Goal: Register for event/course: Register for event/course

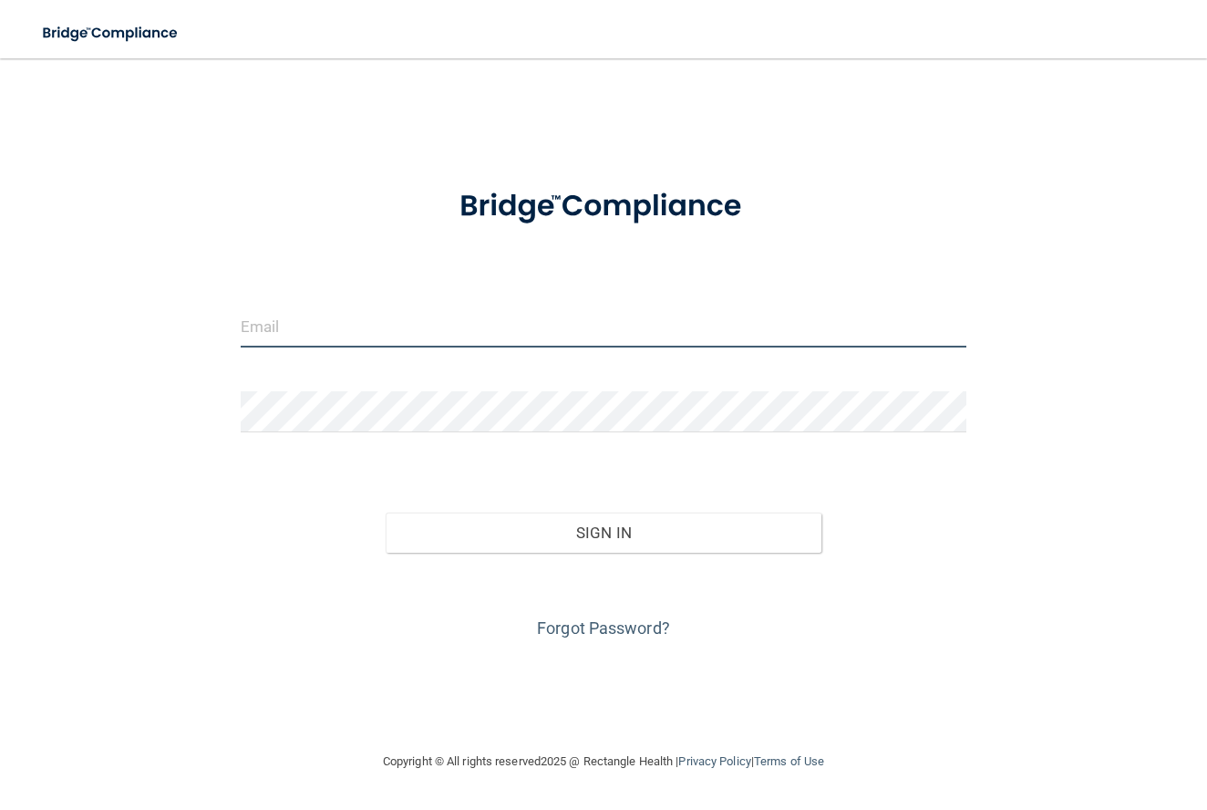
type input "[PERSON_NAME][EMAIL_ADDRESS][PERSON_NAME][DOMAIN_NAME]"
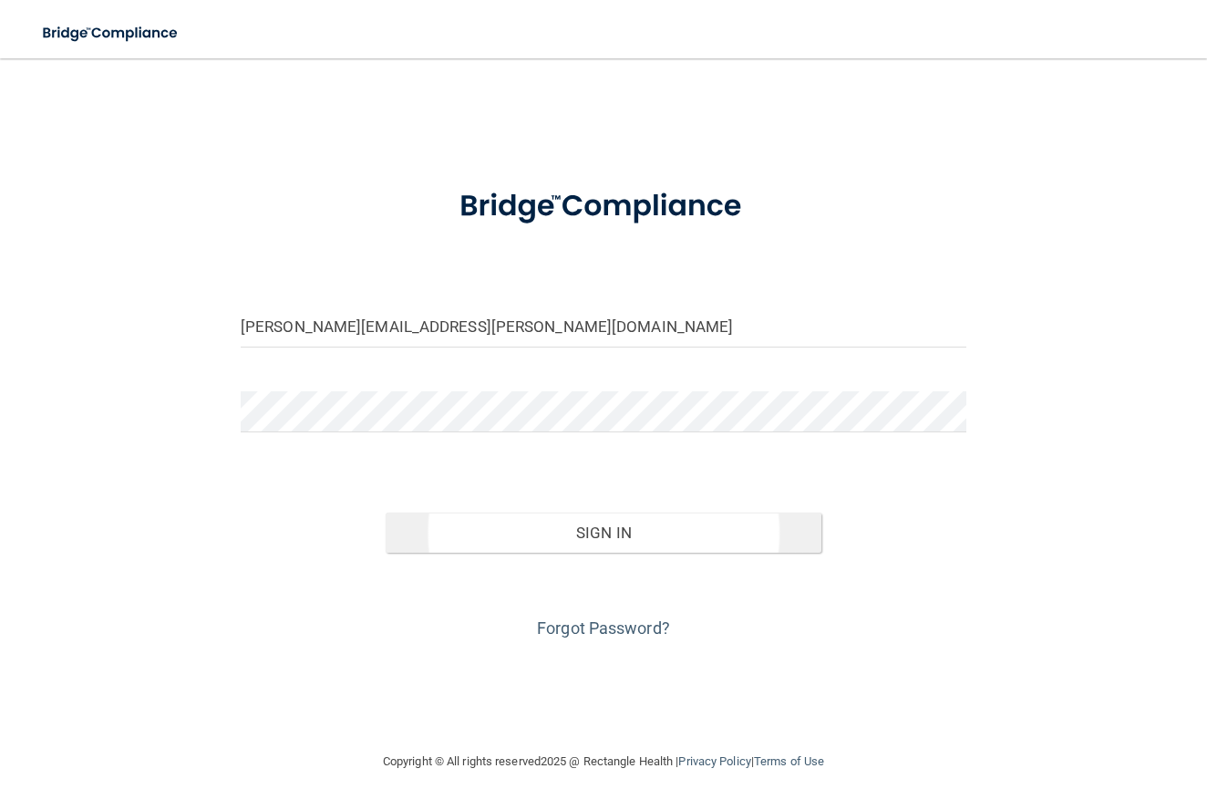
click at [585, 528] on button "Sign In" at bounding box center [604, 532] width 436 height 40
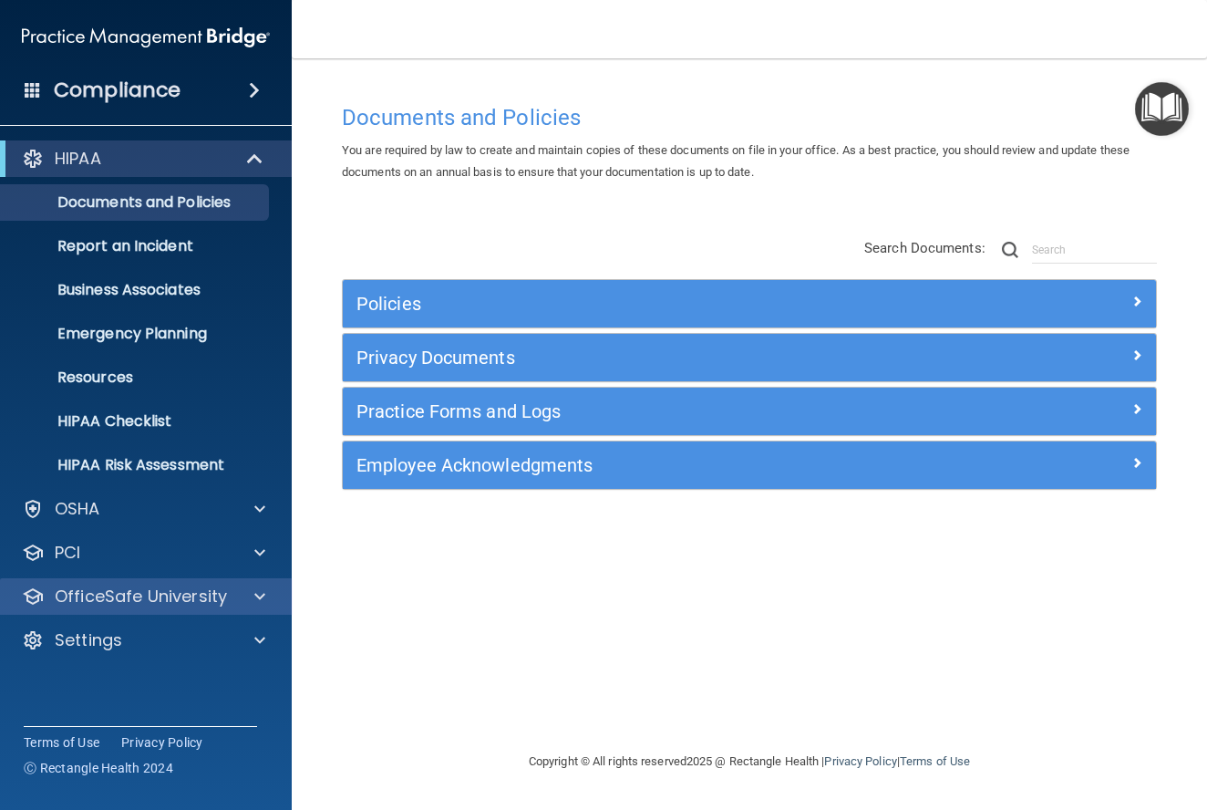
click at [130, 592] on p "OfficeSafe University" at bounding box center [141, 596] width 172 height 22
click at [117, 581] on div "OfficeSafe University" at bounding box center [146, 596] width 293 height 36
click at [117, 580] on div "OfficeSafe University" at bounding box center [146, 596] width 293 height 36
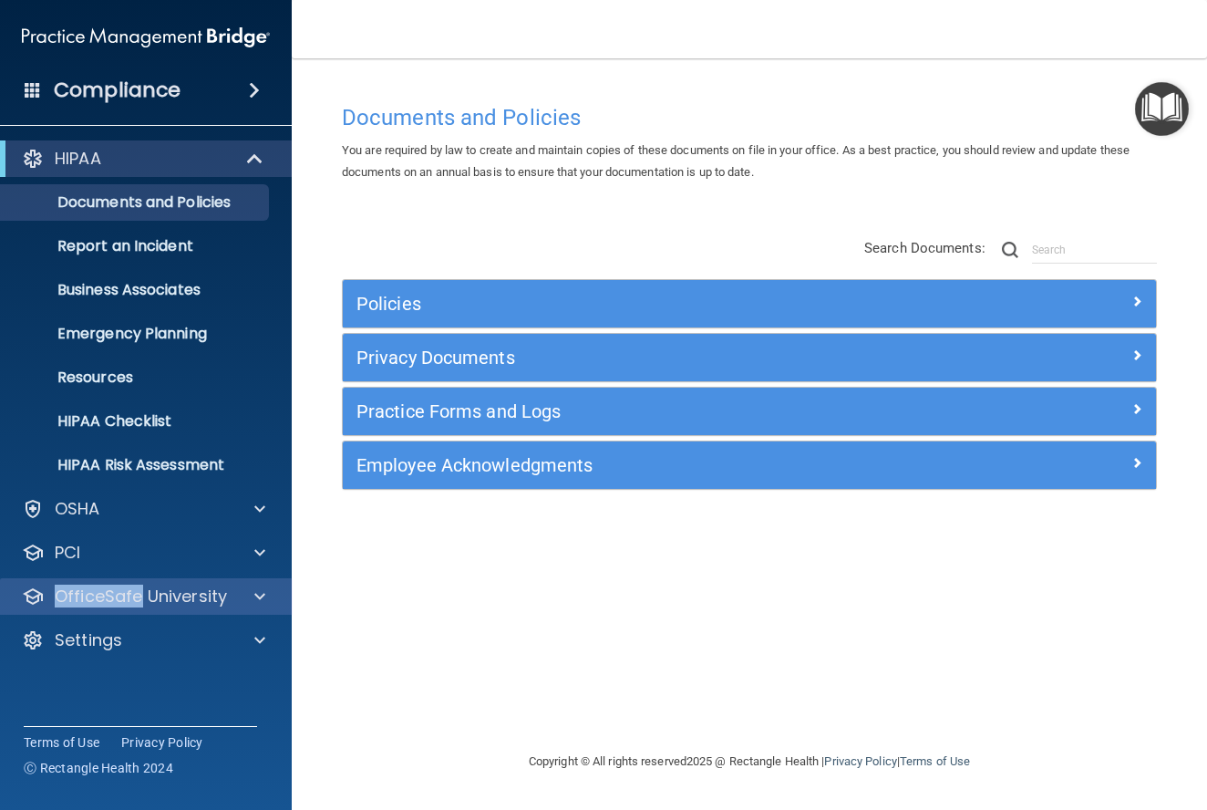
click at [258, 600] on span at bounding box center [259, 596] width 11 height 22
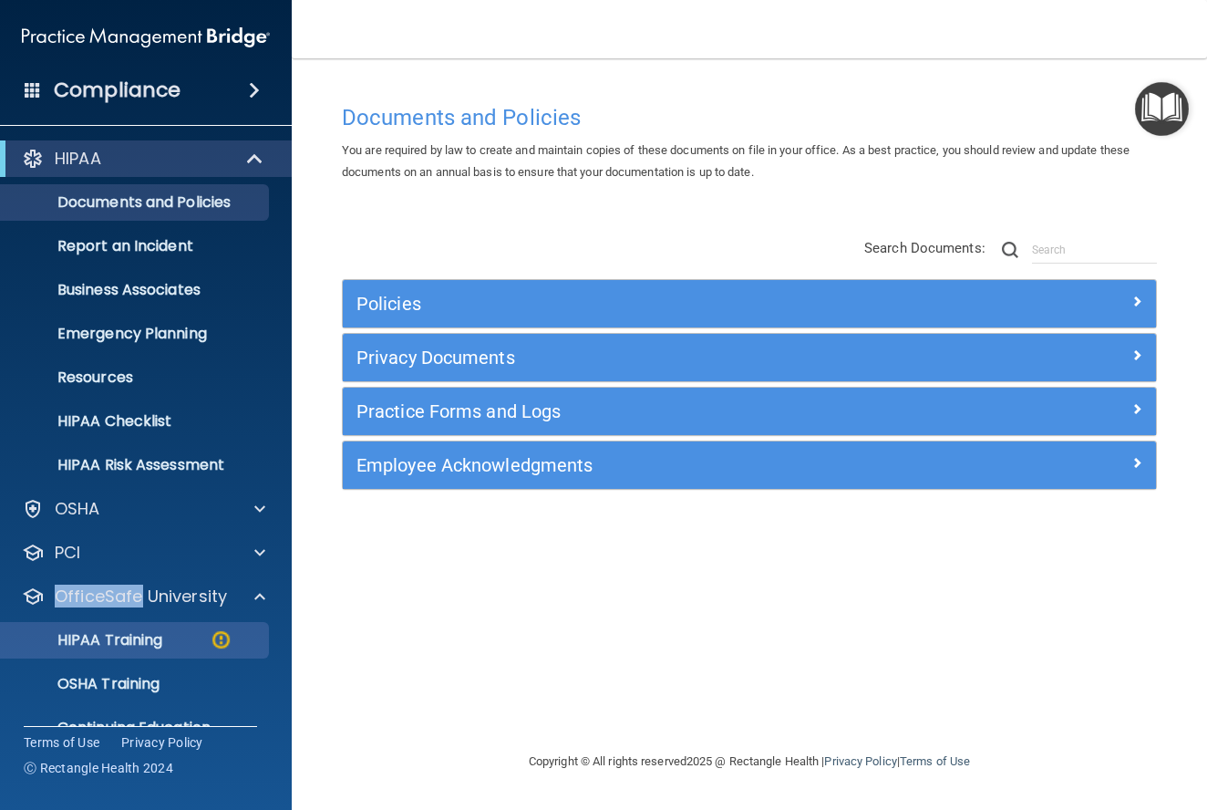
click at [129, 643] on p "HIPAA Training" at bounding box center [87, 640] width 150 height 18
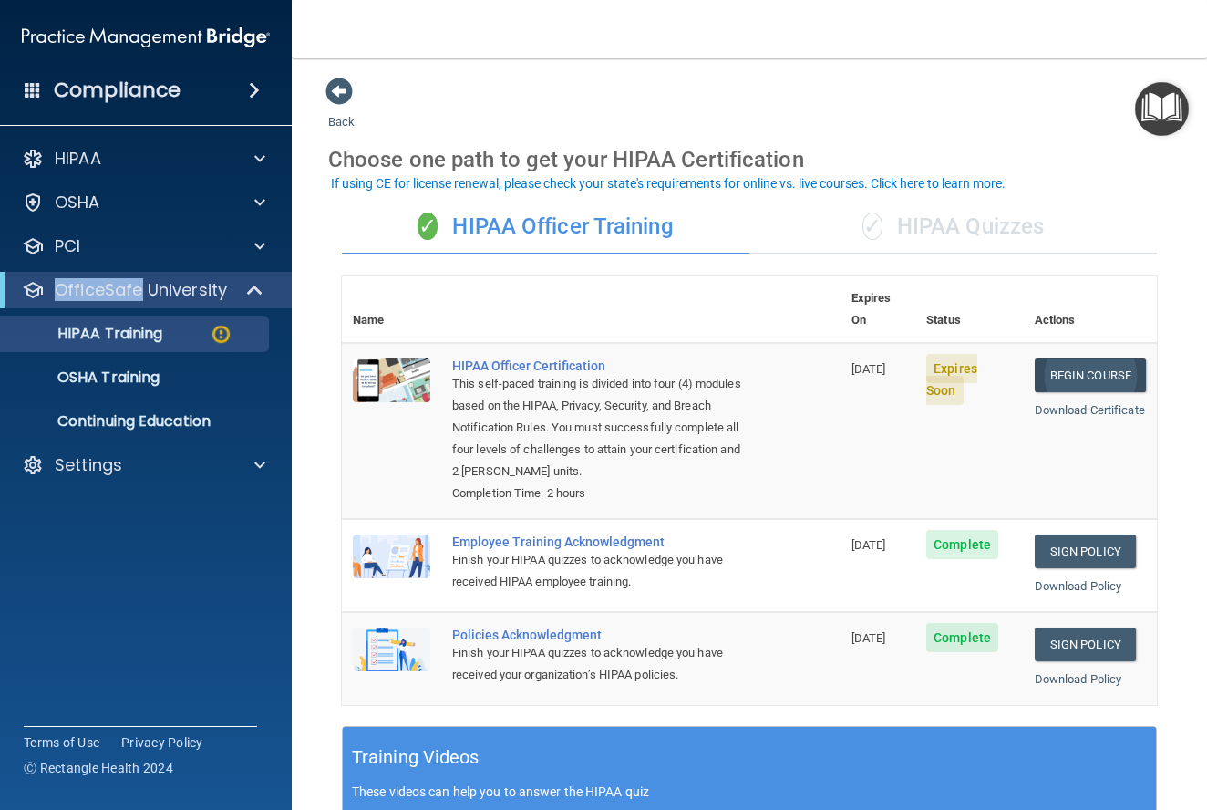
click at [1075, 358] on link "Begin Course" at bounding box center [1090, 375] width 111 height 34
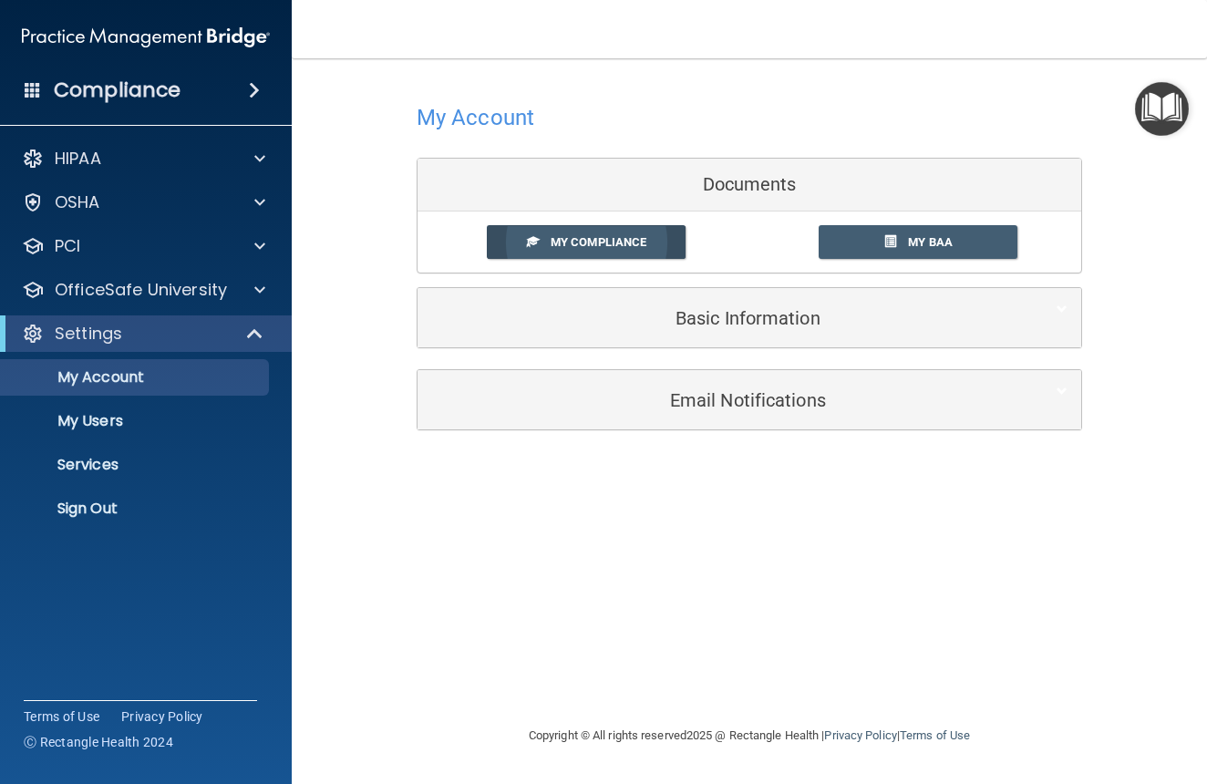
click at [630, 235] on span "My Compliance" at bounding box center [599, 242] width 96 height 14
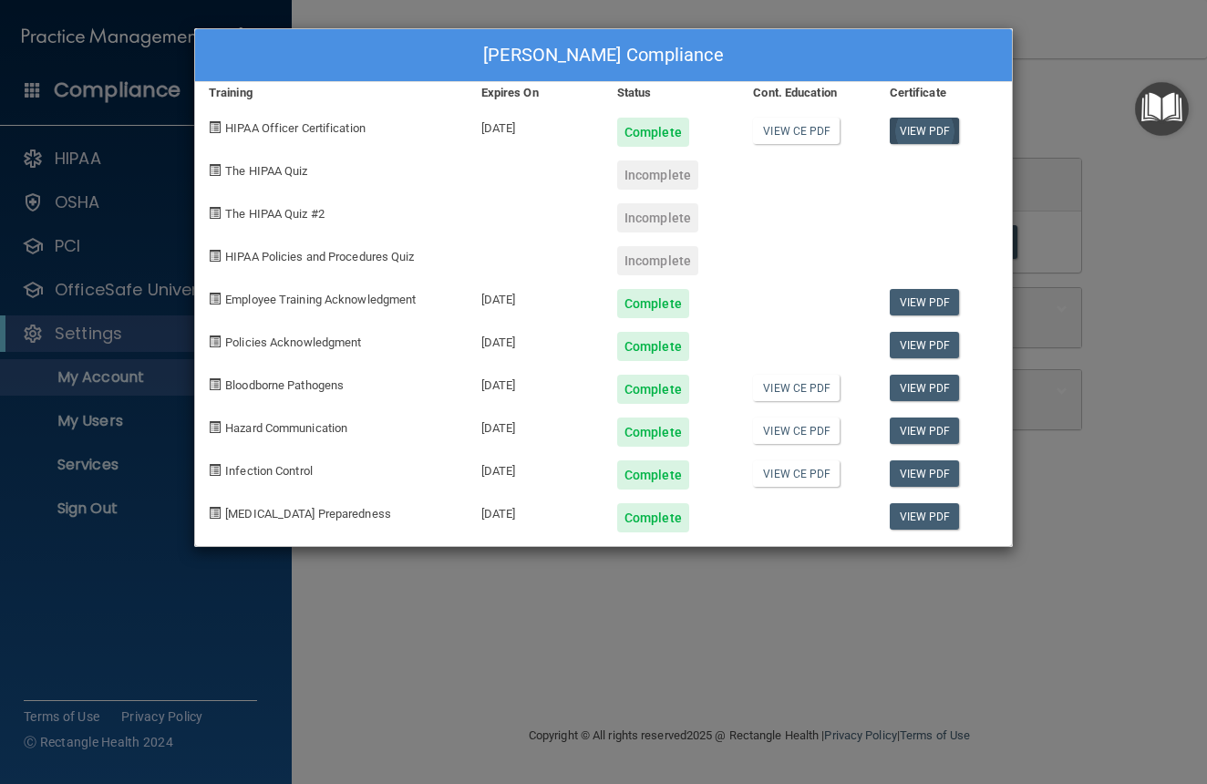
click at [932, 131] on link "View PDF" at bounding box center [925, 131] width 70 height 26
click at [805, 393] on link "View CE PDF" at bounding box center [796, 388] width 87 height 26
click at [937, 379] on link "View PDF" at bounding box center [925, 388] width 70 height 26
click at [916, 429] on link "View PDF" at bounding box center [925, 431] width 70 height 26
click at [918, 471] on link "View PDF" at bounding box center [925, 473] width 70 height 26
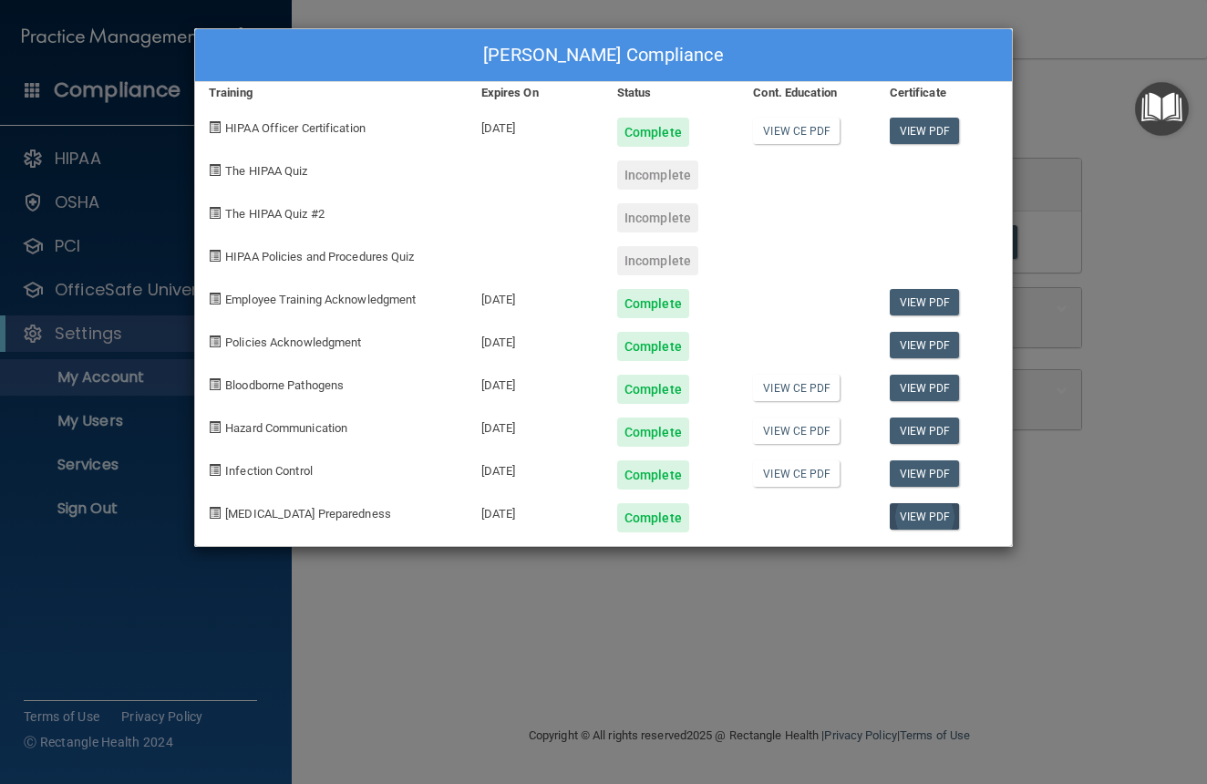
click at [939, 504] on link "View PDF" at bounding box center [925, 516] width 70 height 26
click at [654, 181] on div "Incomplete" at bounding box center [657, 174] width 81 height 29
click at [299, 164] on span "The HIPAA Quiz" at bounding box center [266, 171] width 82 height 14
click at [1058, 214] on div "[PERSON_NAME] Compliance Training Expires On Status Cont. Education Certificate…" at bounding box center [603, 392] width 1207 height 784
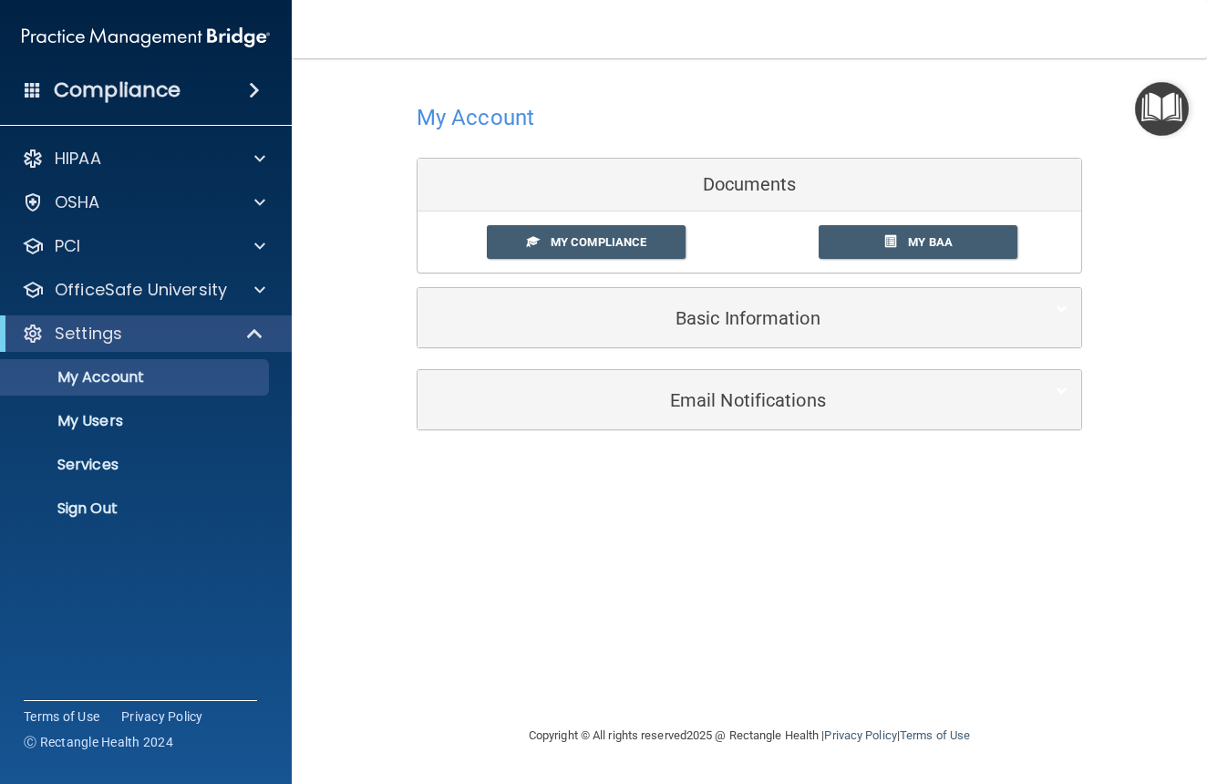
click at [720, 316] on h5 "Basic Information" at bounding box center [721, 318] width 581 height 20
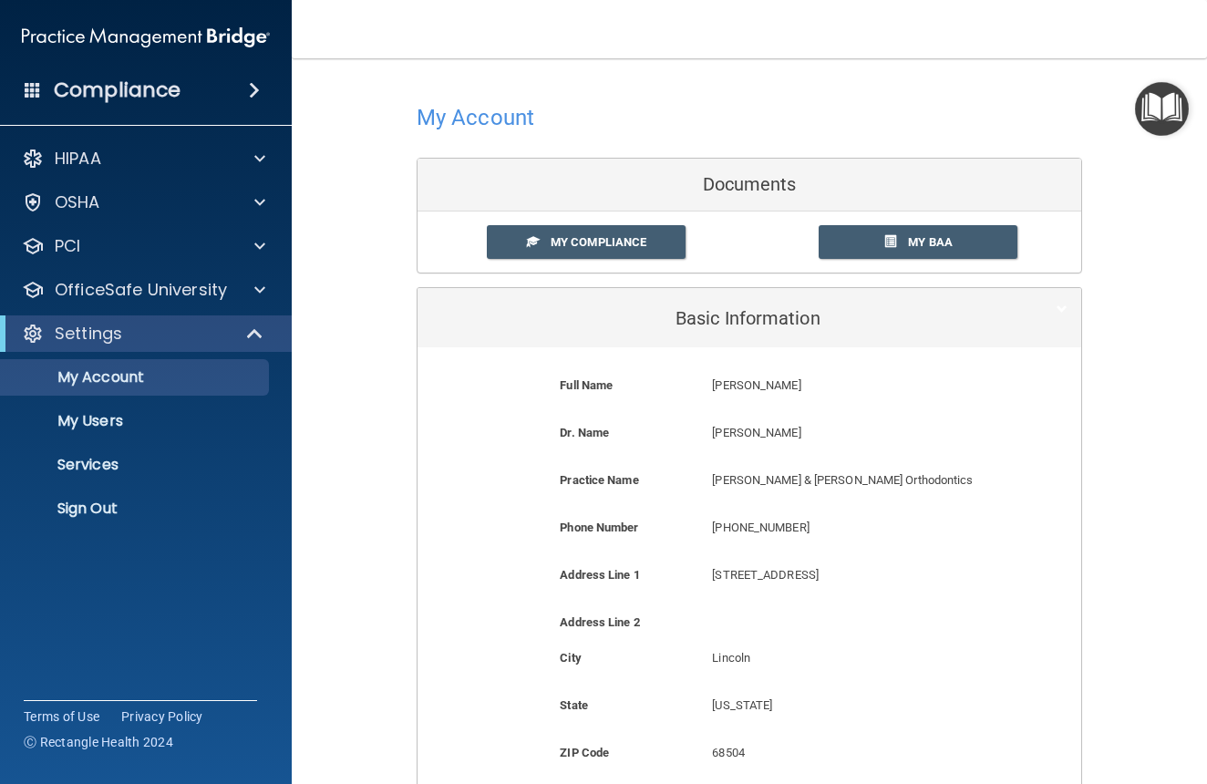
click at [720, 316] on h5 "Basic Information" at bounding box center [721, 318] width 581 height 20
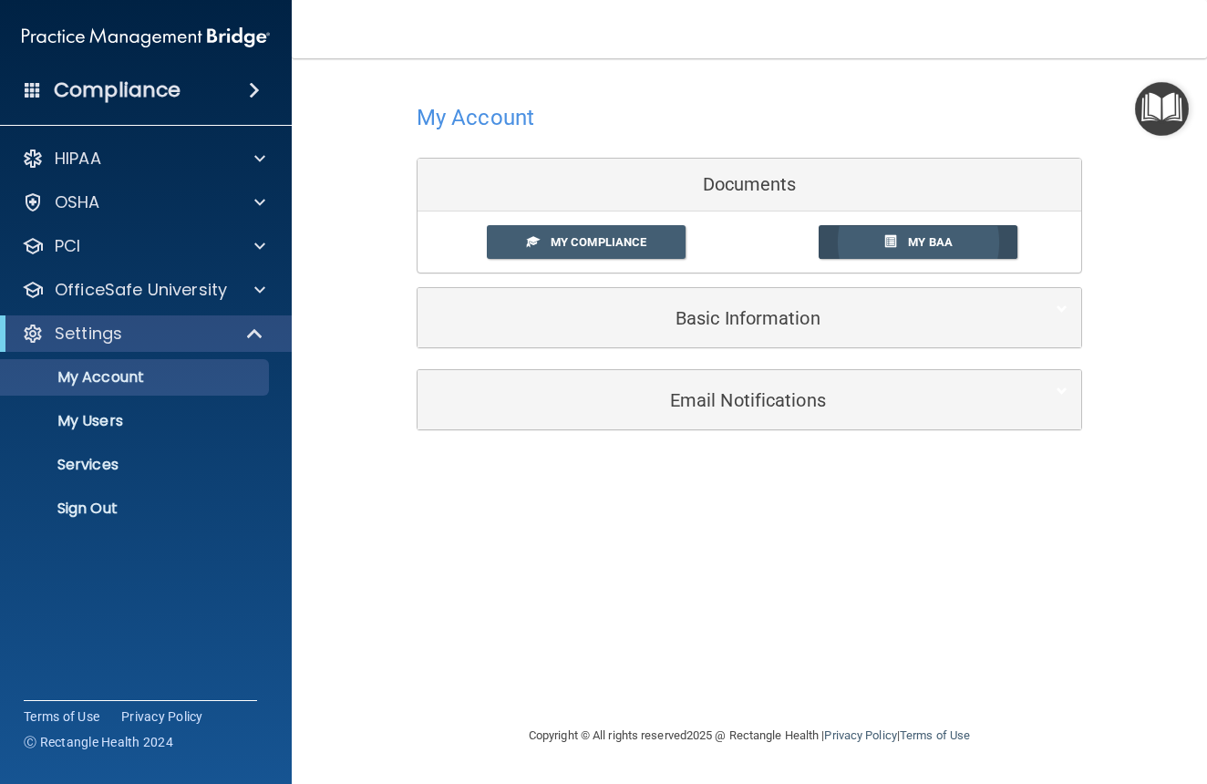
click at [931, 227] on link "My BAA" at bounding box center [919, 242] width 200 height 34
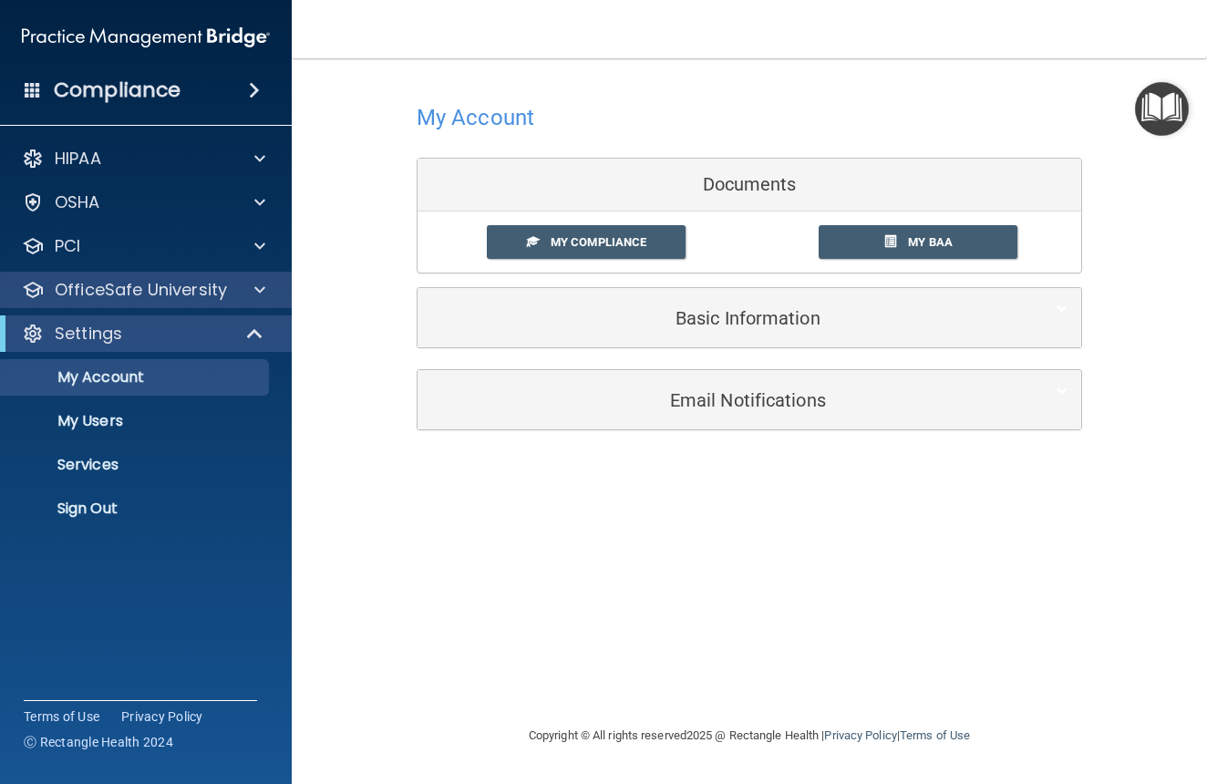
click at [198, 296] on p "OfficeSafe University" at bounding box center [141, 290] width 172 height 22
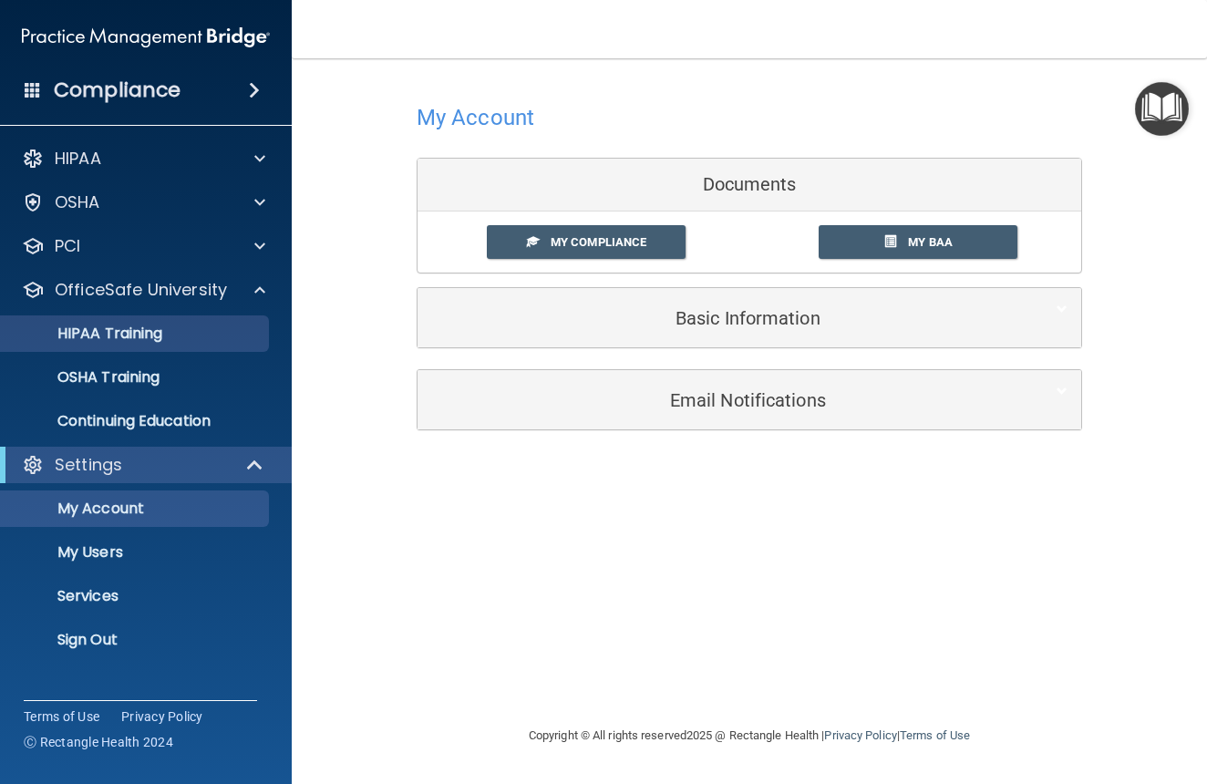
click at [142, 336] on p "HIPAA Training" at bounding box center [87, 334] width 150 height 18
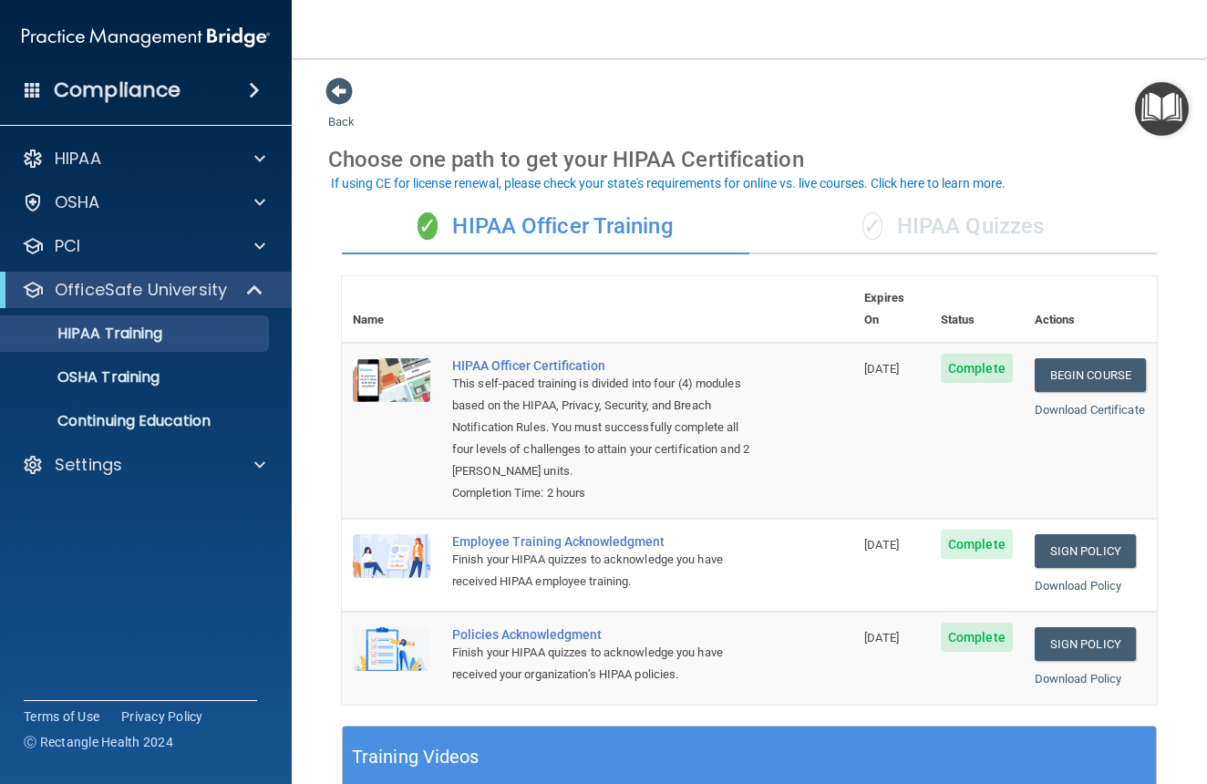
click at [935, 222] on div "✓ HIPAA Quizzes" at bounding box center [954, 227] width 408 height 55
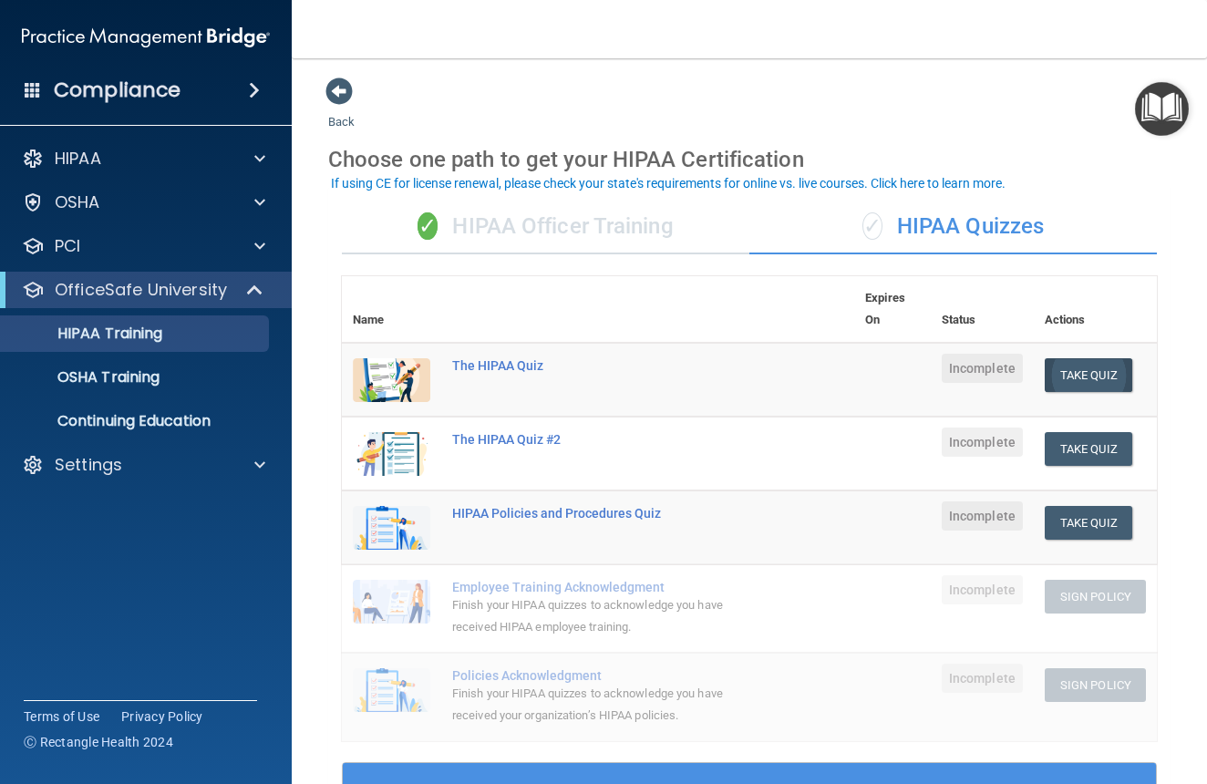
click at [1073, 368] on button "Take Quiz" at bounding box center [1089, 375] width 88 height 34
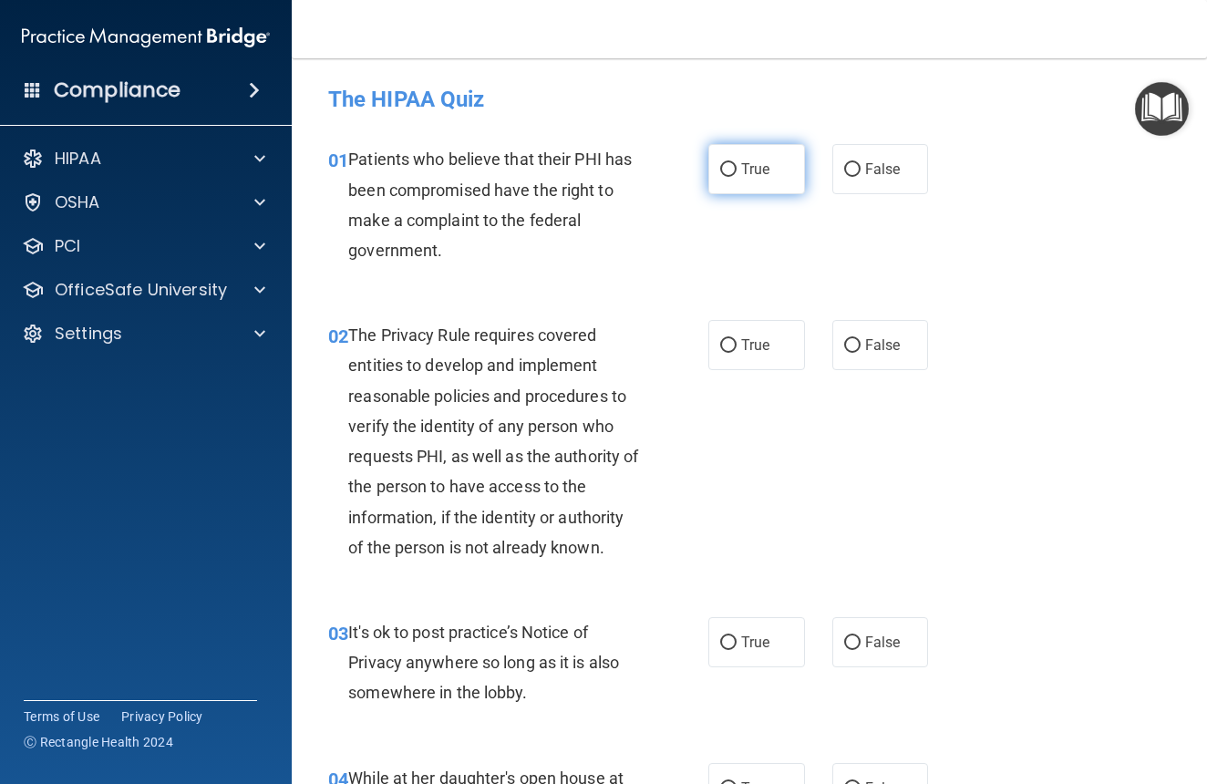
click at [727, 168] on input "True" at bounding box center [728, 170] width 16 height 14
radio input "true"
click at [731, 347] on input "True" at bounding box center [728, 346] width 16 height 14
radio input "true"
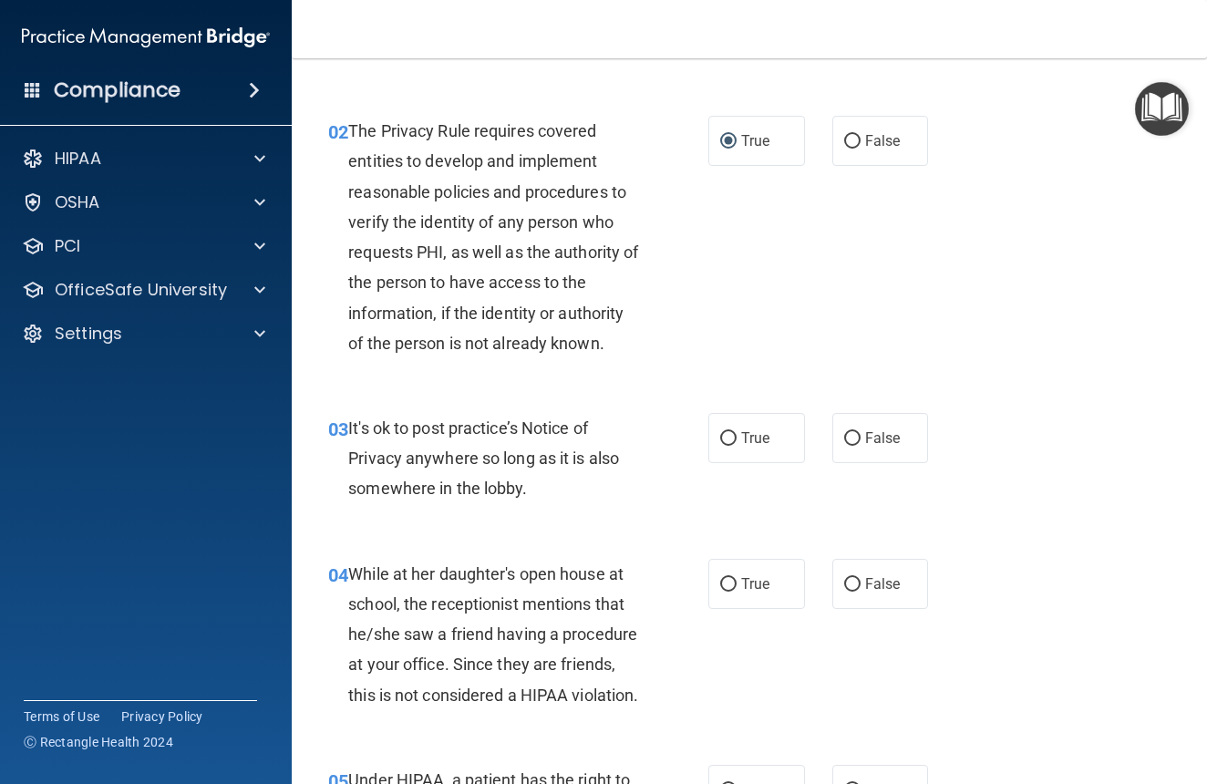
scroll to position [241, 0]
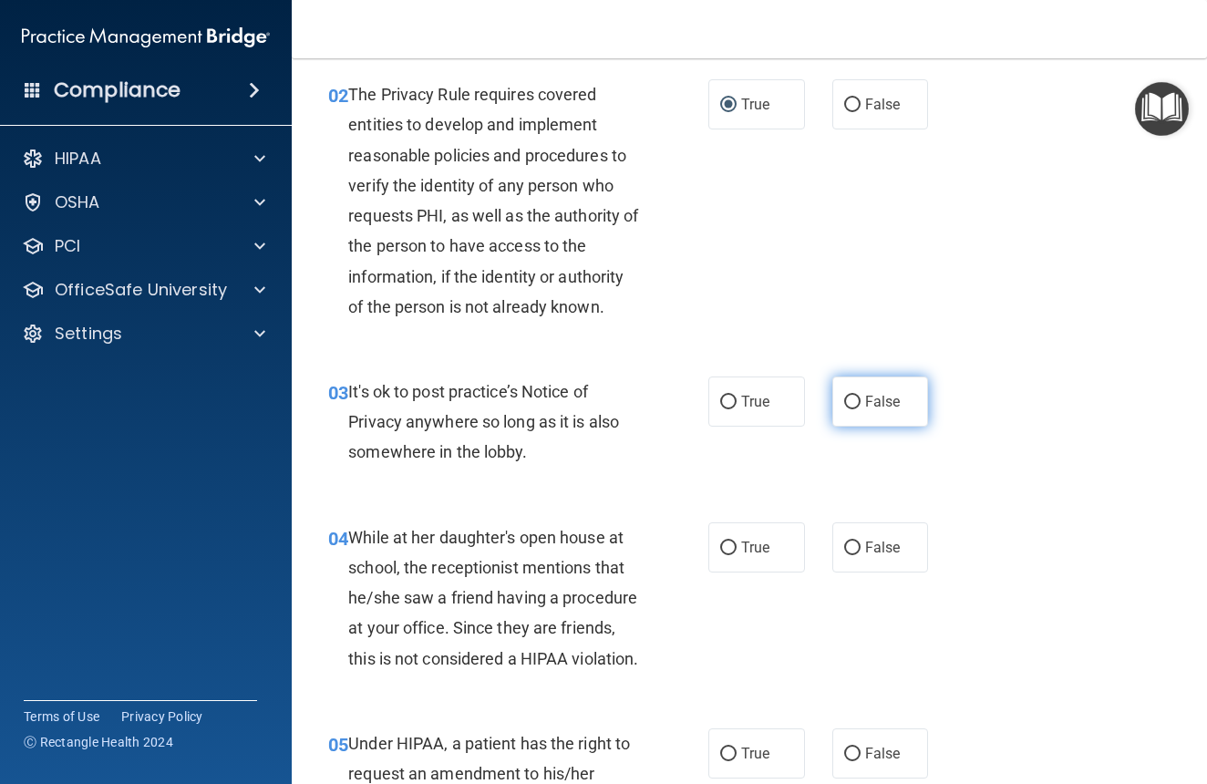
click at [855, 398] on input "False" at bounding box center [852, 403] width 16 height 14
radio input "true"
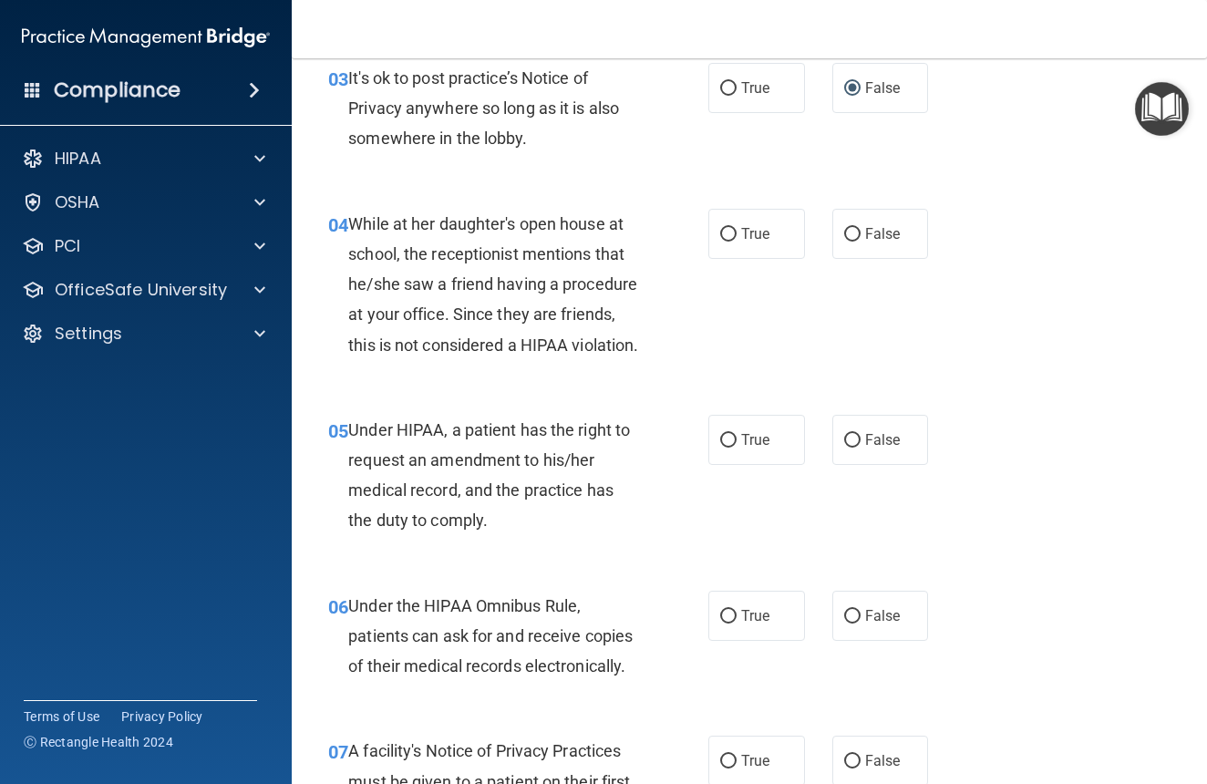
scroll to position [557, 0]
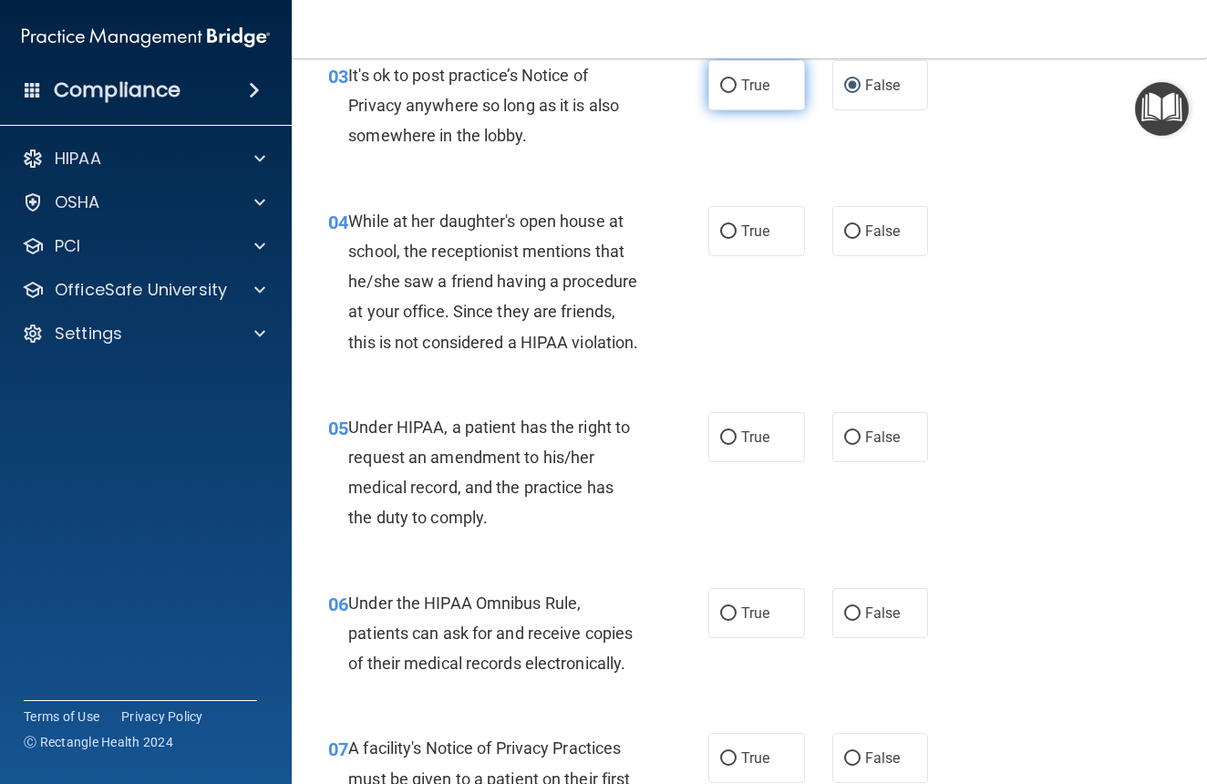
click at [724, 100] on label "True" at bounding box center [757, 85] width 97 height 50
click at [724, 93] on input "True" at bounding box center [728, 86] width 16 height 14
radio input "true"
click at [850, 83] on input "False" at bounding box center [852, 86] width 16 height 14
radio input "true"
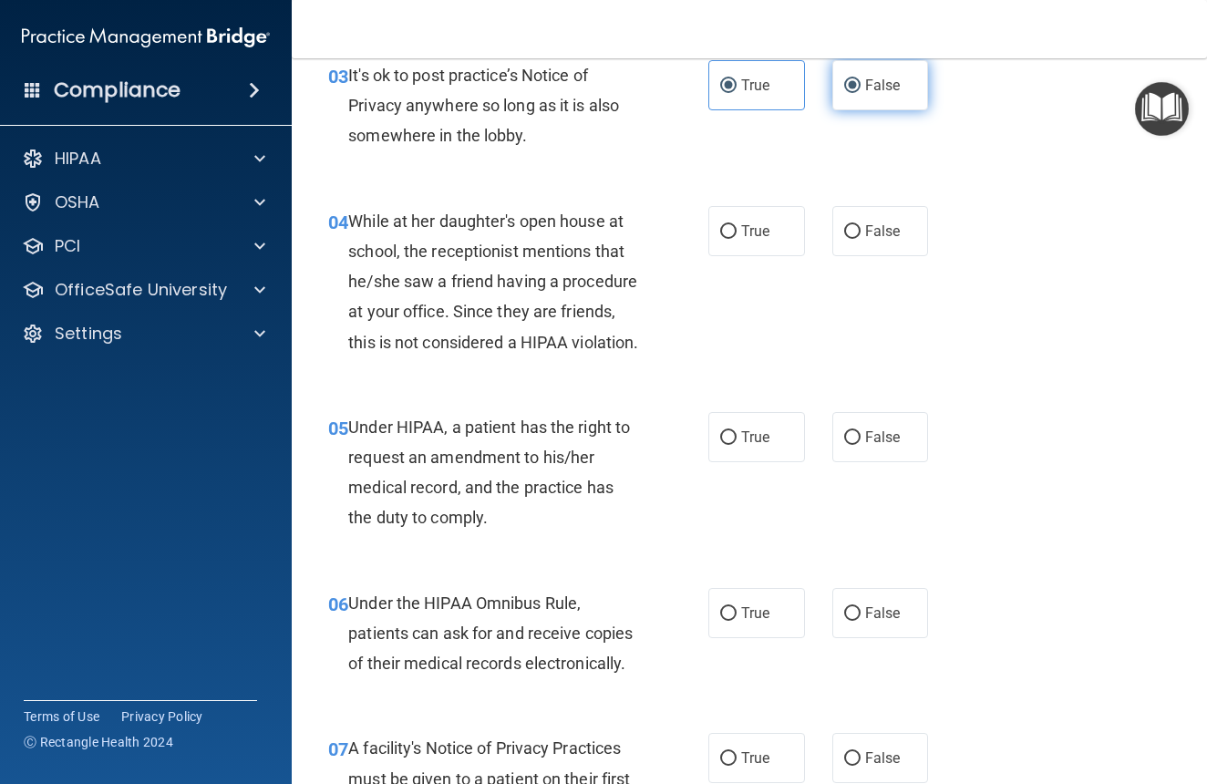
radio input "false"
click at [852, 228] on input "False" at bounding box center [852, 232] width 16 height 14
radio input "true"
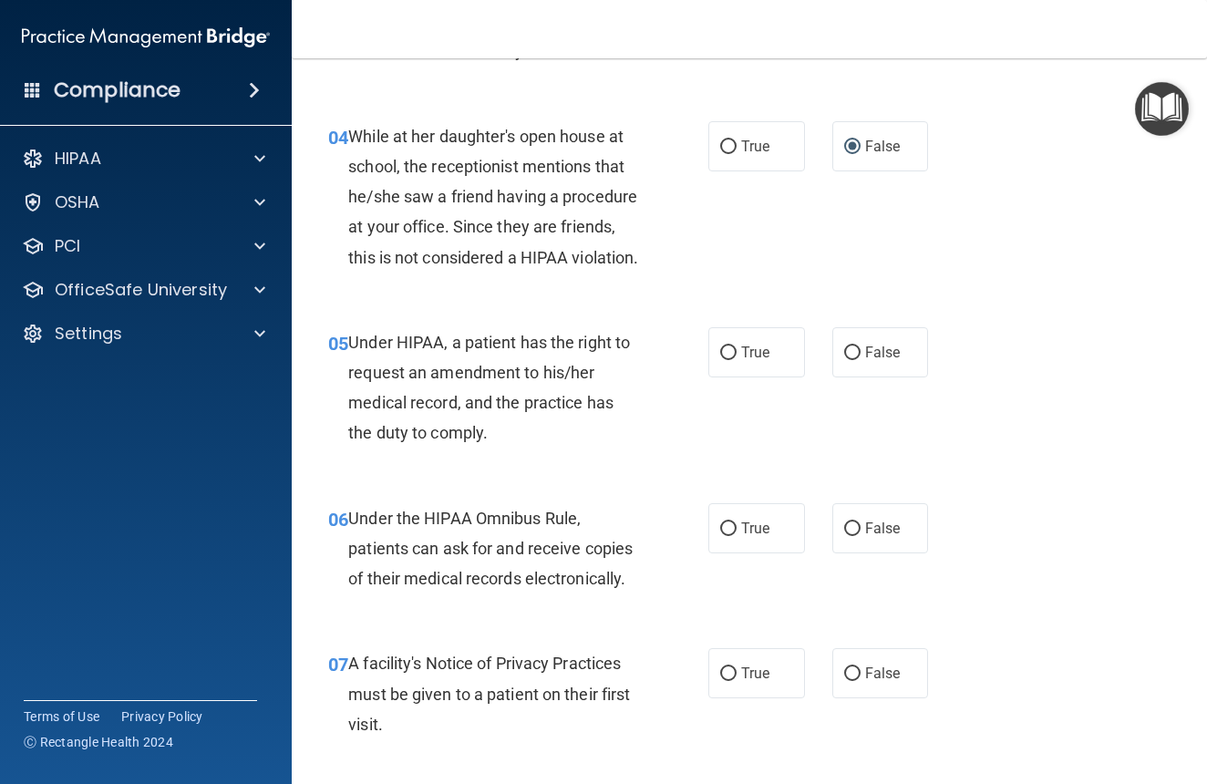
scroll to position [644, 0]
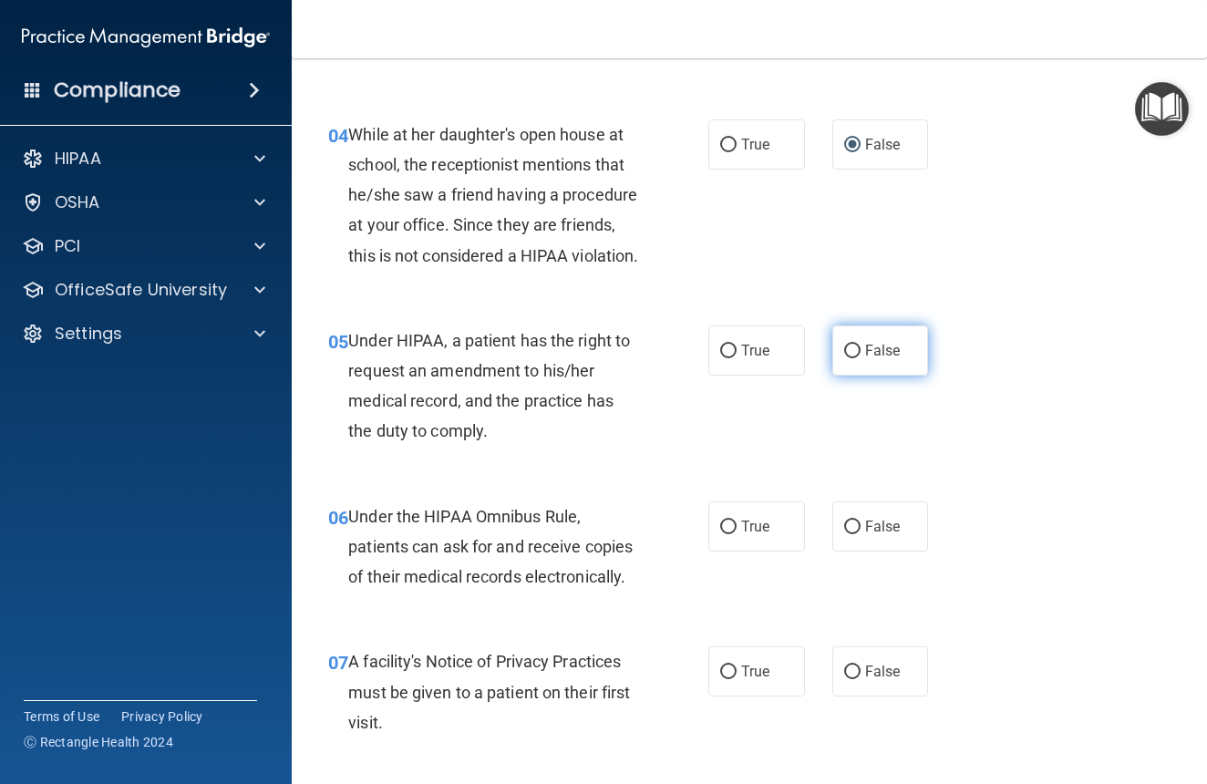
click at [860, 358] on input "False" at bounding box center [852, 352] width 16 height 14
radio input "true"
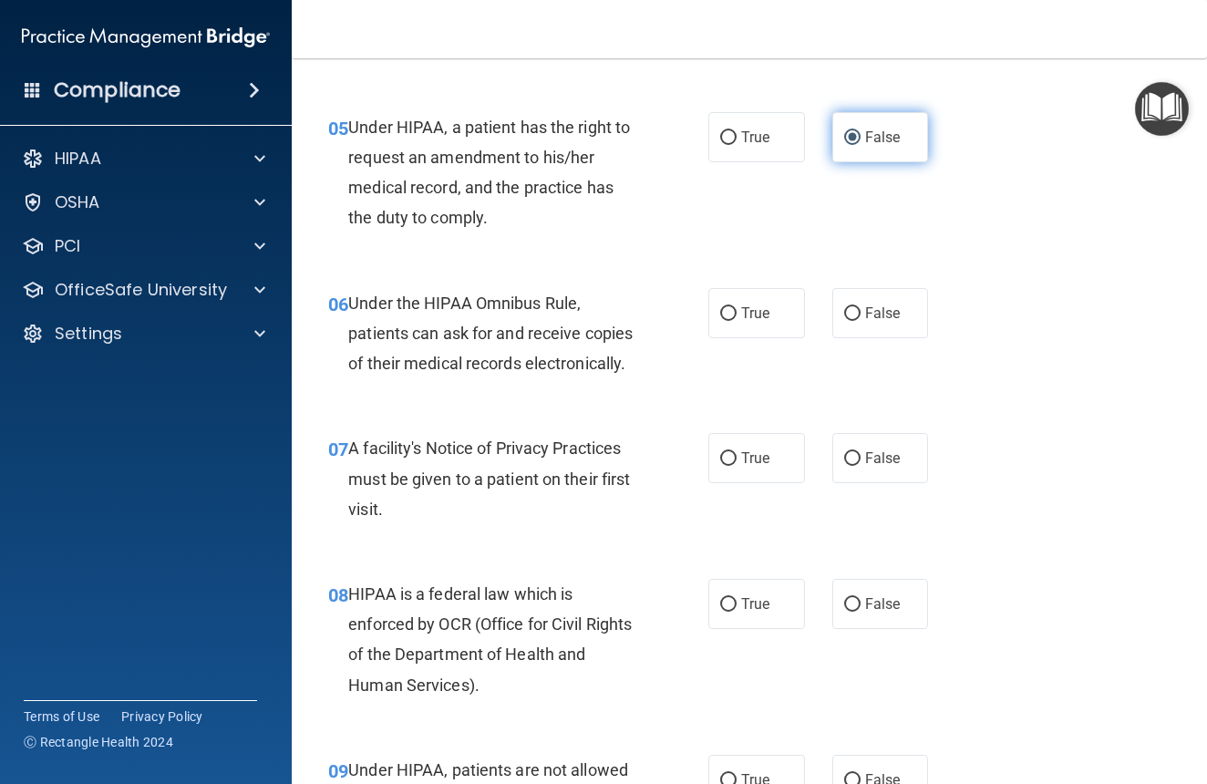
scroll to position [858, 0]
click at [743, 321] on span "True" at bounding box center [755, 312] width 28 height 17
click at [737, 320] on input "True" at bounding box center [728, 313] width 16 height 14
radio input "true"
click at [731, 482] on label "True" at bounding box center [757, 457] width 97 height 50
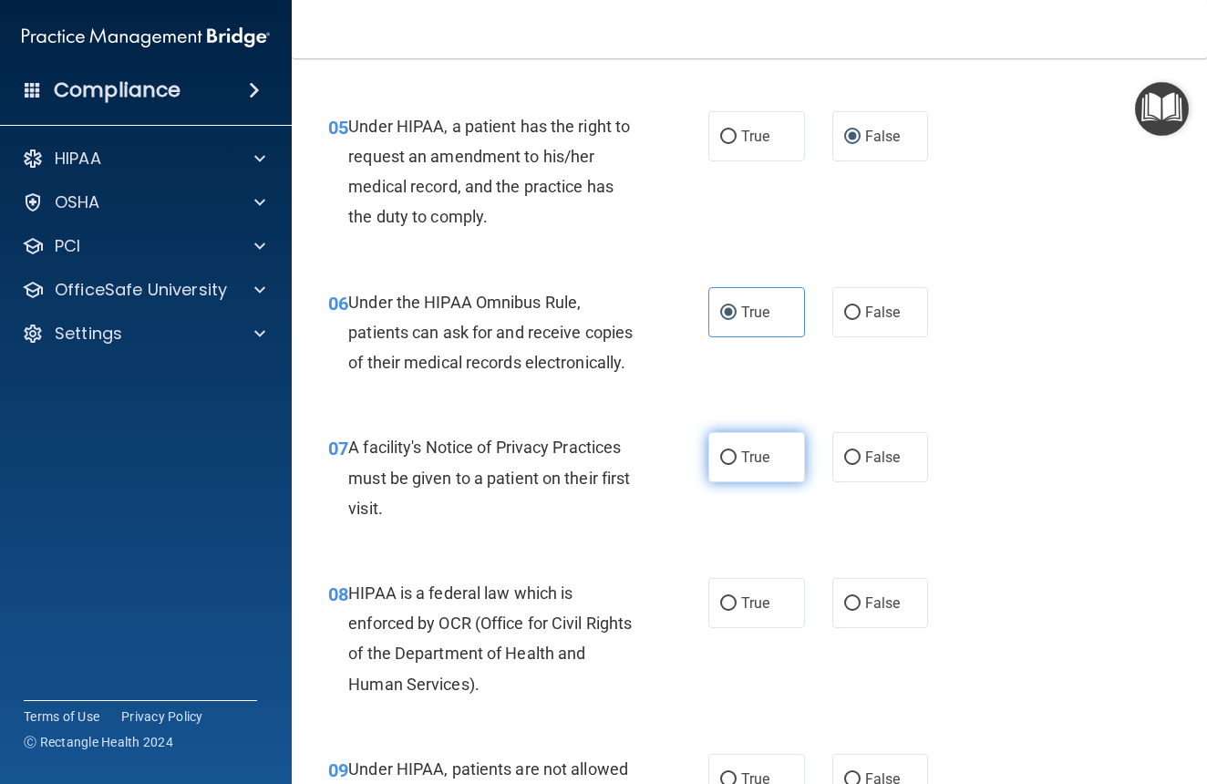
click at [731, 465] on input "True" at bounding box center [728, 458] width 16 height 14
radio input "true"
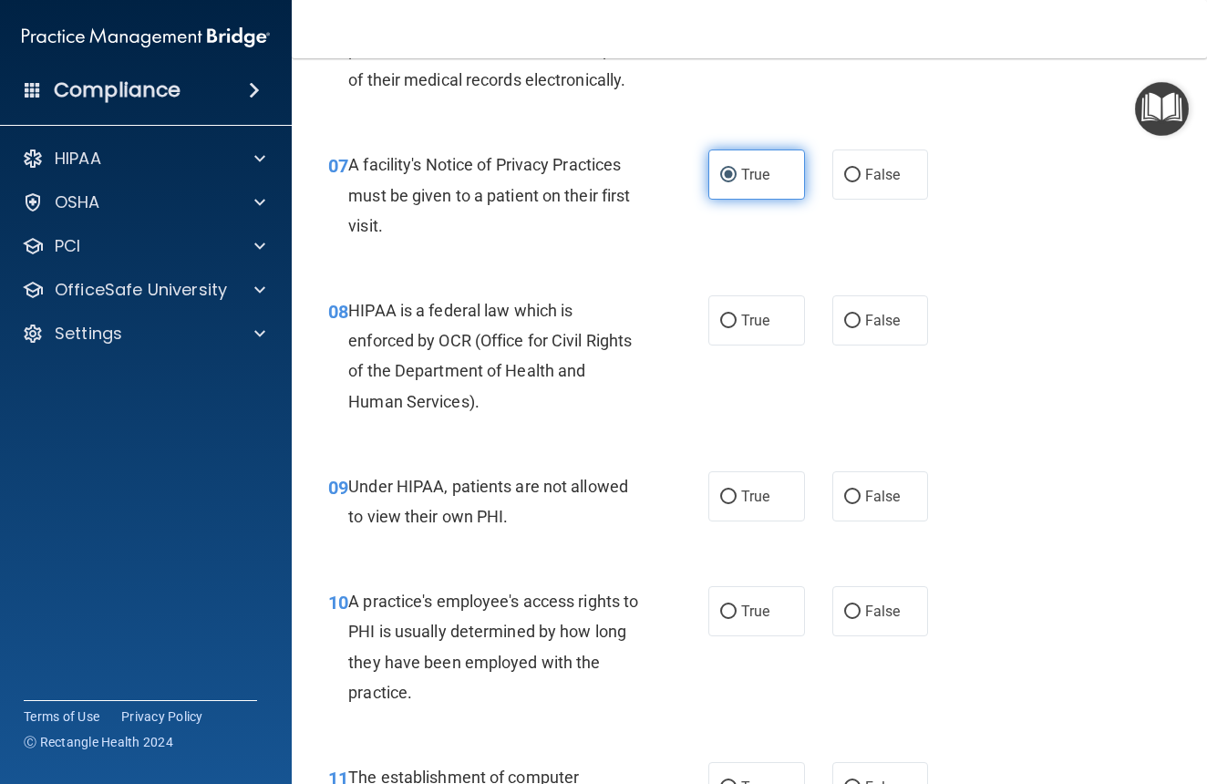
scroll to position [1142, 0]
click at [736, 327] on input "True" at bounding box center [728, 321] width 16 height 14
radio input "true"
click at [748, 504] on span "True" at bounding box center [755, 495] width 28 height 17
click at [737, 503] on input "True" at bounding box center [728, 497] width 16 height 14
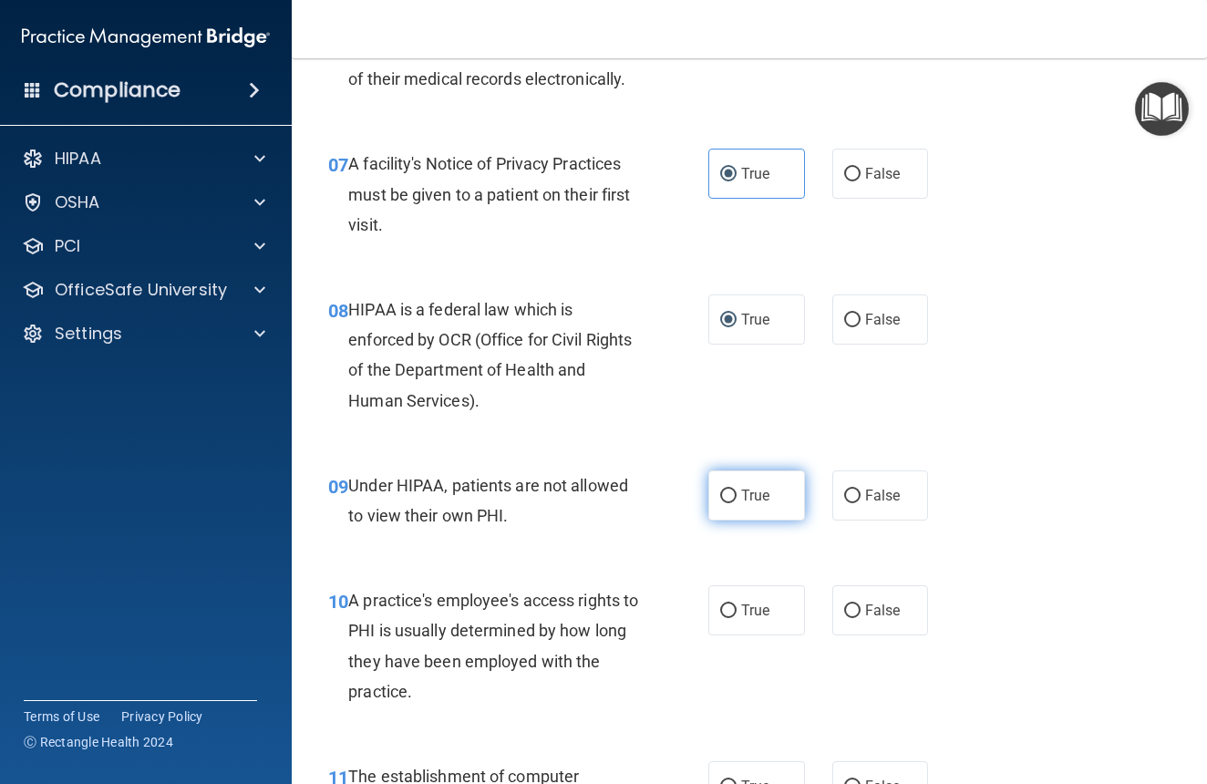
radio input "true"
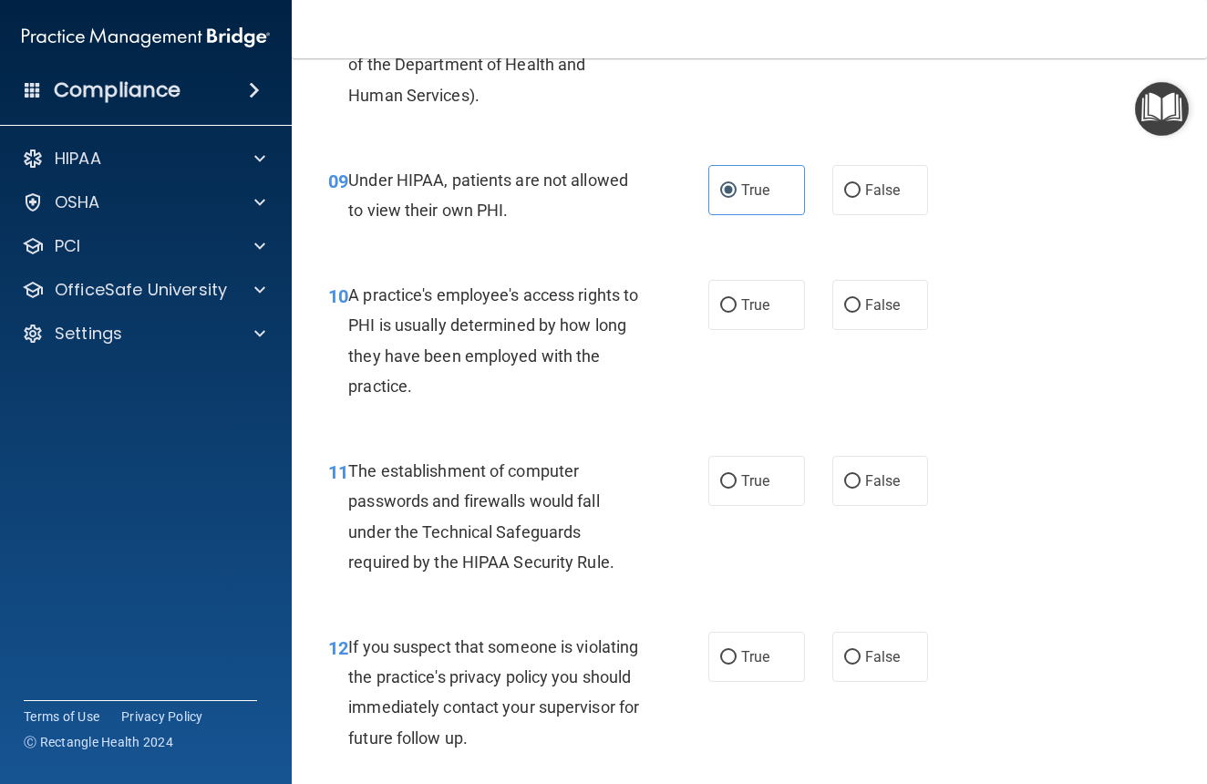
scroll to position [1455, 0]
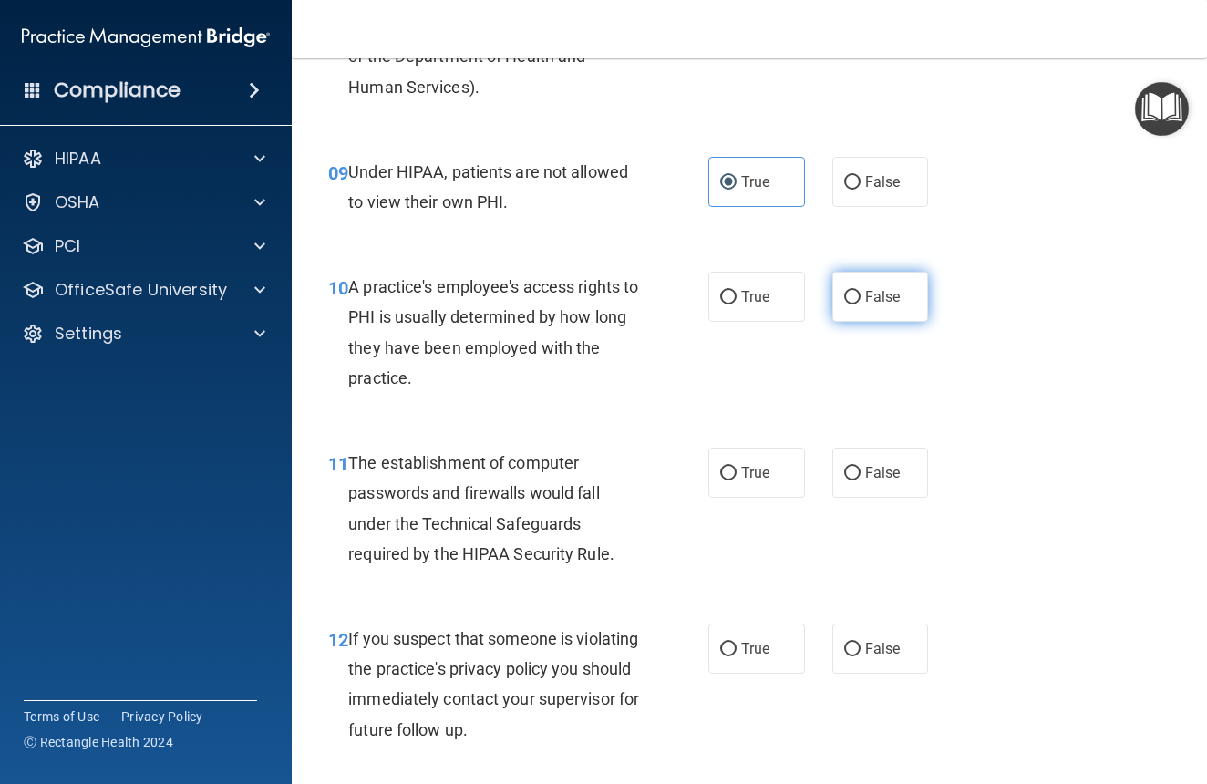
click at [877, 305] on span "False" at bounding box center [883, 296] width 36 height 17
click at [861, 305] on input "False" at bounding box center [852, 298] width 16 height 14
radio input "true"
click at [751, 481] on label "True" at bounding box center [757, 473] width 97 height 50
click at [737, 481] on input "True" at bounding box center [728, 474] width 16 height 14
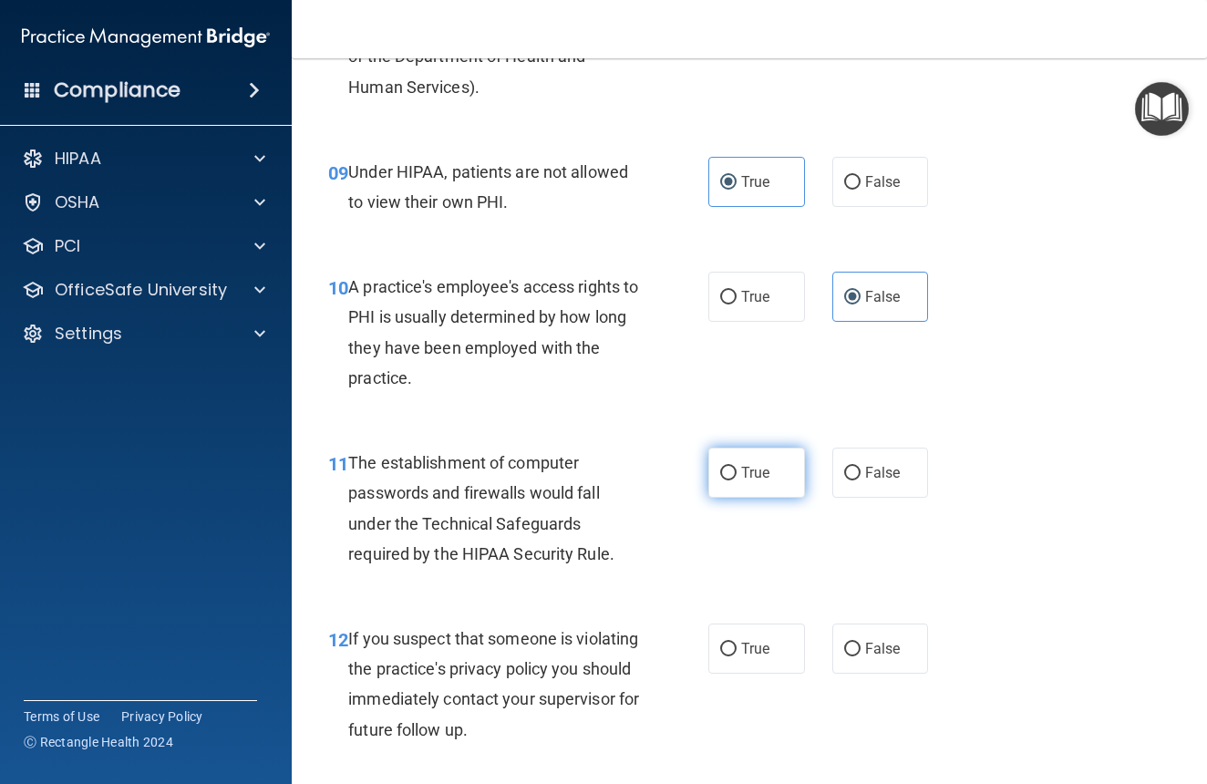
radio input "true"
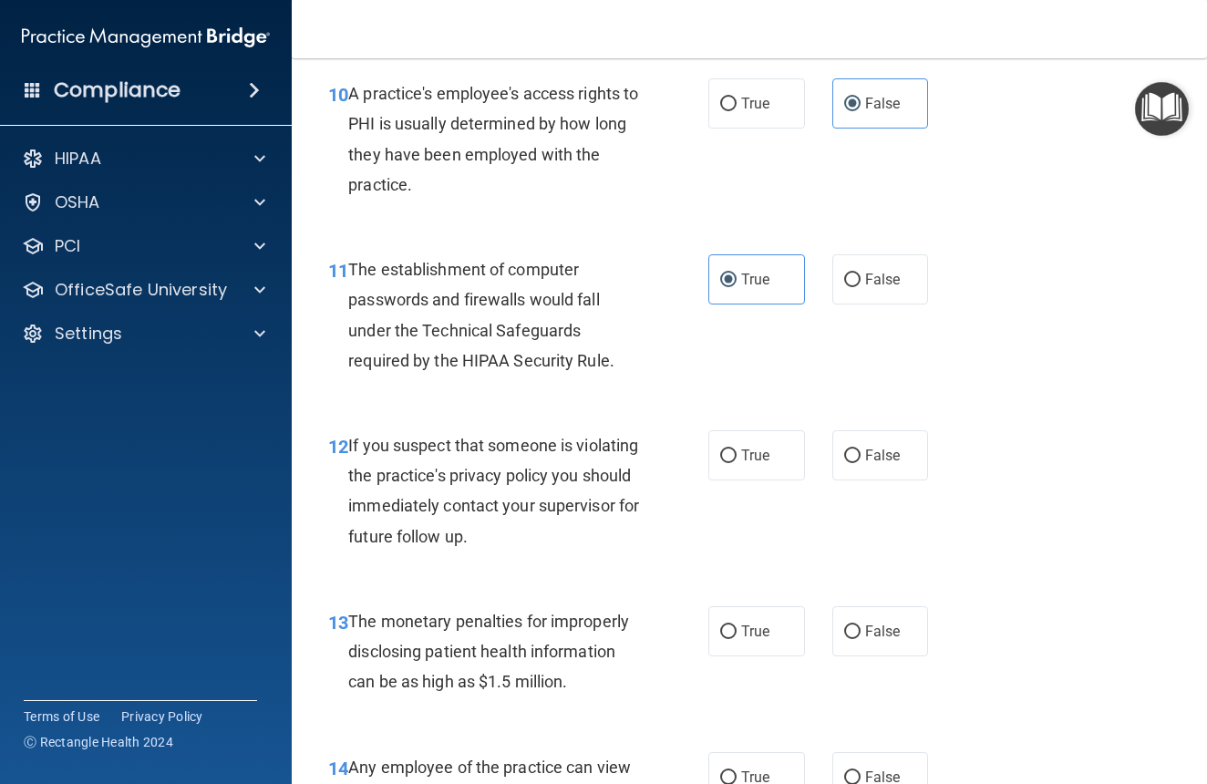
scroll to position [1650, 0]
click at [745, 463] on span "True" at bounding box center [755, 454] width 28 height 17
click at [737, 462] on input "True" at bounding box center [728, 456] width 16 height 14
radio input "true"
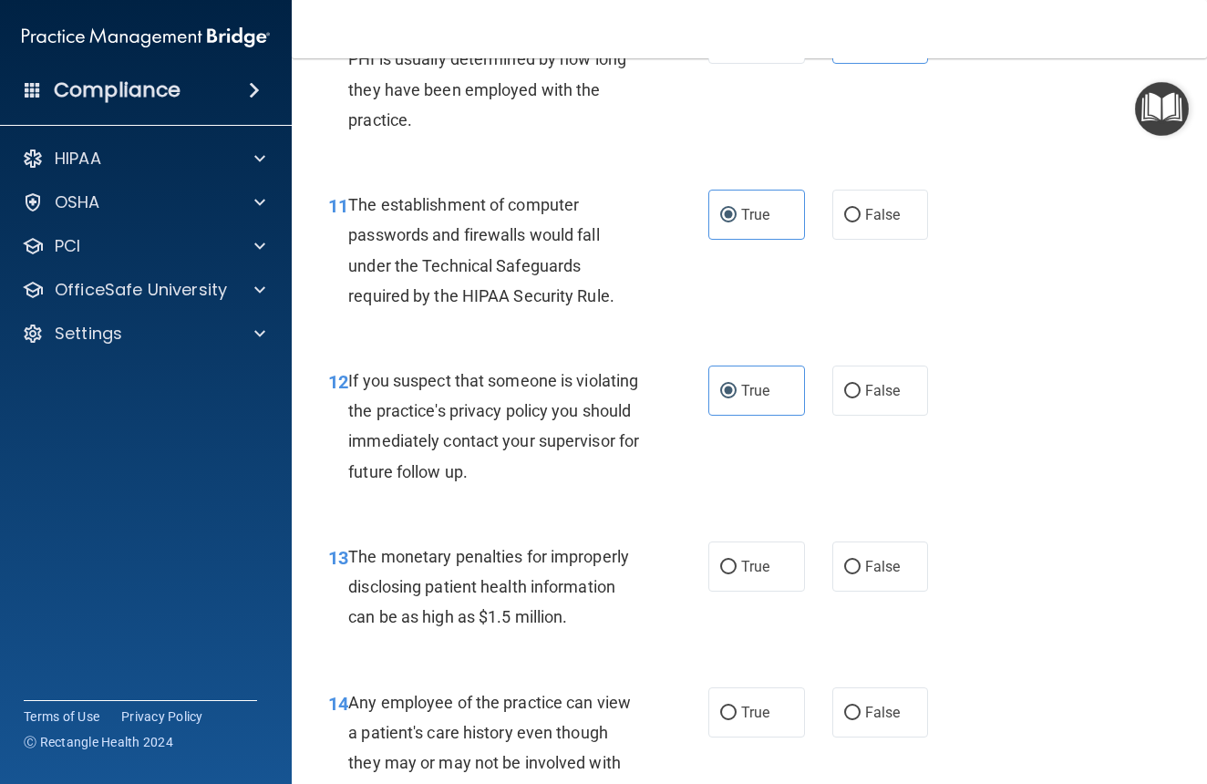
scroll to position [1732, 0]
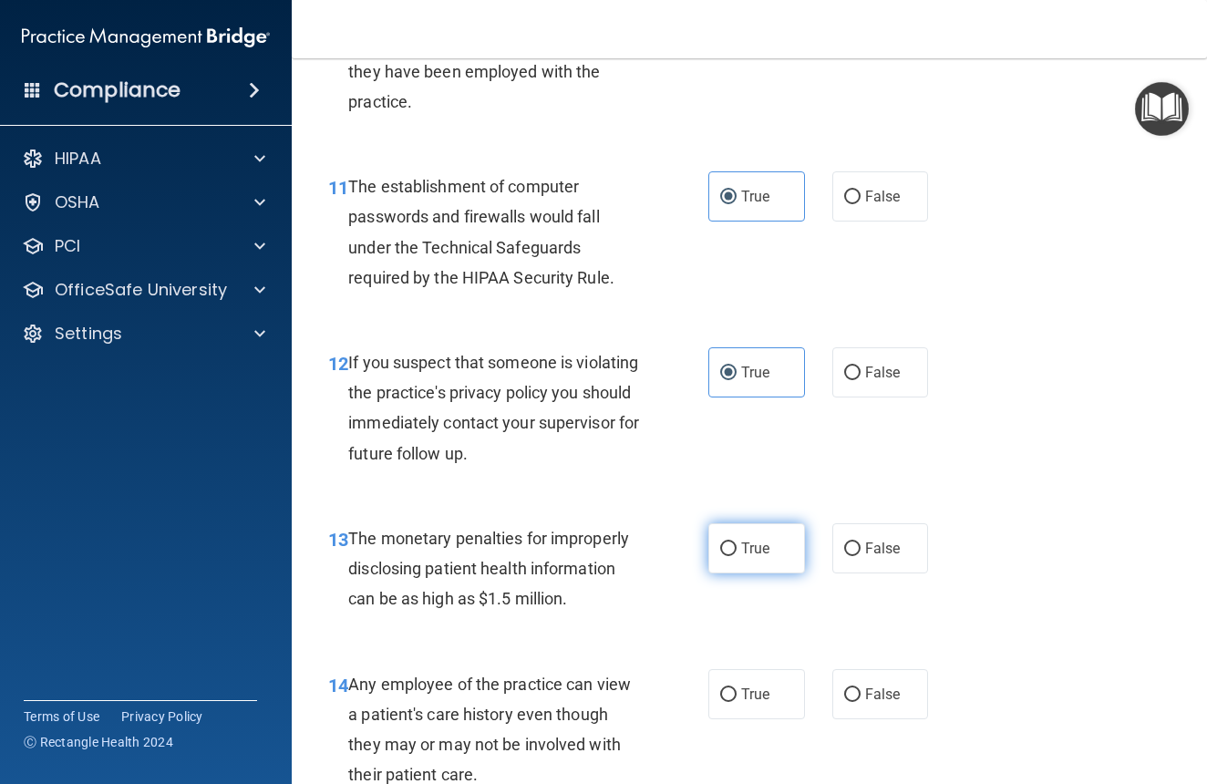
click at [750, 559] on label "True" at bounding box center [757, 548] width 97 height 50
click at [737, 556] on input "True" at bounding box center [728, 550] width 16 height 14
radio input "true"
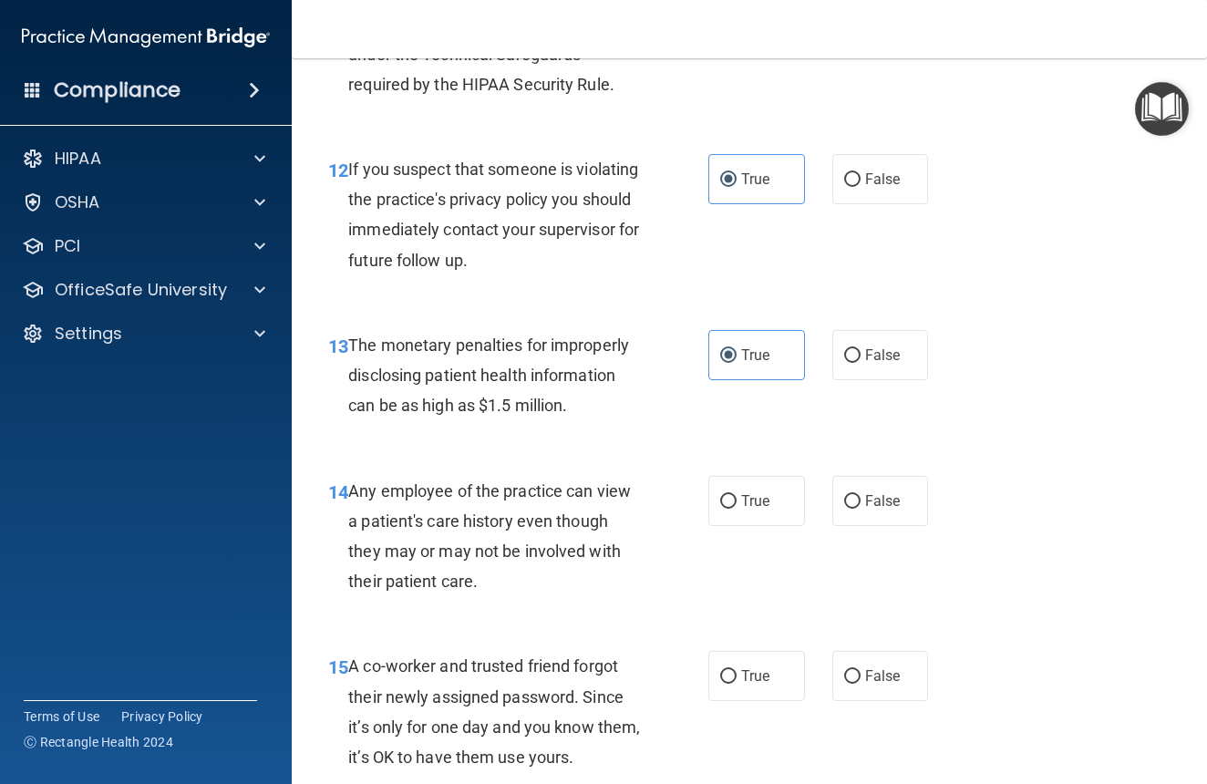
scroll to position [1927, 0]
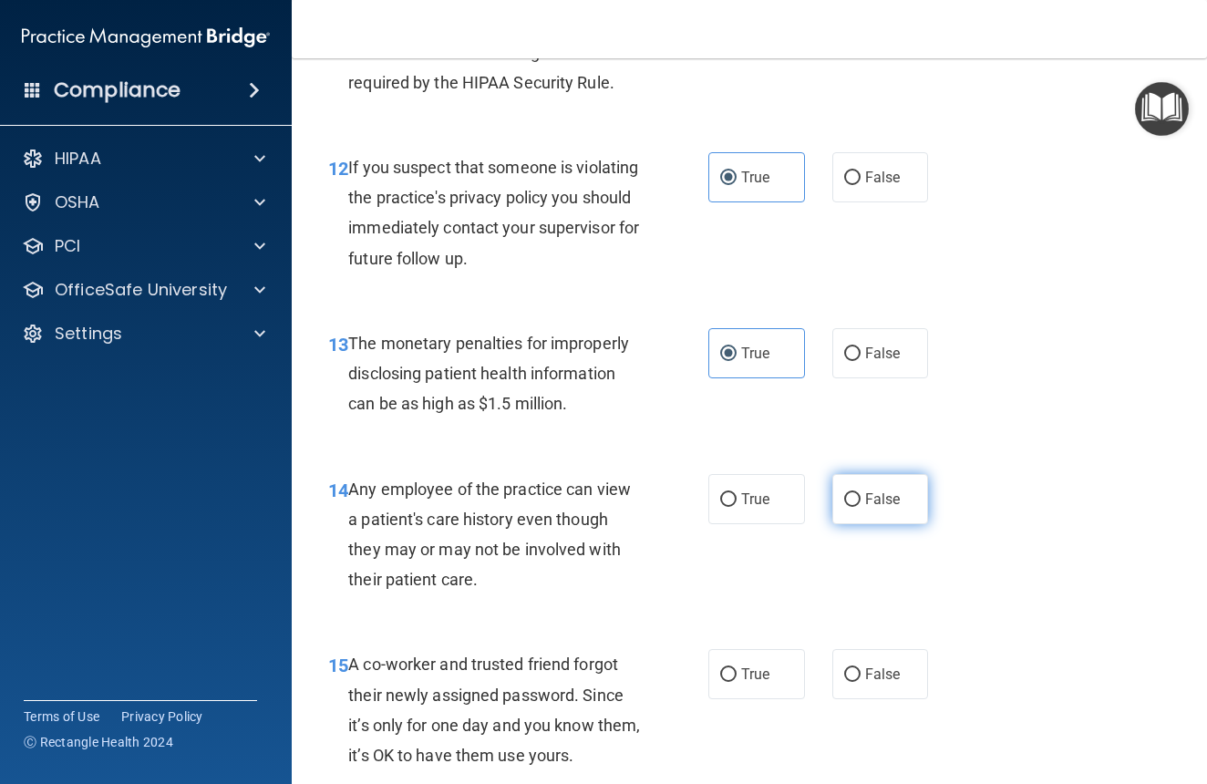
click at [874, 524] on label "False" at bounding box center [881, 499] width 97 height 50
click at [861, 507] on input "False" at bounding box center [852, 500] width 16 height 14
radio input "true"
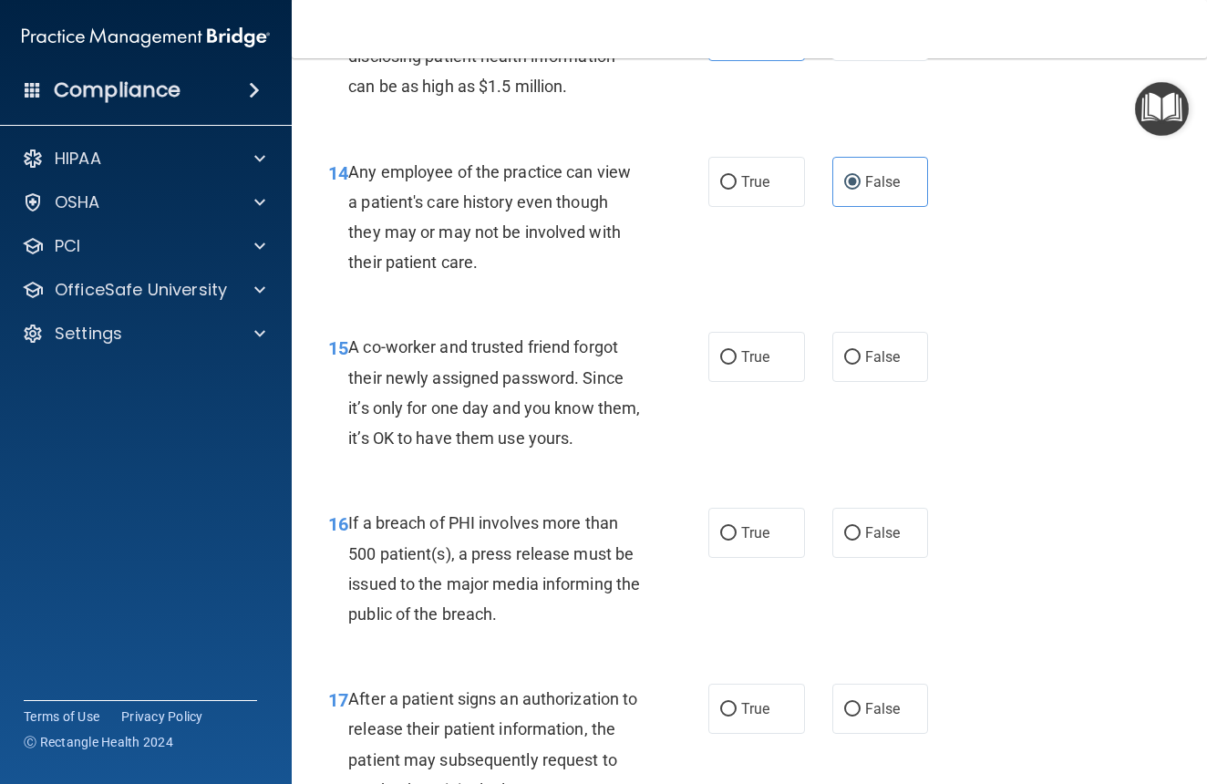
scroll to position [2245, 0]
click at [862, 381] on label "False" at bounding box center [881, 356] width 97 height 50
click at [861, 364] on input "False" at bounding box center [852, 357] width 16 height 14
radio input "true"
click at [761, 541] on span "True" at bounding box center [755, 531] width 28 height 17
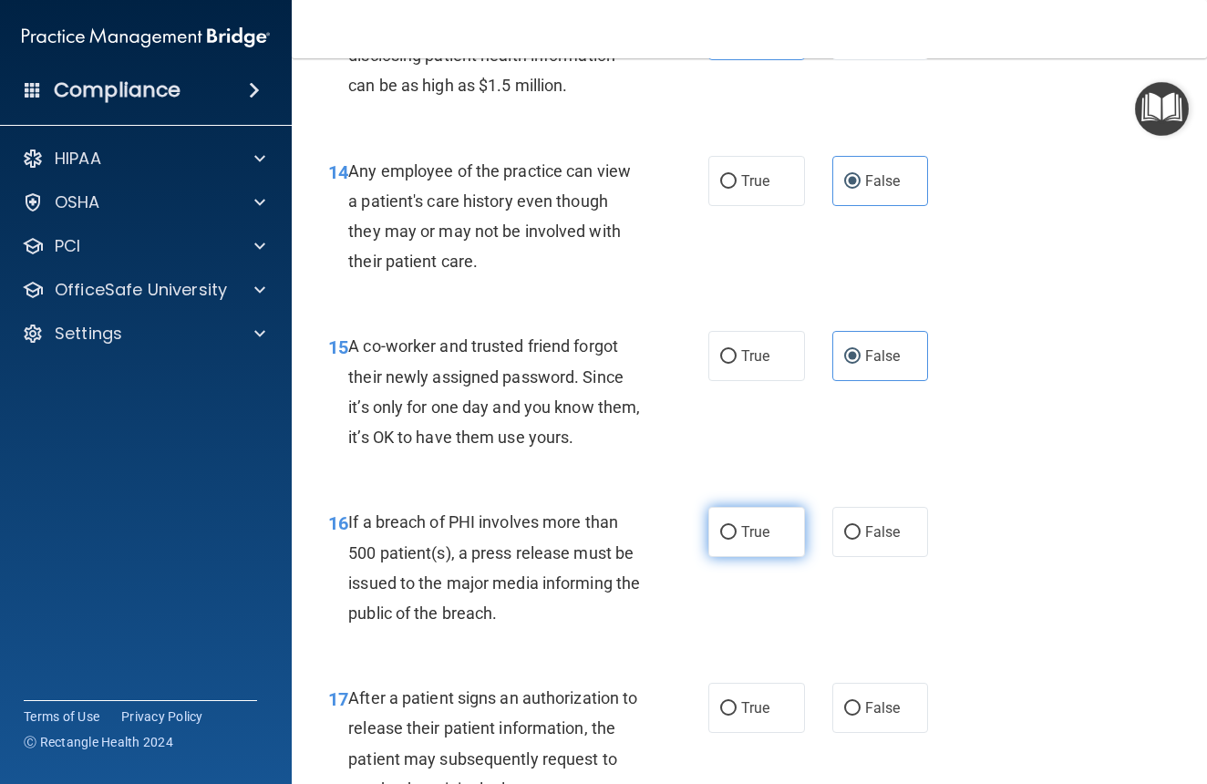
click at [737, 540] on input "True" at bounding box center [728, 533] width 16 height 14
radio input "true"
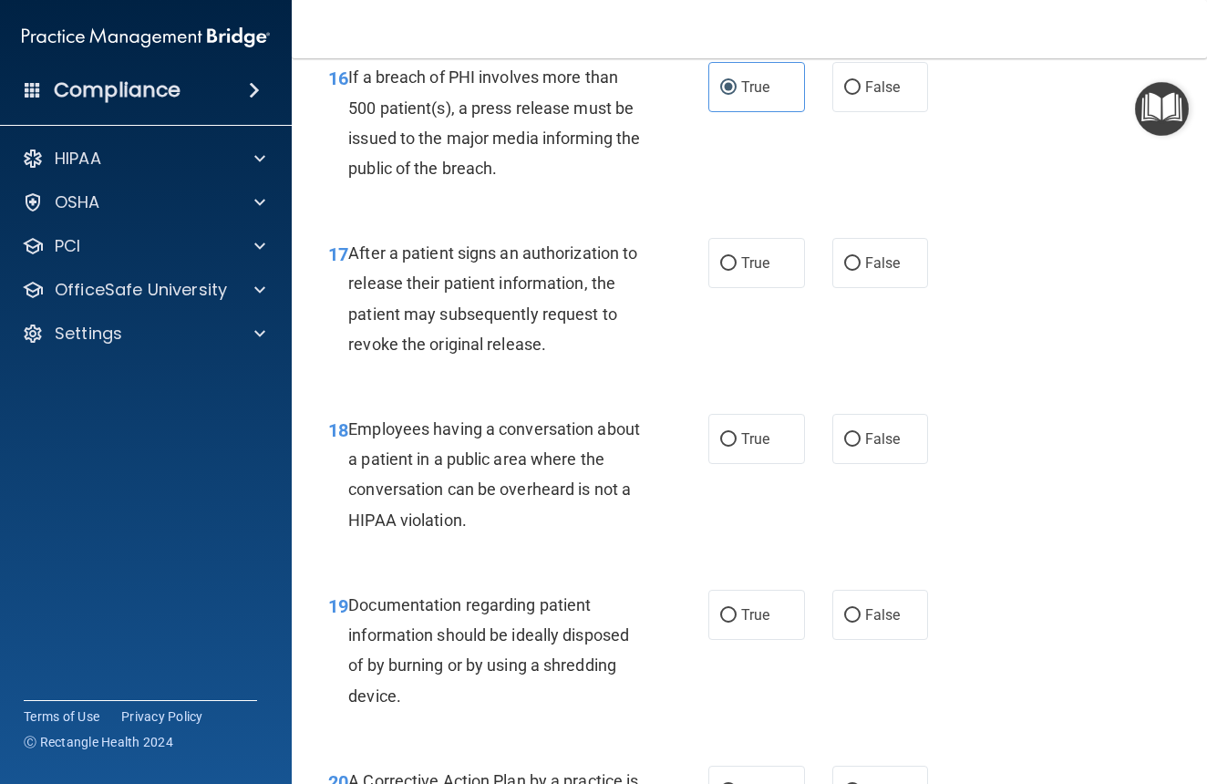
scroll to position [2691, 0]
click at [740, 284] on label "True" at bounding box center [757, 262] width 97 height 50
click at [737, 270] on input "True" at bounding box center [728, 263] width 16 height 14
radio input "true"
click at [755, 447] on span "True" at bounding box center [755, 437] width 28 height 17
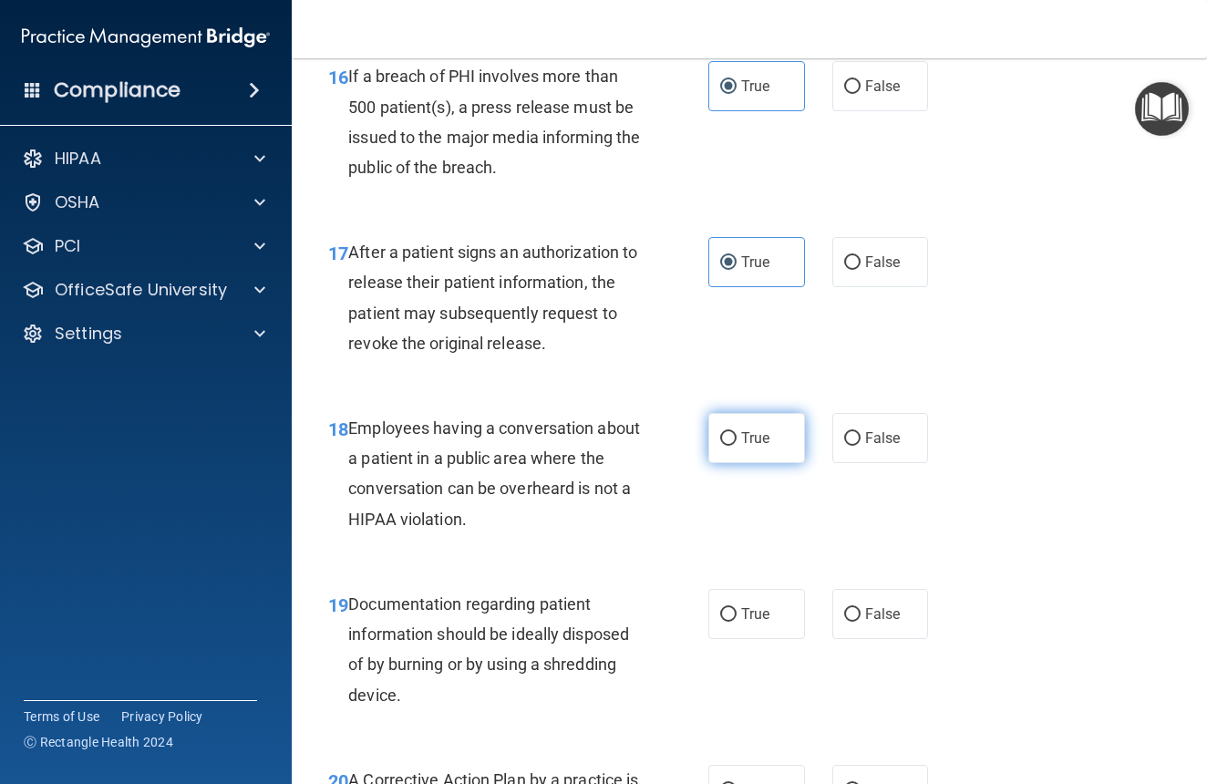
click at [737, 446] on input "True" at bounding box center [728, 439] width 16 height 14
radio input "true"
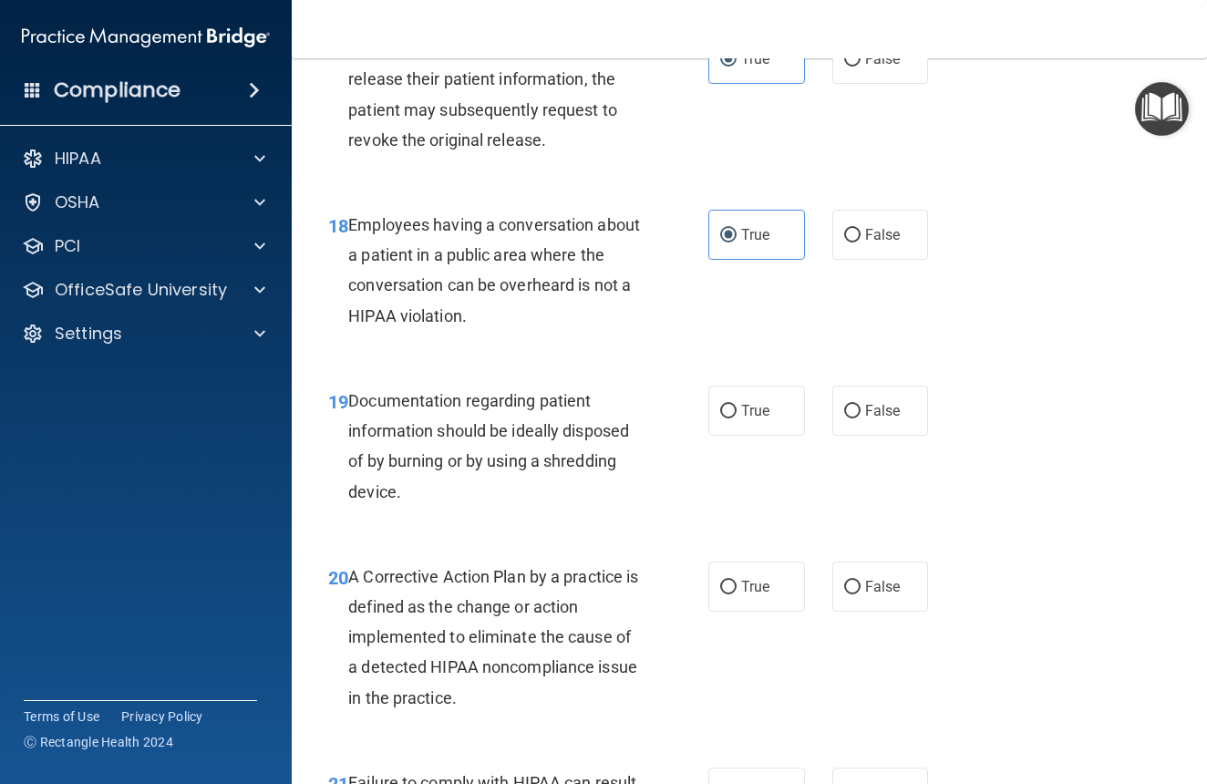
scroll to position [2895, 0]
click at [750, 417] on span "True" at bounding box center [755, 409] width 28 height 17
click at [737, 417] on input "True" at bounding box center [728, 411] width 16 height 14
radio input "true"
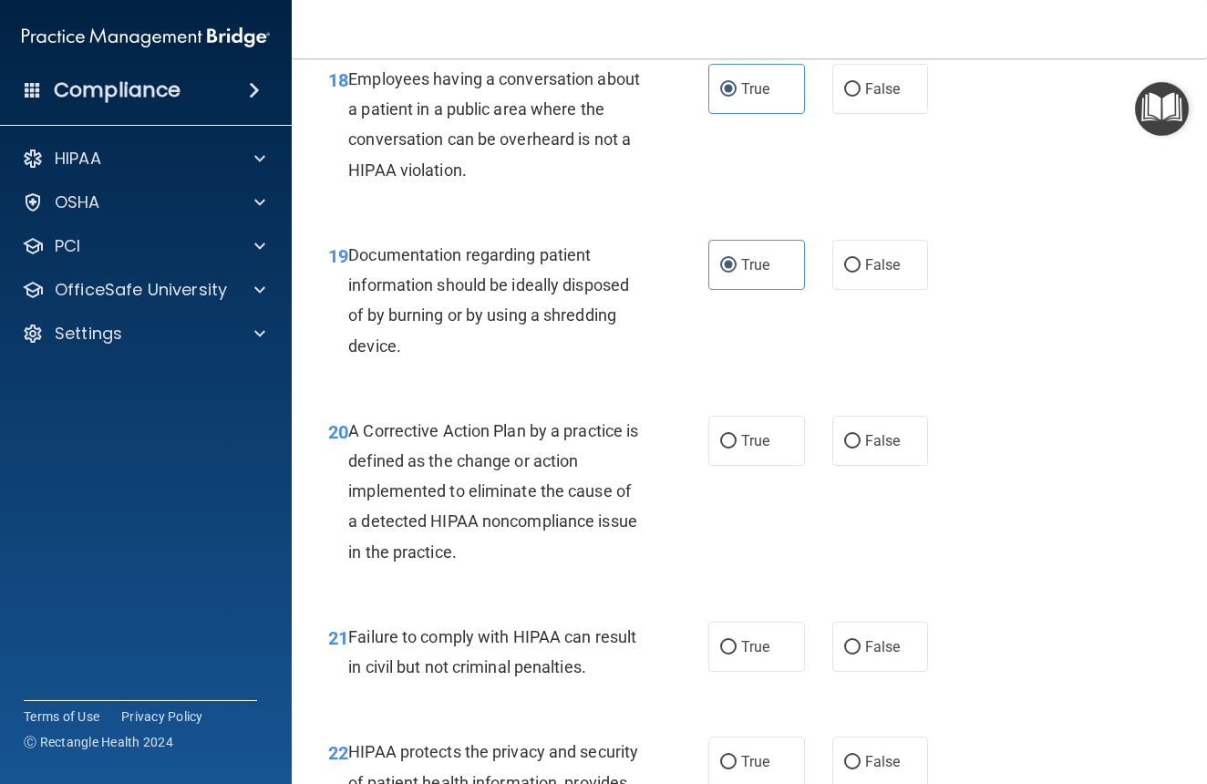
scroll to position [3044, 0]
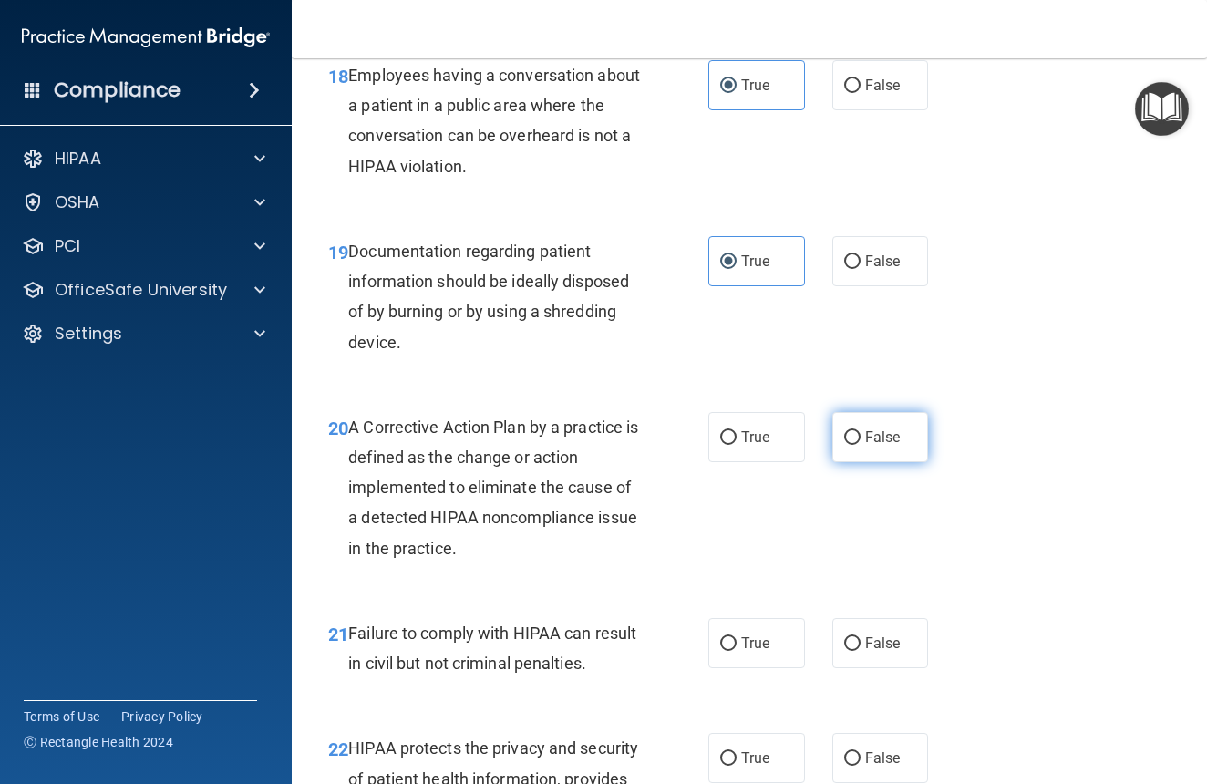
click at [882, 429] on label "False" at bounding box center [881, 437] width 97 height 50
click at [861, 431] on input "False" at bounding box center [852, 438] width 16 height 14
radio input "true"
click at [857, 651] on input "False" at bounding box center [852, 644] width 16 height 14
radio input "true"
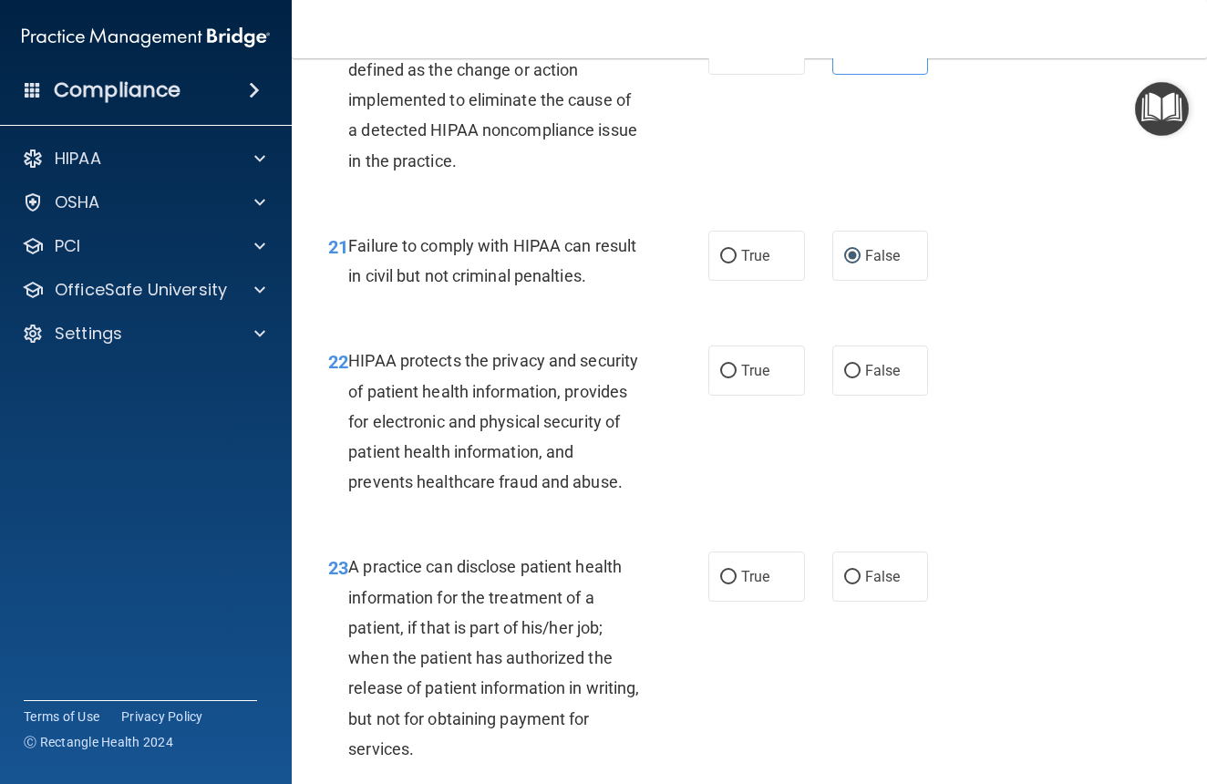
scroll to position [3436, 0]
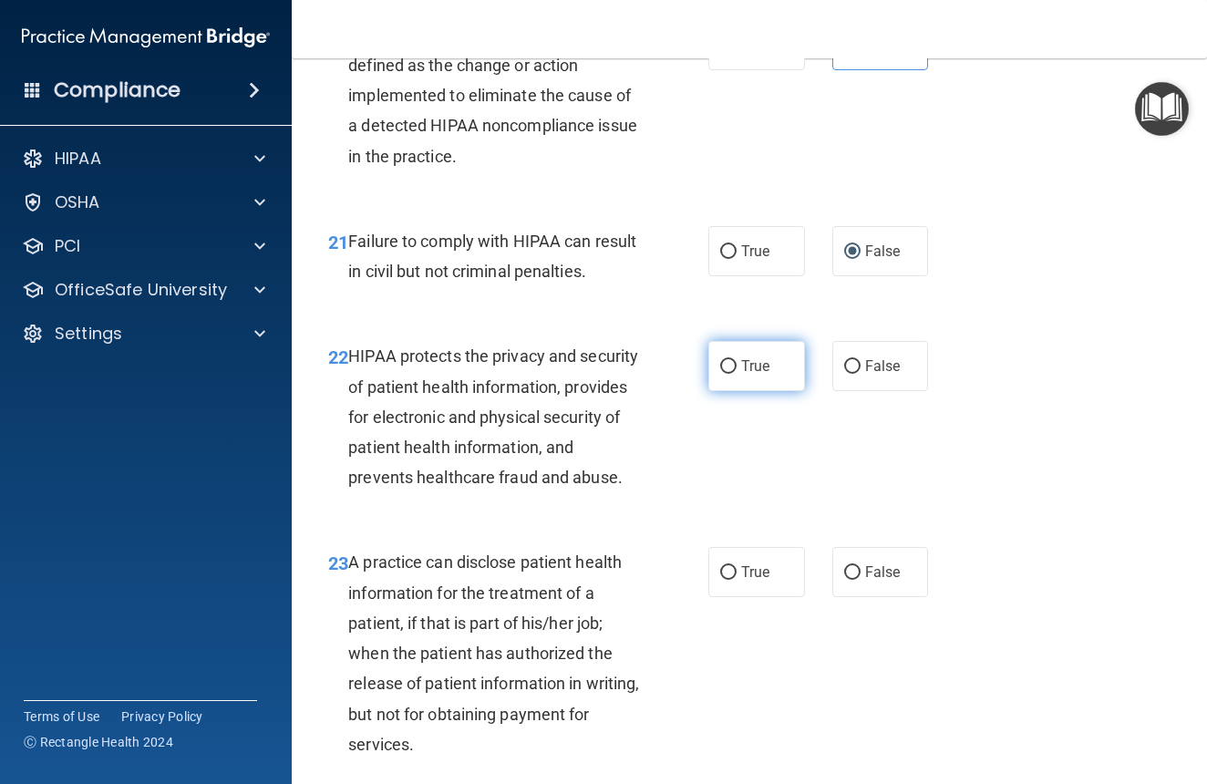
click at [766, 389] on label "True" at bounding box center [757, 366] width 97 height 50
click at [737, 374] on input "True" at bounding box center [728, 367] width 16 height 14
radio input "true"
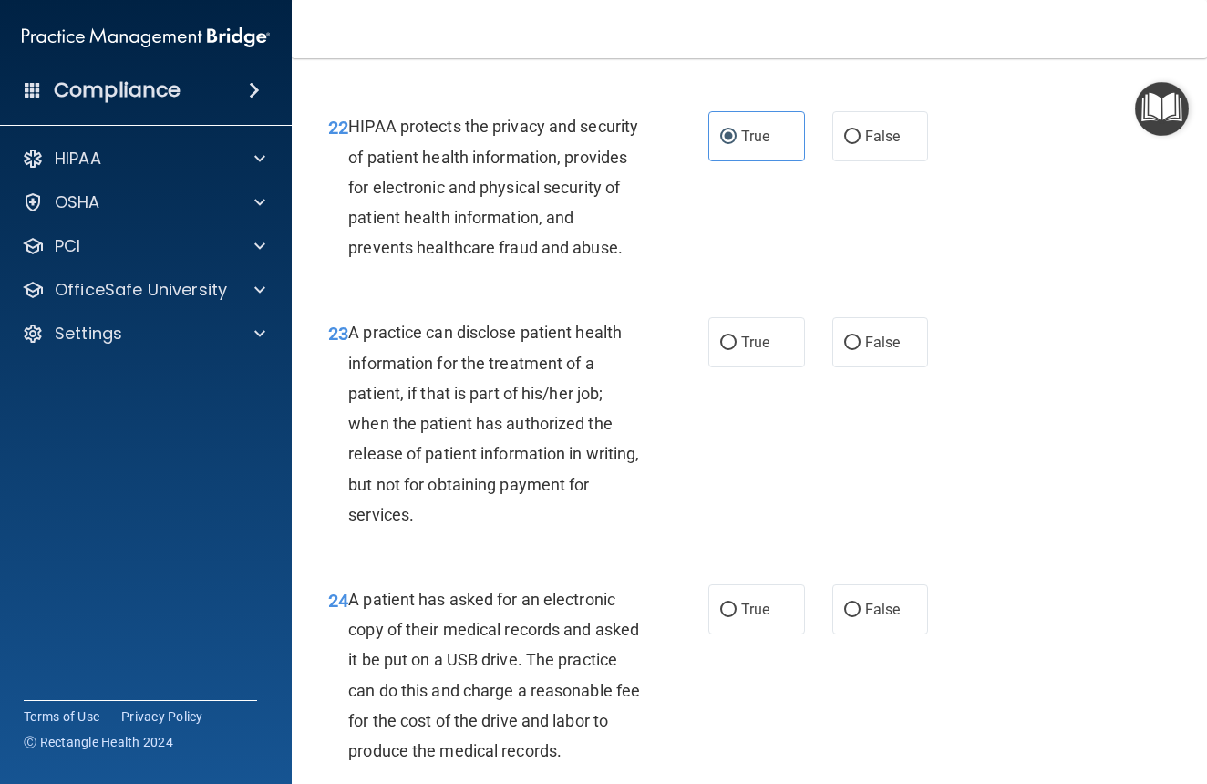
scroll to position [3667, 0]
click at [758, 350] on span "True" at bounding box center [755, 341] width 28 height 17
click at [737, 349] on input "True" at bounding box center [728, 343] width 16 height 14
radio input "true"
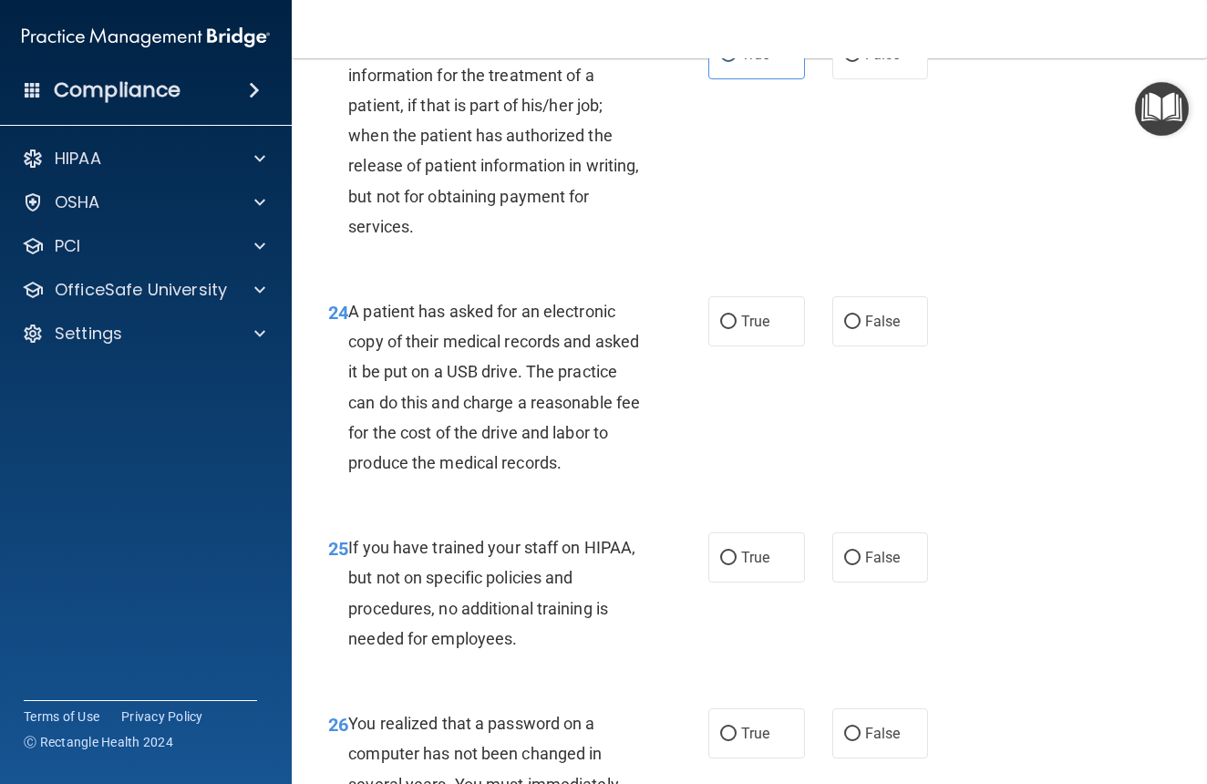
scroll to position [3959, 0]
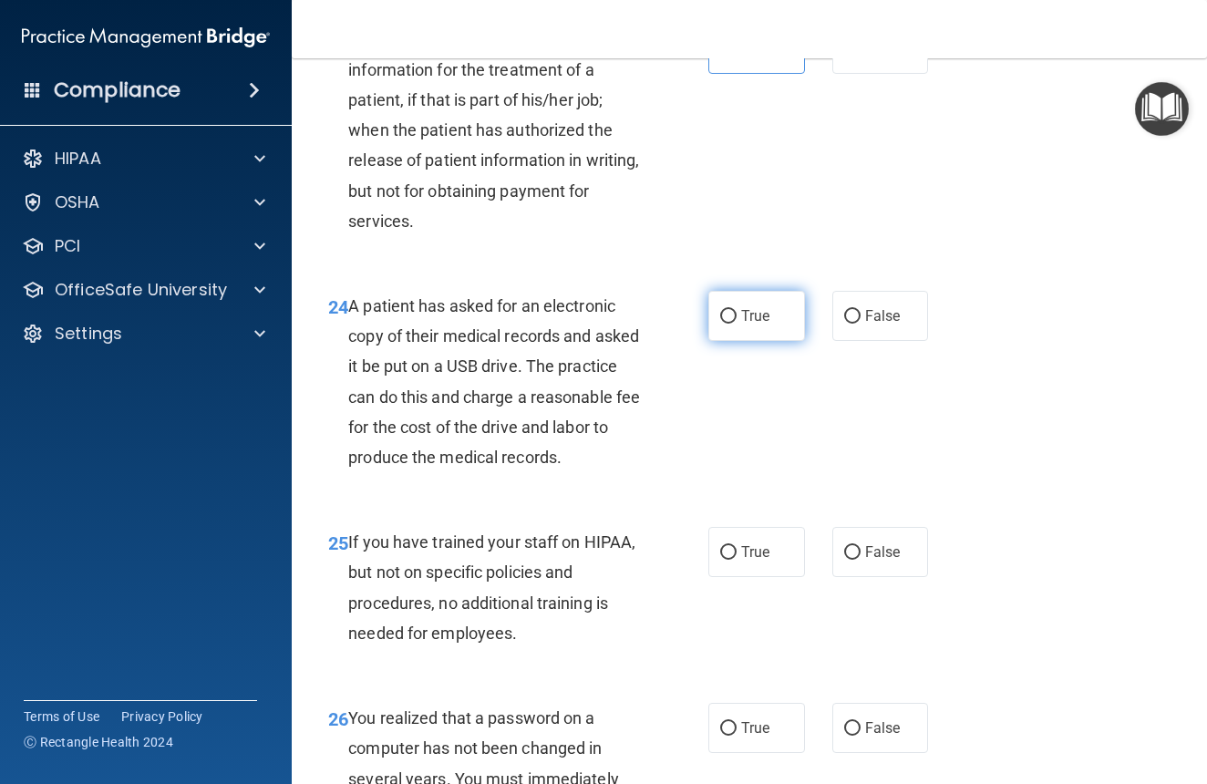
click at [734, 335] on label "True" at bounding box center [757, 316] width 97 height 50
click at [734, 324] on input "True" at bounding box center [728, 317] width 16 height 14
radio input "true"
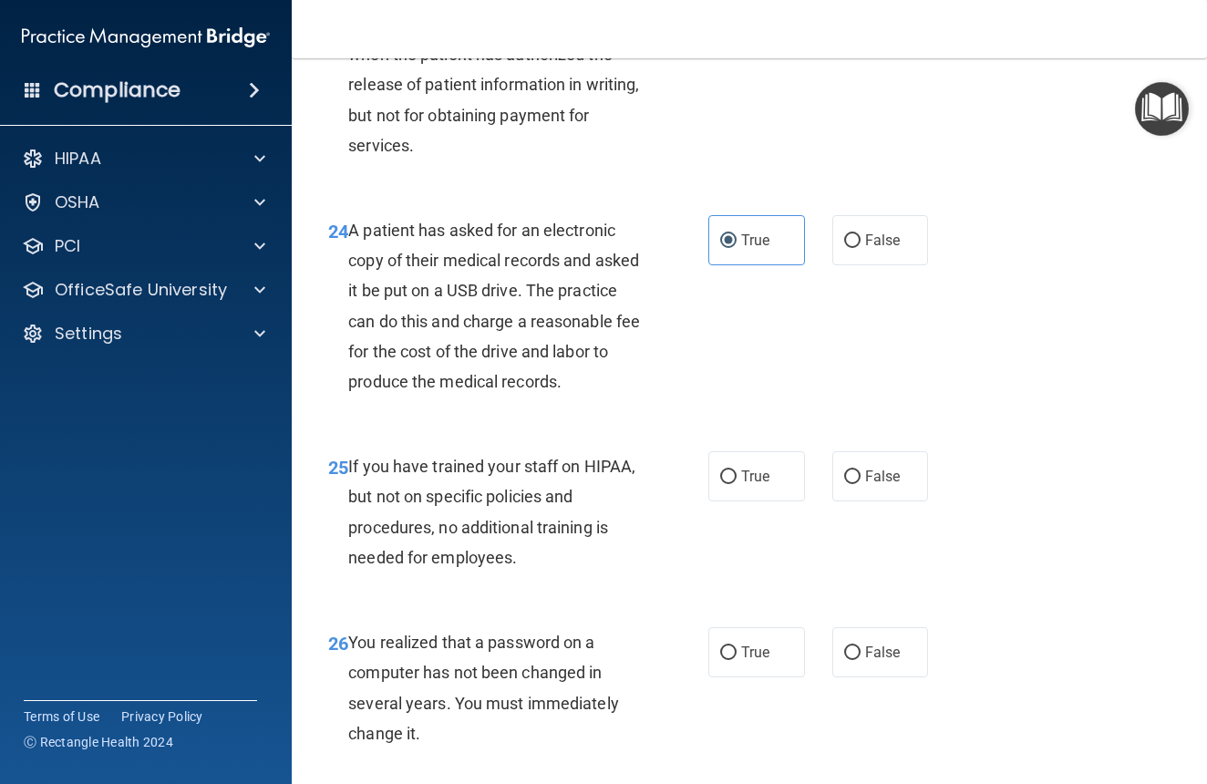
scroll to position [4037, 0]
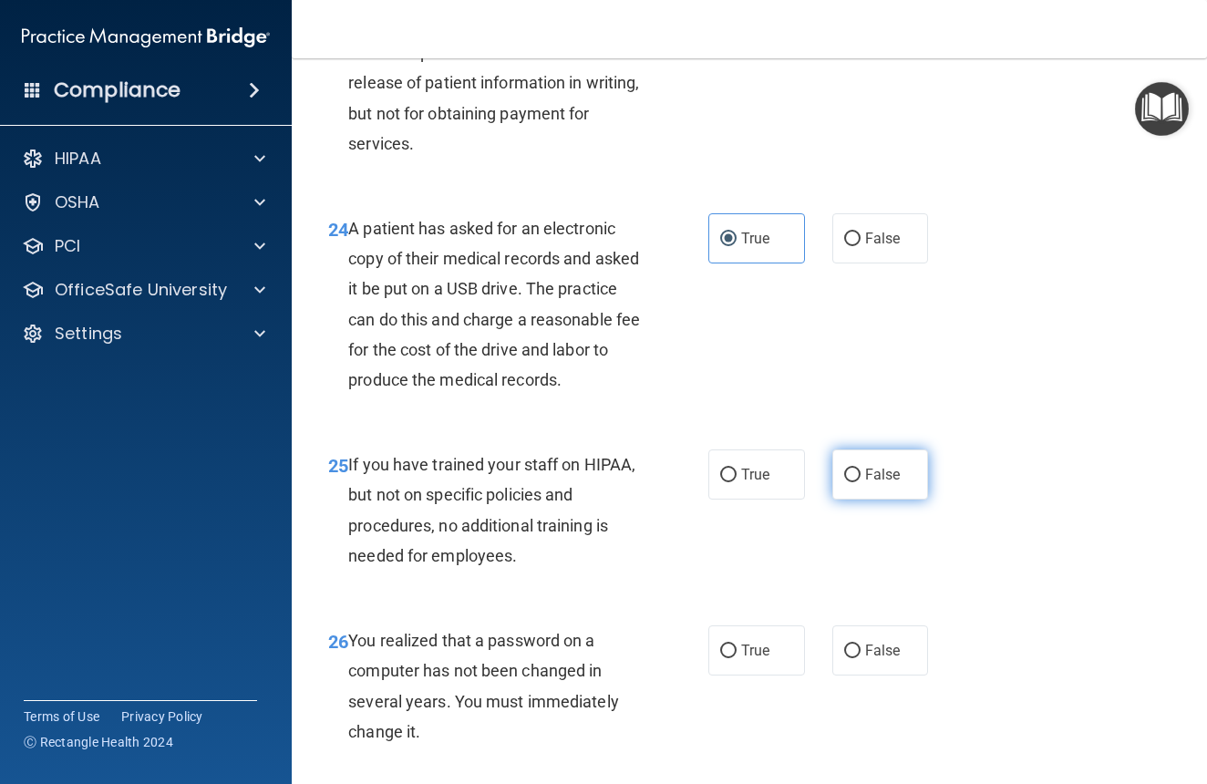
click at [891, 483] on span "False" at bounding box center [883, 474] width 36 height 17
click at [861, 482] on input "False" at bounding box center [852, 476] width 16 height 14
radio input "true"
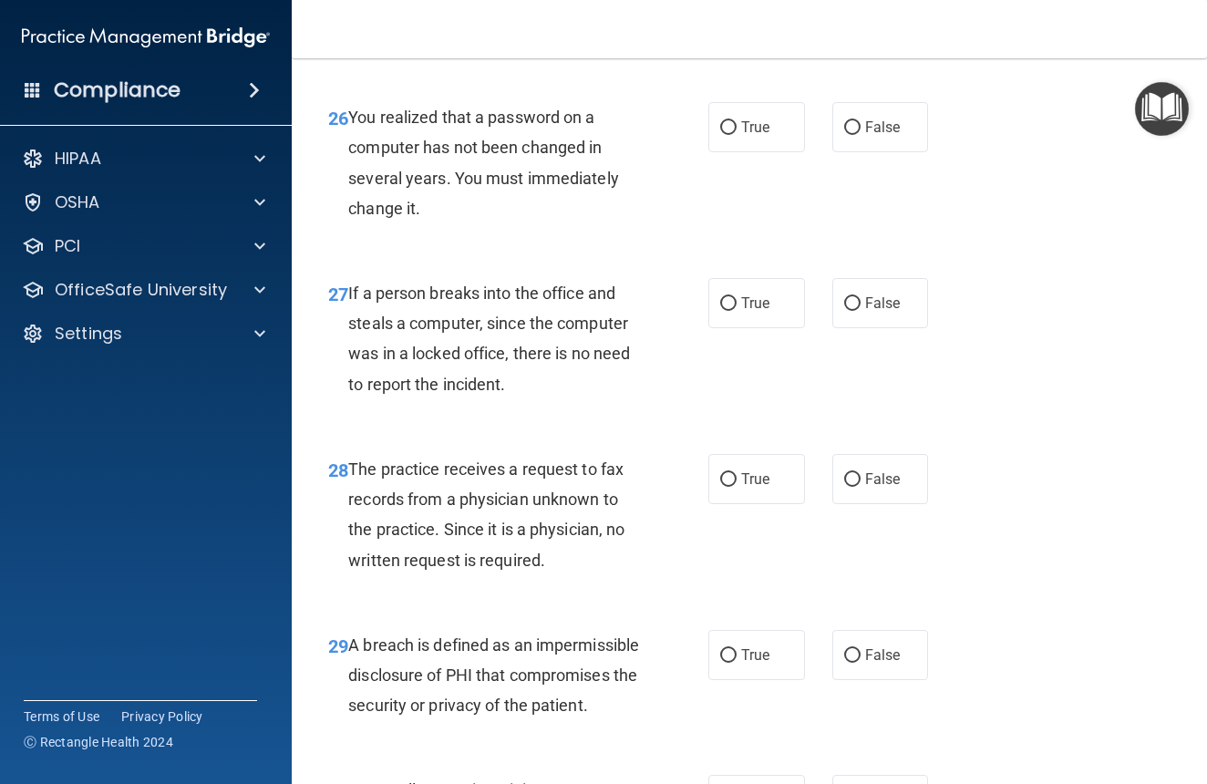
scroll to position [4555, 0]
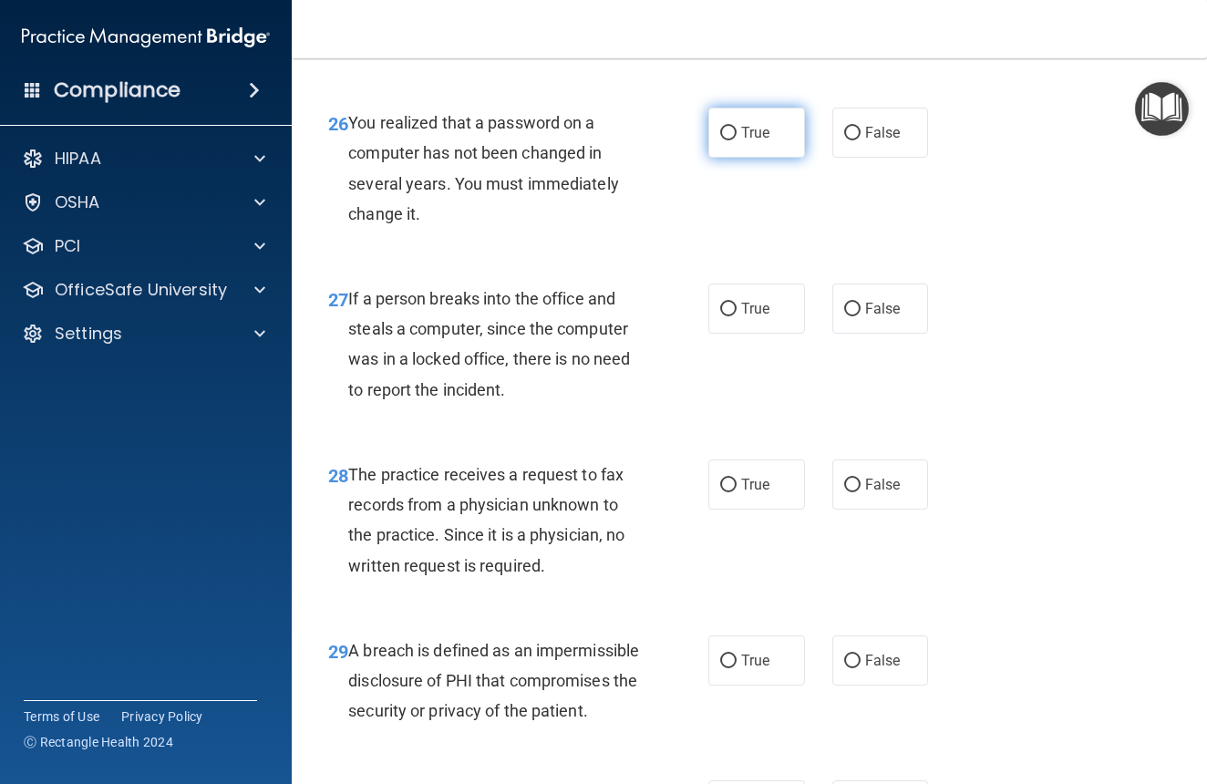
click at [761, 158] on label "True" at bounding box center [757, 133] width 97 height 50
click at [737, 140] on input "True" at bounding box center [728, 134] width 16 height 14
radio input "true"
click at [835, 334] on label "False" at bounding box center [881, 309] width 97 height 50
click at [844, 316] on input "False" at bounding box center [852, 310] width 16 height 14
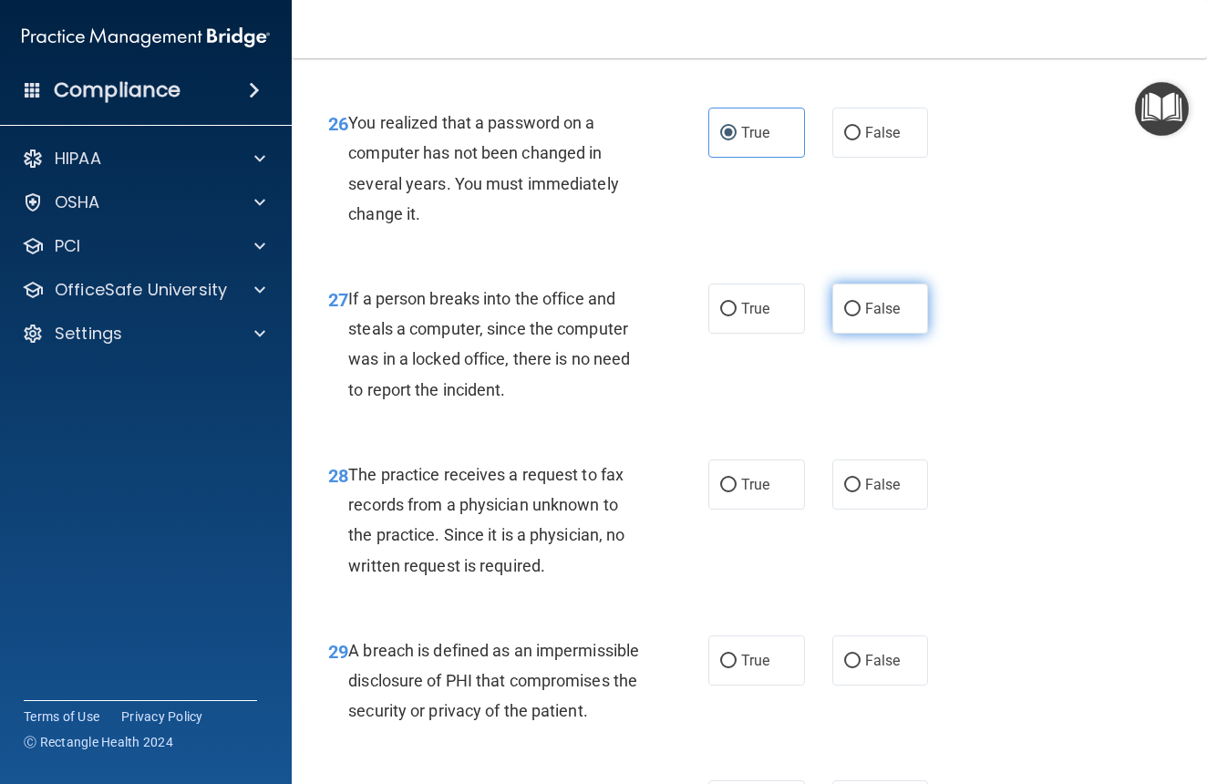
radio input "true"
click at [916, 508] on label "False" at bounding box center [881, 485] width 97 height 50
click at [861, 492] on input "False" at bounding box center [852, 486] width 16 height 14
radio input "true"
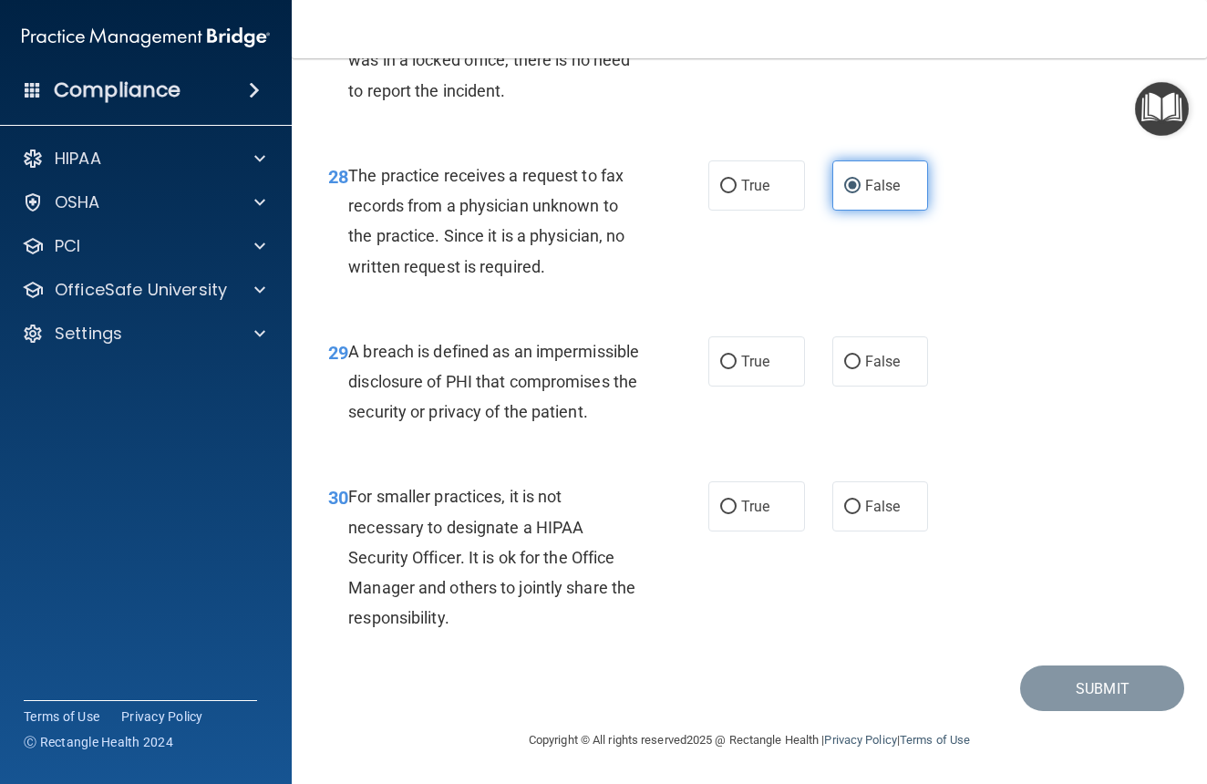
scroll to position [4881, 0]
click at [767, 363] on span "True" at bounding box center [755, 361] width 28 height 17
click at [737, 363] on input "True" at bounding box center [728, 363] width 16 height 14
radio input "true"
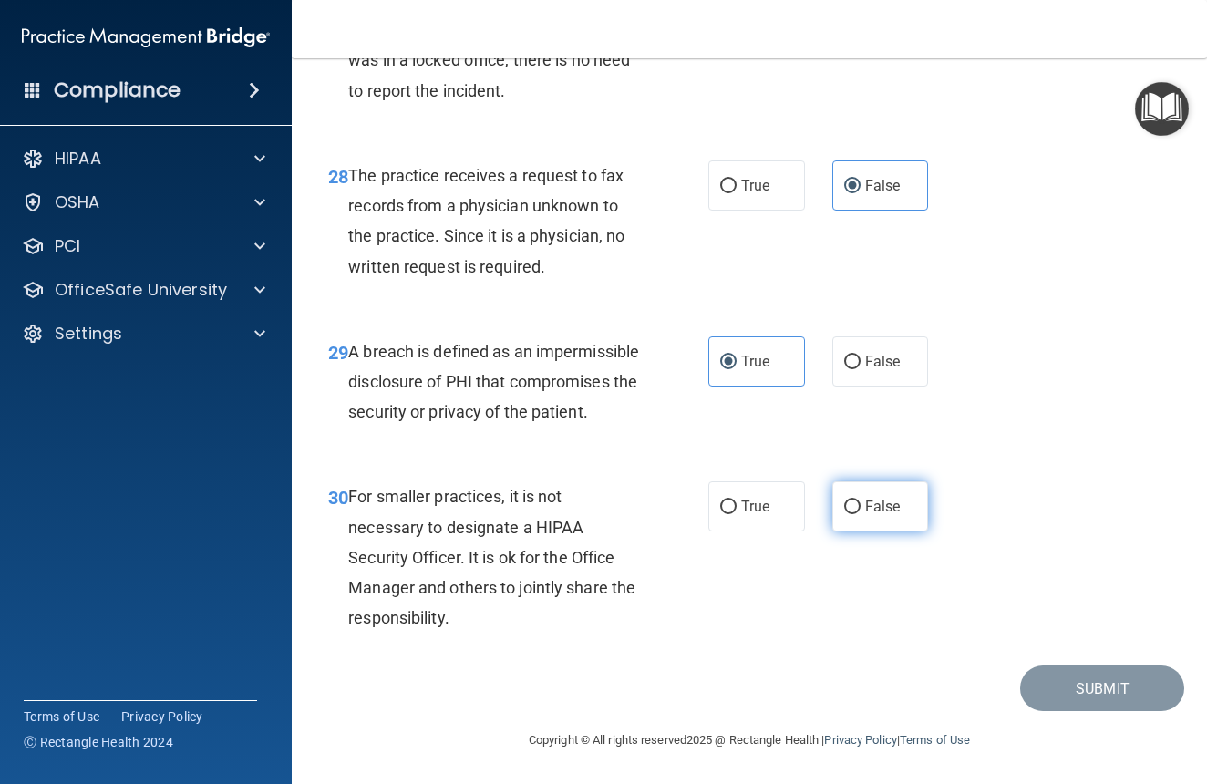
click at [872, 515] on span "False" at bounding box center [883, 506] width 36 height 17
click at [861, 514] on input "False" at bounding box center [852, 508] width 16 height 14
radio input "true"
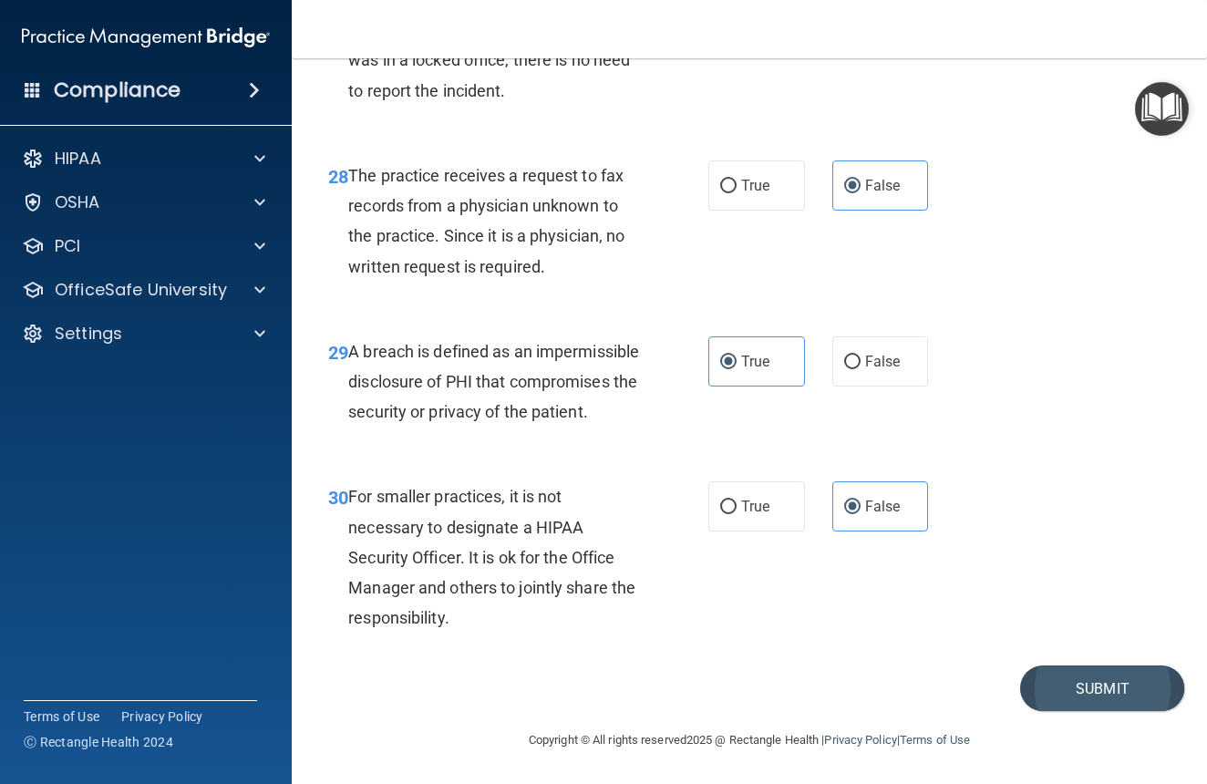
click at [1095, 712] on button "Submit" at bounding box center [1102, 689] width 164 height 47
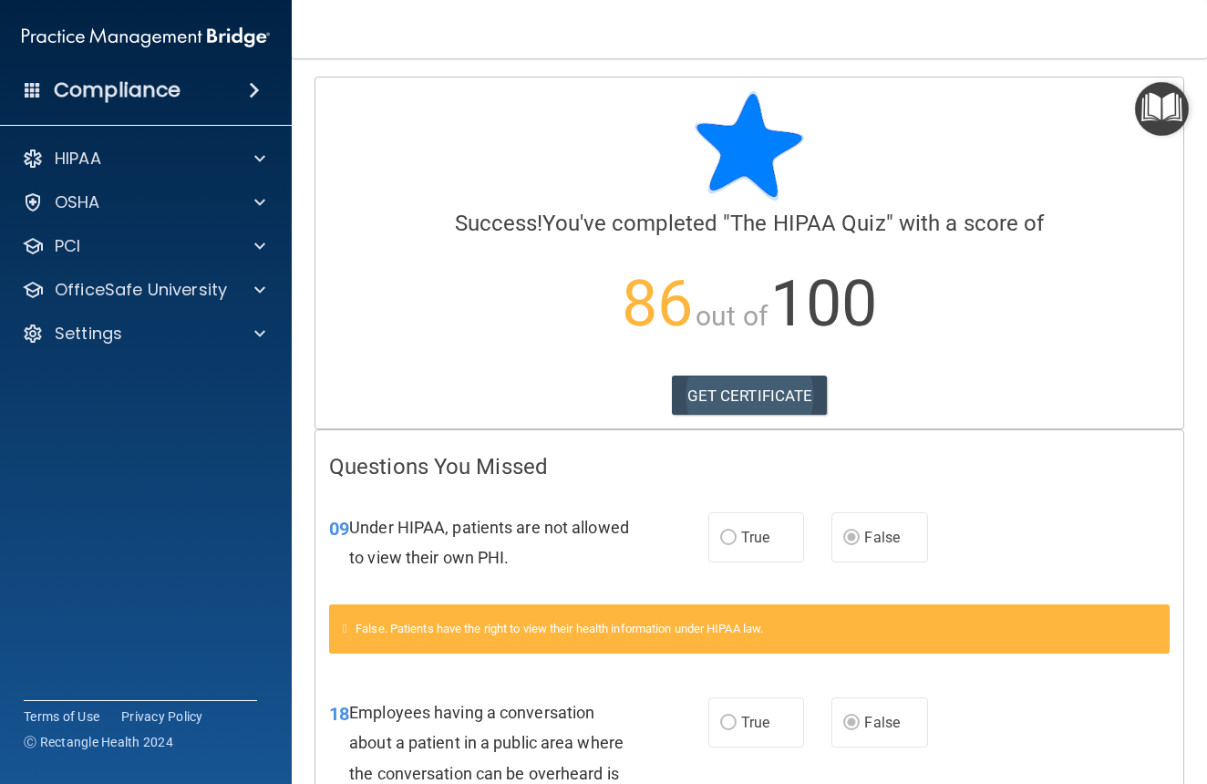
click at [749, 394] on link "GET CERTIFICATE" at bounding box center [750, 396] width 156 height 40
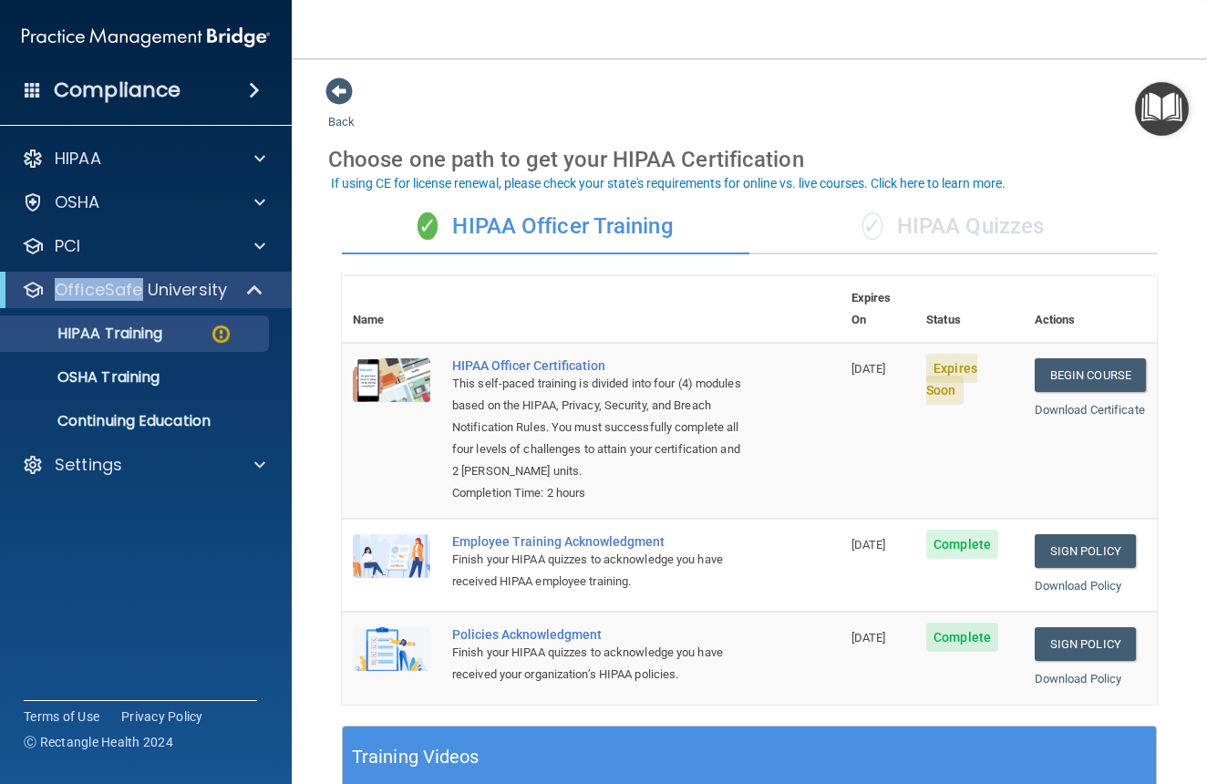
click at [945, 220] on div "✓ HIPAA Quizzes" at bounding box center [954, 227] width 408 height 55
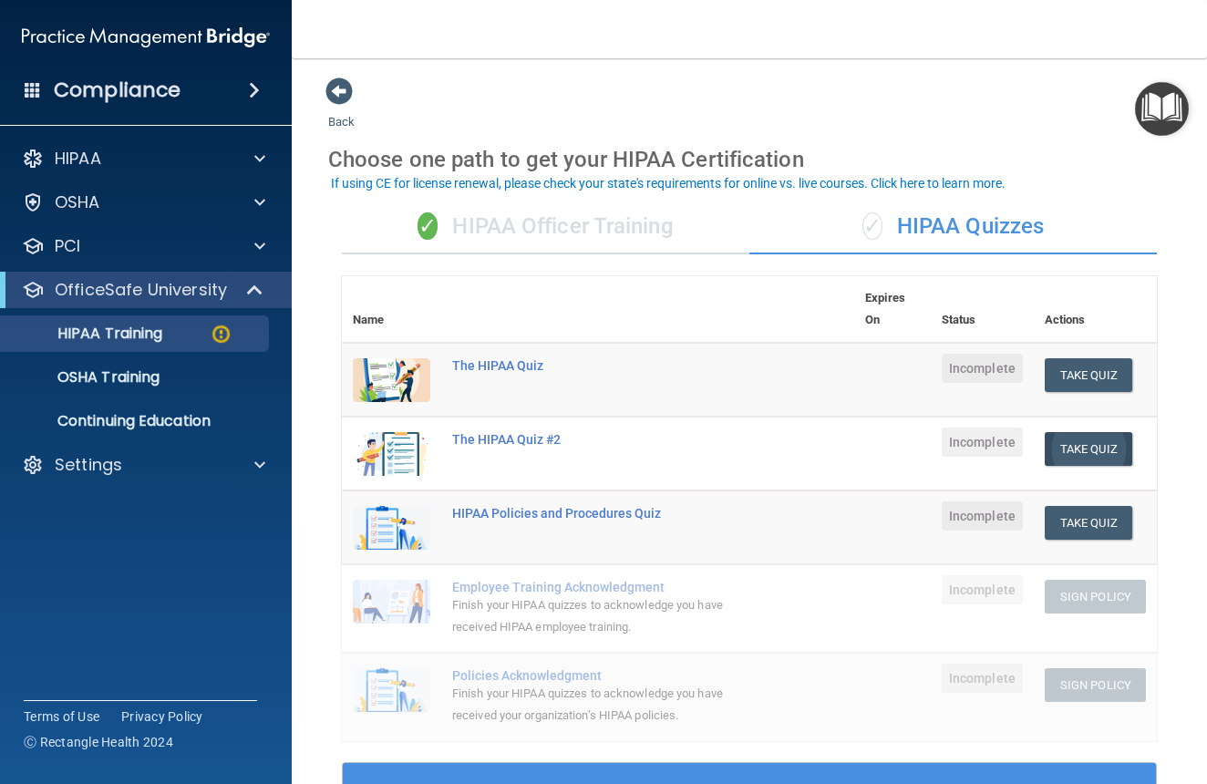
click at [1078, 433] on button "Take Quiz" at bounding box center [1089, 449] width 88 height 34
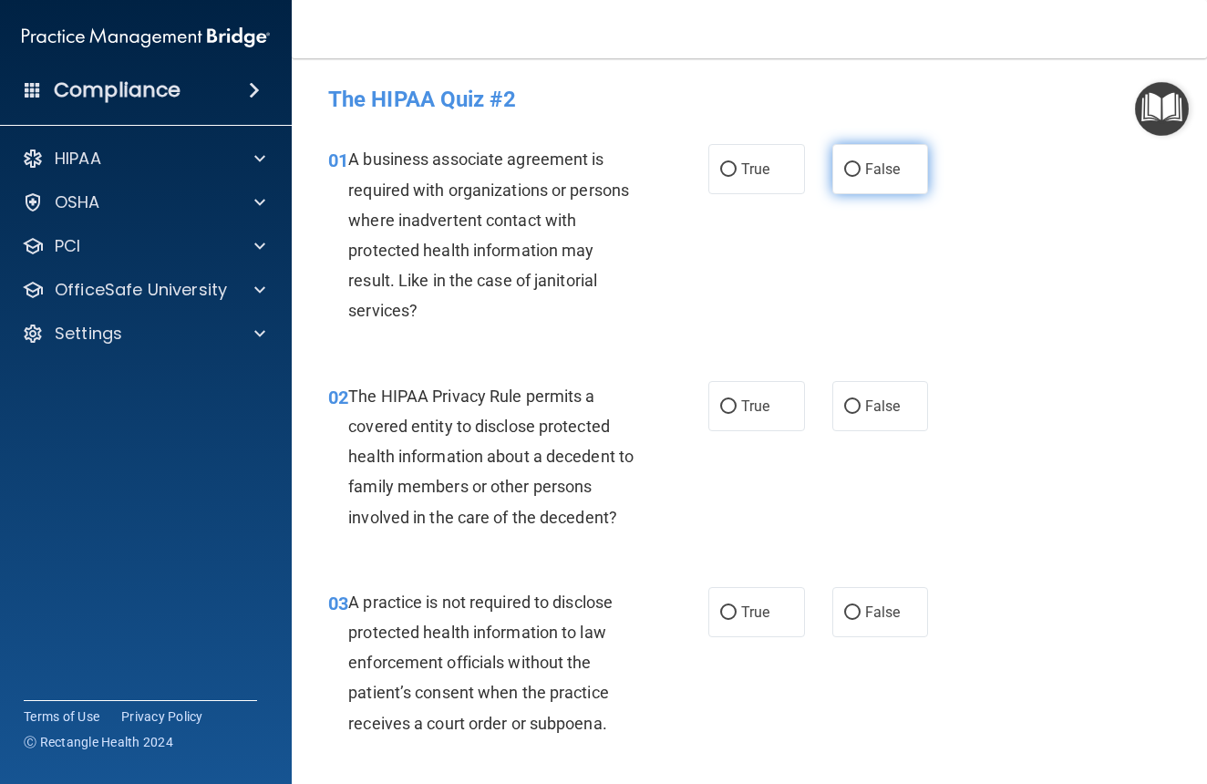
click at [855, 169] on input "False" at bounding box center [852, 170] width 16 height 14
radio input "true"
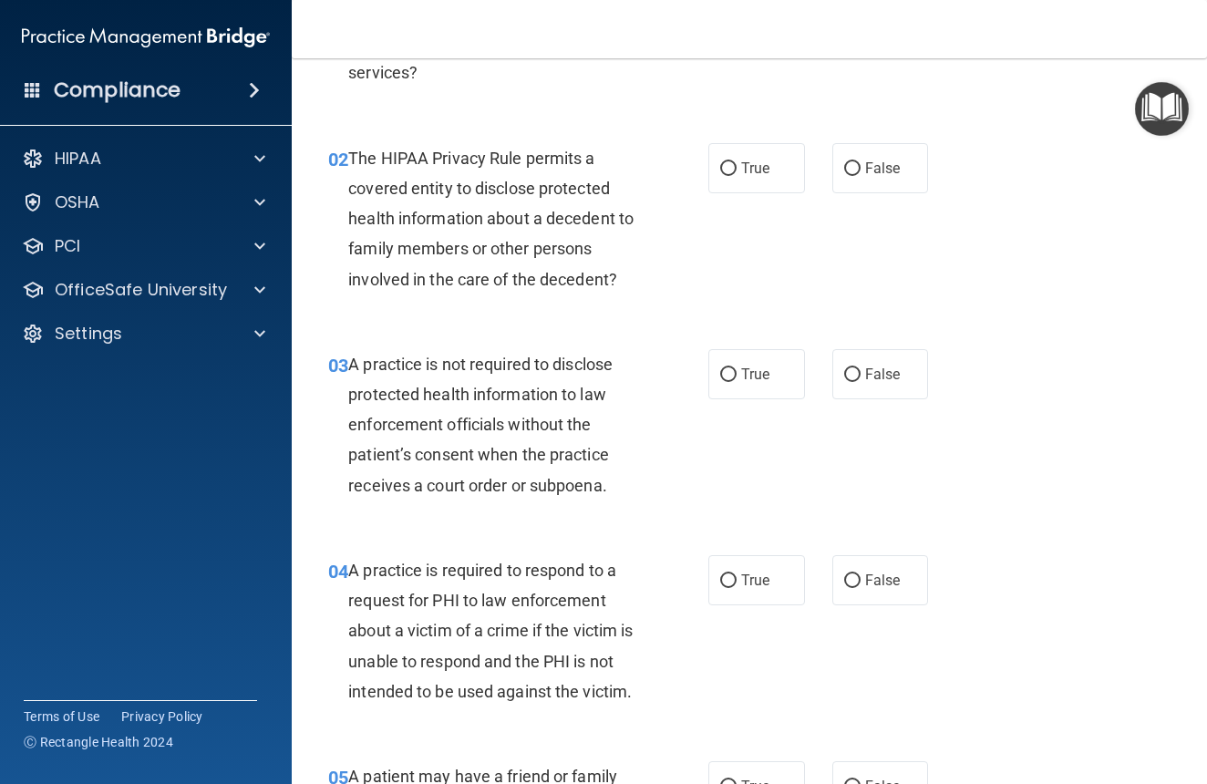
scroll to position [240, 0]
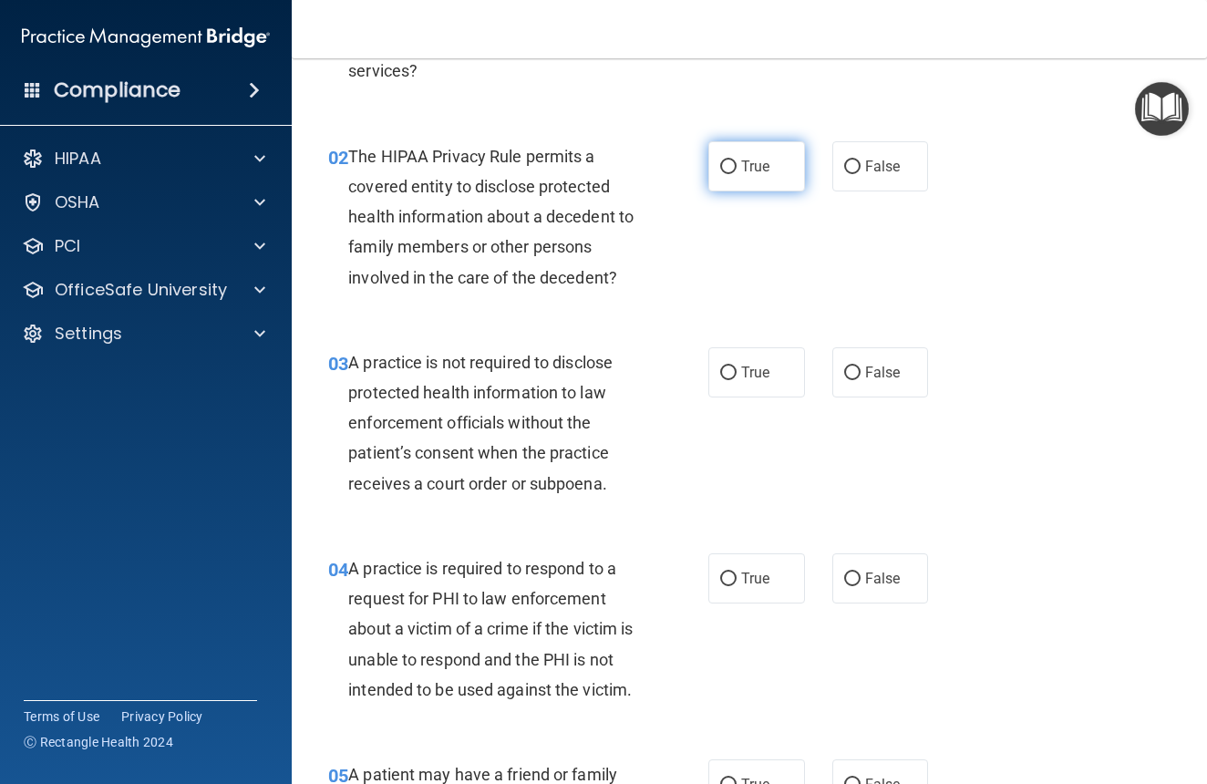
click at [754, 168] on span "True" at bounding box center [755, 166] width 28 height 17
click at [737, 168] on input "True" at bounding box center [728, 167] width 16 height 14
radio input "true"
click at [887, 364] on span "False" at bounding box center [883, 372] width 36 height 17
click at [861, 367] on input "False" at bounding box center [852, 374] width 16 height 14
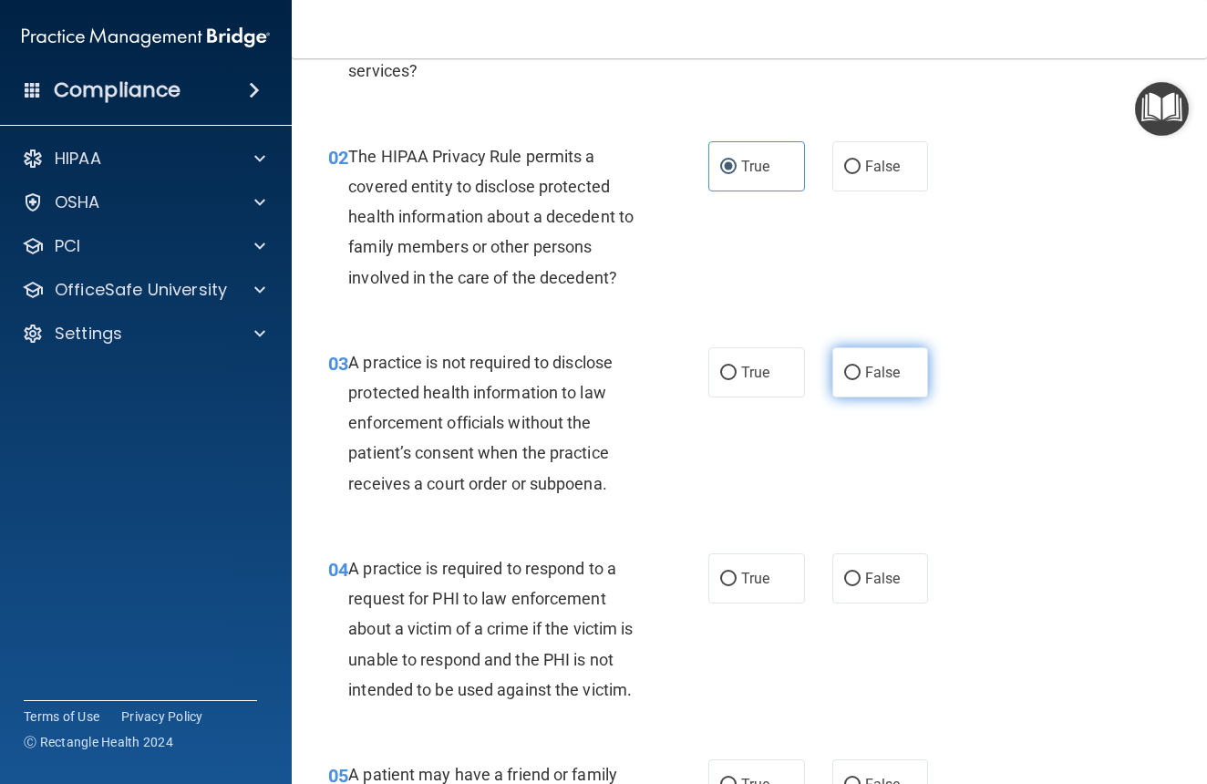
radio input "true"
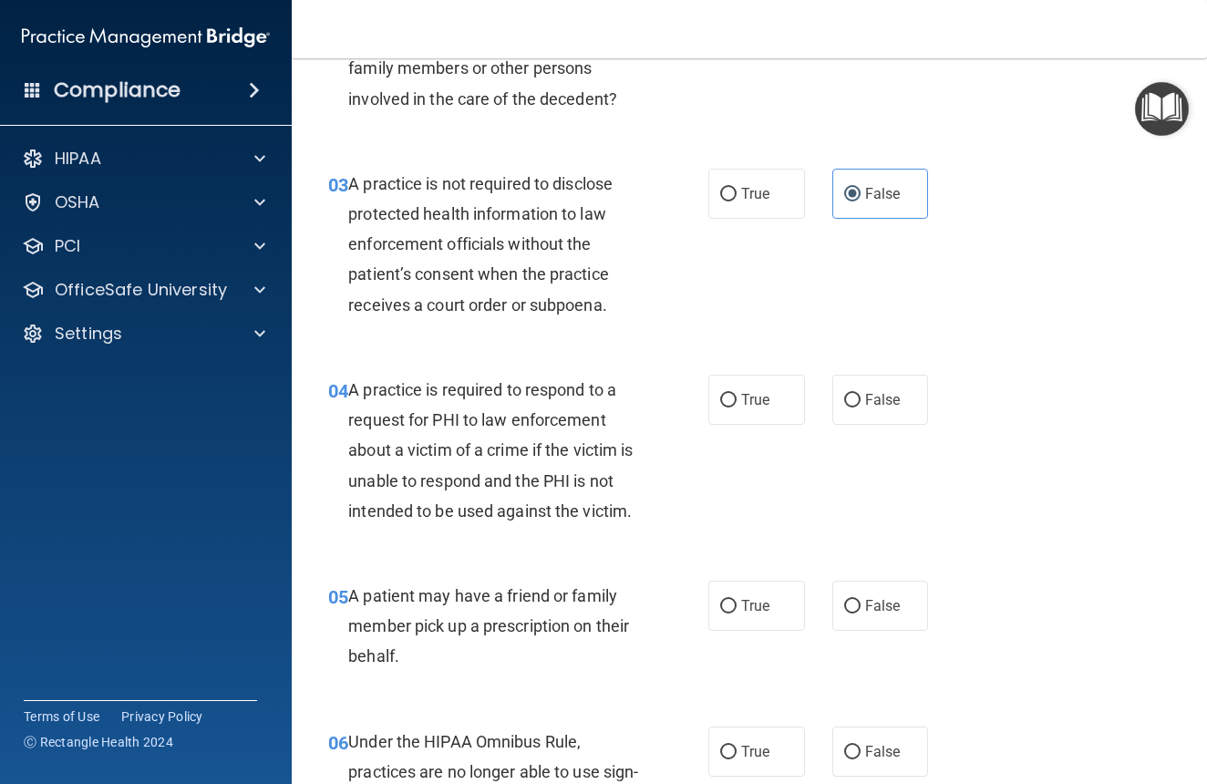
scroll to position [427, 0]
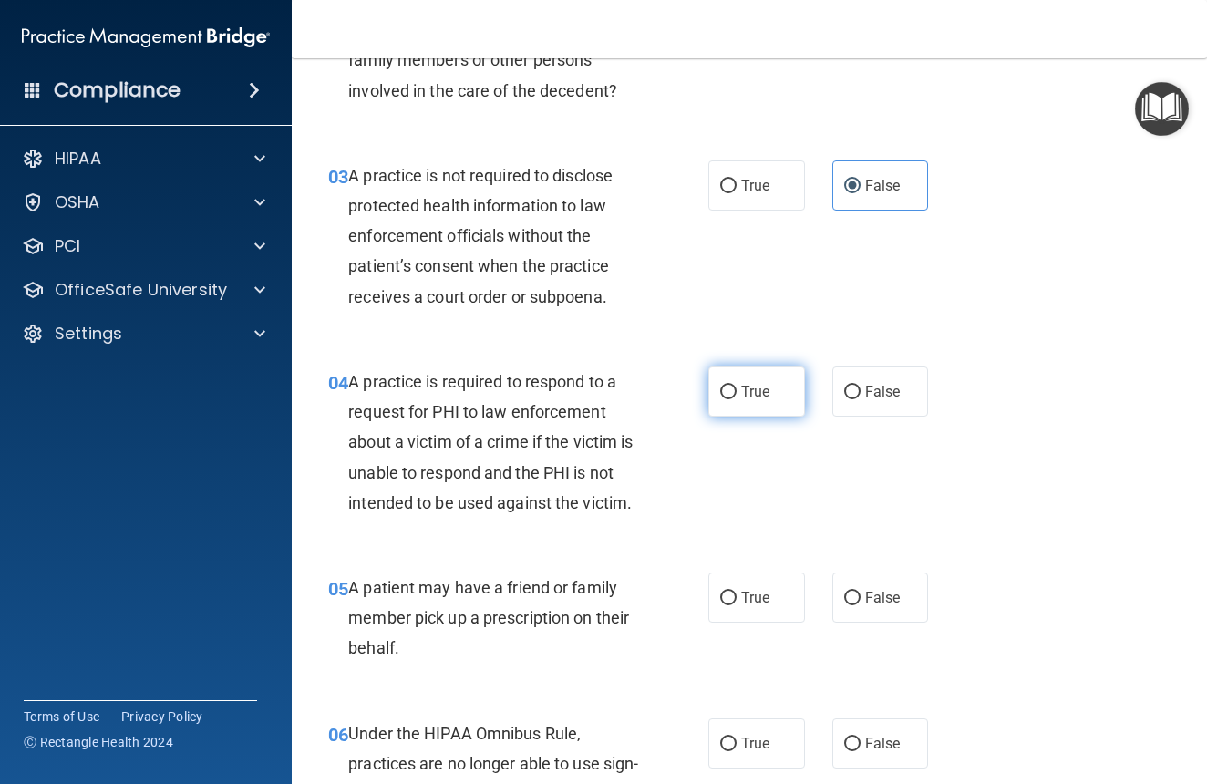
click at [775, 398] on label "True" at bounding box center [757, 392] width 97 height 50
click at [737, 398] on input "True" at bounding box center [728, 393] width 16 height 14
radio input "true"
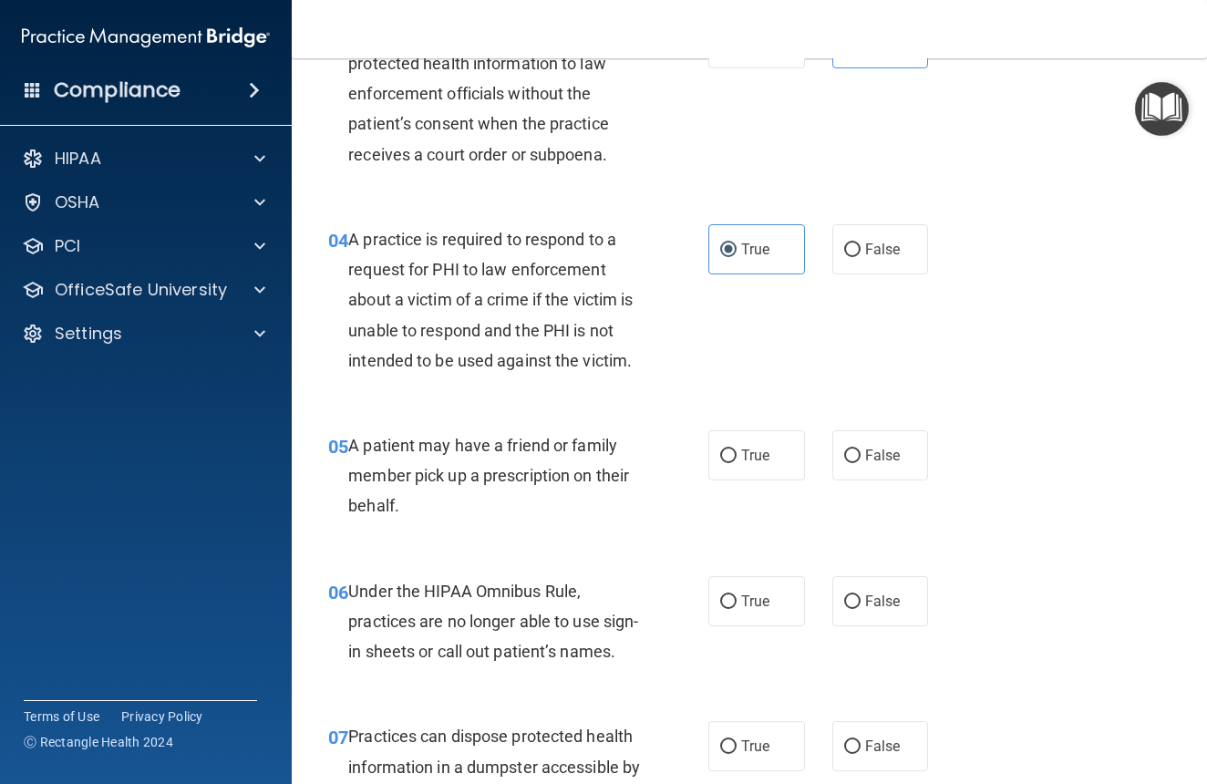
scroll to position [571, 0]
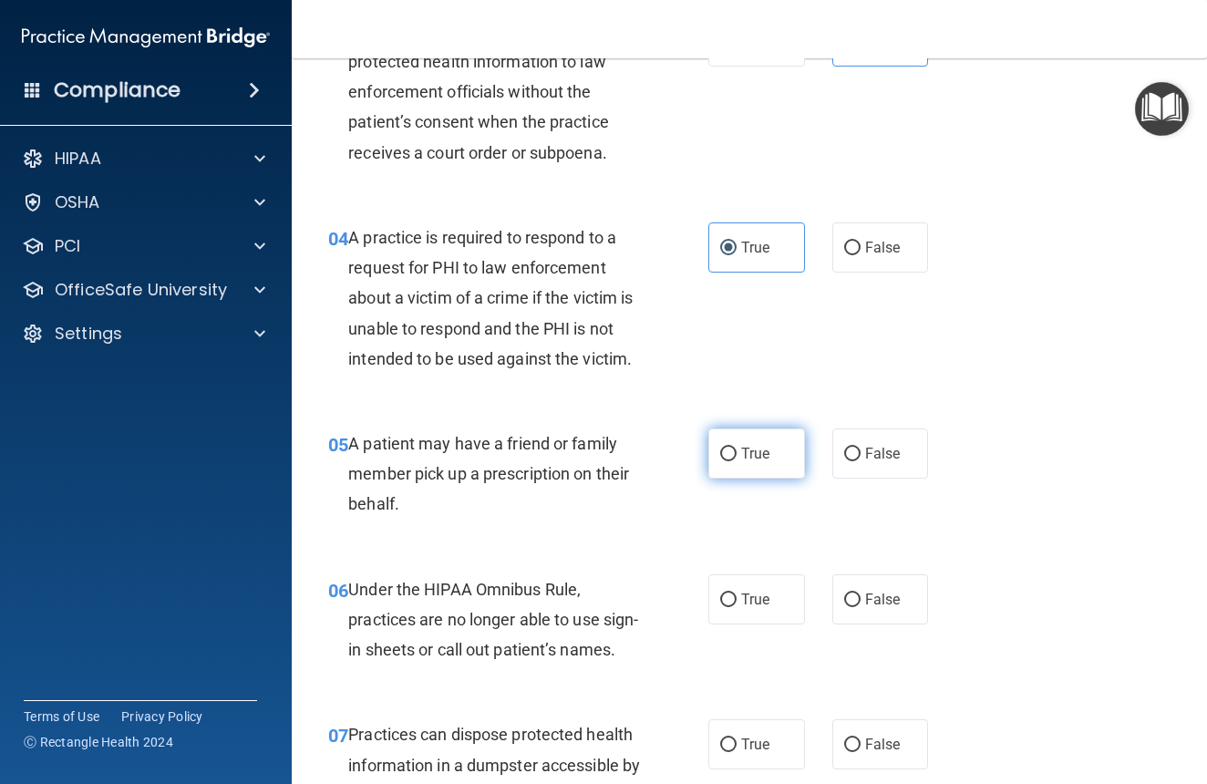
click at [750, 450] on span "True" at bounding box center [755, 453] width 28 height 17
click at [737, 450] on input "True" at bounding box center [728, 455] width 16 height 14
radio input "true"
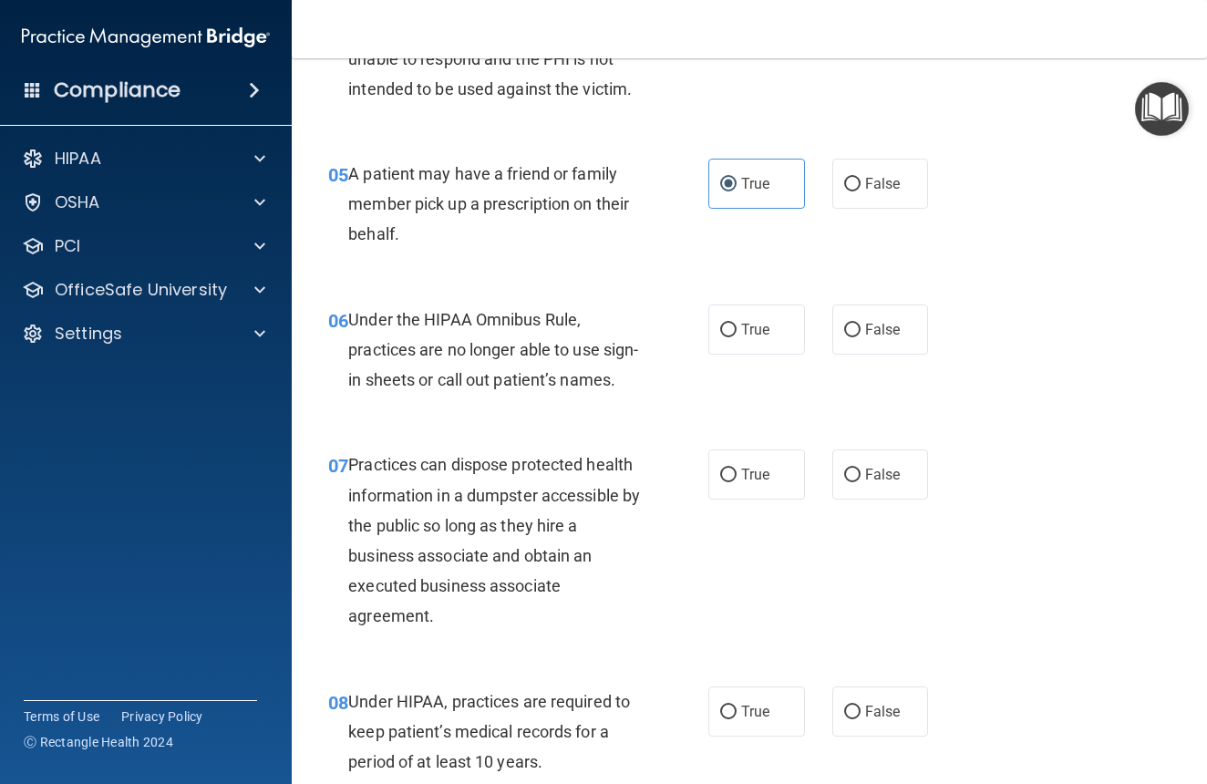
scroll to position [845, 0]
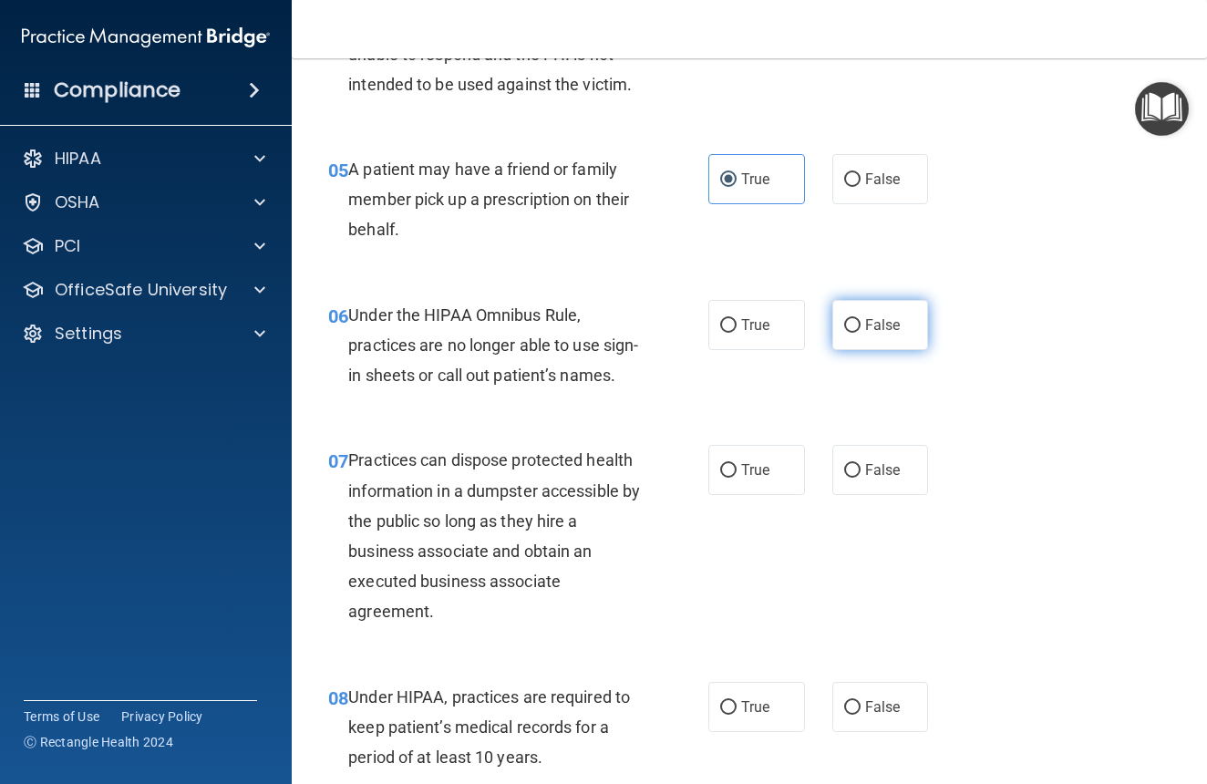
click at [891, 326] on span "False" at bounding box center [883, 324] width 36 height 17
click at [861, 326] on input "False" at bounding box center [852, 326] width 16 height 14
radio input "true"
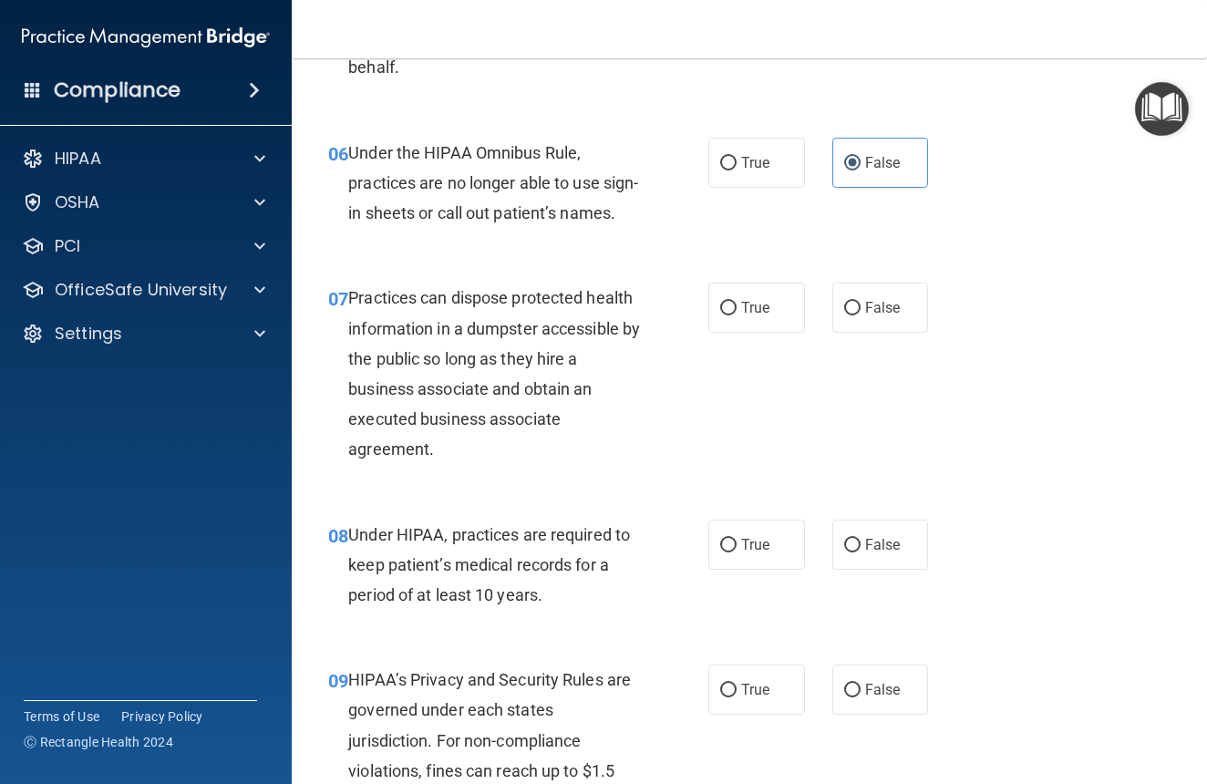
scroll to position [1010, 0]
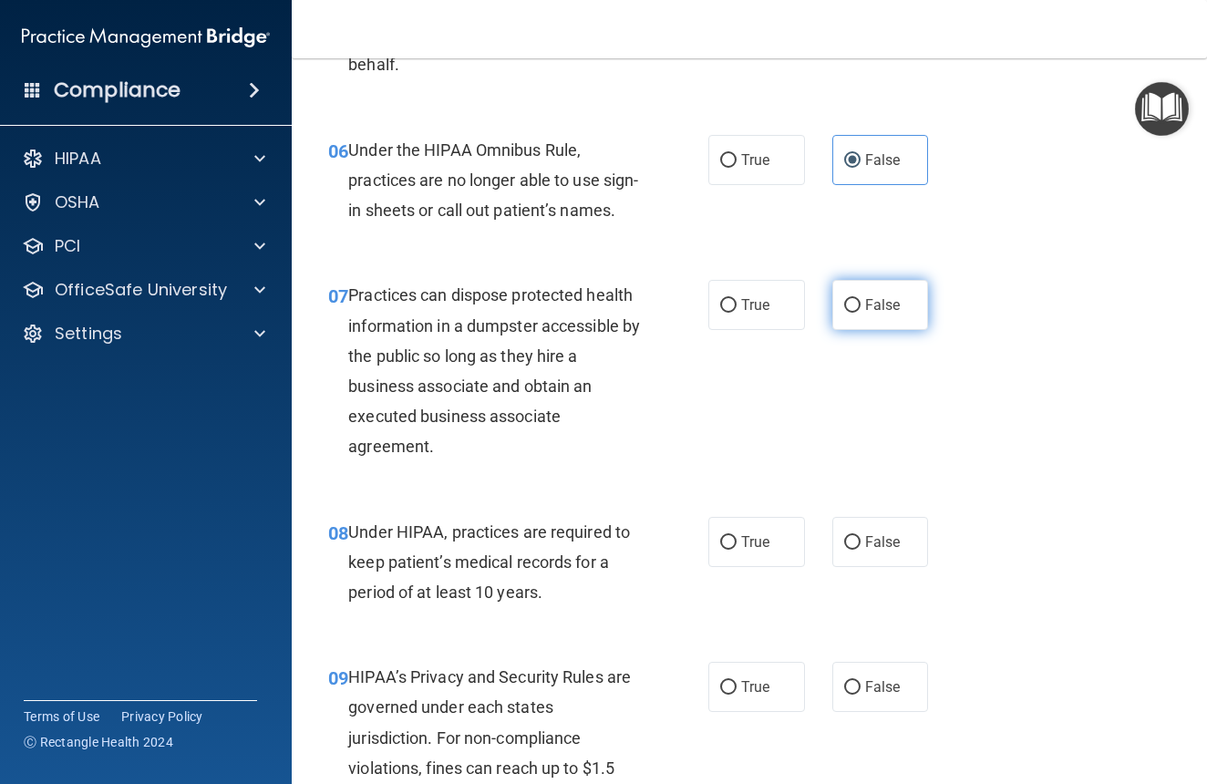
click at [884, 314] on span "False" at bounding box center [883, 304] width 36 height 17
click at [861, 313] on input "False" at bounding box center [852, 306] width 16 height 14
radio input "true"
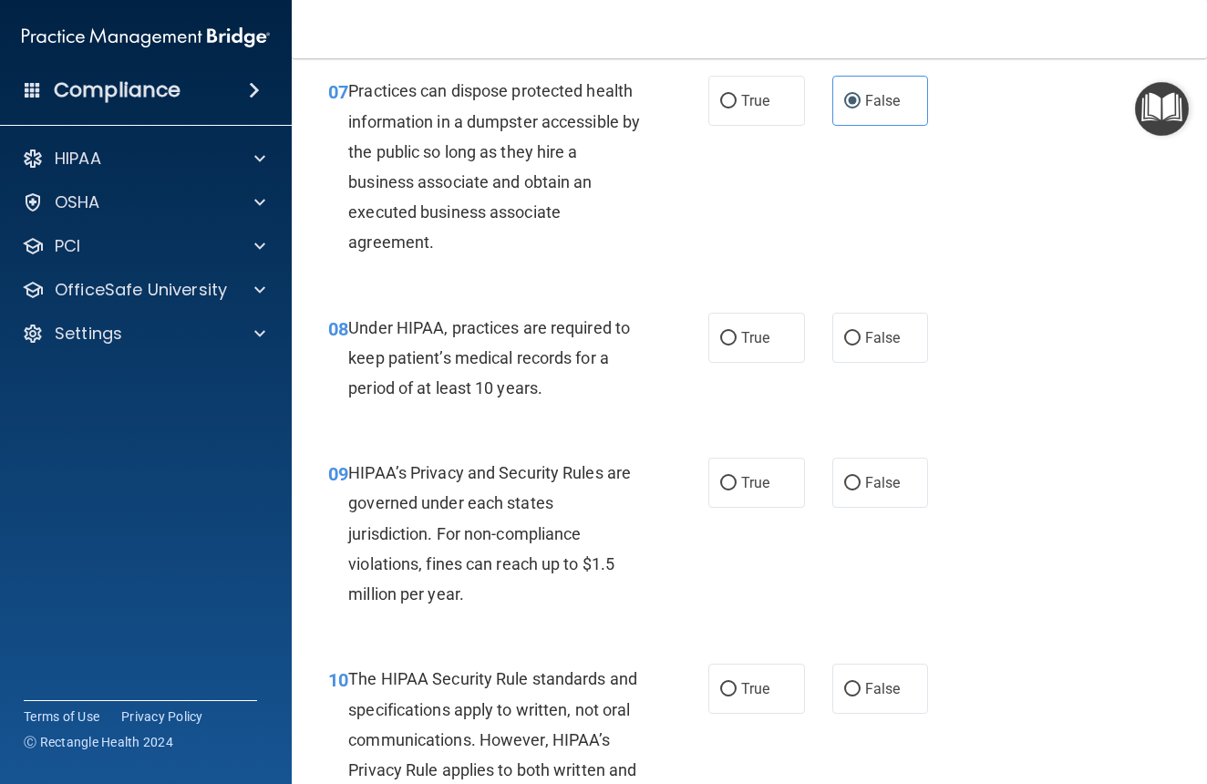
scroll to position [1216, 0]
click at [867, 346] on span "False" at bounding box center [883, 336] width 36 height 17
click at [861, 345] on input "False" at bounding box center [852, 338] width 16 height 14
radio input "true"
click at [757, 346] on span "True" at bounding box center [755, 336] width 28 height 17
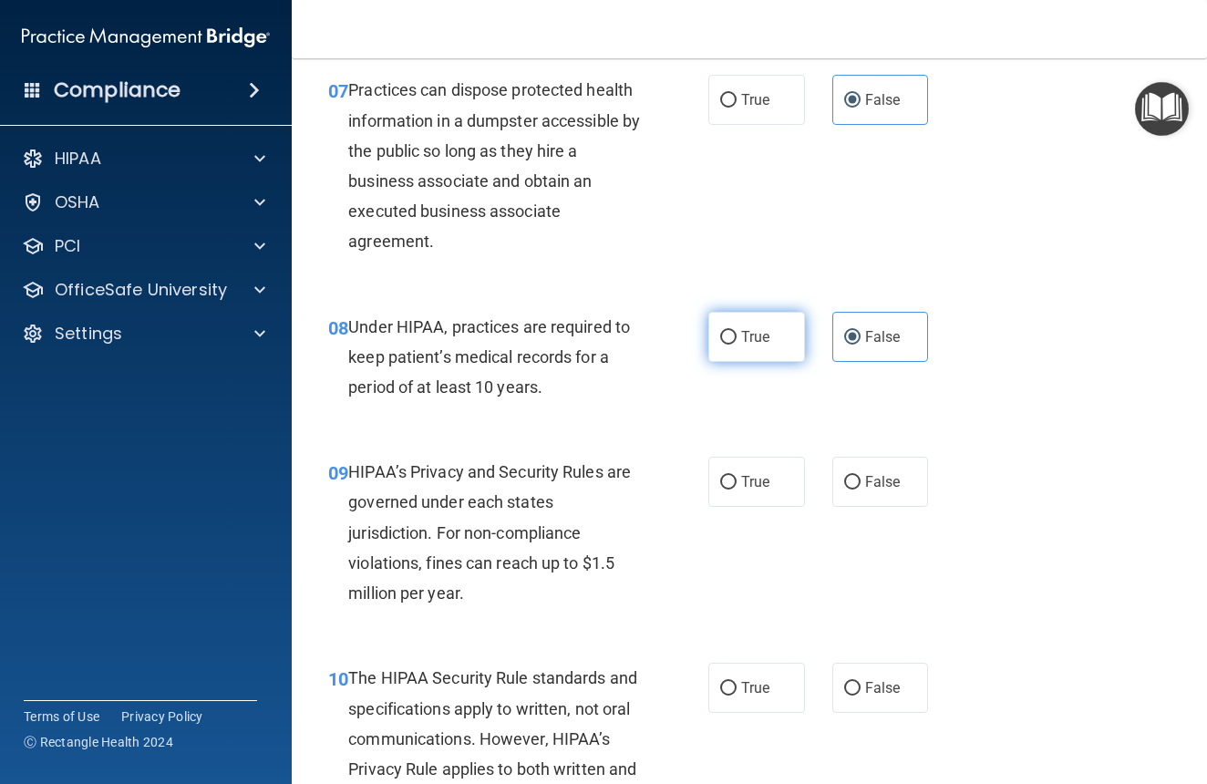
click at [737, 345] on input "True" at bounding box center [728, 338] width 16 height 14
radio input "true"
radio input "false"
click at [752, 491] on span "True" at bounding box center [755, 481] width 28 height 17
click at [737, 490] on input "True" at bounding box center [728, 483] width 16 height 14
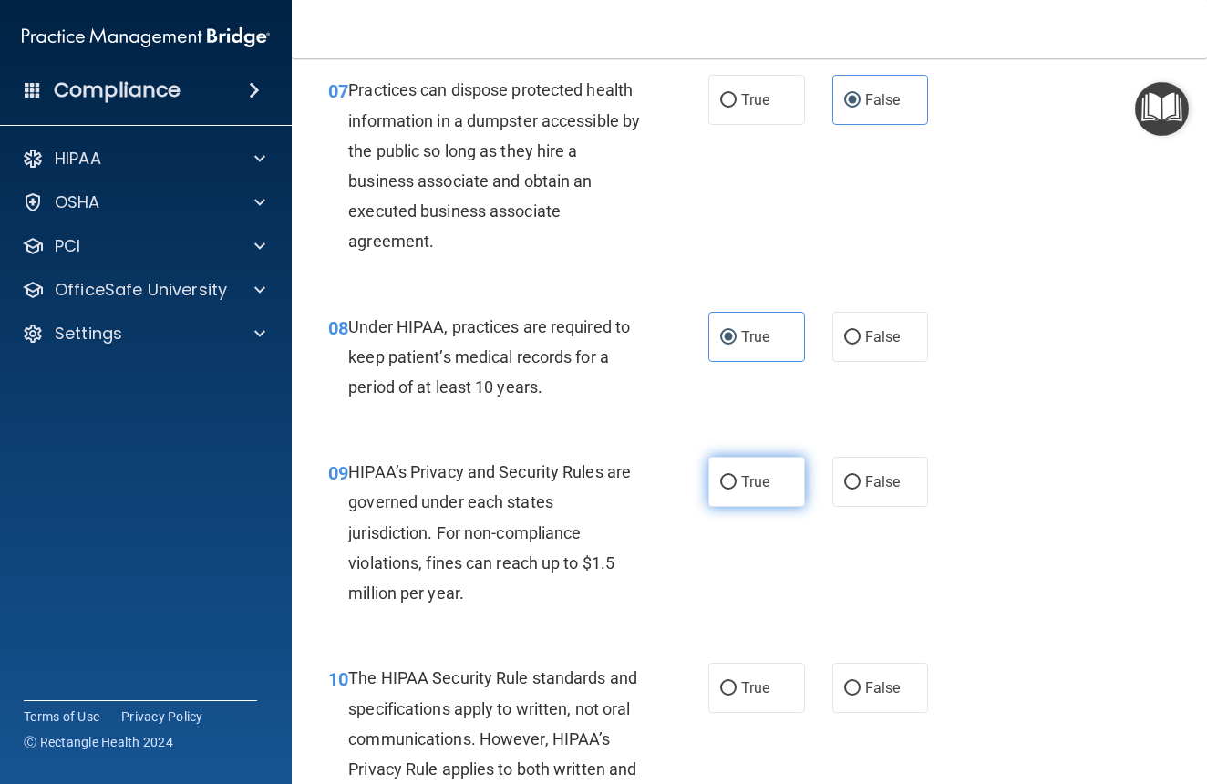
radio input "true"
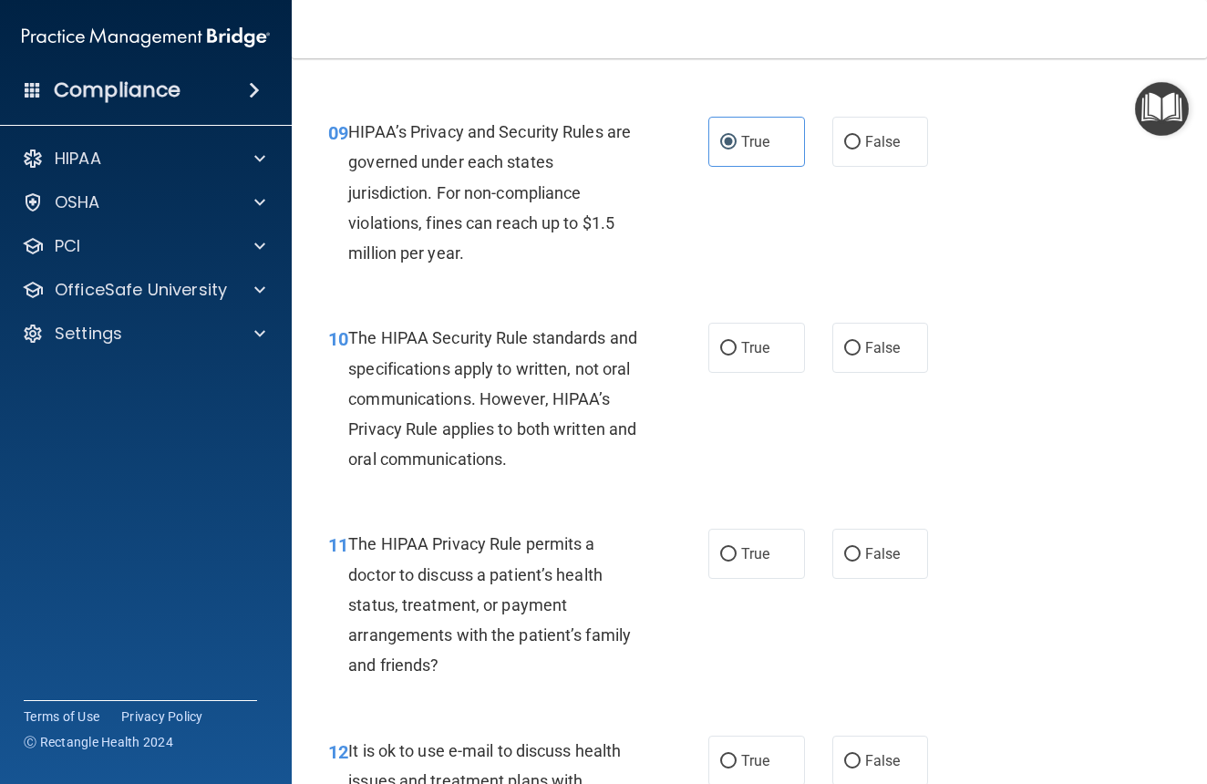
scroll to position [1557, 0]
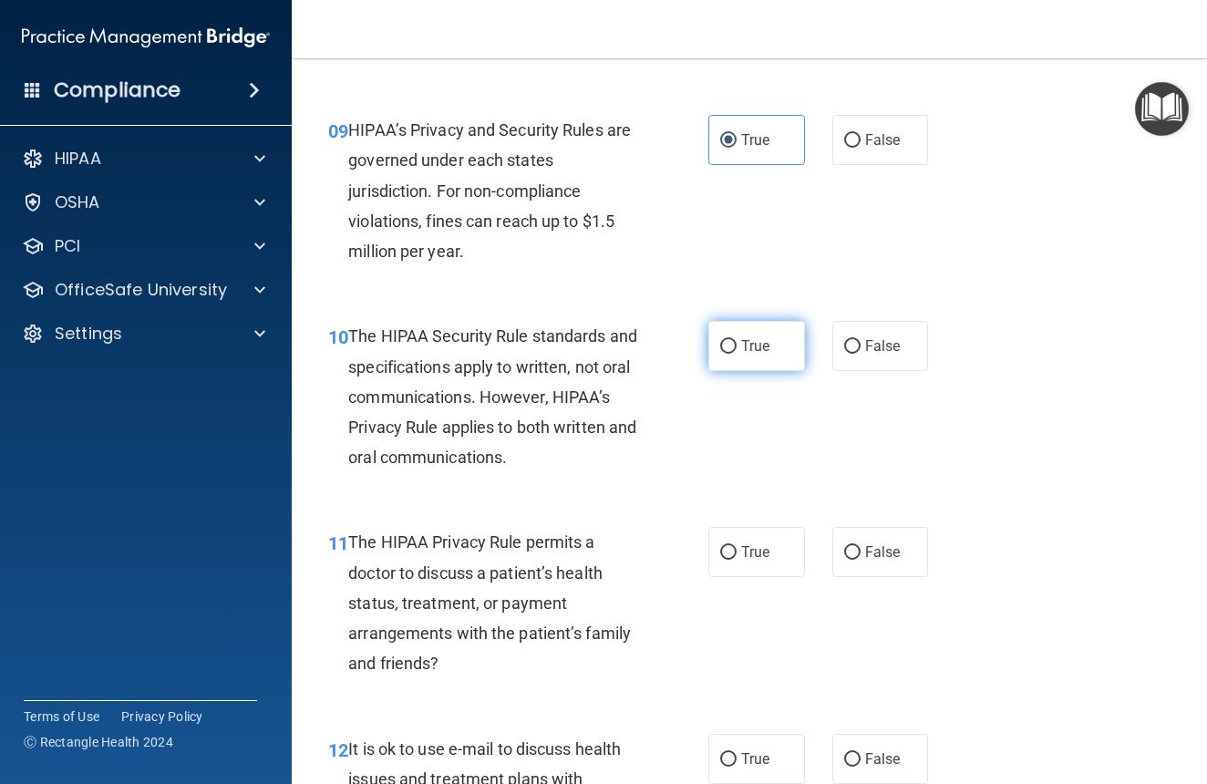
click at [766, 355] on span "True" at bounding box center [755, 345] width 28 height 17
click at [737, 354] on input "True" at bounding box center [728, 347] width 16 height 14
radio input "true"
click at [871, 577] on label "False" at bounding box center [881, 552] width 97 height 50
click at [861, 560] on input "False" at bounding box center [852, 553] width 16 height 14
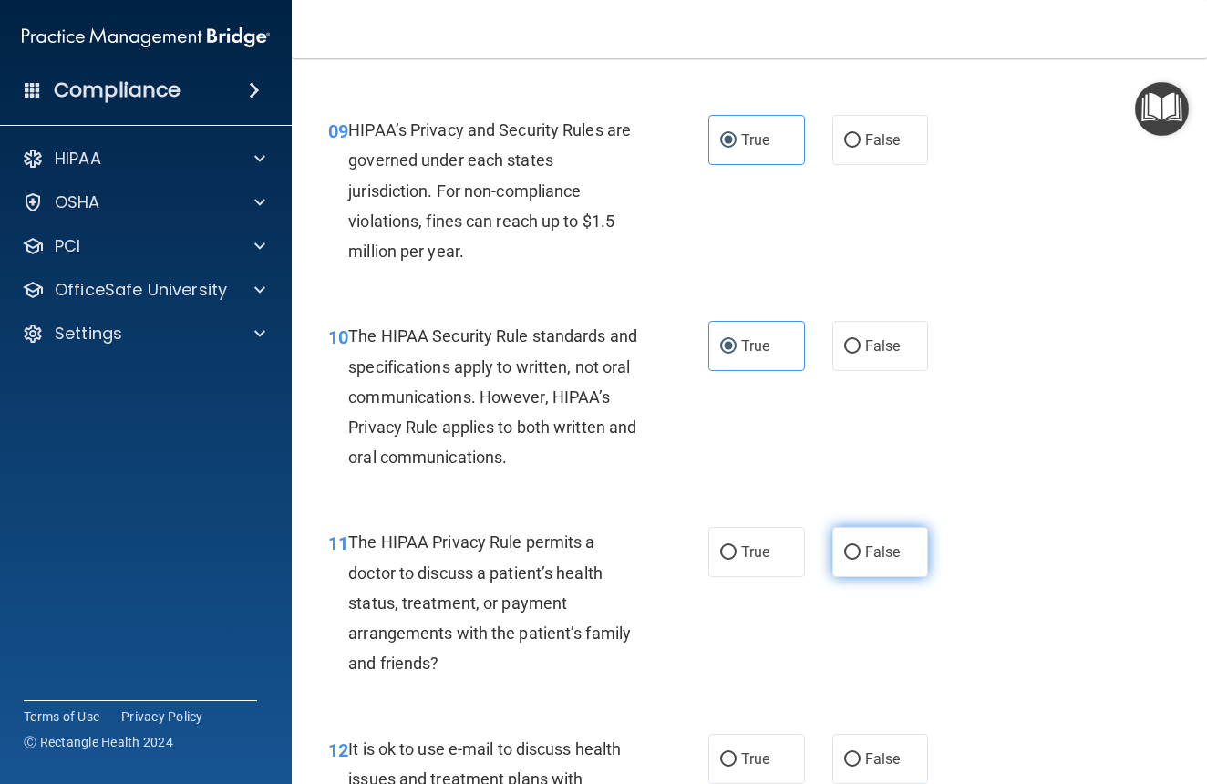
radio input "true"
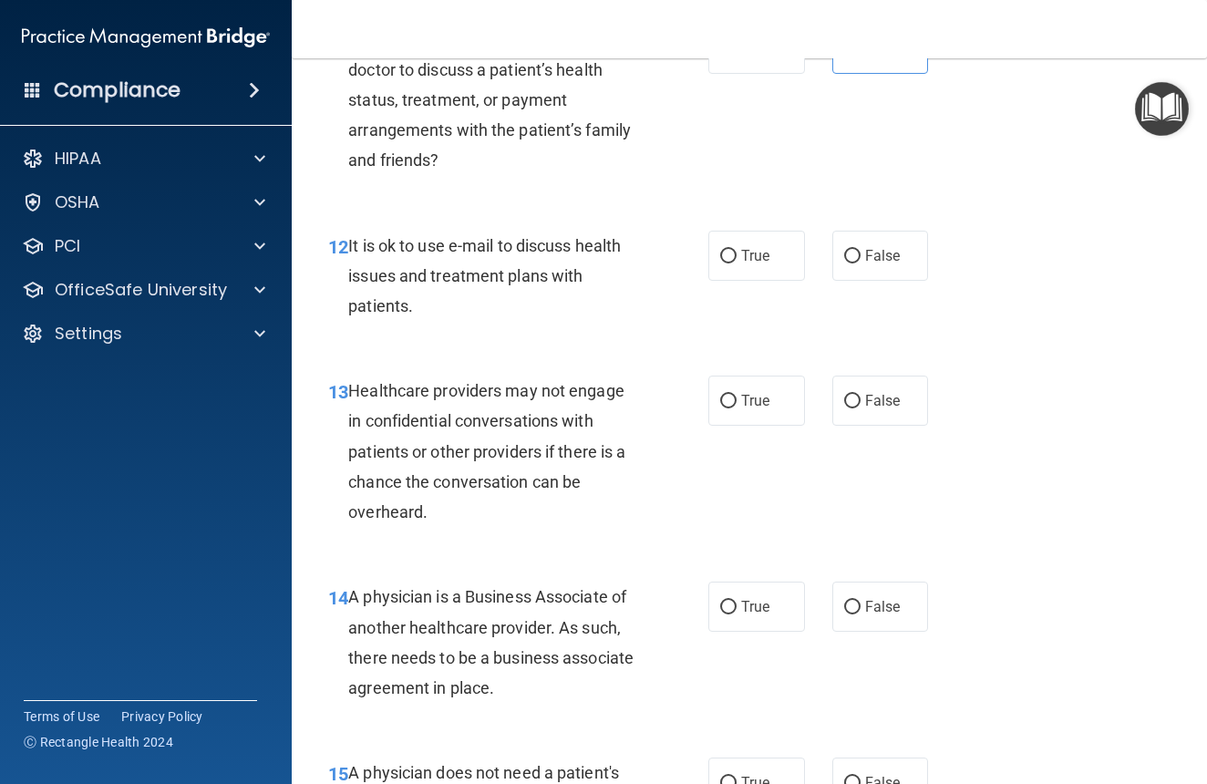
scroll to position [2065, 0]
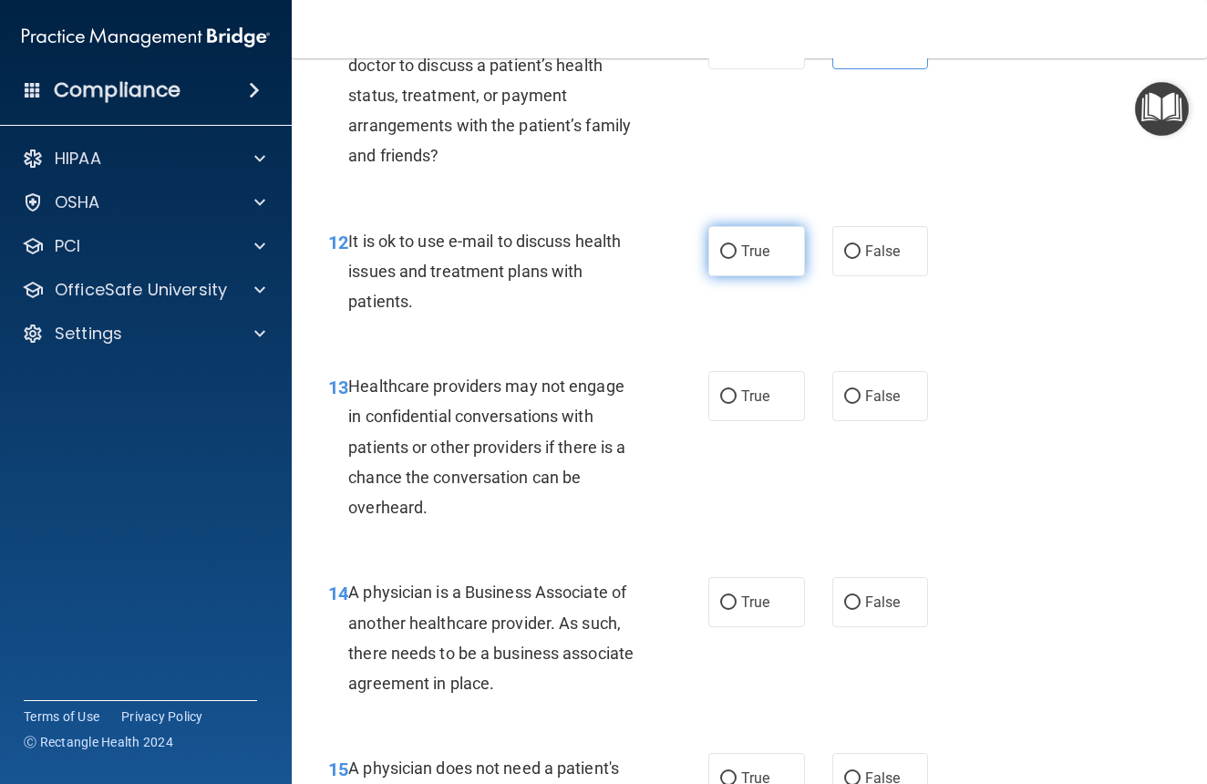
click at [751, 276] on label "True" at bounding box center [757, 251] width 97 height 50
click at [737, 259] on input "True" at bounding box center [728, 252] width 16 height 14
radio input "true"
click at [768, 405] on span "True" at bounding box center [755, 396] width 28 height 17
click at [737, 404] on input "True" at bounding box center [728, 397] width 16 height 14
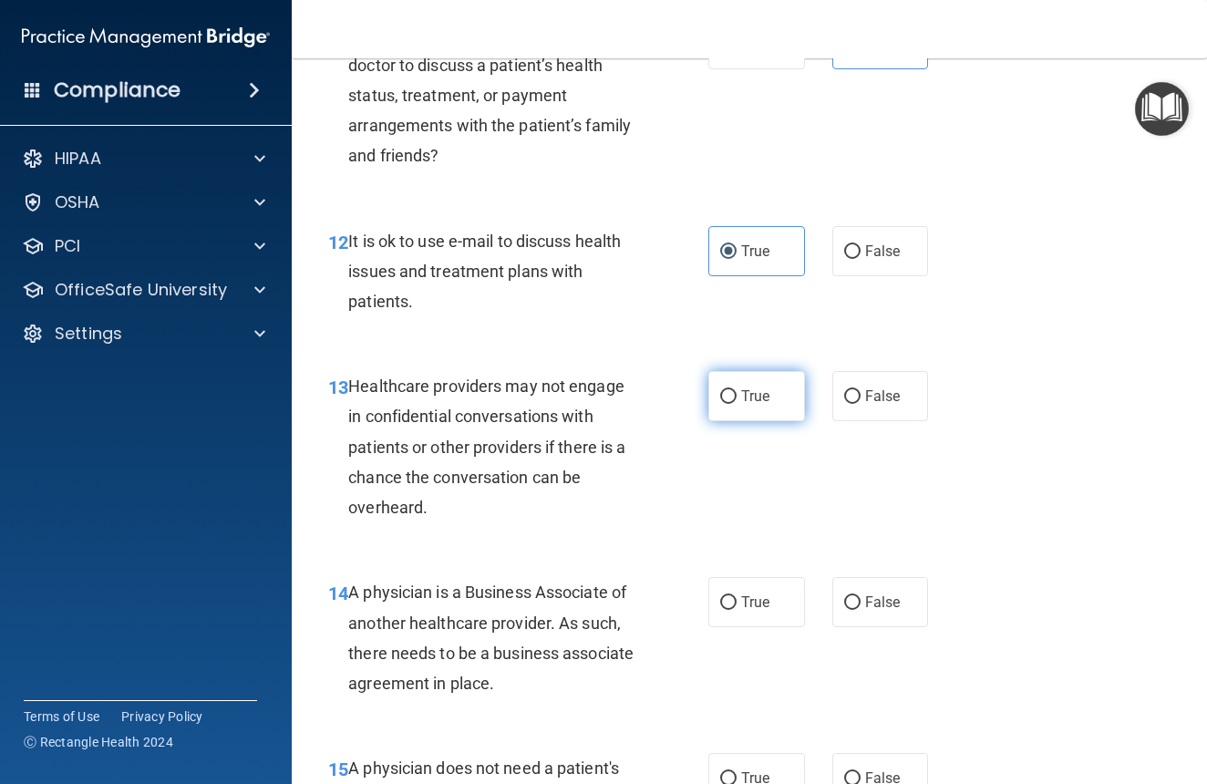
radio input "true"
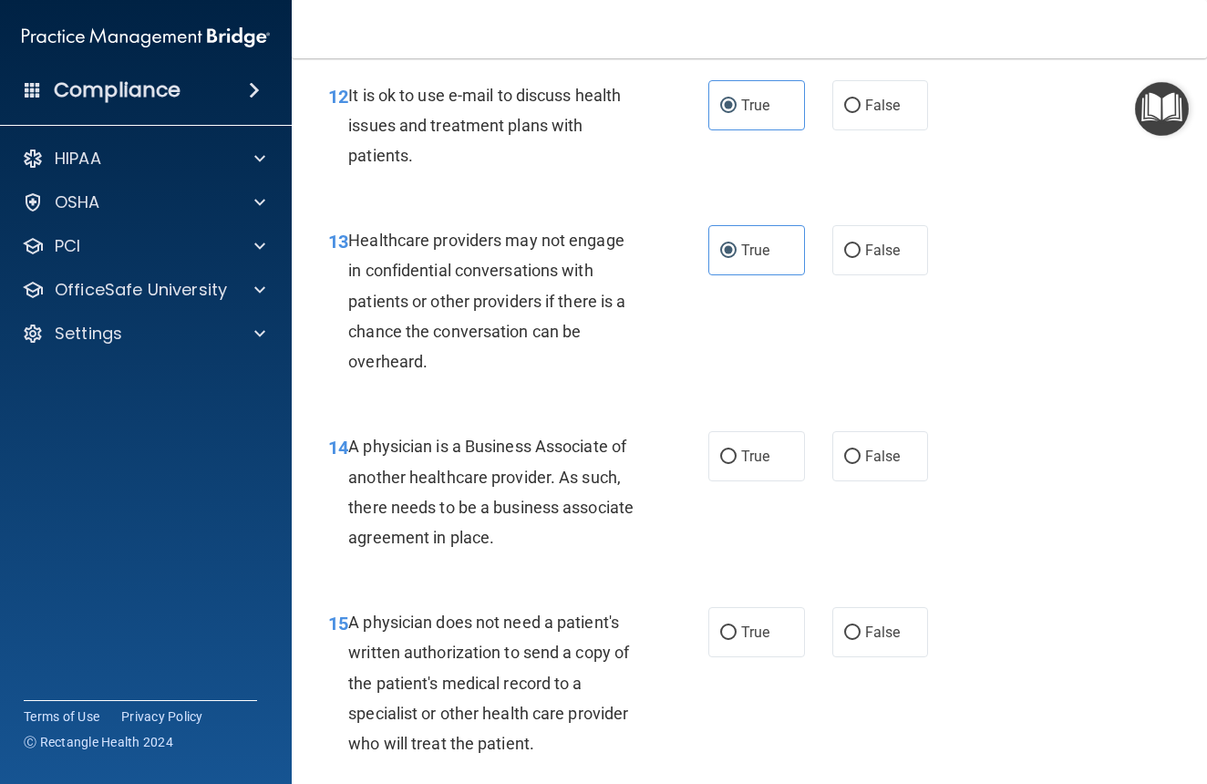
scroll to position [2215, 0]
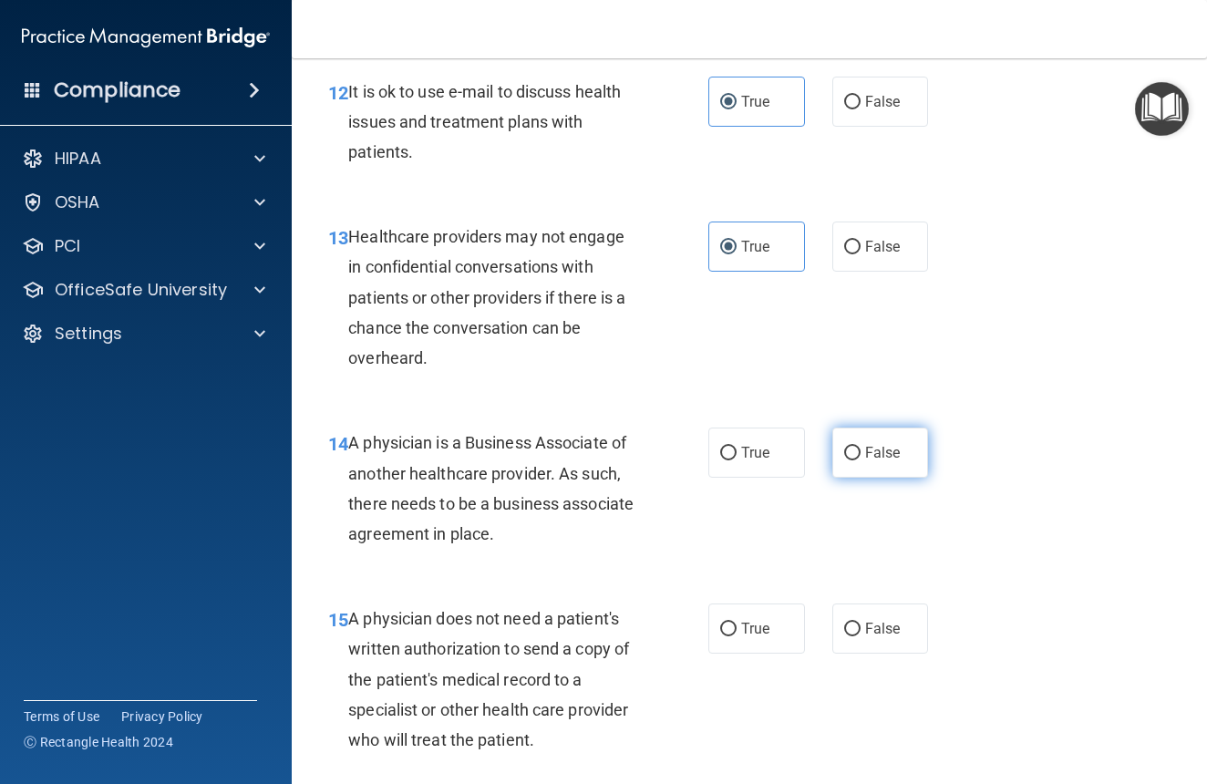
click at [855, 460] on input "False" at bounding box center [852, 454] width 16 height 14
radio input "true"
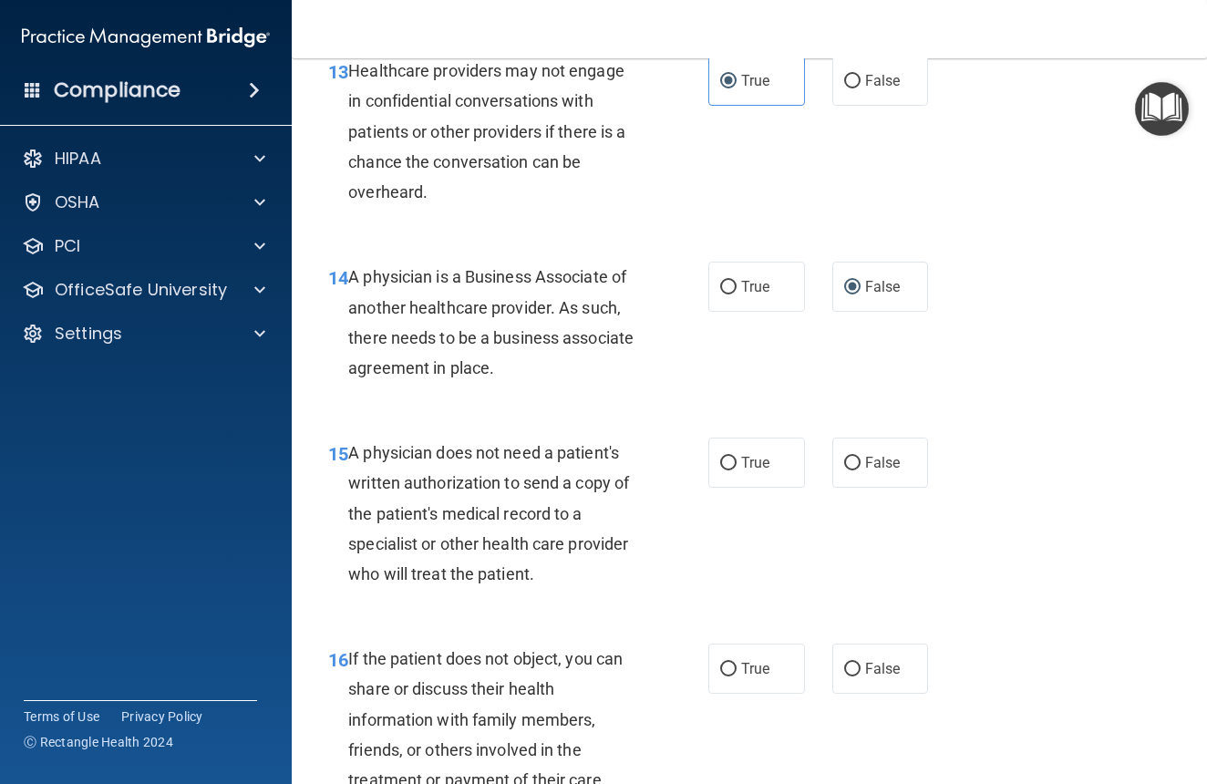
scroll to position [2382, 0]
click at [770, 471] on span "True" at bounding box center [755, 461] width 28 height 17
click at [737, 470] on input "True" at bounding box center [728, 463] width 16 height 14
radio input "true"
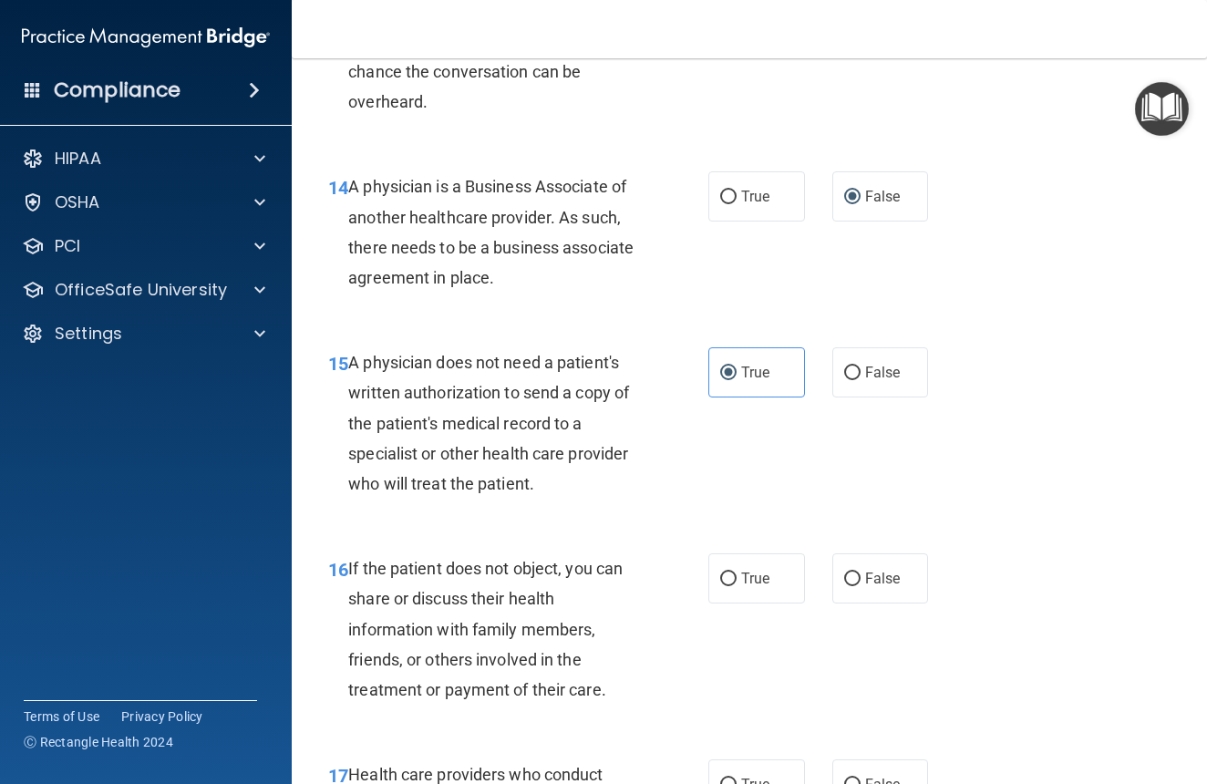
scroll to position [2478, 0]
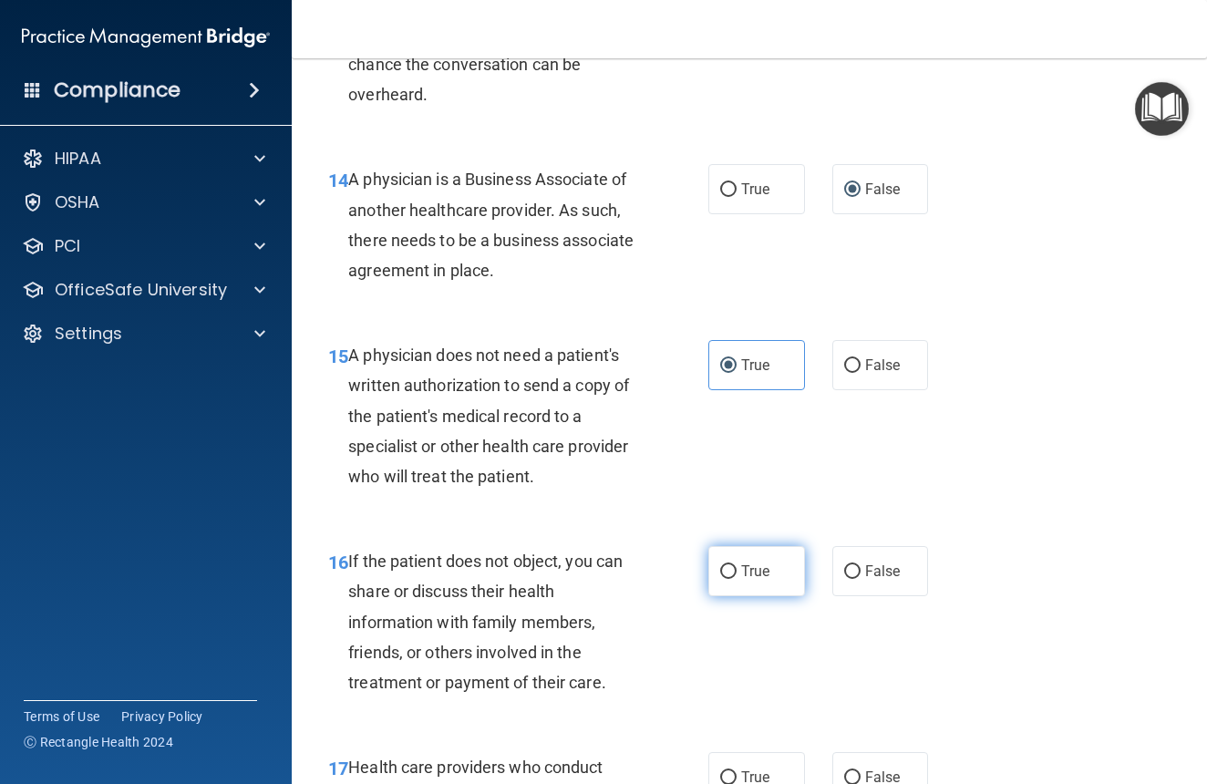
click at [734, 596] on label "True" at bounding box center [757, 571] width 97 height 50
click at [734, 579] on input "True" at bounding box center [728, 572] width 16 height 14
radio input "true"
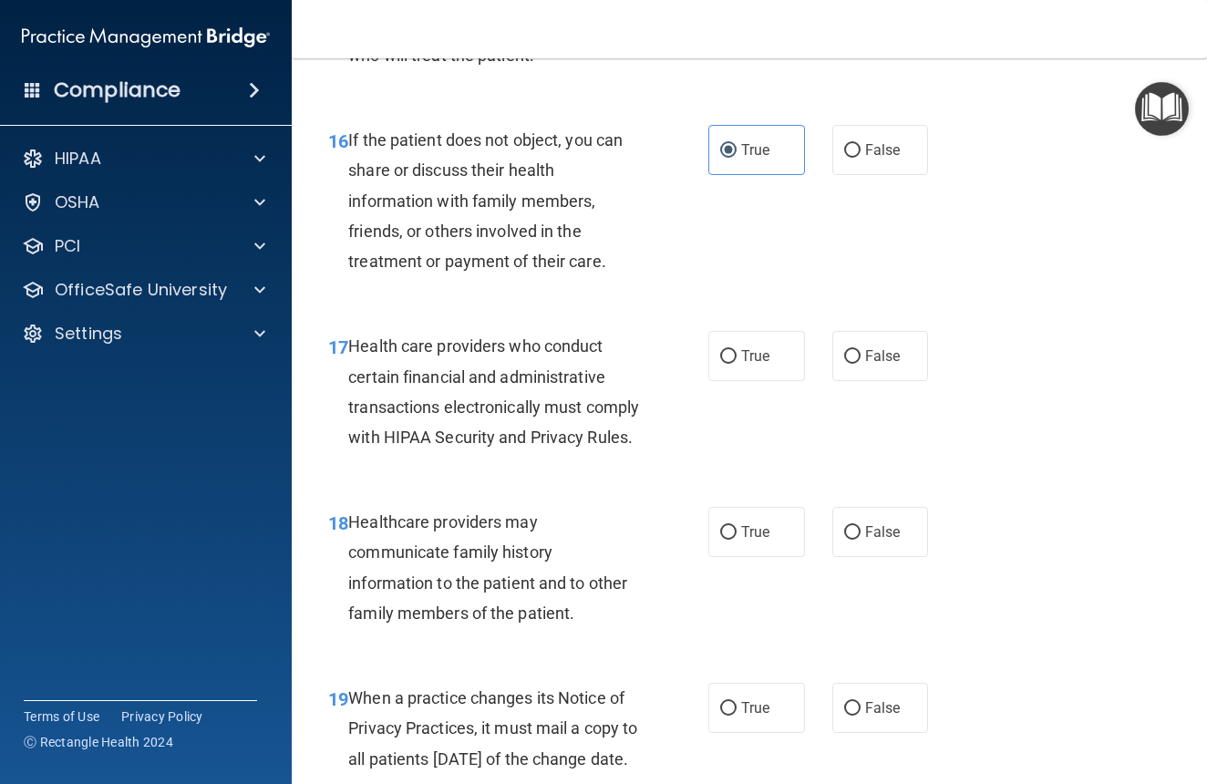
scroll to position [2902, 0]
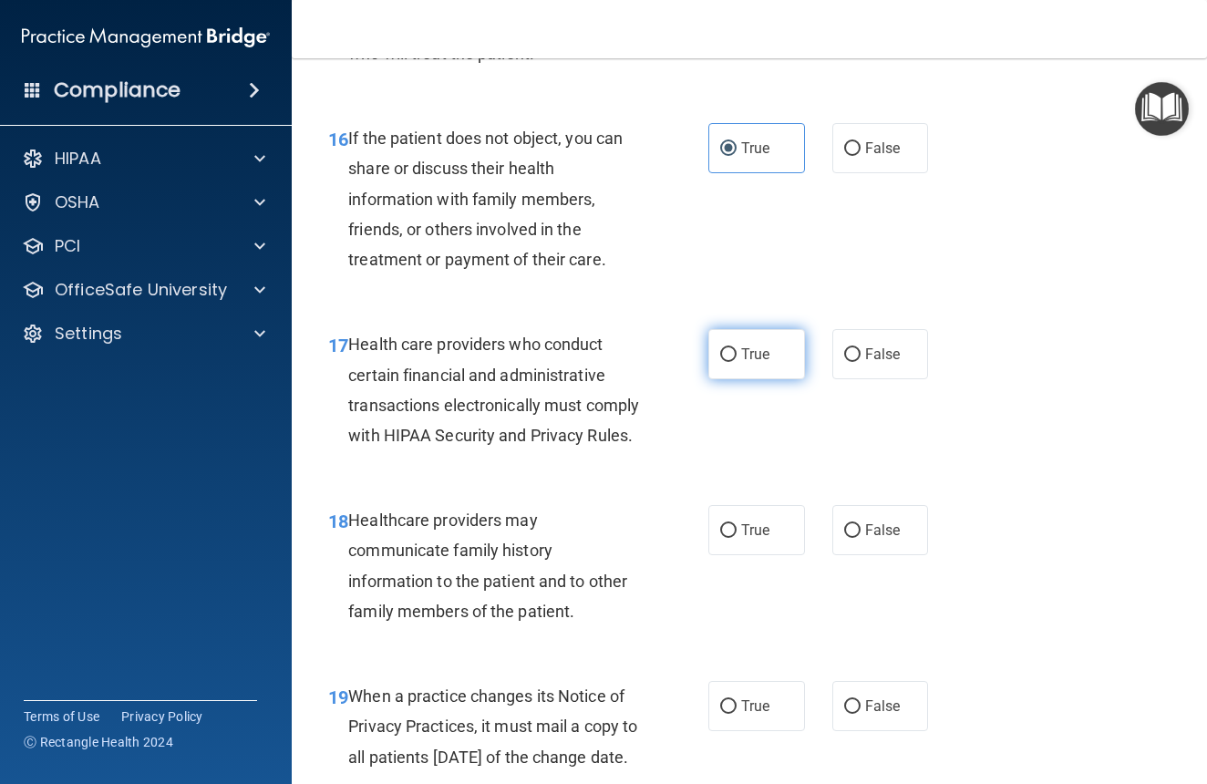
click at [761, 379] on label "True" at bounding box center [757, 354] width 97 height 50
click at [737, 362] on input "True" at bounding box center [728, 355] width 16 height 14
radio input "true"
click at [879, 539] on span "False" at bounding box center [883, 530] width 36 height 17
click at [861, 538] on input "False" at bounding box center [852, 531] width 16 height 14
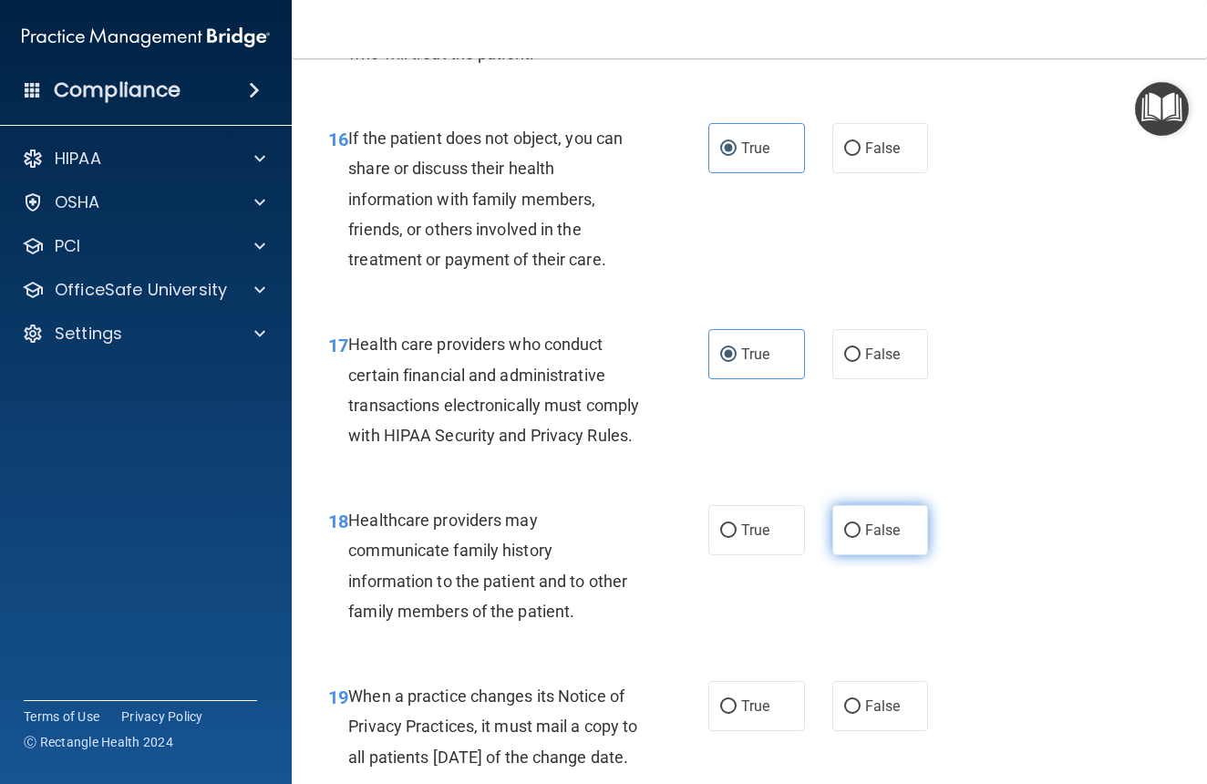
radio input "true"
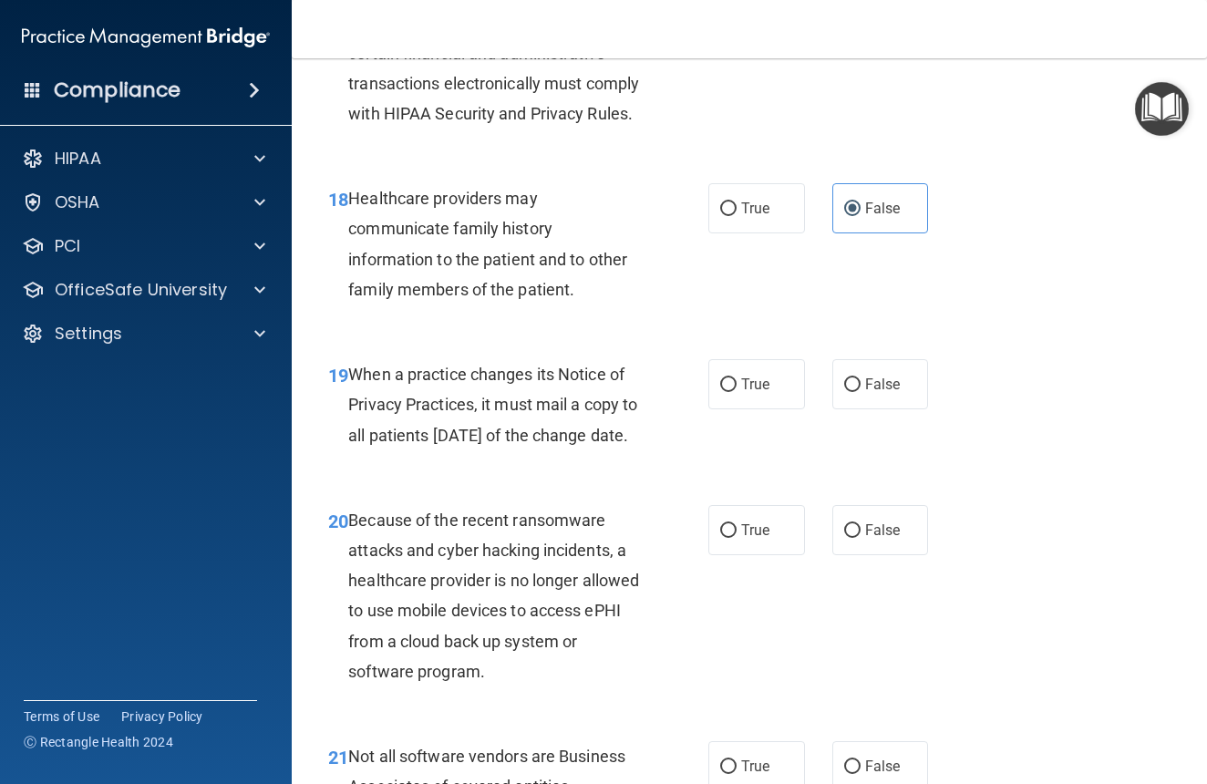
scroll to position [3254, 0]
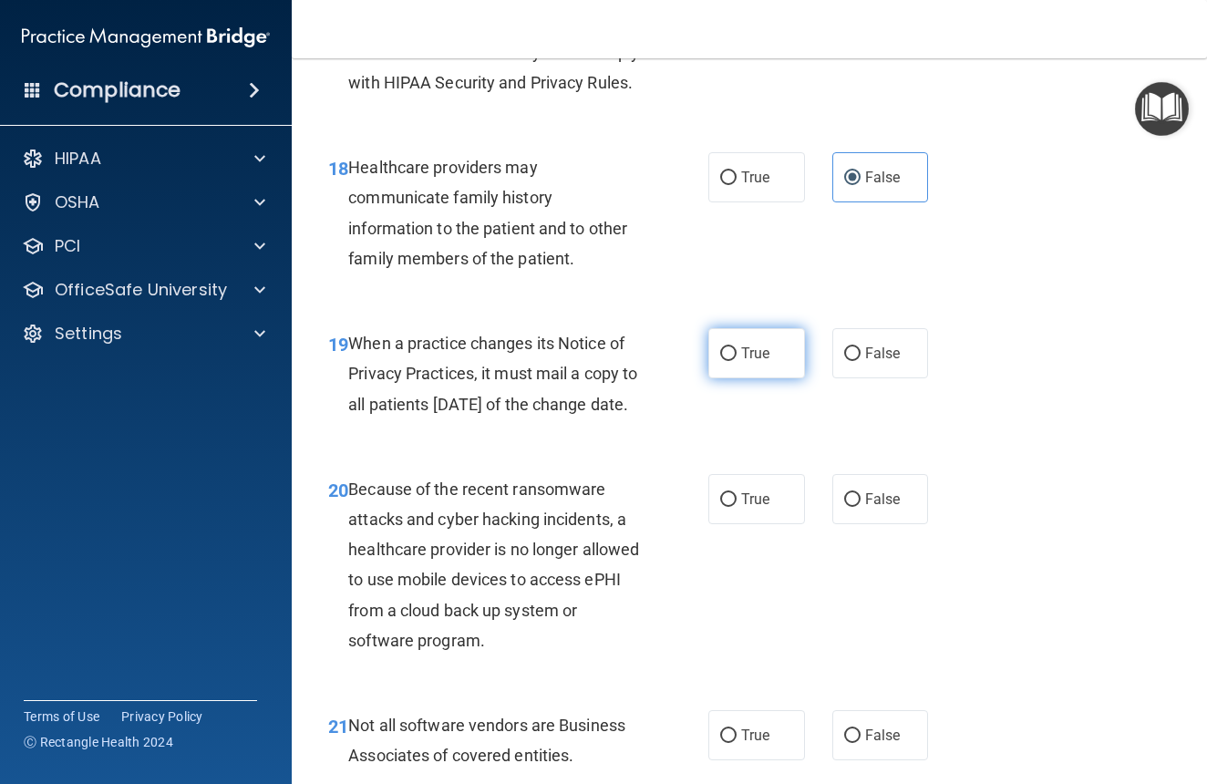
click at [739, 378] on label "True" at bounding box center [757, 353] width 97 height 50
click at [737, 361] on input "True" at bounding box center [728, 354] width 16 height 14
radio input "true"
click at [884, 524] on label "False" at bounding box center [881, 499] width 97 height 50
click at [861, 507] on input "False" at bounding box center [852, 500] width 16 height 14
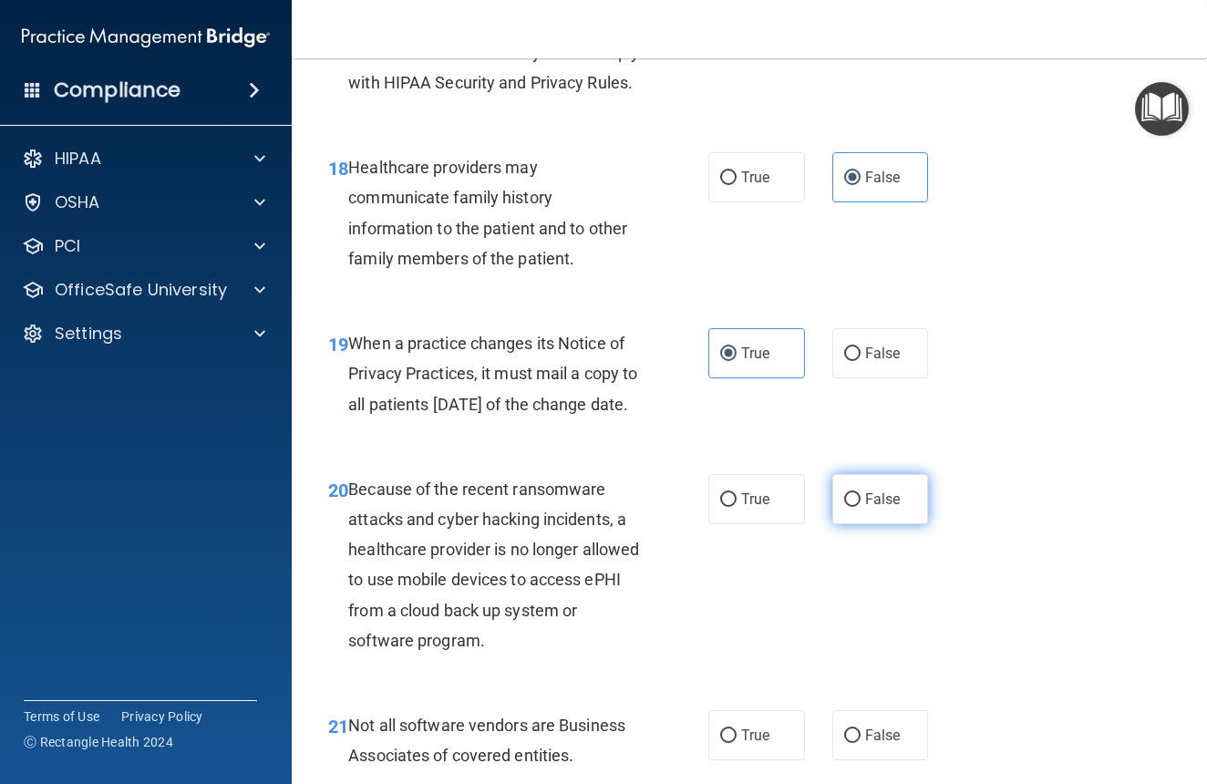
radio input "true"
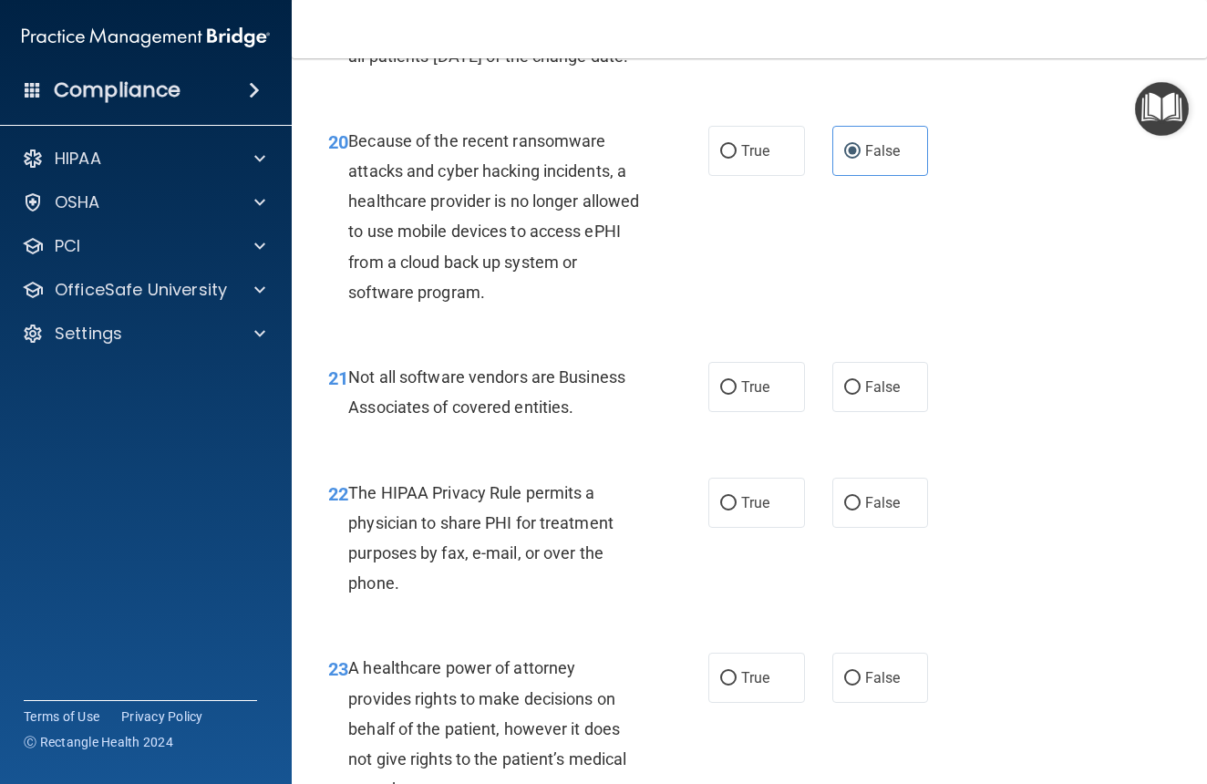
scroll to position [3604, 0]
click at [753, 395] on span "True" at bounding box center [755, 386] width 28 height 17
click at [737, 394] on input "True" at bounding box center [728, 387] width 16 height 14
radio input "true"
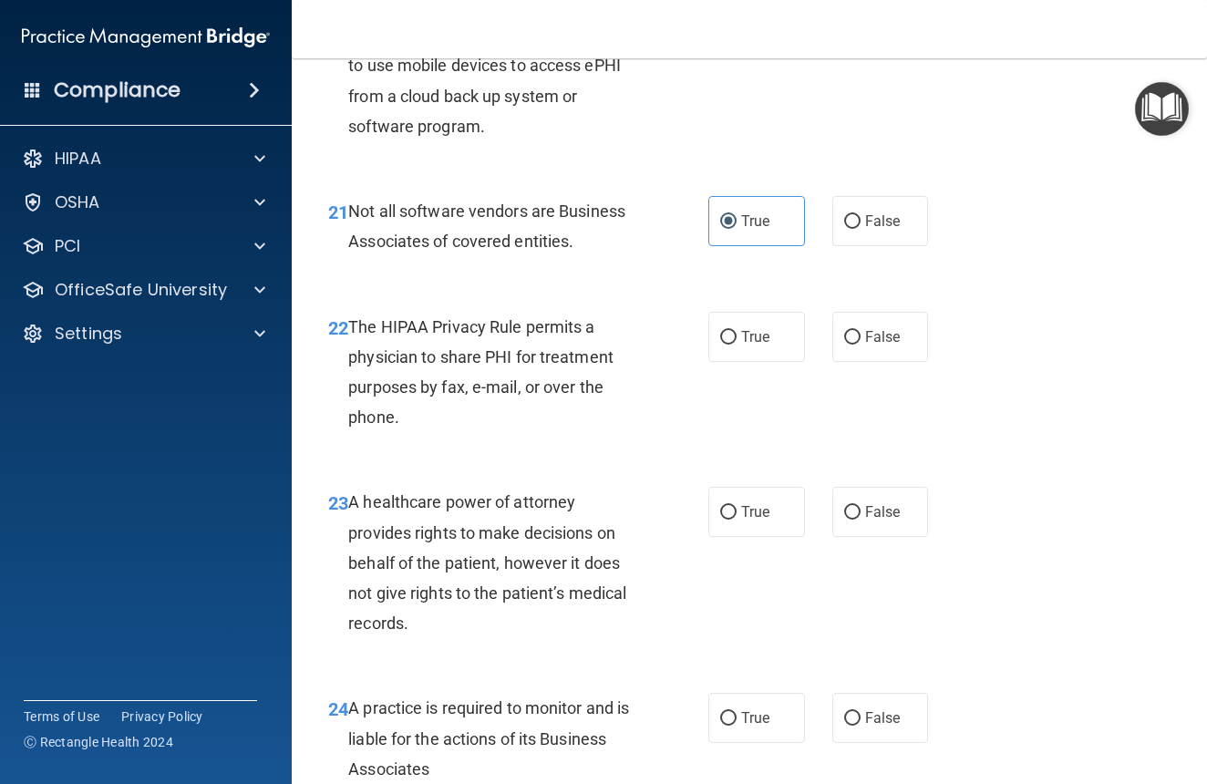
scroll to position [3772, 0]
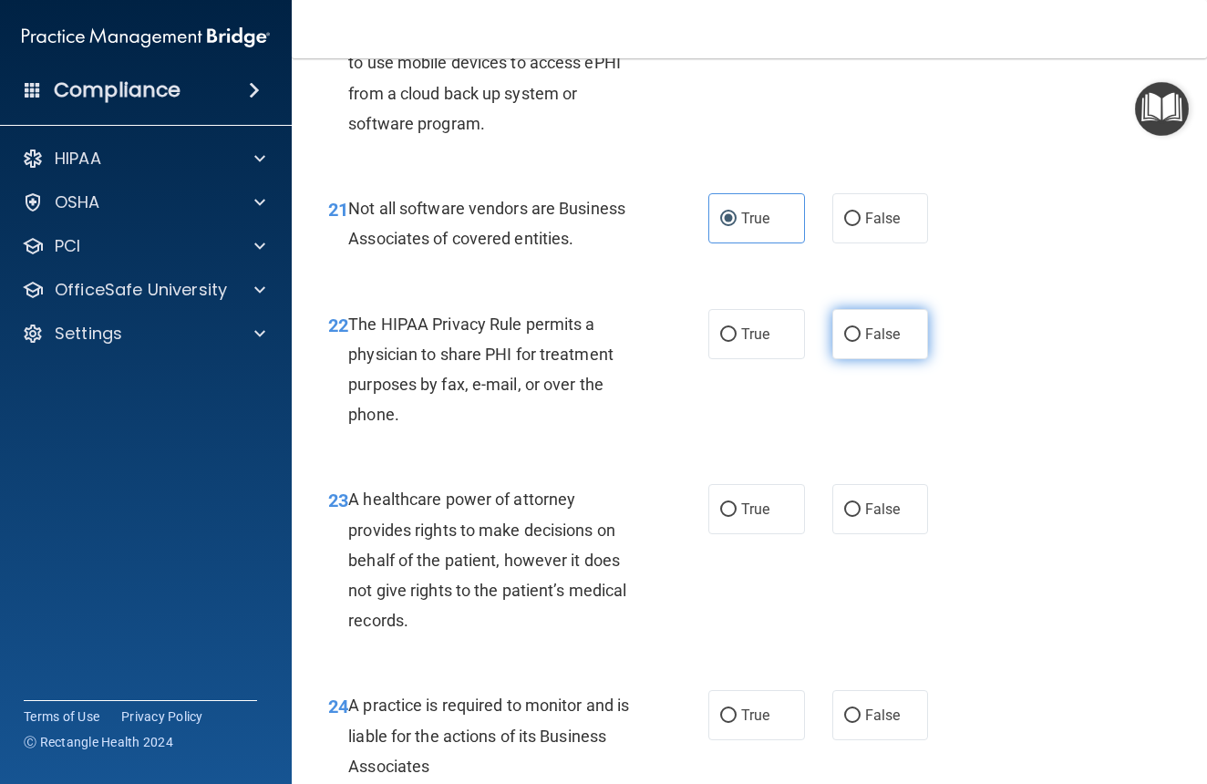
click at [878, 343] on span "False" at bounding box center [883, 334] width 36 height 17
click at [861, 342] on input "False" at bounding box center [852, 335] width 16 height 14
radio input "true"
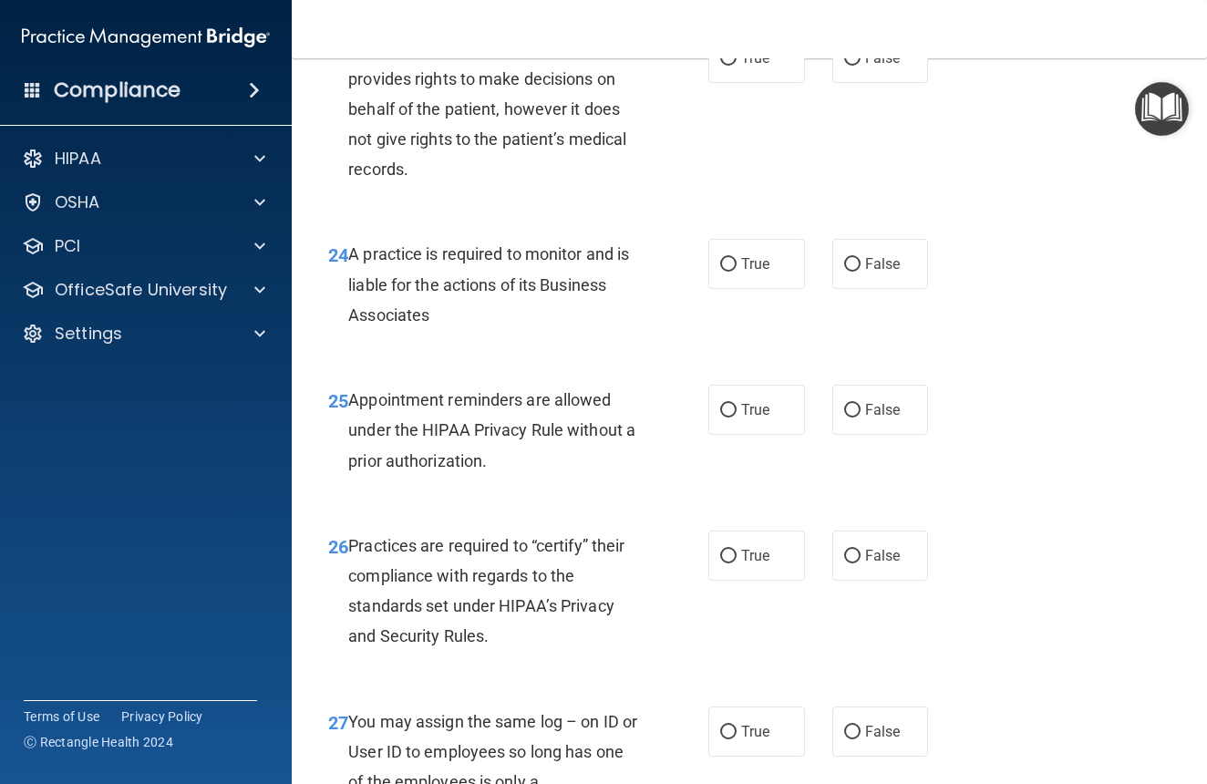
scroll to position [4221, 0]
click at [739, 85] on label "True" at bounding box center [757, 60] width 97 height 50
click at [737, 67] on input "True" at bounding box center [728, 61] width 16 height 14
radio input "true"
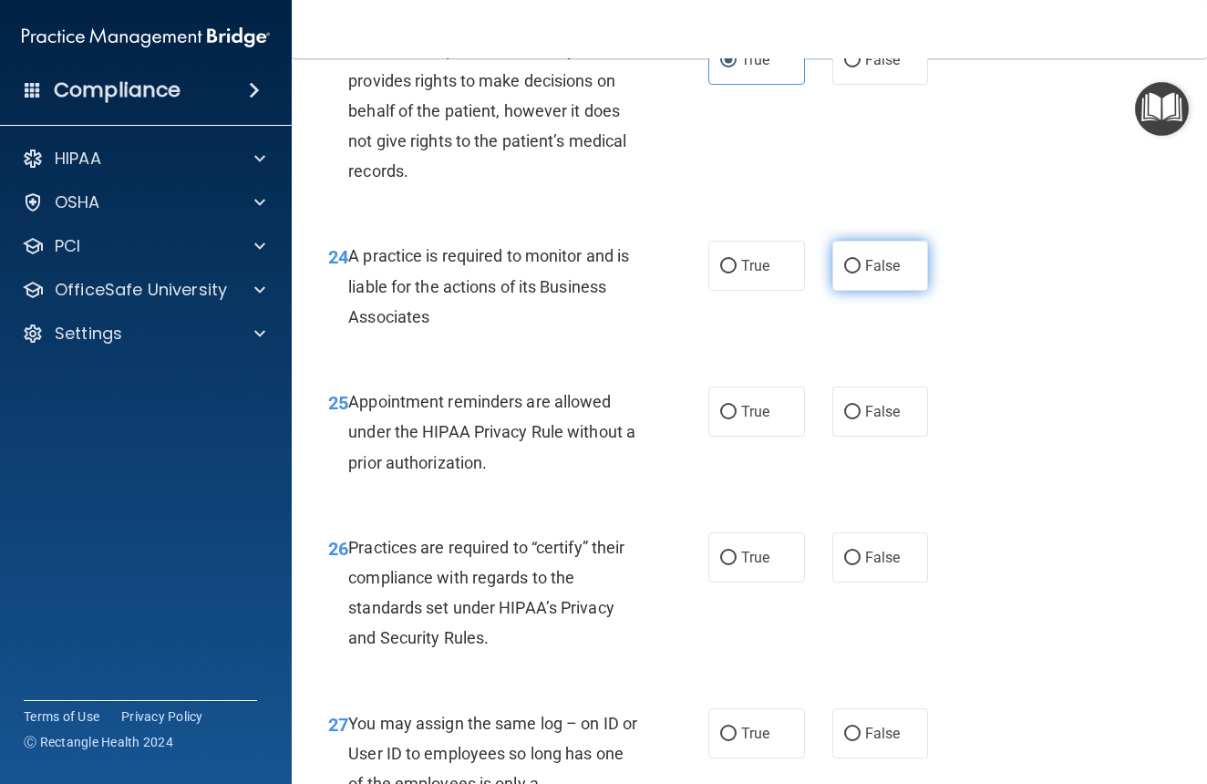
click at [897, 274] on span "False" at bounding box center [883, 265] width 36 height 17
click at [861, 274] on input "False" at bounding box center [852, 267] width 16 height 14
radio input "true"
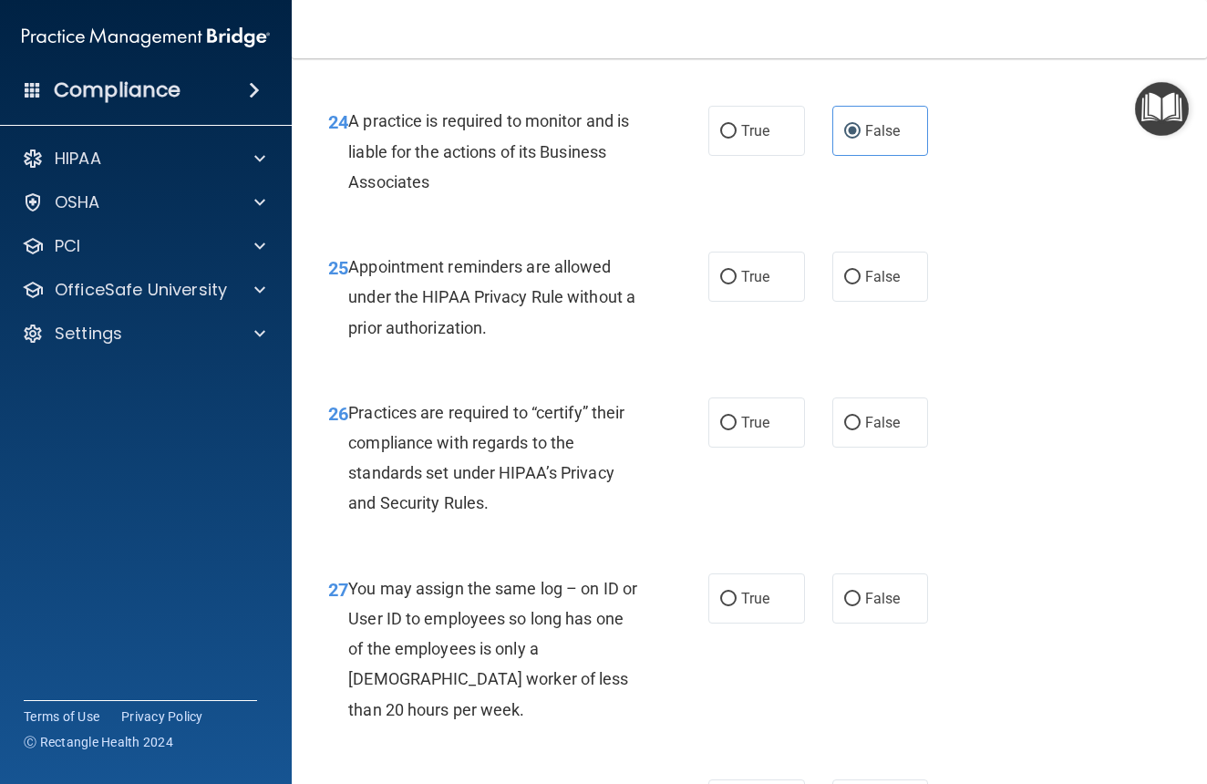
scroll to position [4357, 0]
click at [740, 301] on label "True" at bounding box center [757, 276] width 97 height 50
click at [737, 284] on input "True" at bounding box center [728, 277] width 16 height 14
radio input "true"
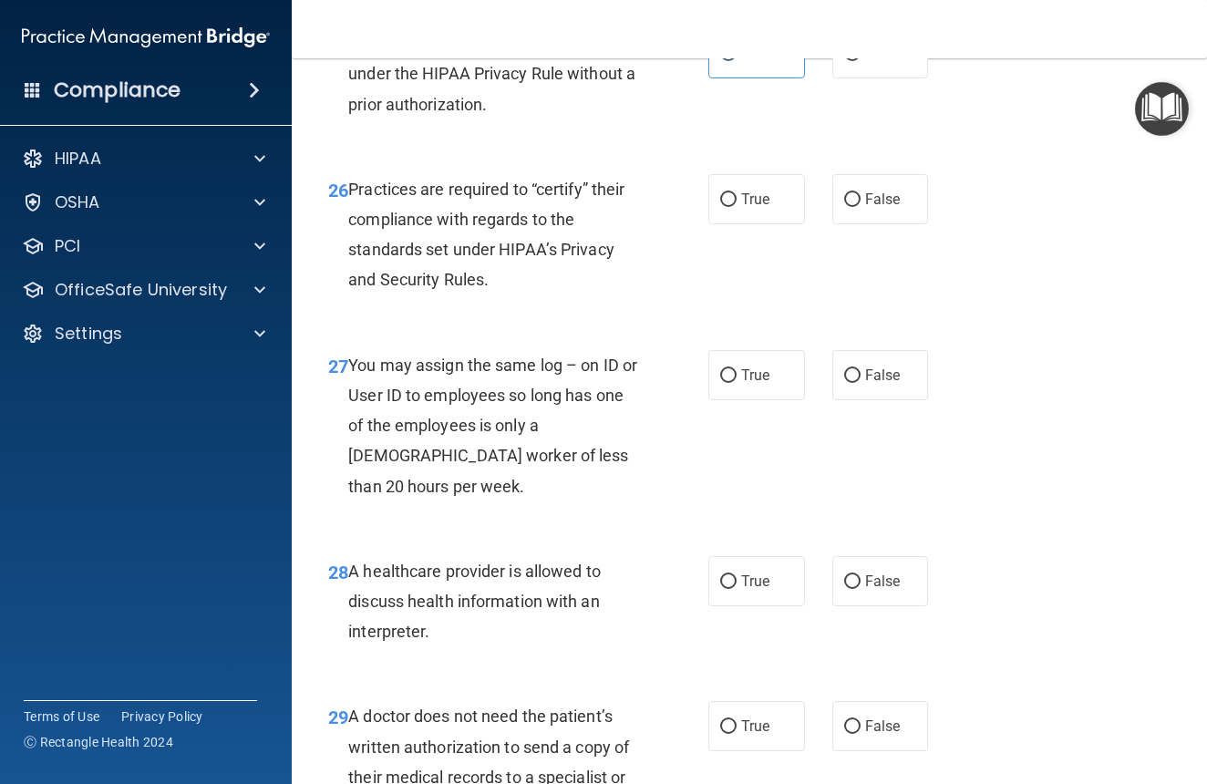
scroll to position [4580, 0]
click at [738, 223] on label "True" at bounding box center [757, 198] width 97 height 50
click at [737, 206] on input "True" at bounding box center [728, 199] width 16 height 14
radio input "true"
click at [856, 382] on input "False" at bounding box center [852, 375] width 16 height 14
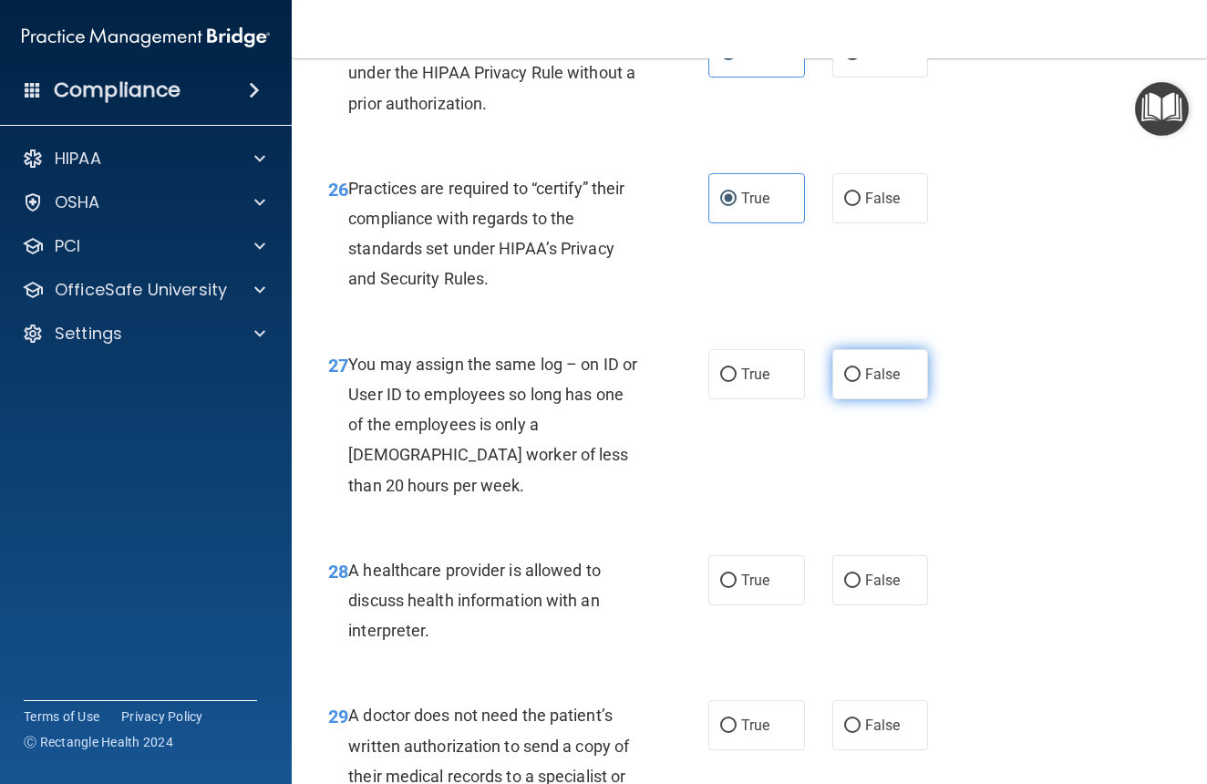
radio input "true"
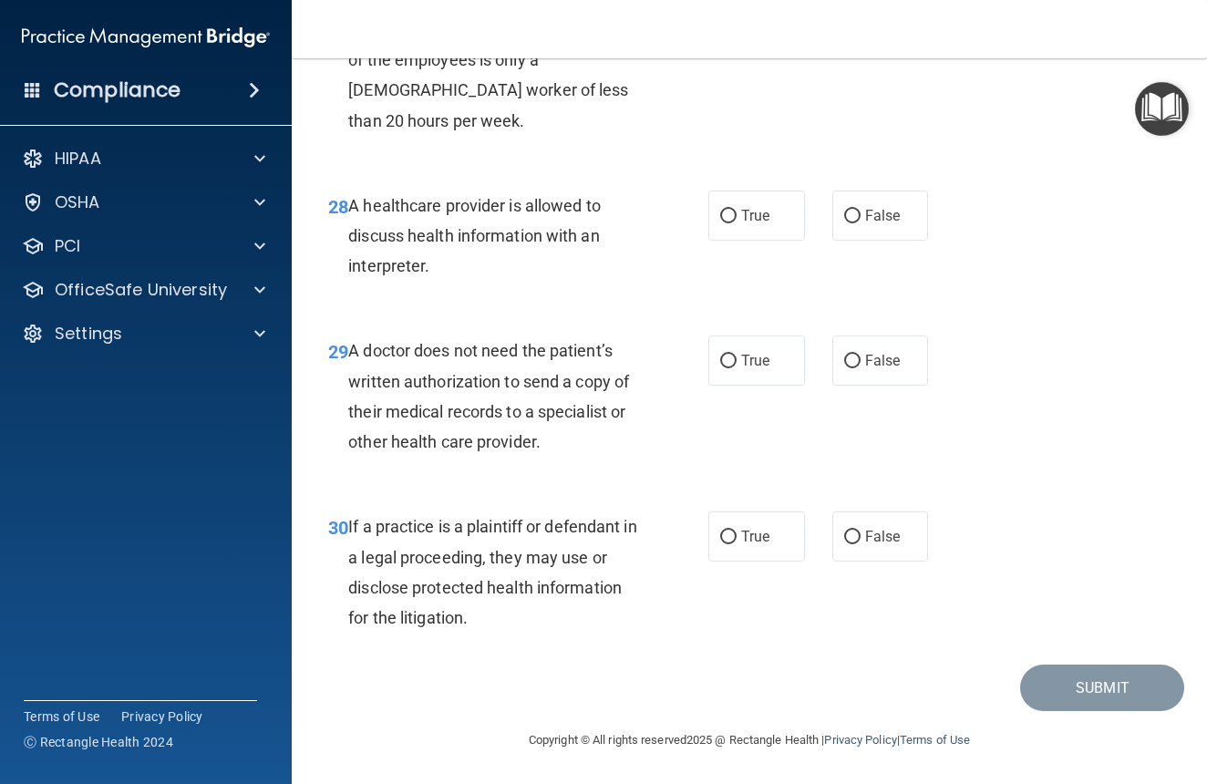
scroll to position [4963, 0]
click at [756, 241] on label "True" at bounding box center [757, 216] width 97 height 50
click at [737, 223] on input "True" at bounding box center [728, 217] width 16 height 14
radio input "true"
click at [763, 386] on label "True" at bounding box center [757, 361] width 97 height 50
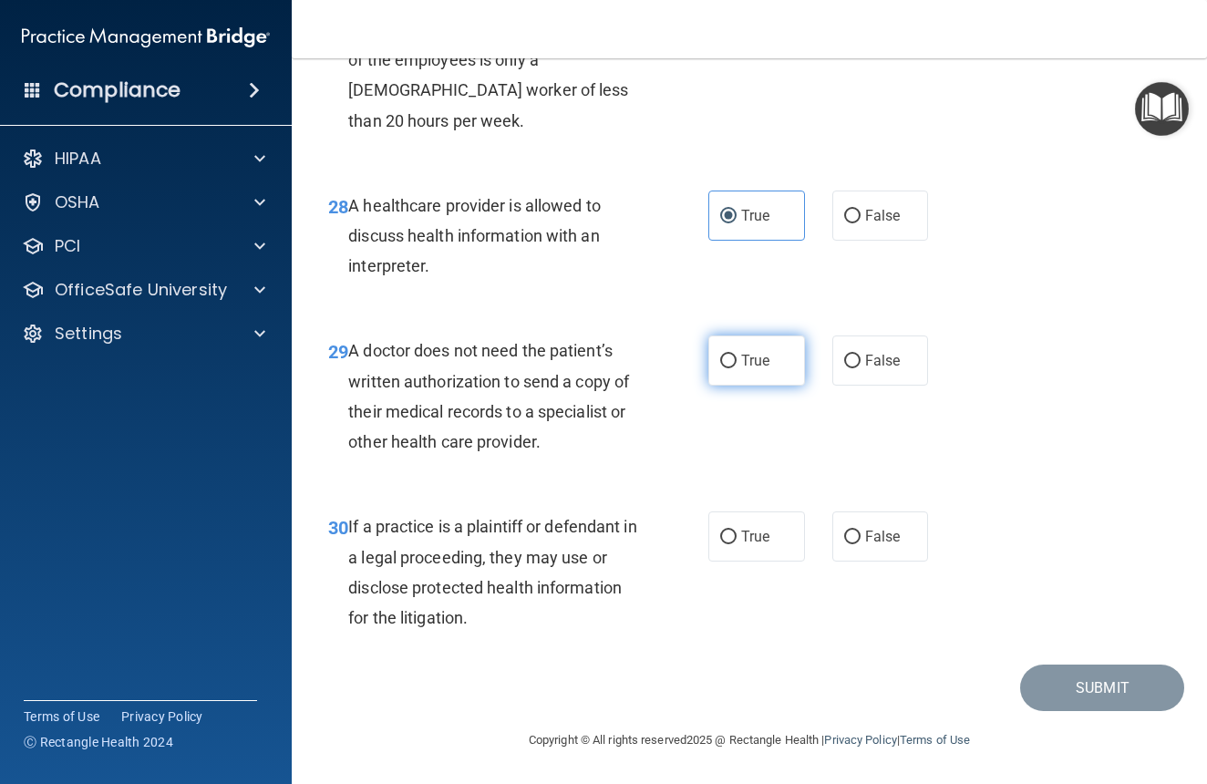
click at [737, 368] on input "True" at bounding box center [728, 362] width 16 height 14
radio input "true"
click at [749, 541] on span "True" at bounding box center [755, 536] width 28 height 17
click at [737, 541] on input "True" at bounding box center [728, 538] width 16 height 14
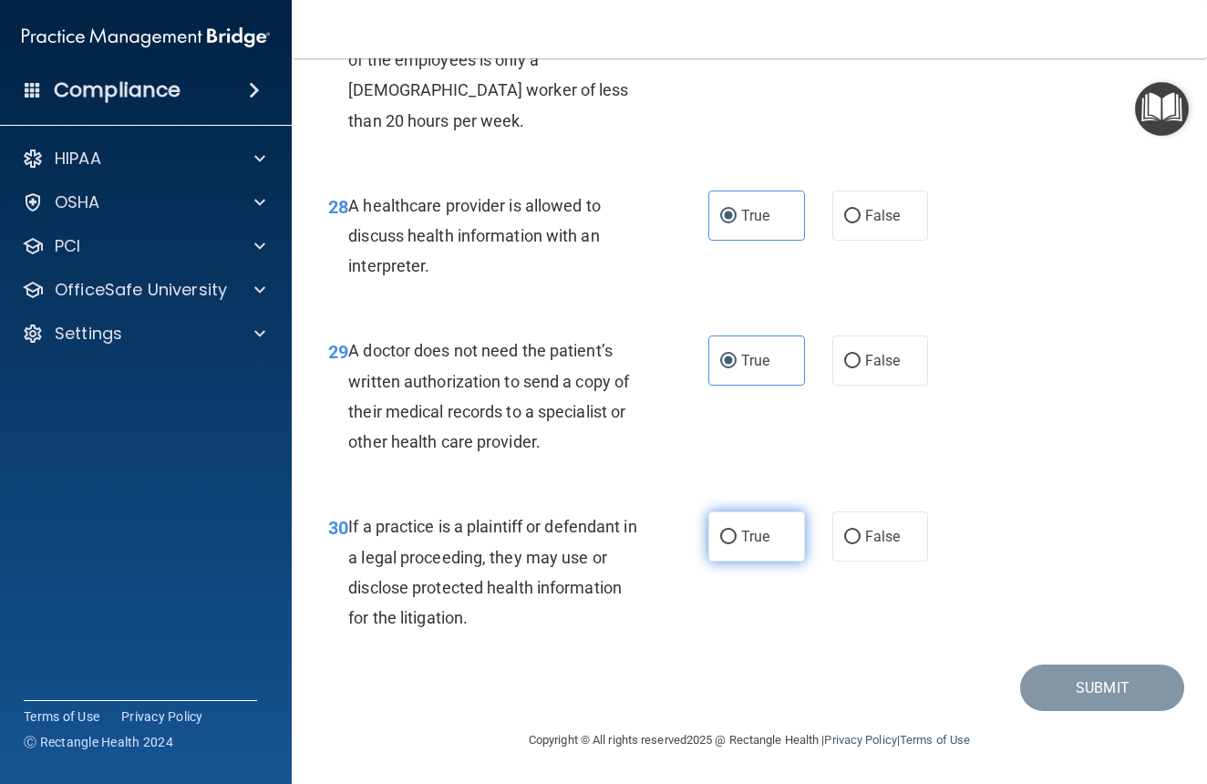
radio input "true"
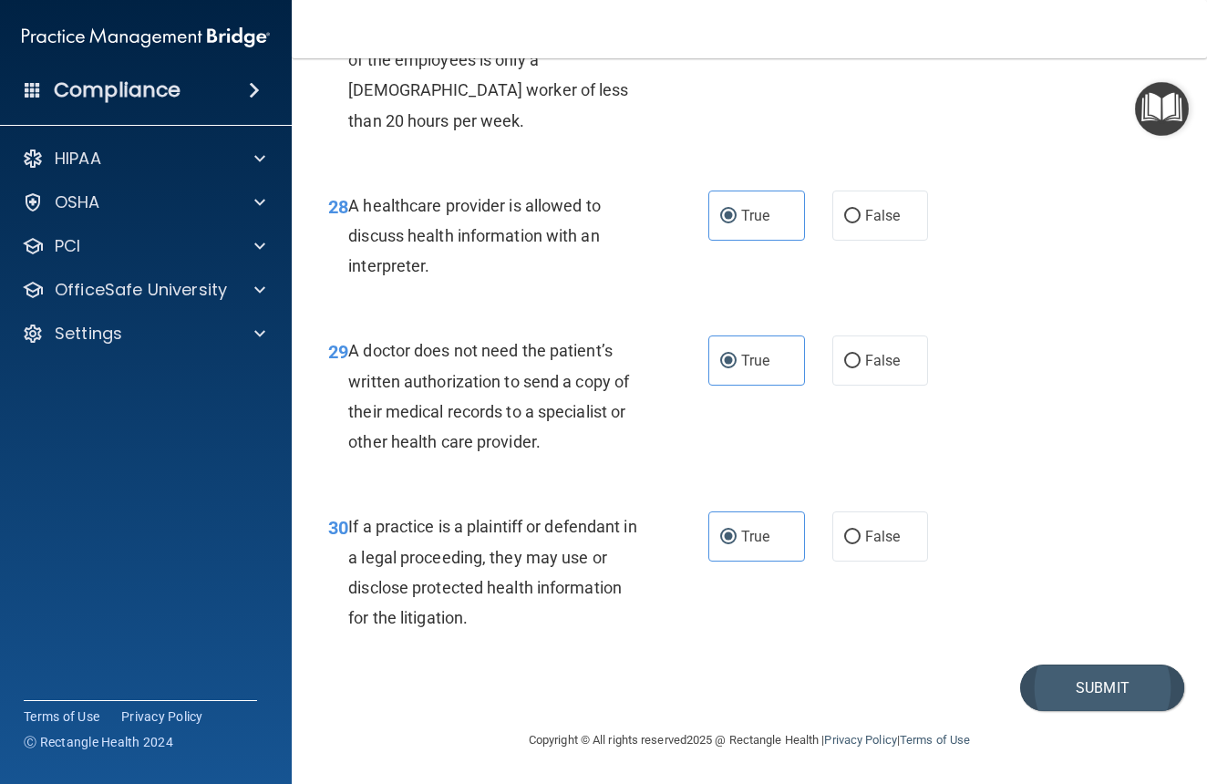
click at [1092, 700] on button "Submit" at bounding box center [1102, 688] width 164 height 47
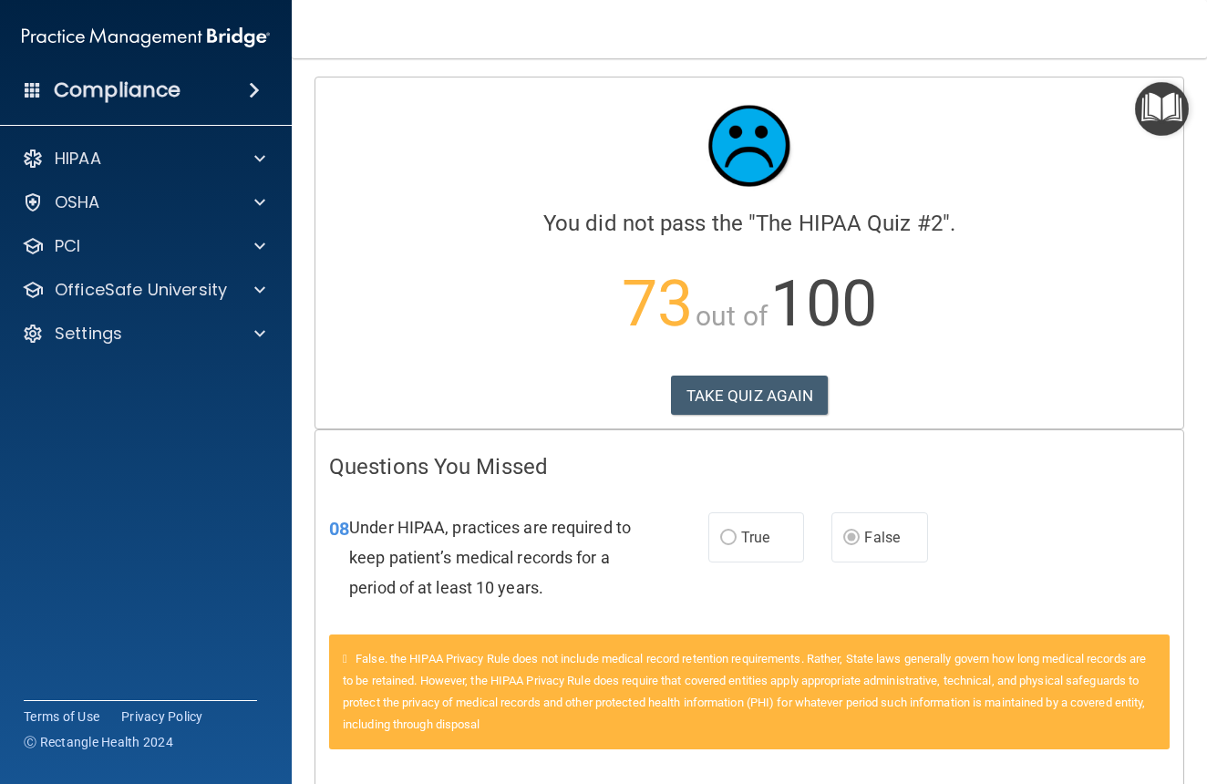
click at [763, 374] on div "Calculating your score.... You did not pass the " The HIPAA Quiz #2 ". 73 out o…" at bounding box center [750, 253] width 868 height 351
click at [772, 396] on button "TAKE QUIZ AGAIN" at bounding box center [750, 396] width 158 height 40
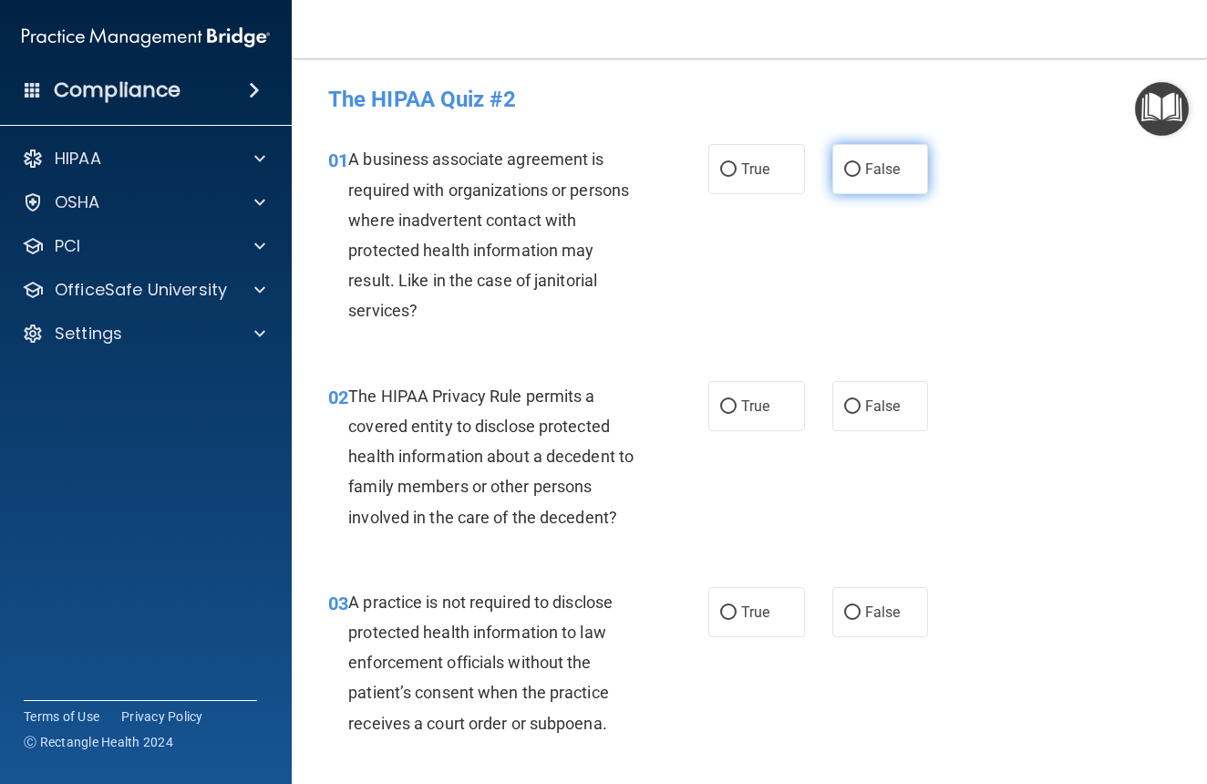
click at [876, 180] on label "False" at bounding box center [881, 169] width 97 height 50
click at [861, 177] on input "False" at bounding box center [852, 170] width 16 height 14
radio input "true"
click at [742, 407] on span "True" at bounding box center [755, 406] width 28 height 17
click at [737, 407] on input "True" at bounding box center [728, 407] width 16 height 14
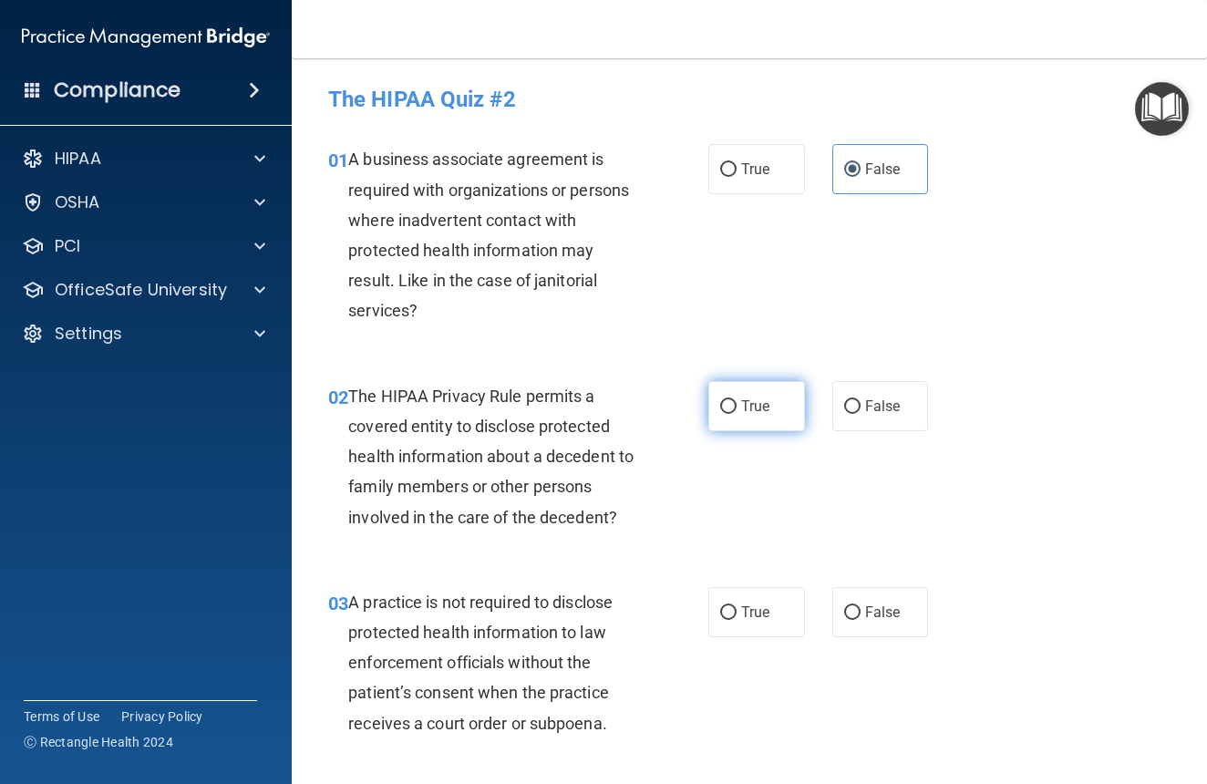
radio input "true"
click at [749, 612] on span "True" at bounding box center [755, 612] width 28 height 17
click at [737, 612] on input "True" at bounding box center [728, 613] width 16 height 14
radio input "true"
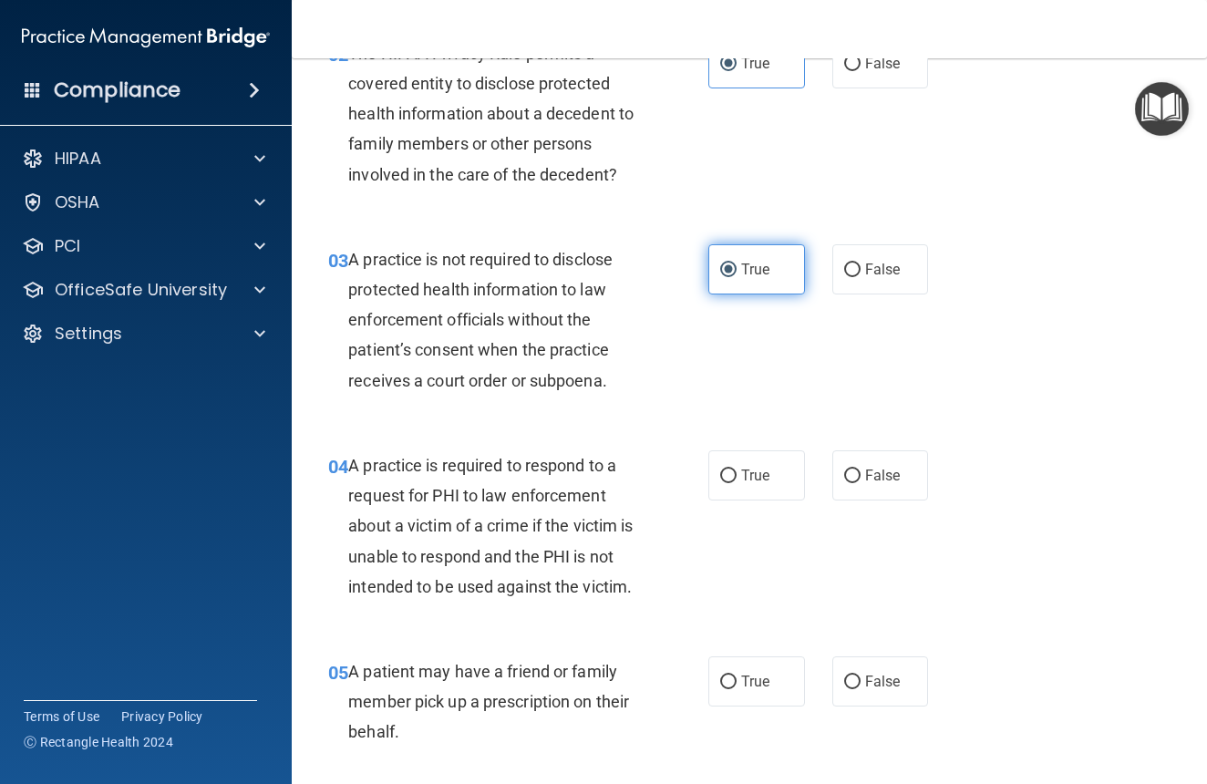
scroll to position [348, 0]
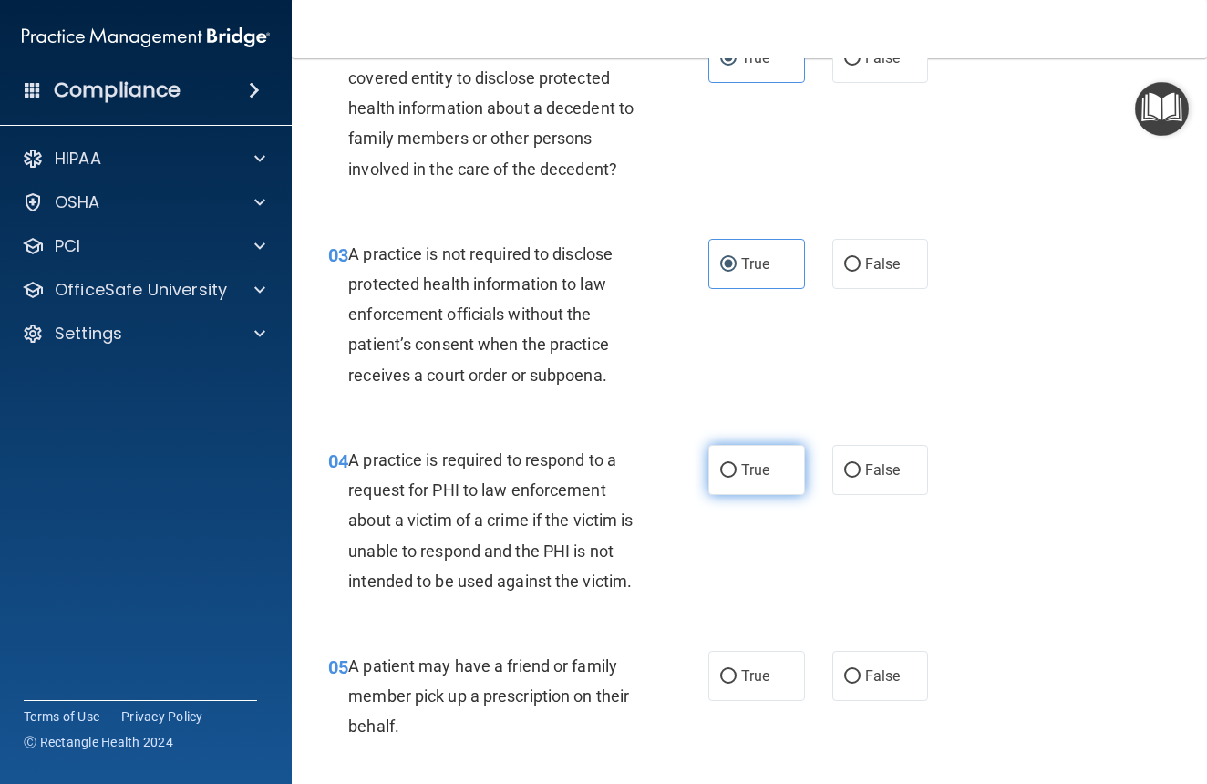
click at [755, 472] on span "True" at bounding box center [755, 469] width 28 height 17
click at [737, 472] on input "True" at bounding box center [728, 471] width 16 height 14
radio input "true"
click at [781, 662] on label "True" at bounding box center [757, 676] width 97 height 50
click at [737, 670] on input "True" at bounding box center [728, 677] width 16 height 14
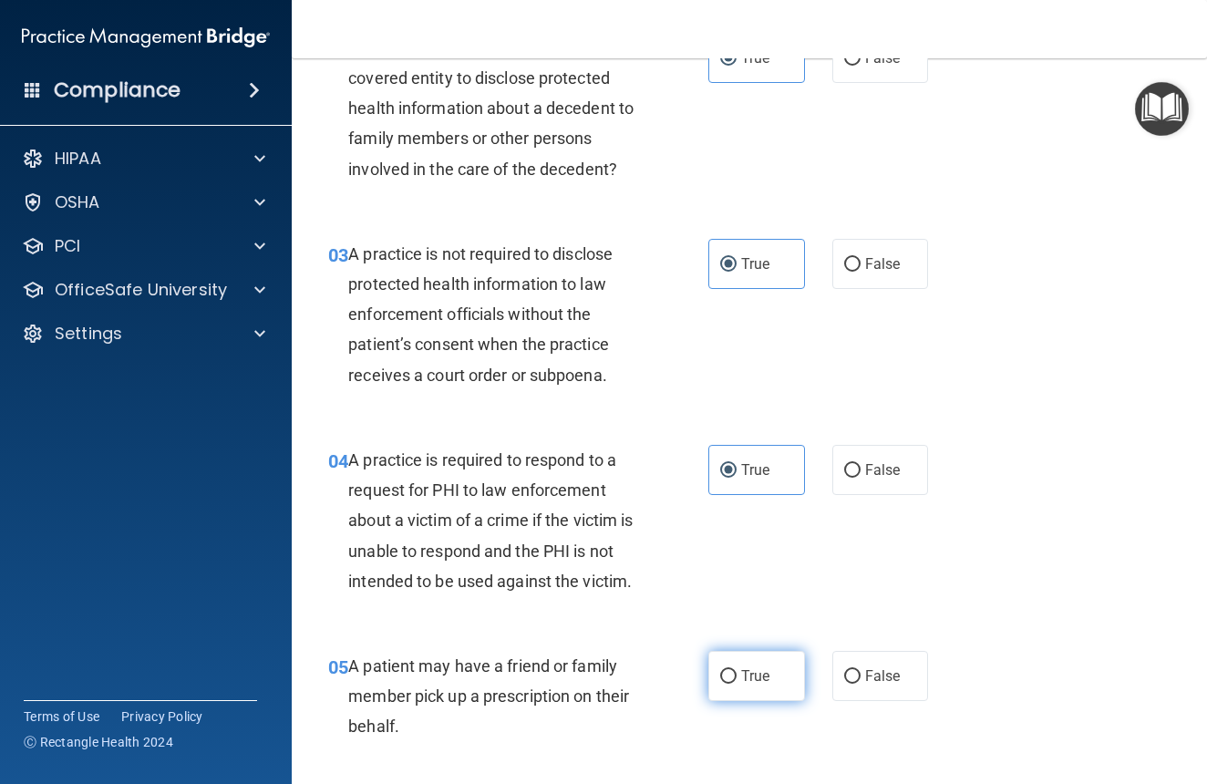
radio input "true"
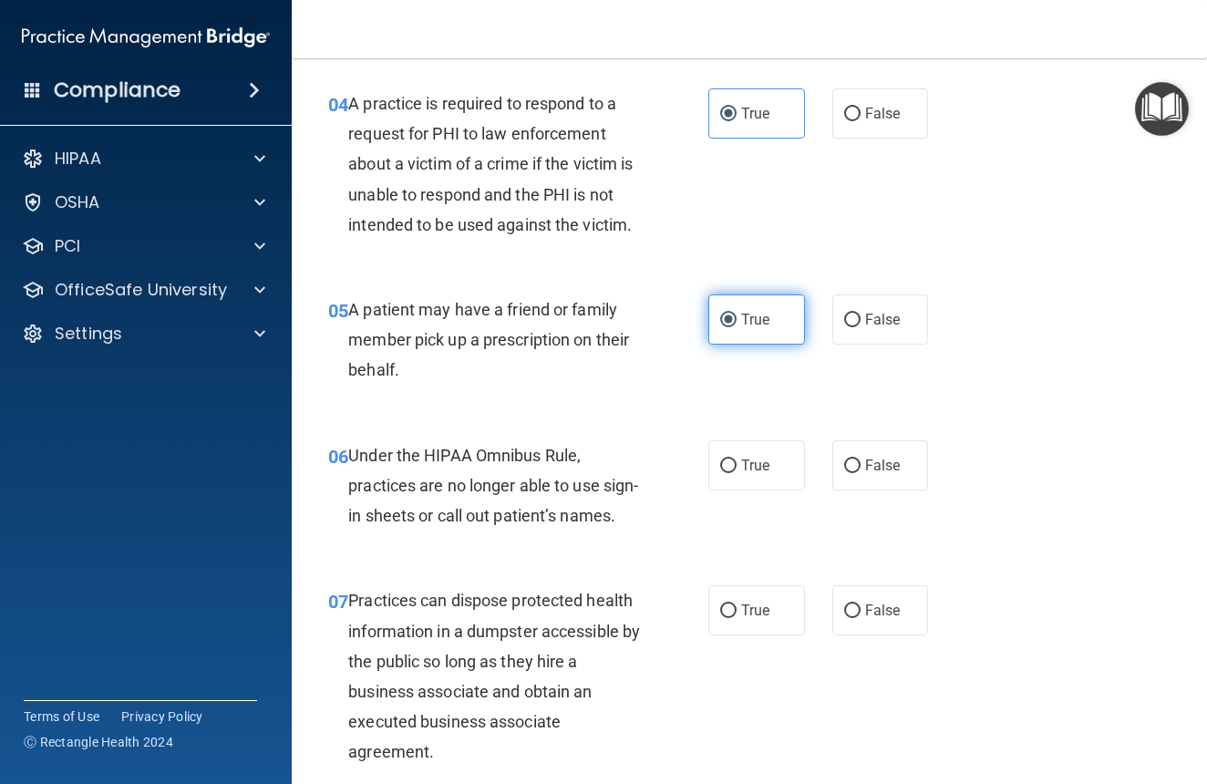
scroll to position [707, 0]
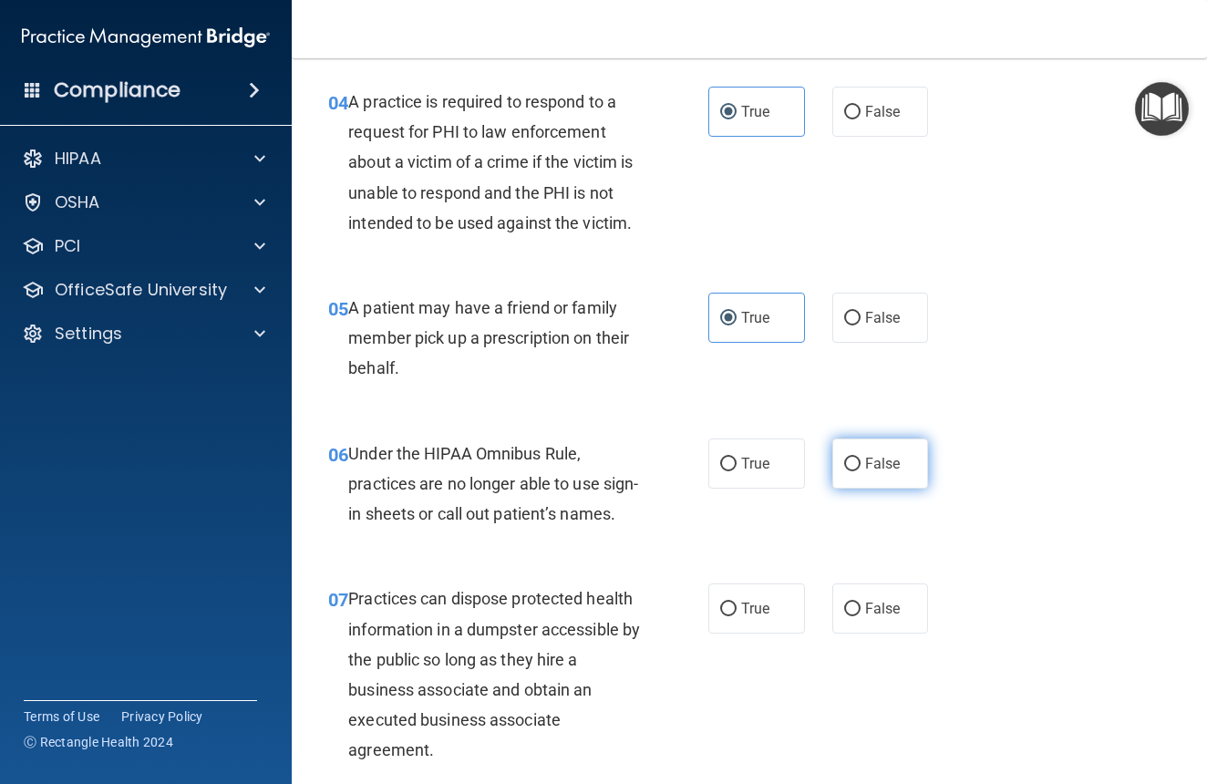
click at [885, 455] on span "False" at bounding box center [883, 463] width 36 height 17
click at [861, 458] on input "False" at bounding box center [852, 465] width 16 height 14
radio input "true"
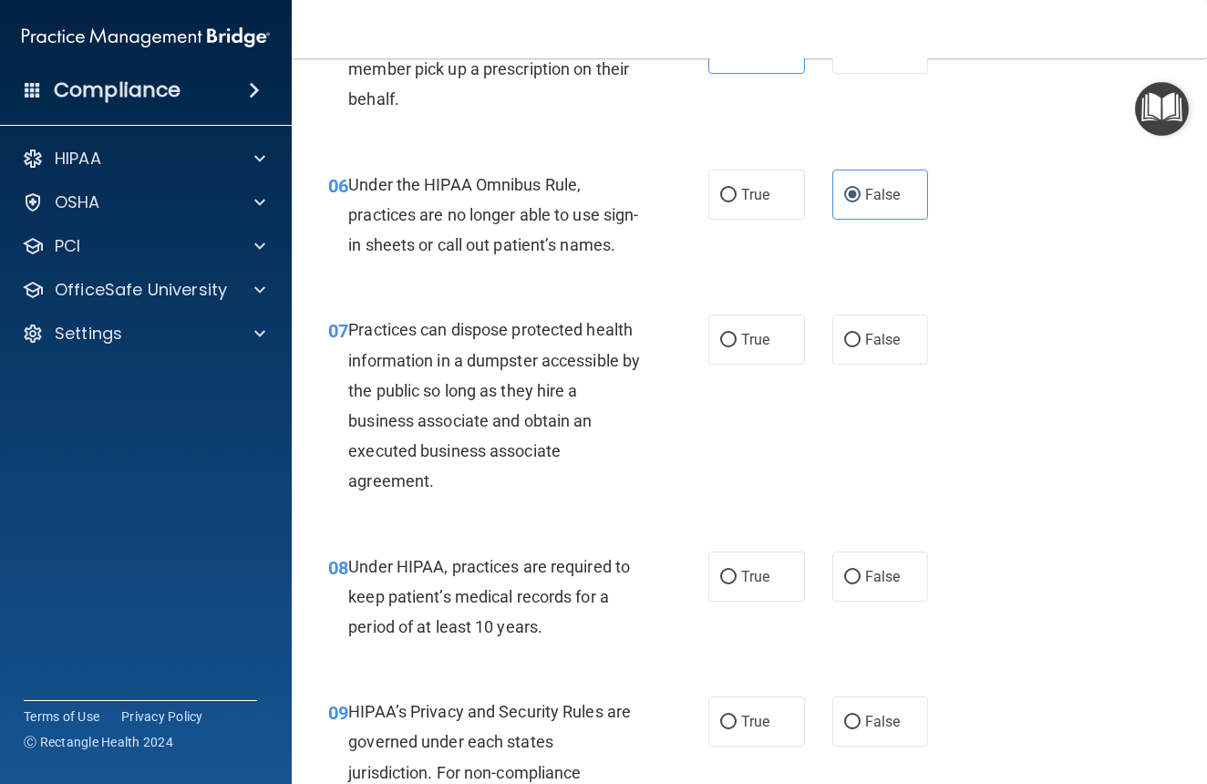
scroll to position [977, 0]
click at [893, 347] on span "False" at bounding box center [883, 338] width 36 height 17
click at [861, 347] on input "False" at bounding box center [852, 340] width 16 height 14
radio input "true"
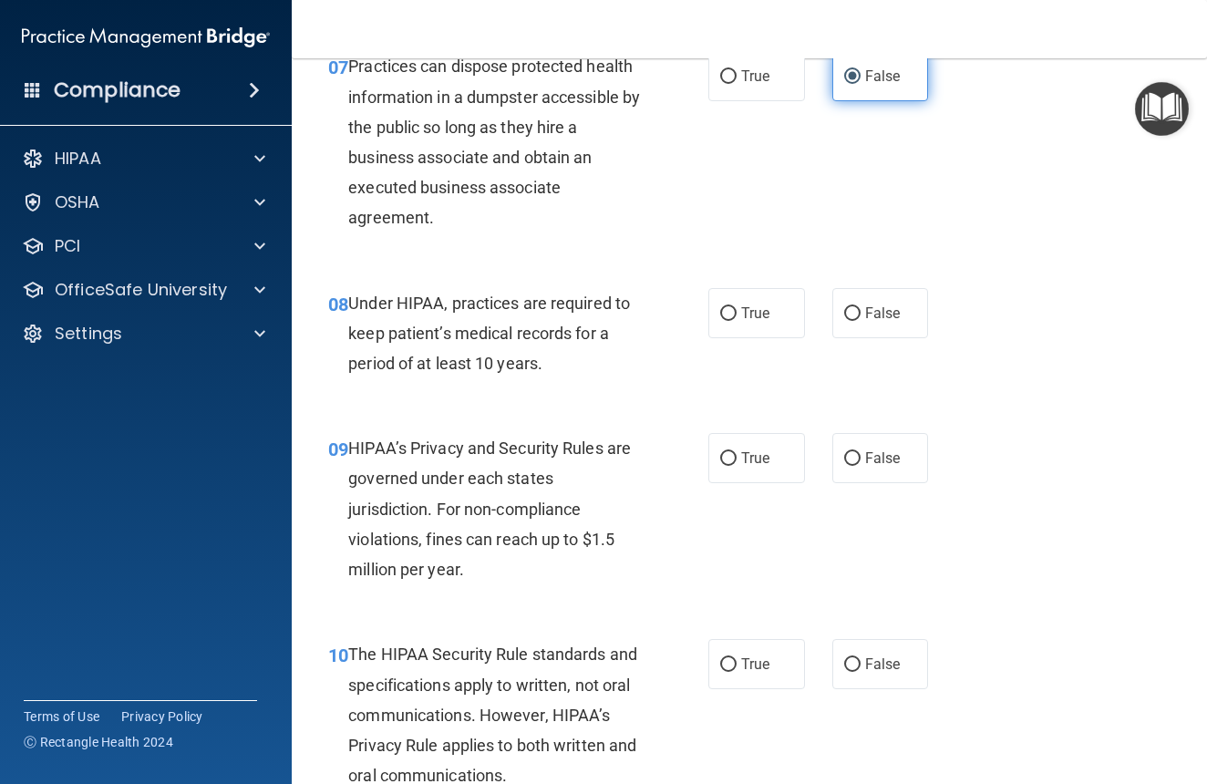
scroll to position [1241, 0]
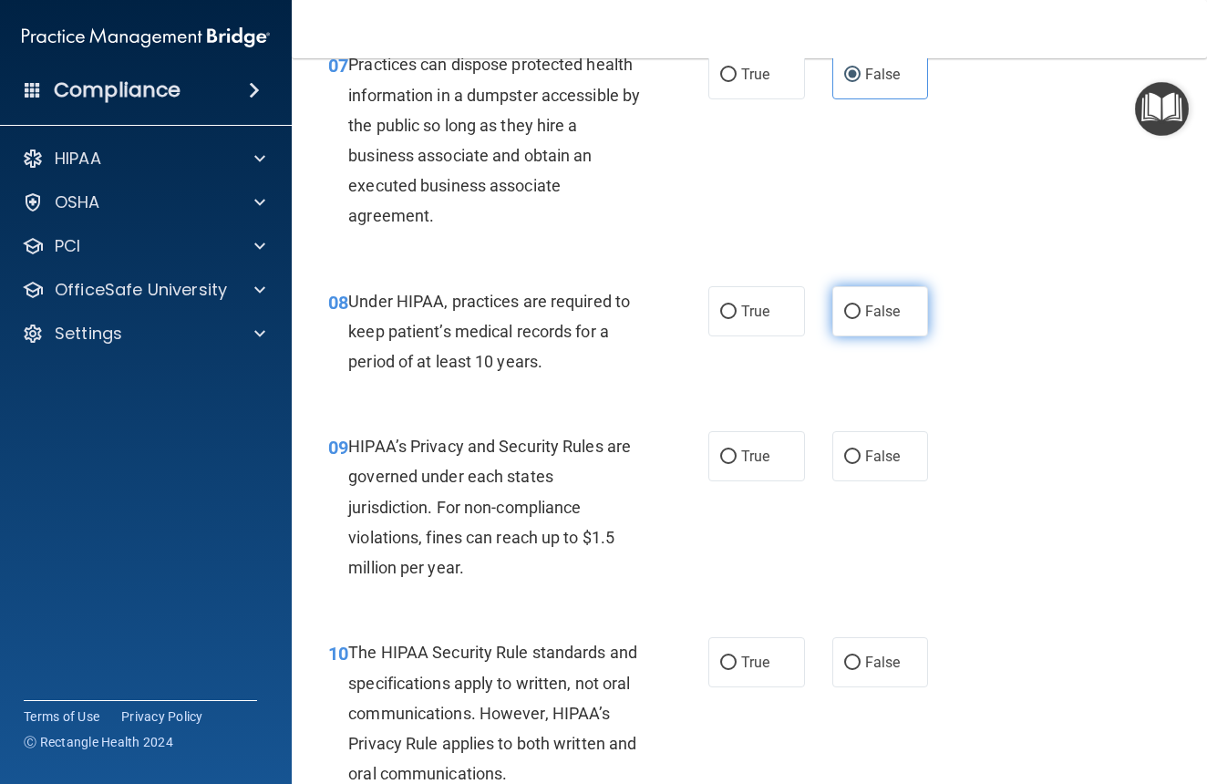
click at [876, 320] on span "False" at bounding box center [883, 311] width 36 height 17
click at [861, 319] on input "False" at bounding box center [852, 312] width 16 height 14
radio input "true"
click at [883, 465] on span "False" at bounding box center [883, 456] width 36 height 17
click at [861, 464] on input "False" at bounding box center [852, 457] width 16 height 14
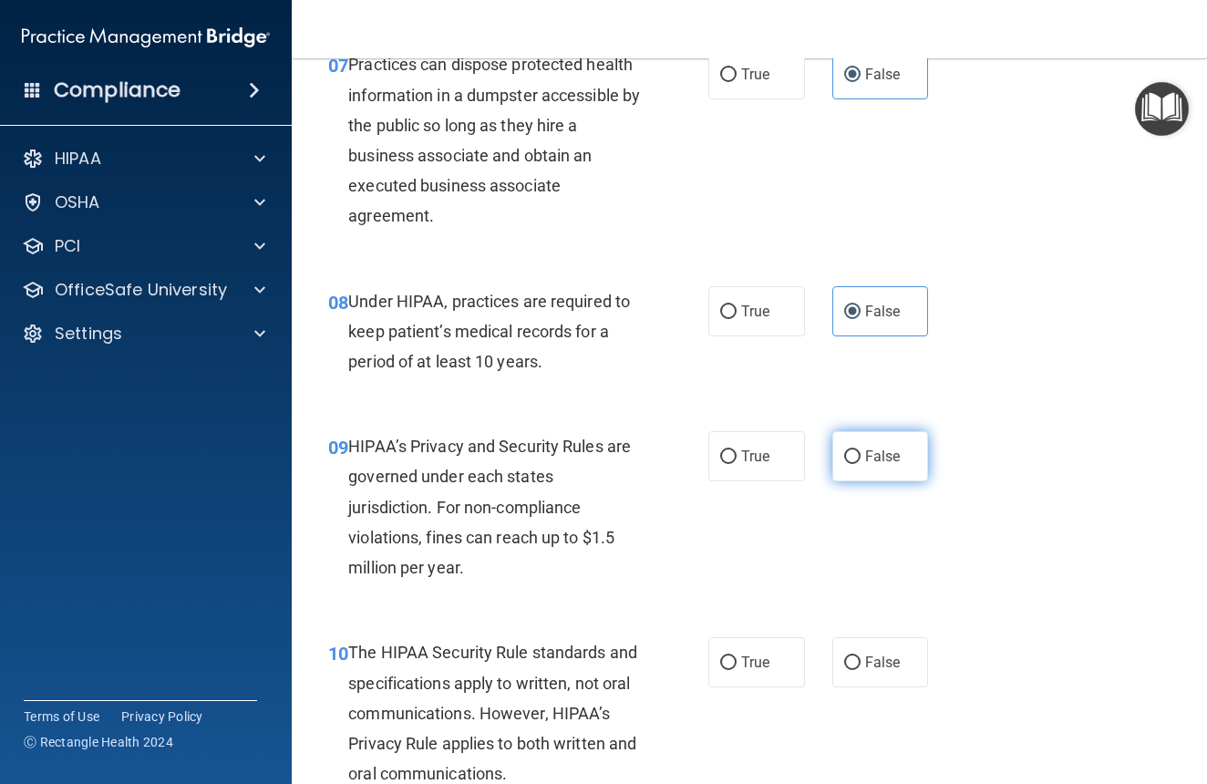
radio input "true"
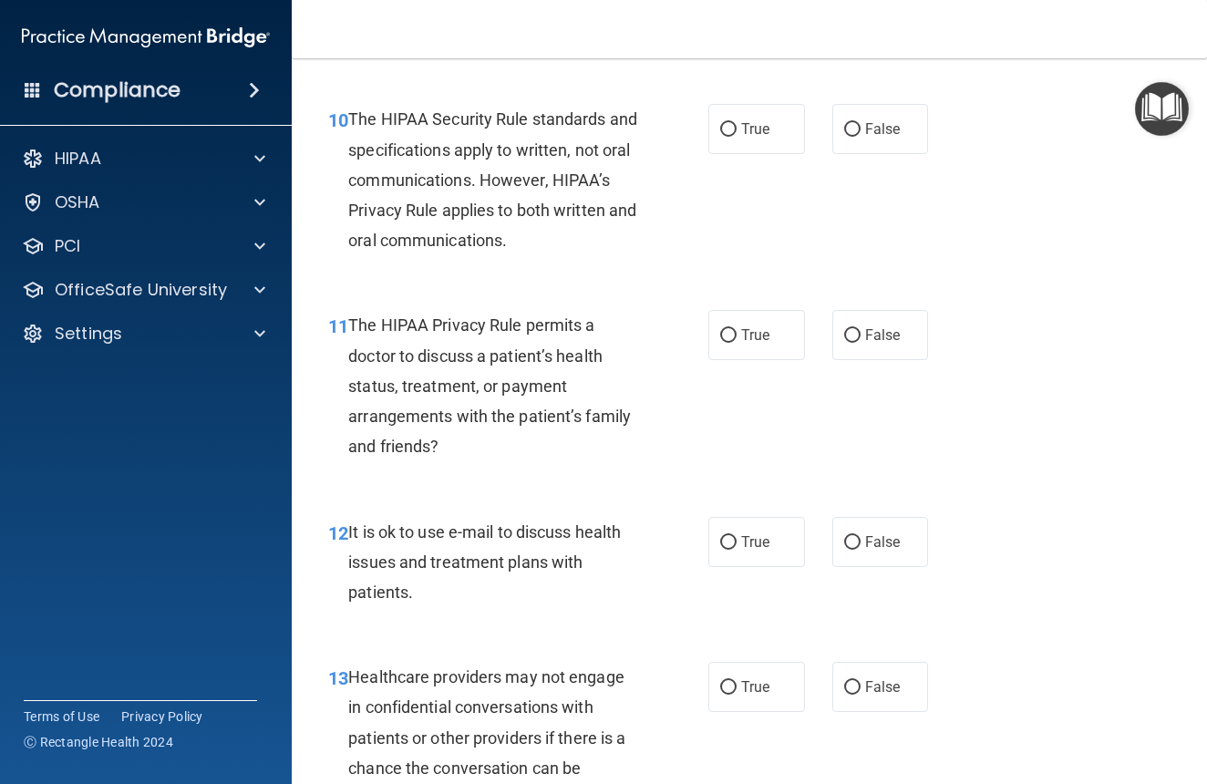
scroll to position [1775, 0]
click at [766, 137] on span "True" at bounding box center [755, 127] width 28 height 17
click at [737, 136] on input "True" at bounding box center [728, 129] width 16 height 14
radio input "true"
click at [770, 359] on label "True" at bounding box center [757, 334] width 97 height 50
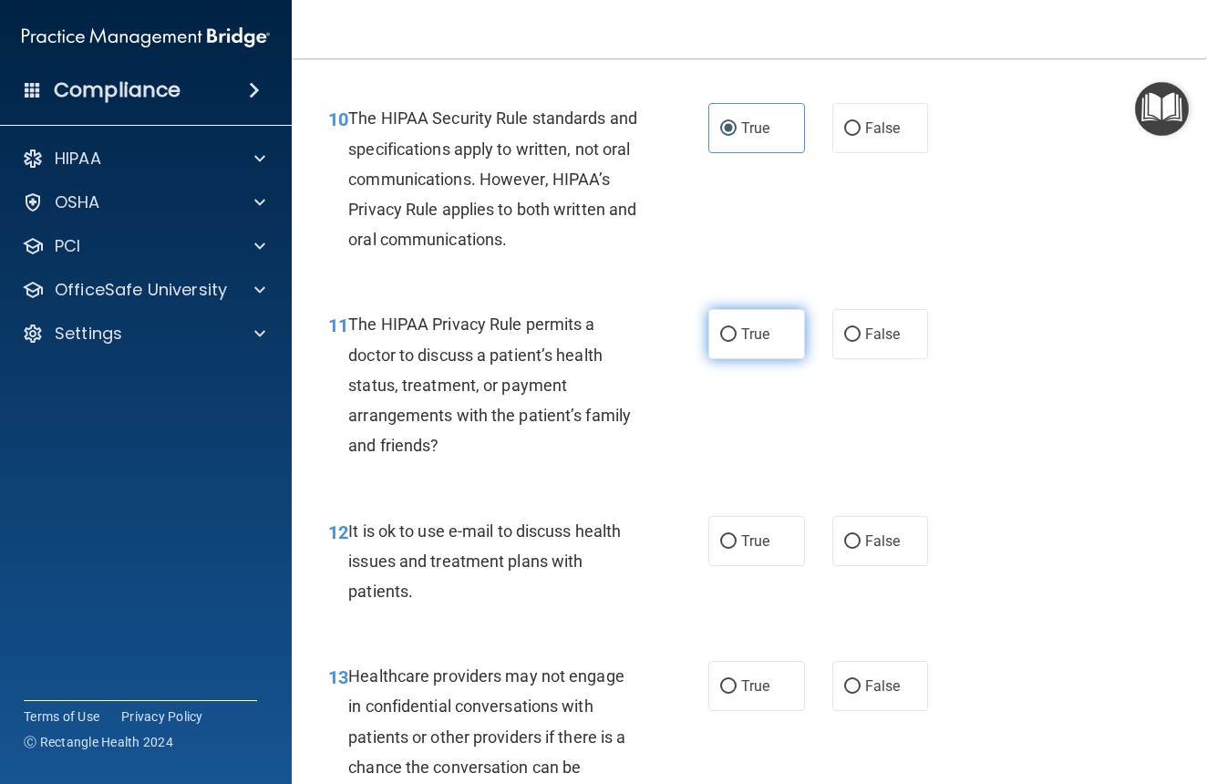
click at [737, 342] on input "True" at bounding box center [728, 335] width 16 height 14
radio input "true"
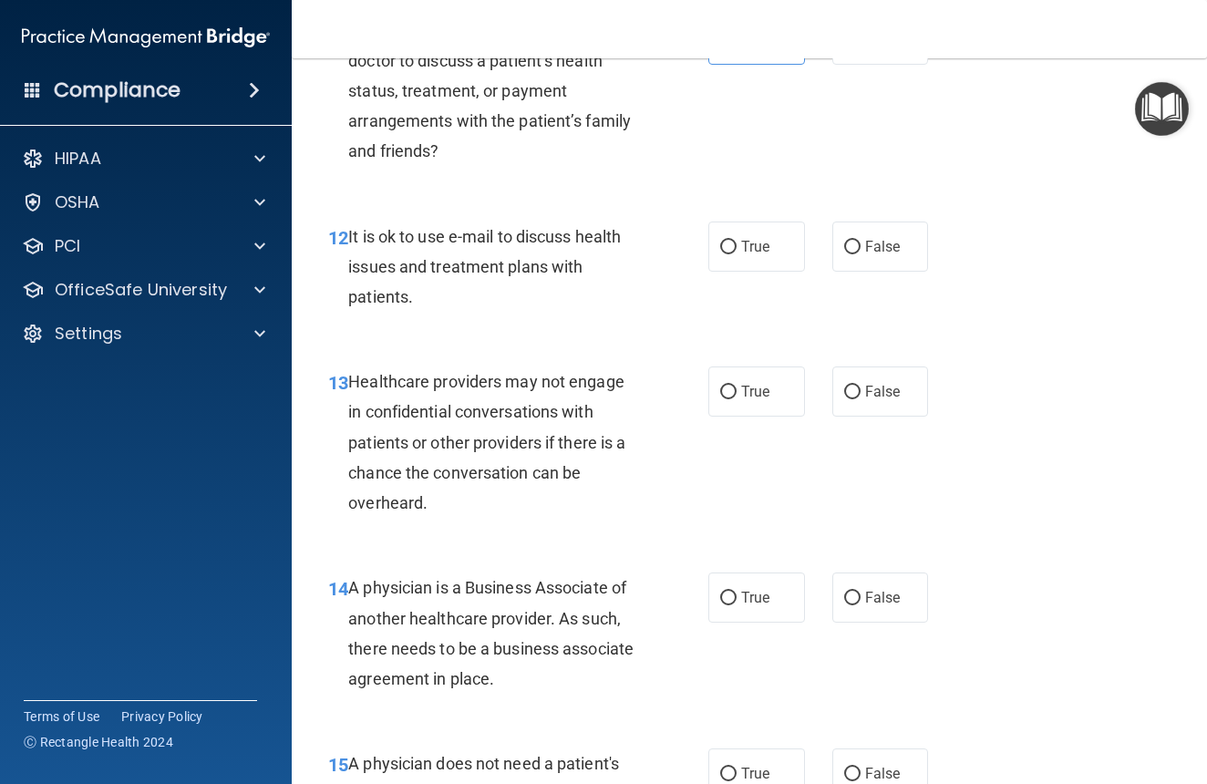
scroll to position [2071, 0]
click at [770, 254] on span "True" at bounding box center [755, 245] width 28 height 17
click at [737, 254] on input "True" at bounding box center [728, 247] width 16 height 14
radio input "true"
click at [908, 409] on label "False" at bounding box center [881, 391] width 97 height 50
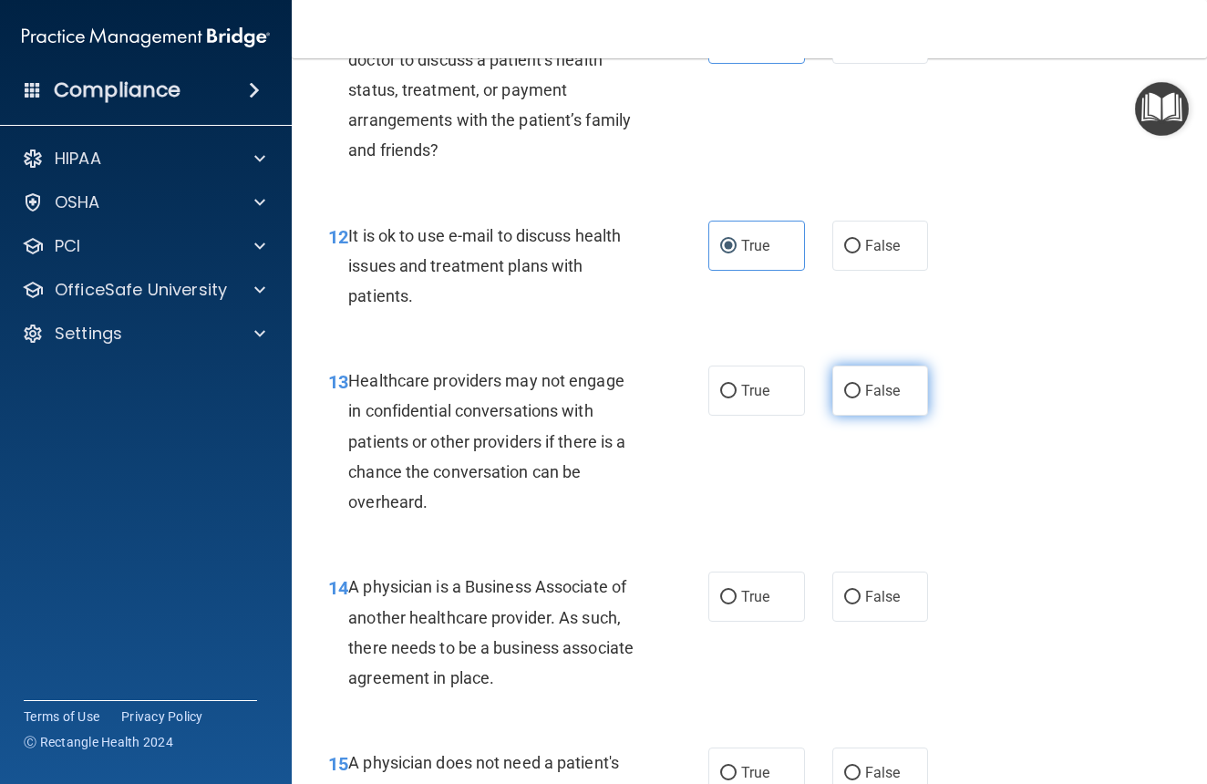
click at [861, 398] on input "False" at bounding box center [852, 392] width 16 height 14
radio input "true"
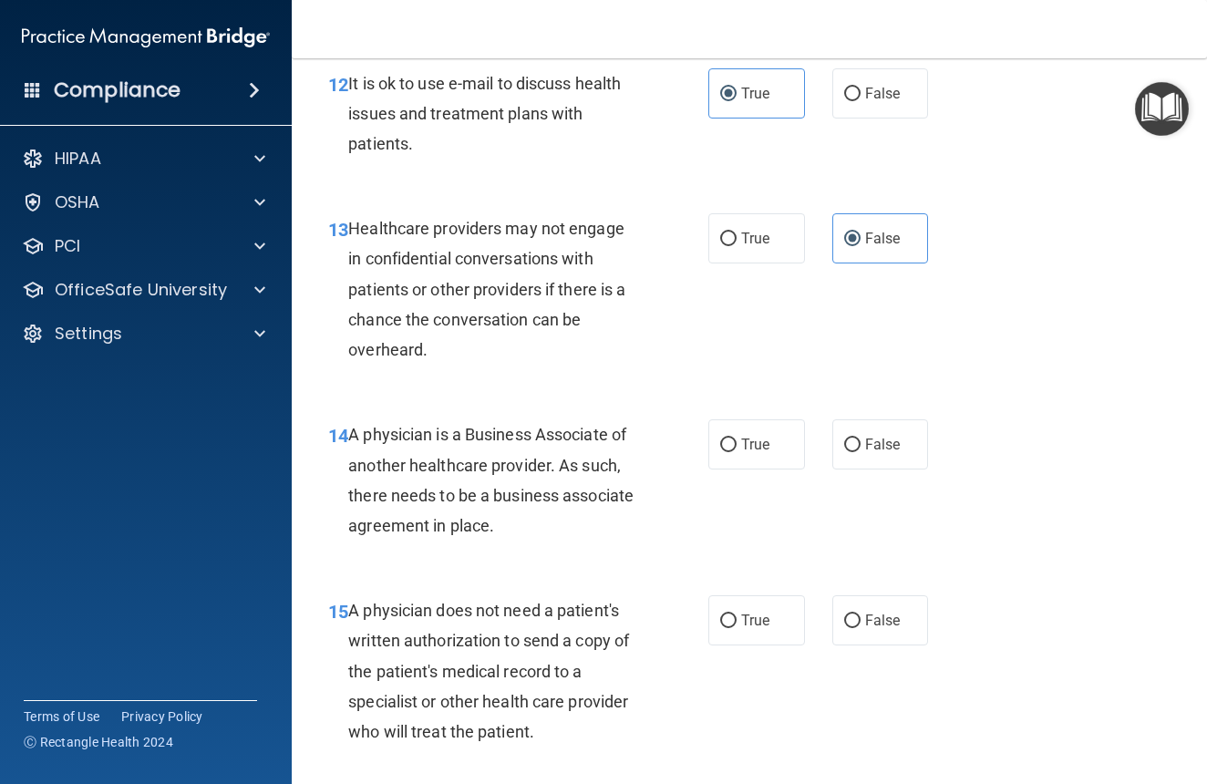
scroll to position [2211, 0]
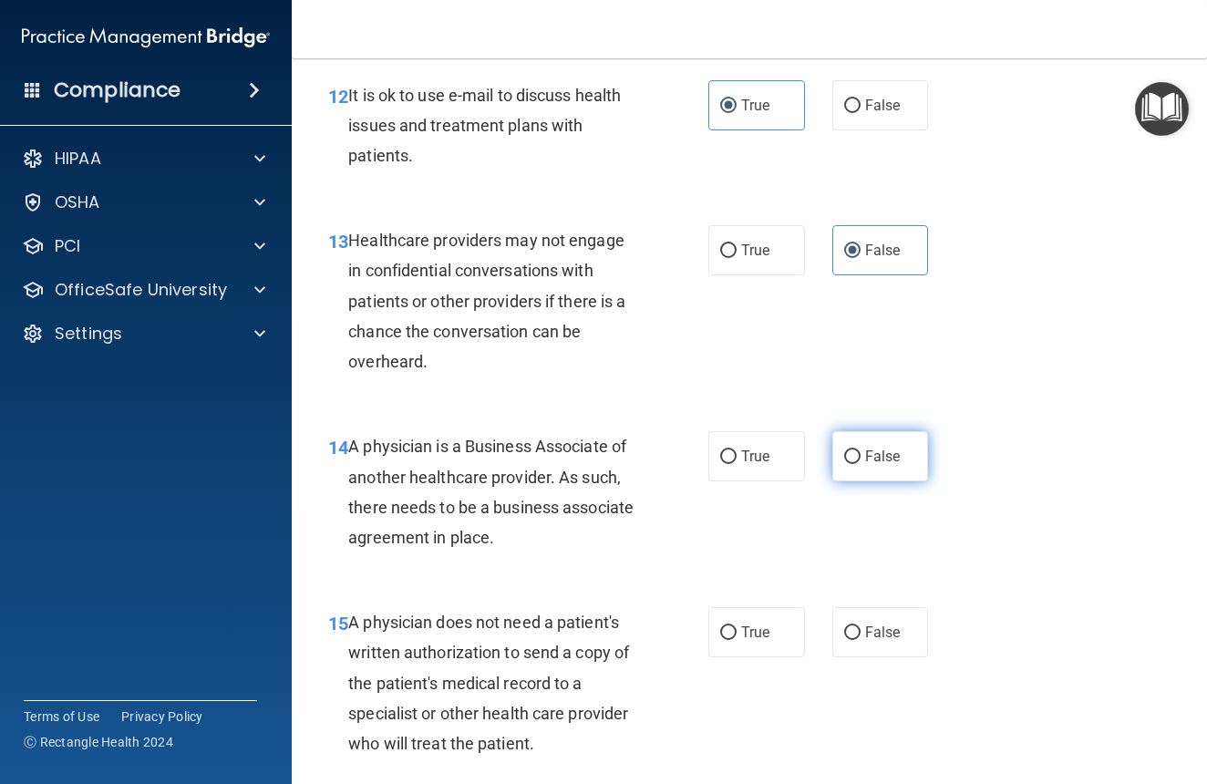
click at [859, 464] on input "False" at bounding box center [852, 457] width 16 height 14
radio input "true"
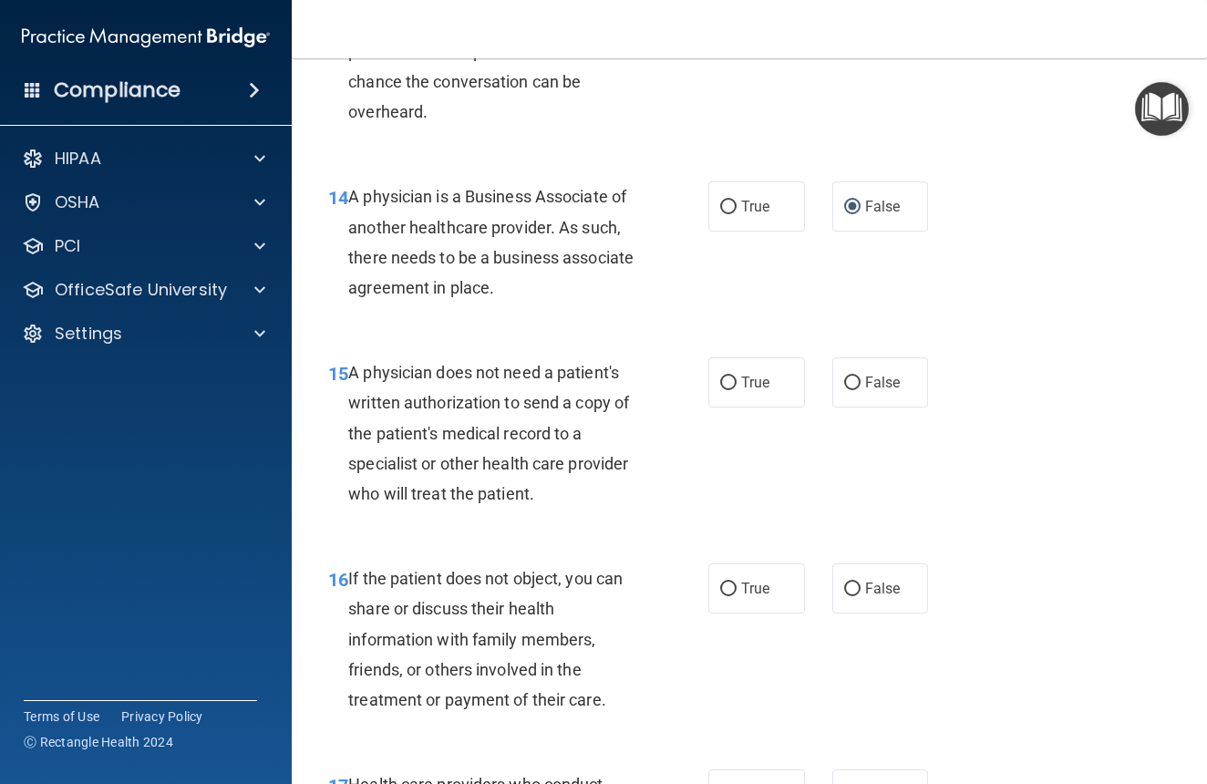
scroll to position [2468, 0]
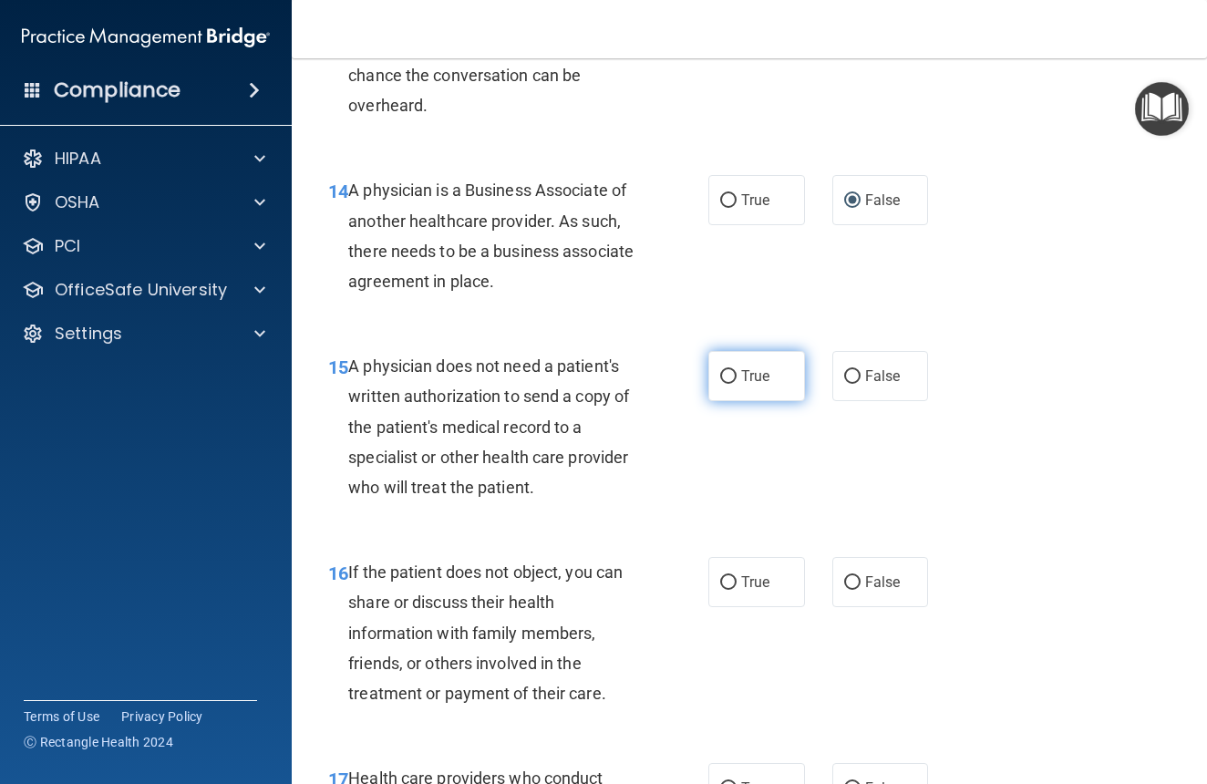
click at [772, 401] on label "True" at bounding box center [757, 376] width 97 height 50
click at [737, 384] on input "True" at bounding box center [728, 377] width 16 height 14
radio input "true"
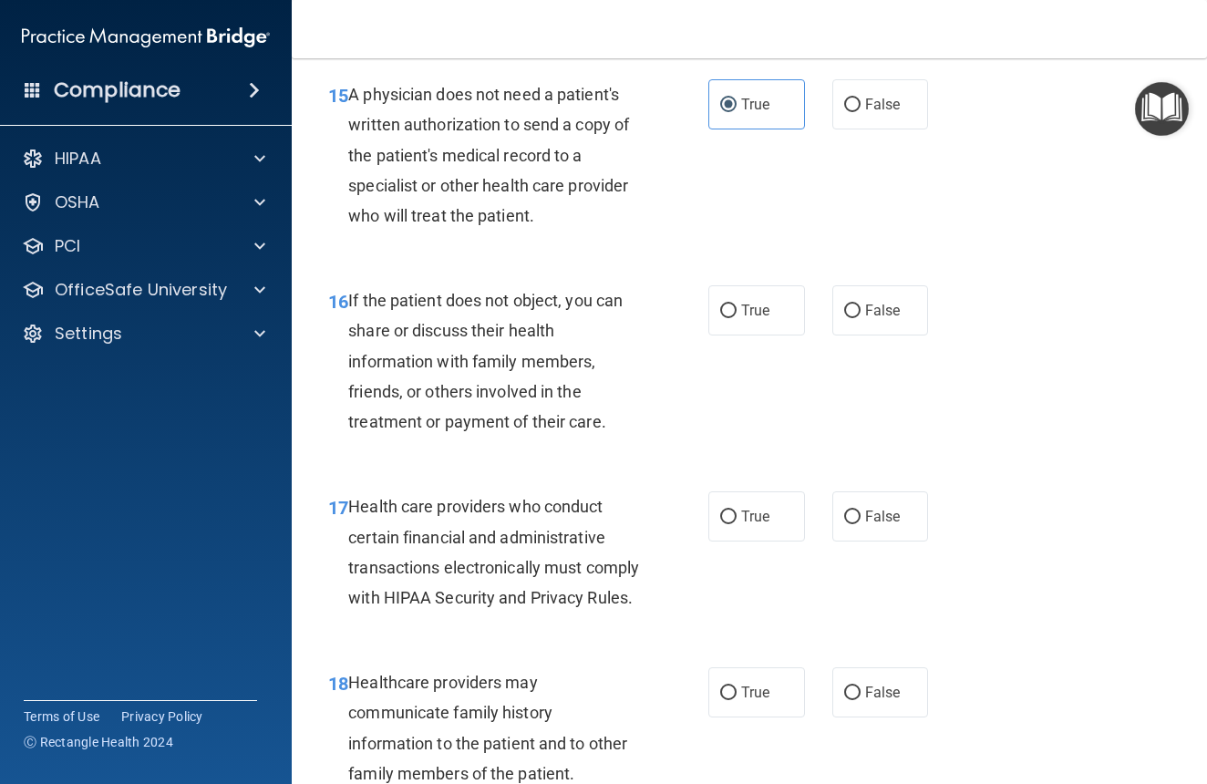
scroll to position [2744, 0]
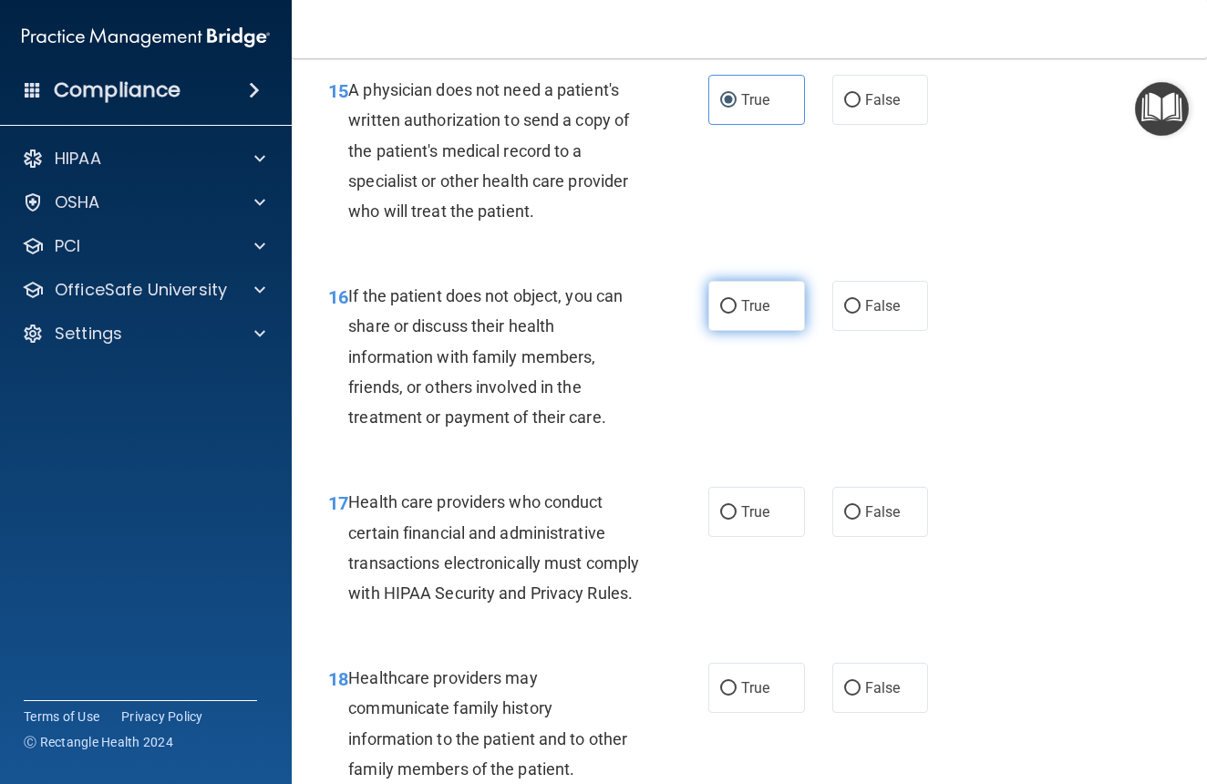
click at [791, 331] on label "True" at bounding box center [757, 306] width 97 height 50
click at [737, 314] on input "True" at bounding box center [728, 307] width 16 height 14
radio input "true"
click at [746, 521] on span "True" at bounding box center [755, 511] width 28 height 17
click at [737, 520] on input "True" at bounding box center [728, 513] width 16 height 14
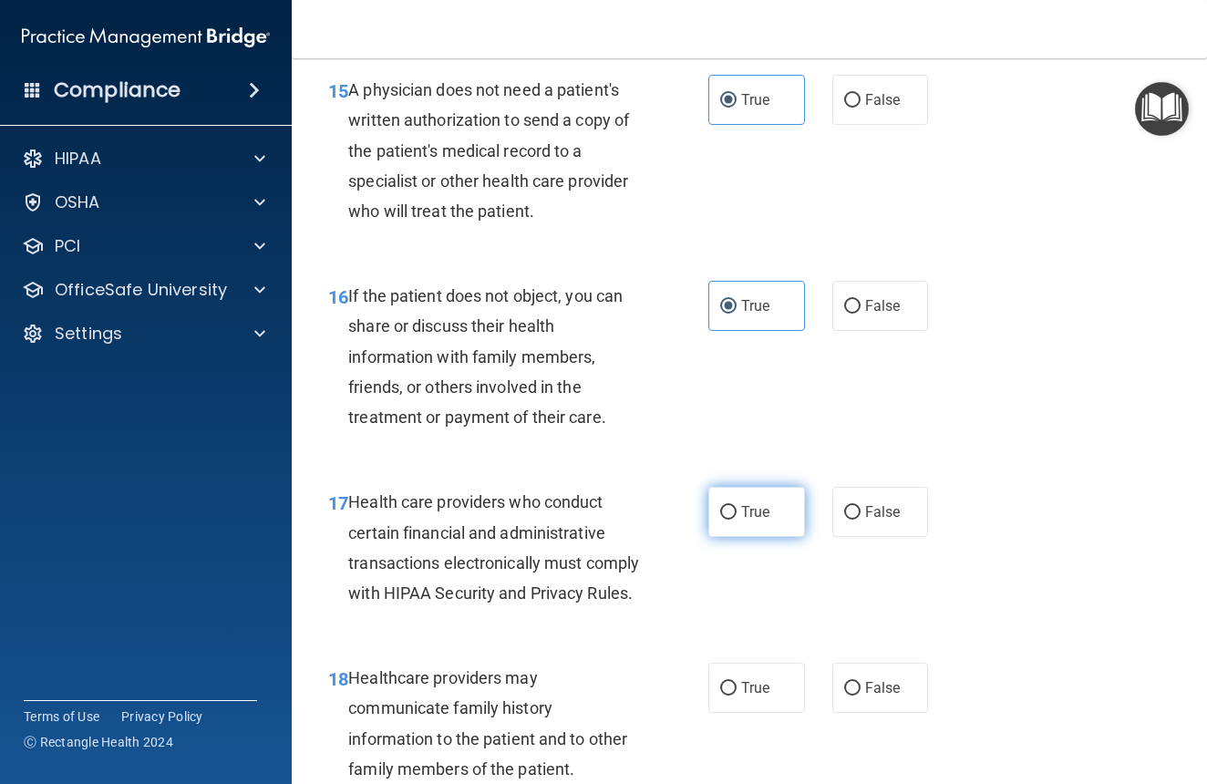
radio input "true"
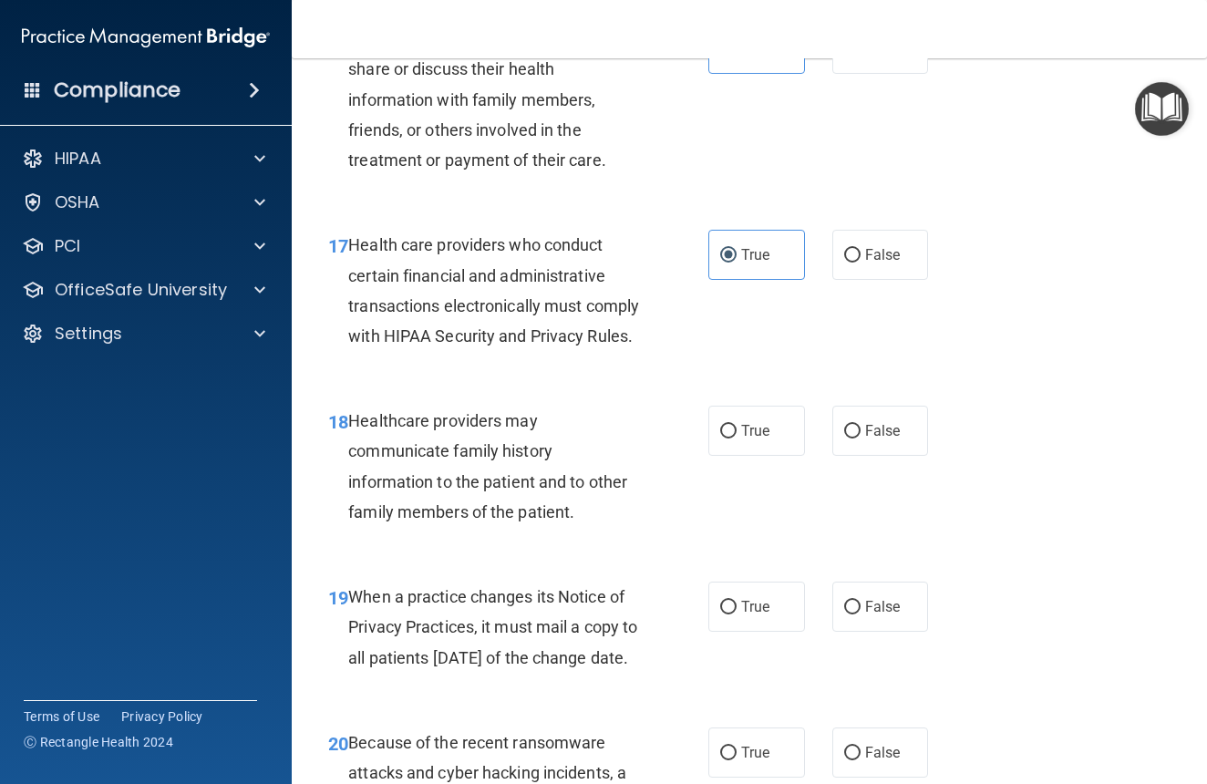
scroll to position [3002, 0]
click at [880, 439] on span "False" at bounding box center [883, 429] width 36 height 17
click at [861, 438] on input "False" at bounding box center [852, 431] width 16 height 14
radio input "true"
click at [895, 615] on span "False" at bounding box center [883, 605] width 36 height 17
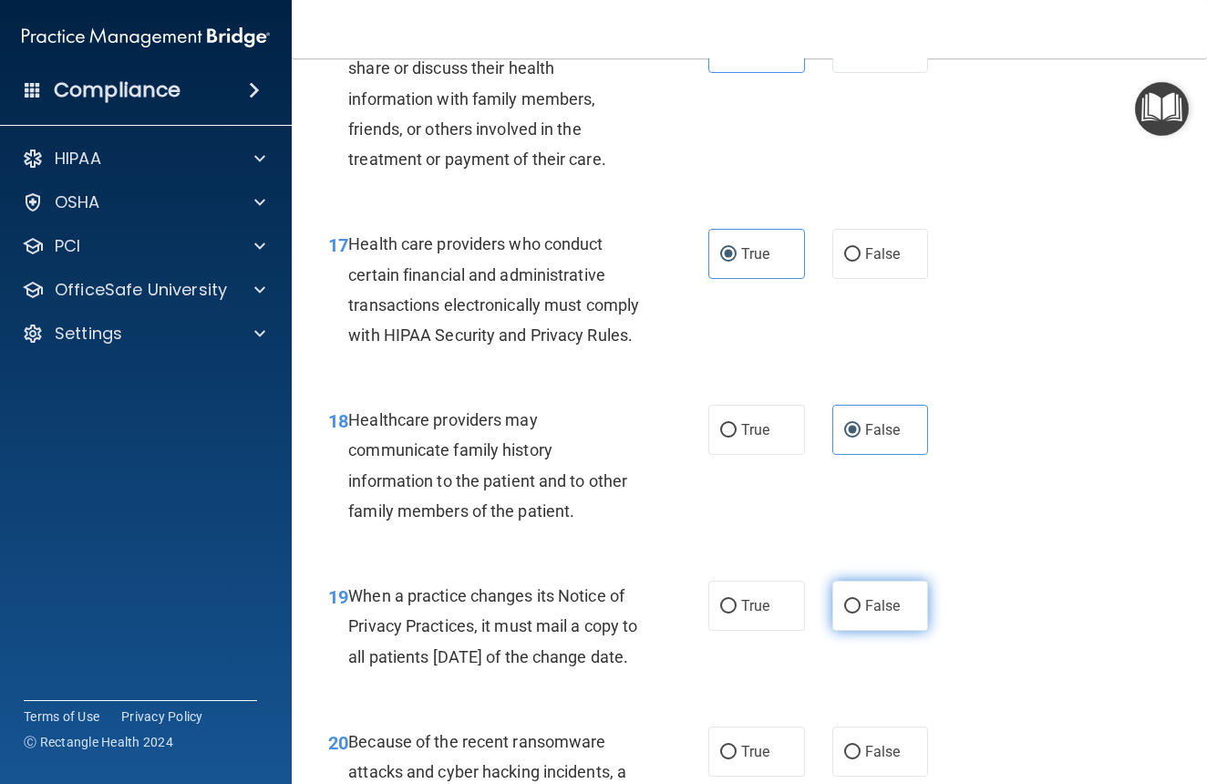
click at [861, 614] on input "False" at bounding box center [852, 607] width 16 height 14
radio input "true"
click at [748, 439] on span "True" at bounding box center [755, 429] width 28 height 17
click at [737, 438] on input "True" at bounding box center [728, 431] width 16 height 14
radio input "true"
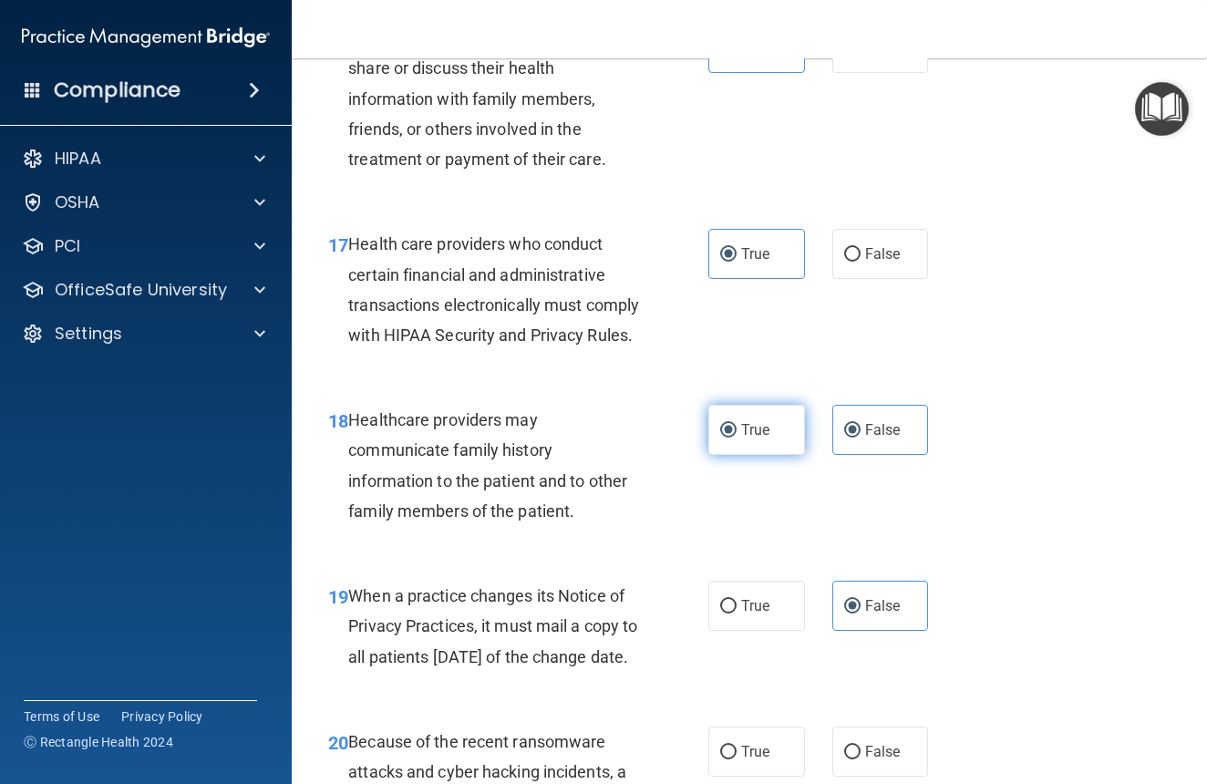
radio input "false"
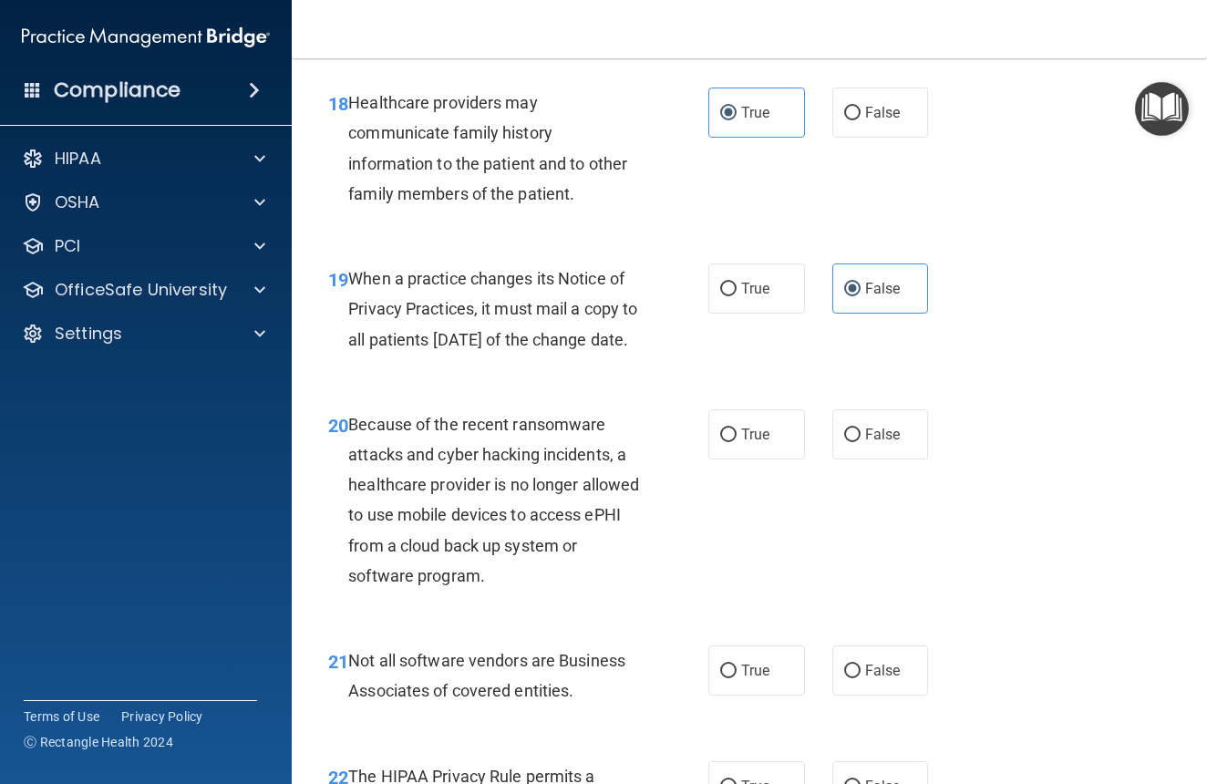
scroll to position [3321, 0]
click at [876, 441] on span "False" at bounding box center [883, 432] width 36 height 17
click at [861, 440] on input "False" at bounding box center [852, 434] width 16 height 14
radio input "true"
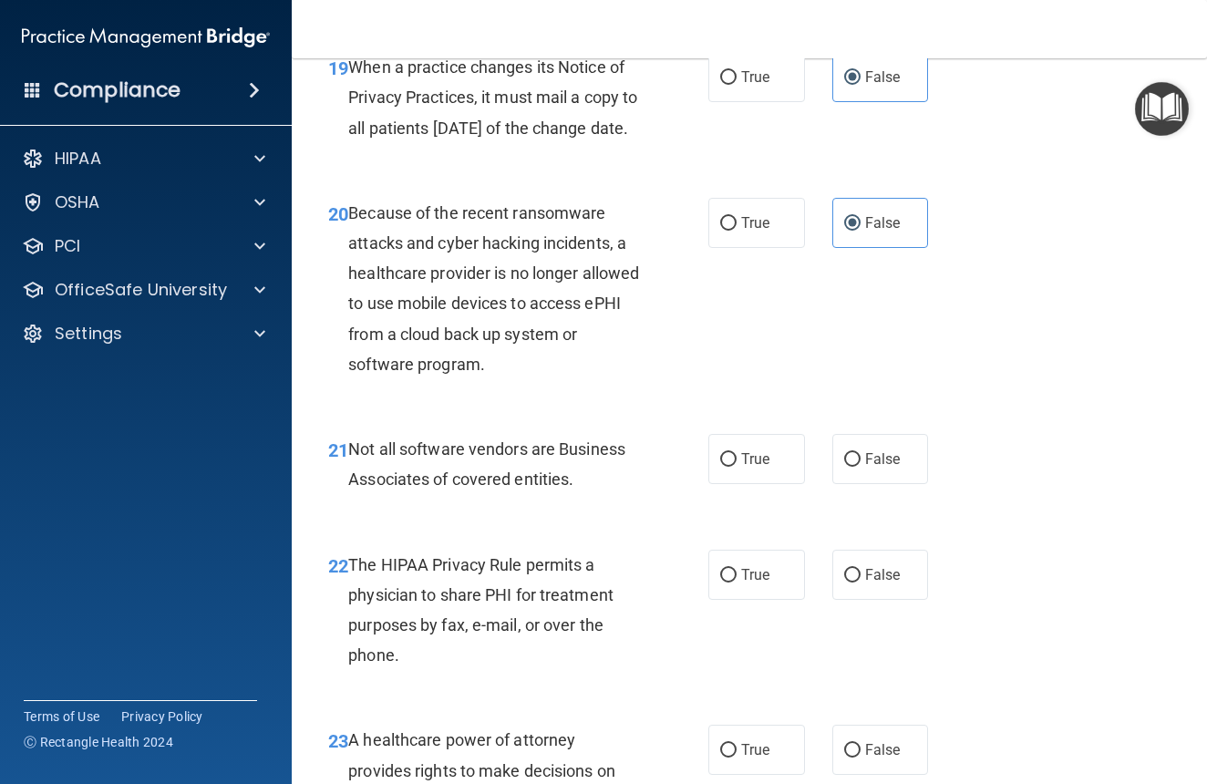
scroll to position [3533, 0]
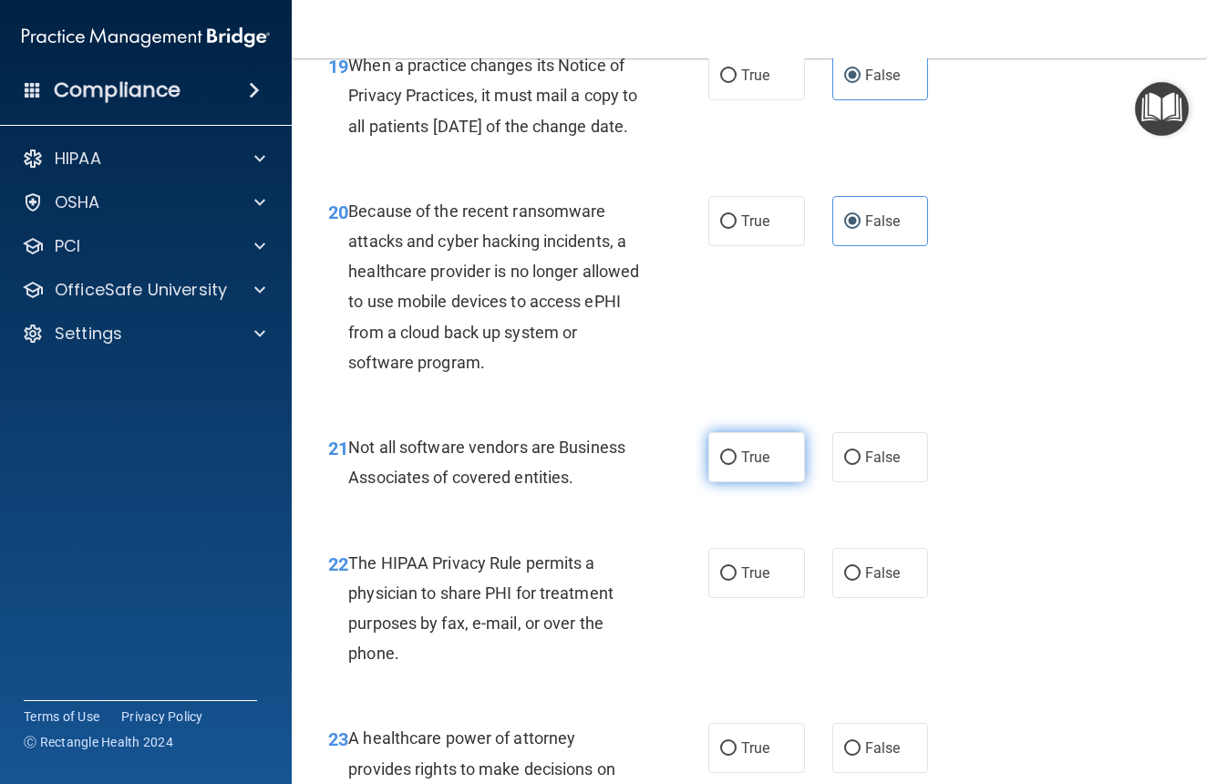
click at [753, 466] on span "True" at bounding box center [755, 457] width 28 height 17
click at [737, 465] on input "True" at bounding box center [728, 458] width 16 height 14
radio input "true"
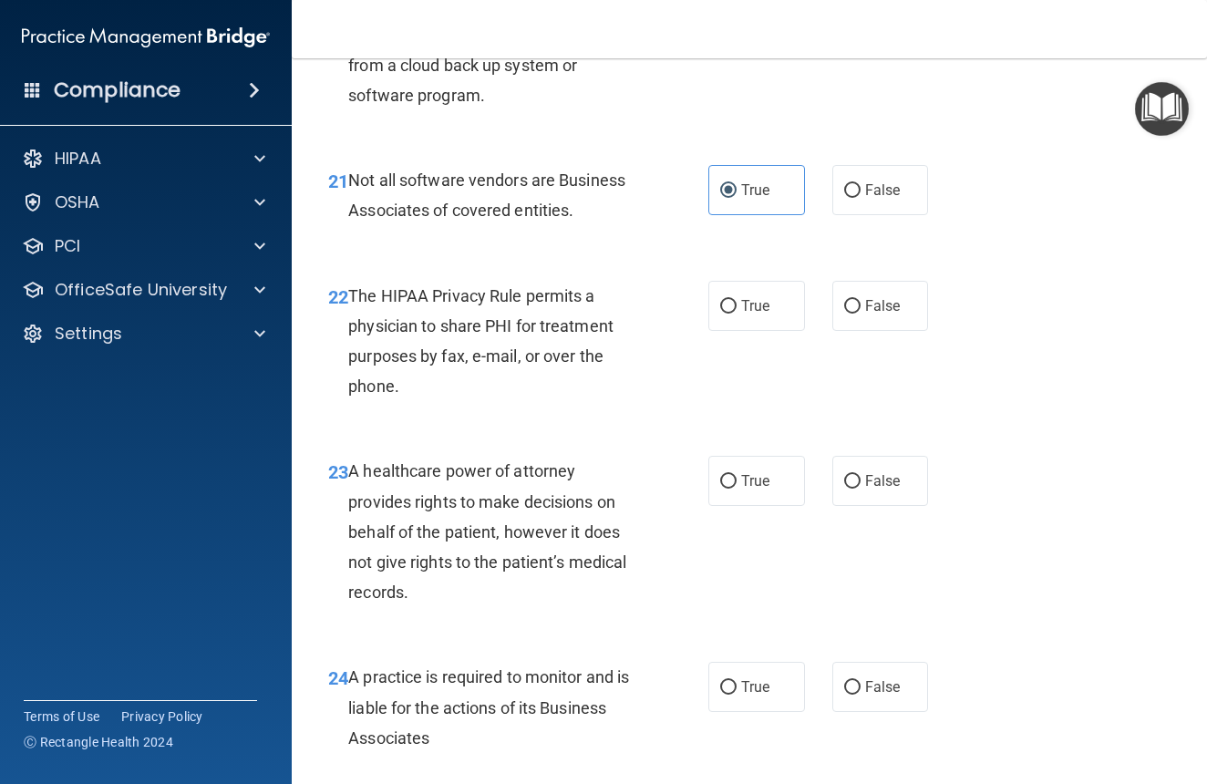
scroll to position [3801, 0]
click at [751, 314] on span "True" at bounding box center [755, 304] width 28 height 17
click at [737, 313] on input "True" at bounding box center [728, 306] width 16 height 14
radio input "true"
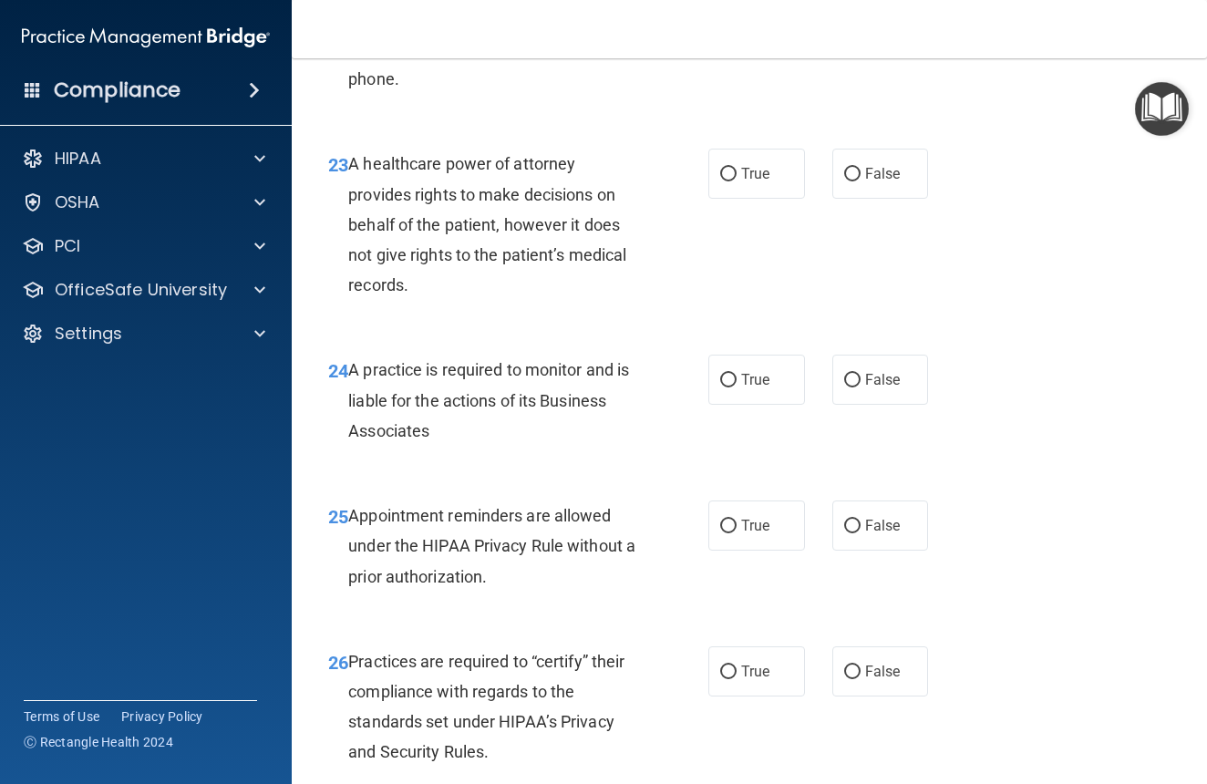
scroll to position [4111, 0]
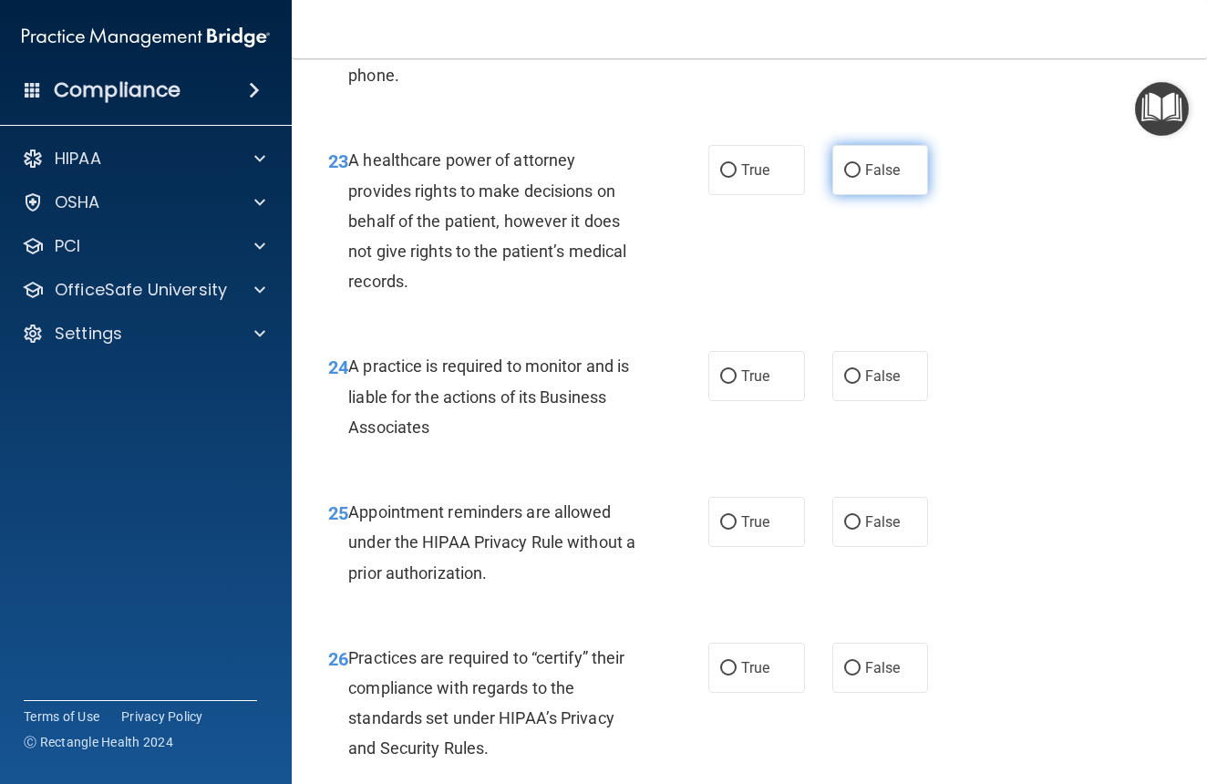
click at [898, 179] on span "False" at bounding box center [883, 169] width 36 height 17
click at [861, 178] on input "False" at bounding box center [852, 171] width 16 height 14
radio input "true"
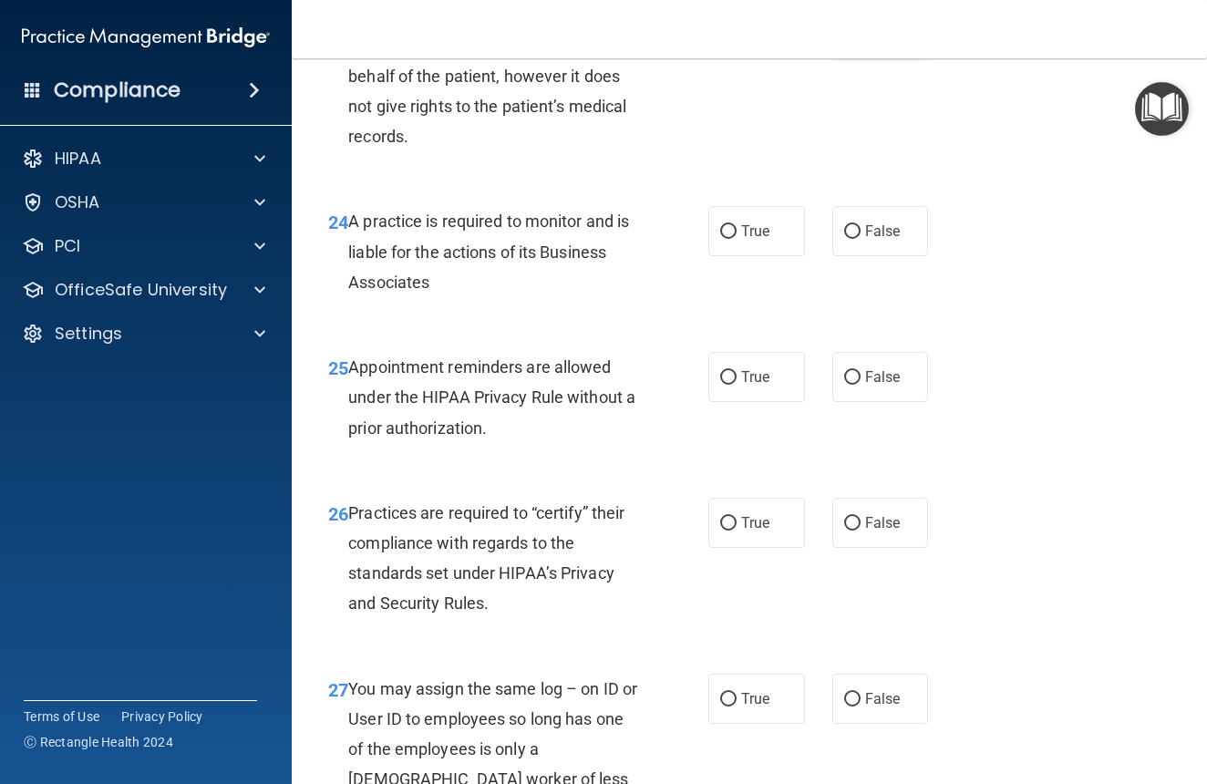
scroll to position [4258, 0]
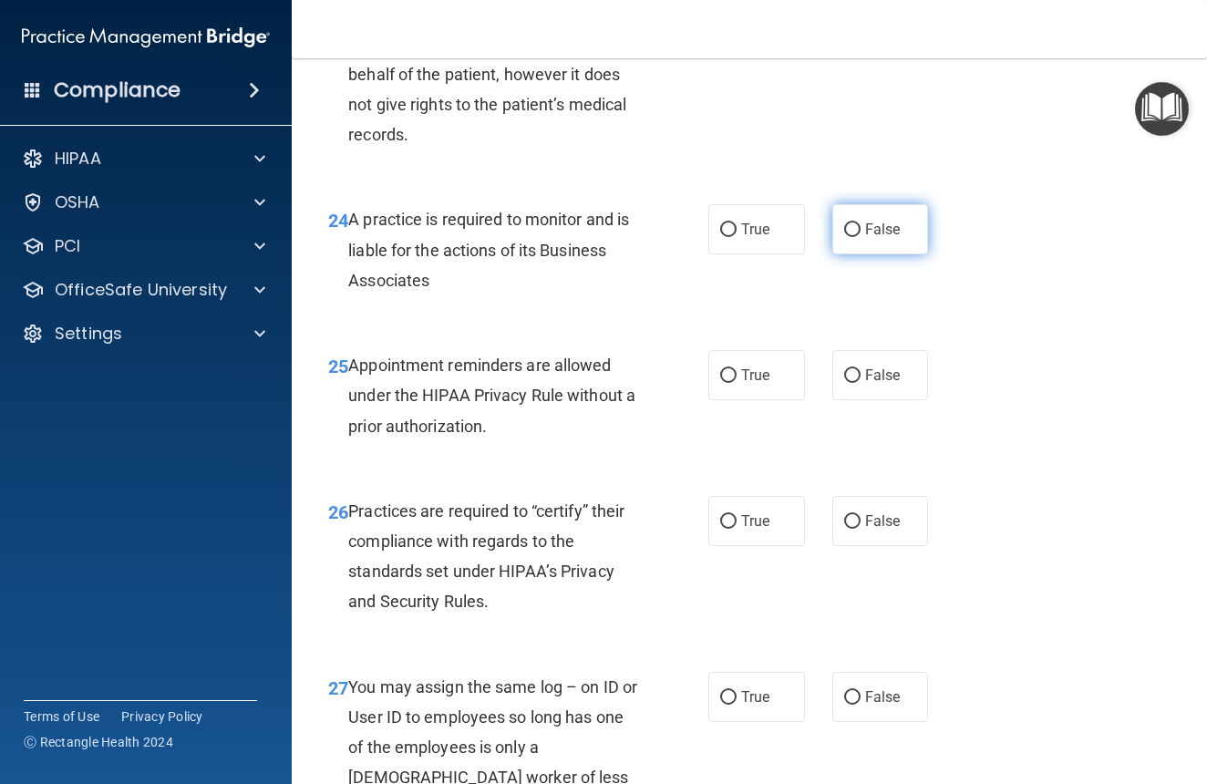
click at [887, 254] on label "False" at bounding box center [881, 229] width 97 height 50
click at [861, 237] on input "False" at bounding box center [852, 230] width 16 height 14
radio input "true"
click at [751, 400] on label "True" at bounding box center [757, 375] width 97 height 50
click at [737, 383] on input "True" at bounding box center [728, 376] width 16 height 14
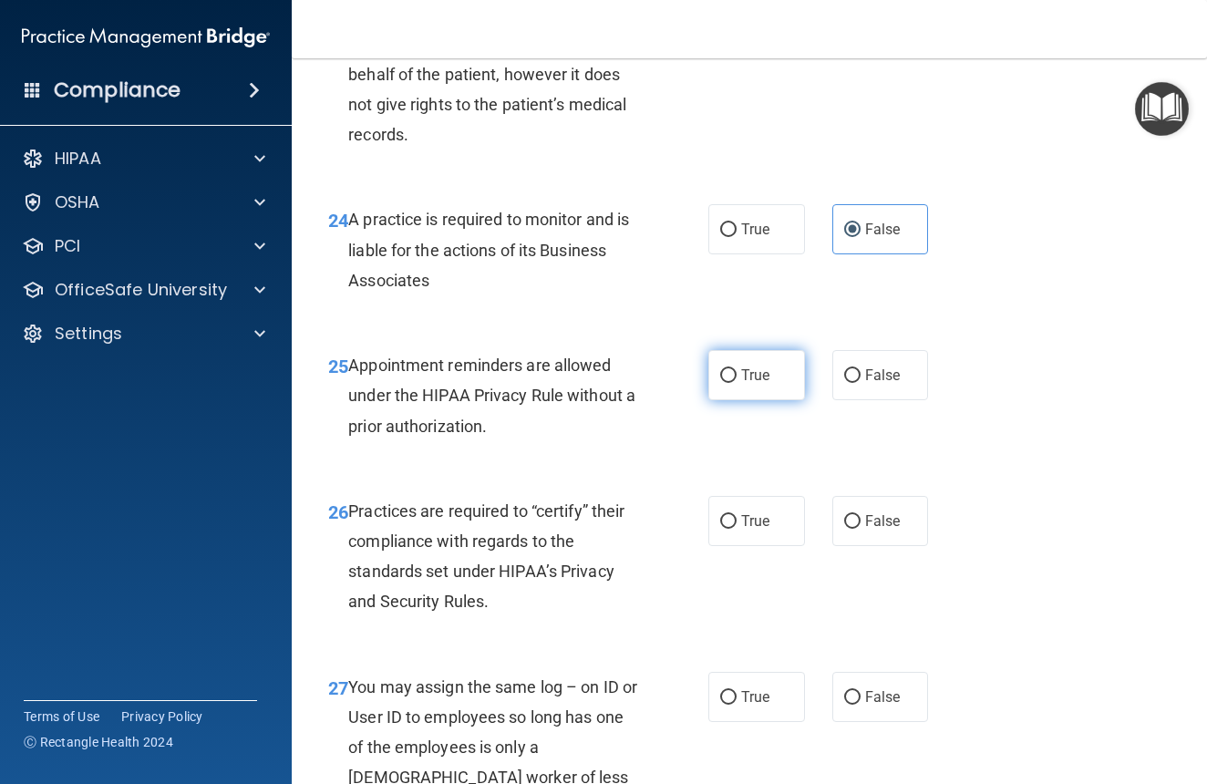
radio input "true"
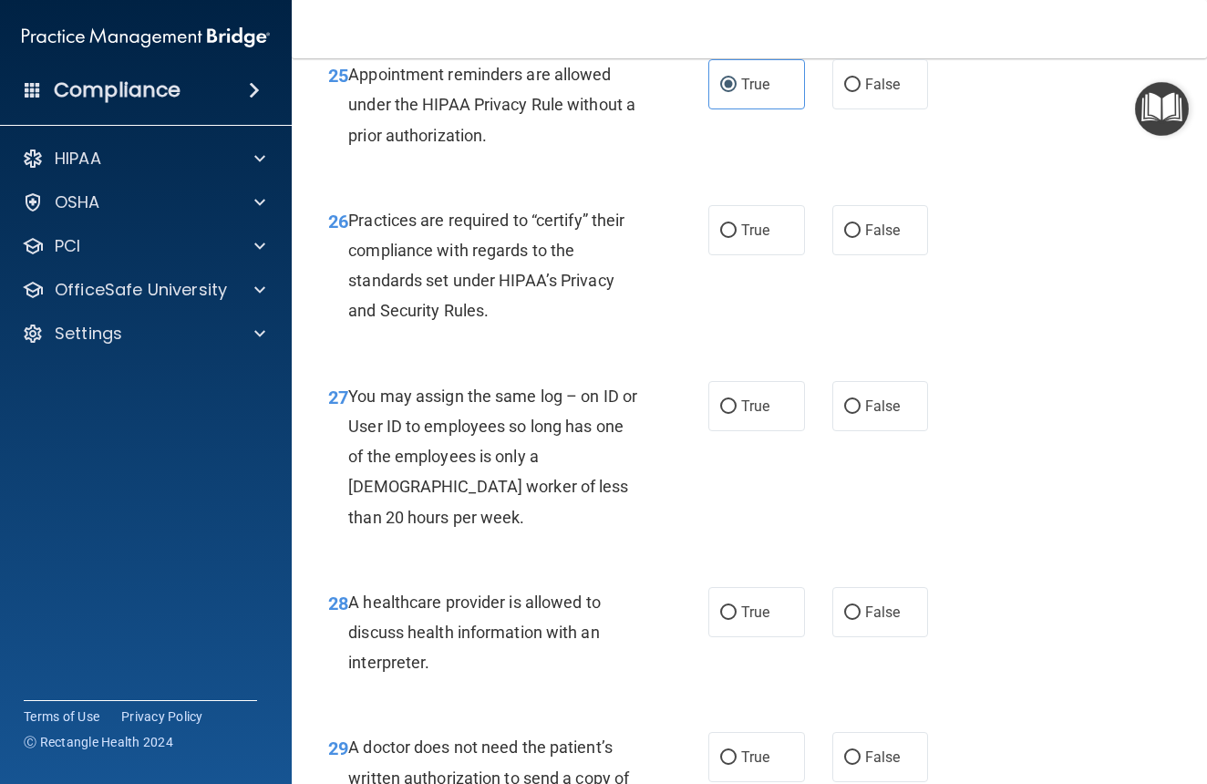
scroll to position [4550, 0]
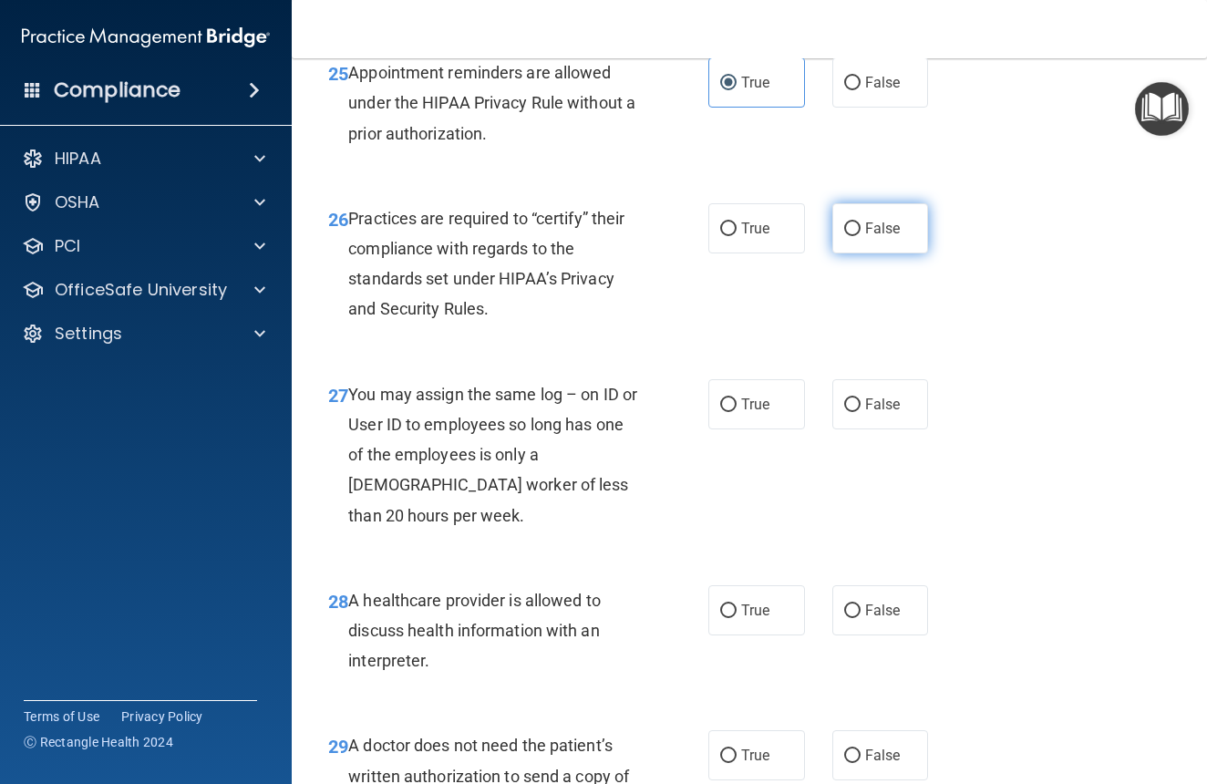
click at [879, 237] on span "False" at bounding box center [883, 228] width 36 height 17
click at [861, 236] on input "False" at bounding box center [852, 229] width 16 height 14
radio input "true"
click at [905, 429] on label "False" at bounding box center [881, 404] width 97 height 50
click at [861, 412] on input "False" at bounding box center [852, 405] width 16 height 14
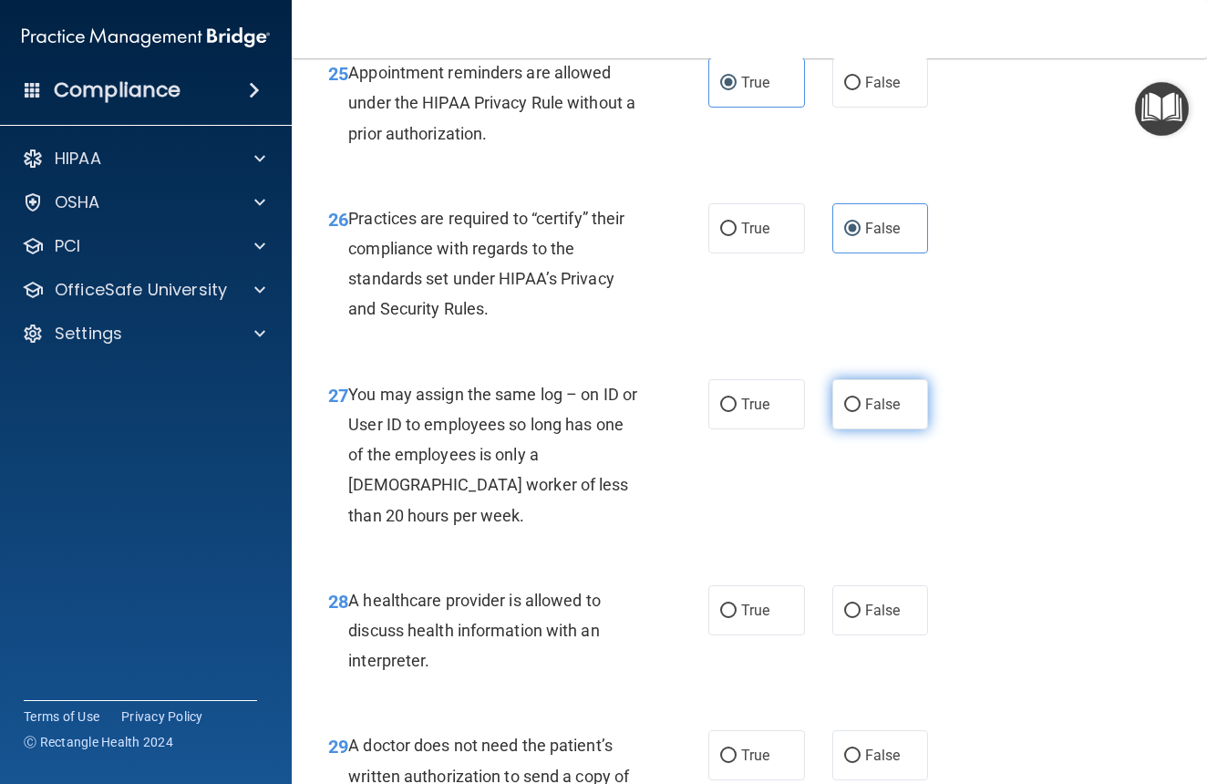
radio input "true"
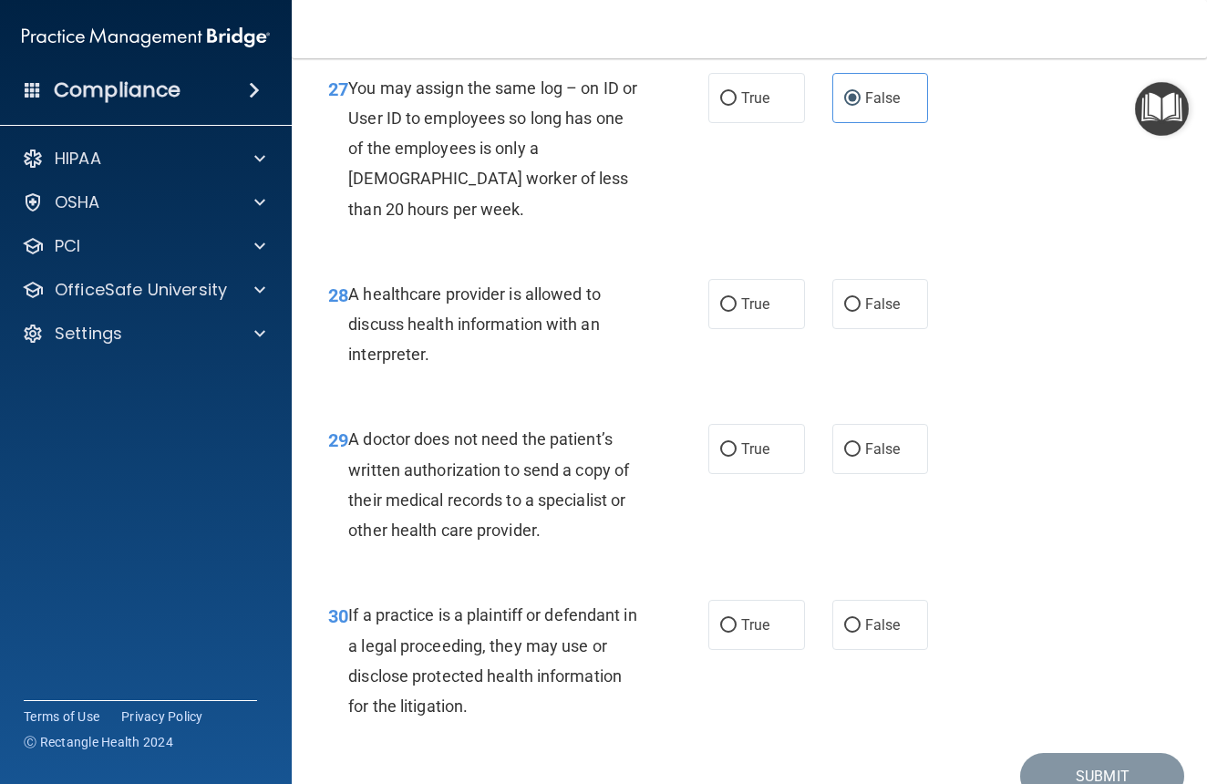
scroll to position [4862, 0]
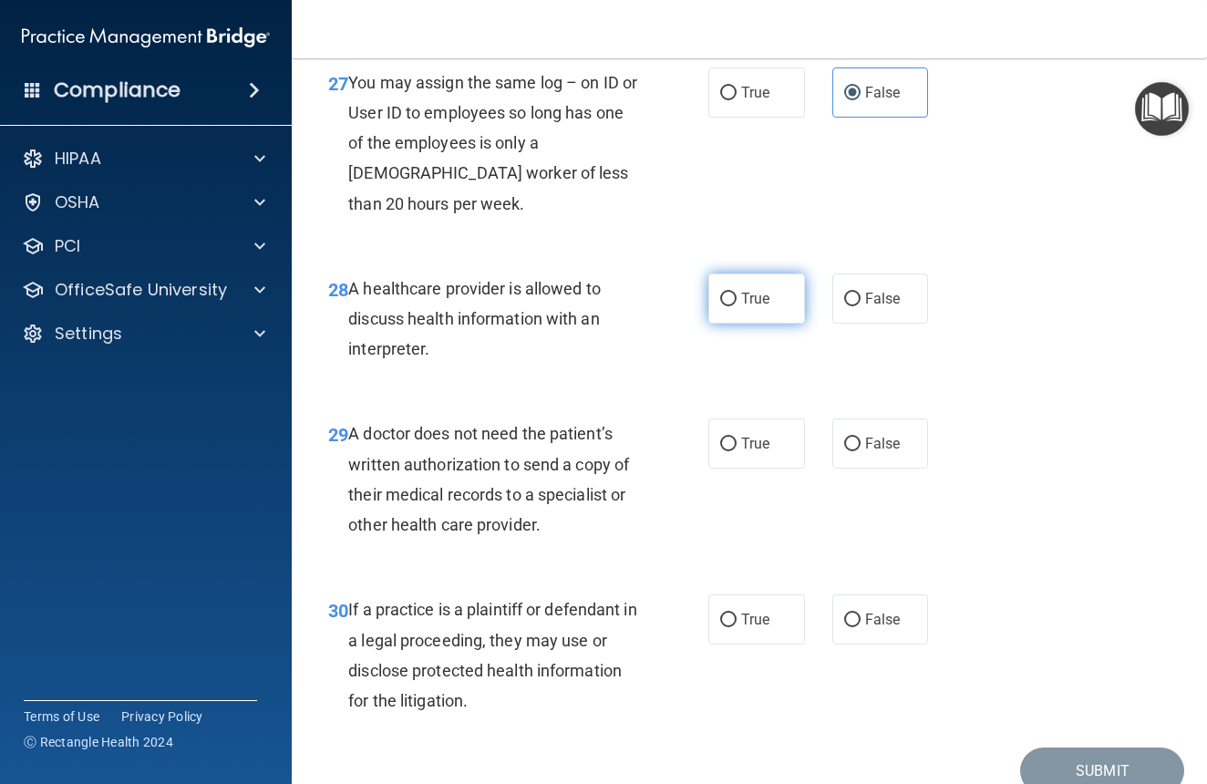
click at [765, 307] on span "True" at bounding box center [755, 298] width 28 height 17
click at [737, 306] on input "True" at bounding box center [728, 300] width 16 height 14
radio input "true"
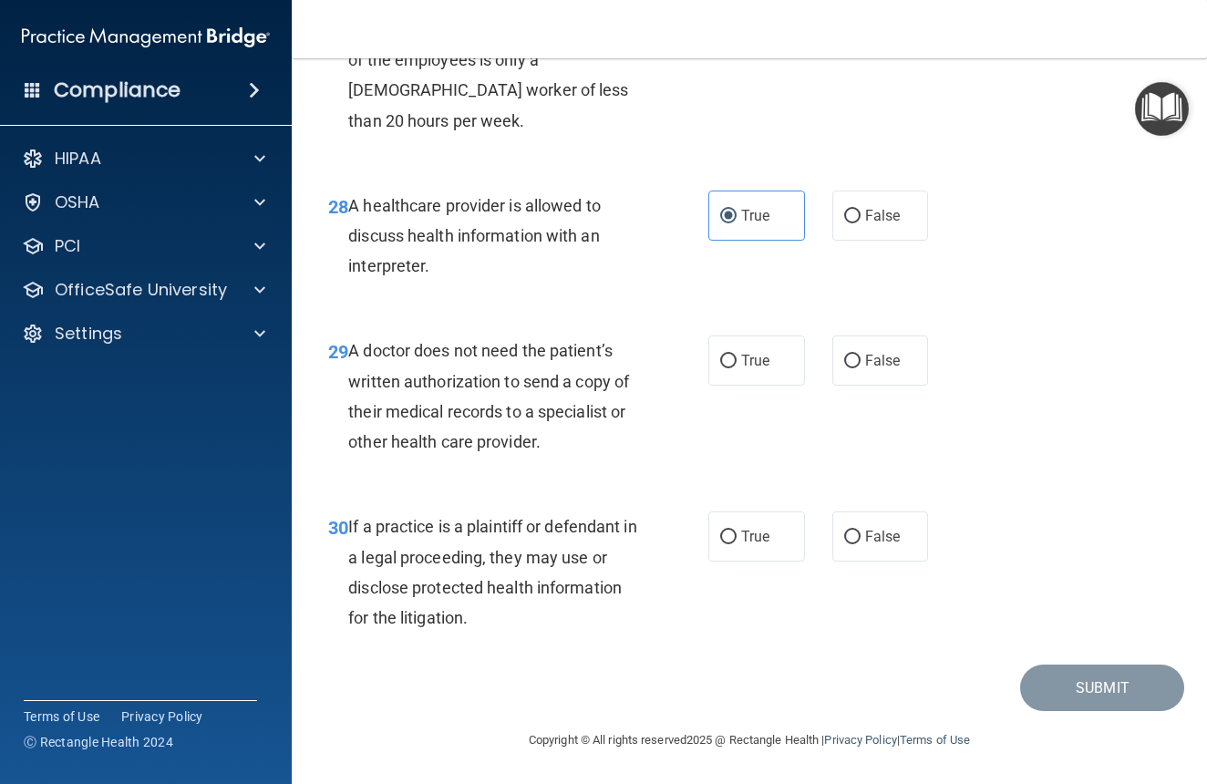
scroll to position [4958, 0]
click at [765, 369] on span "True" at bounding box center [755, 360] width 28 height 17
click at [737, 368] on input "True" at bounding box center [728, 362] width 16 height 14
radio input "true"
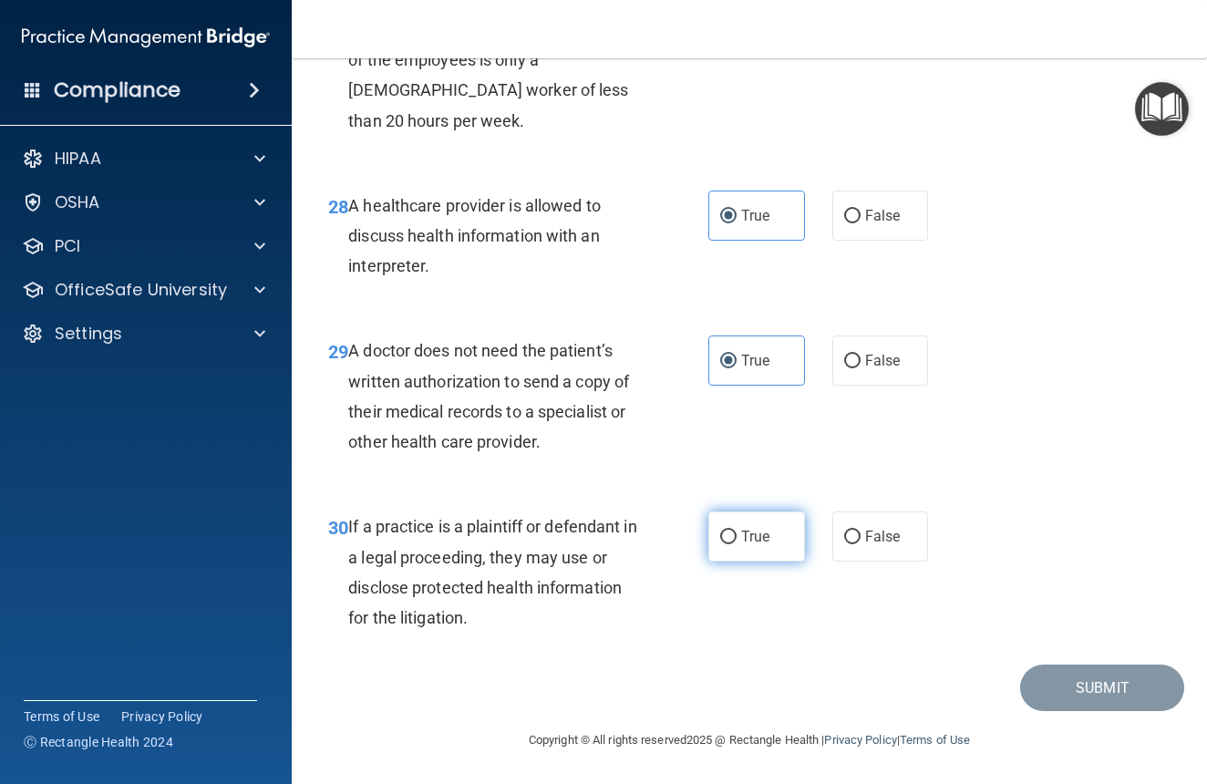
click at [767, 528] on label "True" at bounding box center [757, 537] width 97 height 50
click at [737, 531] on input "True" at bounding box center [728, 538] width 16 height 14
radio input "true"
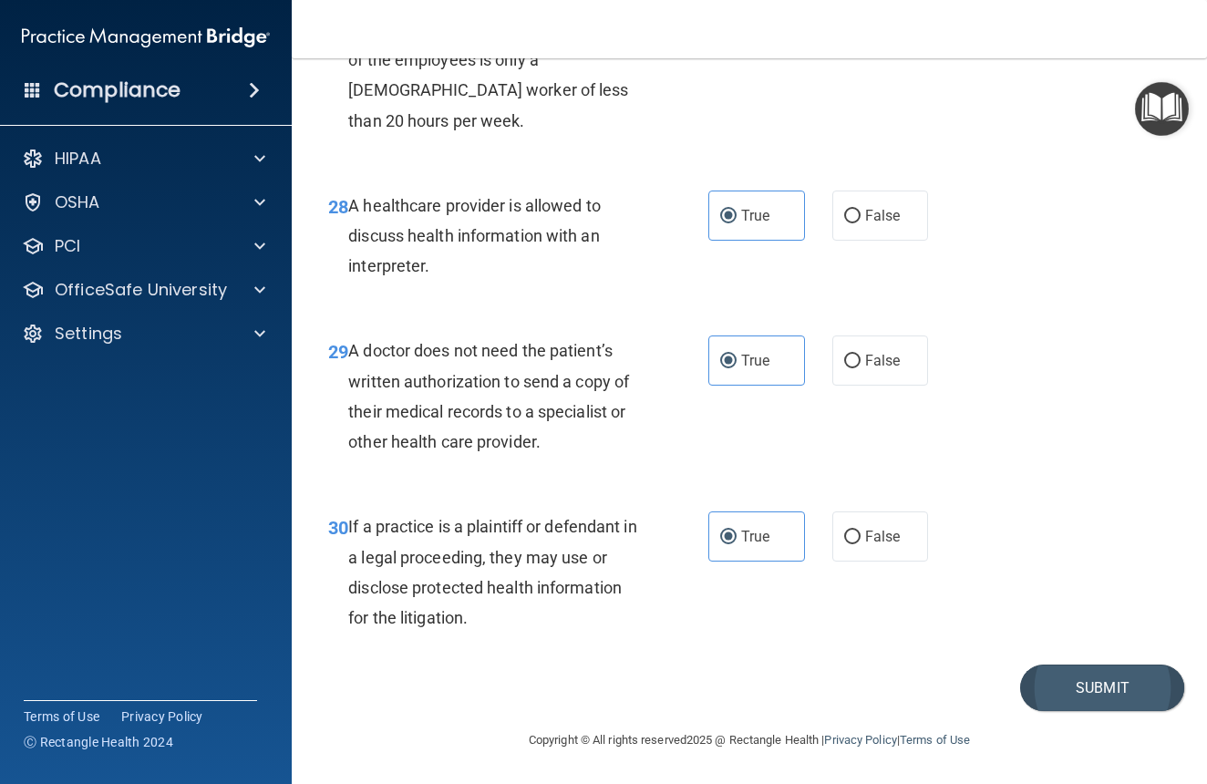
click at [1084, 697] on button "Submit" at bounding box center [1102, 688] width 164 height 47
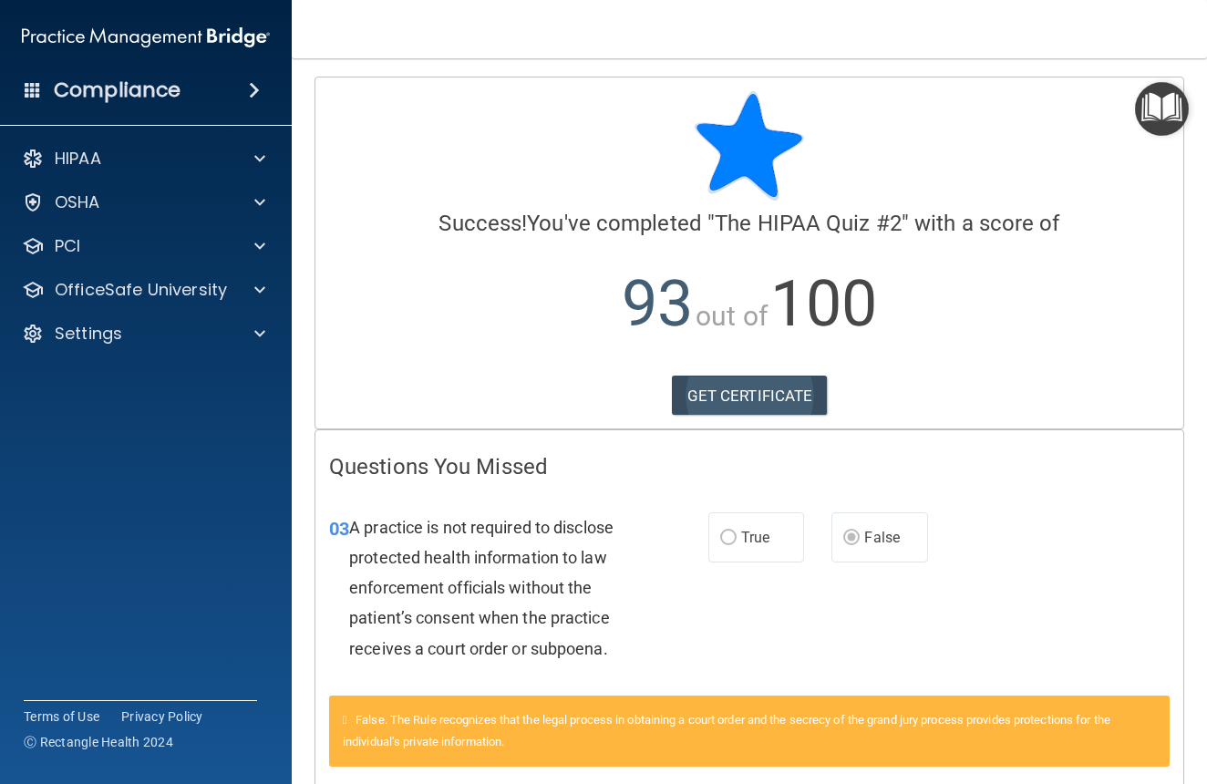
click at [746, 378] on link "GET CERTIFICATE" at bounding box center [750, 396] width 156 height 40
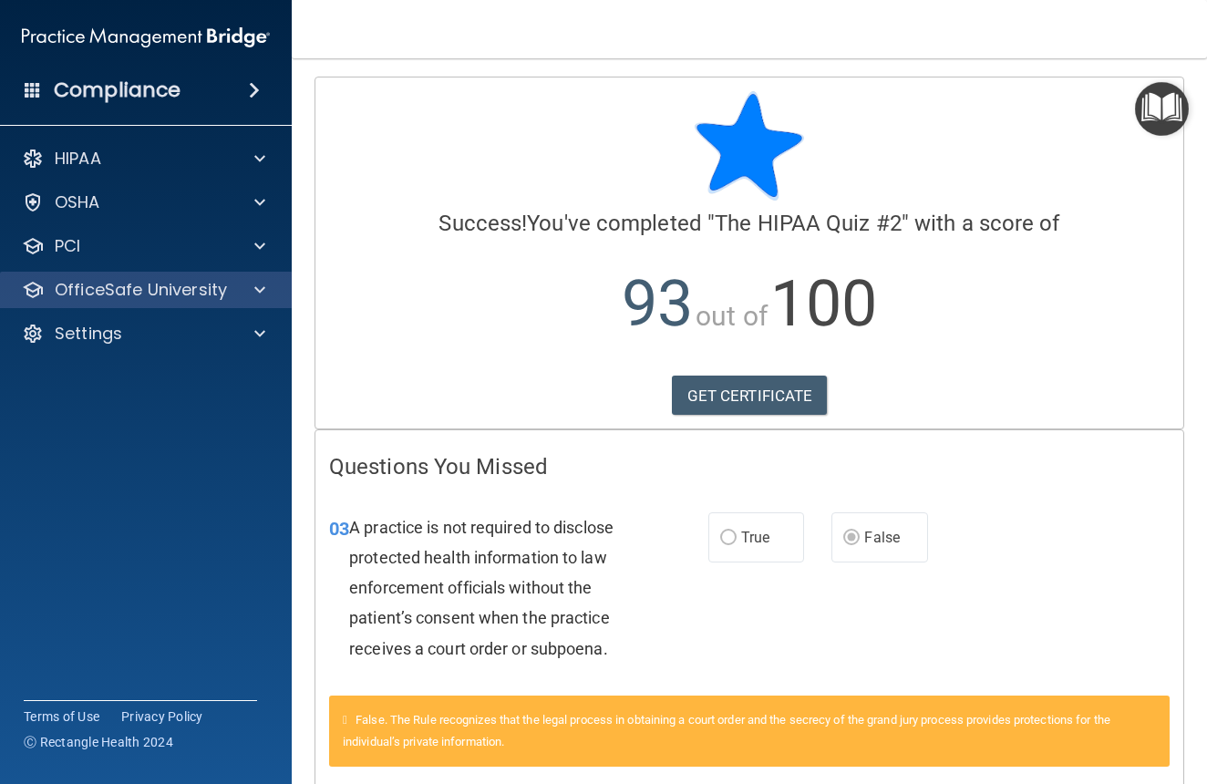
click at [128, 280] on p "OfficeSafe University" at bounding box center [141, 290] width 172 height 22
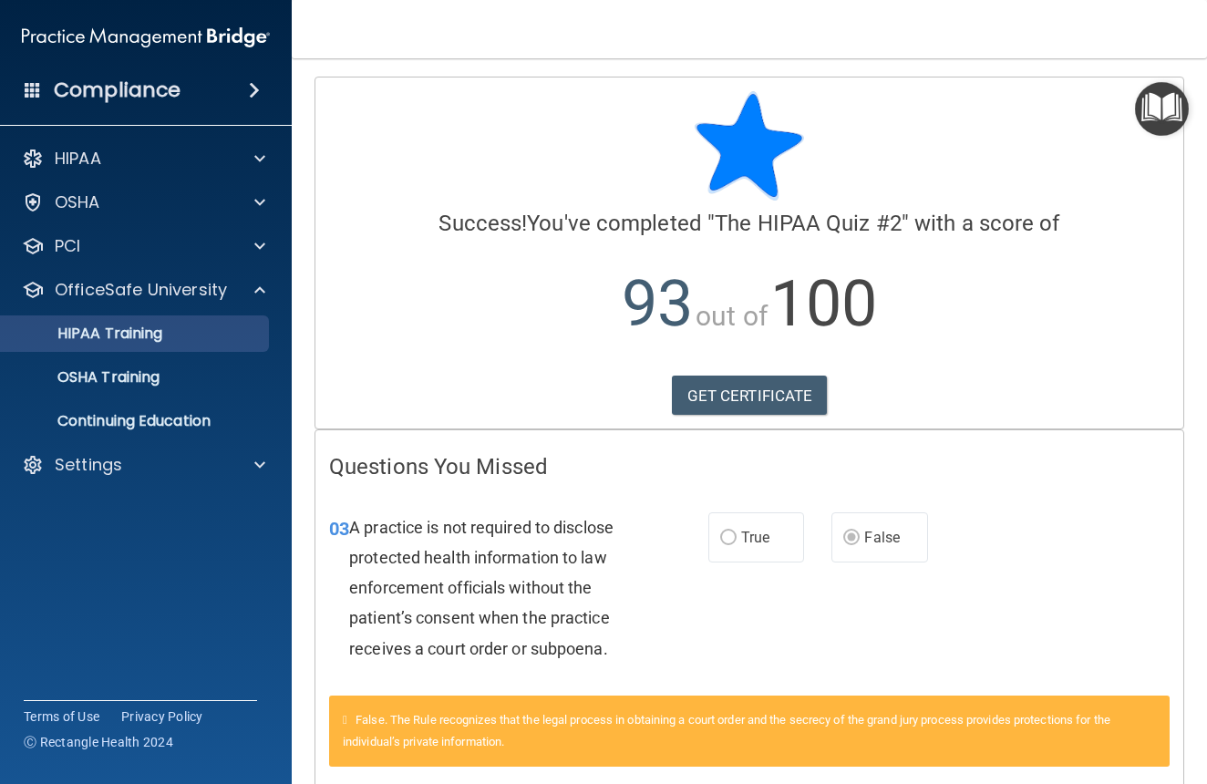
click at [136, 332] on p "HIPAA Training" at bounding box center [87, 334] width 150 height 18
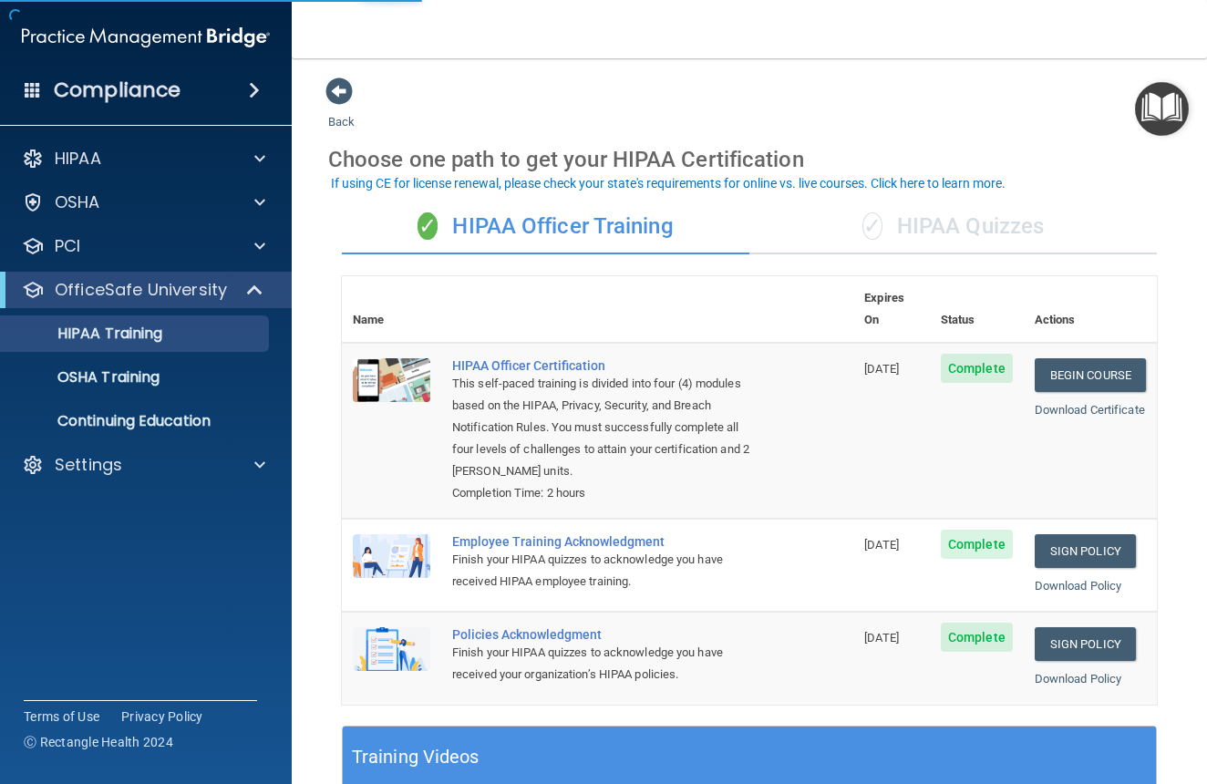
click at [957, 225] on div "✓ HIPAA Quizzes" at bounding box center [954, 227] width 408 height 55
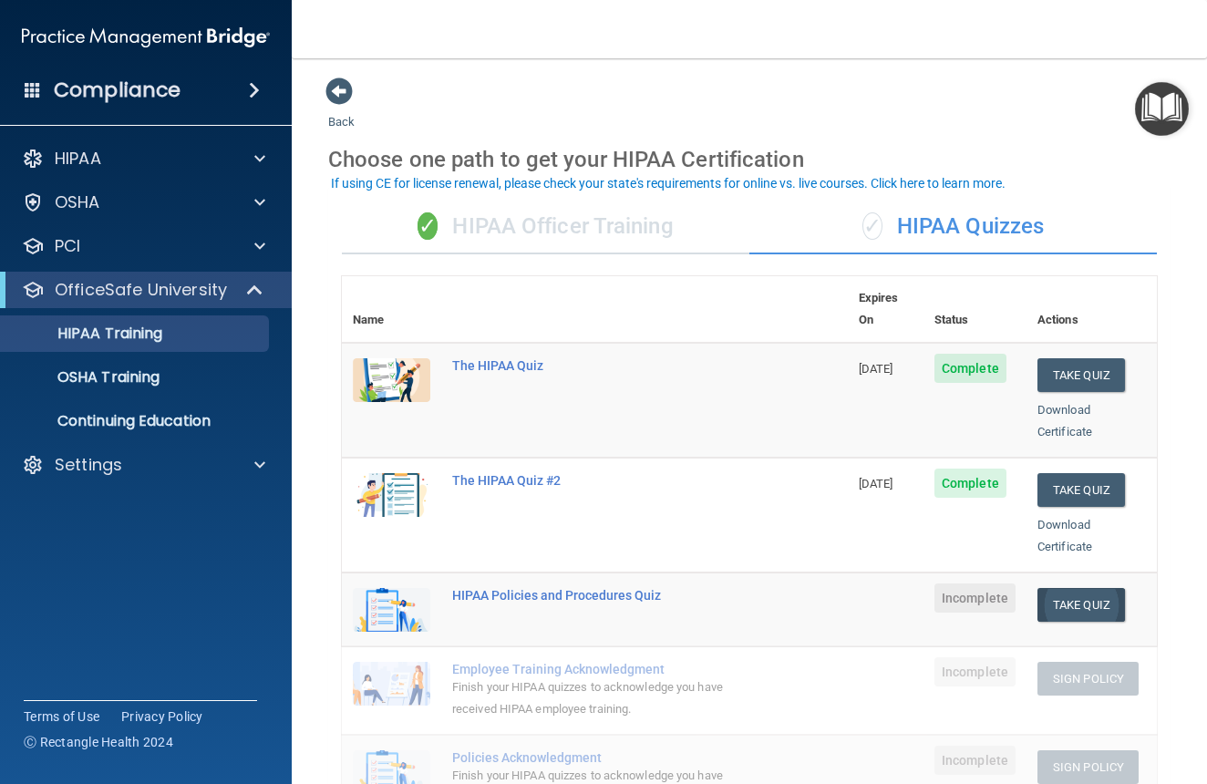
click at [1089, 588] on button "Take Quiz" at bounding box center [1082, 605] width 88 height 34
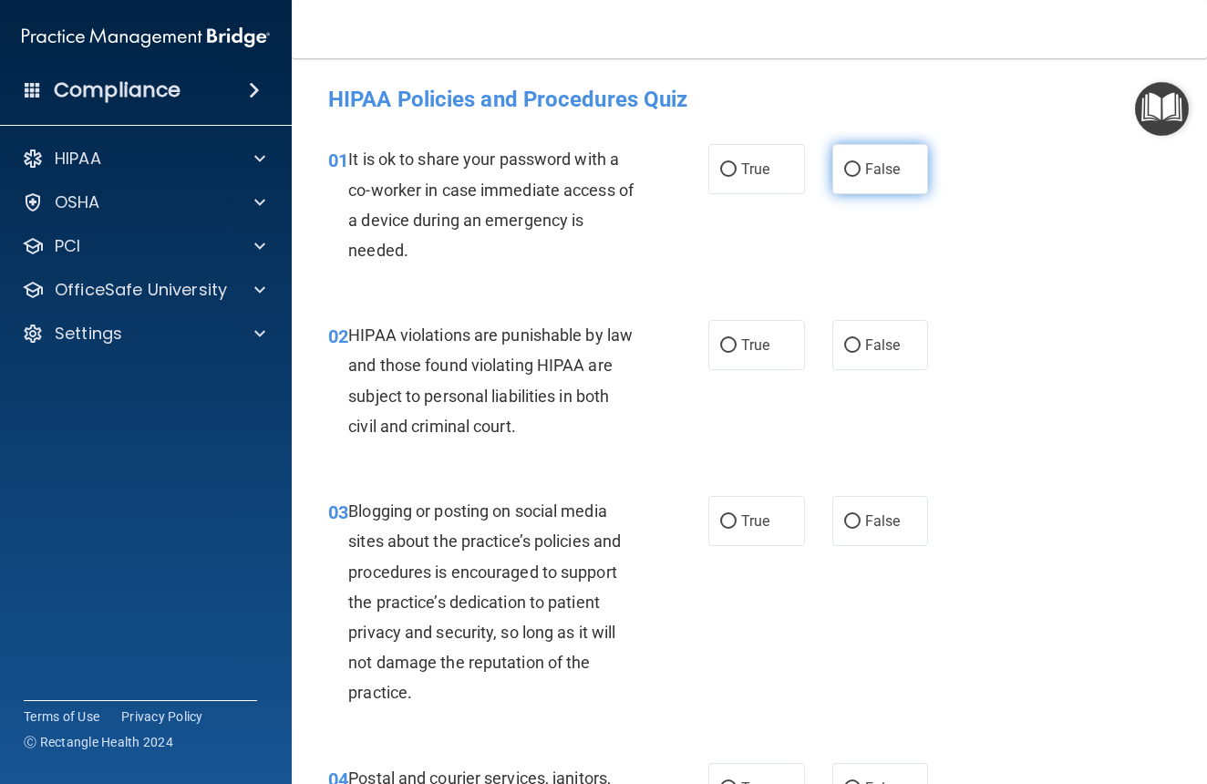
click at [861, 175] on label "False" at bounding box center [881, 169] width 97 height 50
click at [861, 175] on input "False" at bounding box center [852, 170] width 16 height 14
radio input "true"
click at [743, 348] on span "True" at bounding box center [755, 344] width 28 height 17
click at [737, 348] on input "True" at bounding box center [728, 346] width 16 height 14
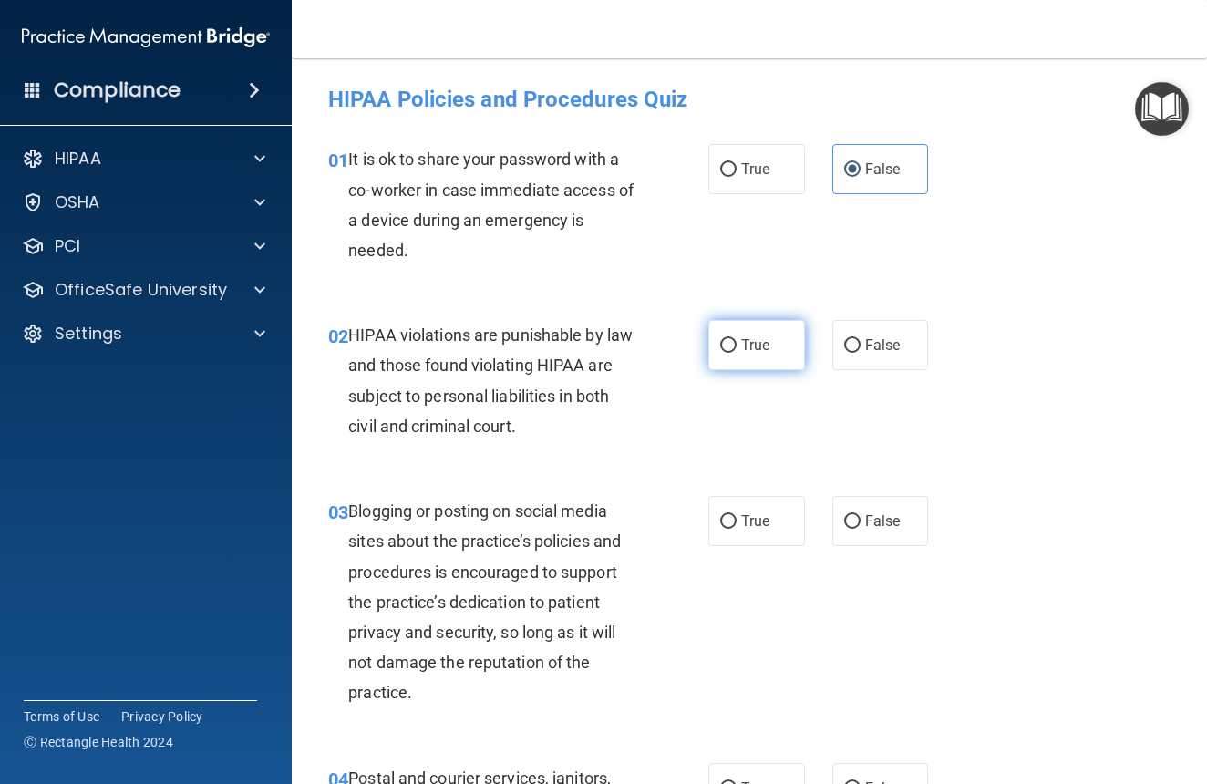
radio input "true"
click at [734, 534] on label "True" at bounding box center [757, 521] width 97 height 50
click at [734, 529] on input "True" at bounding box center [728, 522] width 16 height 14
radio input "true"
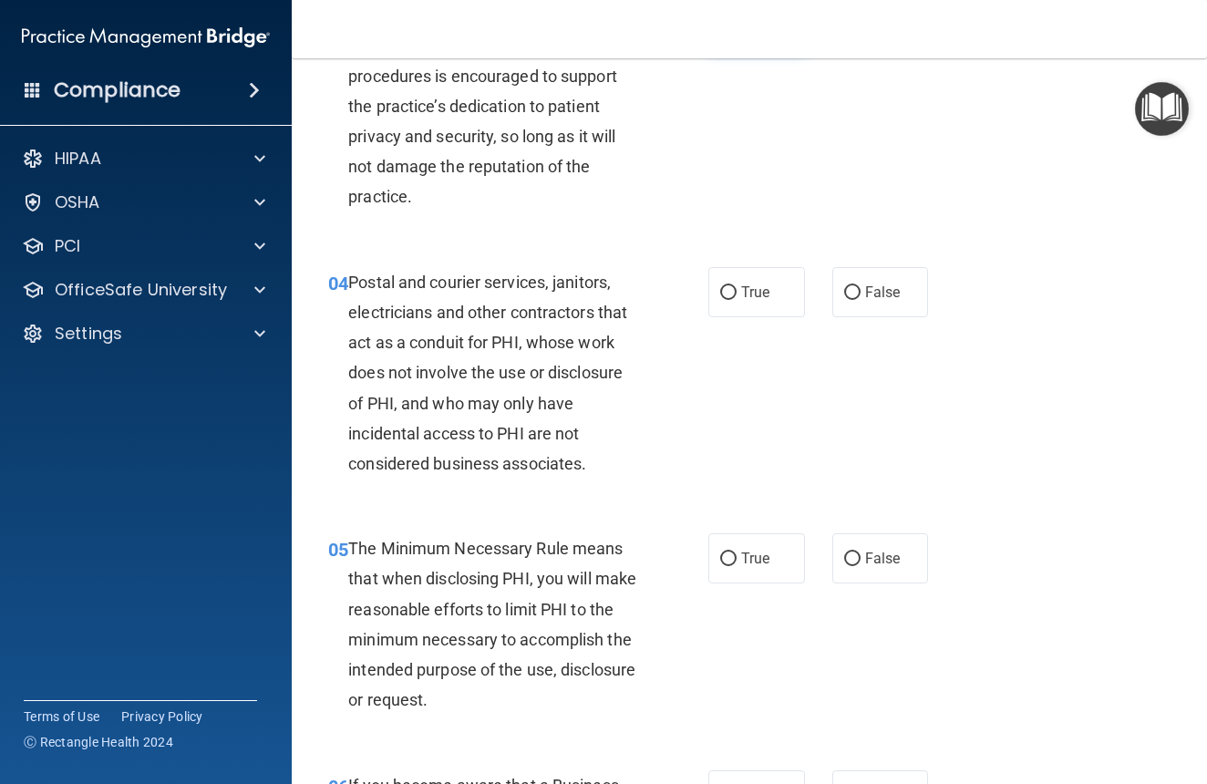
scroll to position [498, 0]
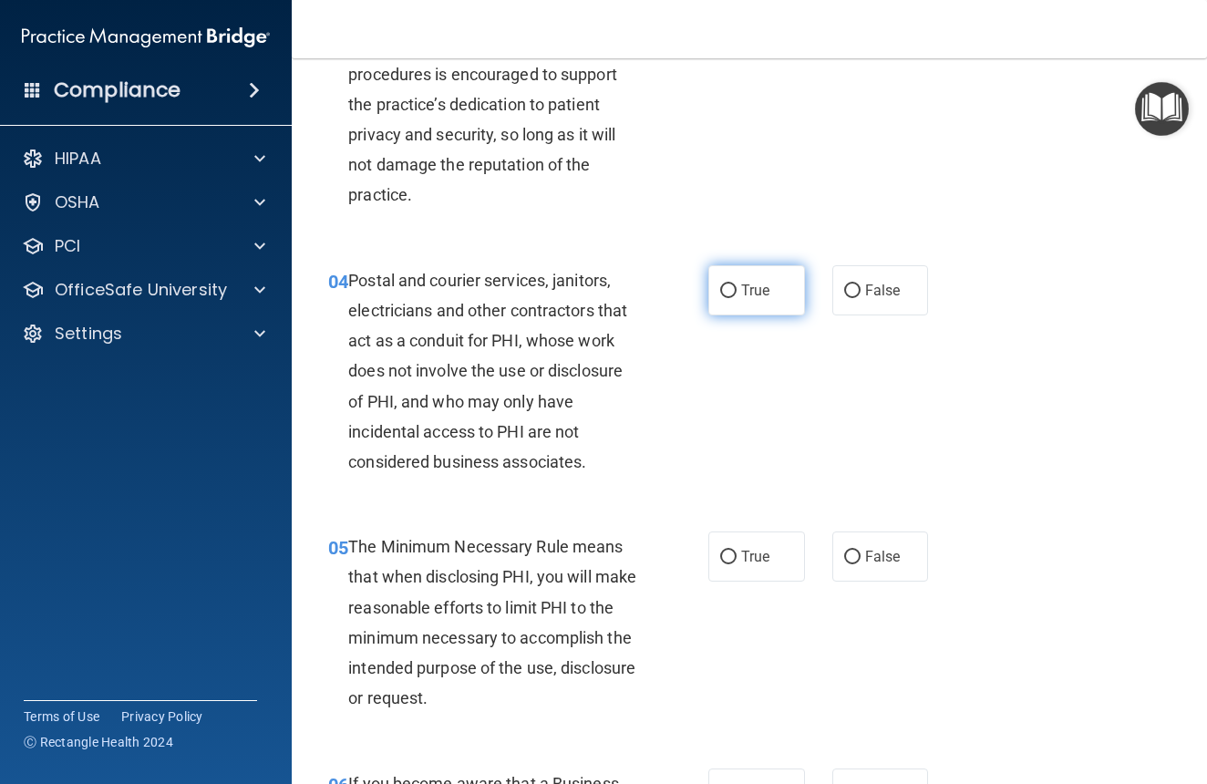
click at [740, 292] on label "True" at bounding box center [757, 290] width 97 height 50
click at [737, 292] on input "True" at bounding box center [728, 292] width 16 height 14
radio input "true"
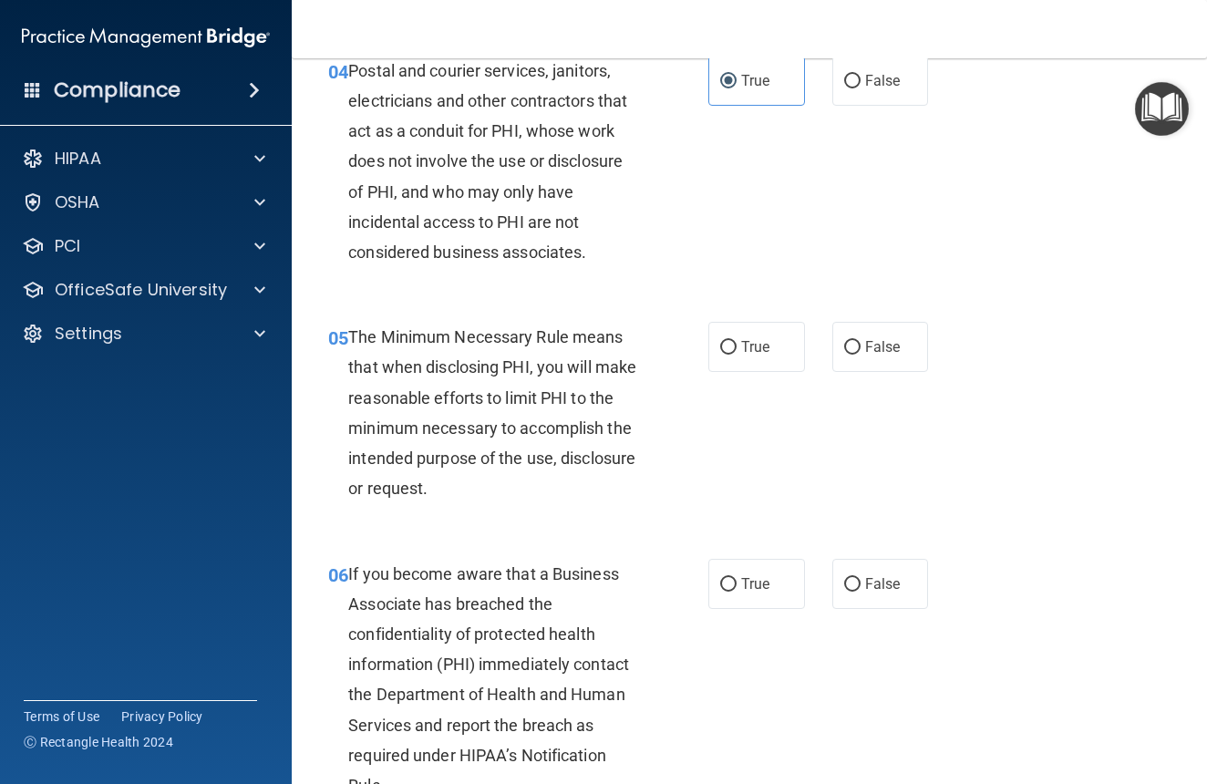
scroll to position [709, 0]
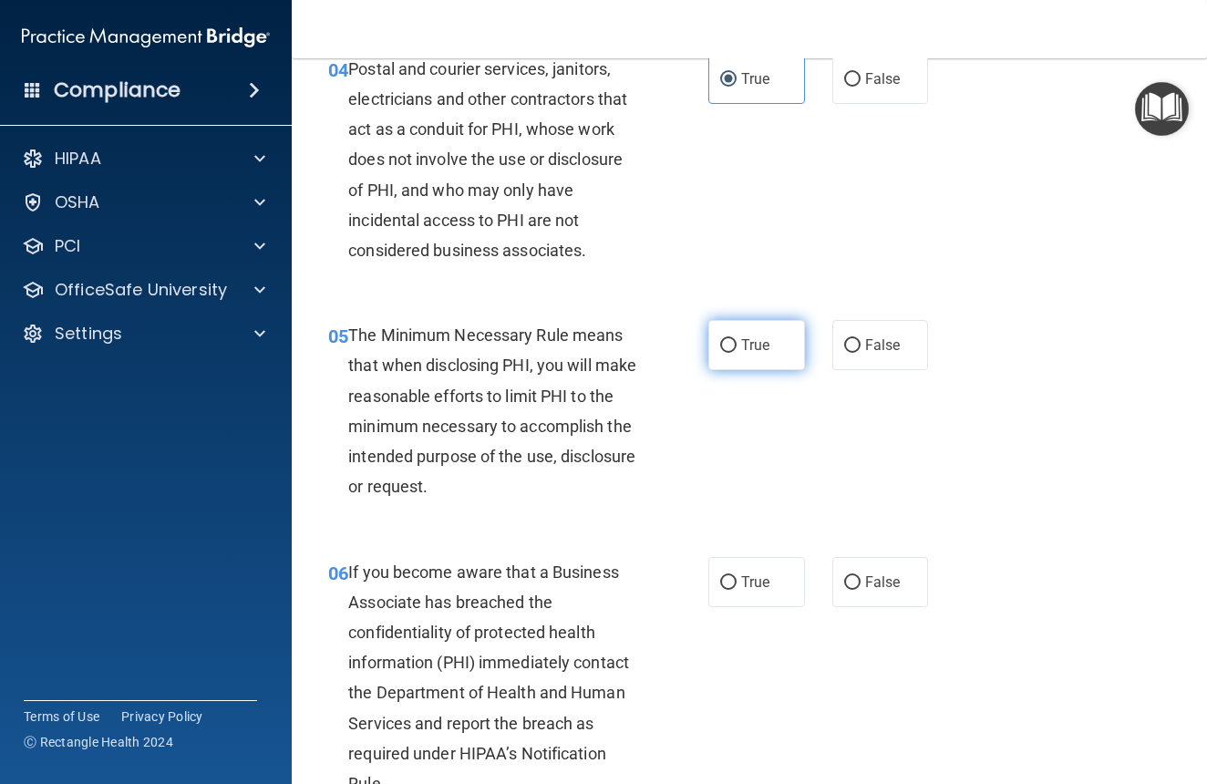
click at [740, 349] on label "True" at bounding box center [757, 345] width 97 height 50
click at [737, 349] on input "True" at bounding box center [728, 346] width 16 height 14
radio input "true"
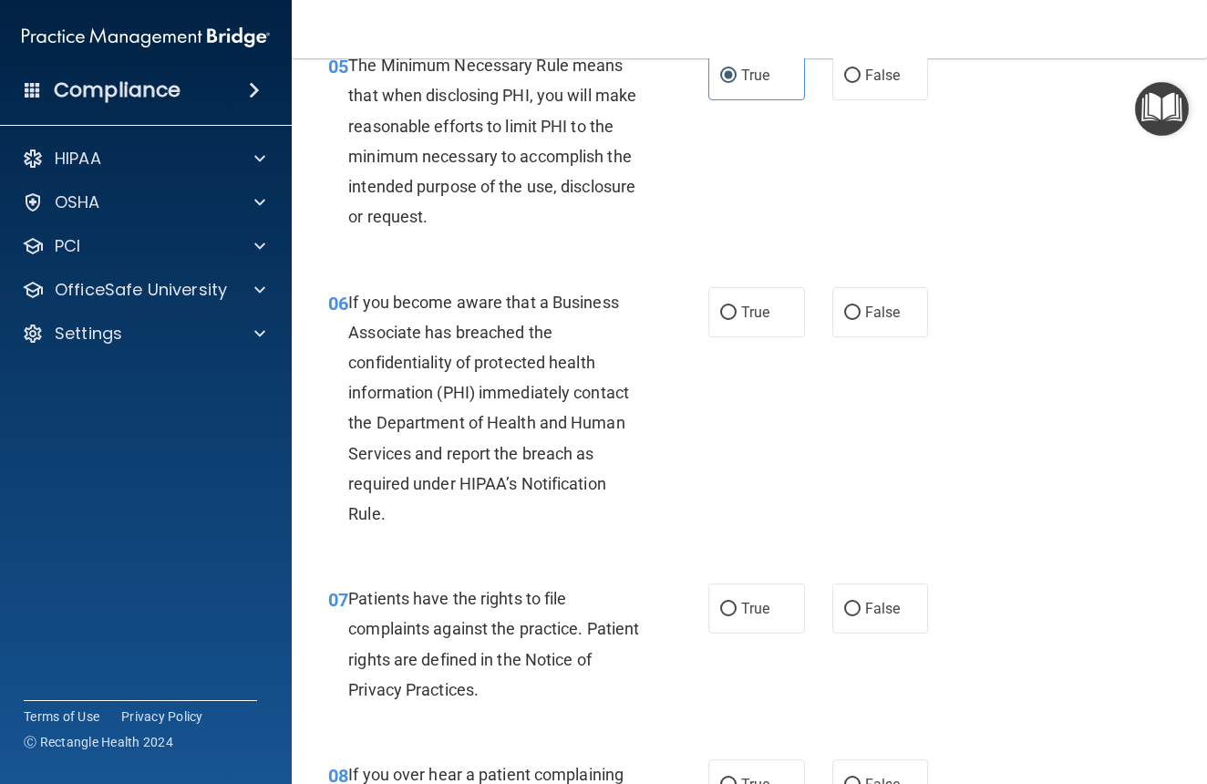
scroll to position [984, 0]
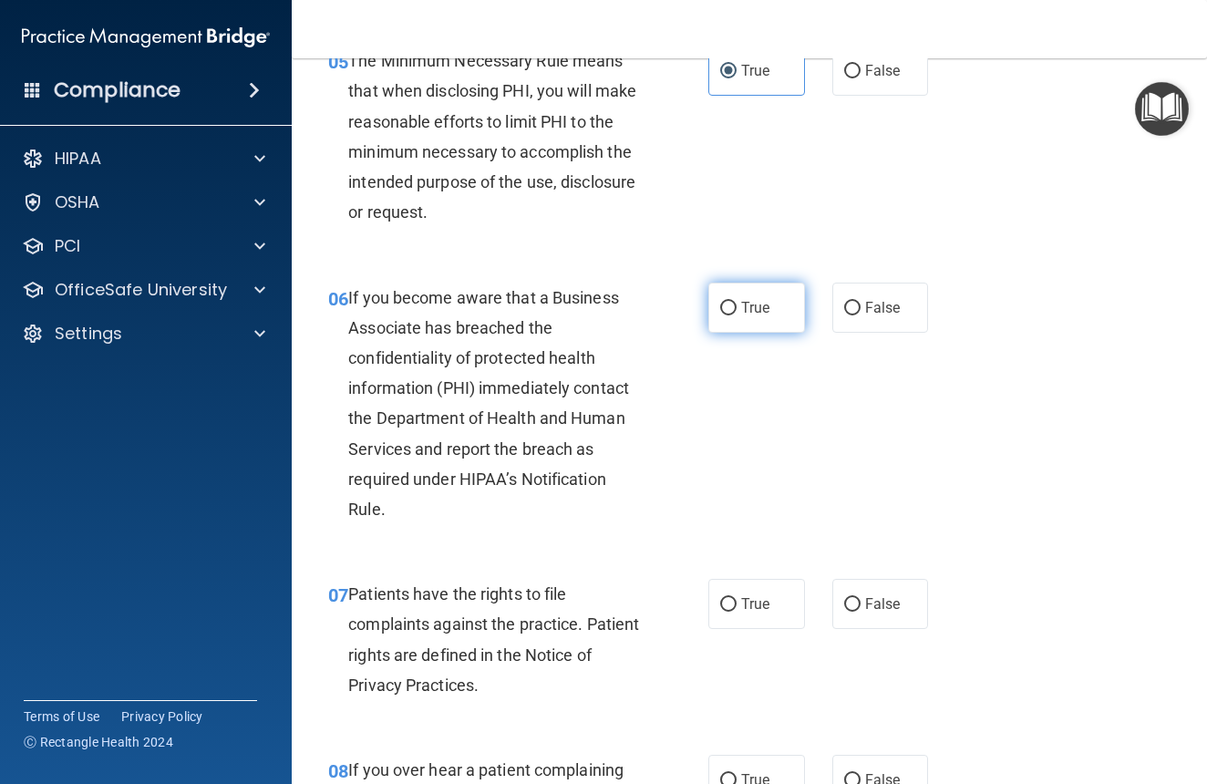
click at [752, 314] on label "True" at bounding box center [757, 308] width 97 height 50
click at [737, 314] on input "True" at bounding box center [728, 309] width 16 height 14
radio input "true"
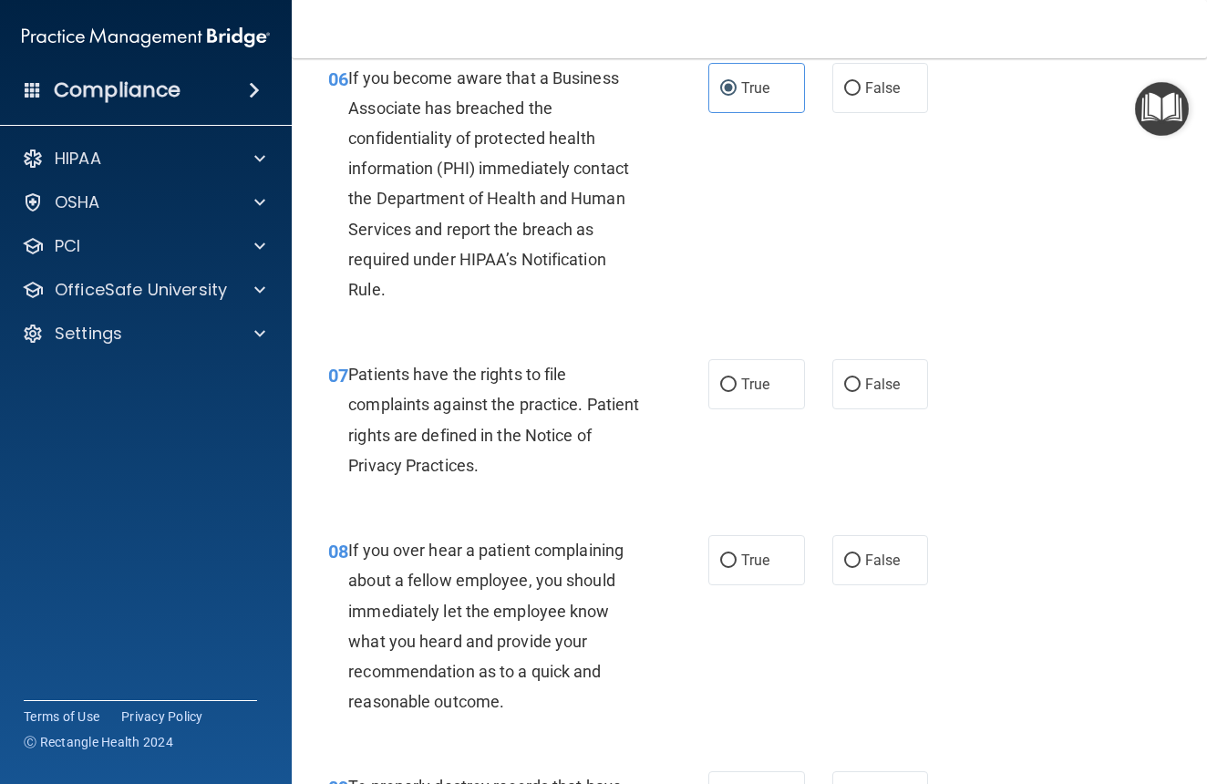
scroll to position [1205, 0]
click at [730, 382] on input "True" at bounding box center [728, 385] width 16 height 14
radio input "true"
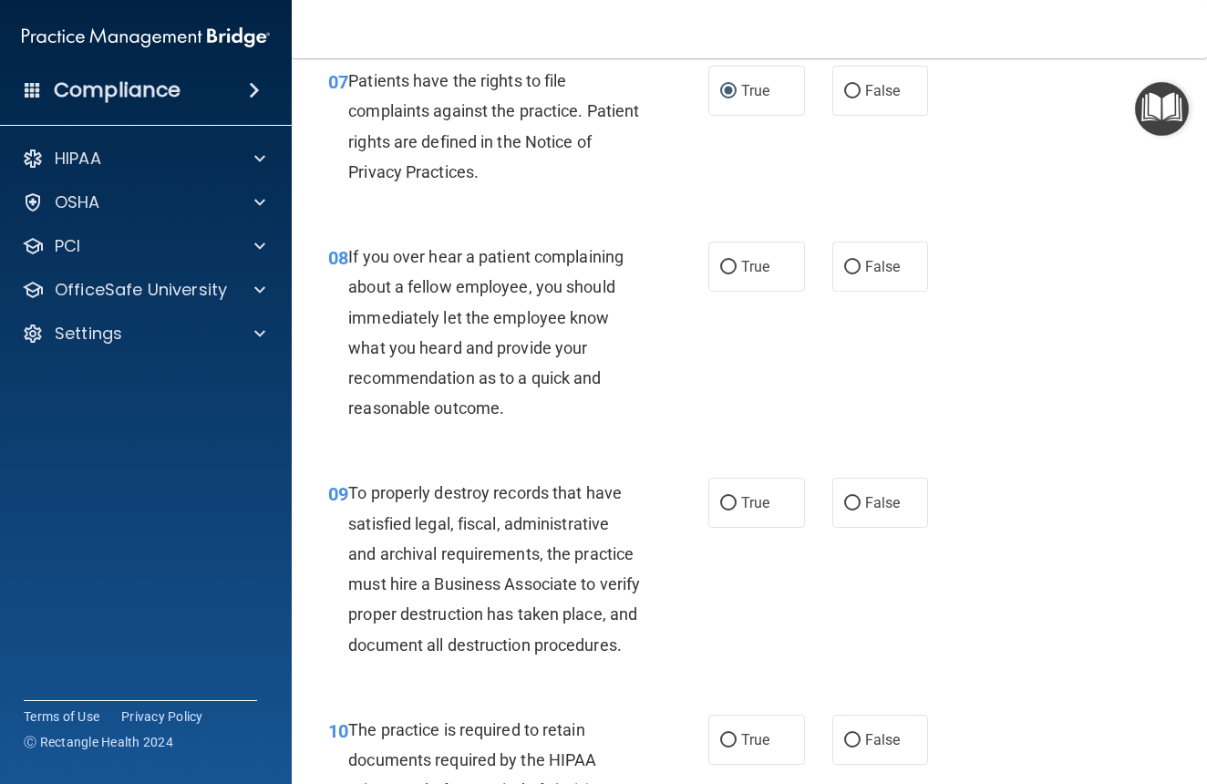
scroll to position [1498, 0]
click at [878, 262] on span "False" at bounding box center [883, 265] width 36 height 17
click at [861, 262] on input "False" at bounding box center [852, 267] width 16 height 14
radio input "true"
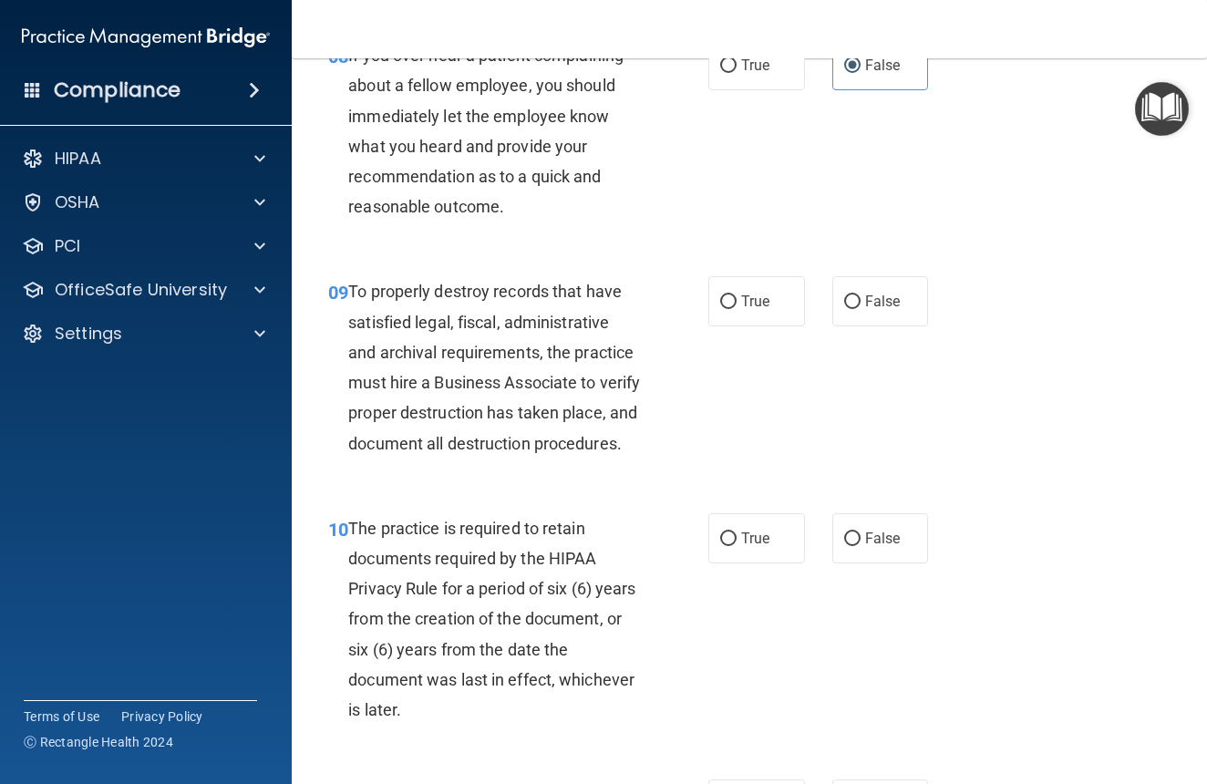
scroll to position [1706, 0]
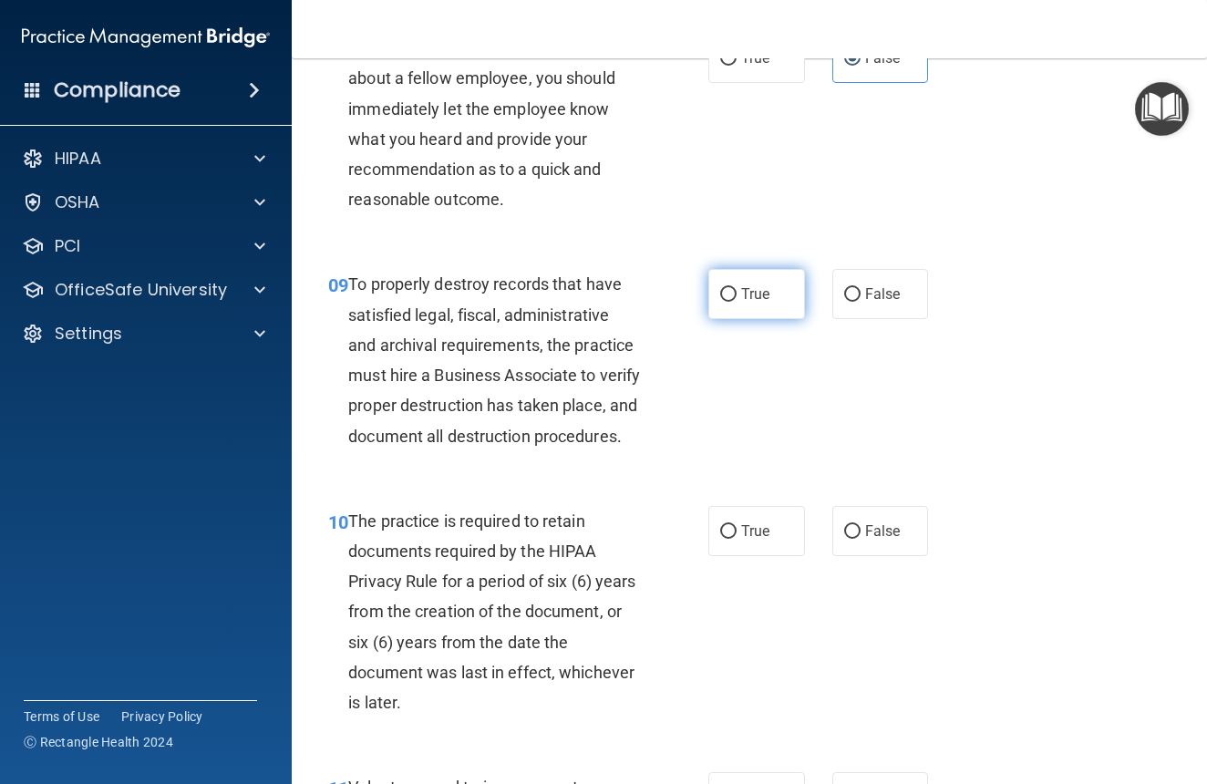
click at [748, 290] on span "True" at bounding box center [755, 293] width 28 height 17
click at [737, 290] on input "True" at bounding box center [728, 295] width 16 height 14
radio input "true"
click at [780, 535] on label "True" at bounding box center [757, 531] width 97 height 50
click at [737, 535] on input "True" at bounding box center [728, 532] width 16 height 14
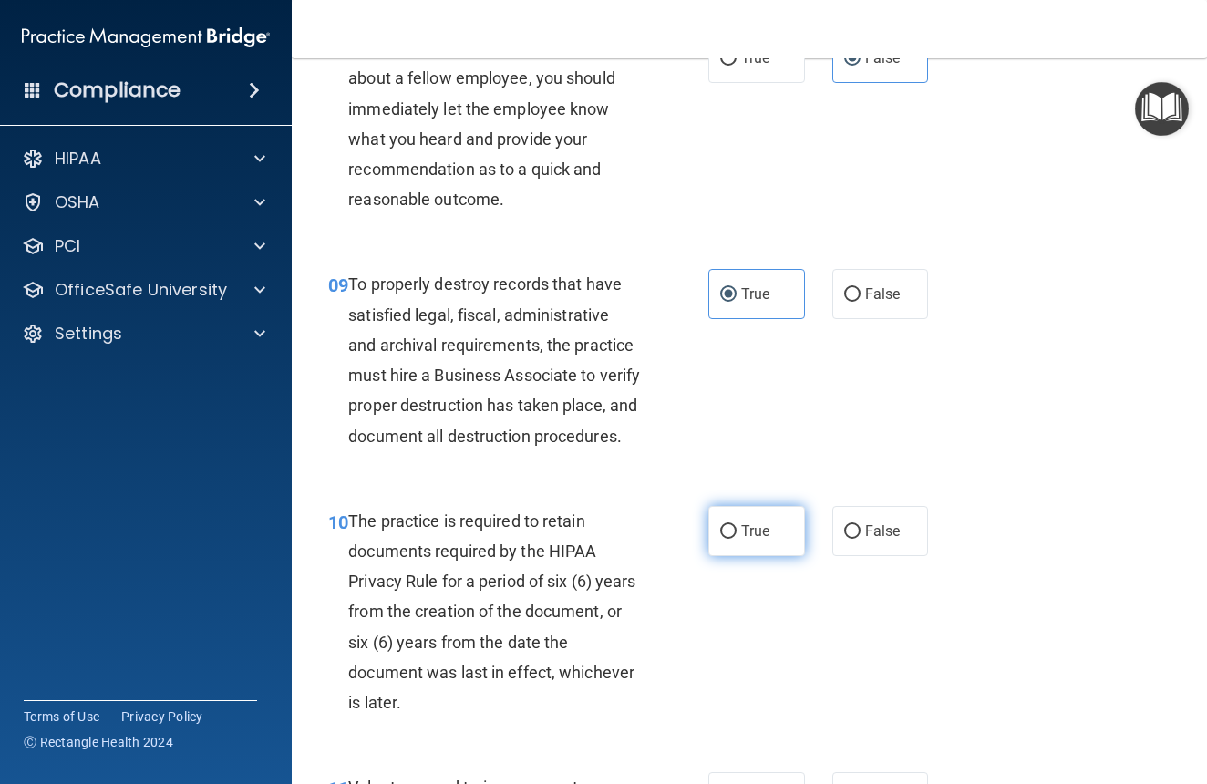
radio input "true"
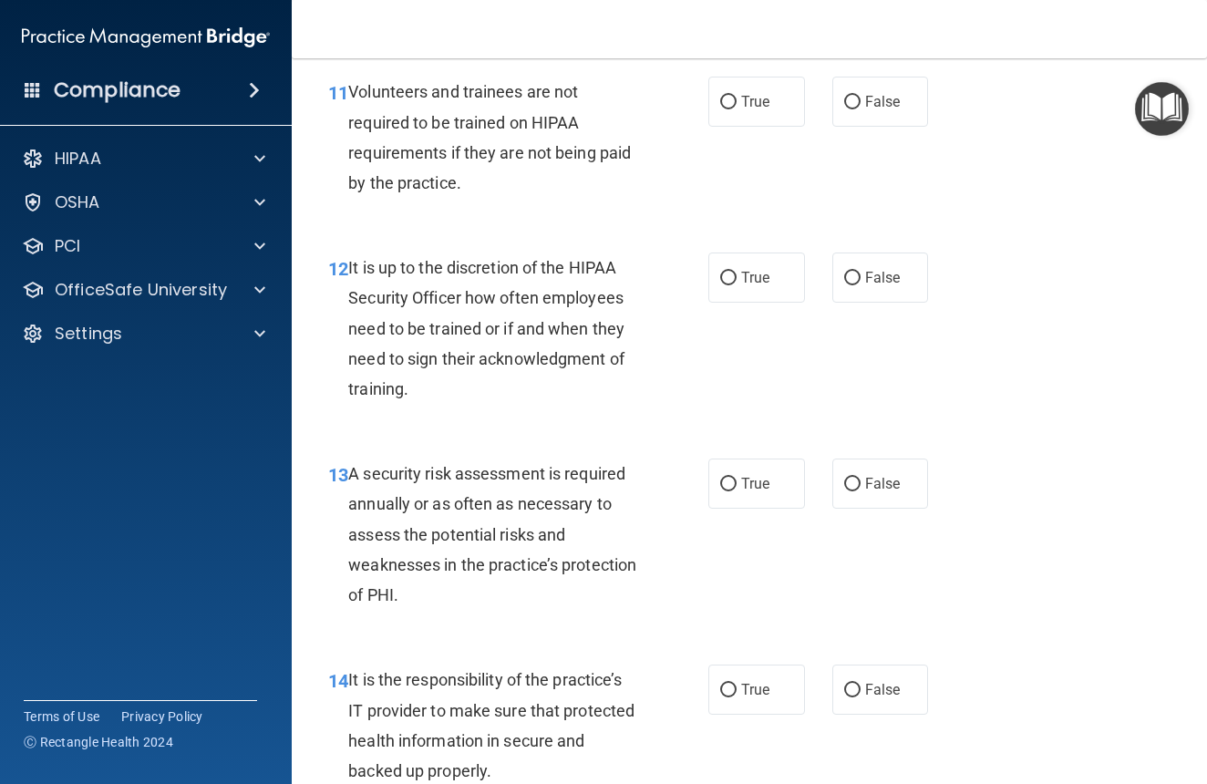
scroll to position [2392, 0]
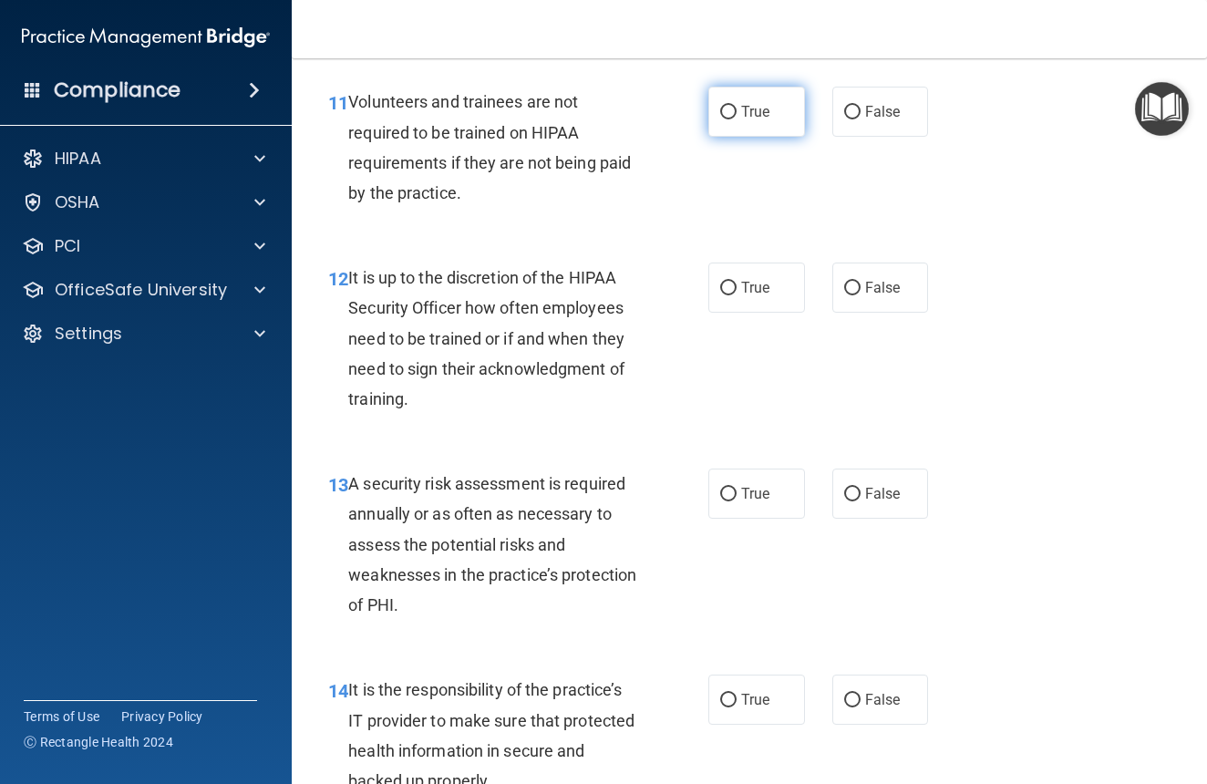
click at [736, 137] on label "True" at bounding box center [757, 112] width 97 height 50
click at [736, 119] on input "True" at bounding box center [728, 113] width 16 height 14
radio input "true"
click at [894, 287] on label "False" at bounding box center [881, 288] width 97 height 50
click at [861, 287] on input "False" at bounding box center [852, 289] width 16 height 14
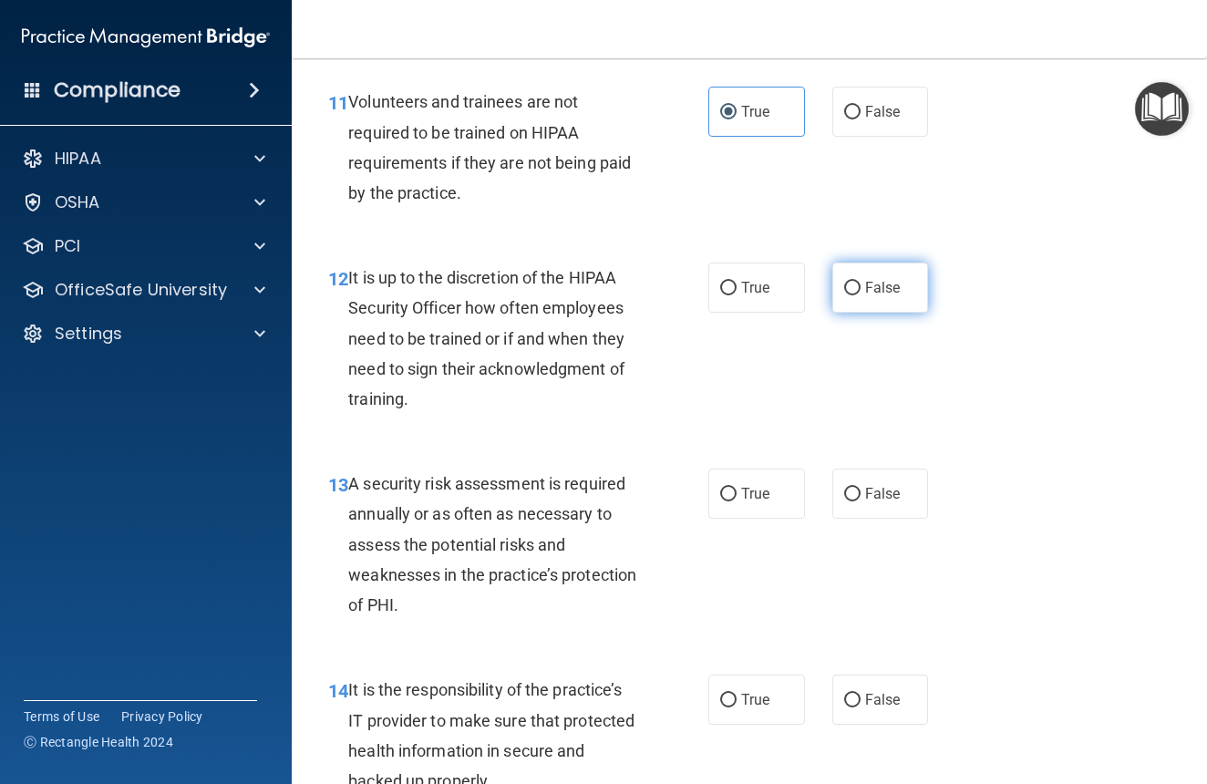
radio input "true"
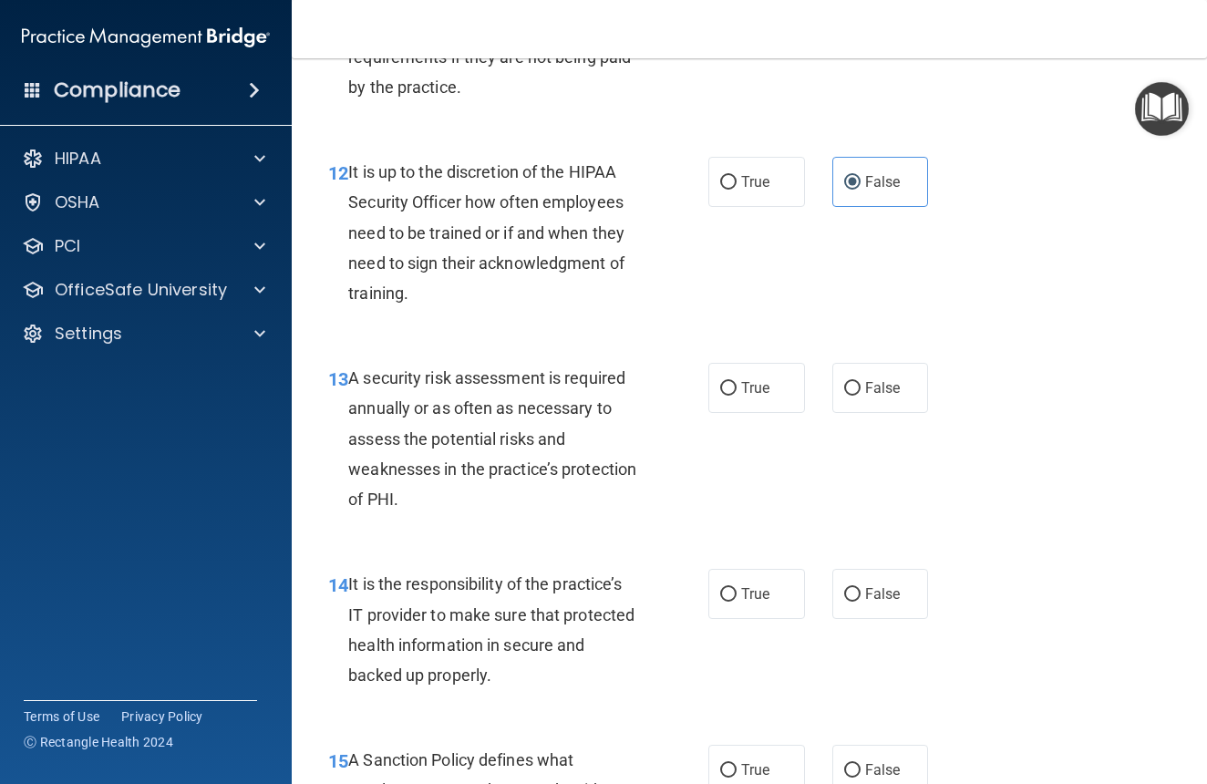
scroll to position [2513, 0]
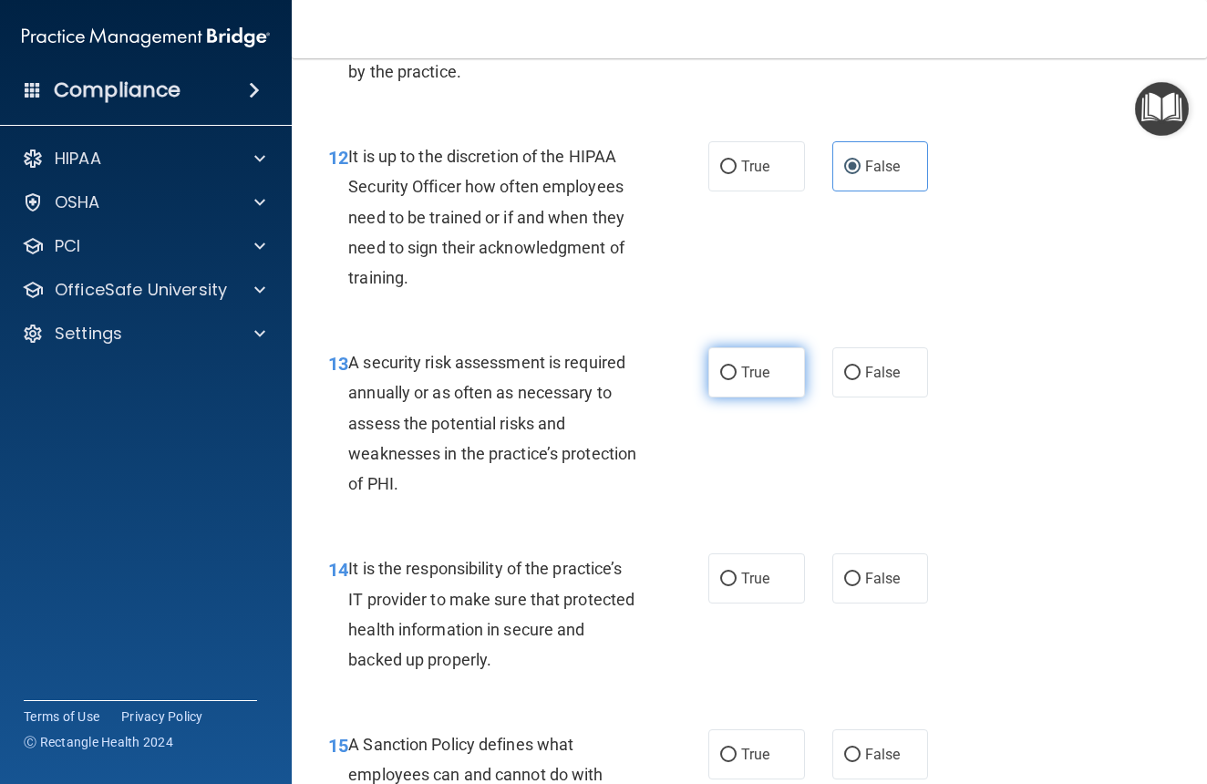
click at [758, 381] on span "True" at bounding box center [755, 372] width 28 height 17
click at [737, 380] on input "True" at bounding box center [728, 374] width 16 height 14
radio input "true"
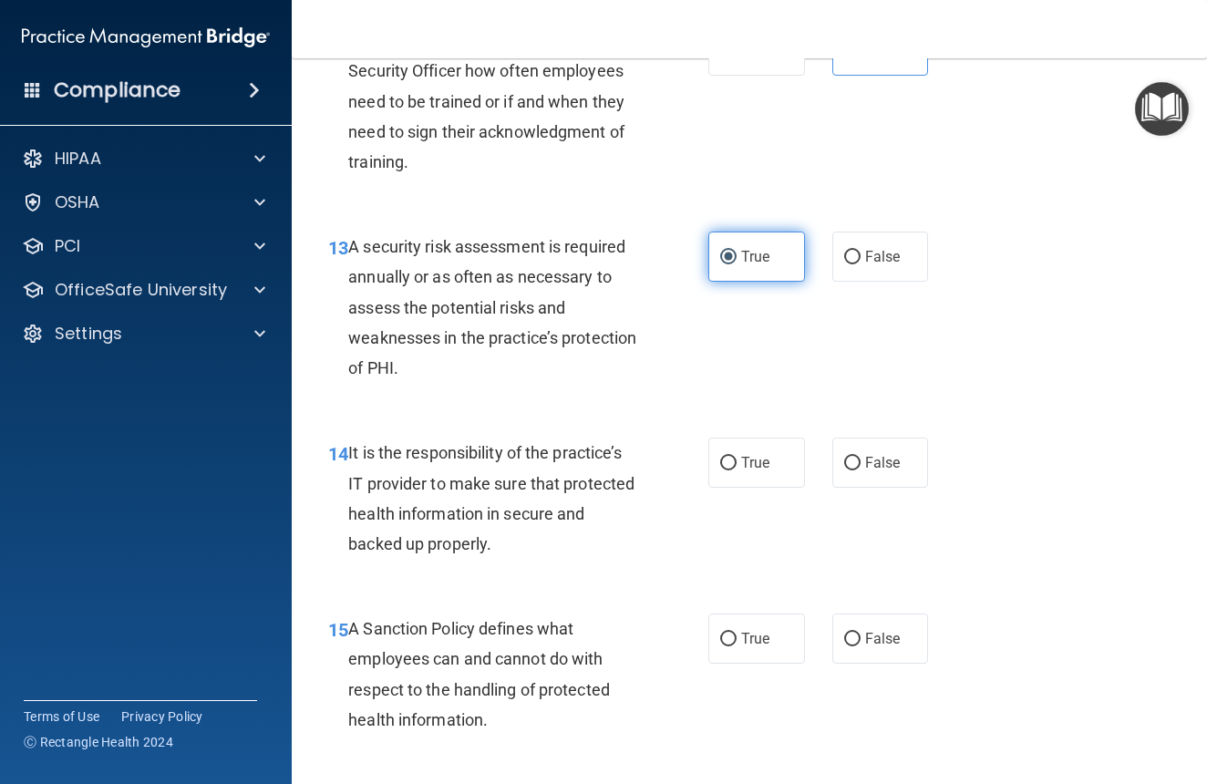
scroll to position [2643, 0]
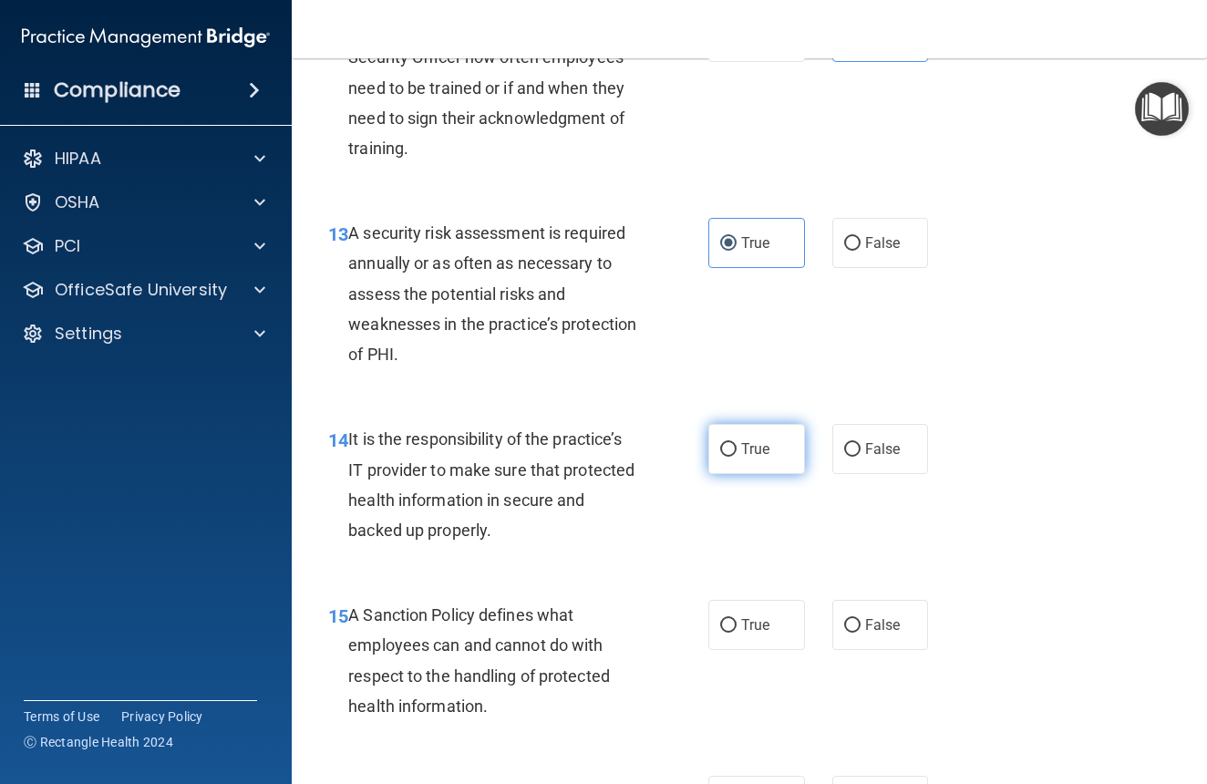
click at [761, 458] on span "True" at bounding box center [755, 448] width 28 height 17
click at [737, 457] on input "True" at bounding box center [728, 450] width 16 height 14
radio input "true"
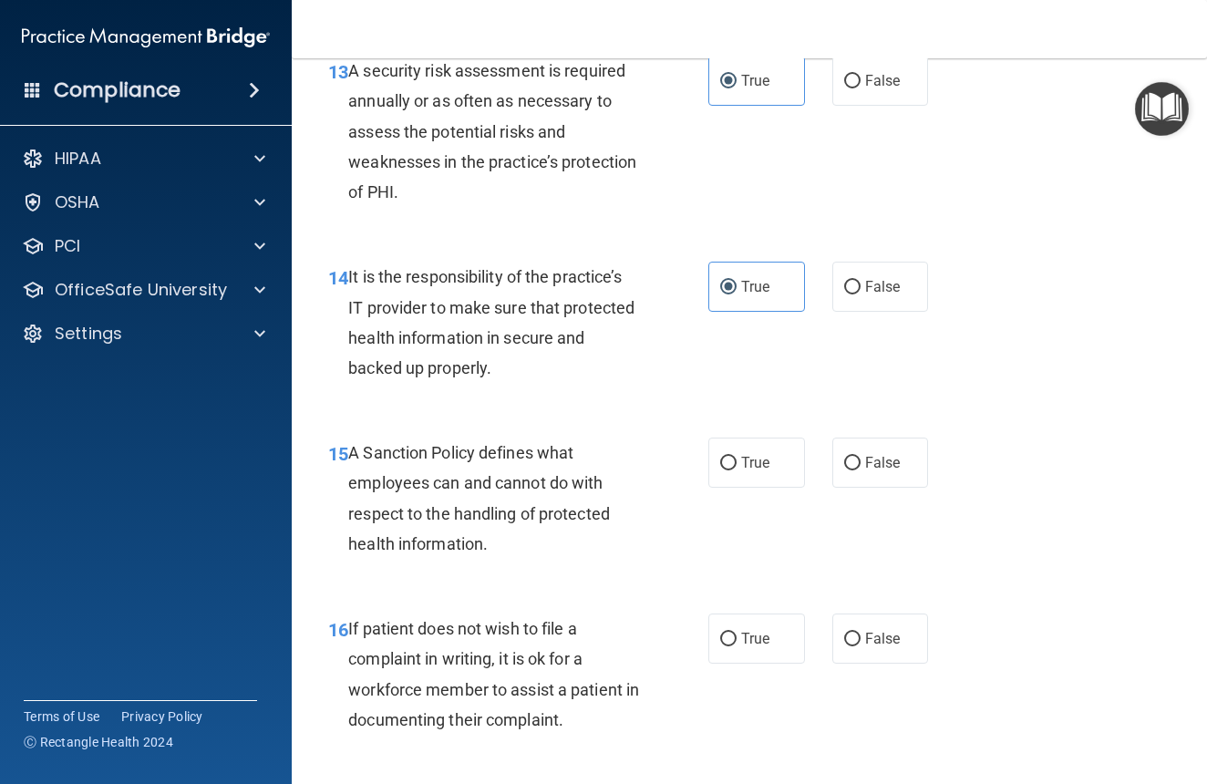
scroll to position [2808, 0]
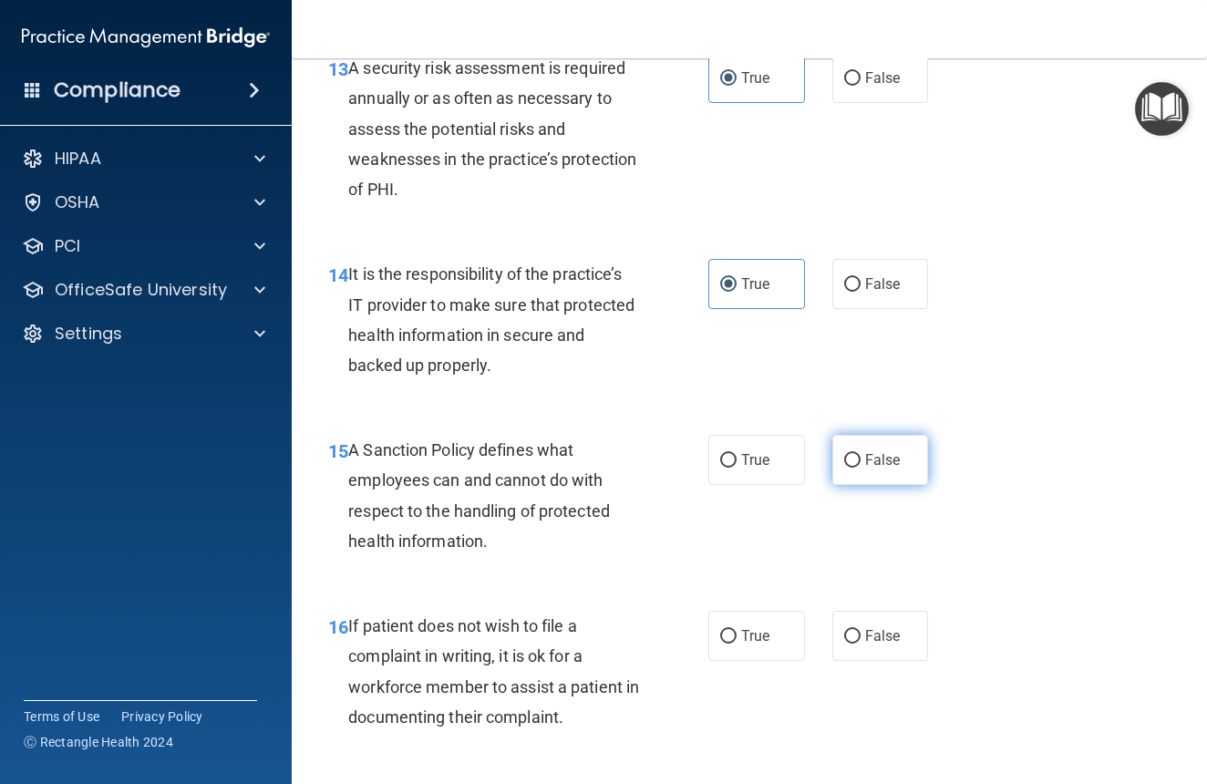
click at [861, 485] on label "False" at bounding box center [881, 460] width 97 height 50
click at [861, 468] on input "False" at bounding box center [852, 461] width 16 height 14
radio input "true"
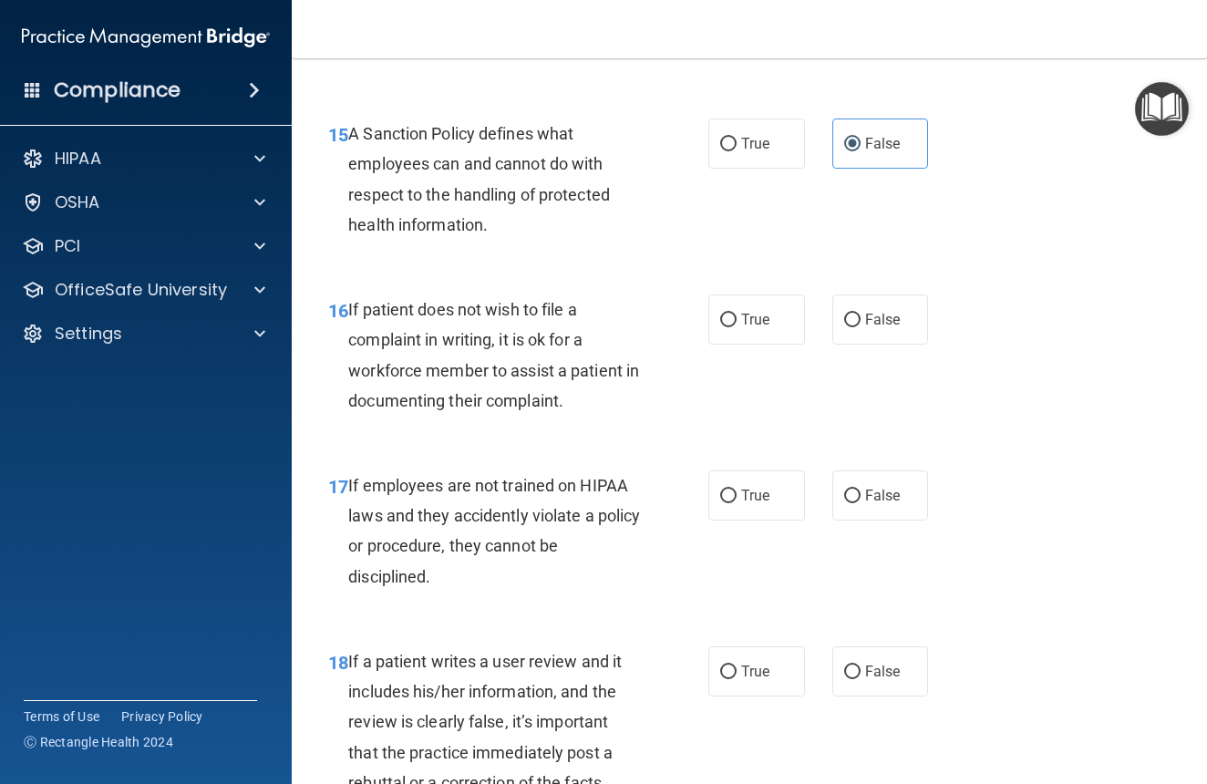
scroll to position [3128, 0]
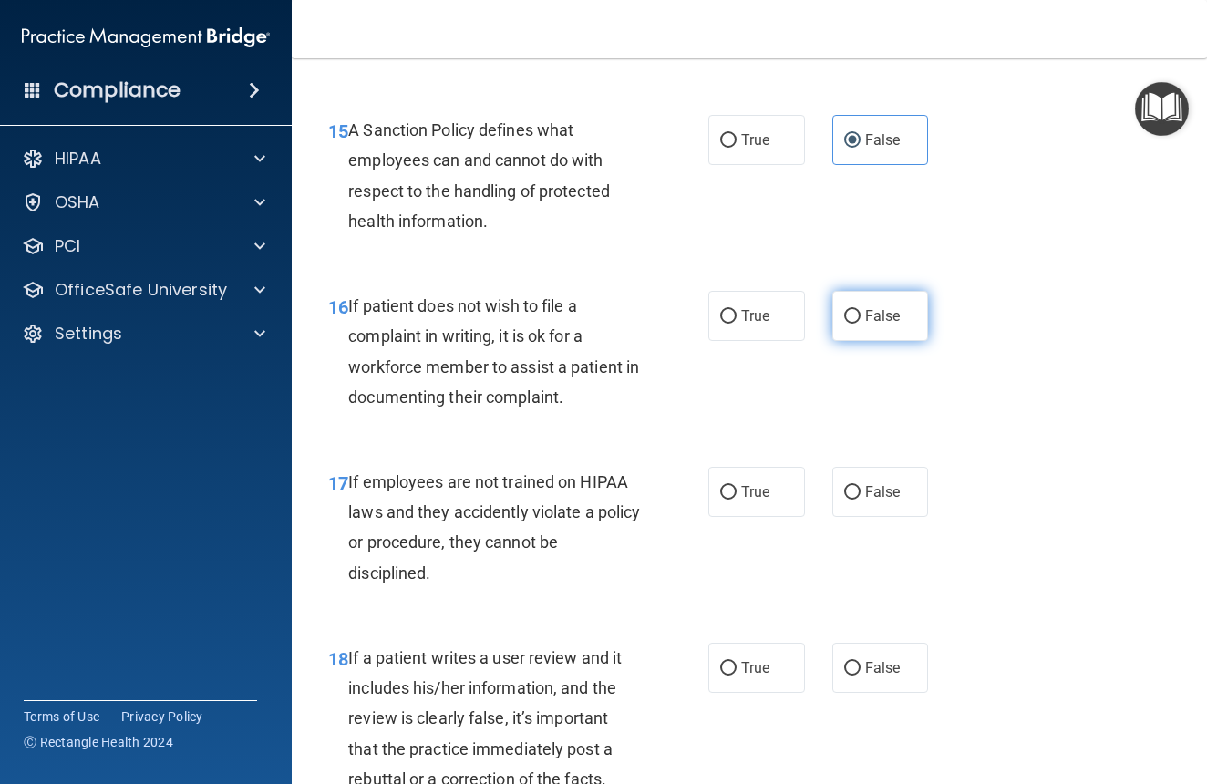
click at [862, 324] on label "False" at bounding box center [881, 316] width 97 height 50
click at [861, 324] on input "False" at bounding box center [852, 317] width 16 height 14
radio input "true"
click at [852, 500] on input "False" at bounding box center [852, 493] width 16 height 14
radio input "true"
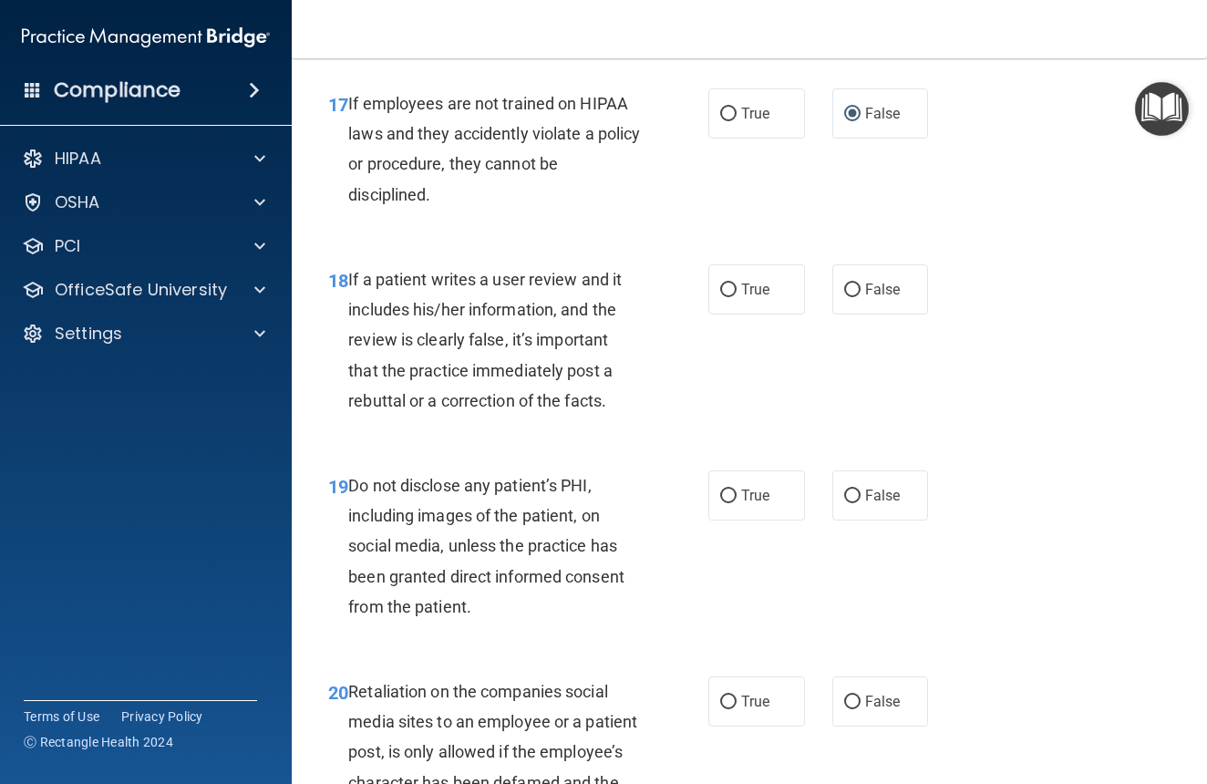
scroll to position [3515, 0]
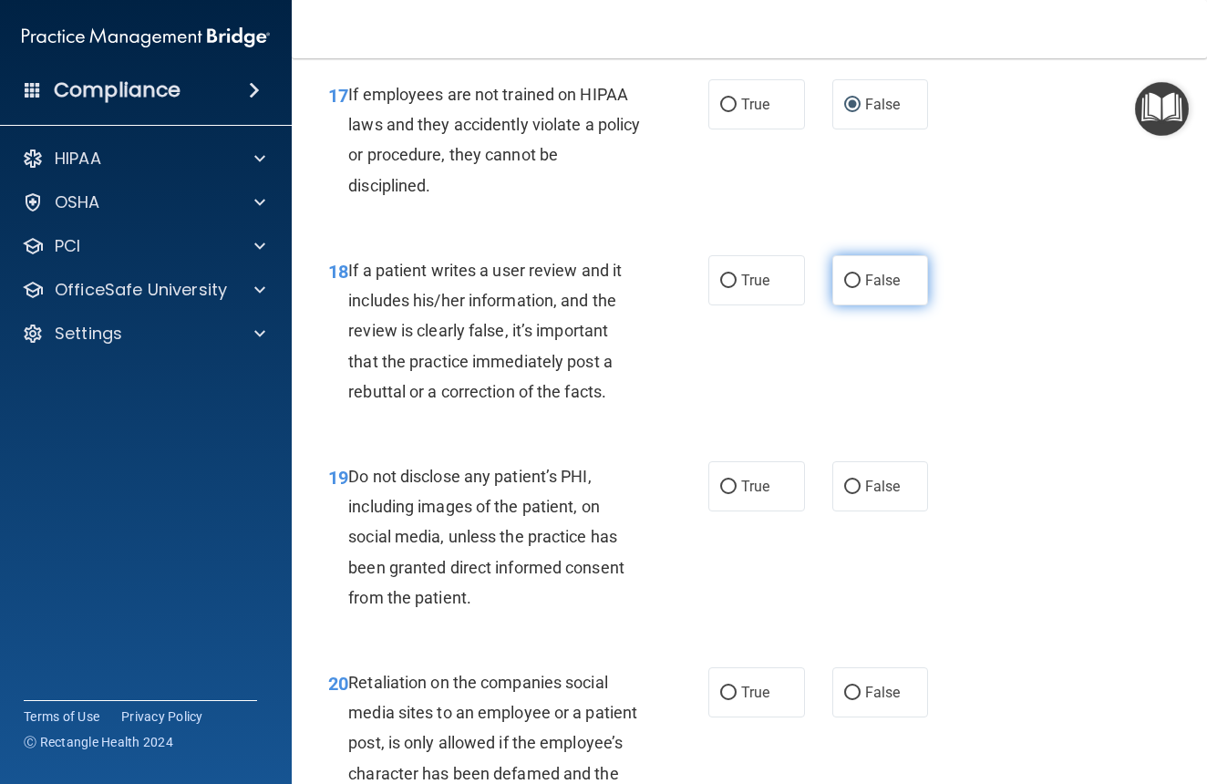
click at [854, 288] on input "False" at bounding box center [852, 281] width 16 height 14
radio input "true"
click at [745, 495] on span "True" at bounding box center [755, 486] width 28 height 17
click at [737, 494] on input "True" at bounding box center [728, 488] width 16 height 14
radio input "true"
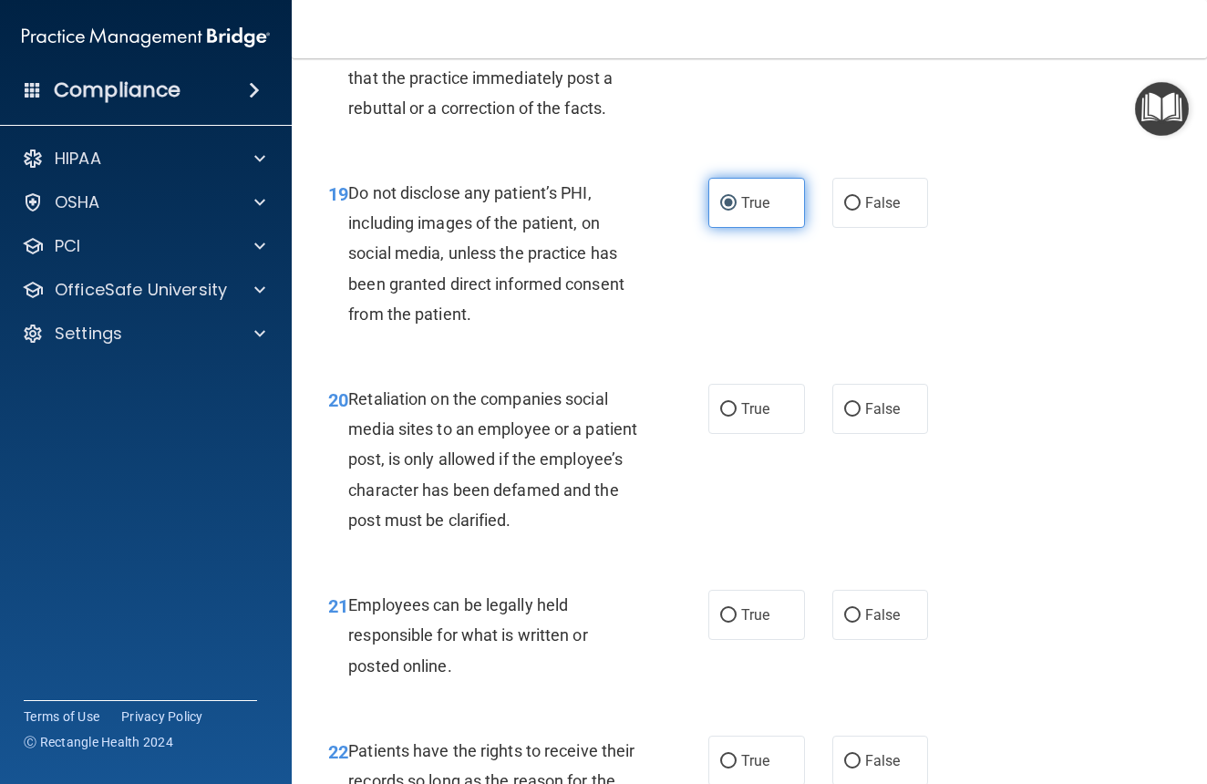
scroll to position [3800, 0]
click at [895, 417] on span "False" at bounding box center [883, 407] width 36 height 17
click at [861, 416] on input "False" at bounding box center [852, 409] width 16 height 14
radio input "true"
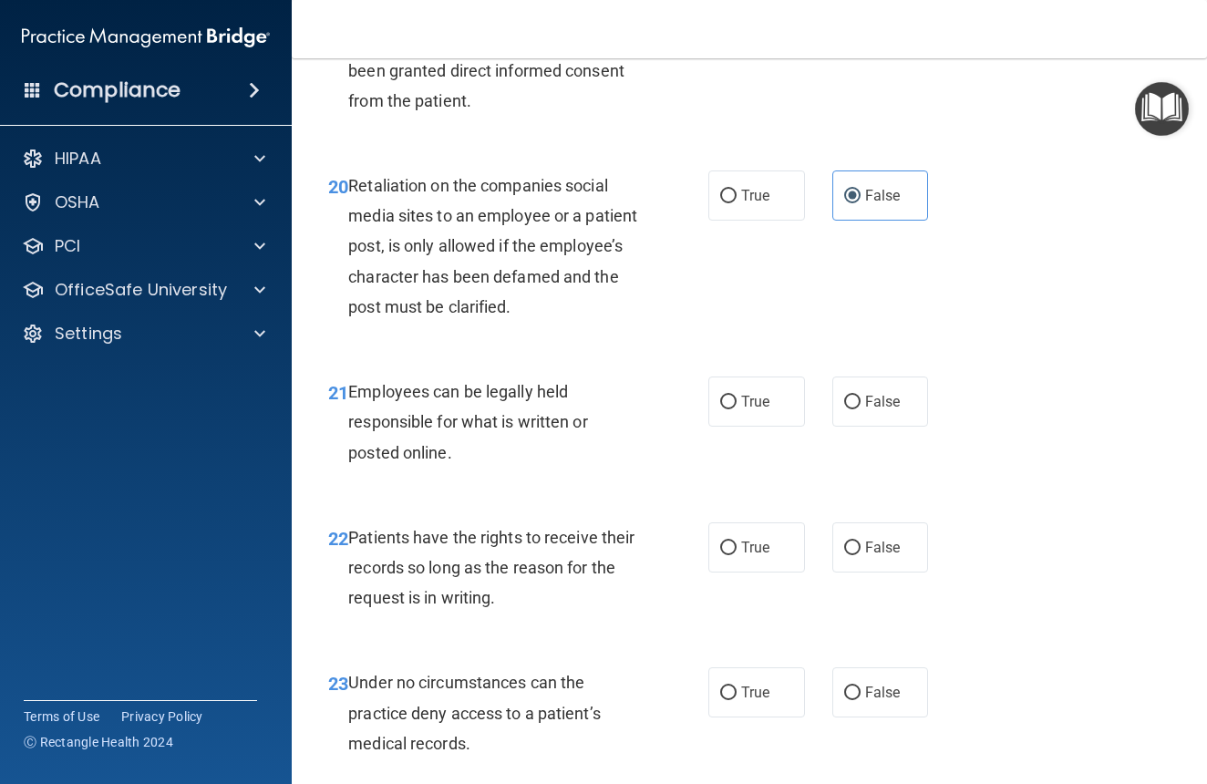
scroll to position [4014, 0]
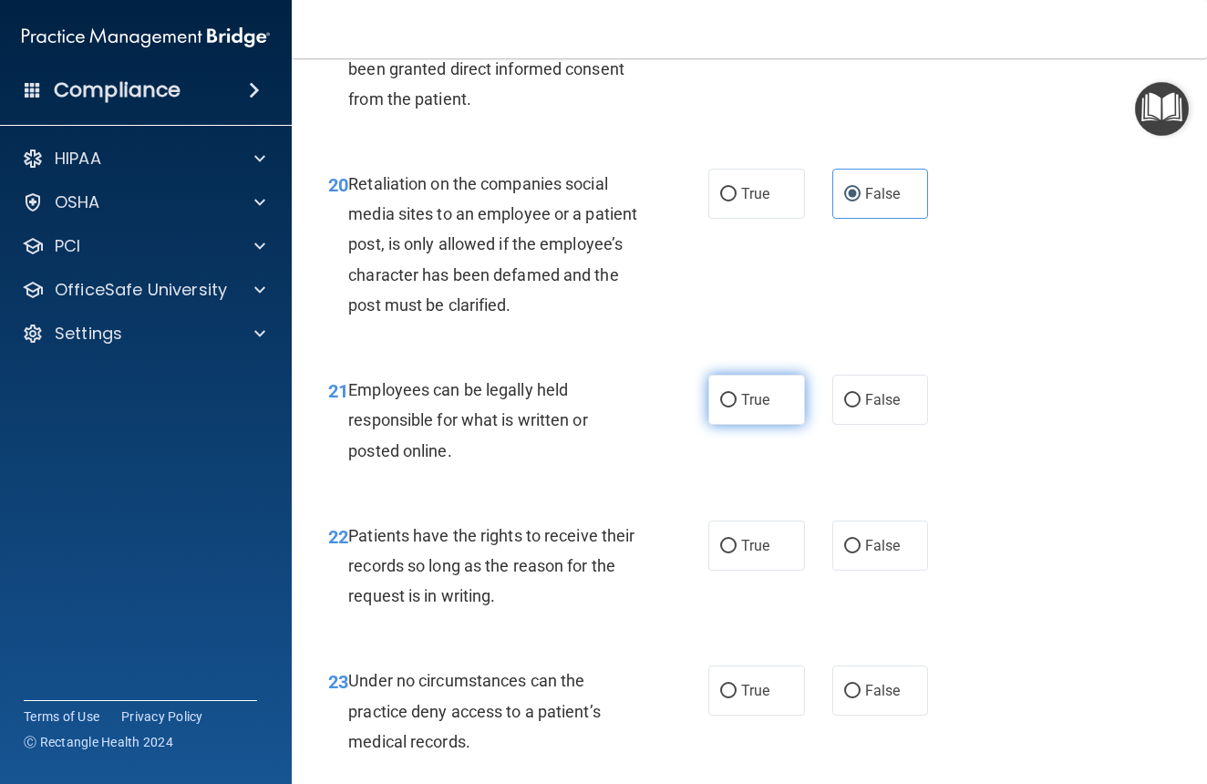
click at [749, 409] on span "True" at bounding box center [755, 399] width 28 height 17
click at [737, 408] on input "True" at bounding box center [728, 401] width 16 height 14
radio input "true"
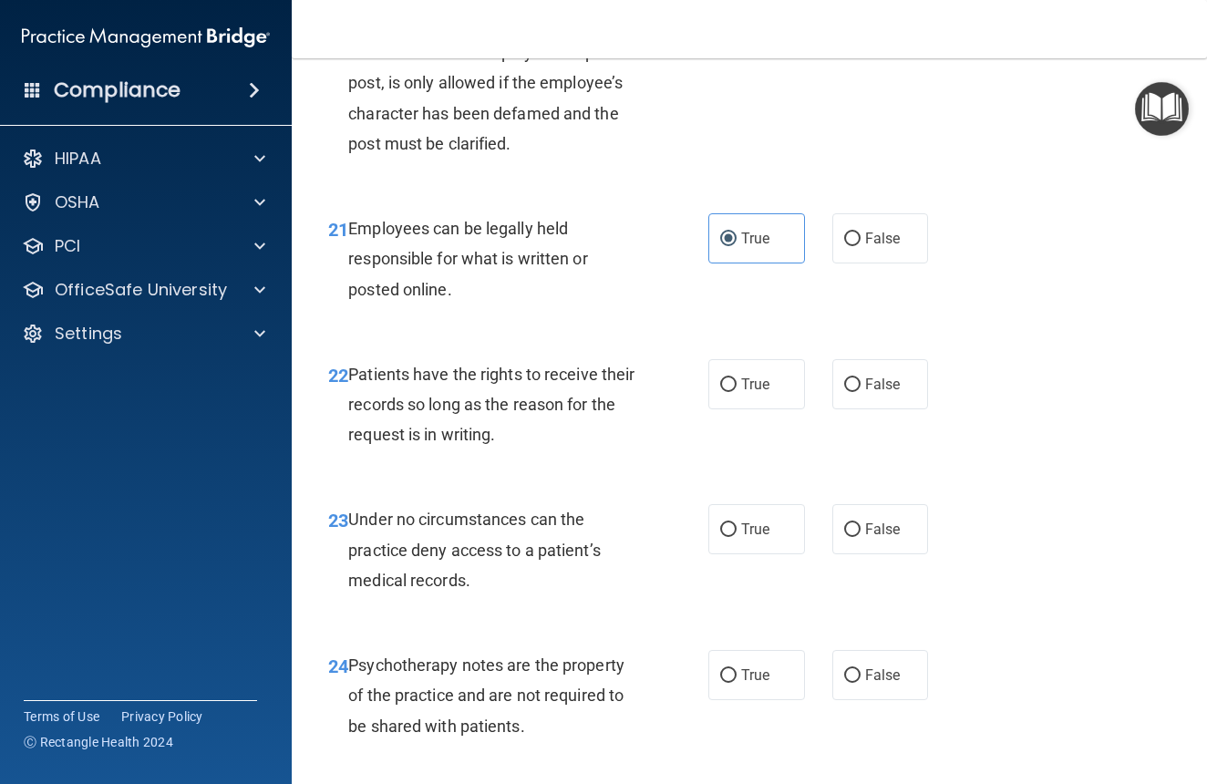
scroll to position [4188, 0]
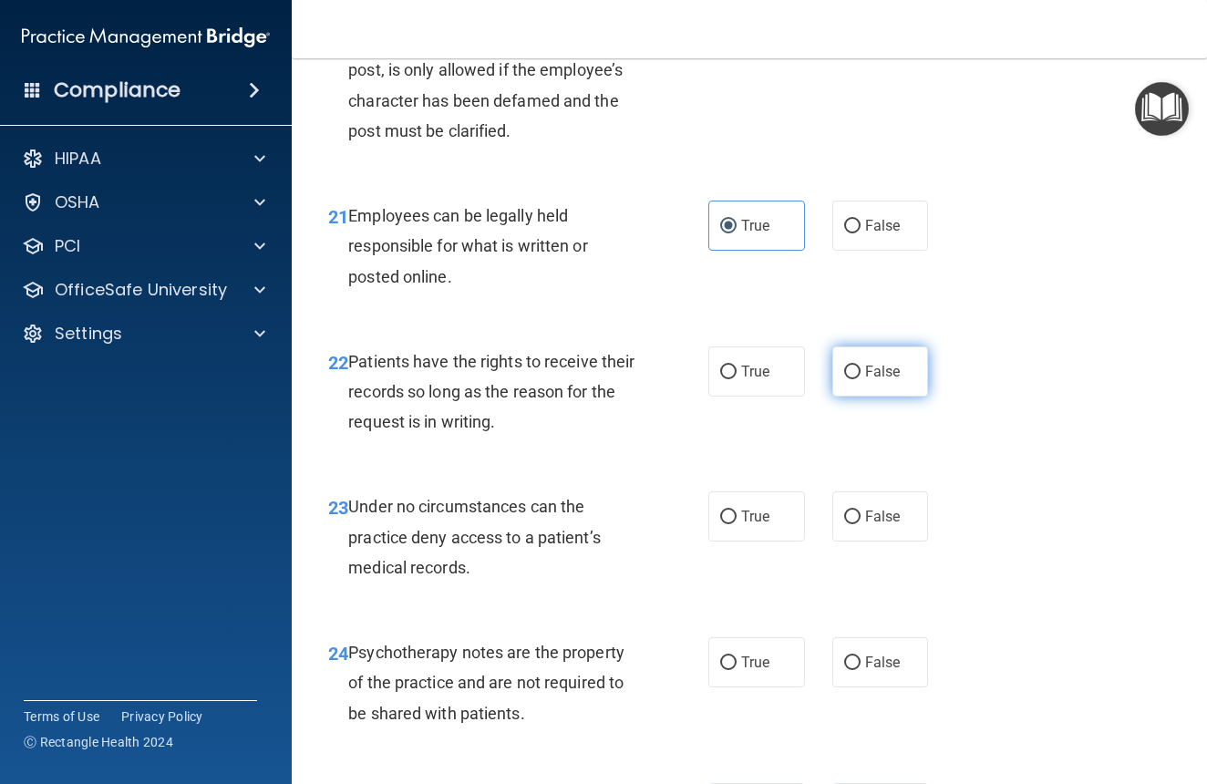
click at [870, 380] on span "False" at bounding box center [883, 371] width 36 height 17
click at [861, 379] on input "False" at bounding box center [852, 373] width 16 height 14
radio input "true"
click at [731, 513] on label "True" at bounding box center [757, 517] width 97 height 50
click at [731, 513] on input "True" at bounding box center [728, 518] width 16 height 14
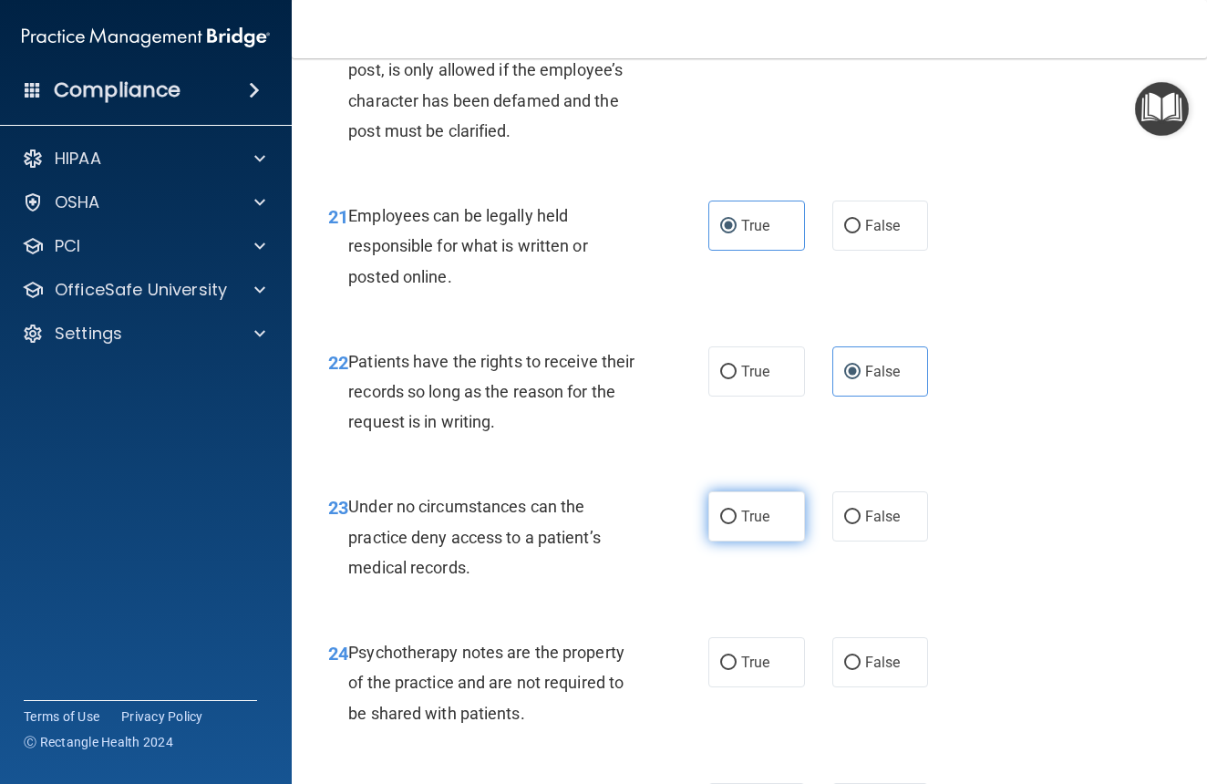
radio input "true"
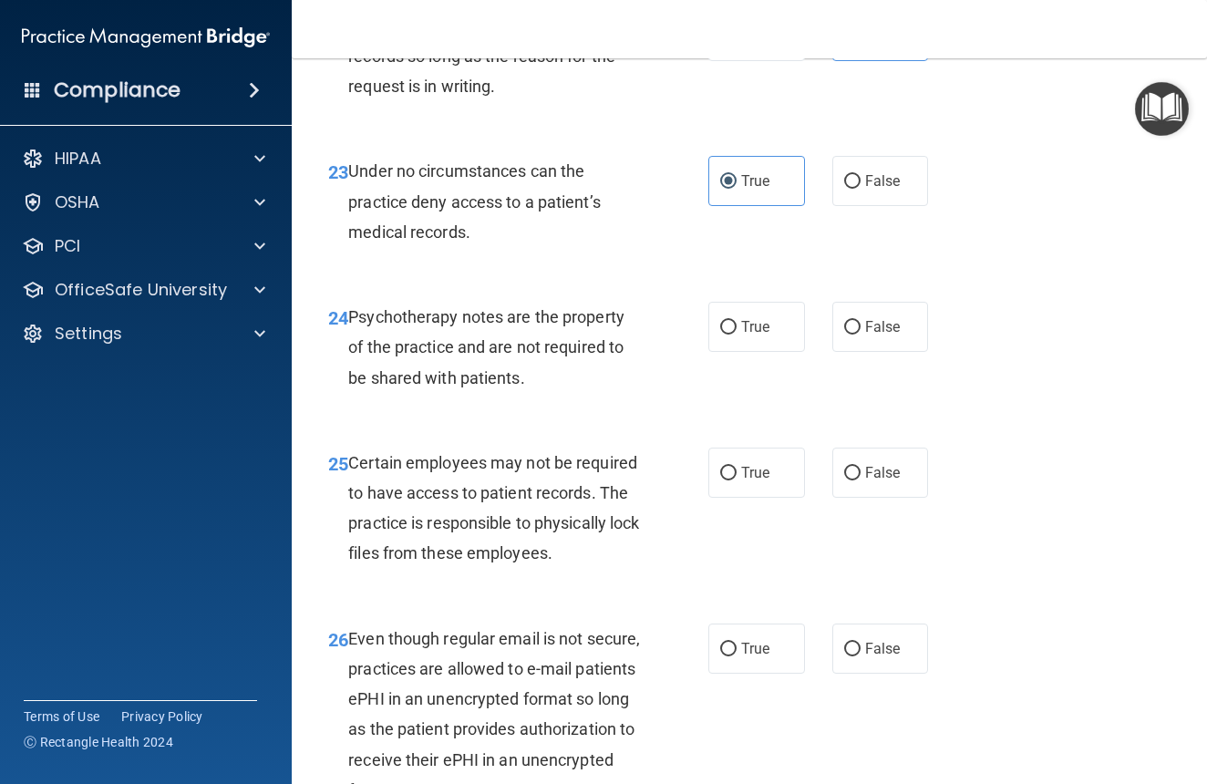
scroll to position [4526, 0]
click at [890, 329] on span "False" at bounding box center [883, 324] width 36 height 17
click at [861, 329] on input "False" at bounding box center [852, 326] width 16 height 14
radio input "true"
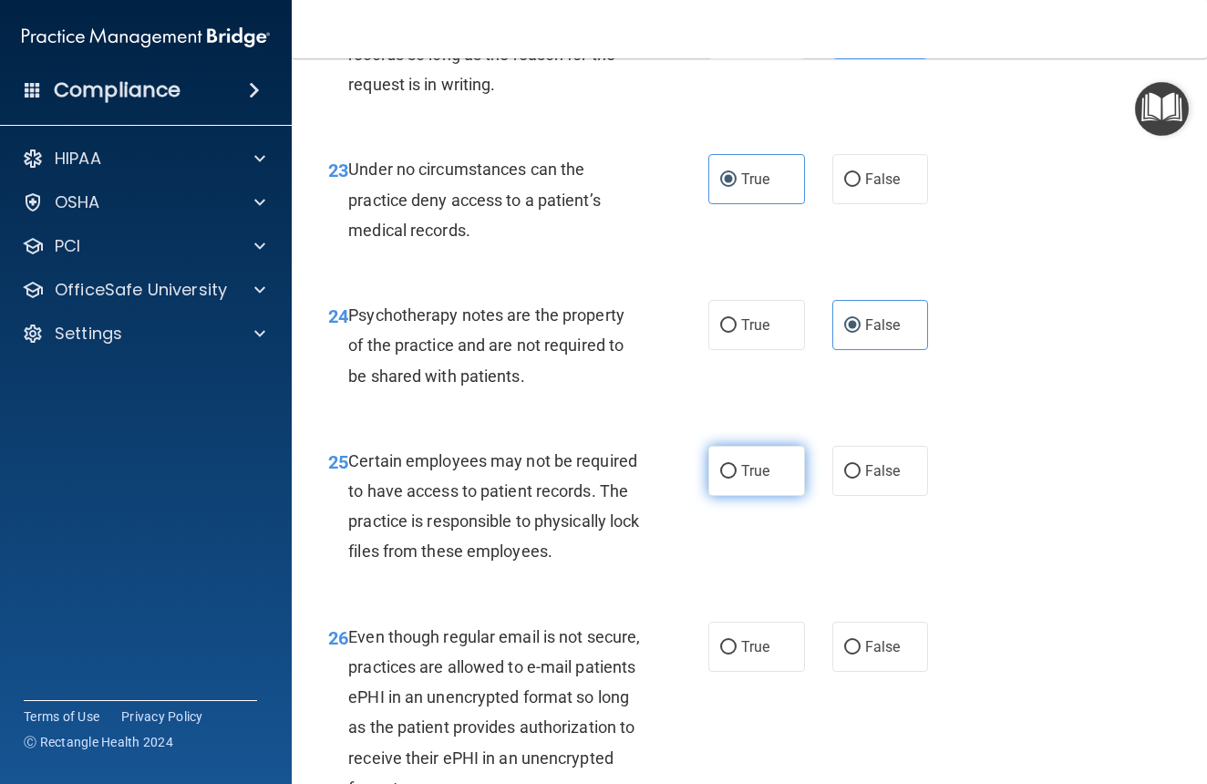
click at [781, 491] on label "True" at bounding box center [757, 471] width 97 height 50
click at [737, 479] on input "True" at bounding box center [728, 472] width 16 height 14
radio input "true"
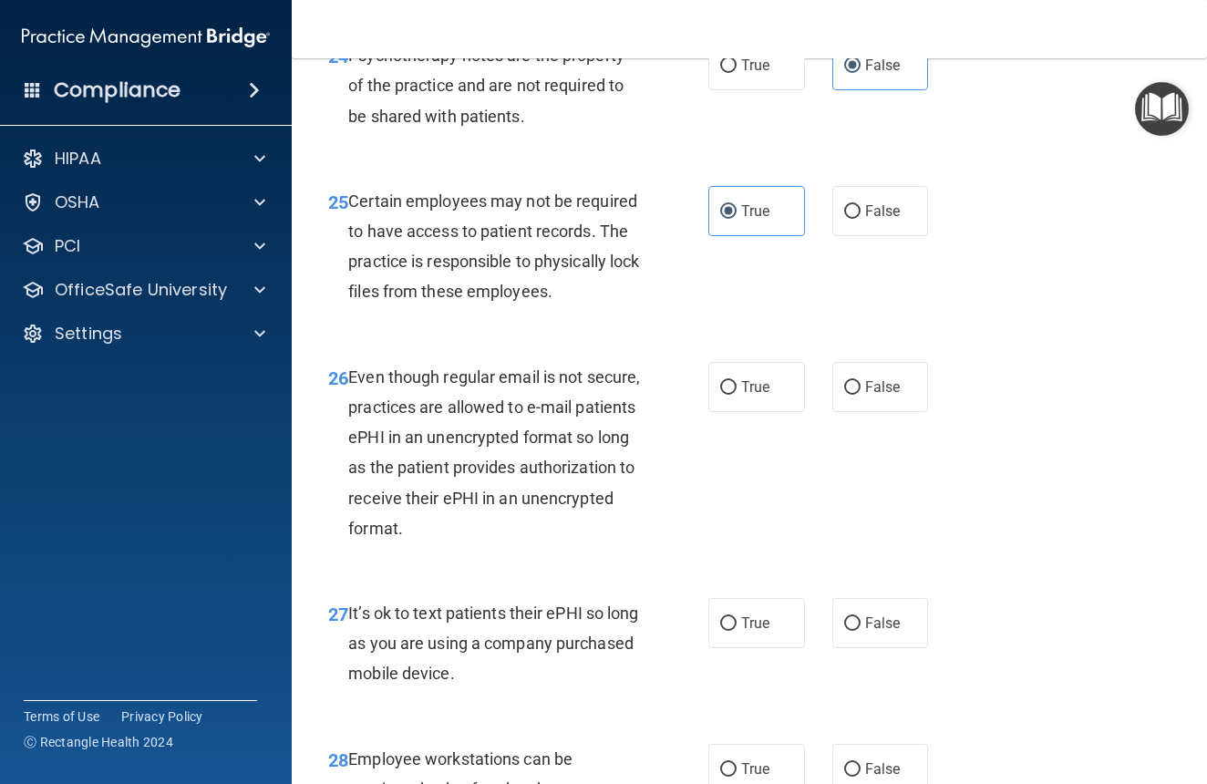
scroll to position [4794, 0]
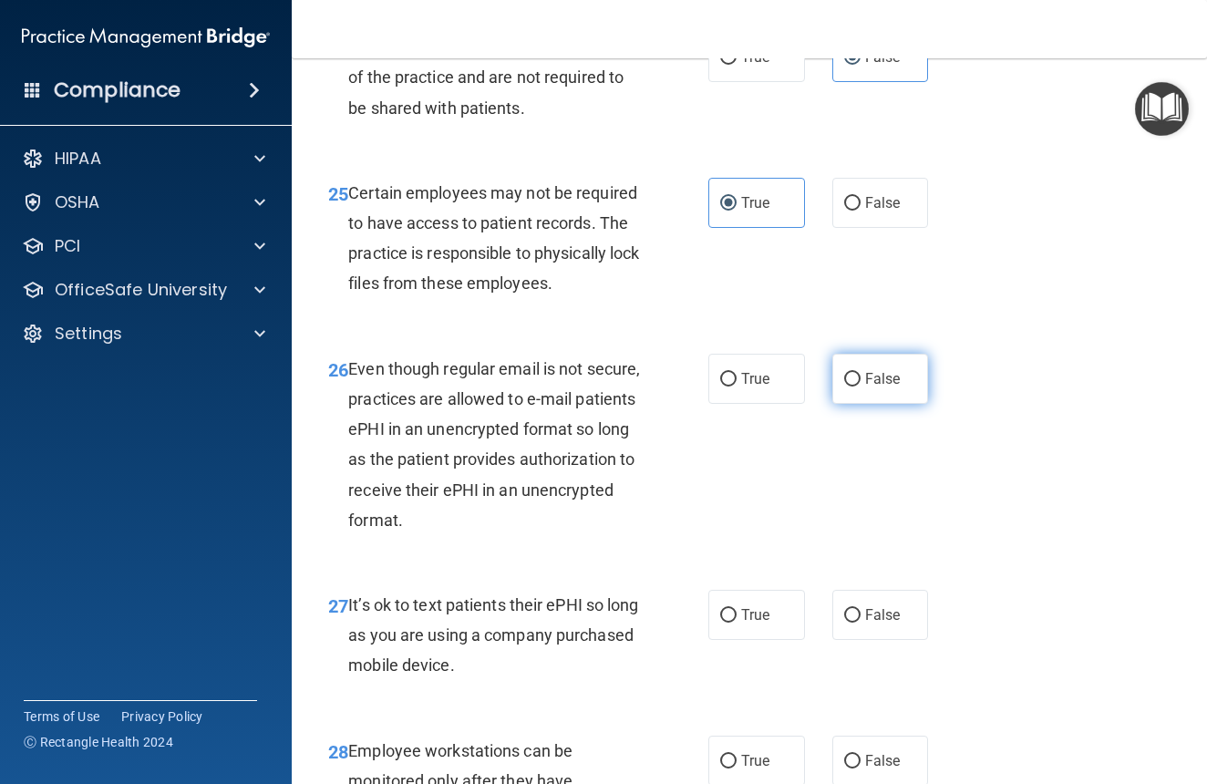
click at [882, 372] on label "False" at bounding box center [881, 379] width 97 height 50
click at [861, 373] on input "False" at bounding box center [852, 380] width 16 height 14
radio input "true"
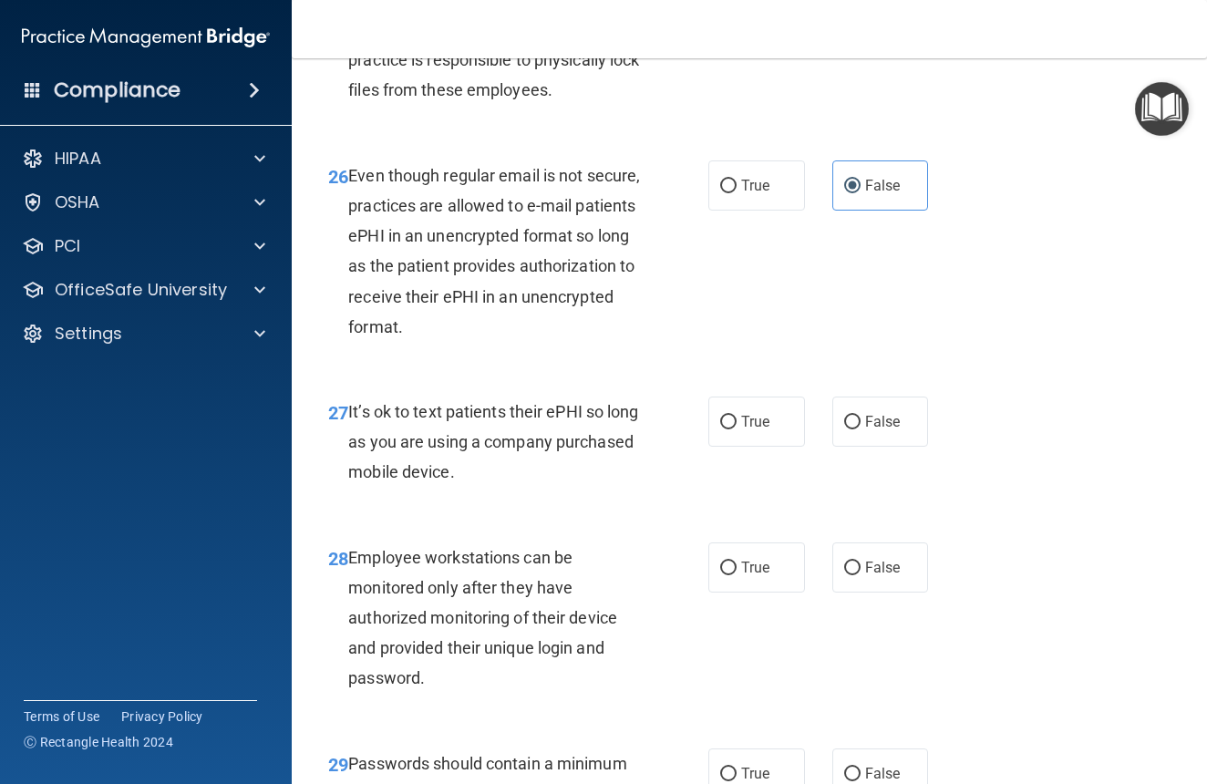
scroll to position [4987, 0]
click at [746, 430] on span "True" at bounding box center [755, 421] width 28 height 17
click at [737, 429] on input "True" at bounding box center [728, 423] width 16 height 14
radio input "true"
click at [902, 568] on label "False" at bounding box center [881, 568] width 97 height 50
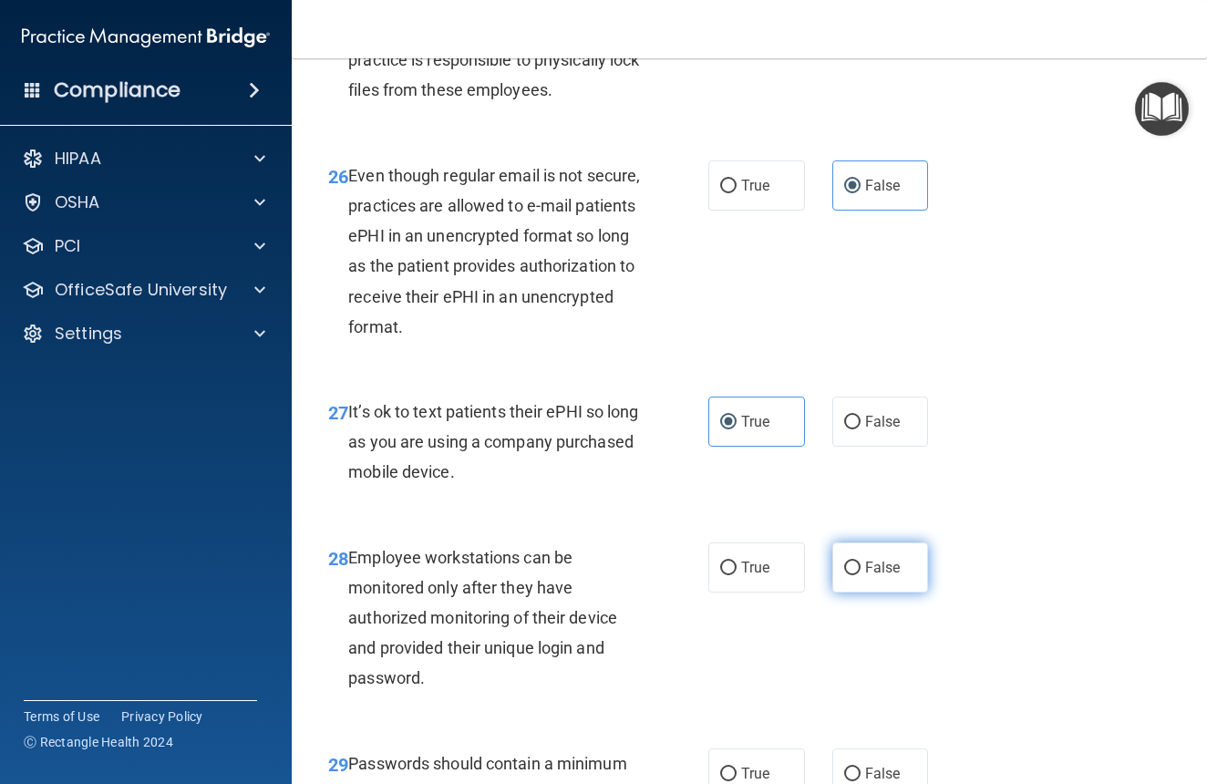
click at [861, 568] on input "False" at bounding box center [852, 569] width 16 height 14
radio input "true"
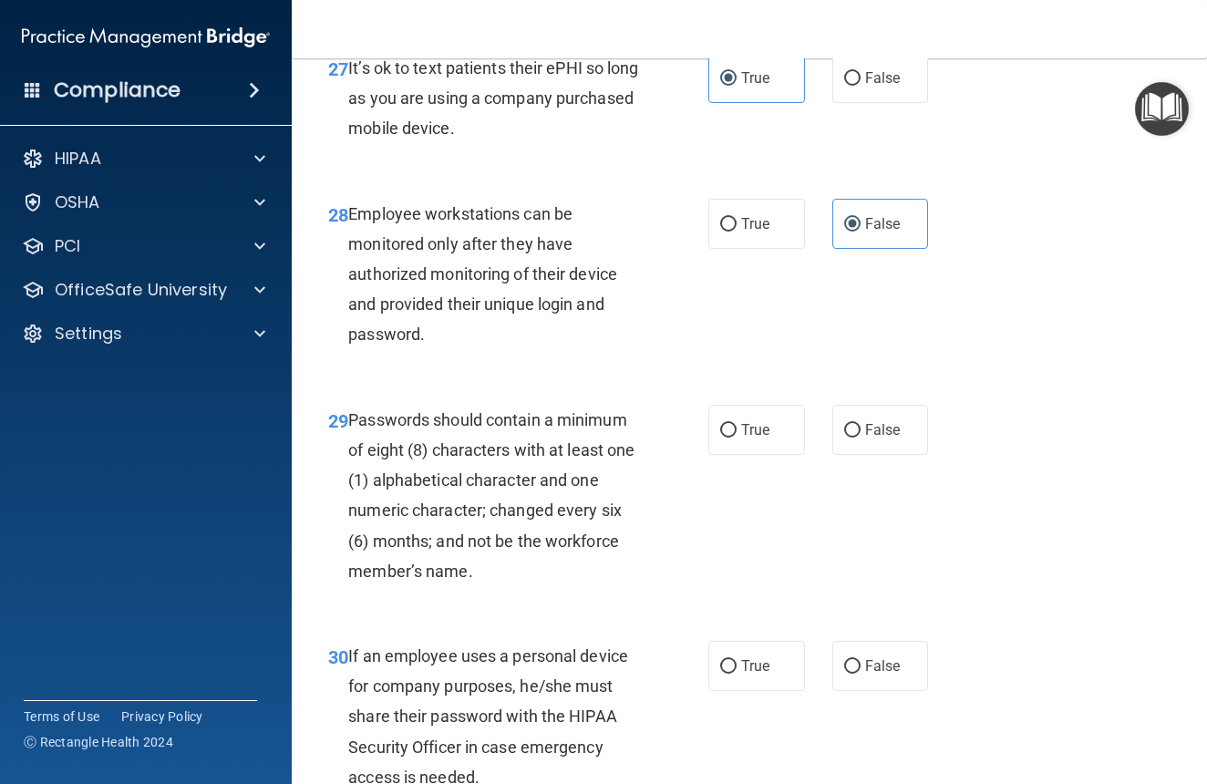
scroll to position [5345, 0]
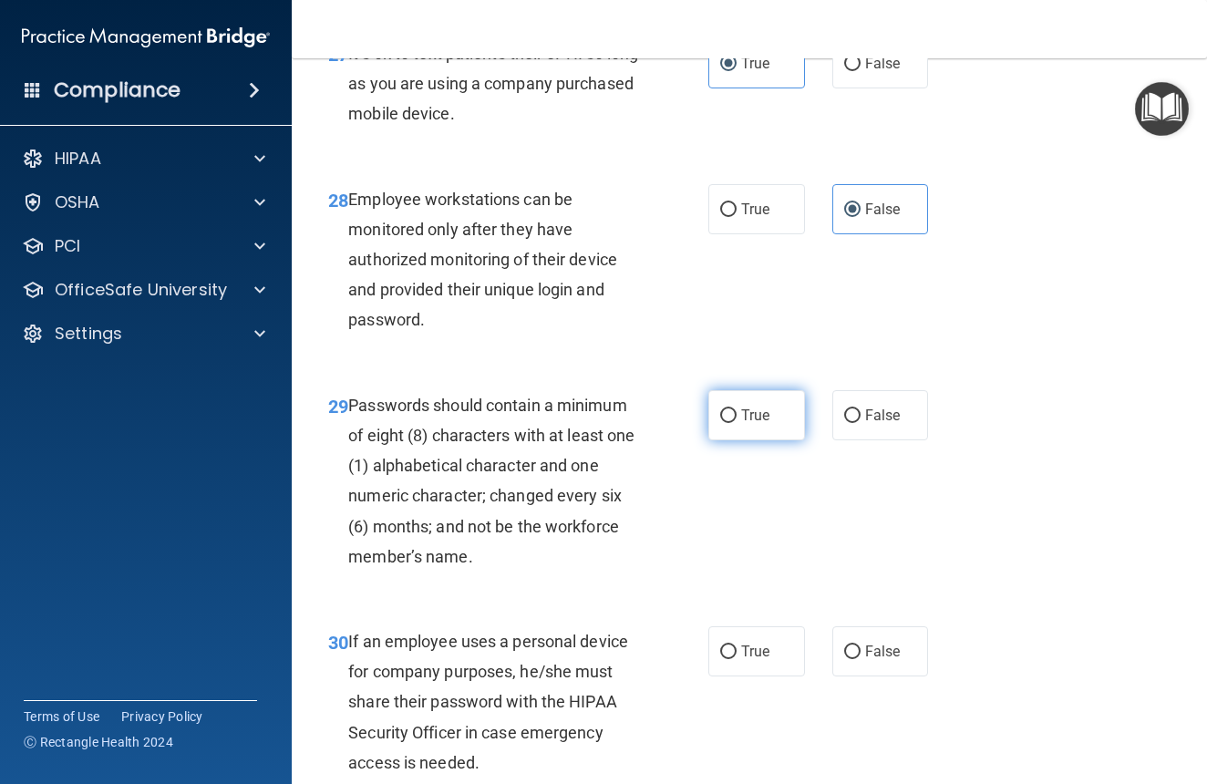
click at [769, 409] on span "True" at bounding box center [755, 415] width 28 height 17
click at [737, 409] on input "True" at bounding box center [728, 416] width 16 height 14
radio input "true"
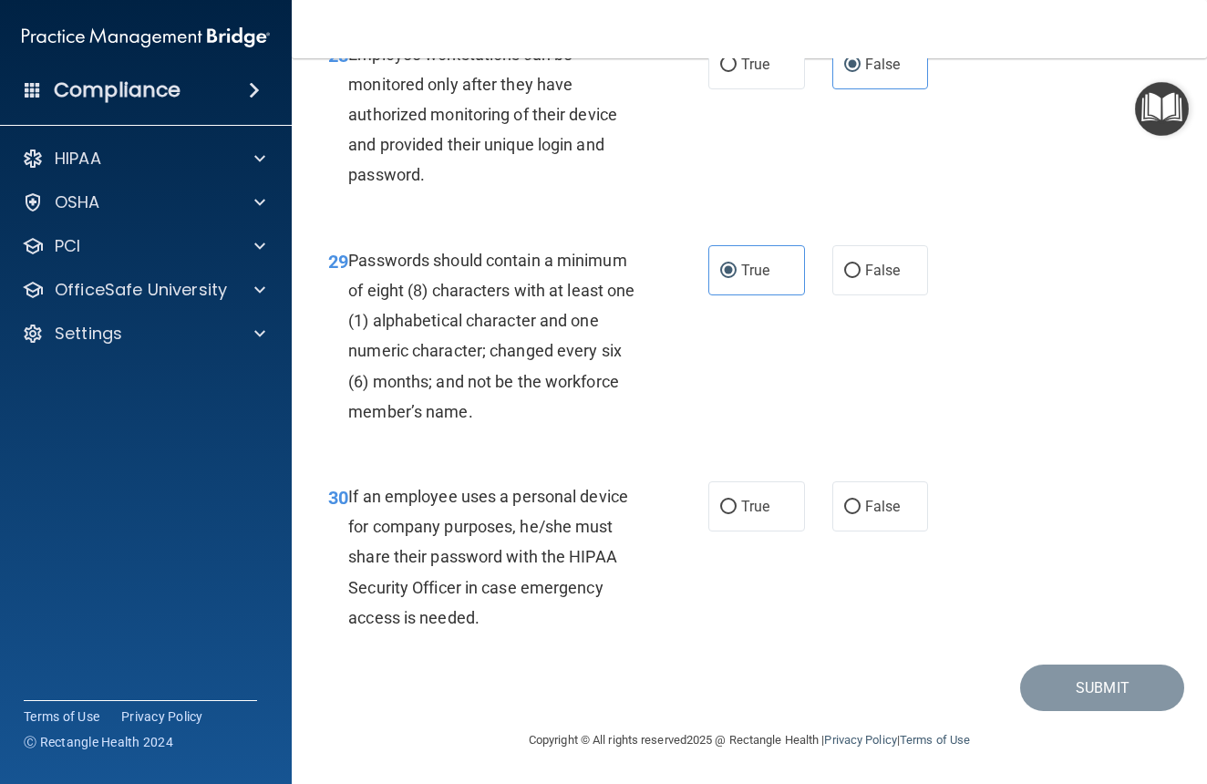
scroll to position [5490, 0]
click at [761, 517] on label "True" at bounding box center [757, 506] width 97 height 50
click at [737, 514] on input "True" at bounding box center [728, 508] width 16 height 14
radio input "true"
click at [1095, 680] on button "Submit" at bounding box center [1102, 688] width 164 height 47
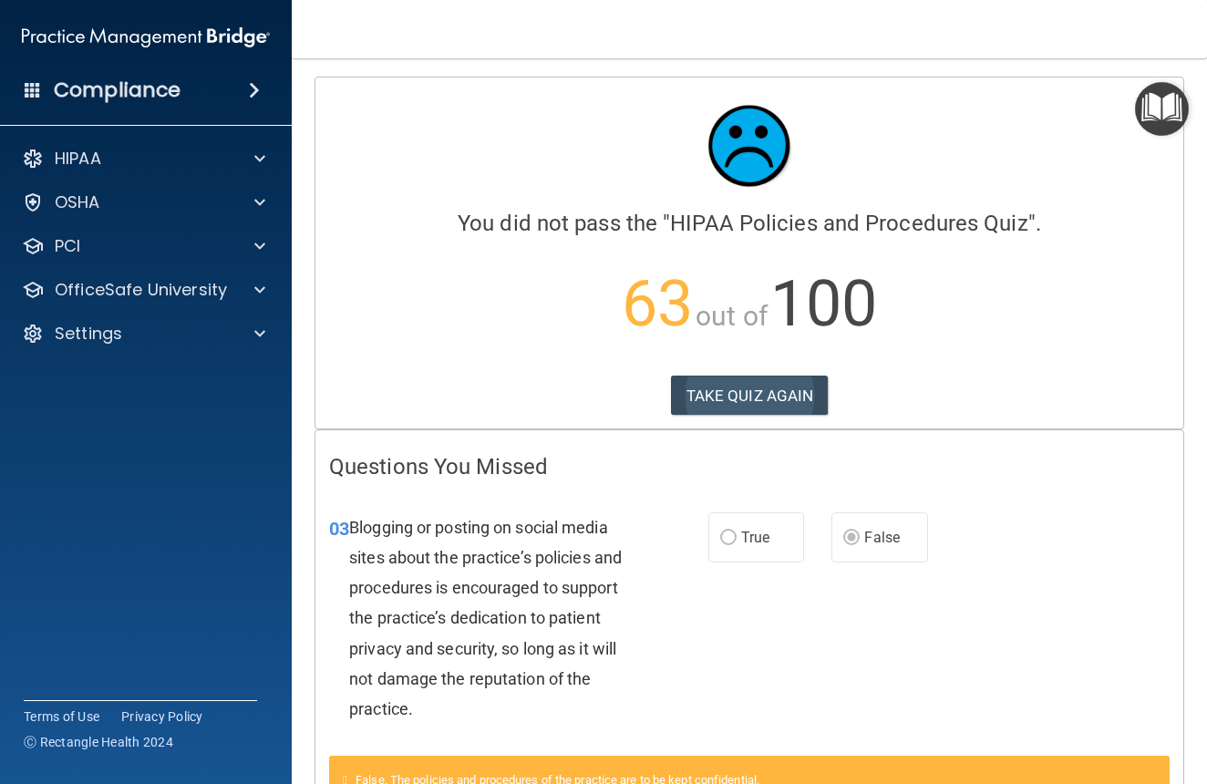
click at [739, 398] on button "TAKE QUIZ AGAIN" at bounding box center [750, 396] width 158 height 40
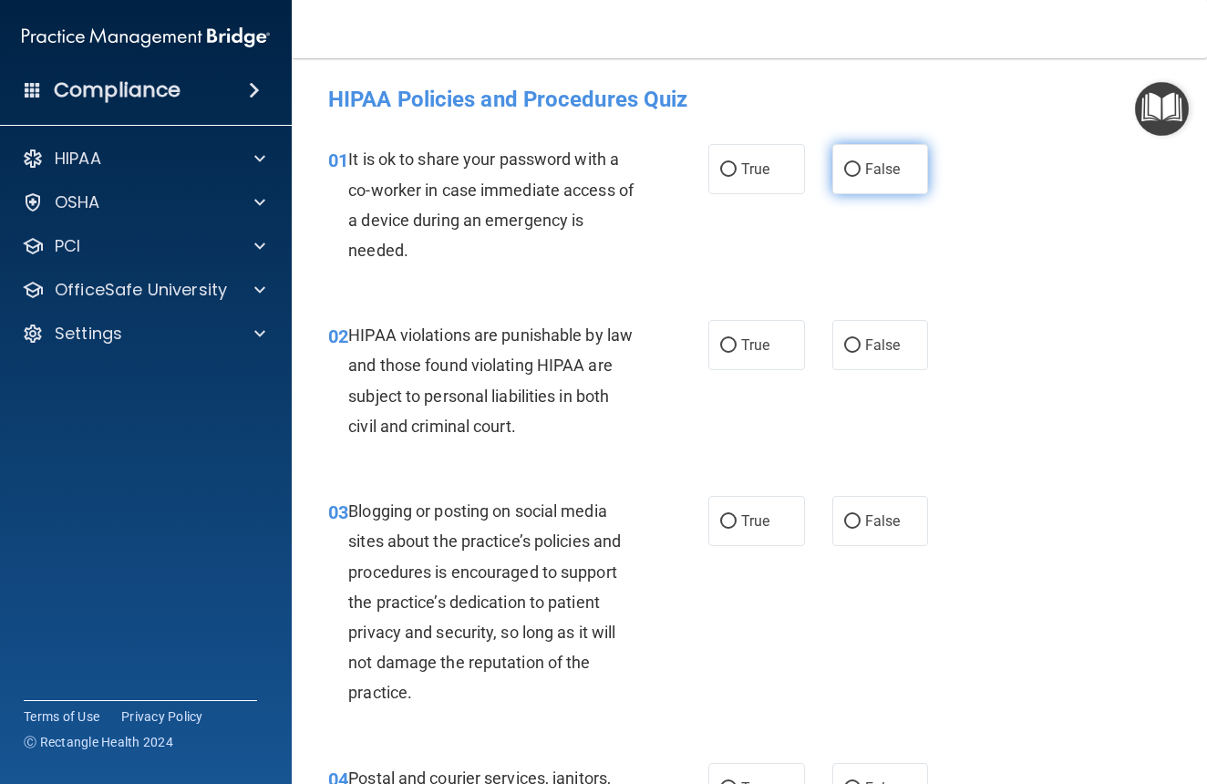
click at [909, 160] on label "False" at bounding box center [881, 169] width 97 height 50
click at [861, 163] on input "False" at bounding box center [852, 170] width 16 height 14
radio input "true"
click at [736, 346] on input "True" at bounding box center [728, 346] width 16 height 14
radio input "true"
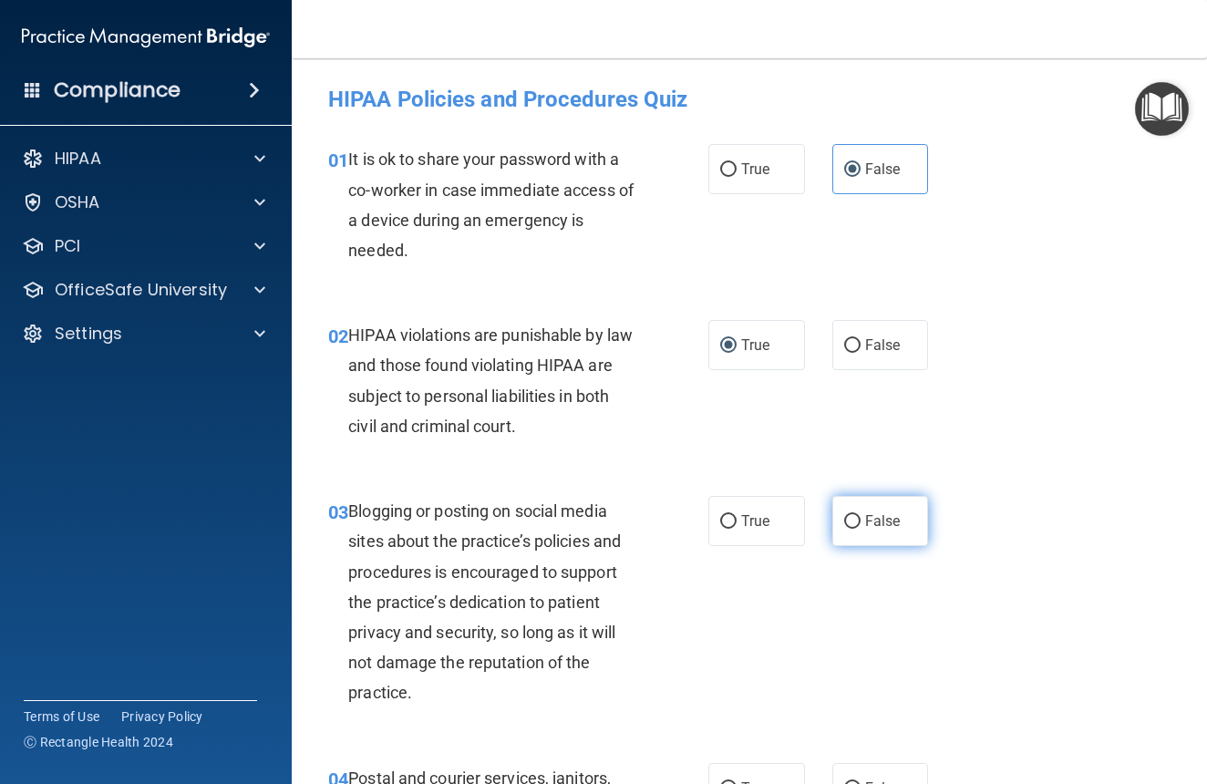
click at [899, 523] on span "False" at bounding box center [883, 520] width 36 height 17
click at [861, 523] on input "False" at bounding box center [852, 522] width 16 height 14
radio input "true"
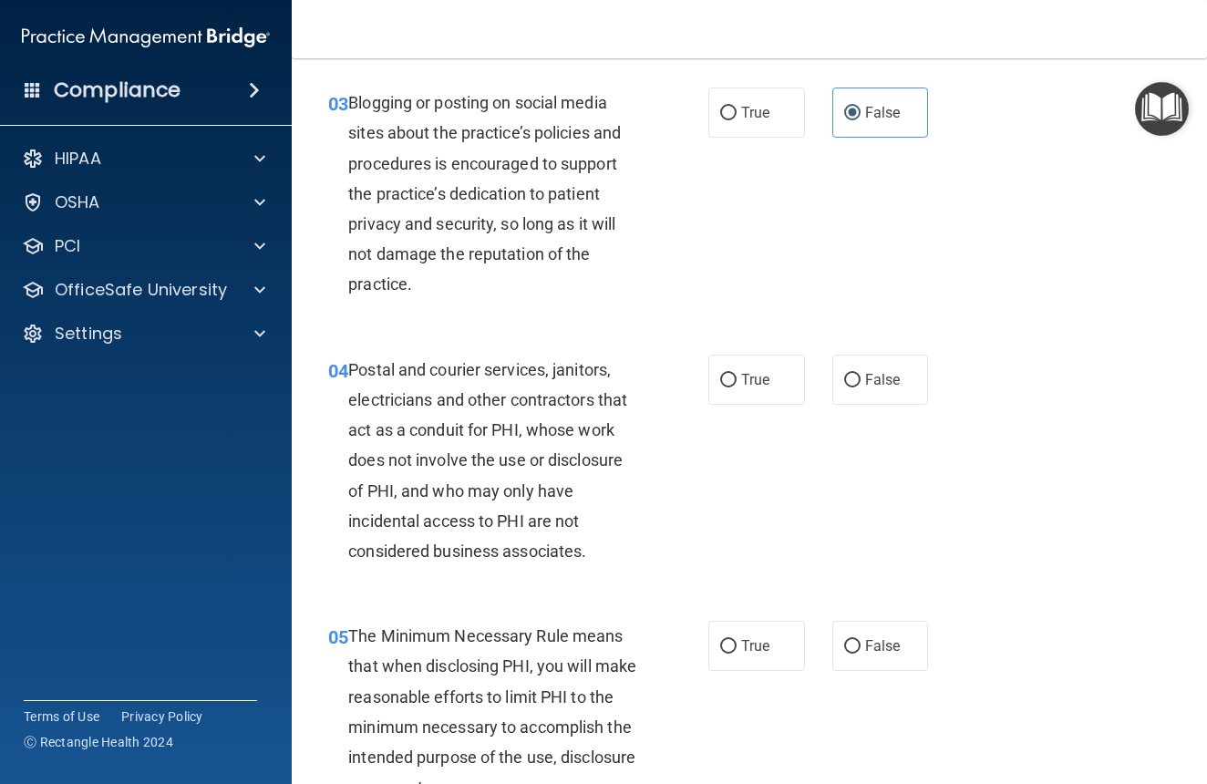
scroll to position [409, 0]
click at [730, 373] on input "True" at bounding box center [728, 380] width 16 height 14
radio input "true"
click at [742, 637] on span "True" at bounding box center [755, 644] width 28 height 17
click at [737, 639] on input "True" at bounding box center [728, 646] width 16 height 14
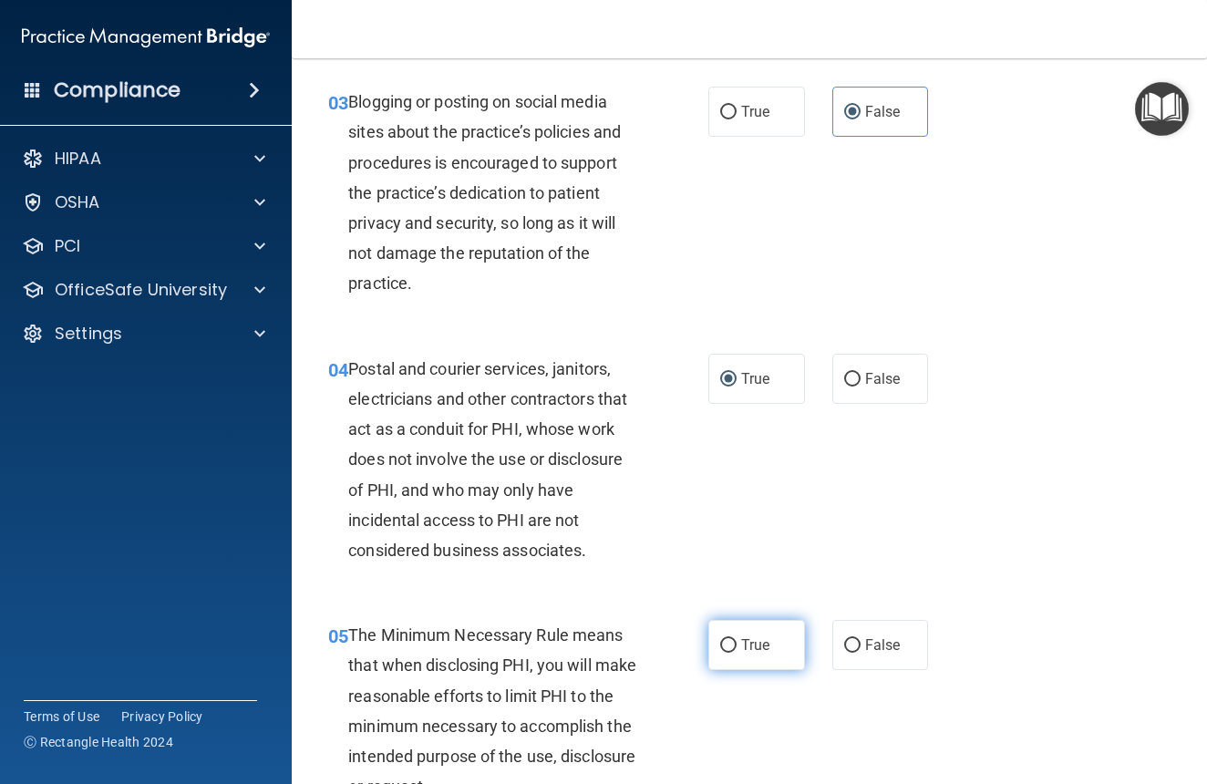
radio input "true"
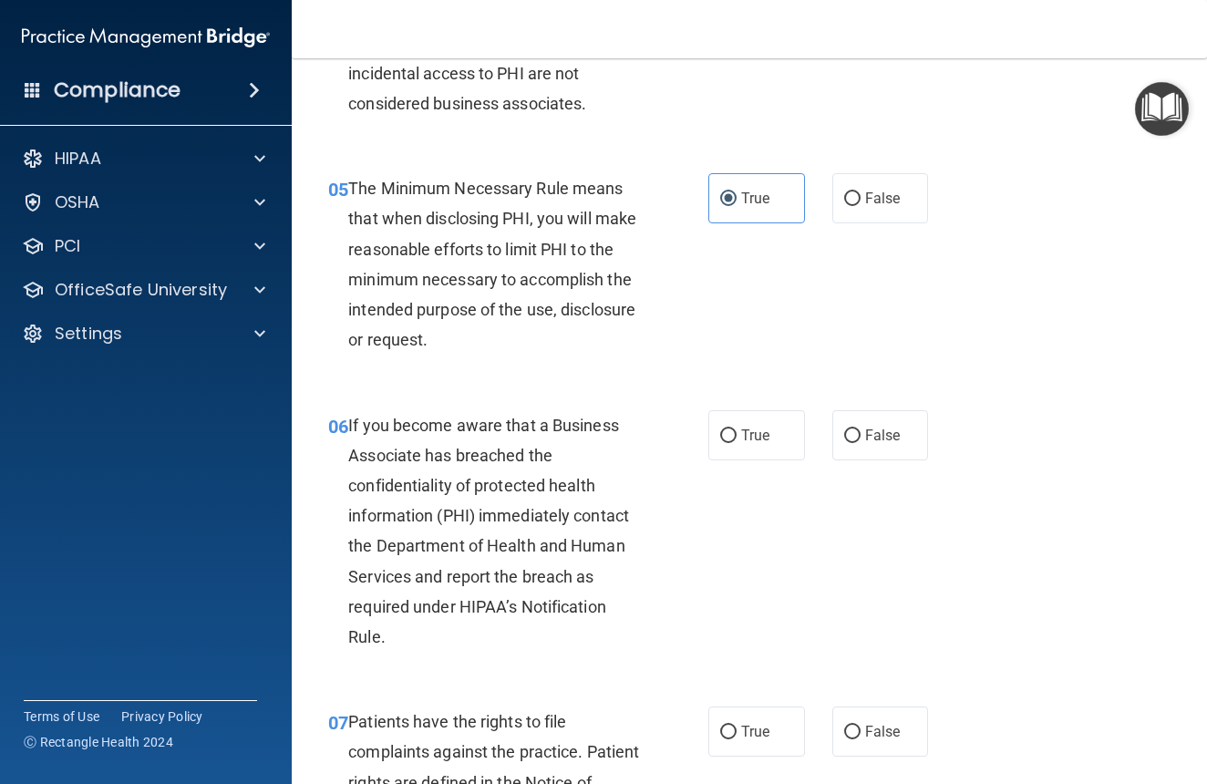
scroll to position [857, 0]
click at [865, 426] on span "False" at bounding box center [883, 434] width 36 height 17
click at [861, 429] on input "False" at bounding box center [852, 436] width 16 height 14
radio input "true"
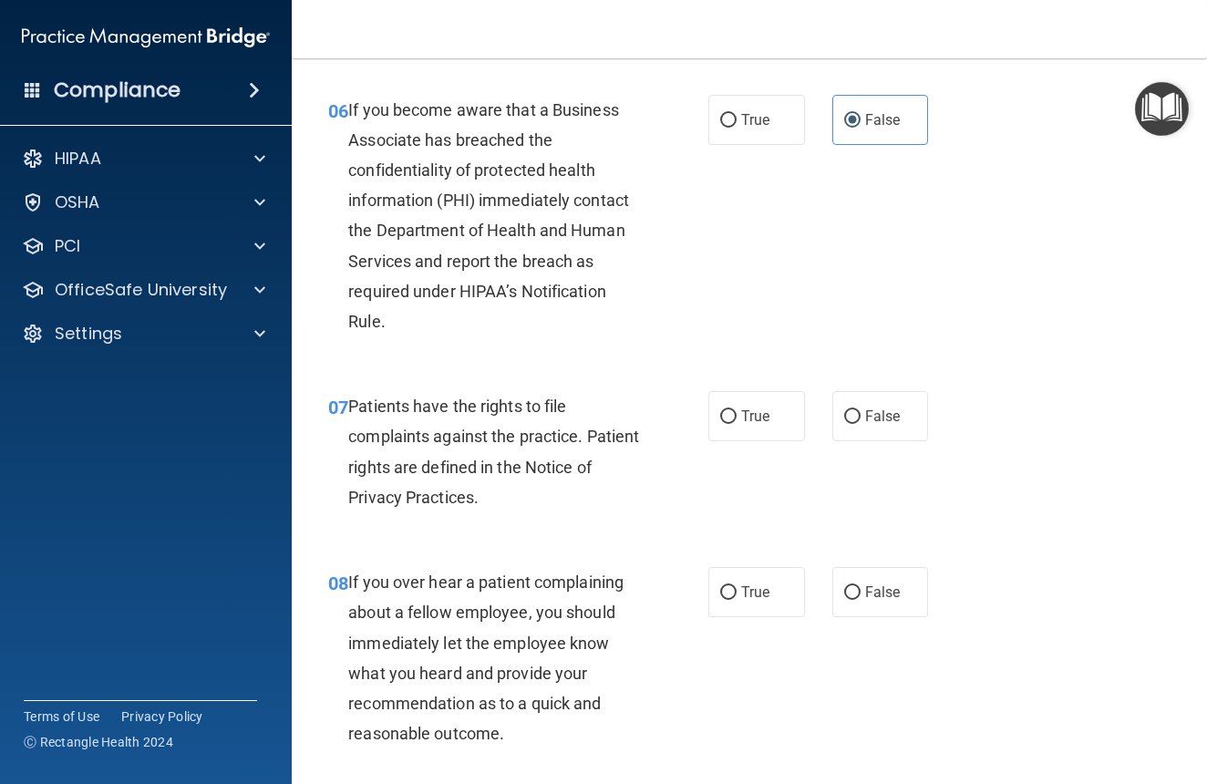
scroll to position [1216, 0]
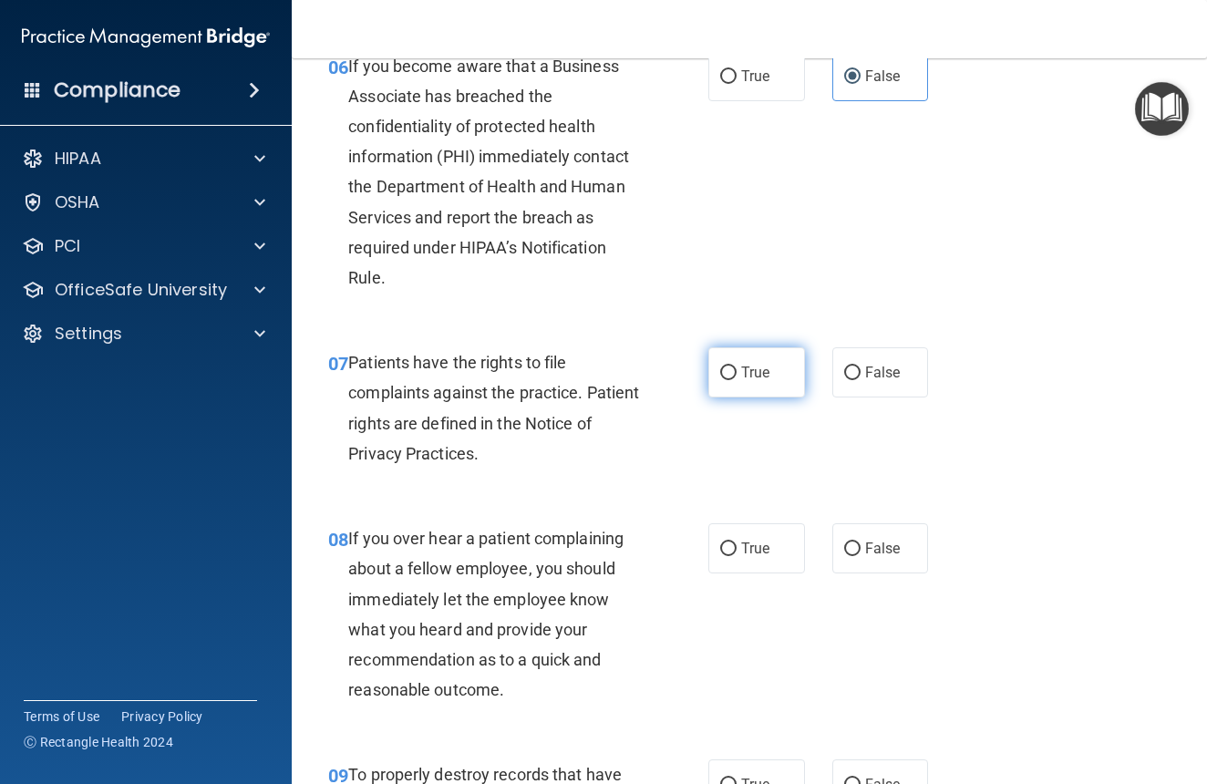
click at [745, 355] on label "True" at bounding box center [757, 372] width 97 height 50
click at [737, 367] on input "True" at bounding box center [728, 374] width 16 height 14
radio input "true"
click at [860, 554] on label "False" at bounding box center [881, 548] width 97 height 50
click at [860, 554] on input "False" at bounding box center [852, 550] width 16 height 14
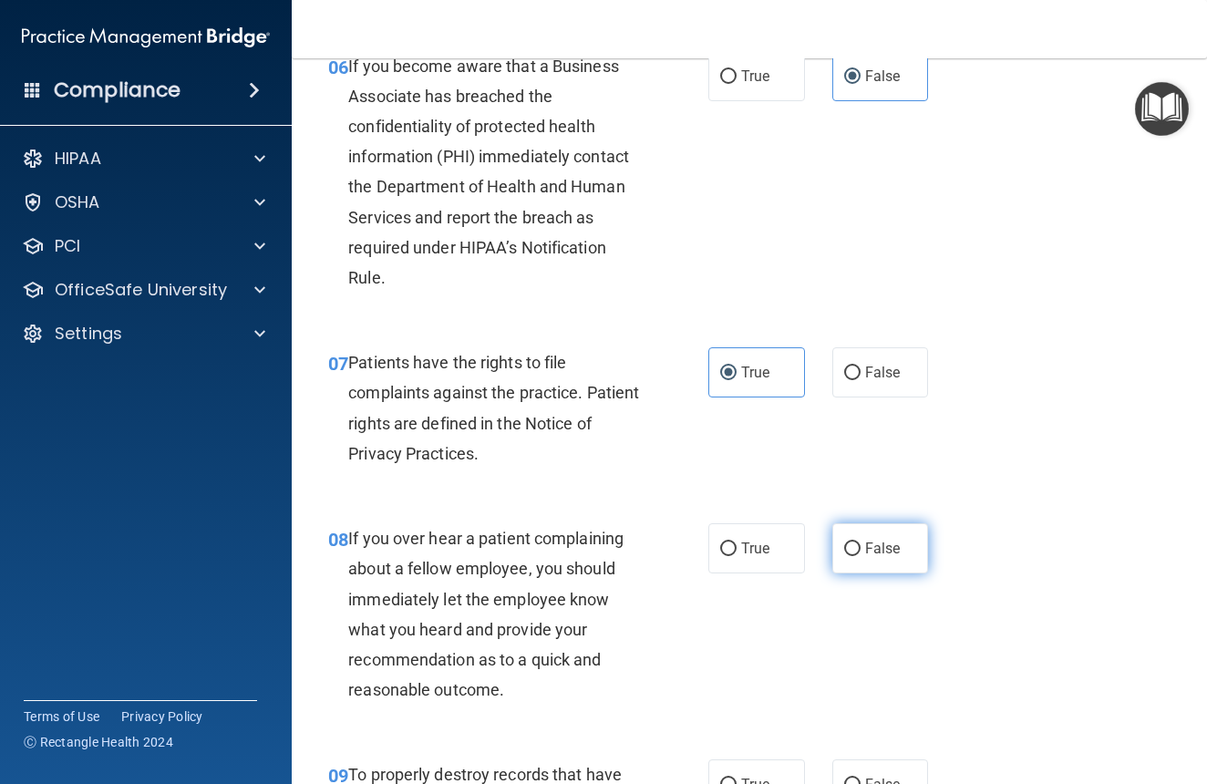
radio input "true"
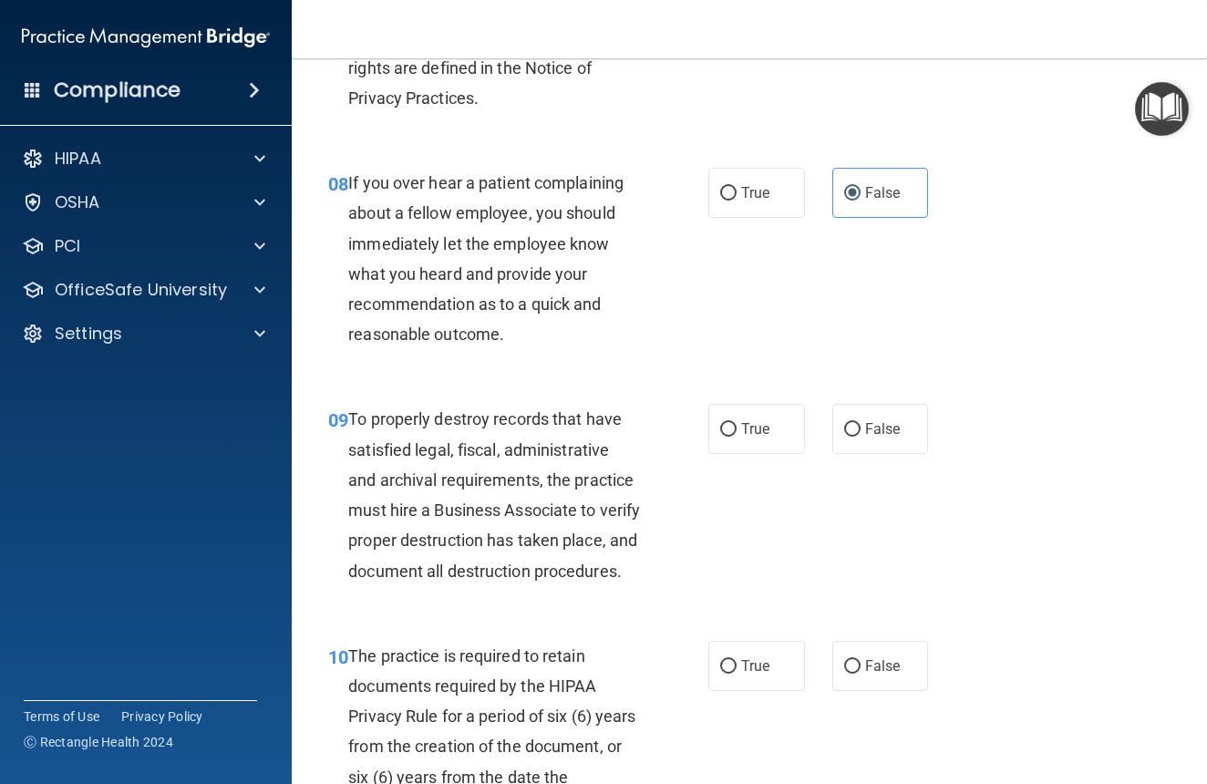
scroll to position [1572, 0]
click at [877, 424] on span "False" at bounding box center [883, 427] width 36 height 17
click at [861, 424] on input "False" at bounding box center [852, 429] width 16 height 14
radio input "true"
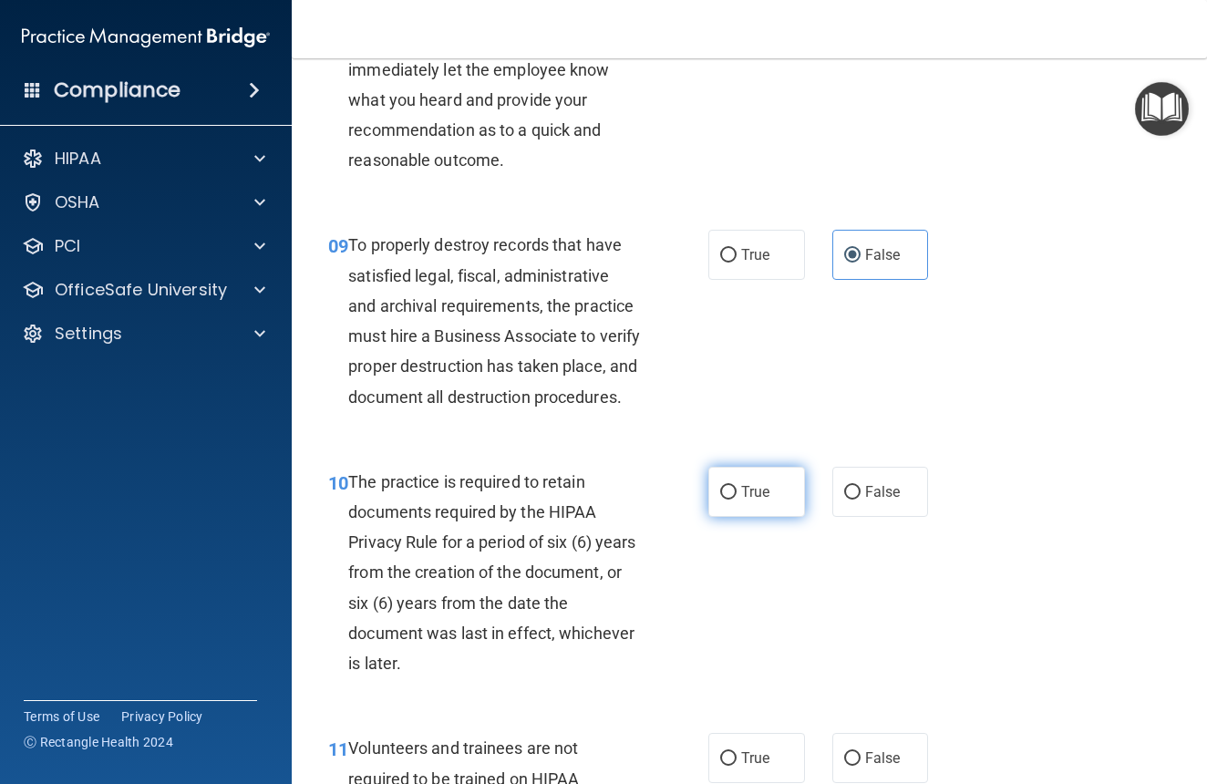
scroll to position [1746, 0]
click at [748, 500] on span "True" at bounding box center [755, 490] width 28 height 17
click at [737, 499] on input "True" at bounding box center [728, 492] width 16 height 14
radio input "true"
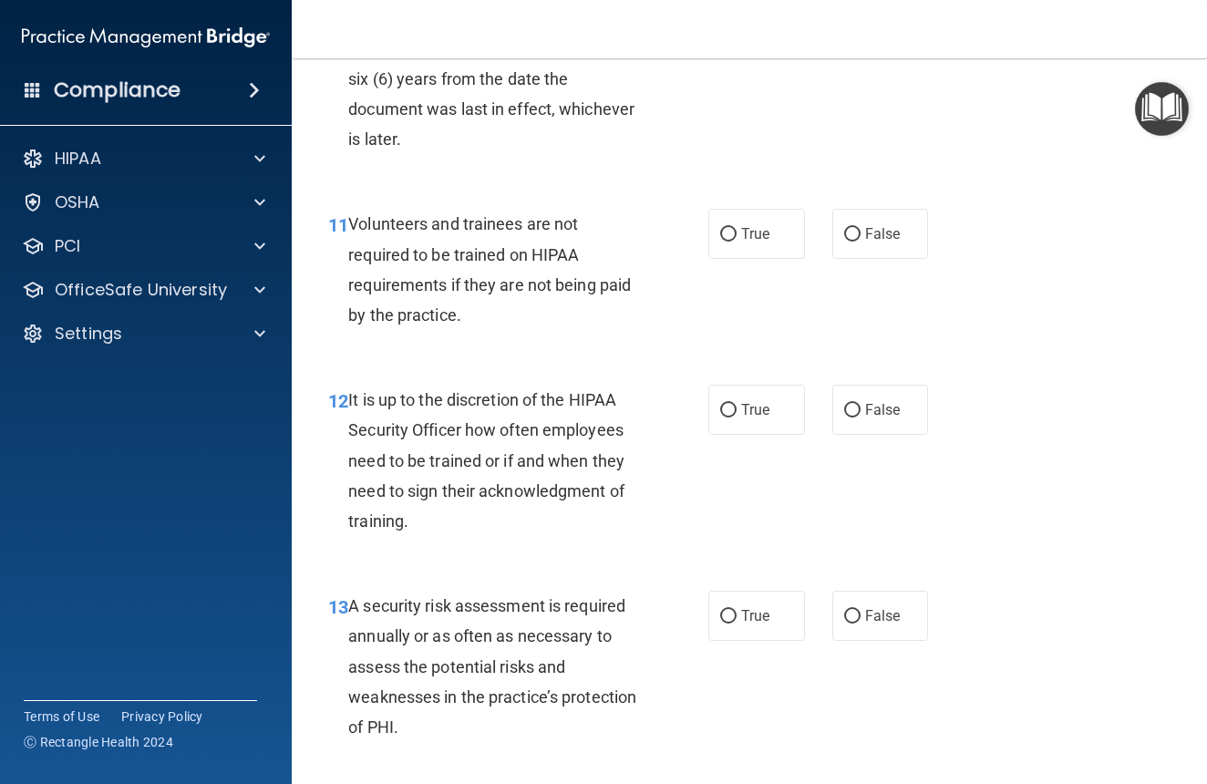
scroll to position [2271, 0]
click at [892, 237] on label "False" at bounding box center [881, 233] width 97 height 50
click at [861, 237] on input "False" at bounding box center [852, 234] width 16 height 14
radio input "true"
click at [879, 418] on span "False" at bounding box center [883, 408] width 36 height 17
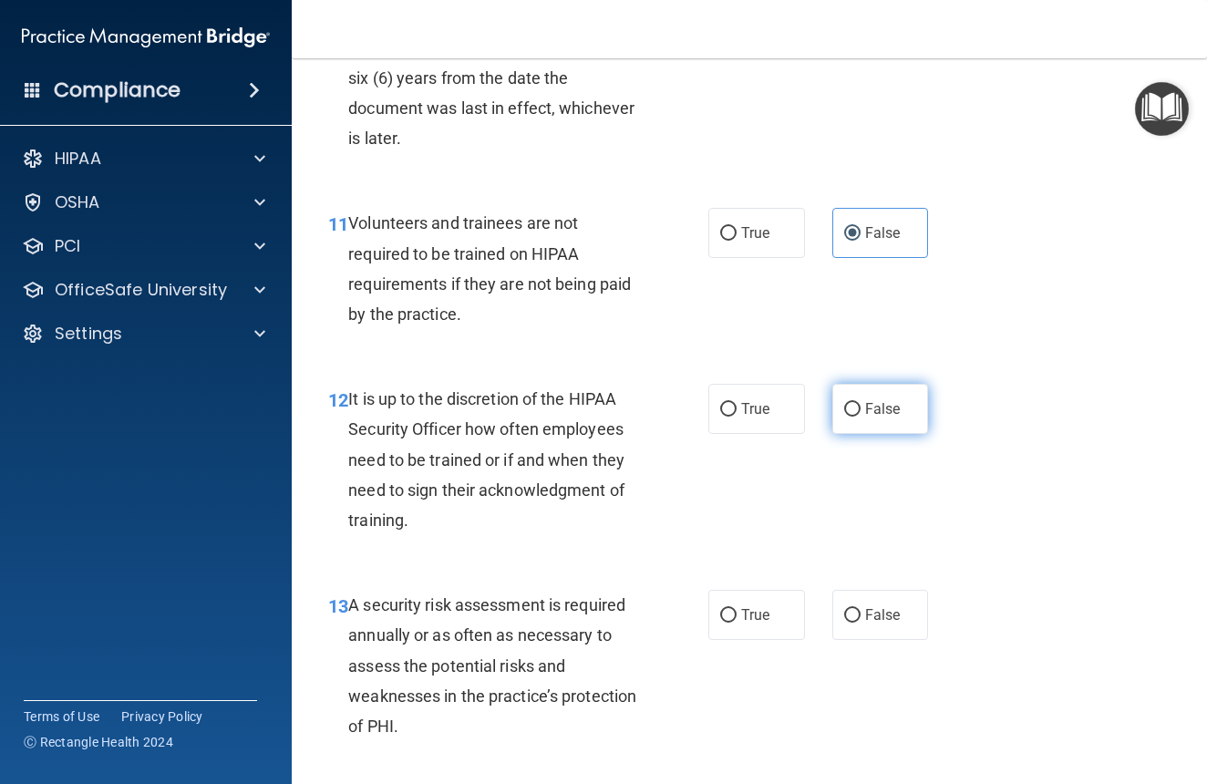
click at [861, 417] on input "False" at bounding box center [852, 410] width 16 height 14
radio input "true"
click at [742, 624] on span "True" at bounding box center [755, 614] width 28 height 17
click at [737, 623] on input "True" at bounding box center [728, 616] width 16 height 14
radio input "true"
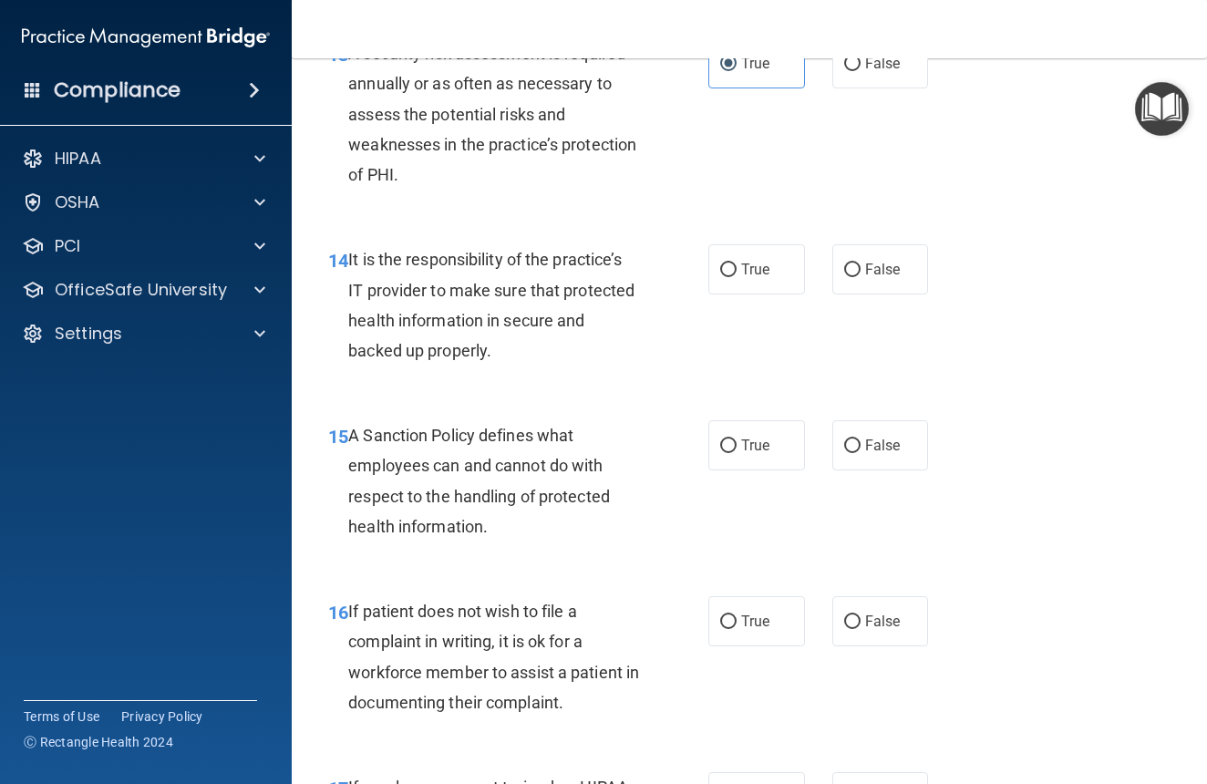
scroll to position [2824, 0]
click at [867, 293] on label "False" at bounding box center [881, 268] width 97 height 50
click at [861, 275] on input "False" at bounding box center [852, 269] width 16 height 14
radio input "true"
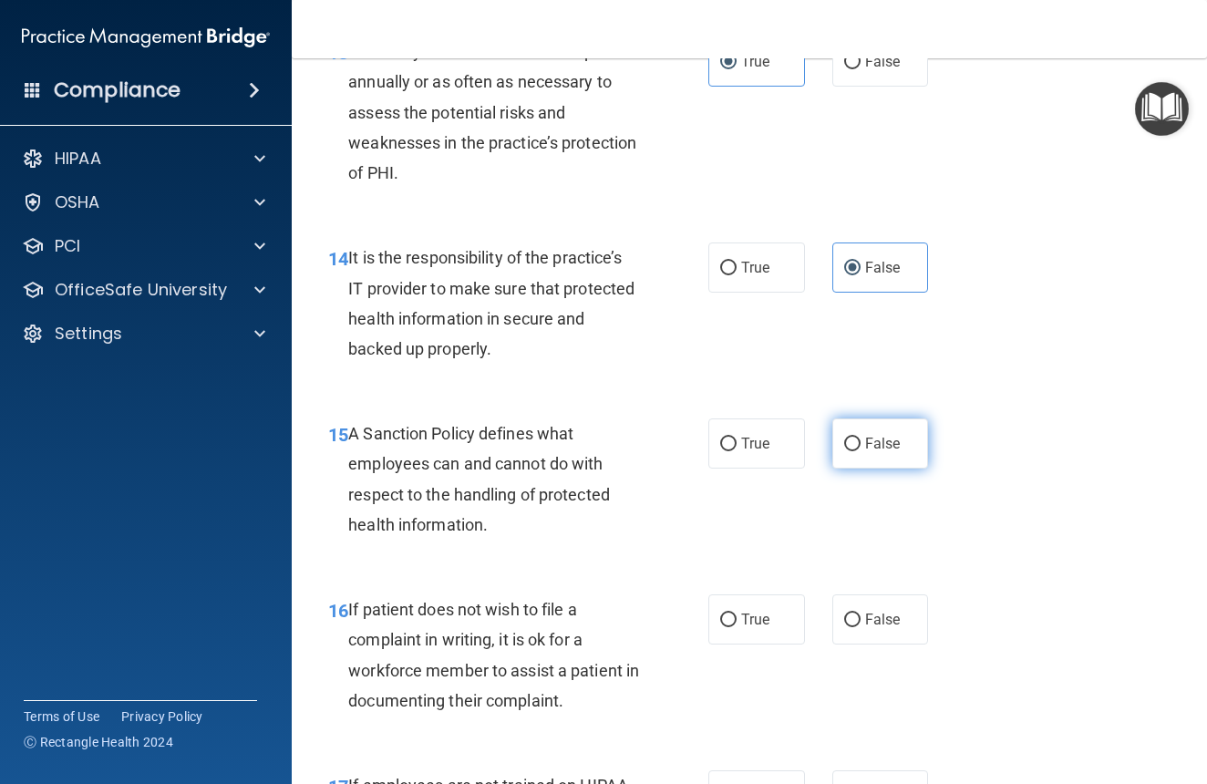
click at [874, 467] on label "False" at bounding box center [881, 444] width 97 height 50
click at [861, 451] on input "False" at bounding box center [852, 445] width 16 height 14
radio input "true"
click at [754, 628] on span "True" at bounding box center [755, 619] width 28 height 17
click at [737, 627] on input "True" at bounding box center [728, 621] width 16 height 14
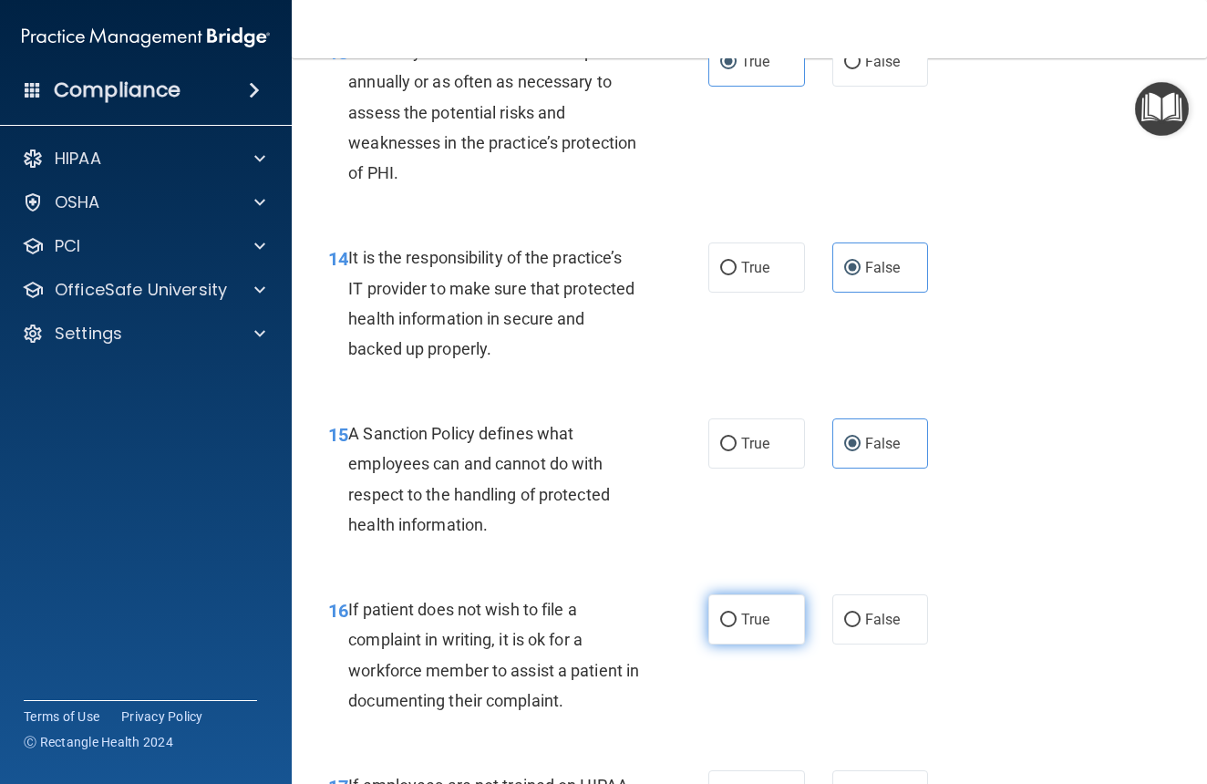
radio input "true"
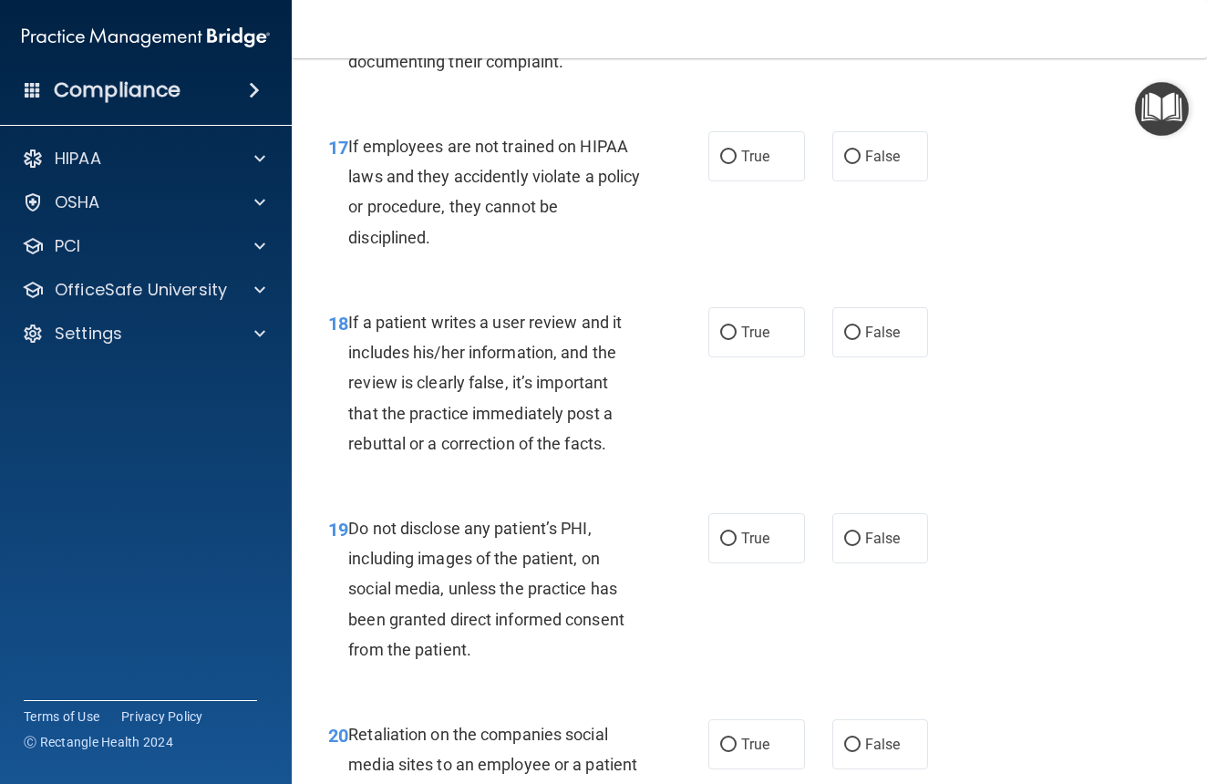
scroll to position [3481, 0]
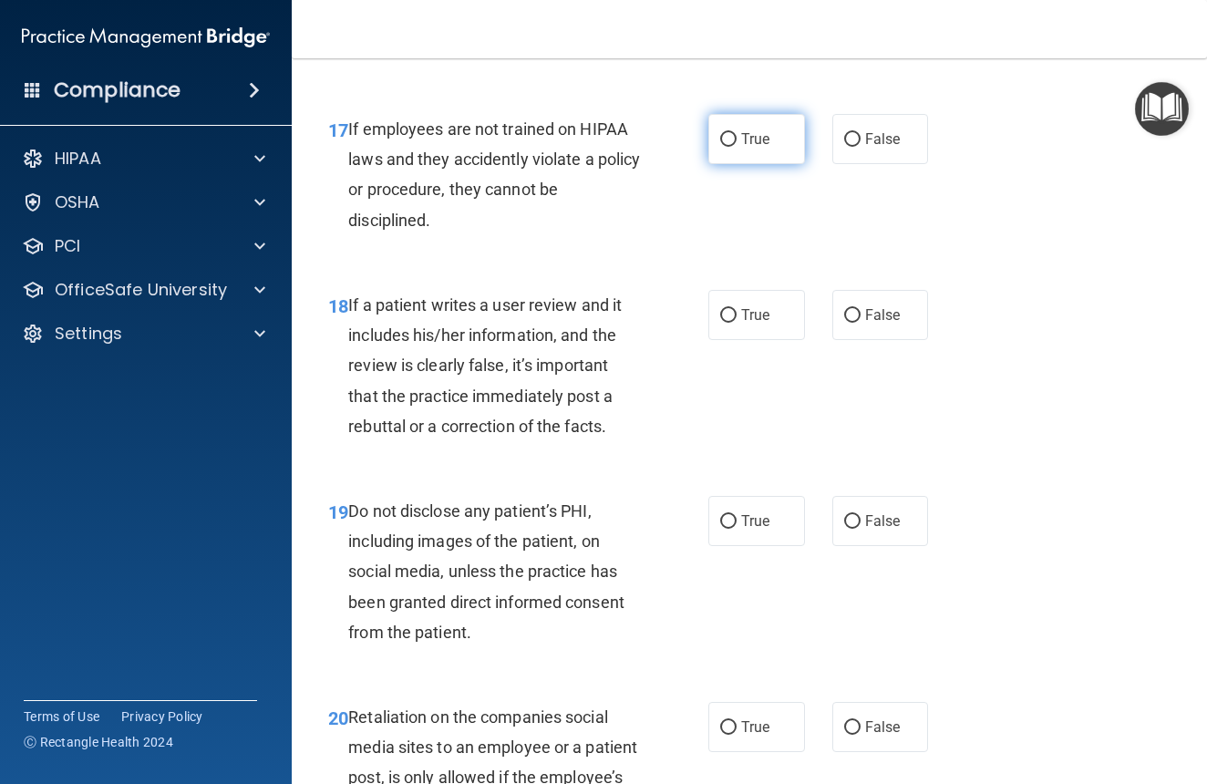
click at [736, 164] on label "True" at bounding box center [757, 139] width 97 height 50
click at [736, 147] on input "True" at bounding box center [728, 140] width 16 height 14
radio input "true"
click at [736, 164] on label "True" at bounding box center [757, 139] width 97 height 50
click at [736, 147] on input "True" at bounding box center [728, 140] width 16 height 14
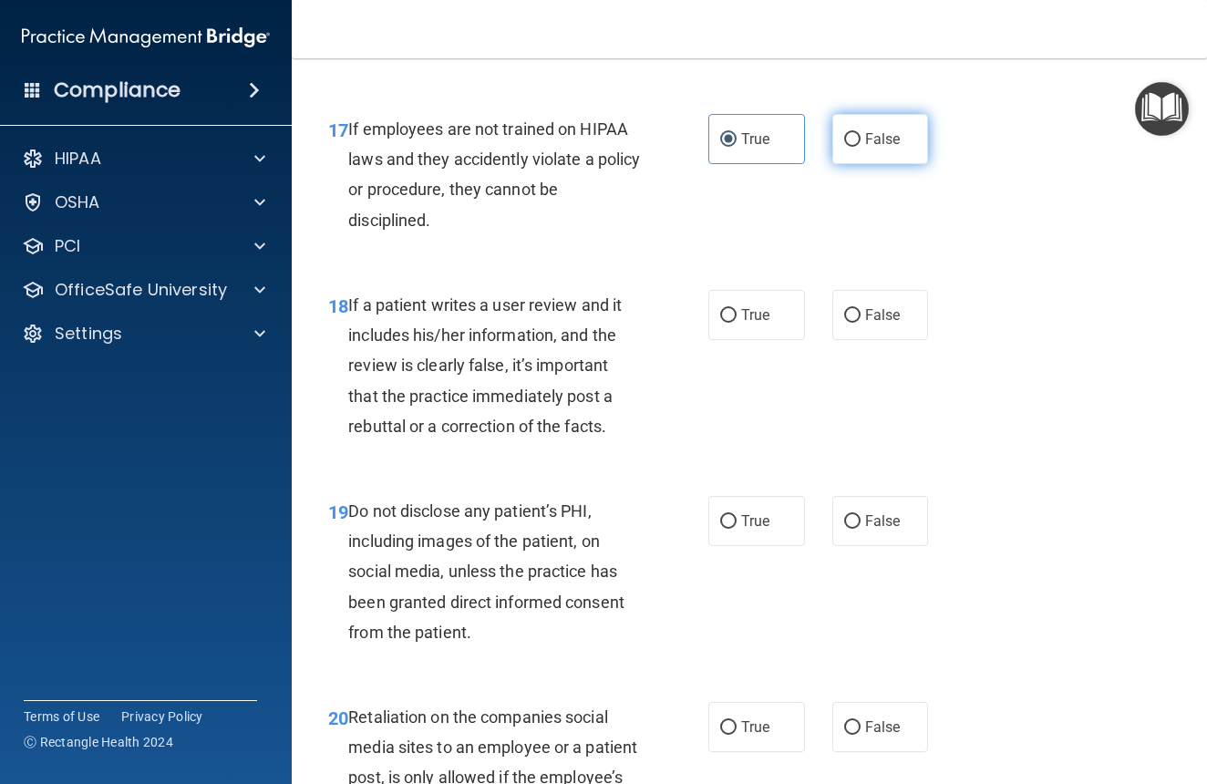
click at [889, 146] on span "False" at bounding box center [883, 138] width 36 height 17
click at [861, 146] on input "False" at bounding box center [852, 140] width 16 height 14
radio input "true"
radio input "false"
click at [900, 306] on label "False" at bounding box center [881, 315] width 97 height 50
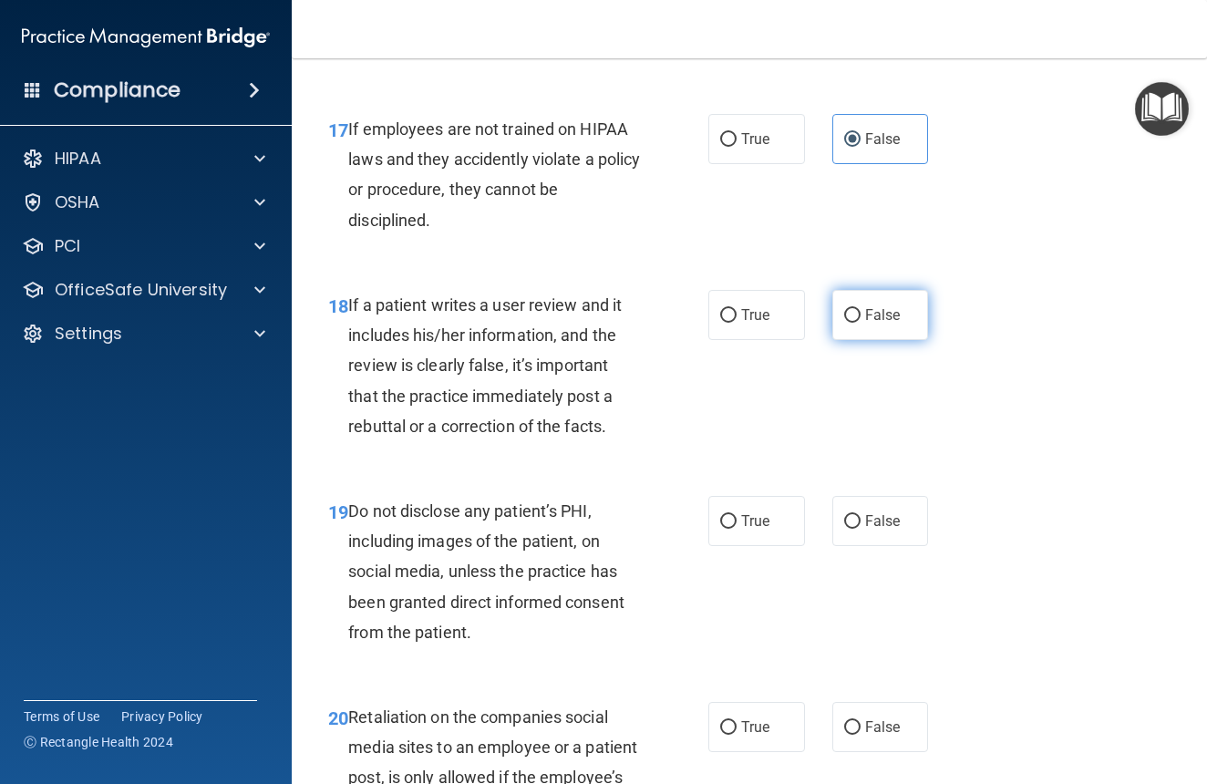
click at [861, 309] on input "False" at bounding box center [852, 316] width 16 height 14
radio input "true"
click at [734, 529] on input "True" at bounding box center [728, 522] width 16 height 14
radio input "true"
click at [859, 735] on input "False" at bounding box center [852, 728] width 16 height 14
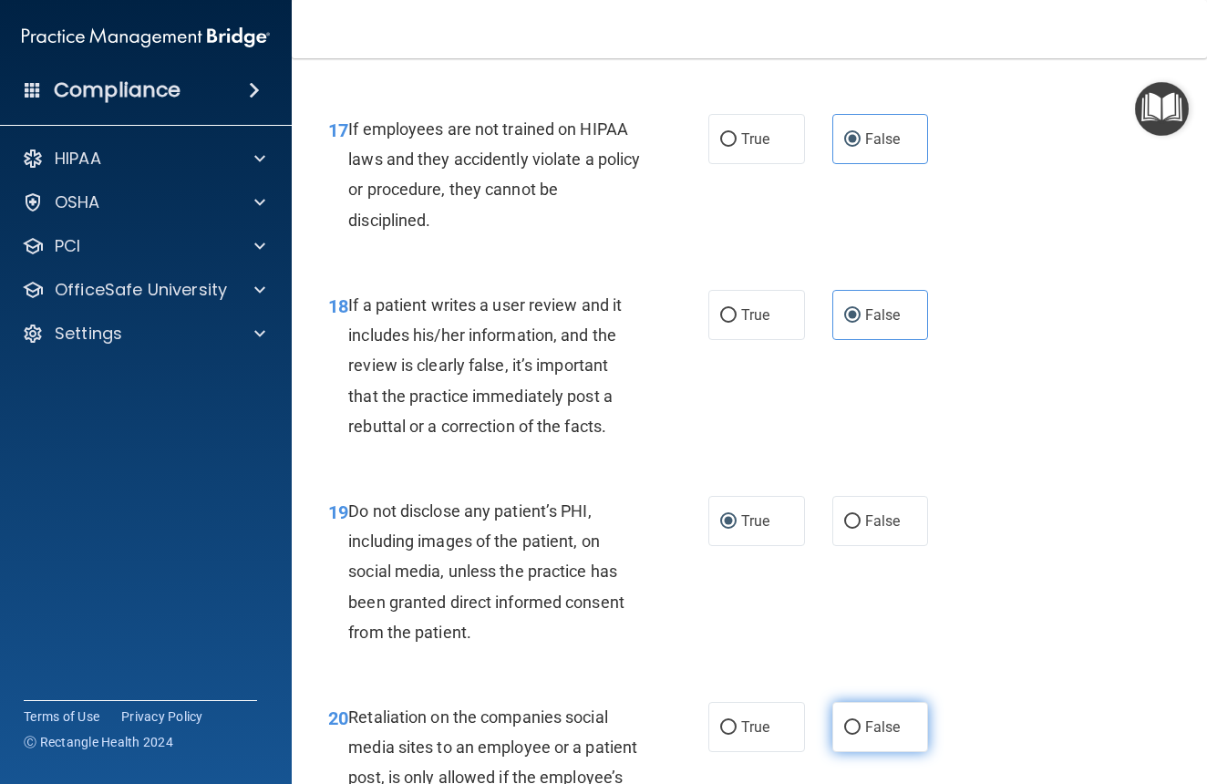
radio input "true"
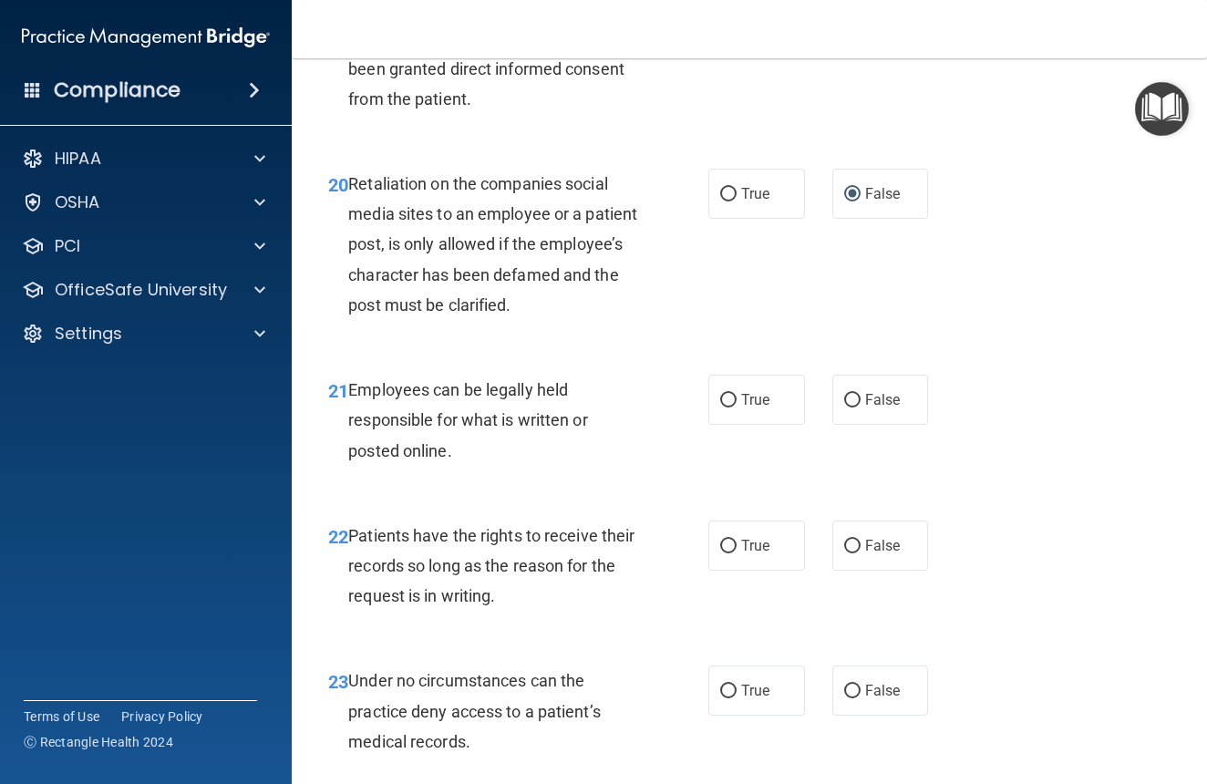
scroll to position [4015, 0]
click at [758, 408] on span "True" at bounding box center [755, 398] width 28 height 17
click at [737, 407] on input "True" at bounding box center [728, 400] width 16 height 14
radio input "true"
click at [878, 554] on span "False" at bounding box center [883, 544] width 36 height 17
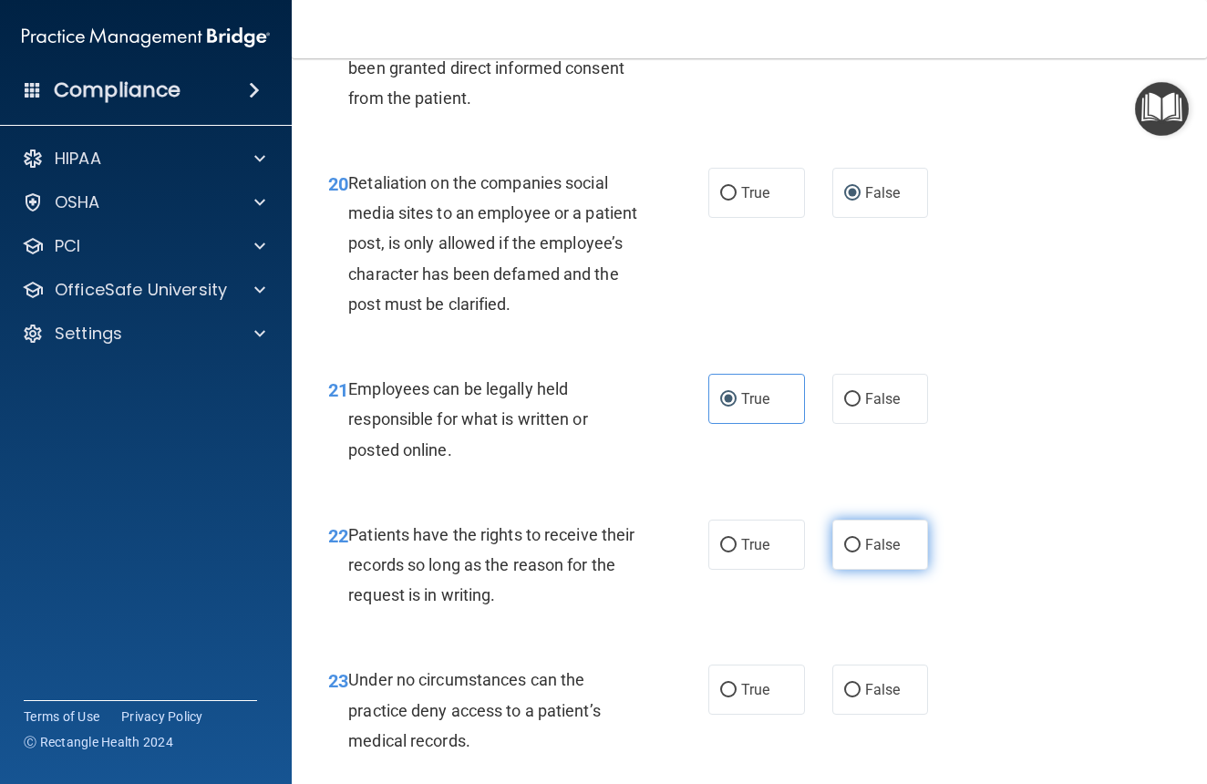
click at [861, 553] on input "False" at bounding box center [852, 546] width 16 height 14
radio input "true"
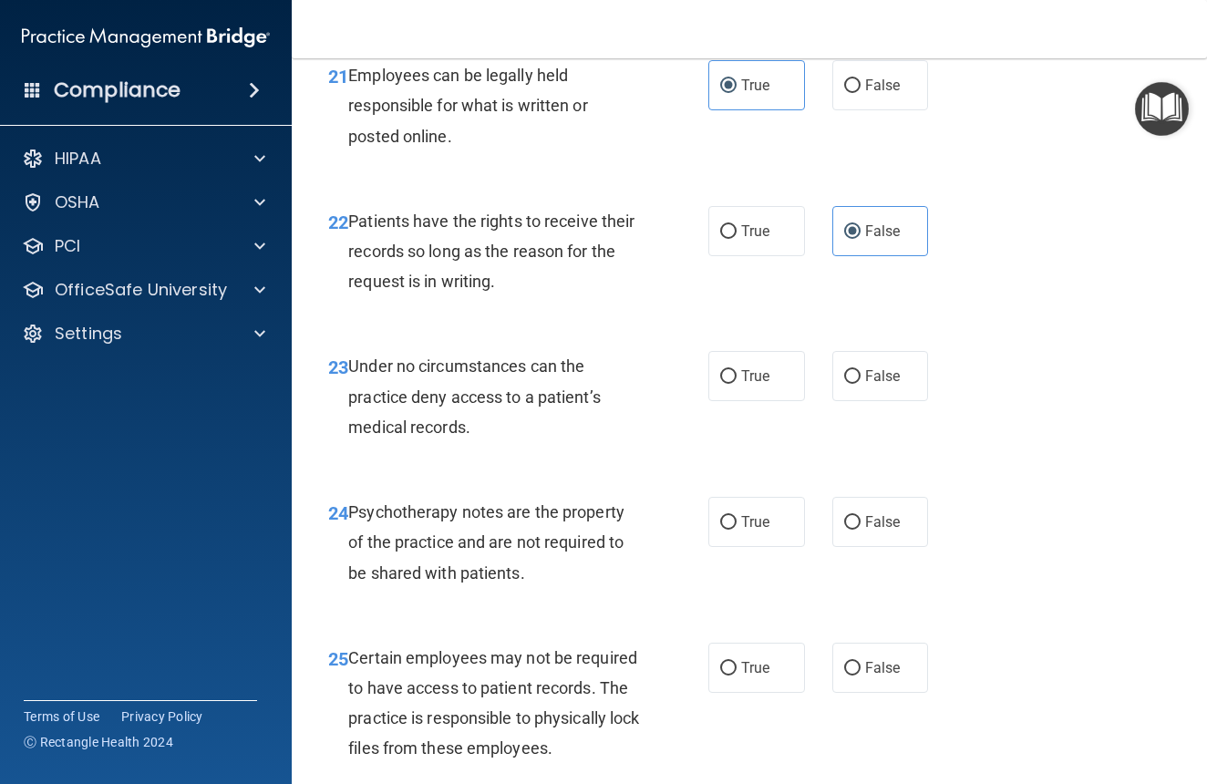
scroll to position [4330, 0]
click at [894, 379] on span "False" at bounding box center [883, 375] width 36 height 17
click at [861, 379] on input "False" at bounding box center [852, 376] width 16 height 14
radio input "true"
click at [741, 546] on label "True" at bounding box center [757, 521] width 97 height 50
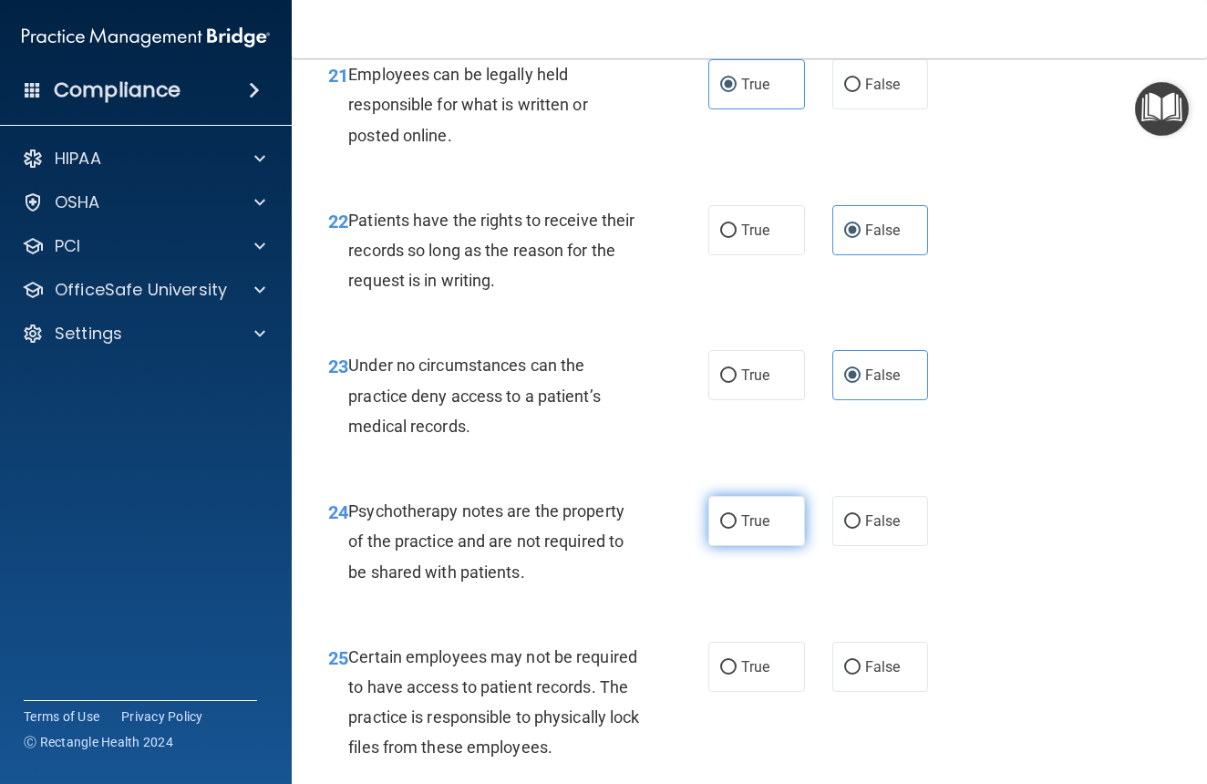
click at [737, 529] on input "True" at bounding box center [728, 522] width 16 height 14
radio input "true"
click at [746, 675] on span "True" at bounding box center [755, 666] width 28 height 17
click at [737, 675] on input "True" at bounding box center [728, 668] width 16 height 14
radio input "true"
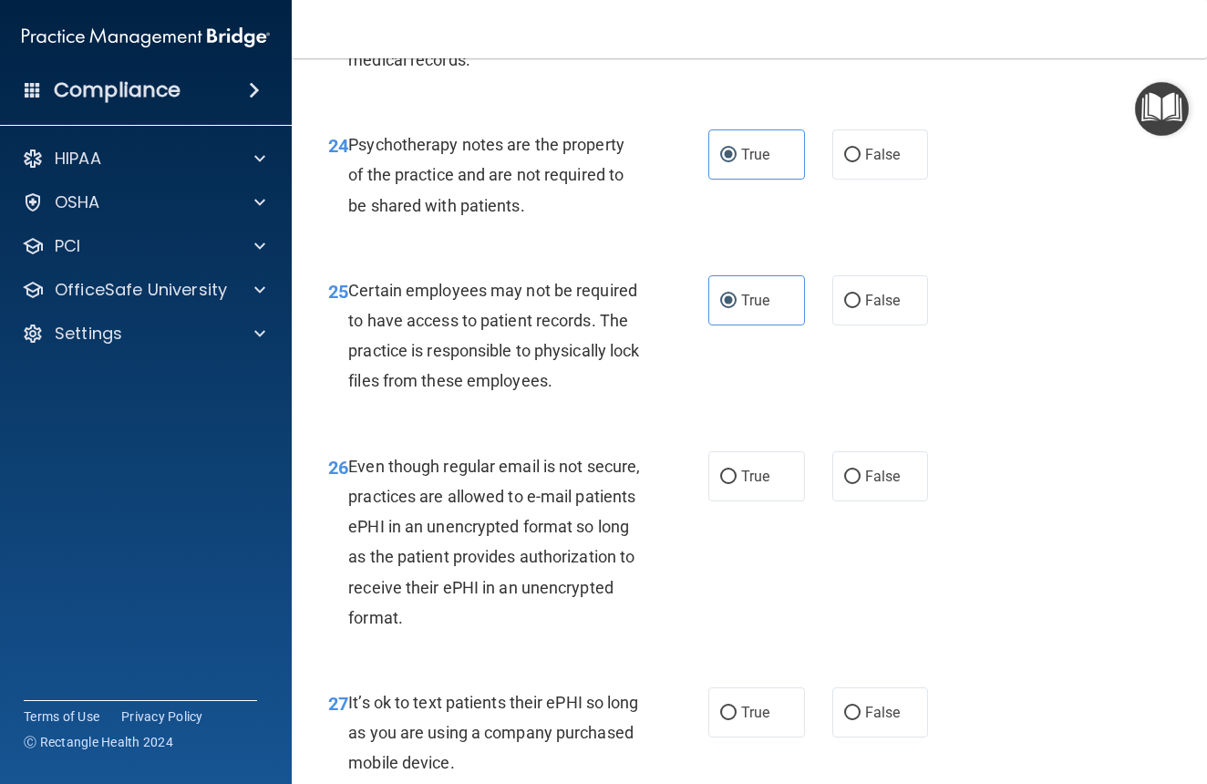
scroll to position [4697, 0]
click at [758, 472] on span "True" at bounding box center [755, 475] width 28 height 17
click at [737, 472] on input "True" at bounding box center [728, 477] width 16 height 14
radio input "true"
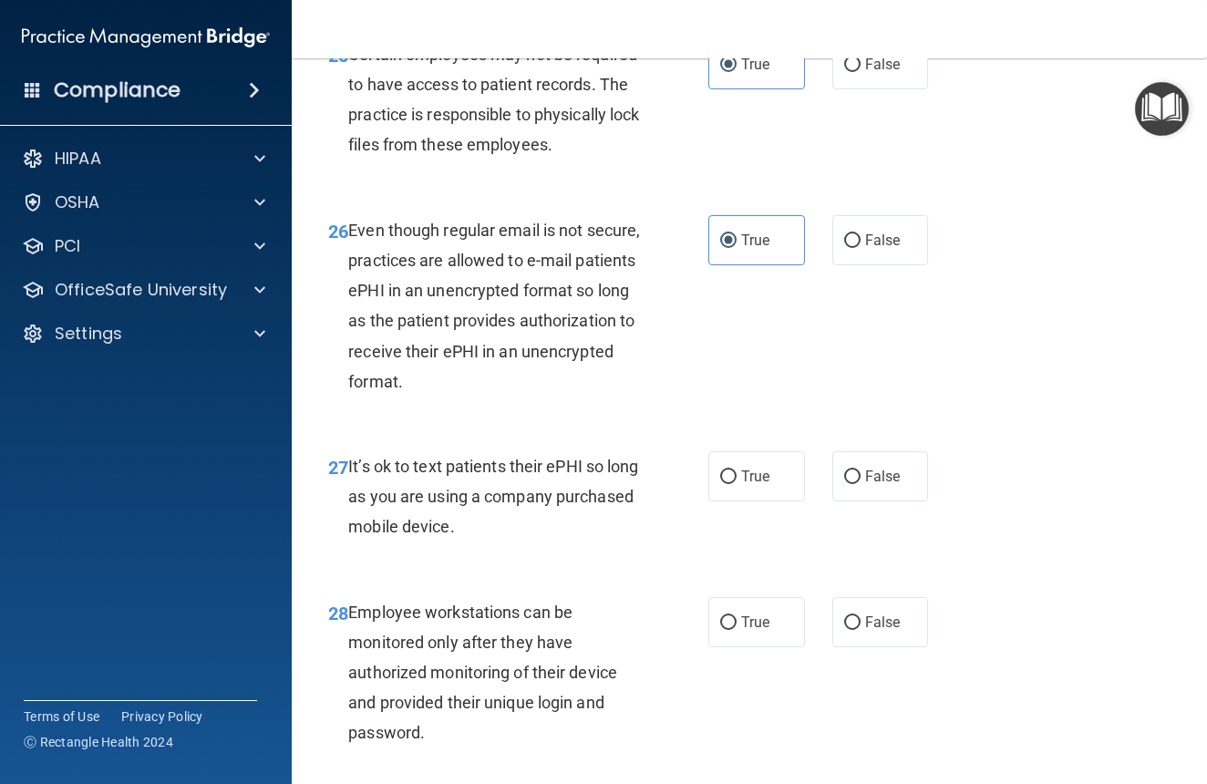
scroll to position [4933, 0]
click at [873, 495] on label "False" at bounding box center [881, 475] width 97 height 50
click at [861, 483] on input "False" at bounding box center [852, 477] width 16 height 14
radio input "true"
click at [870, 634] on label "False" at bounding box center [881, 621] width 97 height 50
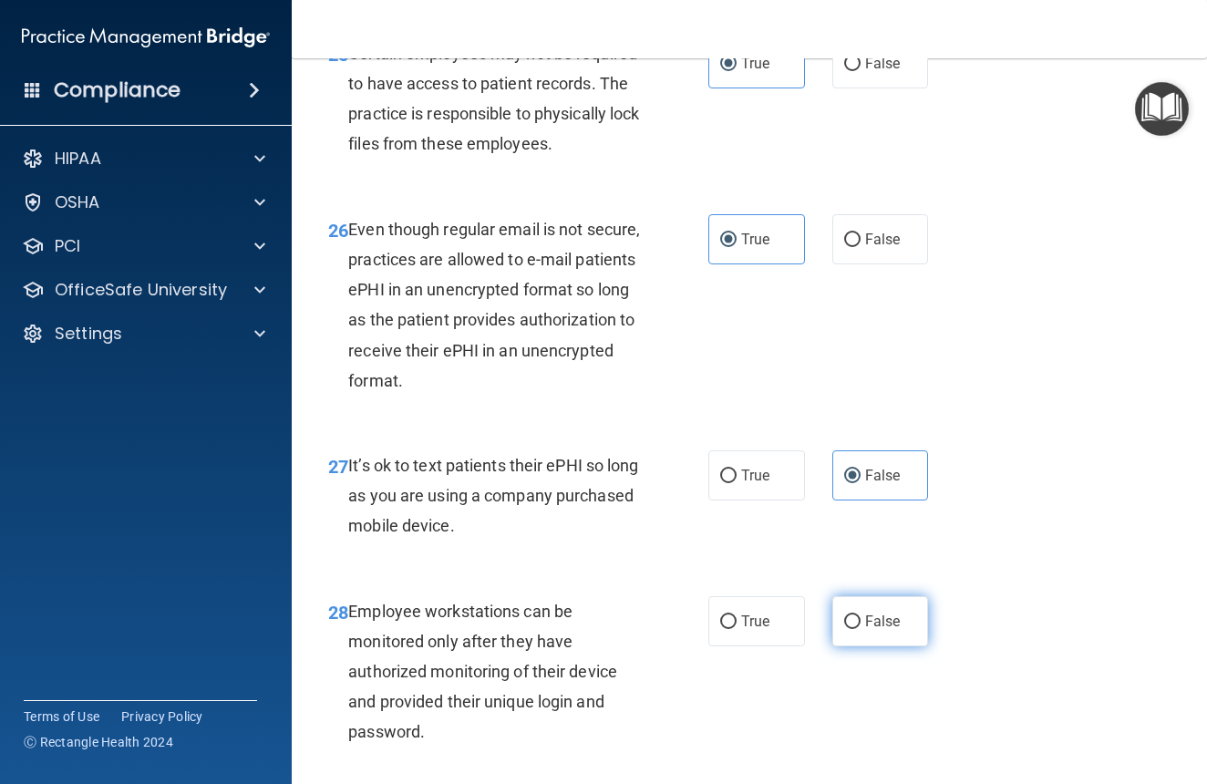
click at [861, 629] on input "False" at bounding box center [852, 623] width 16 height 14
radio input "true"
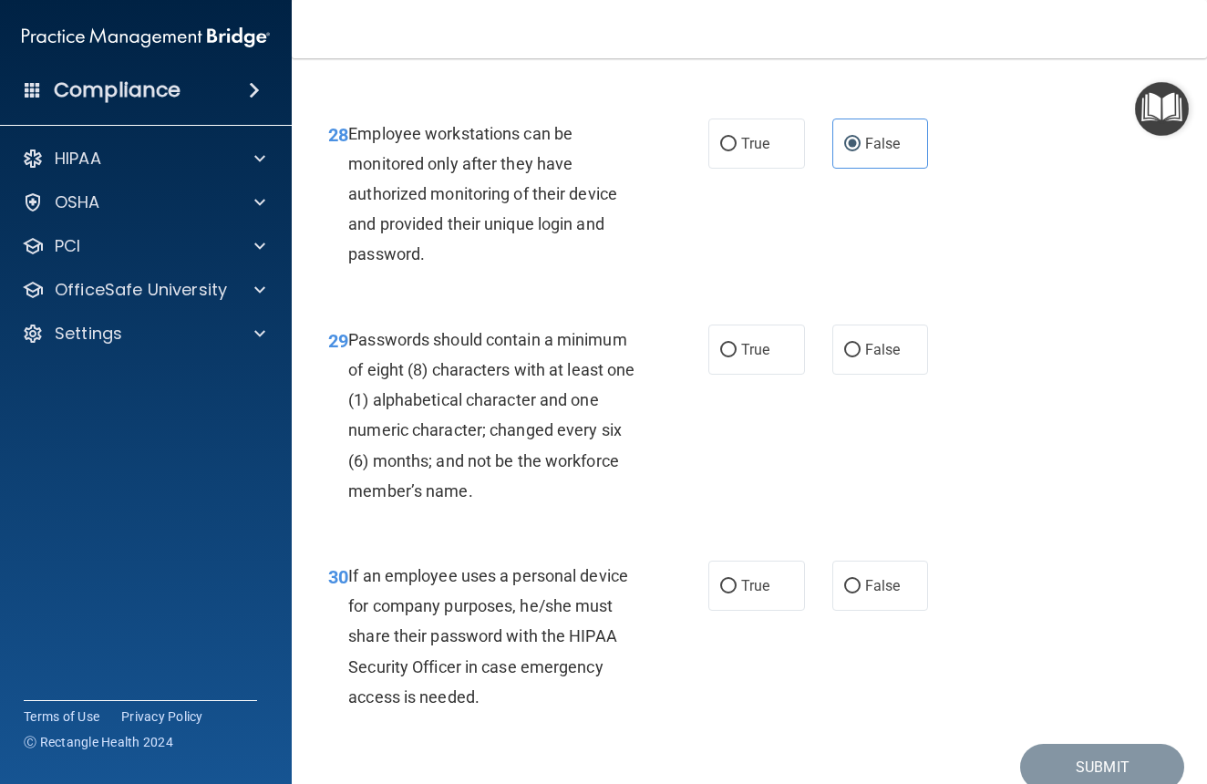
scroll to position [5413, 0]
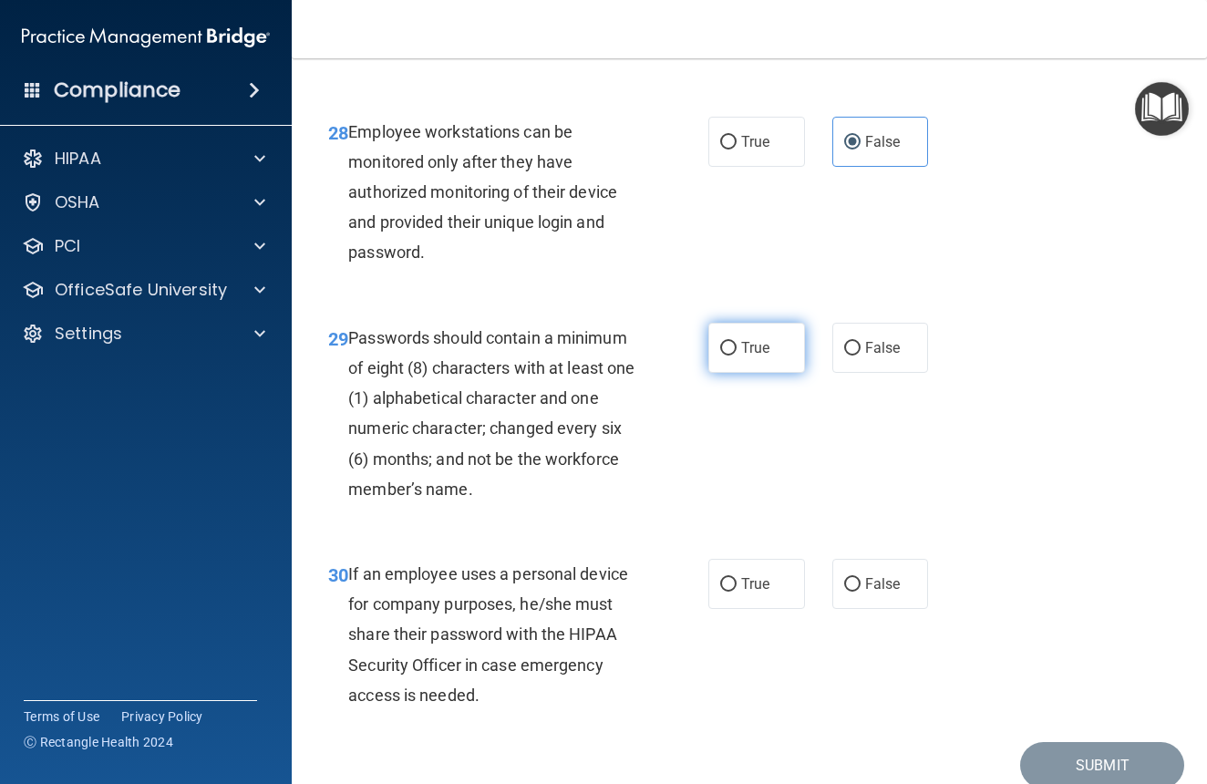
click at [761, 337] on label "True" at bounding box center [757, 348] width 97 height 50
click at [737, 342] on input "True" at bounding box center [728, 349] width 16 height 14
radio input "true"
click at [875, 581] on span "False" at bounding box center [883, 583] width 36 height 17
click at [861, 581] on input "False" at bounding box center [852, 585] width 16 height 14
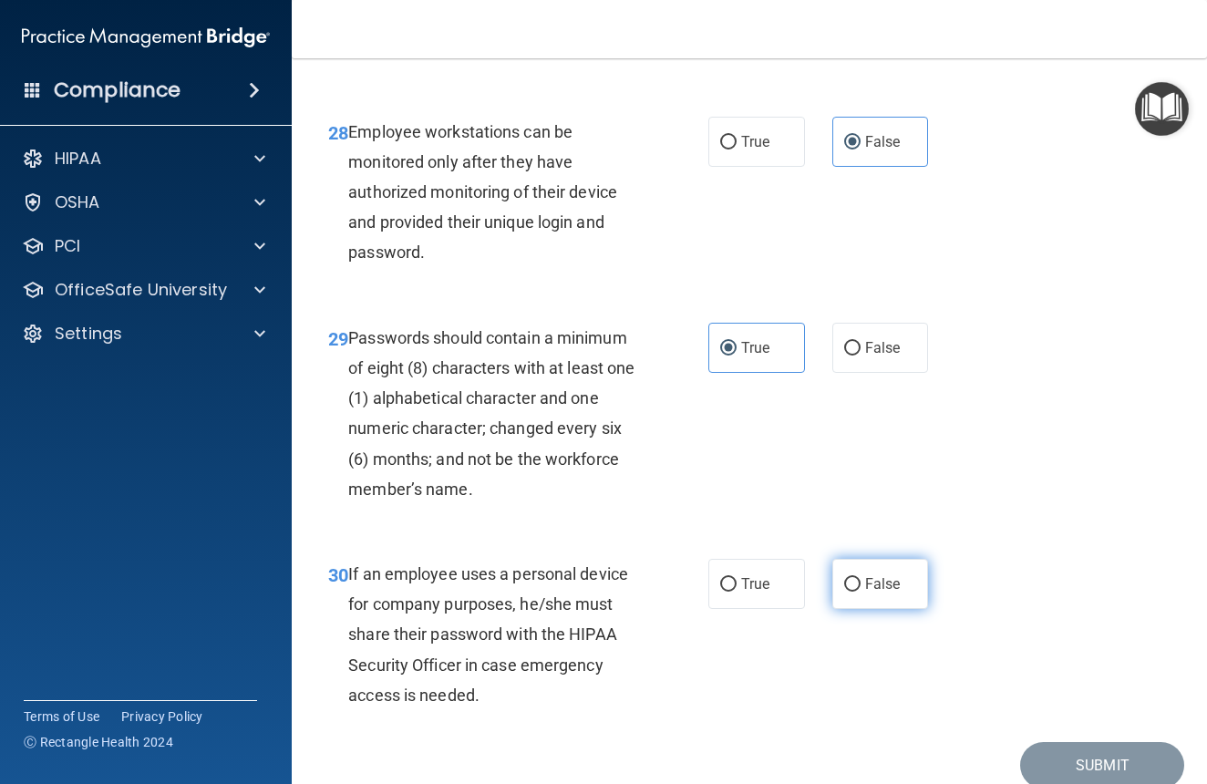
radio input "true"
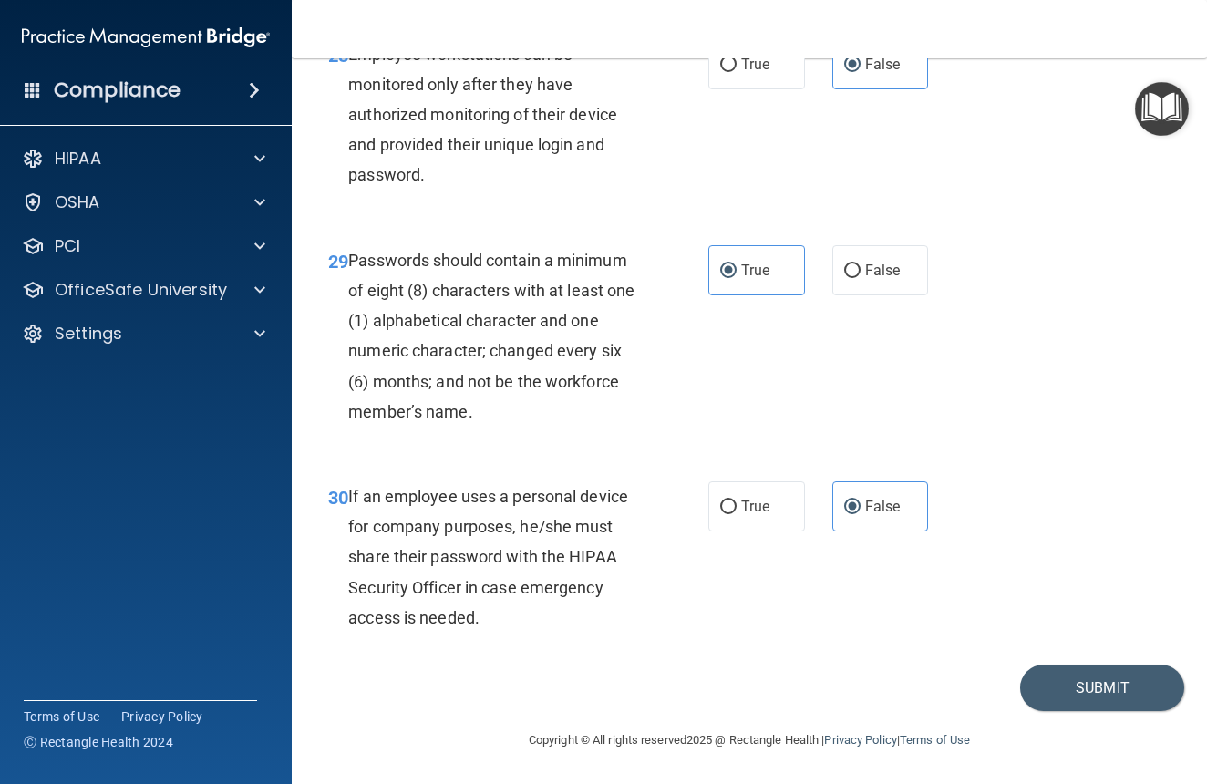
scroll to position [5490, 0]
click at [1092, 678] on button "Submit" at bounding box center [1102, 688] width 164 height 47
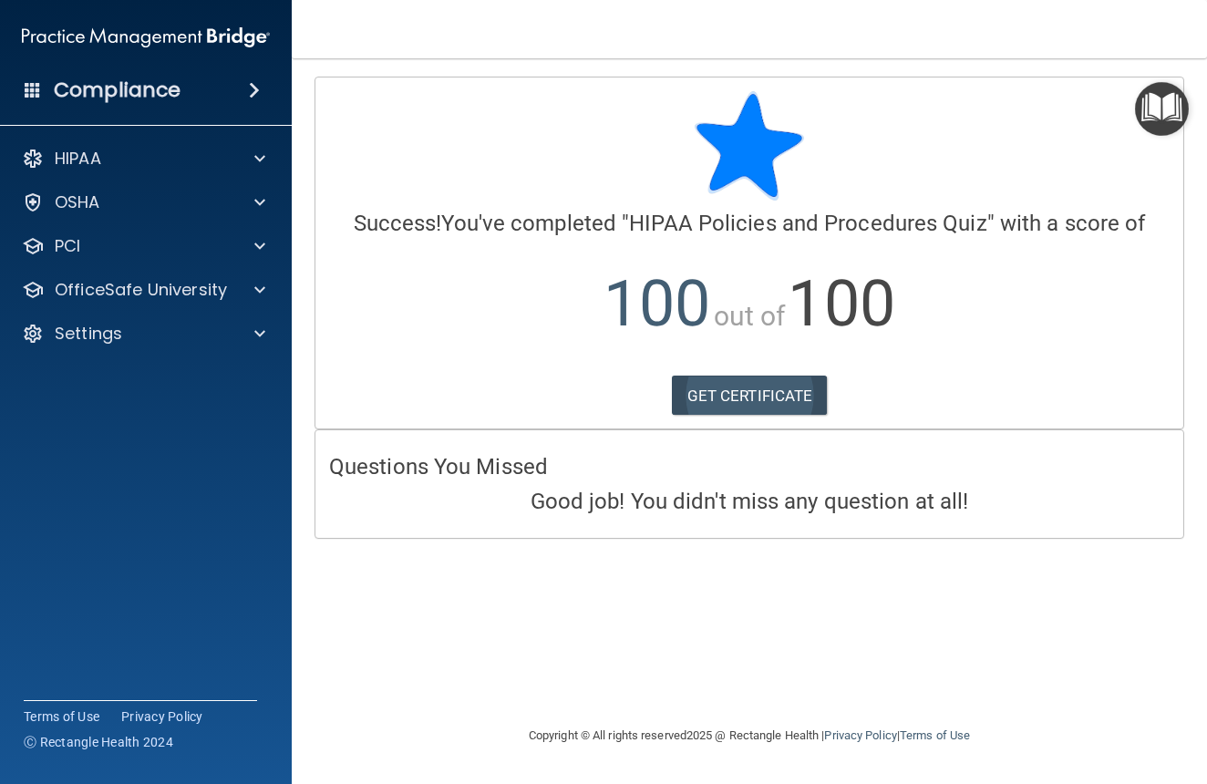
click at [777, 382] on link "GET CERTIFICATE" at bounding box center [750, 396] width 156 height 40
click at [92, 170] on div "HIPAA" at bounding box center [146, 158] width 293 height 36
click at [119, 146] on div "HIPAA" at bounding box center [146, 158] width 293 height 36
click at [261, 153] on span at bounding box center [259, 159] width 11 height 22
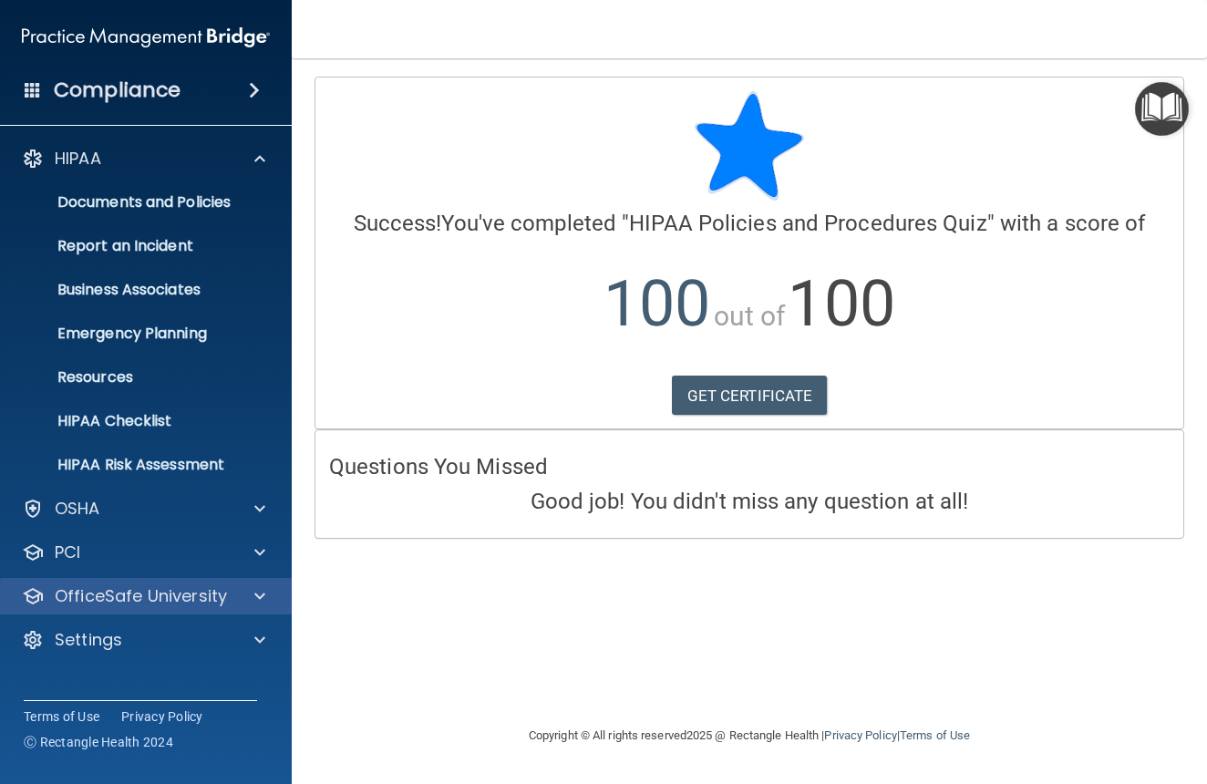
click at [134, 589] on p "OfficeSafe University" at bounding box center [141, 596] width 172 height 22
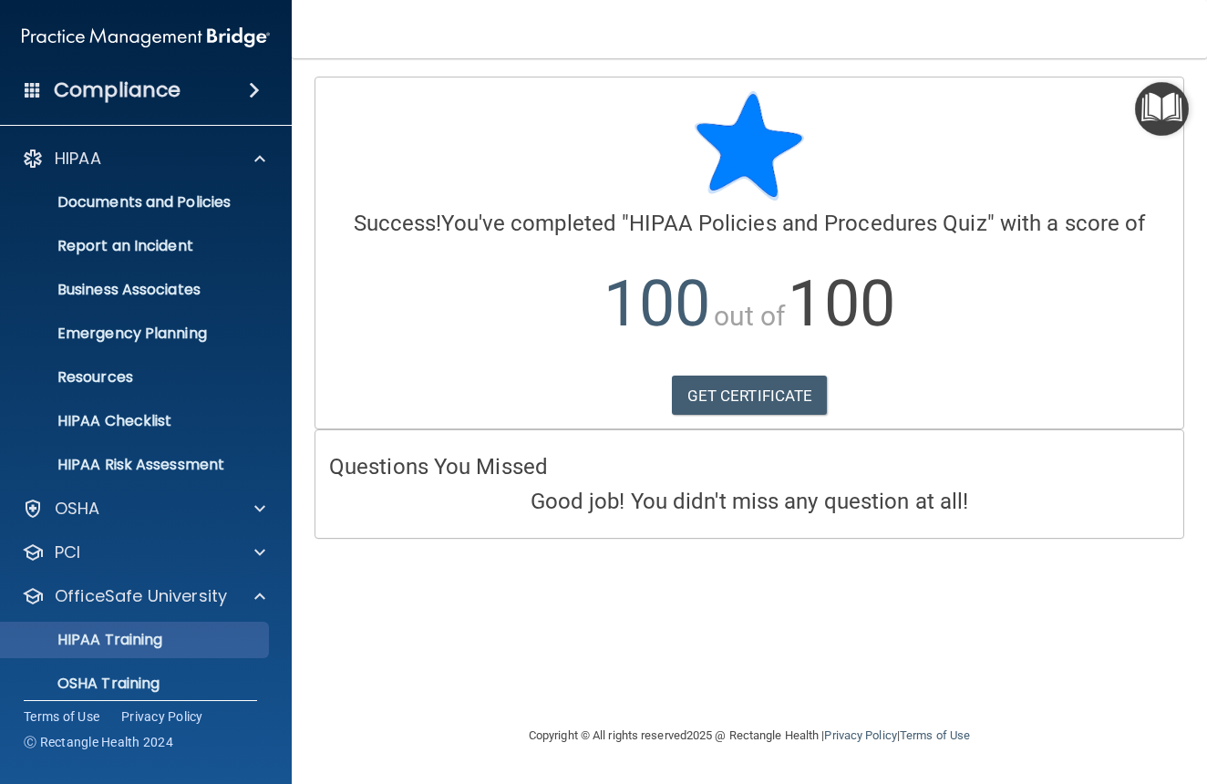
click at [132, 640] on p "HIPAA Training" at bounding box center [87, 640] width 150 height 18
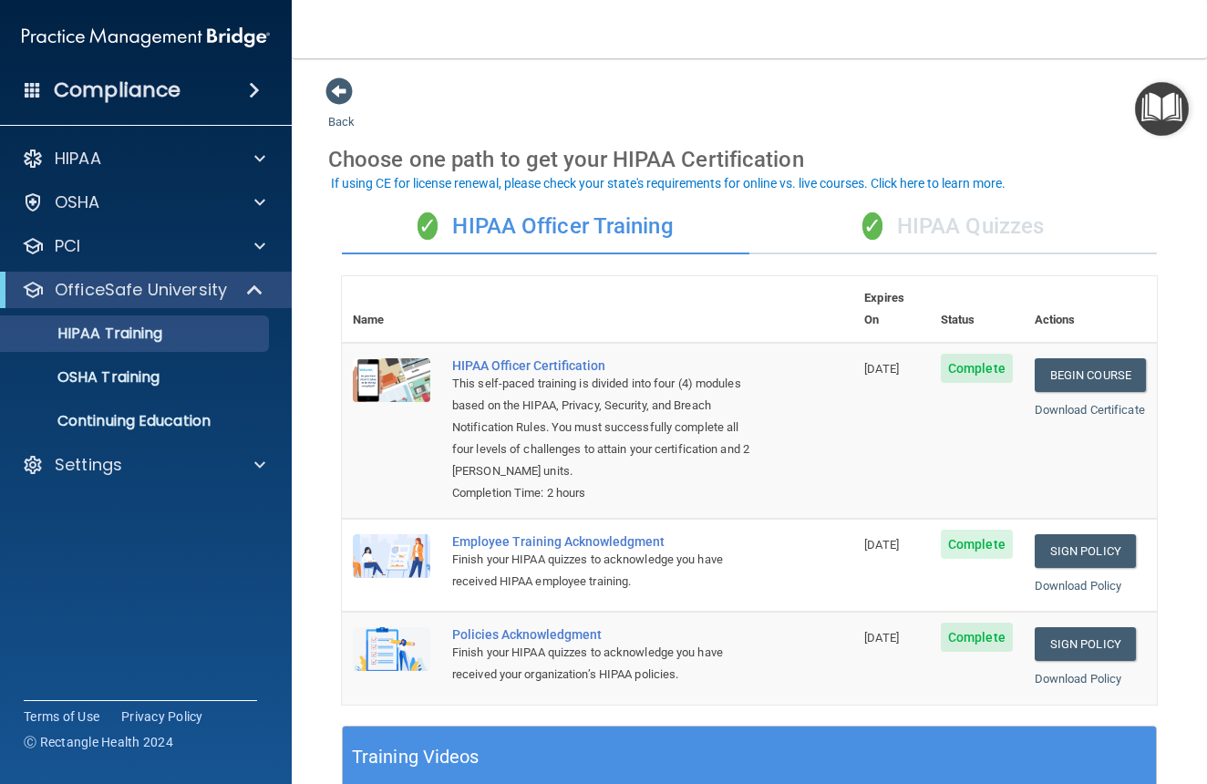
click at [963, 229] on div "✓ HIPAA Quizzes" at bounding box center [954, 227] width 408 height 55
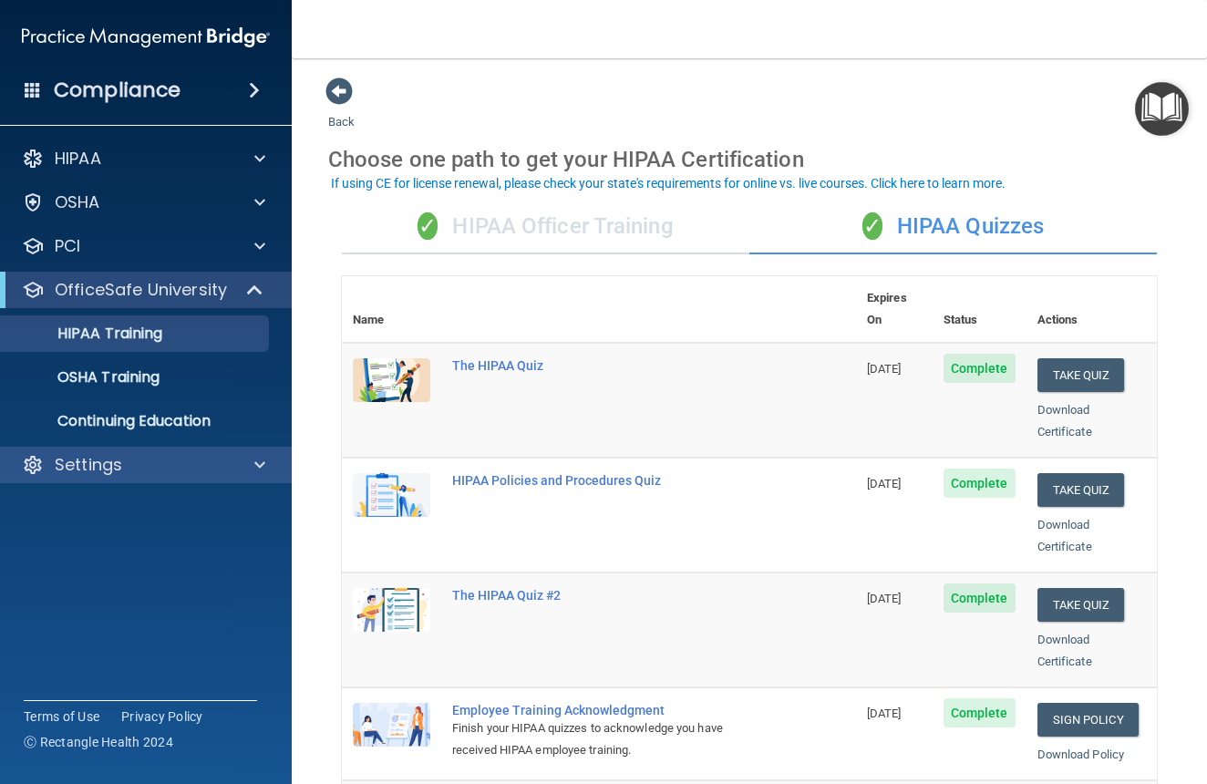
click at [100, 460] on p "Settings" at bounding box center [88, 465] width 67 height 22
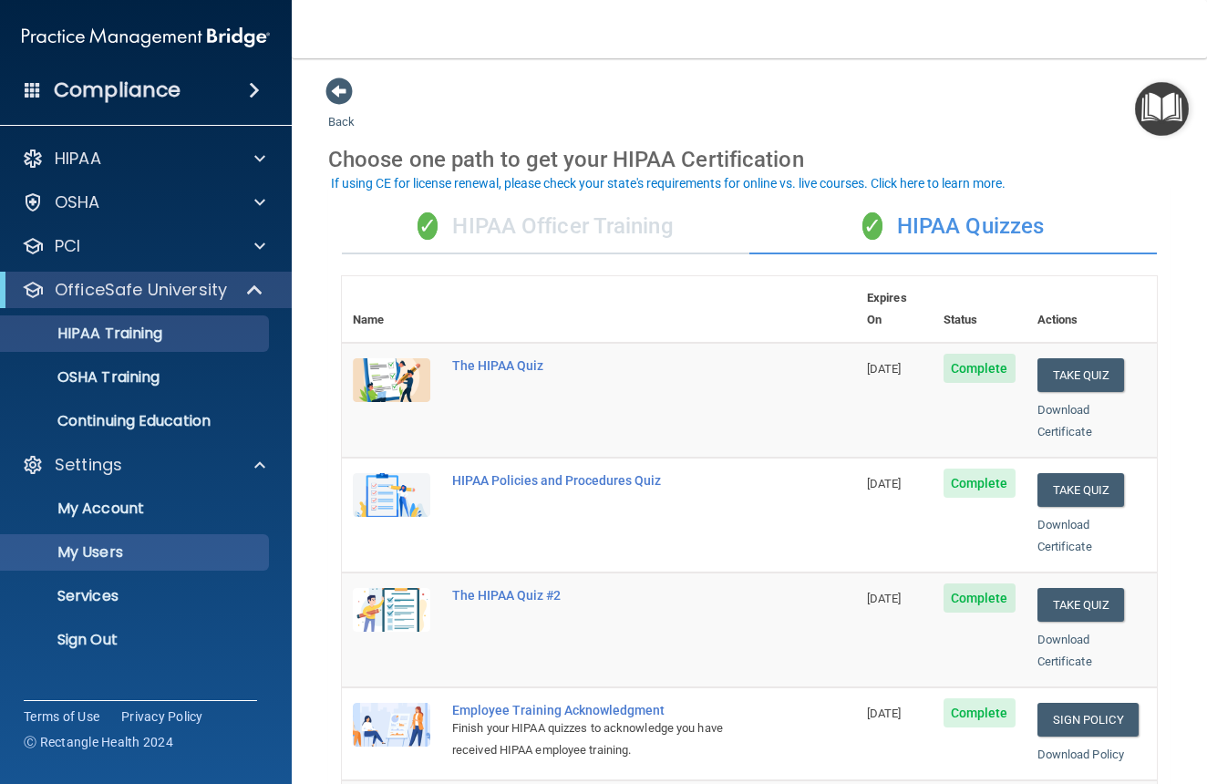
click at [108, 549] on p "My Users" at bounding box center [136, 552] width 249 height 18
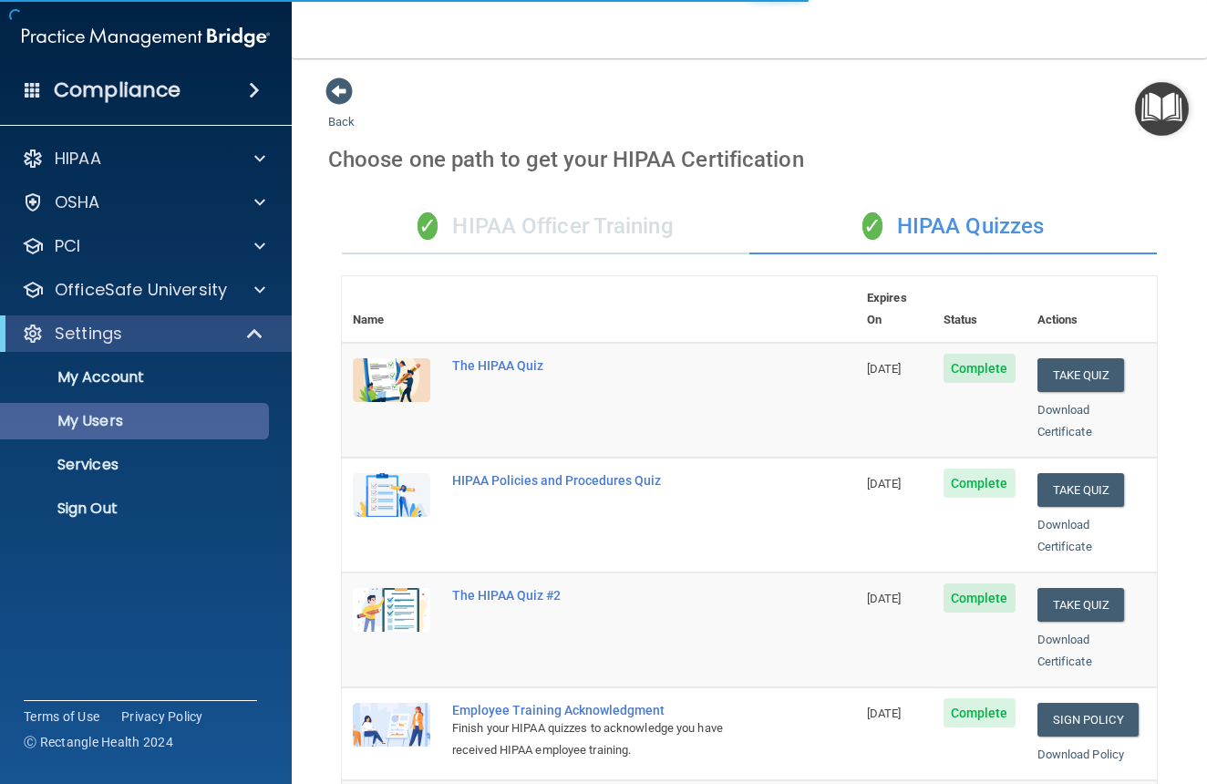
select select "20"
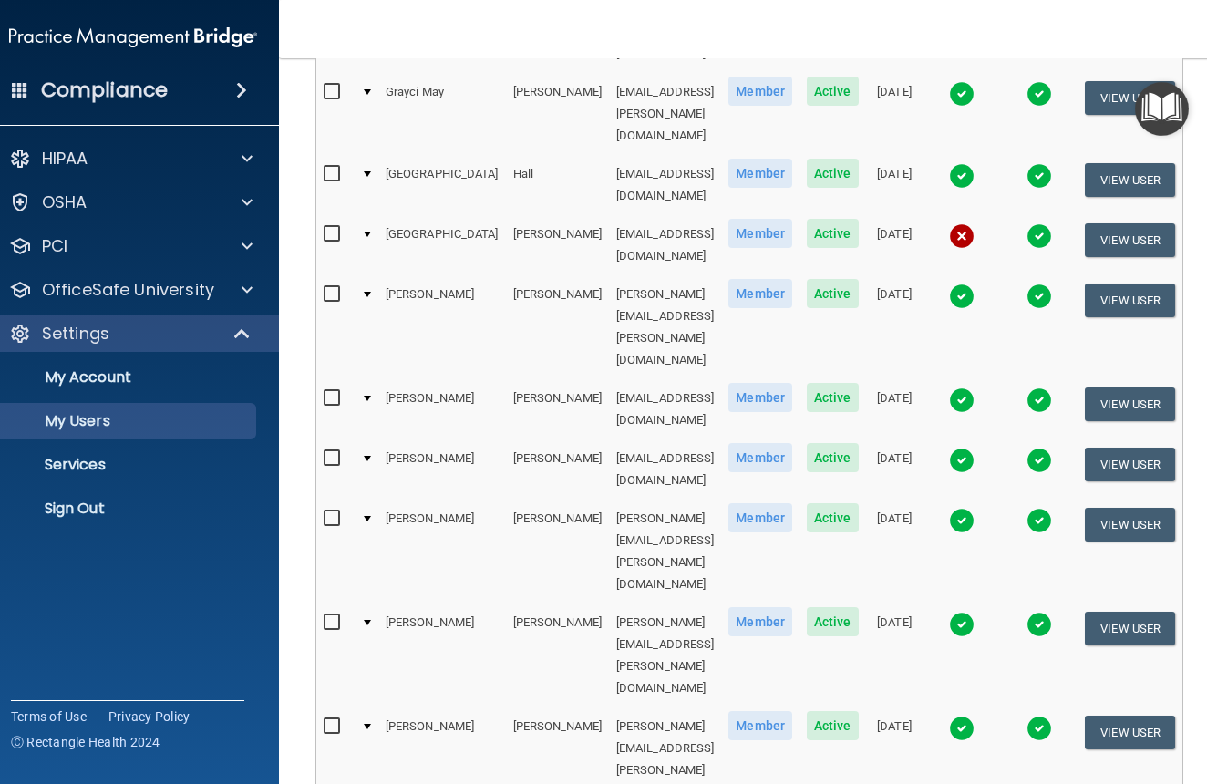
scroll to position [730, 0]
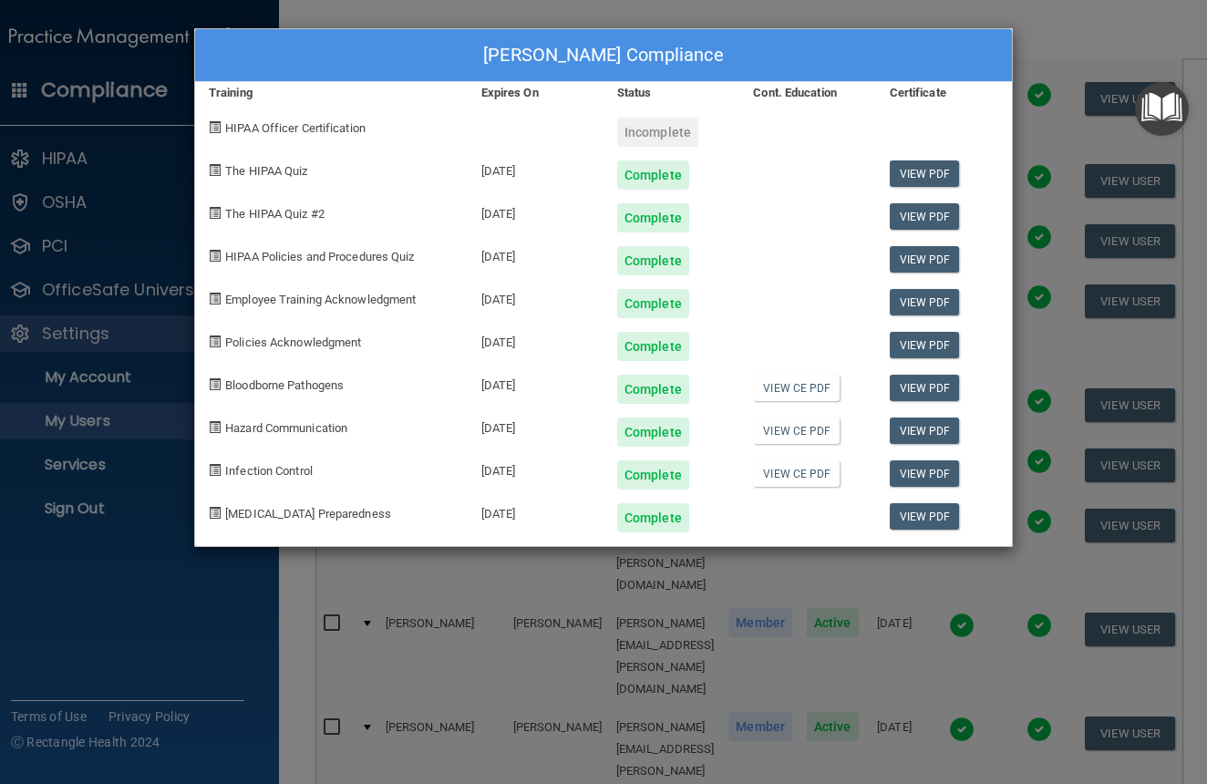
click at [1102, 35] on div "Taylor Lasenieks's Compliance Training Expires On Status Cont. Education Certif…" at bounding box center [603, 392] width 1207 height 784
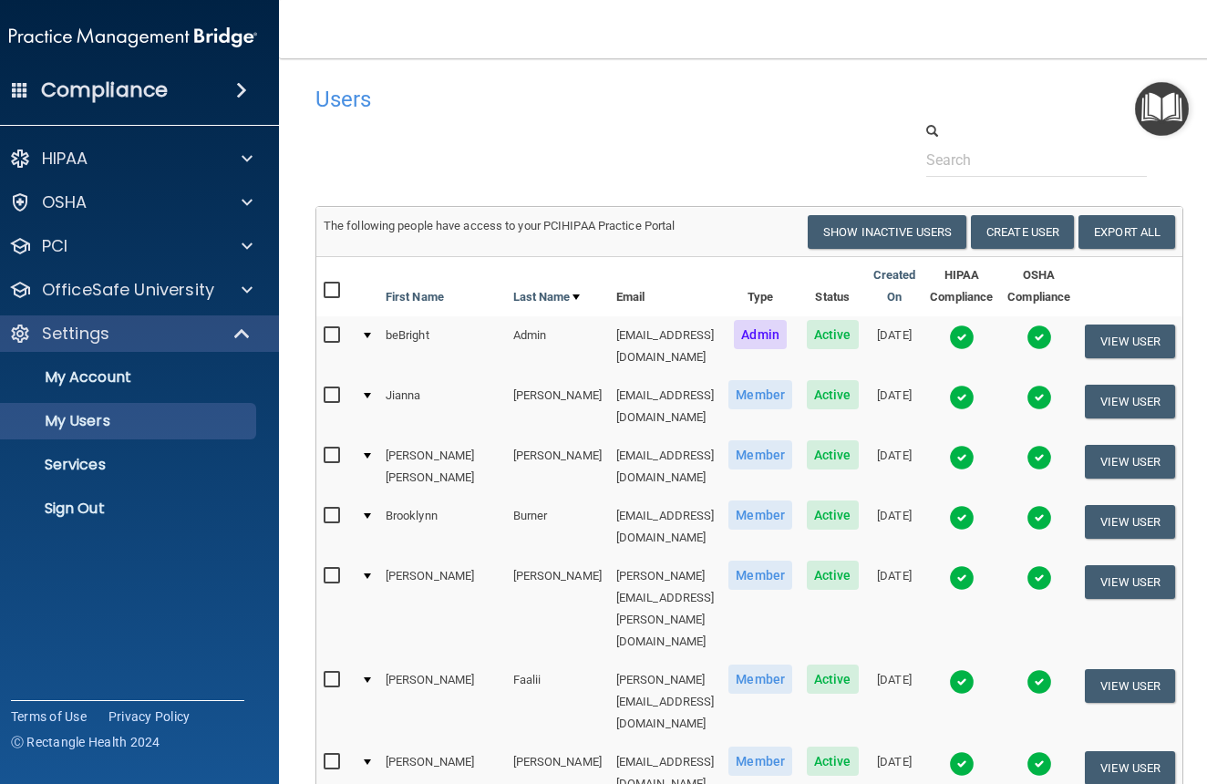
scroll to position [0, 0]
click at [975, 505] on img at bounding box center [962, 518] width 26 height 26
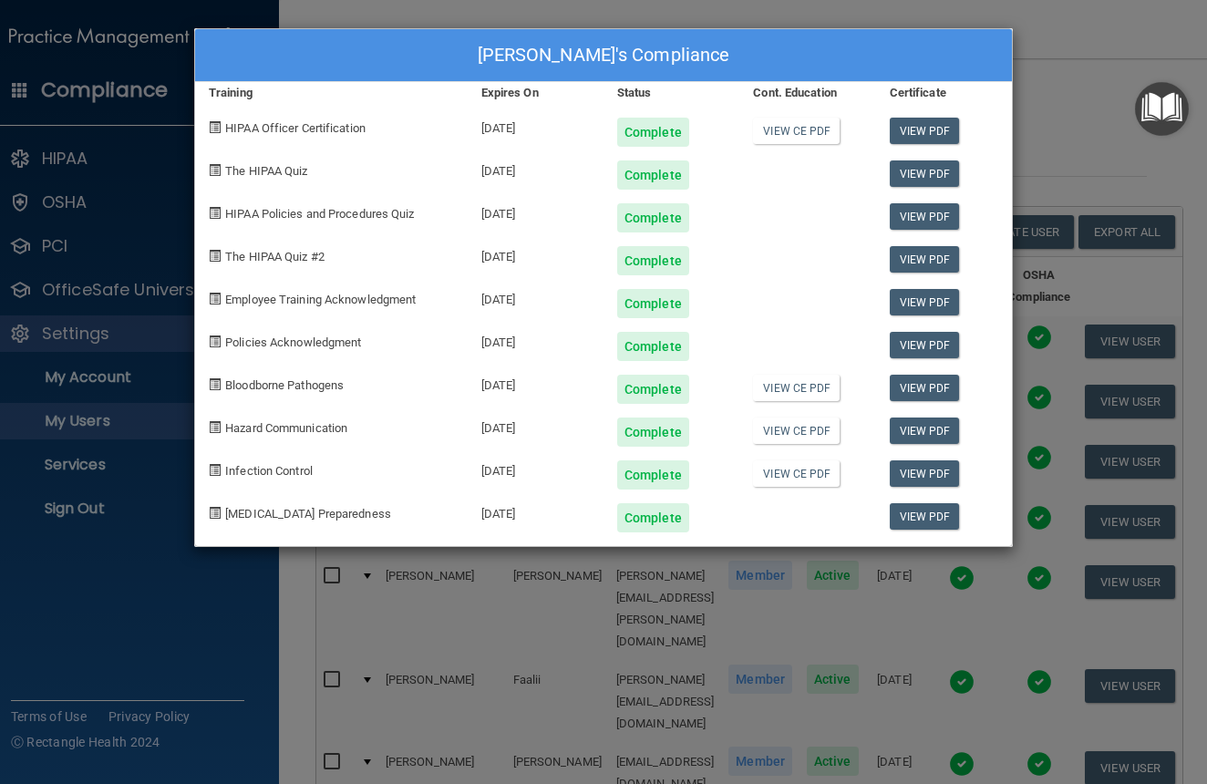
click at [1050, 62] on div "Brooklynn Burner's Compliance Training Expires On Status Cont. Education Certif…" at bounding box center [603, 392] width 1207 height 784
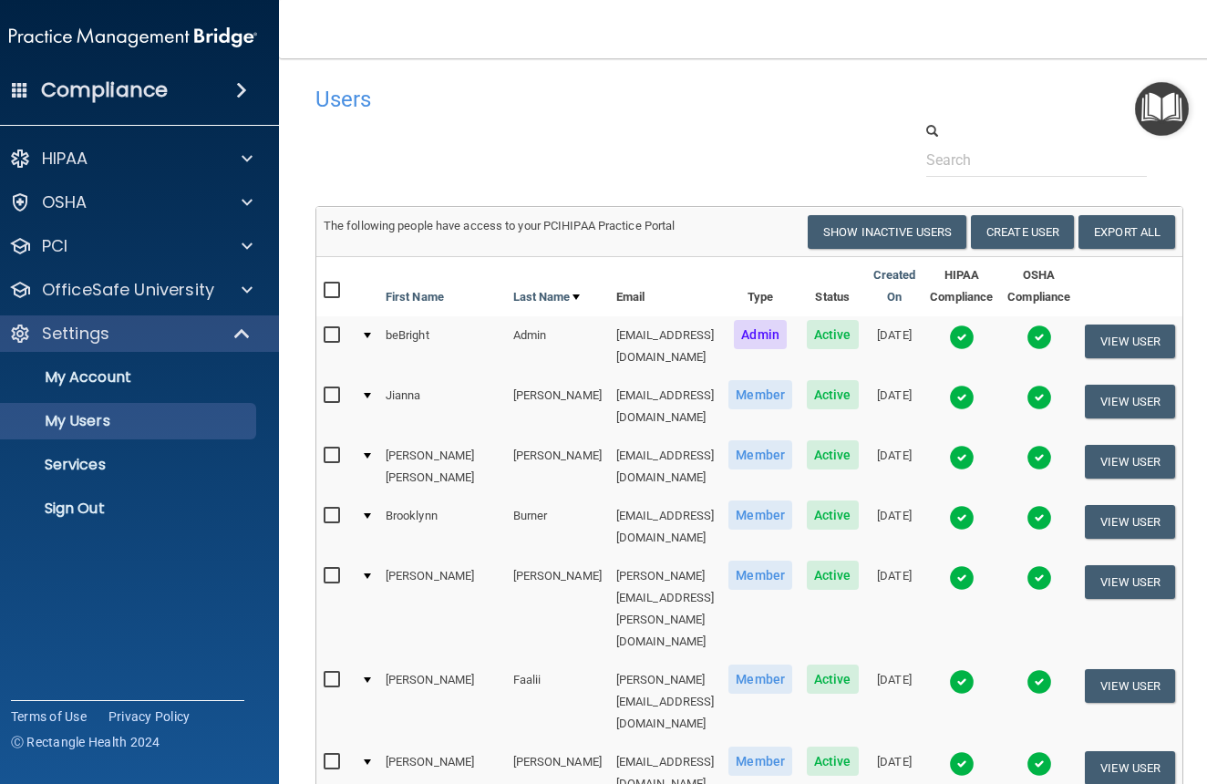
click at [975, 388] on img at bounding box center [962, 398] width 26 height 26
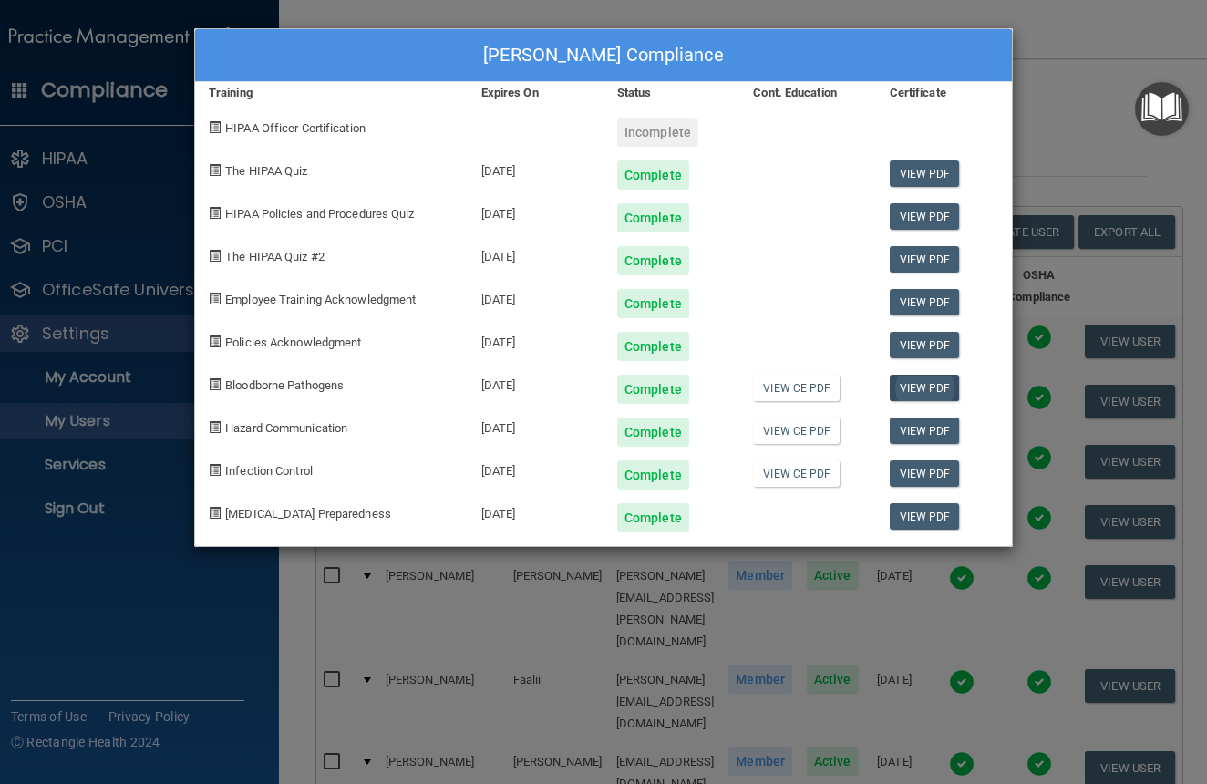
click at [928, 387] on link "View PDF" at bounding box center [925, 388] width 70 height 26
click at [1037, 65] on div "Jianna Bockoven's Compliance Training Expires On Status Cont. Education Certifi…" at bounding box center [603, 392] width 1207 height 784
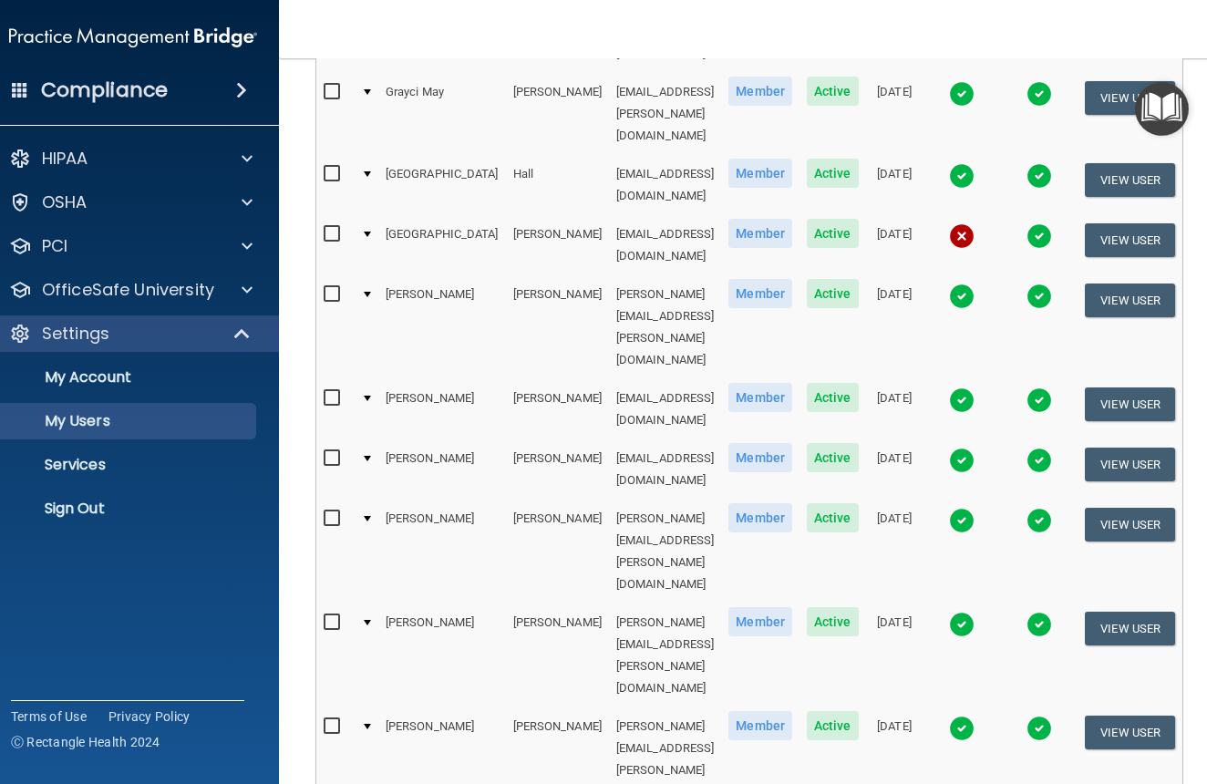
scroll to position [730, 0]
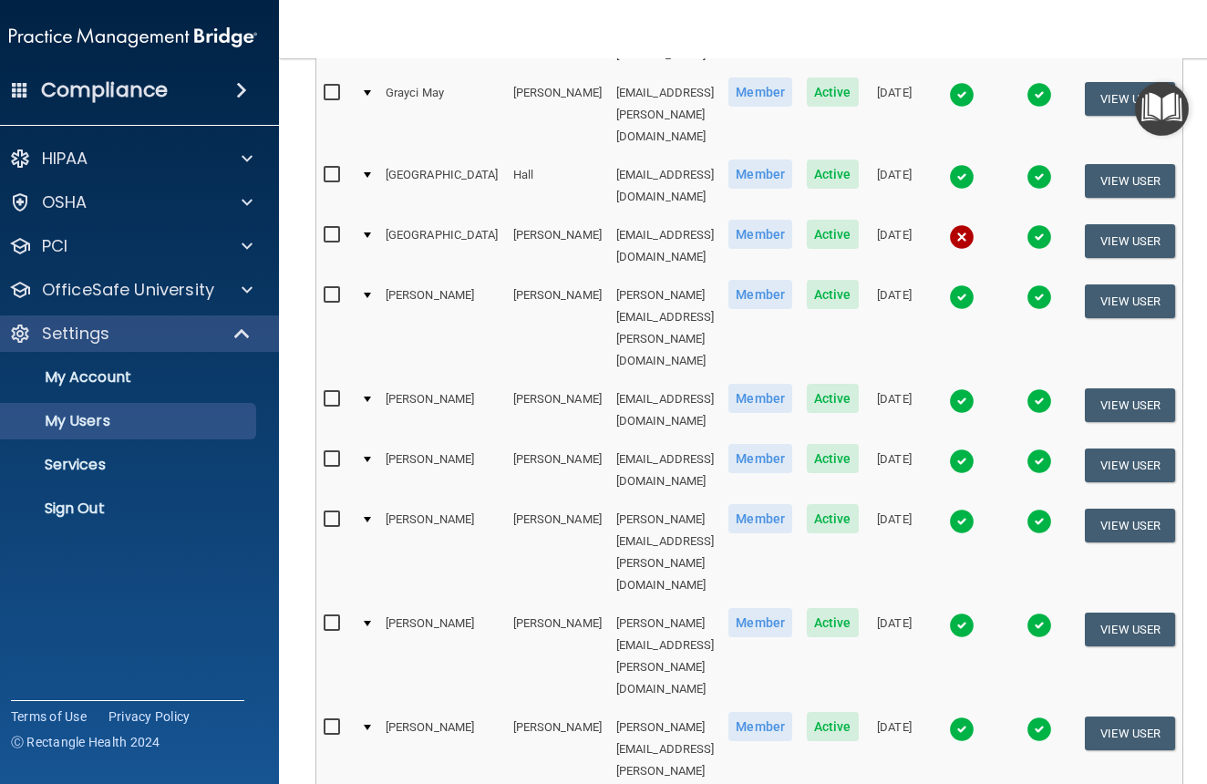
select select "20"
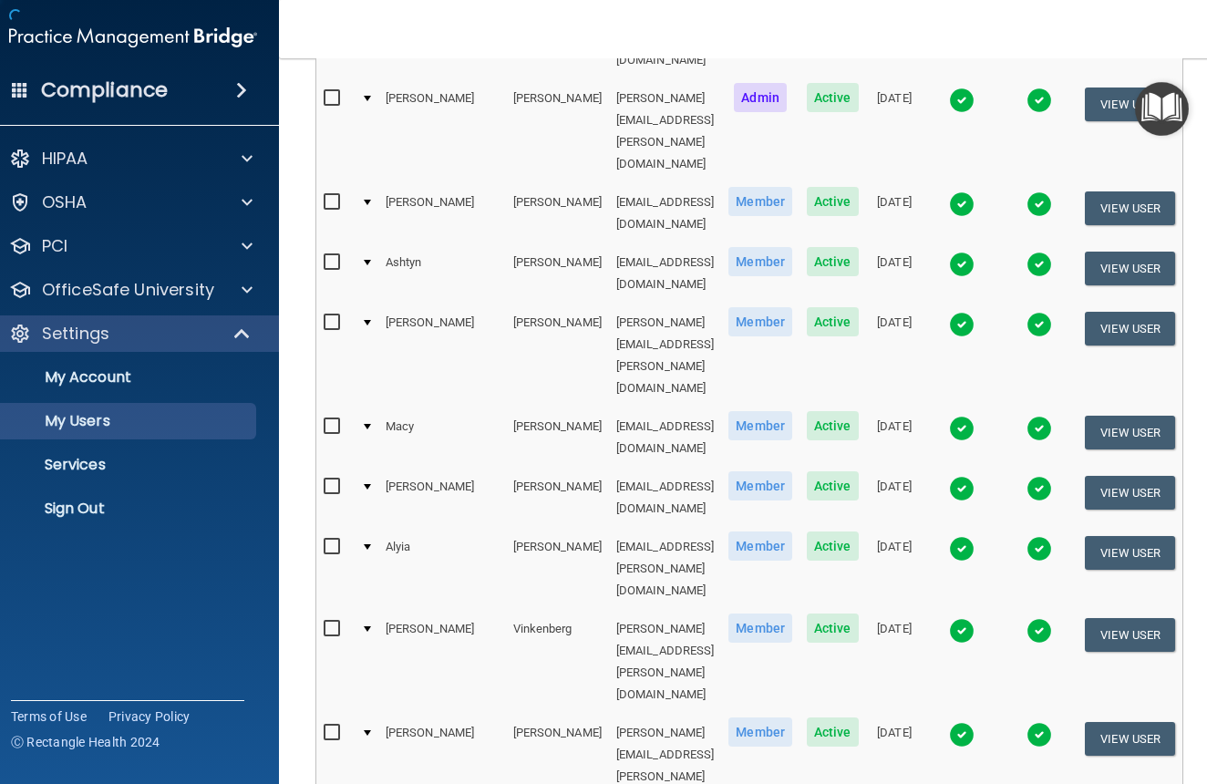
scroll to position [514, 0]
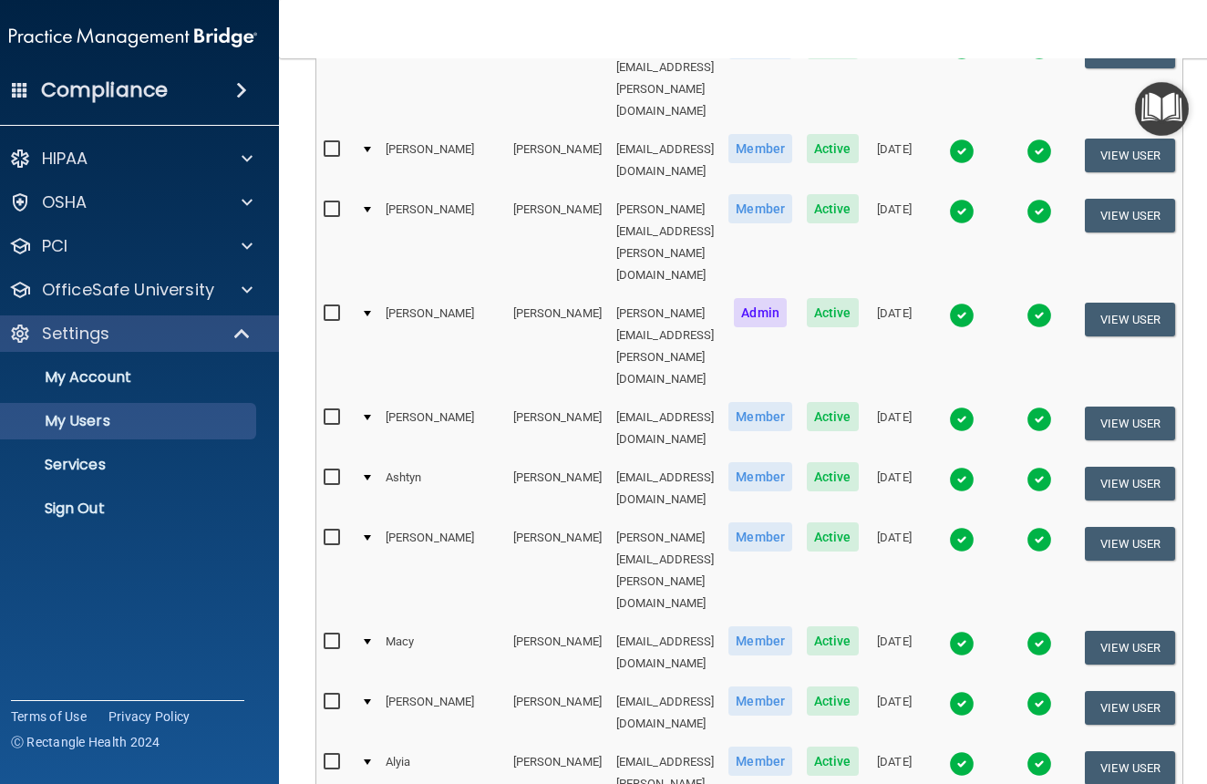
click at [975, 407] on img at bounding box center [962, 420] width 26 height 26
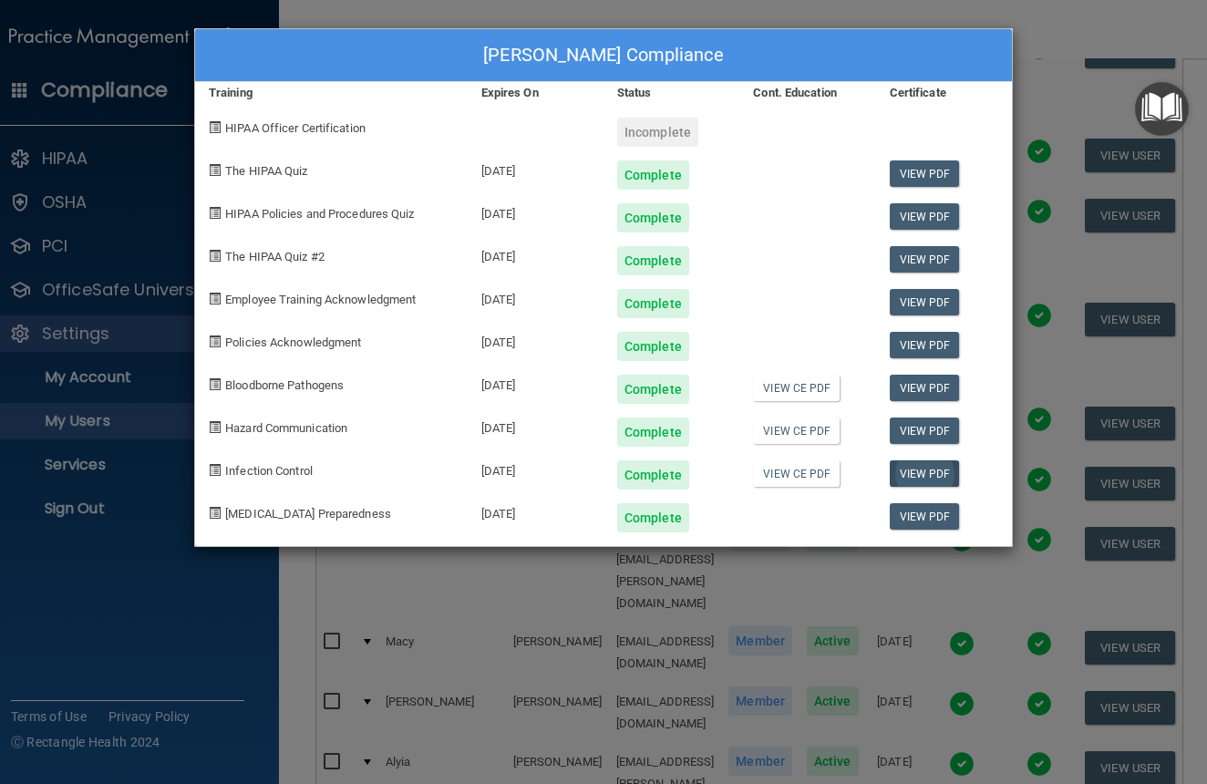
click at [908, 466] on link "View PDF" at bounding box center [925, 473] width 70 height 26
click at [1045, 42] on div "Anna Seim's Compliance Training Expires On Status Cont. Education Certificate H…" at bounding box center [603, 392] width 1207 height 784
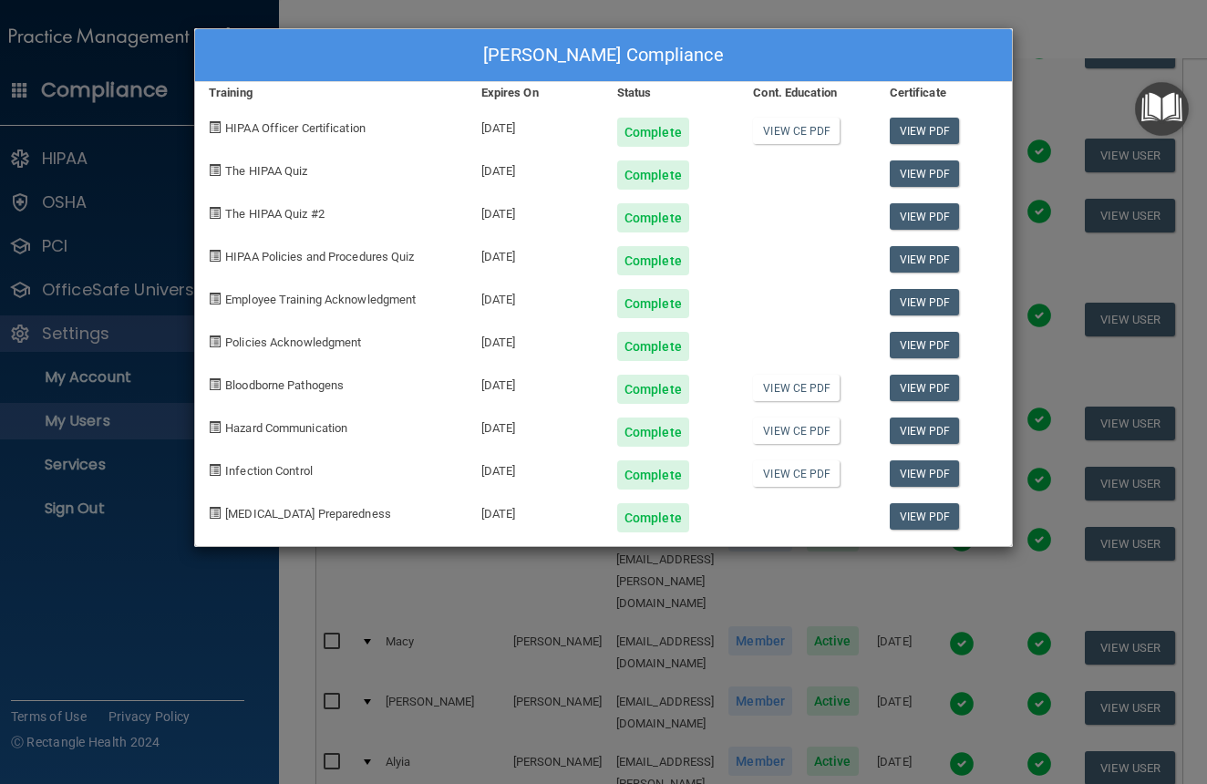
click at [1041, 46] on div "Sabrina Vinkenberg's Compliance Training Expires On Status Cont. Education Cert…" at bounding box center [603, 392] width 1207 height 784
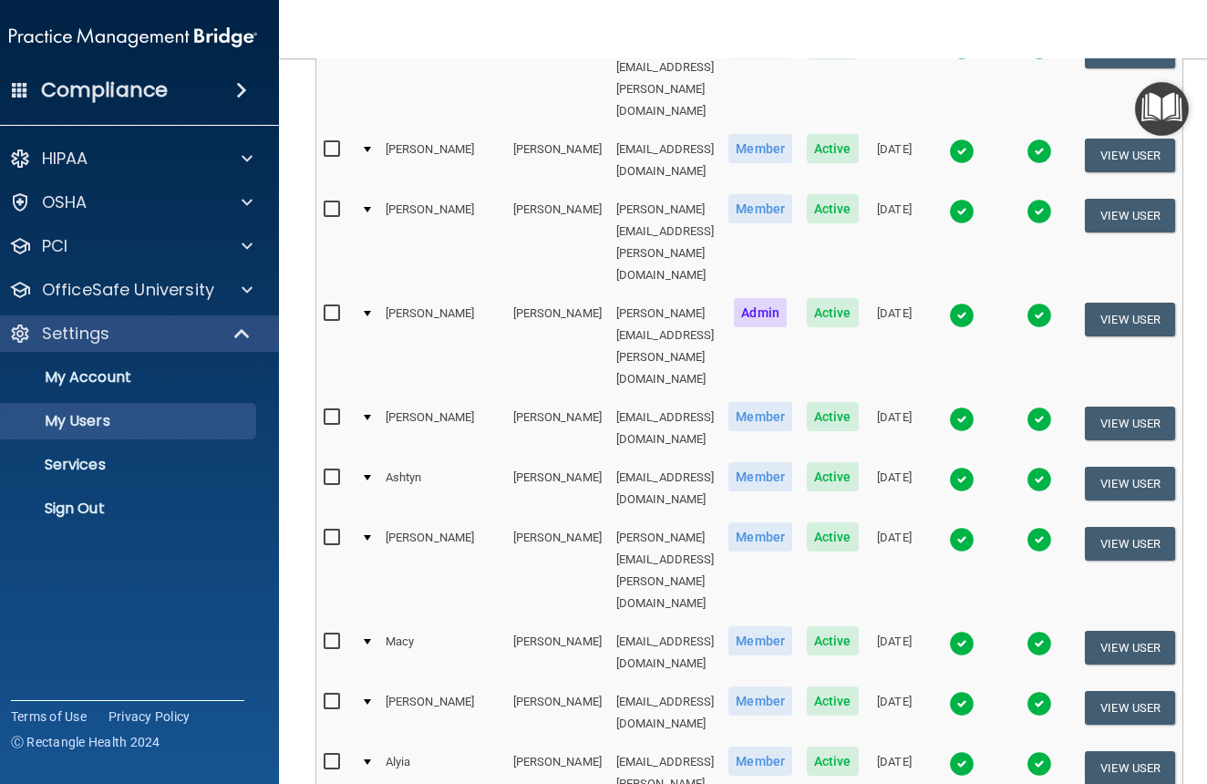
click at [975, 751] on img at bounding box center [962, 764] width 26 height 26
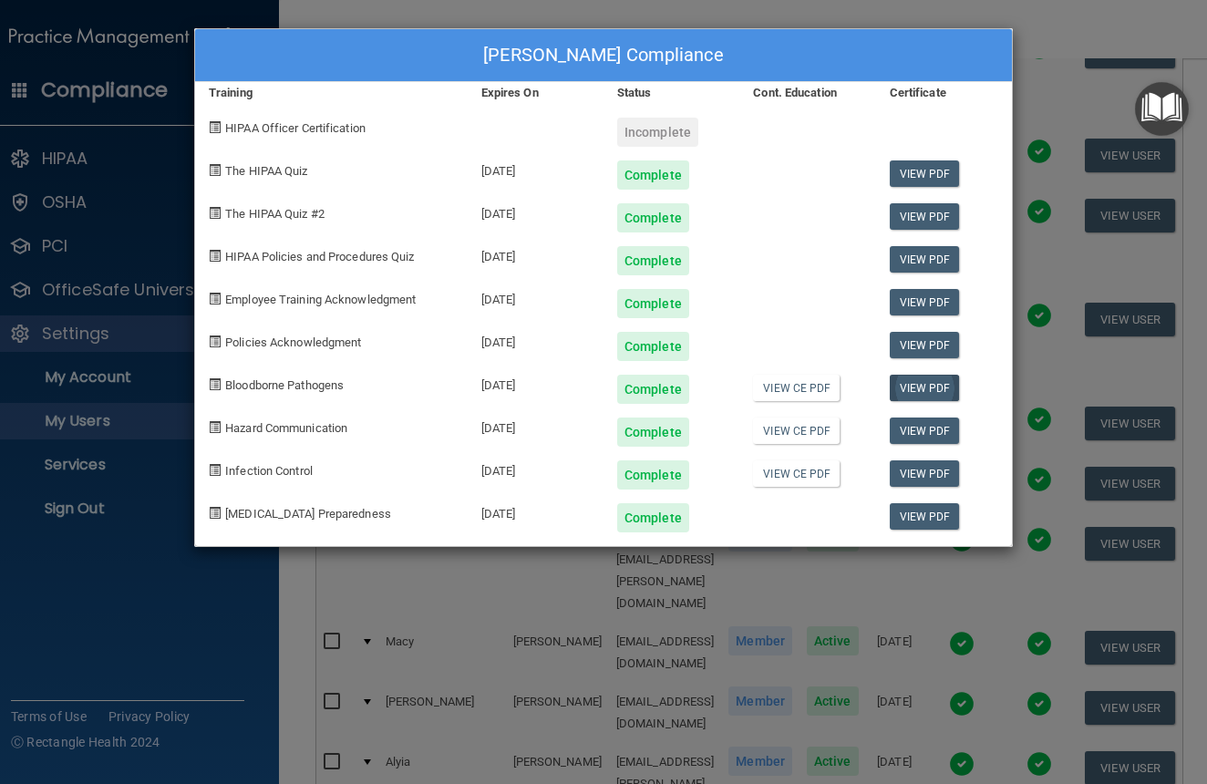
click at [919, 384] on link "View PDF" at bounding box center [925, 388] width 70 height 26
click at [1033, 47] on div "Alyia Uecker's Compliance Training Expires On Status Cont. Education Certificat…" at bounding box center [603, 392] width 1207 height 784
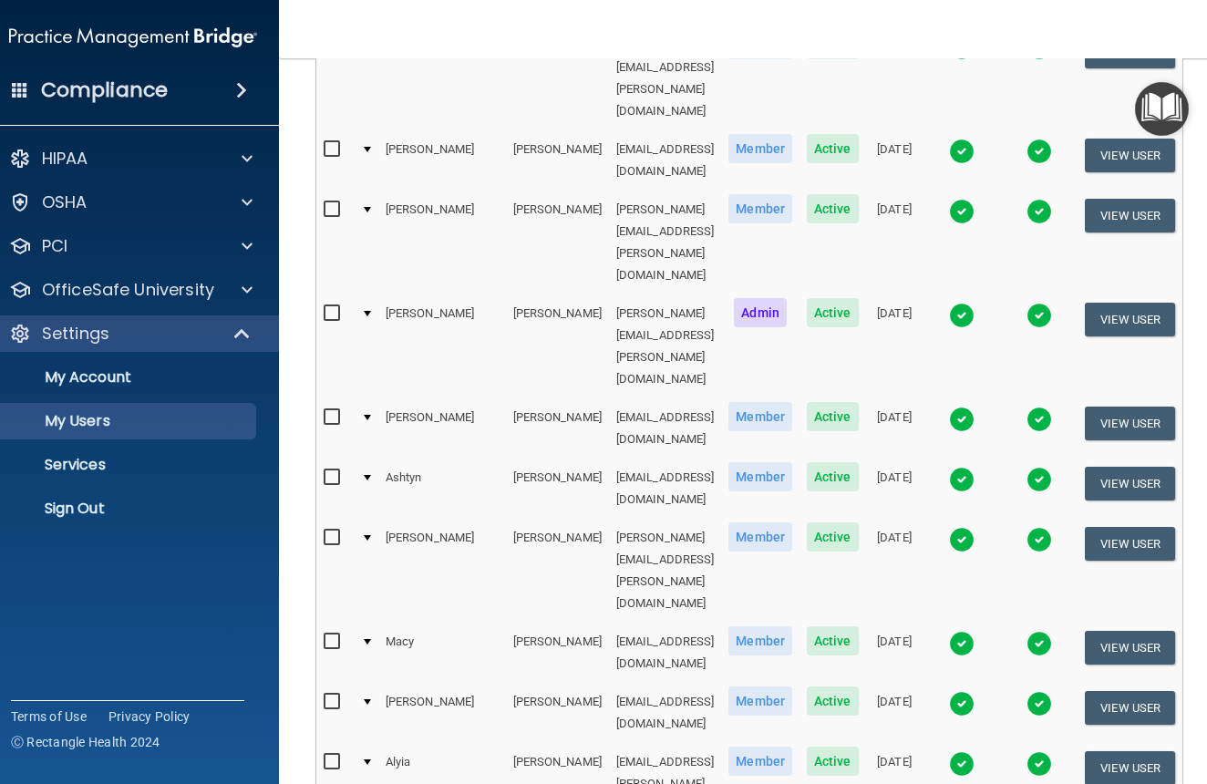
click at [975, 527] on img at bounding box center [962, 540] width 26 height 26
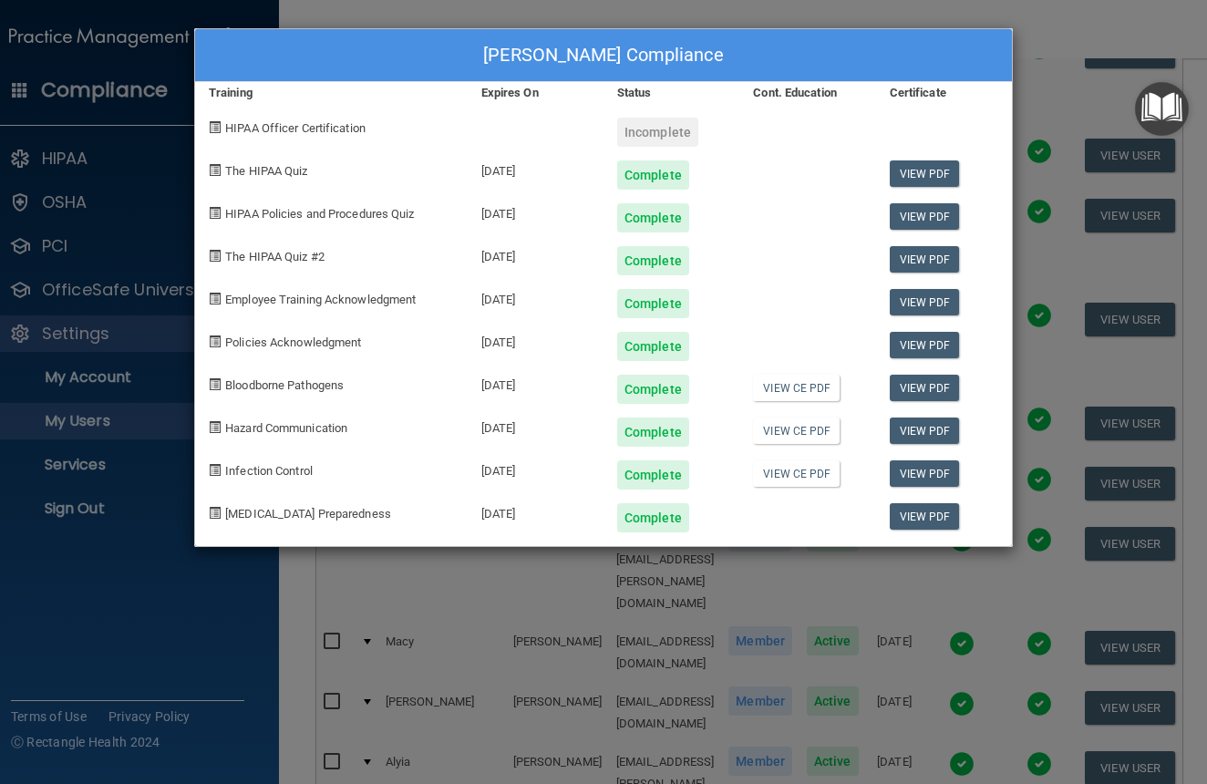
click at [1027, 46] on div "Colette Stelling's Compliance Training Expires On Status Cont. Education Certif…" at bounding box center [603, 392] width 1207 height 784
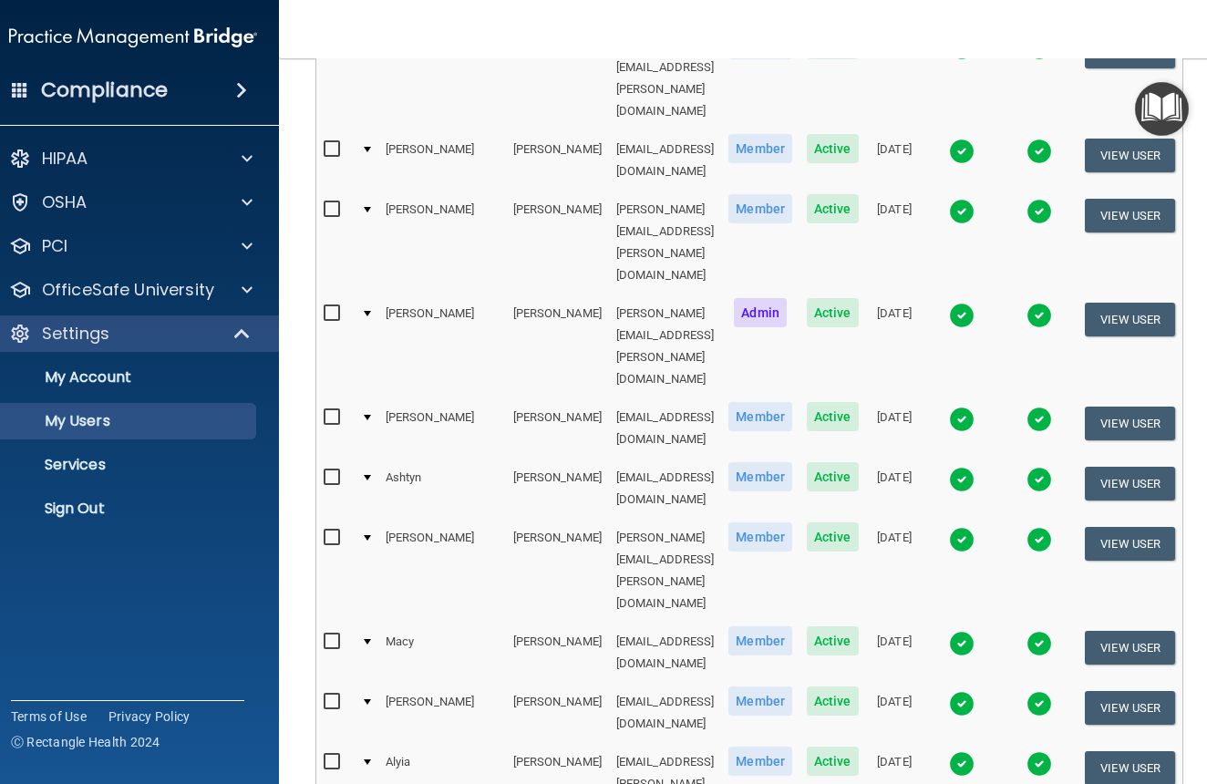
click at [975, 467] on img at bounding box center [962, 480] width 26 height 26
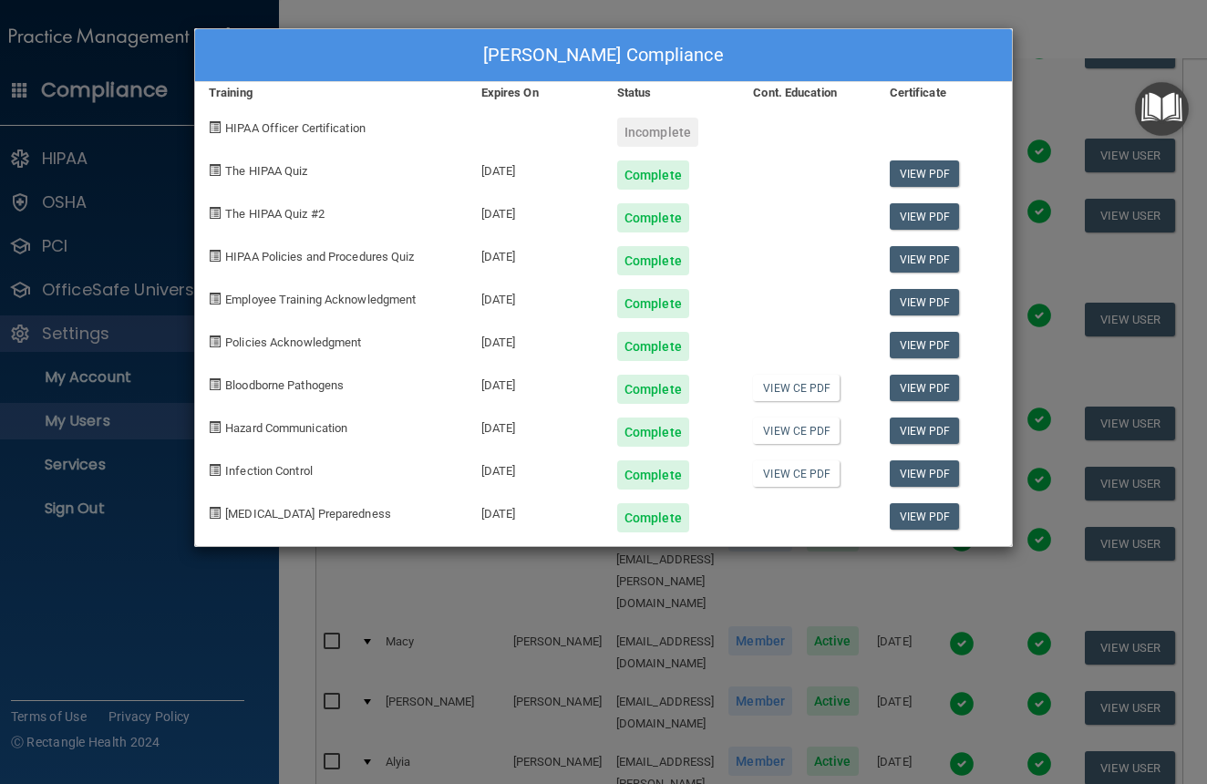
click at [1030, 55] on div "Ashtyn Snider's Compliance Training Expires On Status Cont. Education Certifica…" at bounding box center [603, 392] width 1207 height 784
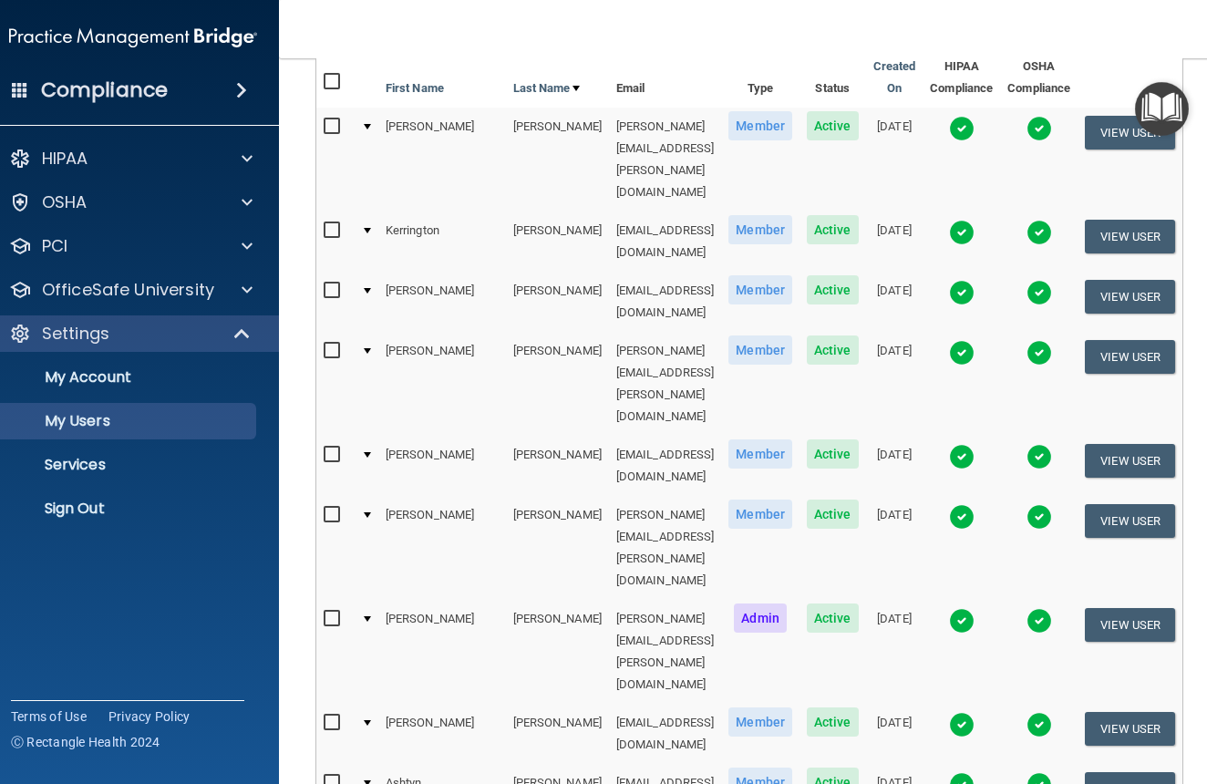
scroll to position [207, 0]
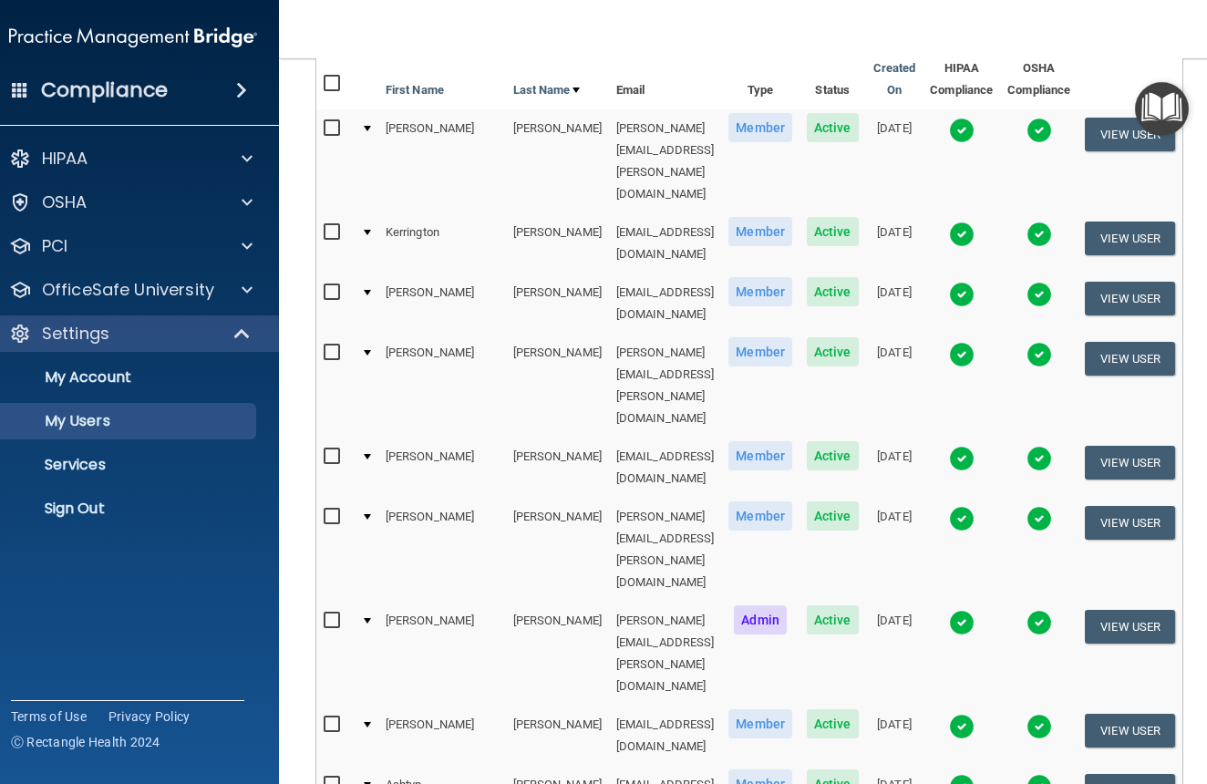
click at [975, 610] on img at bounding box center [962, 623] width 26 height 26
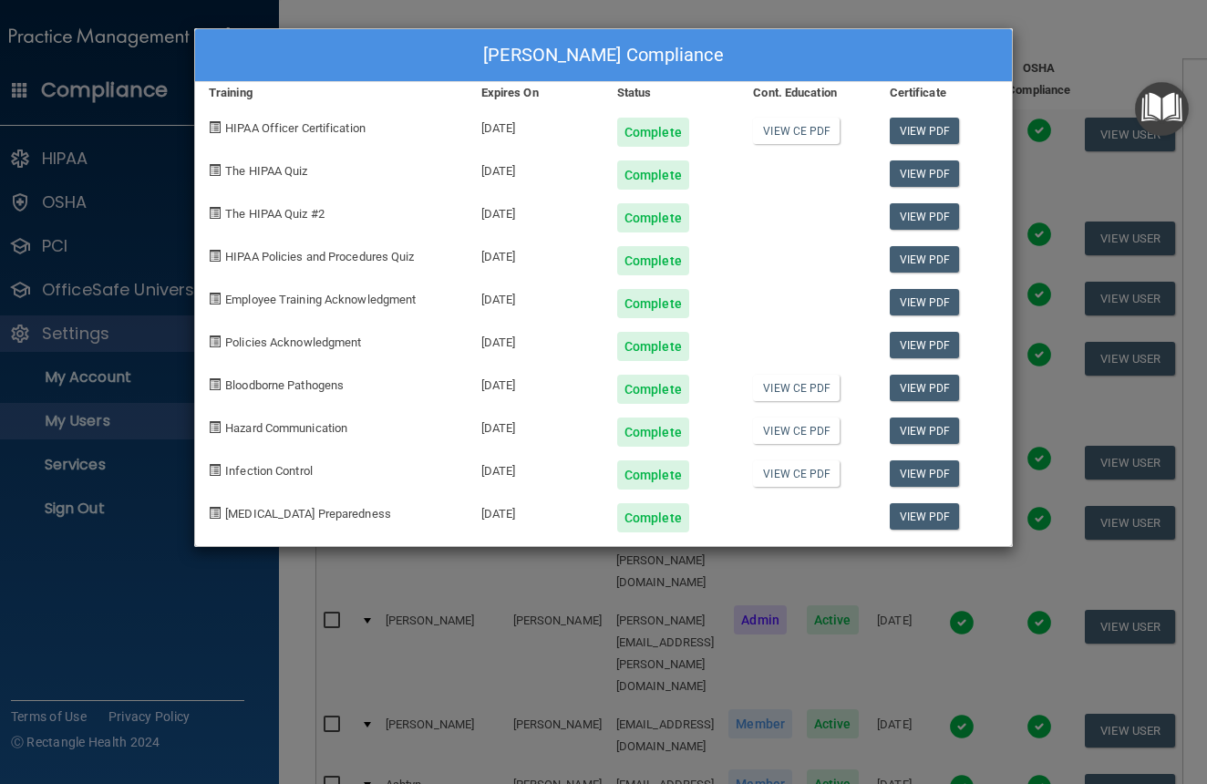
click at [1025, 44] on div "Marilyn Savidge's Compliance Training Expires On Status Cont. Education Certifi…" at bounding box center [603, 392] width 1207 height 784
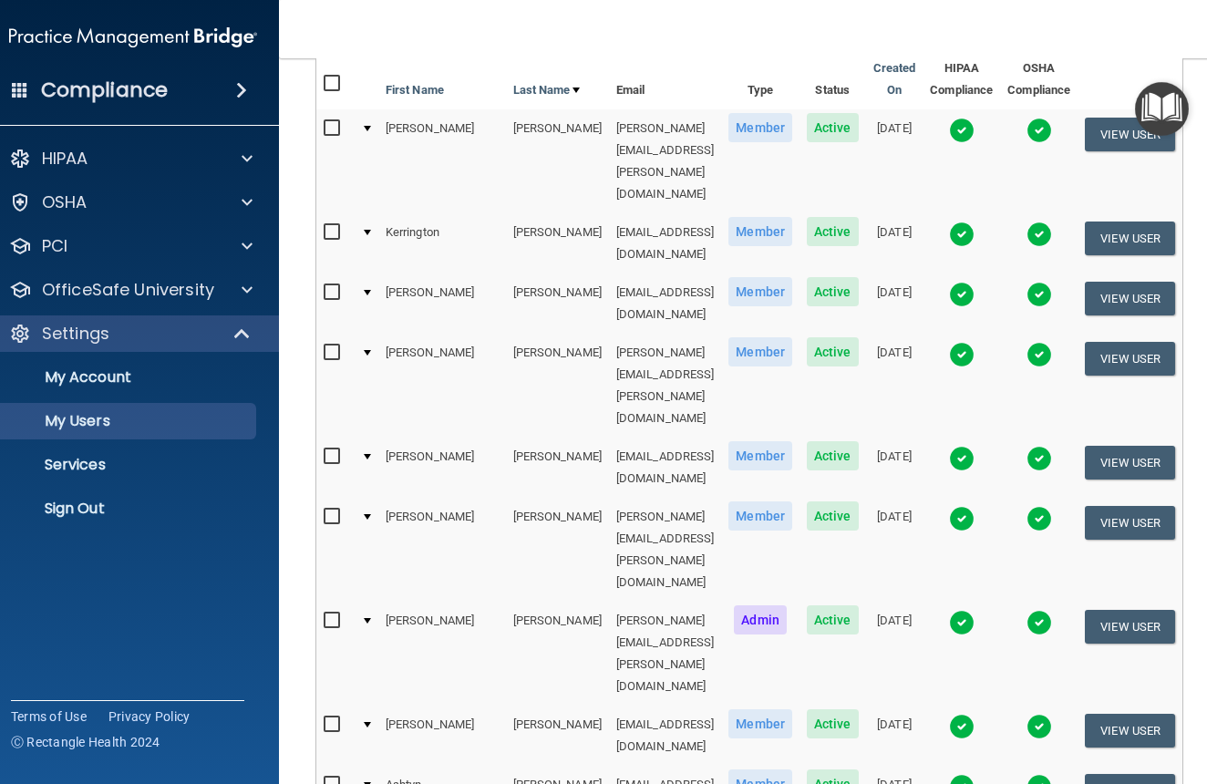
click at [975, 342] on img at bounding box center [962, 355] width 26 height 26
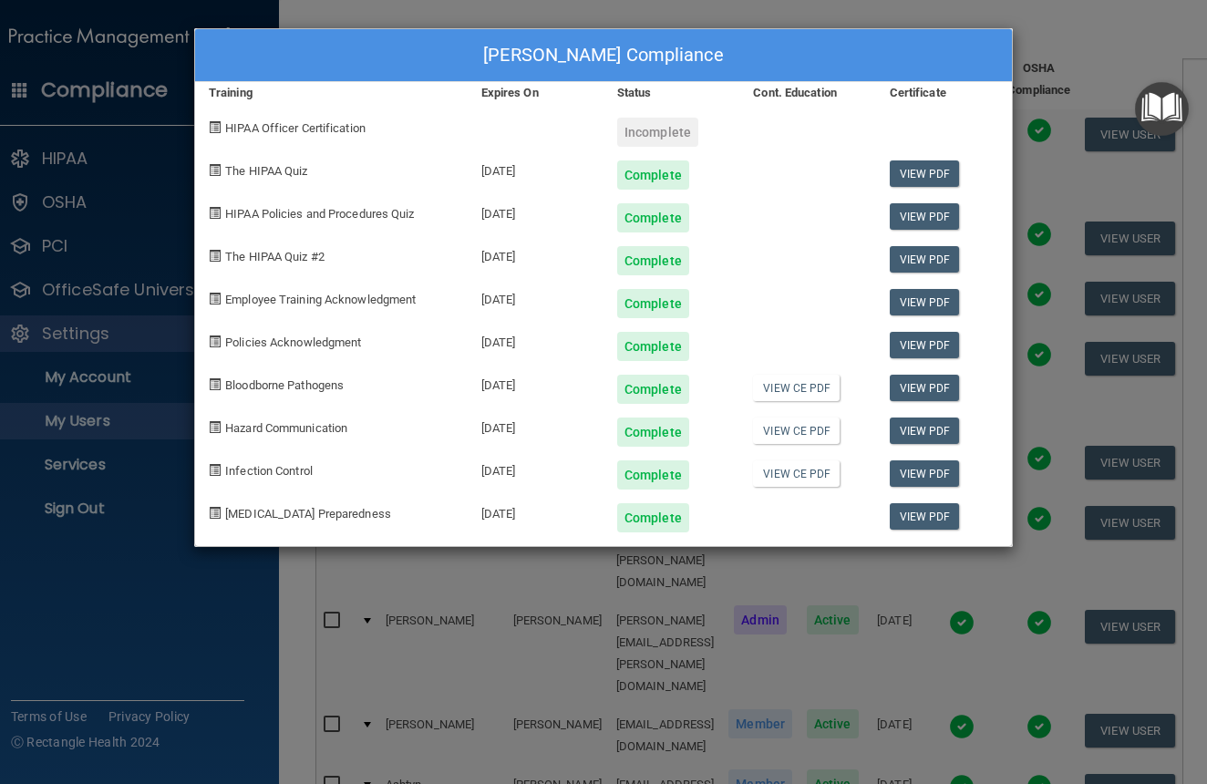
click at [1029, 50] on div "Michelle Miller's Compliance Training Expires On Status Cont. Education Certifi…" at bounding box center [603, 392] width 1207 height 784
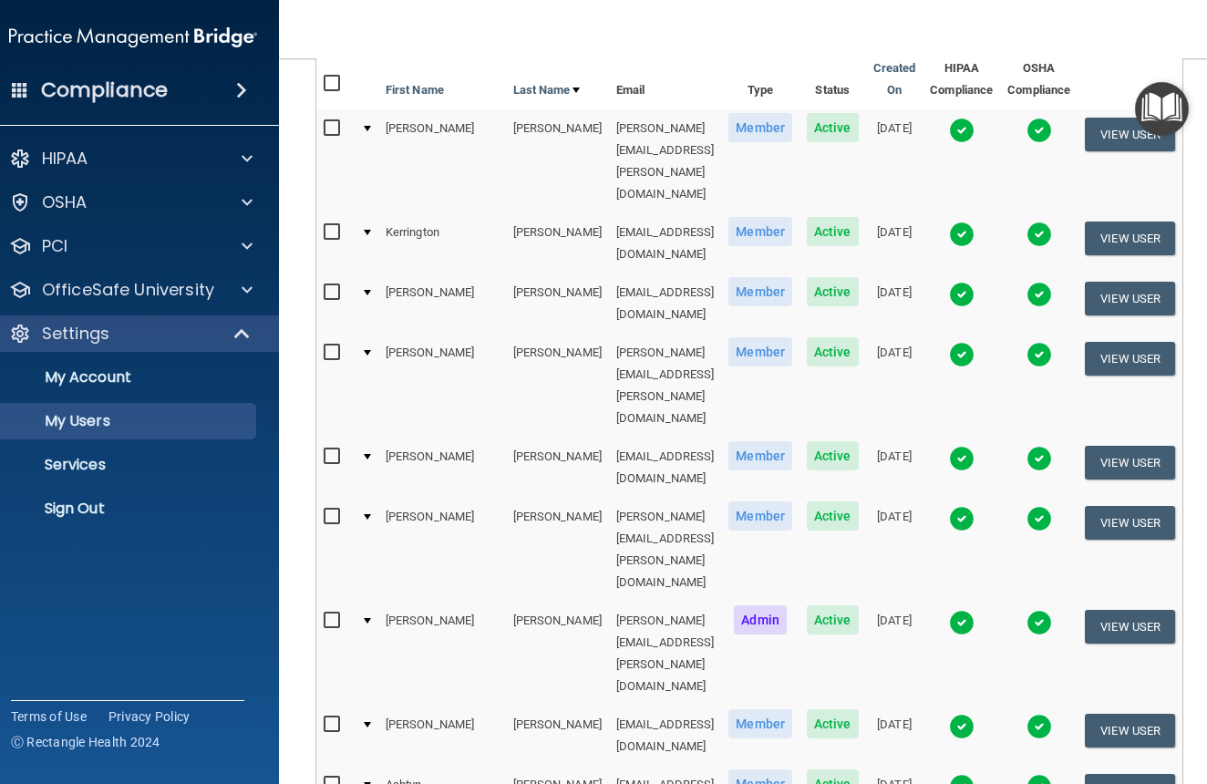
click at [975, 446] on img at bounding box center [962, 459] width 26 height 26
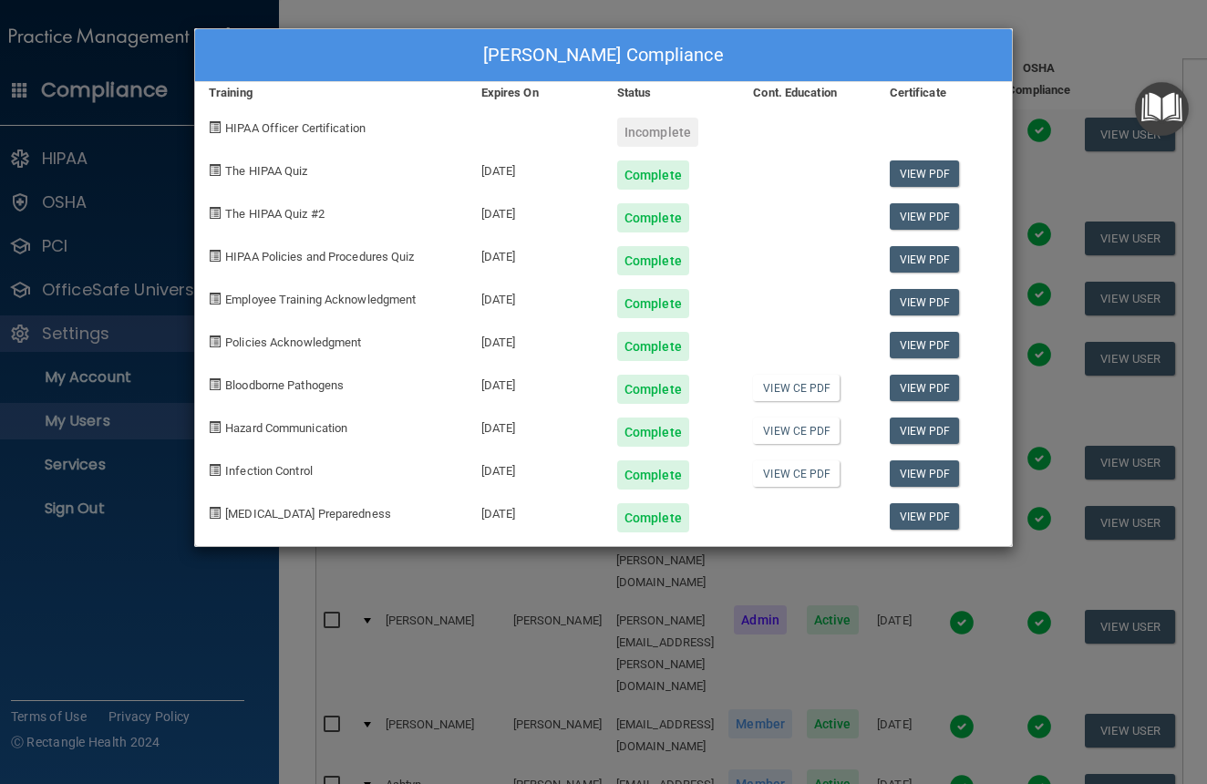
click at [1046, 35] on div "Zoe Rallis's Compliance Training Expires On Status Cont. Education Certificate …" at bounding box center [603, 392] width 1207 height 784
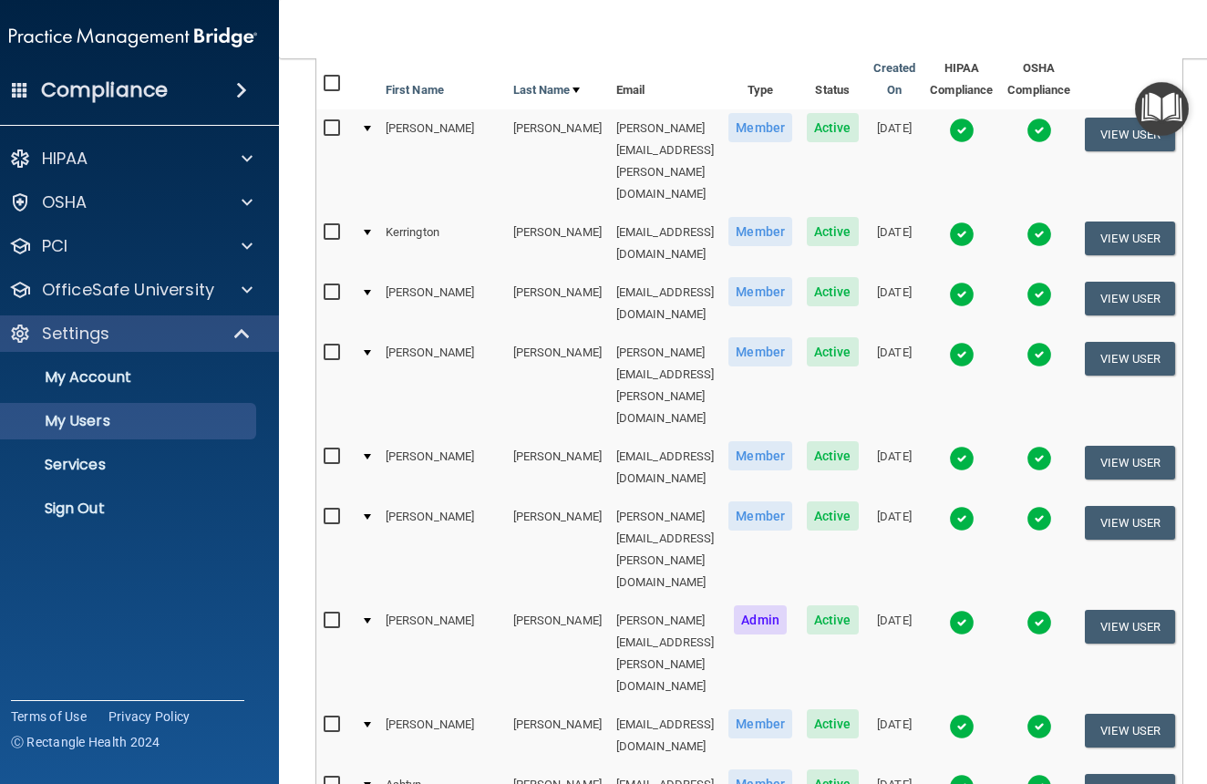
click at [975, 506] on img at bounding box center [962, 519] width 26 height 26
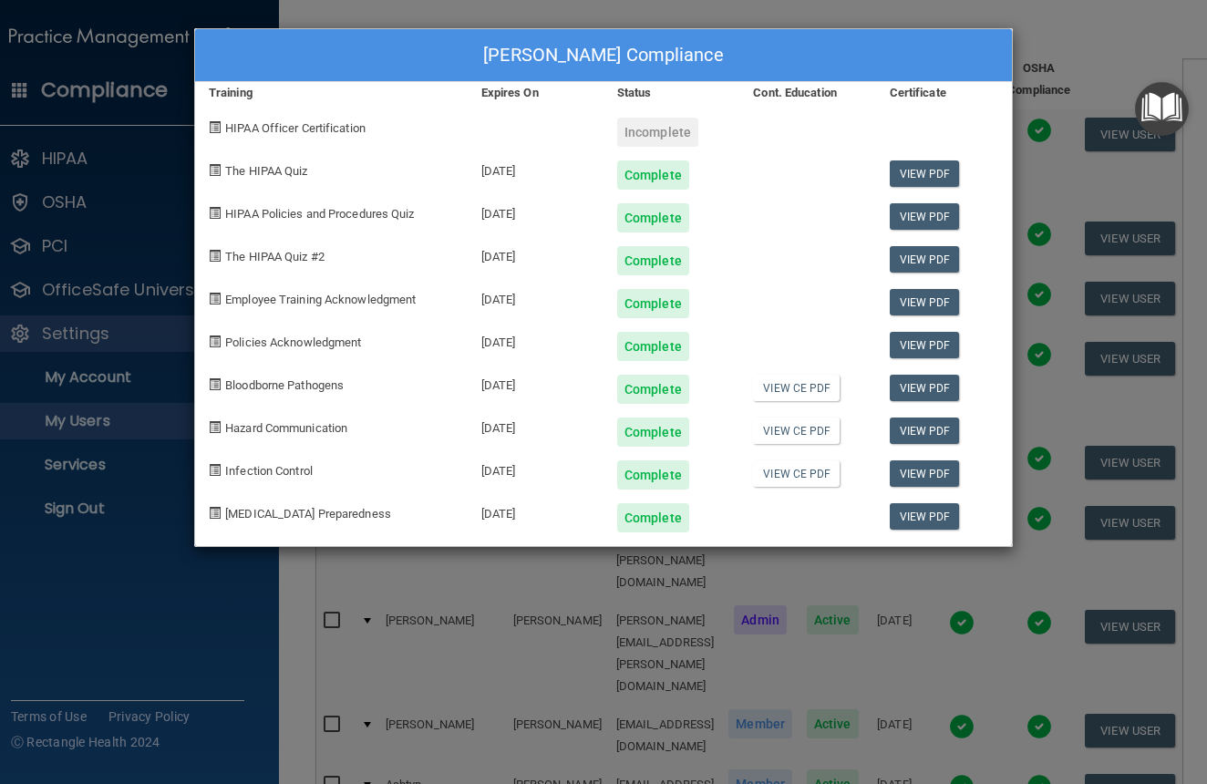
click at [1020, 55] on div "Paul Rallis's Compliance Training Expires On Status Cont. Education Certificate…" at bounding box center [603, 392] width 1207 height 784
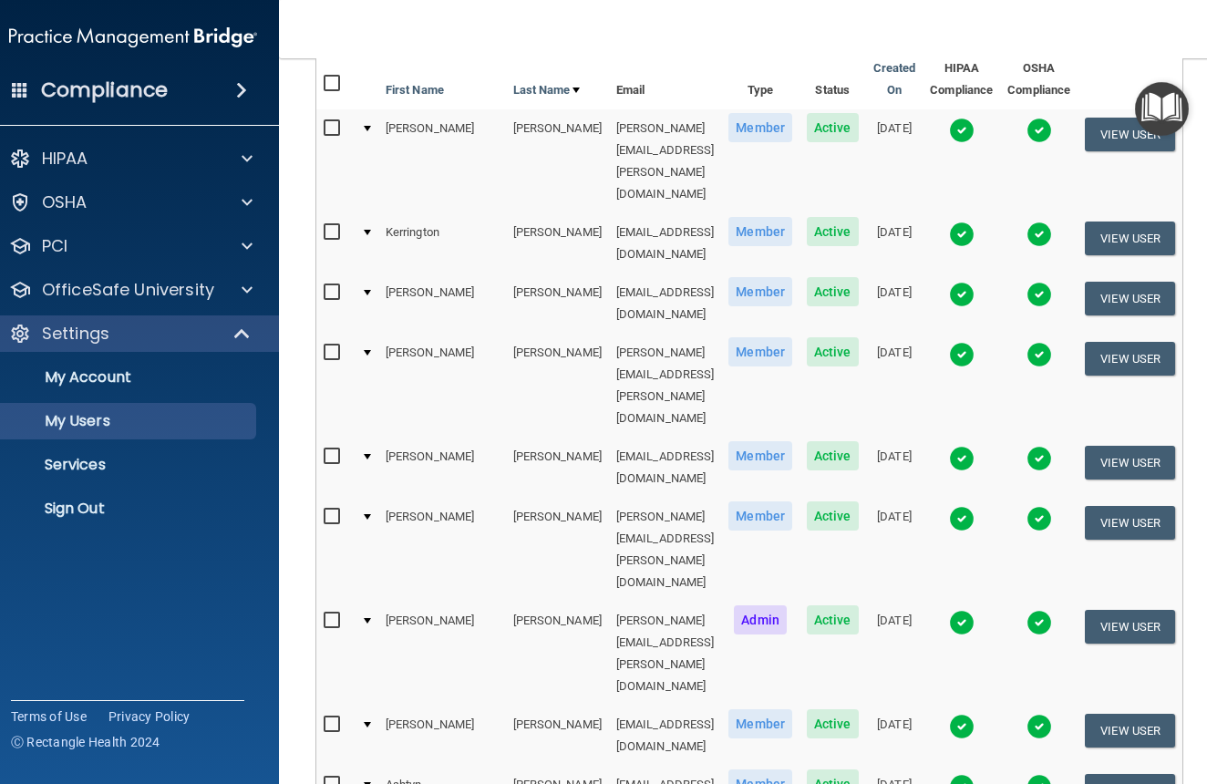
click at [975, 774] on img at bounding box center [962, 787] width 26 height 26
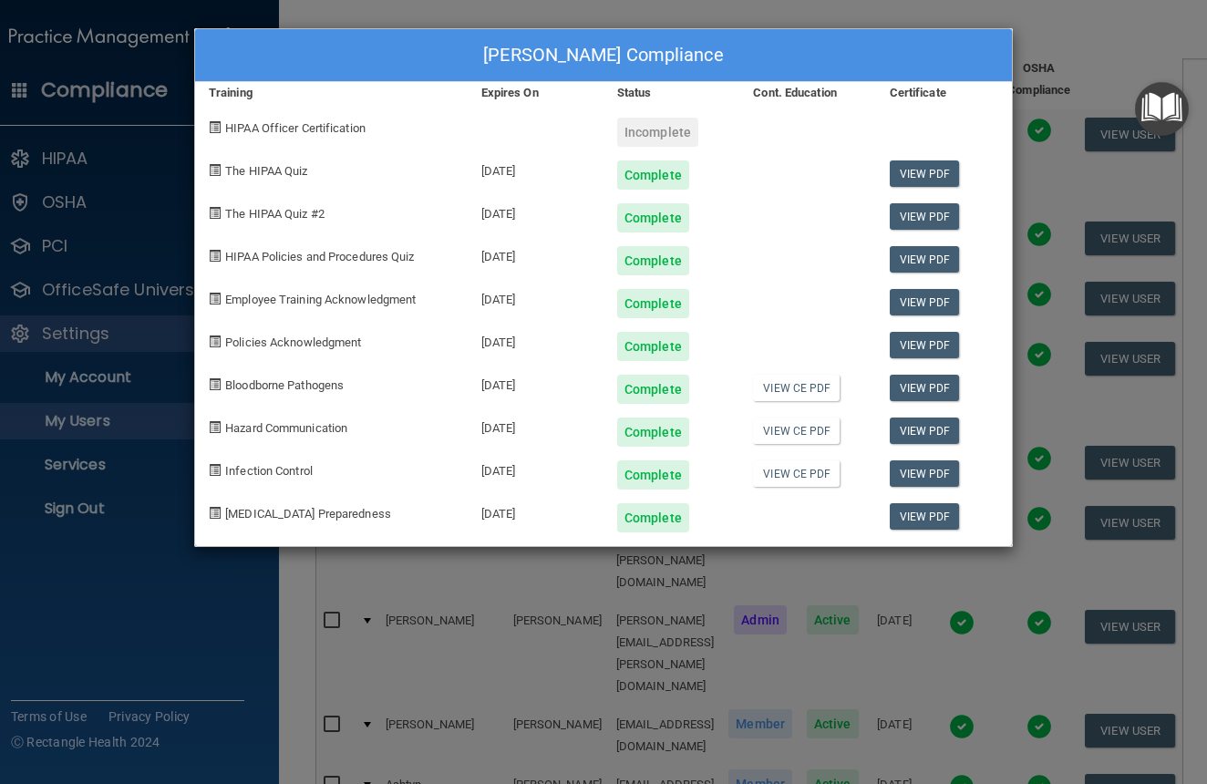
click at [1028, 51] on div "Ashtyn Snider's Compliance Training Expires On Status Cont. Education Certifica…" at bounding box center [603, 392] width 1207 height 784
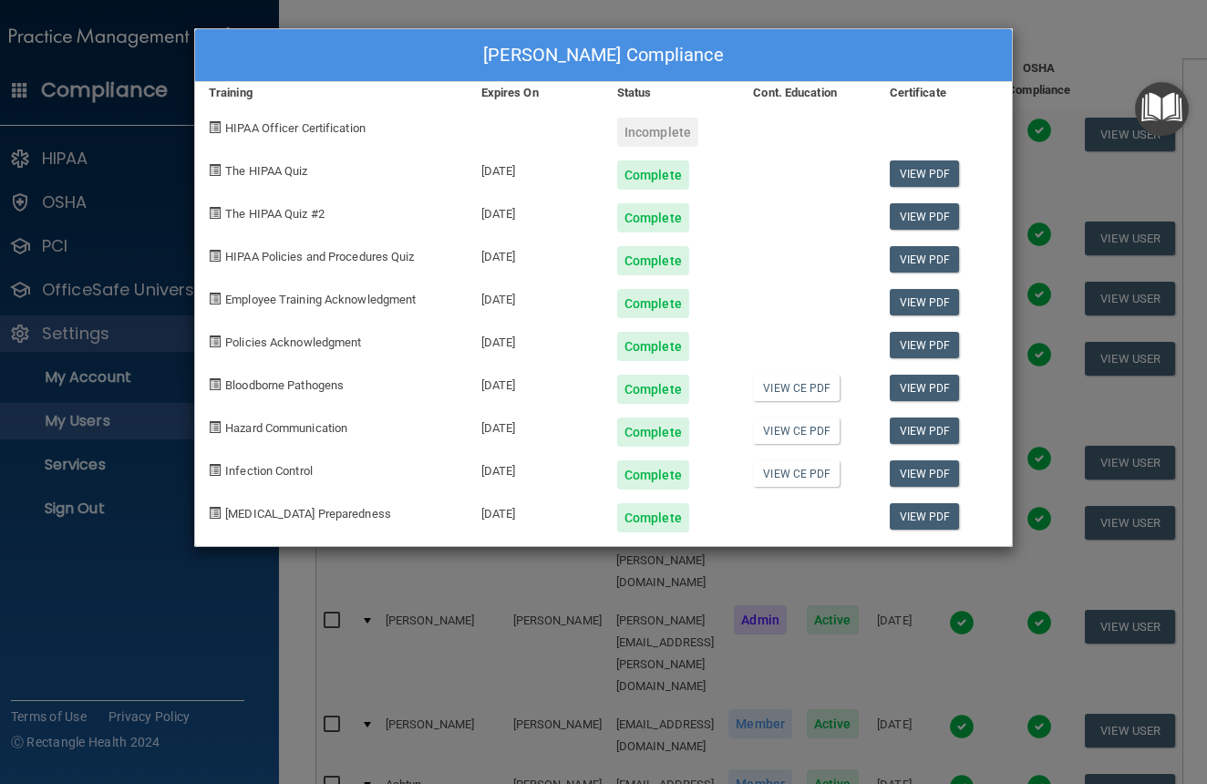
click at [1020, 36] on div "Colette Stelling's Compliance Training Expires On Status Cont. Education Certif…" at bounding box center [603, 392] width 1207 height 784
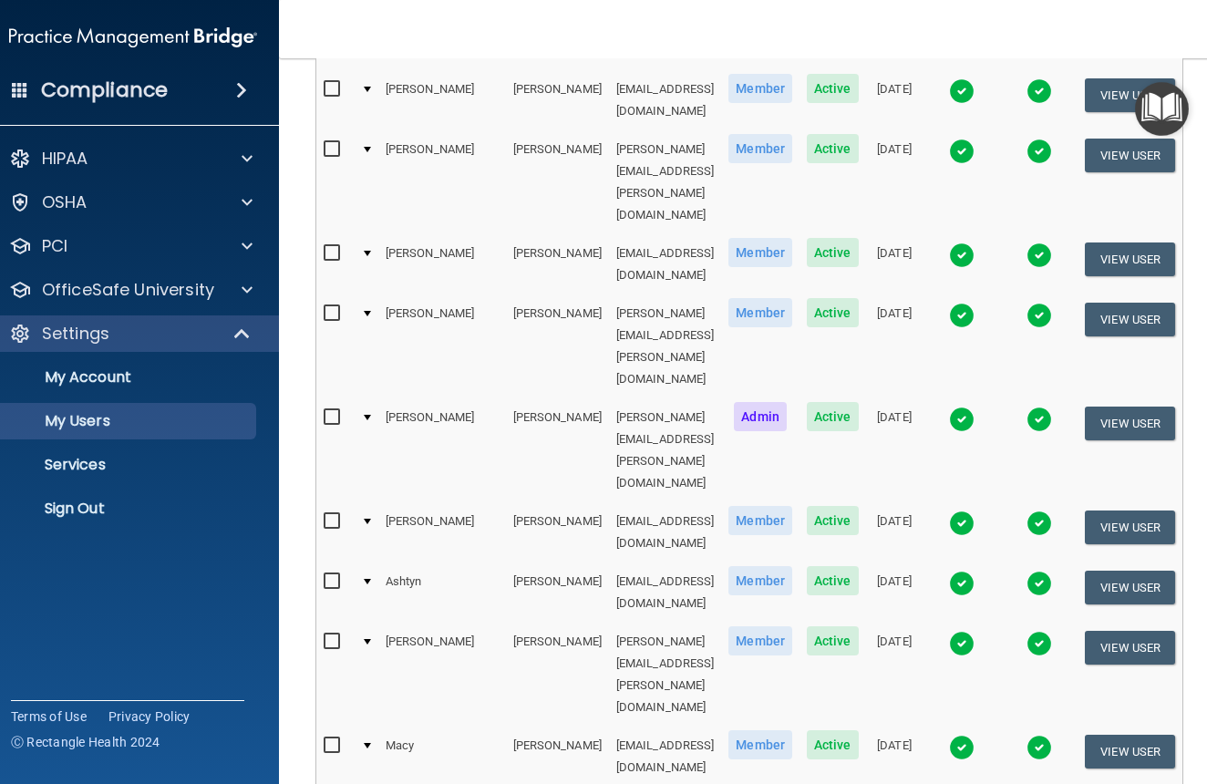
scroll to position [419, 0]
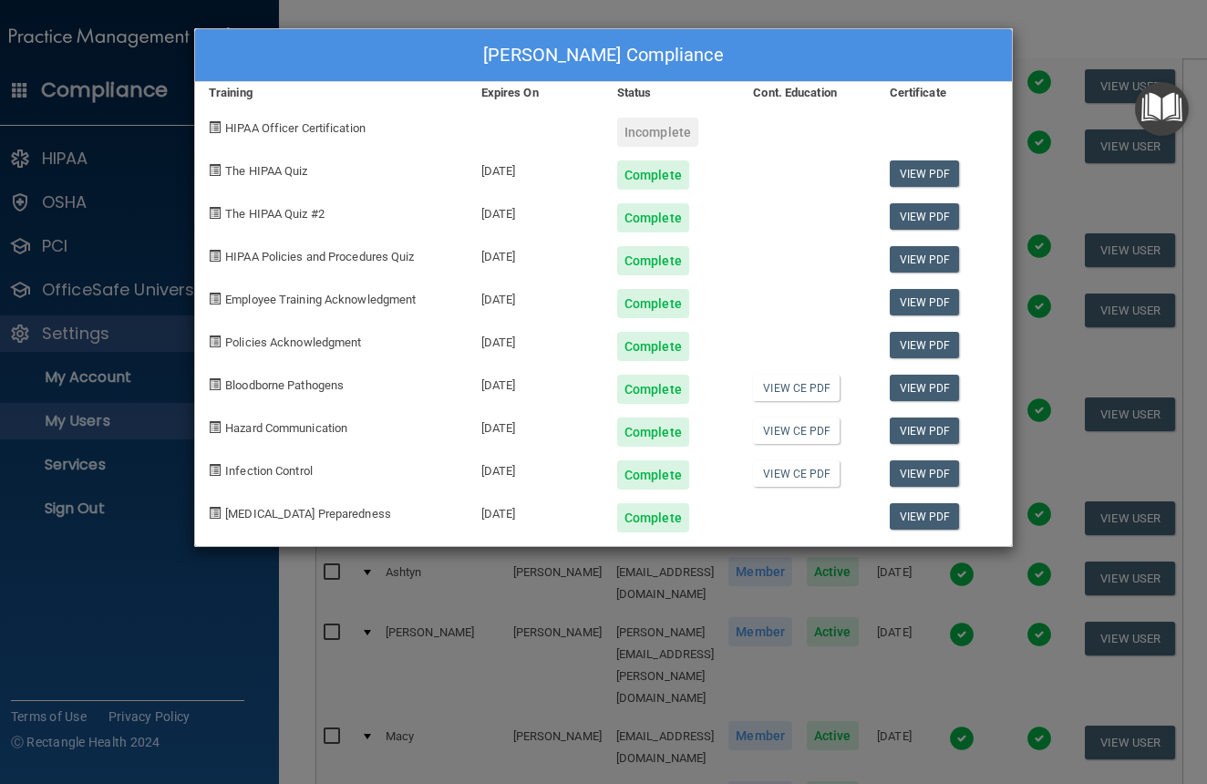
click at [1050, 47] on div "Alyia Uecker's Compliance Training Expires On Status Cont. Education Certificat…" at bounding box center [603, 392] width 1207 height 784
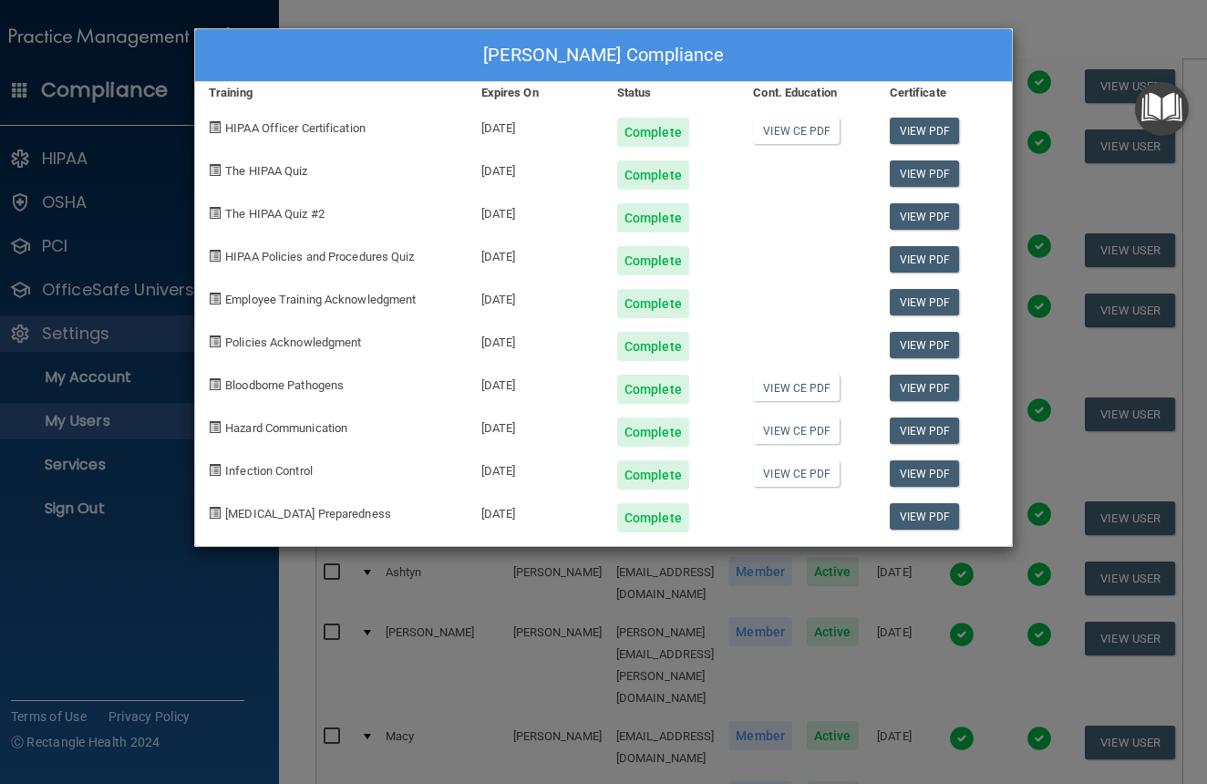
click at [1034, 57] on div "Sabrina Vinkenberg's Compliance Training Expires On Status Cont. Education Cert…" at bounding box center [603, 392] width 1207 height 784
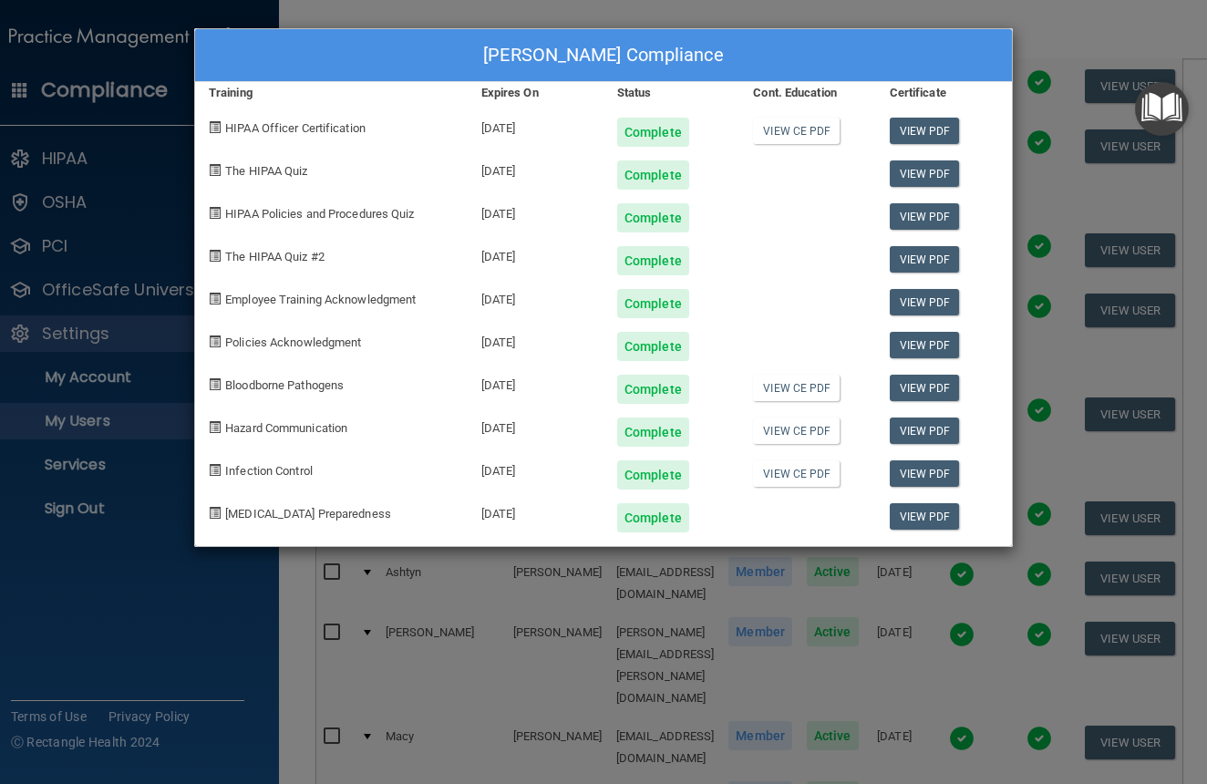
click at [1022, 26] on div "Sydney Wozny's Compliance Training Expires On Status Cont. Education Certificat…" at bounding box center [603, 392] width 1207 height 784
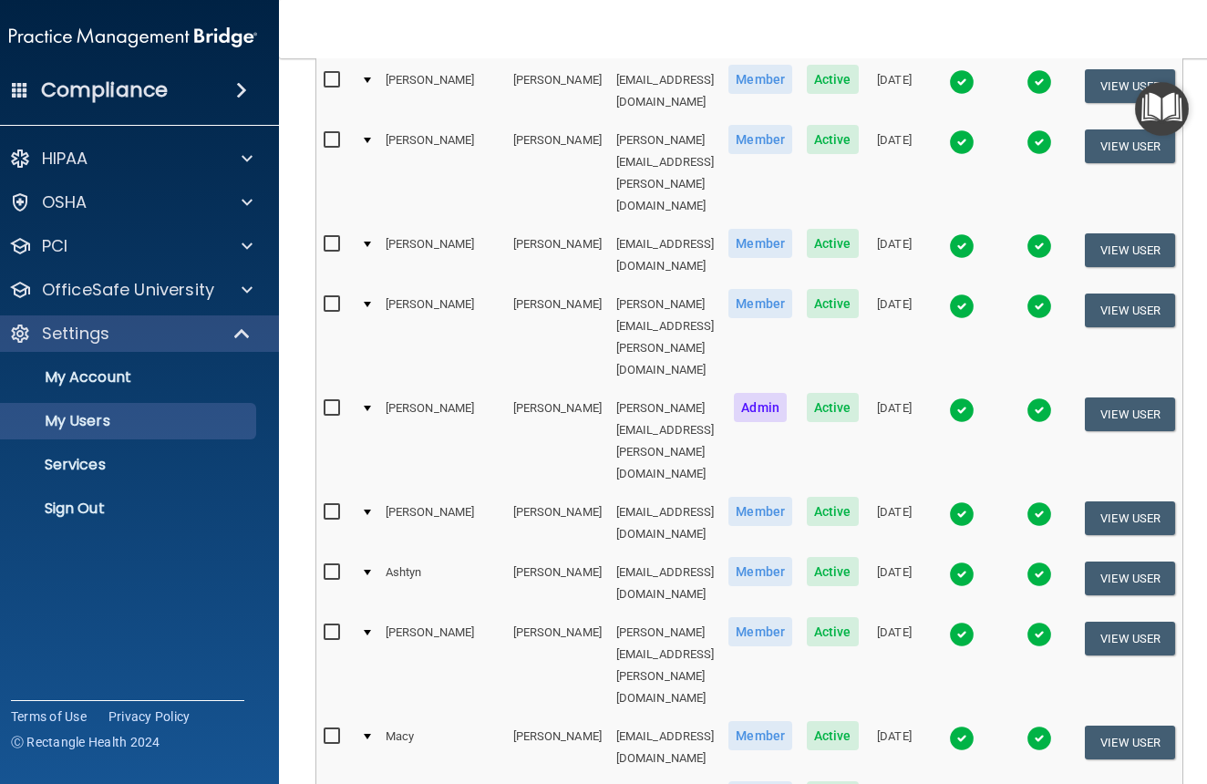
select select "20"
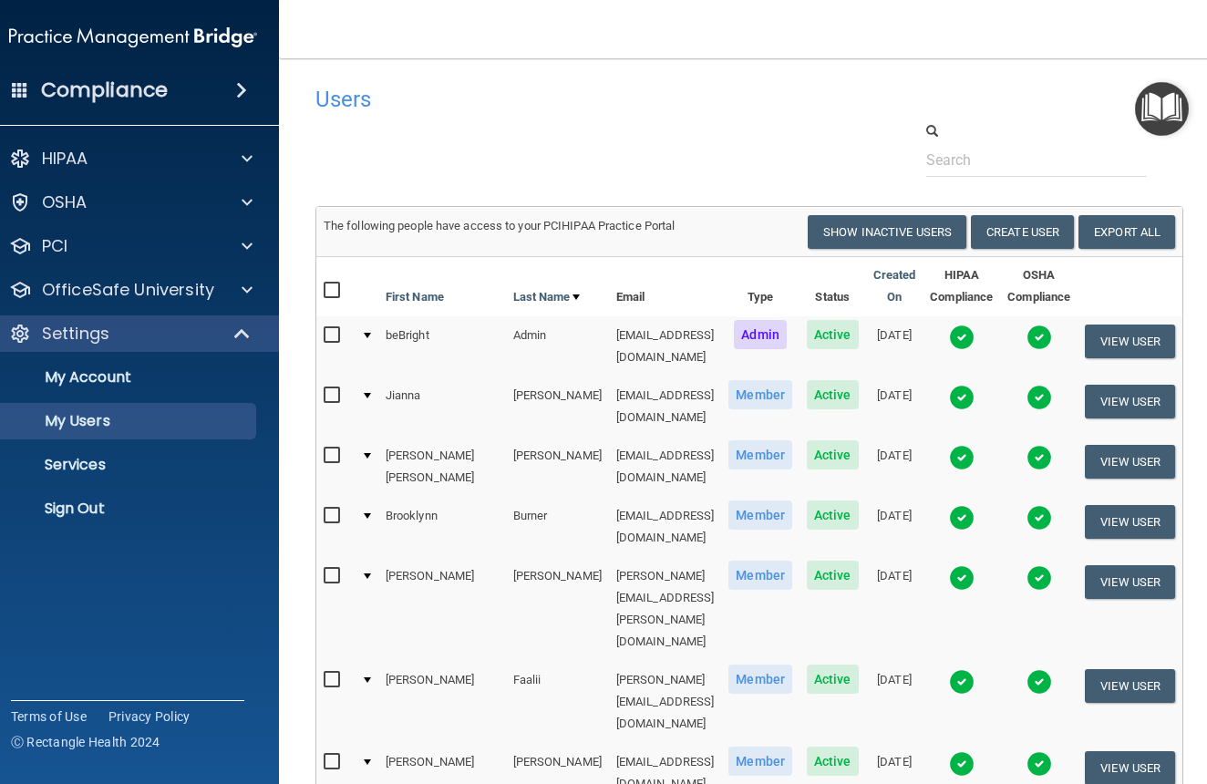
click at [975, 385] on img at bounding box center [962, 398] width 26 height 26
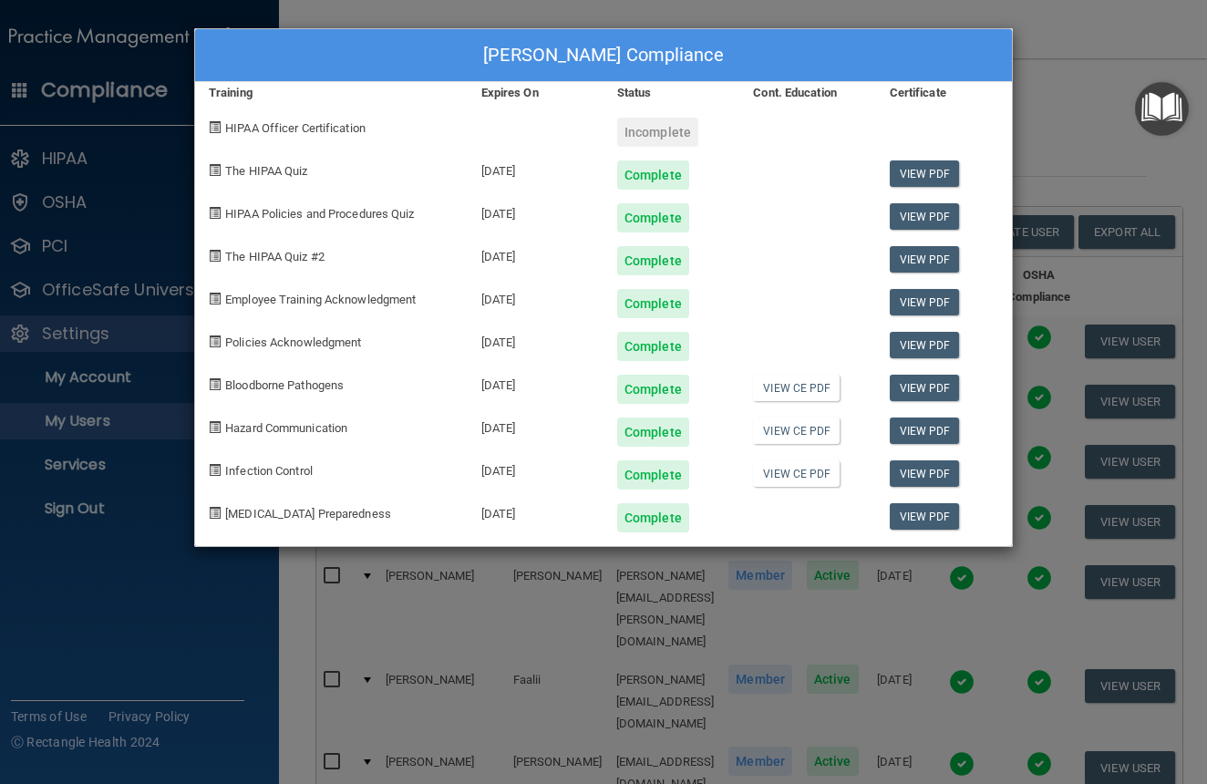
click at [1030, 88] on div "Jianna Bockoven's Compliance Training Expires On Status Cont. Education Certifi…" at bounding box center [603, 392] width 1207 height 784
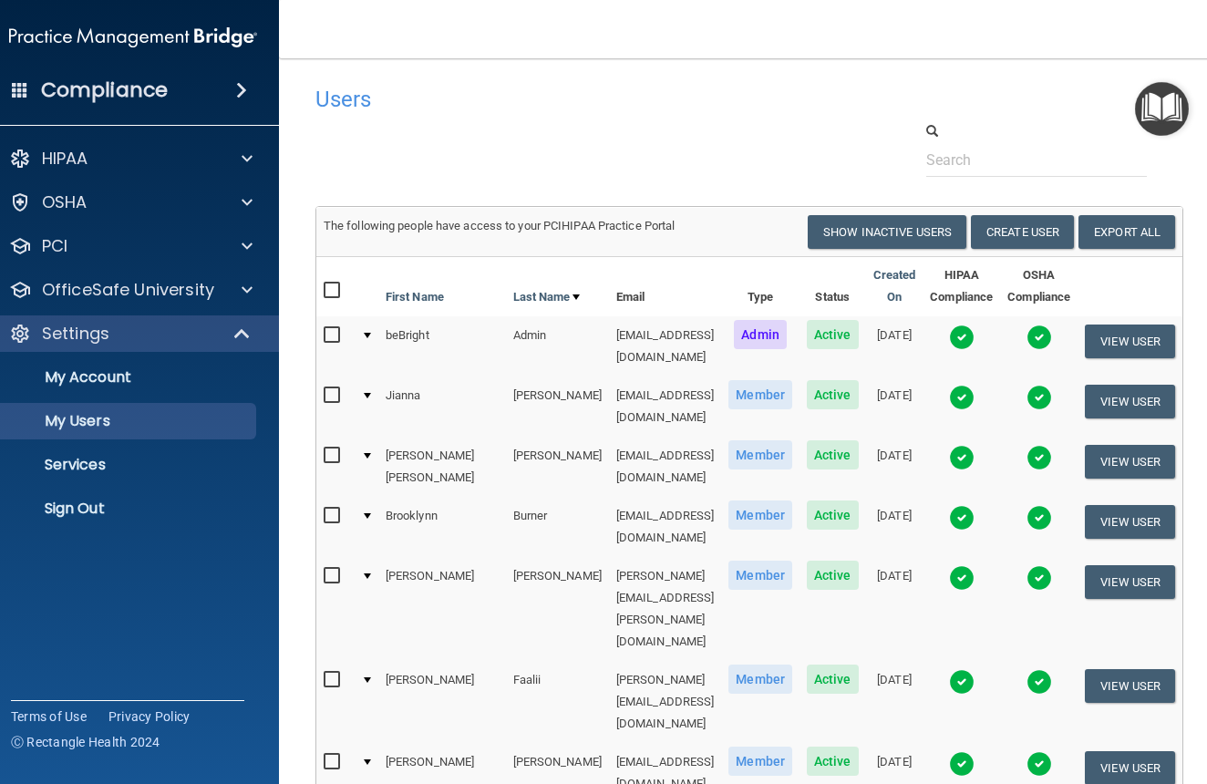
click at [975, 445] on img at bounding box center [962, 458] width 26 height 26
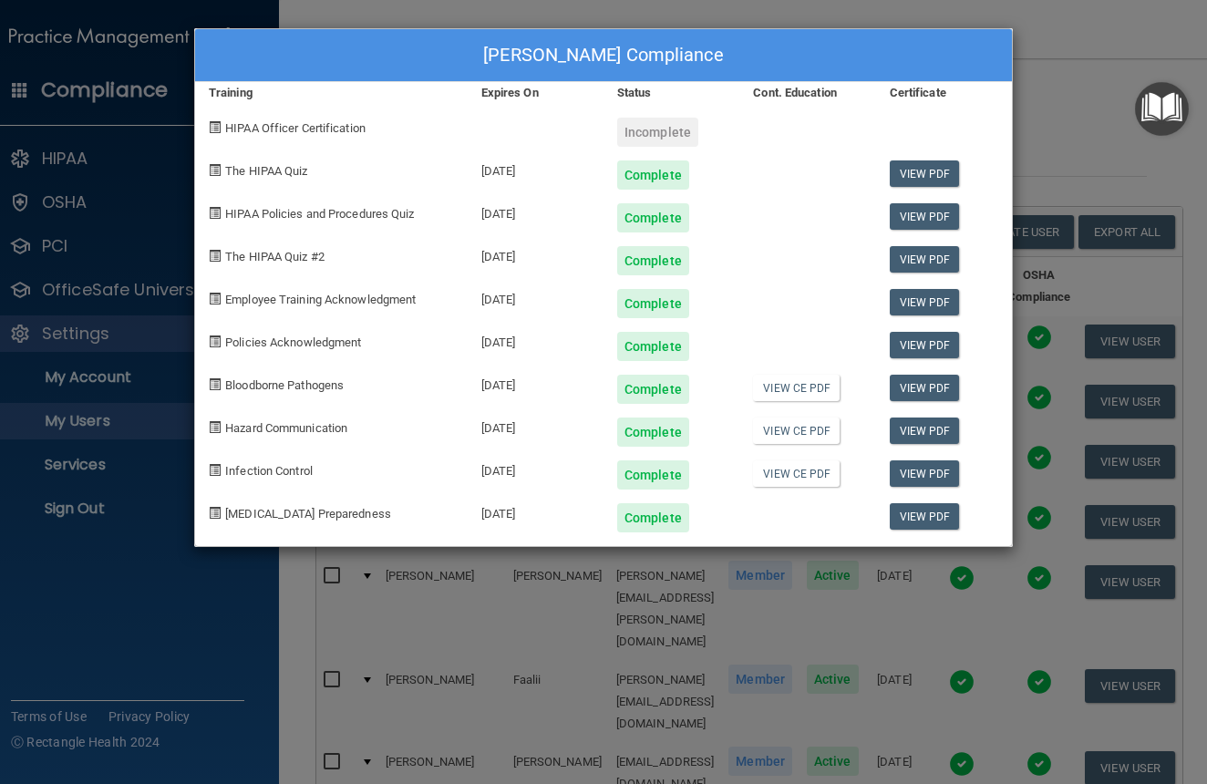
click at [1021, 111] on div "Tami Elizabeth Bonilla's Compliance Training Expires On Status Cont. Education …" at bounding box center [603, 392] width 1207 height 784
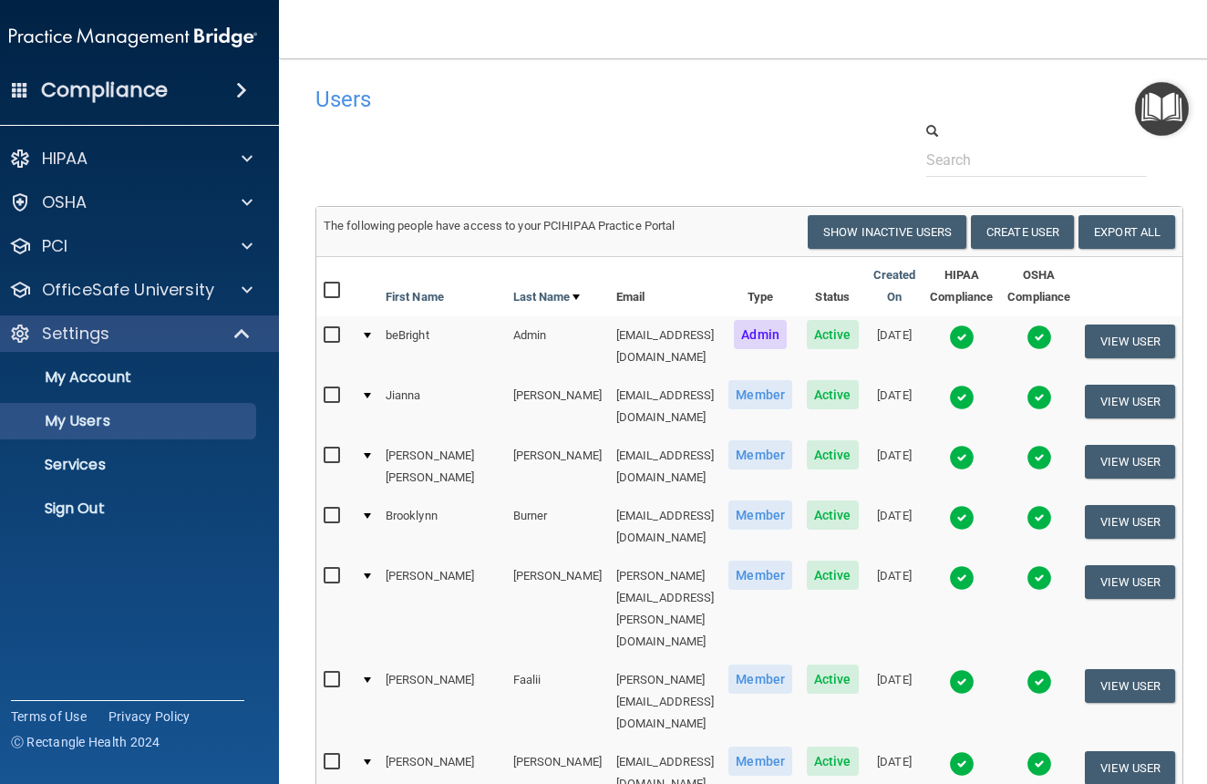
click at [975, 505] on img at bounding box center [962, 518] width 26 height 26
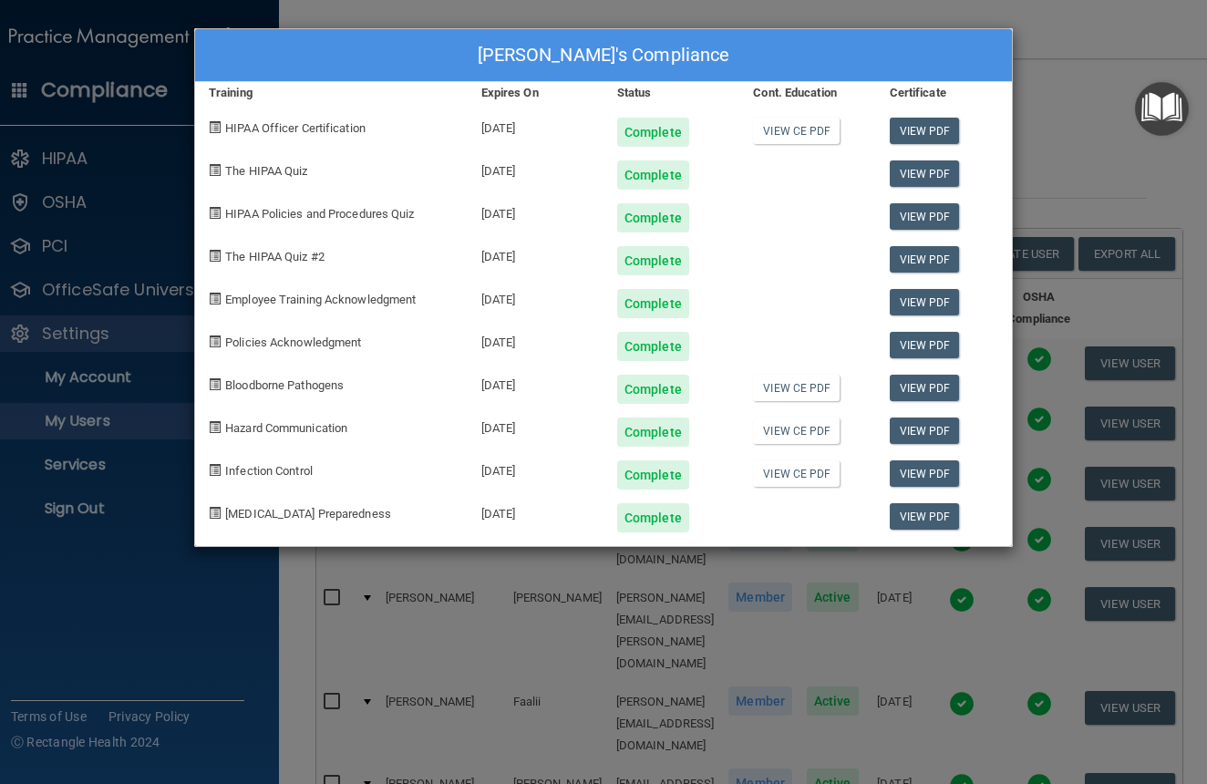
click at [1044, 84] on div "Brooklynn Burner's Compliance Training Expires On Status Cont. Education Certif…" at bounding box center [603, 392] width 1207 height 784
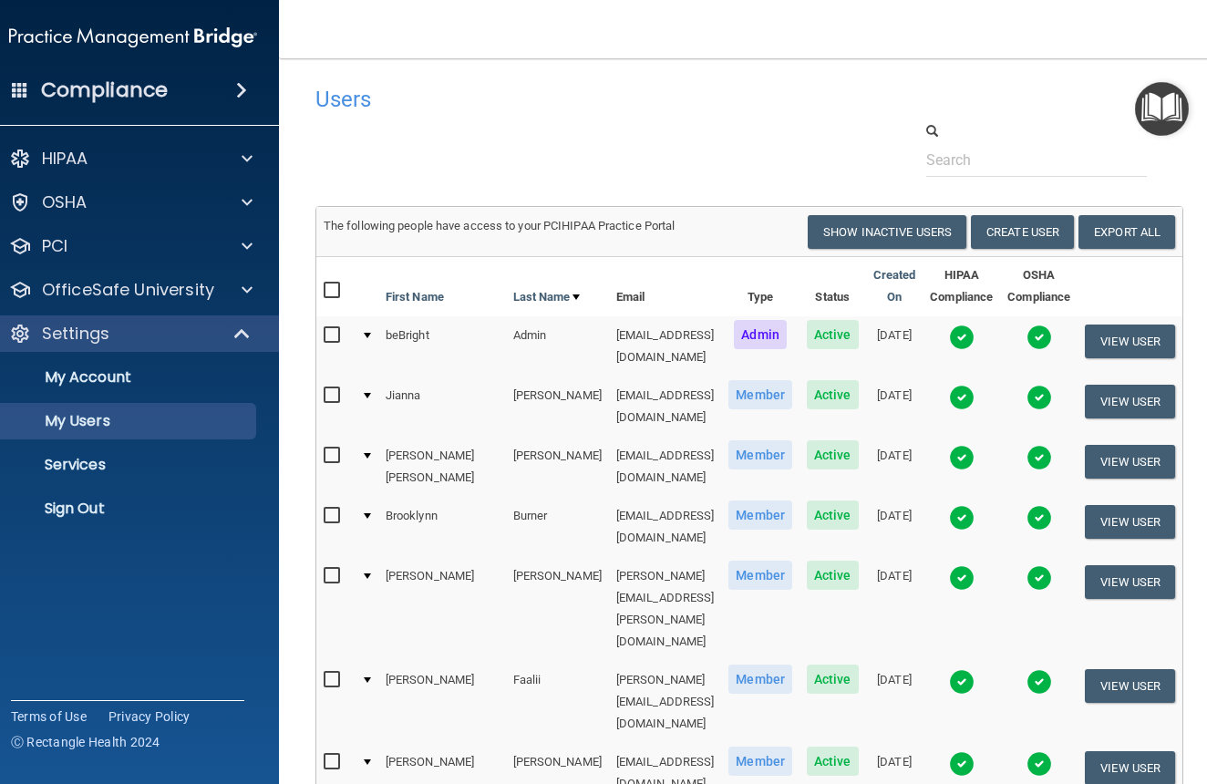
click at [975, 669] on img at bounding box center [962, 682] width 26 height 26
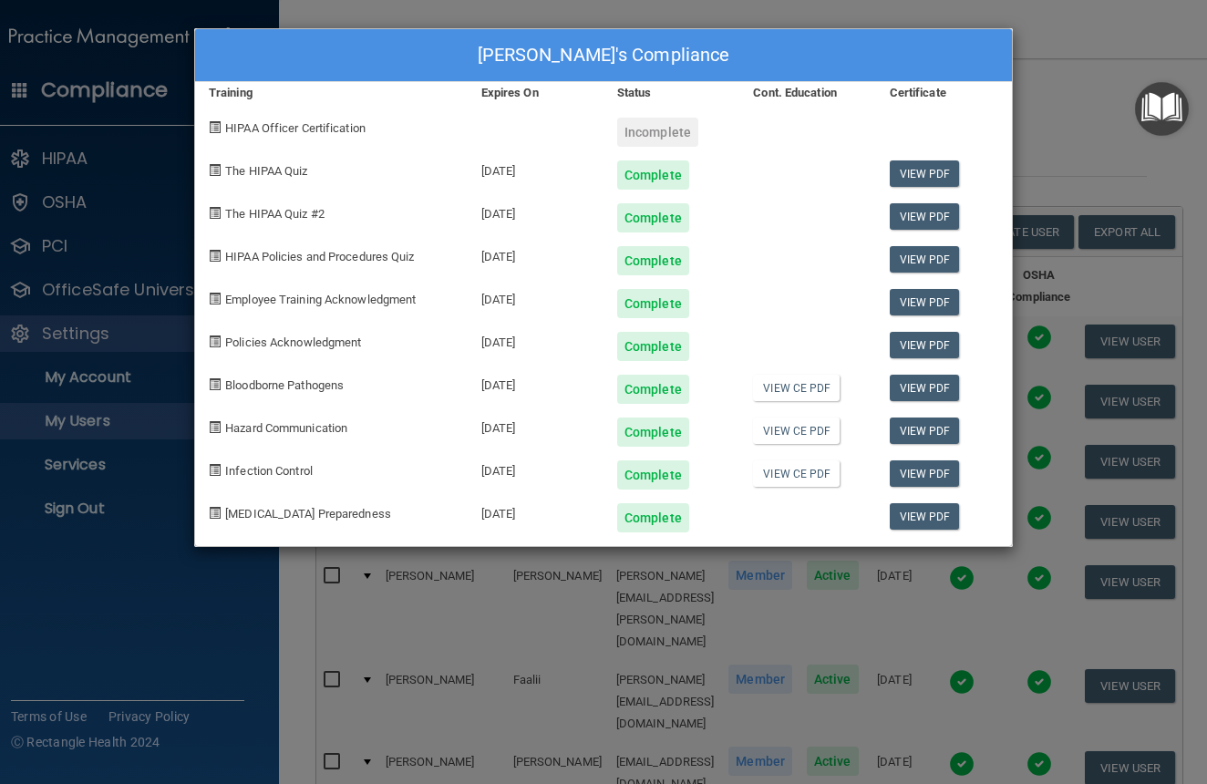
click at [1061, 104] on div "Kendy Faalii's Compliance Training Expires On Status Cont. Education Certificat…" at bounding box center [603, 392] width 1207 height 784
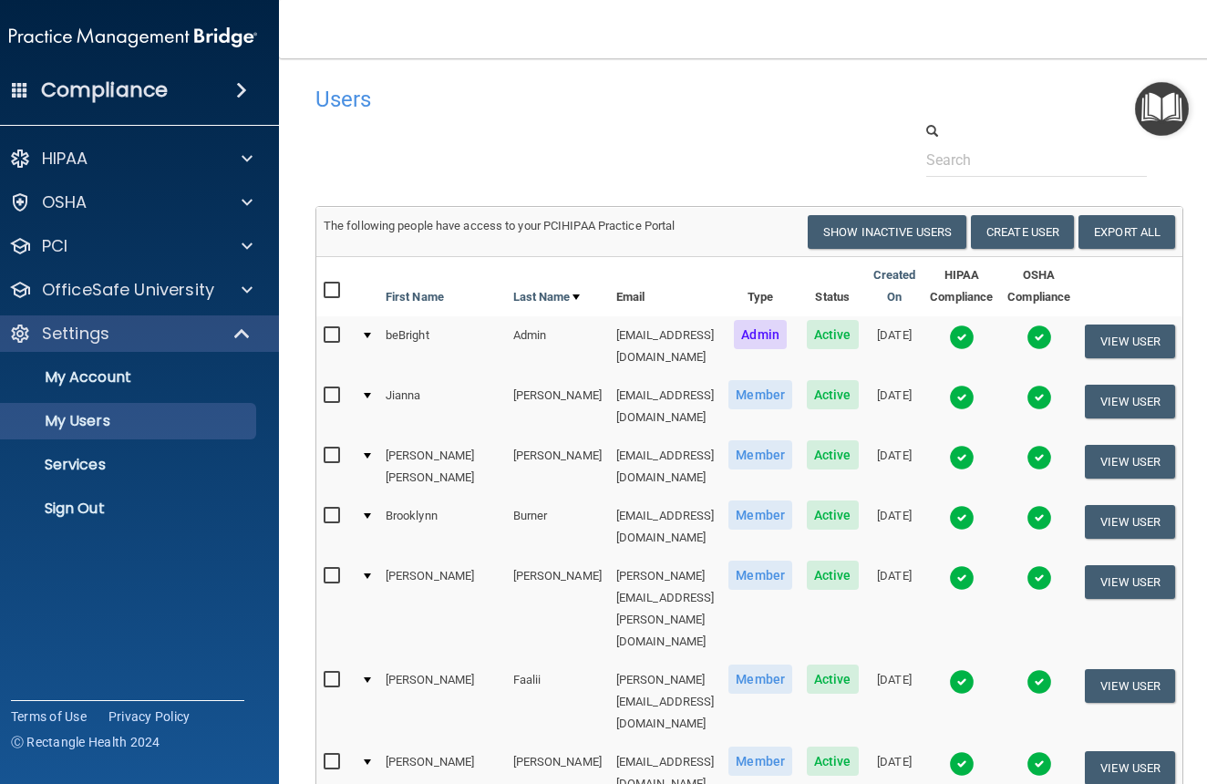
click at [975, 751] on img at bounding box center [962, 764] width 26 height 26
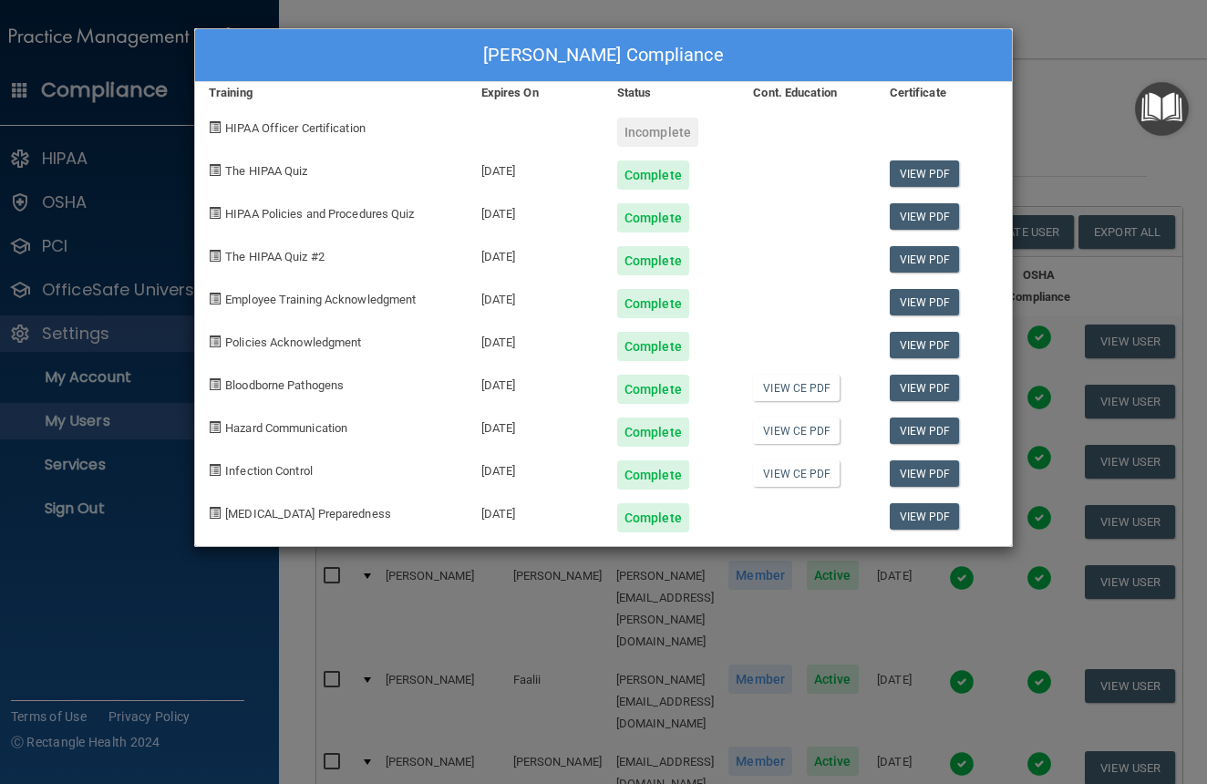
click at [1033, 69] on div "Courtney Golliday's Compliance Training Expires On Status Cont. Education Certi…" at bounding box center [603, 392] width 1207 height 784
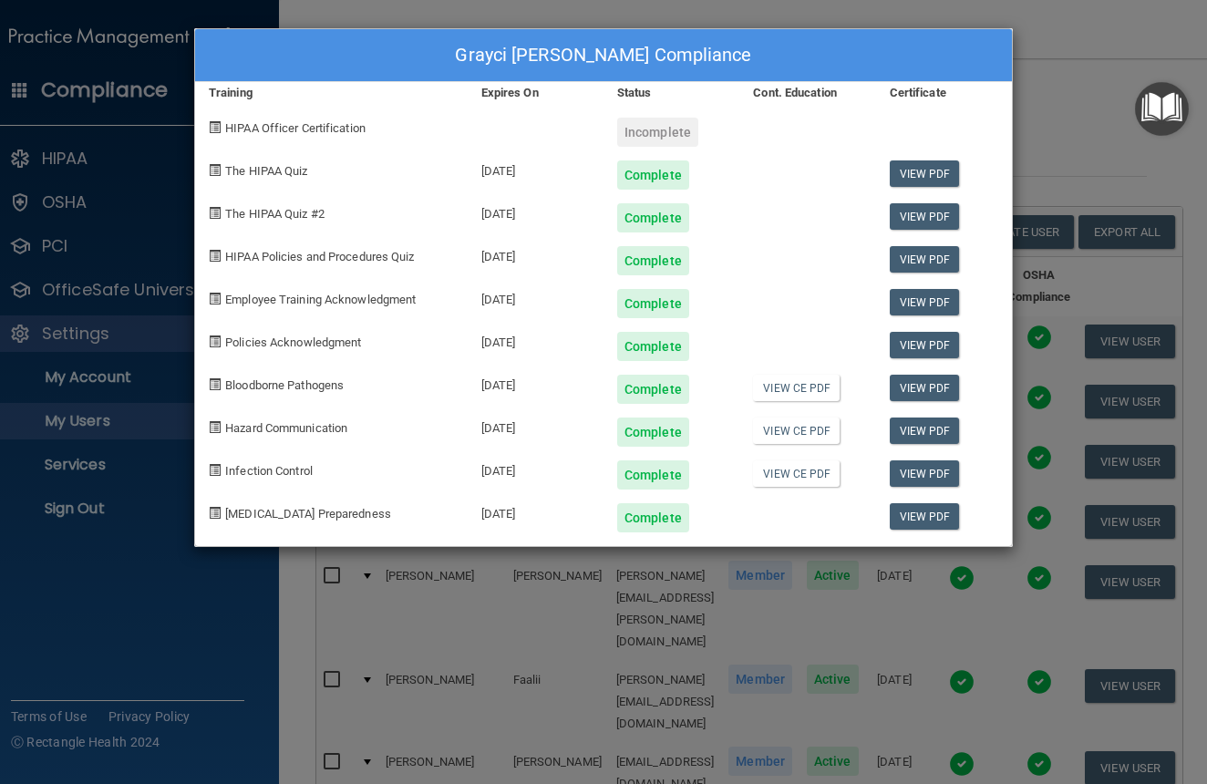
click at [1041, 57] on div "Grayci May Gustin's Compliance Training Expires On Status Cont. Education Certi…" at bounding box center [603, 392] width 1207 height 784
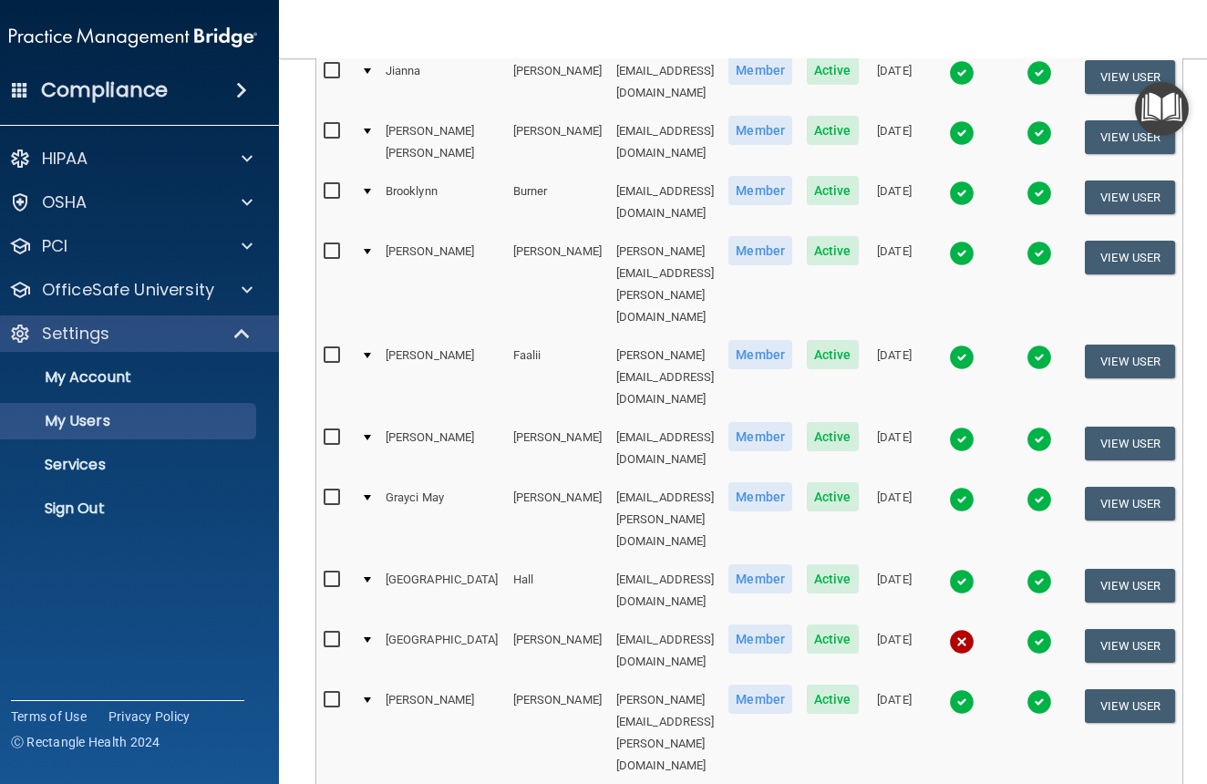
scroll to position [330, 0]
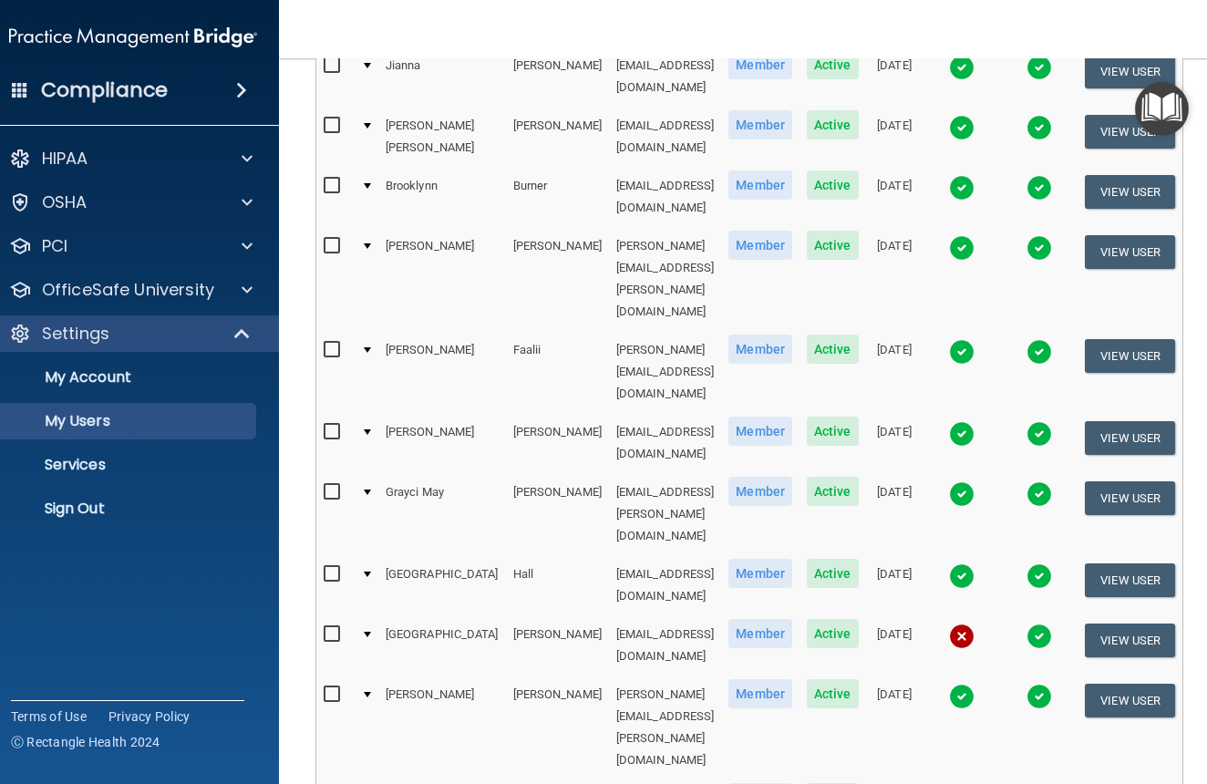
click at [975, 564] on img at bounding box center [962, 577] width 26 height 26
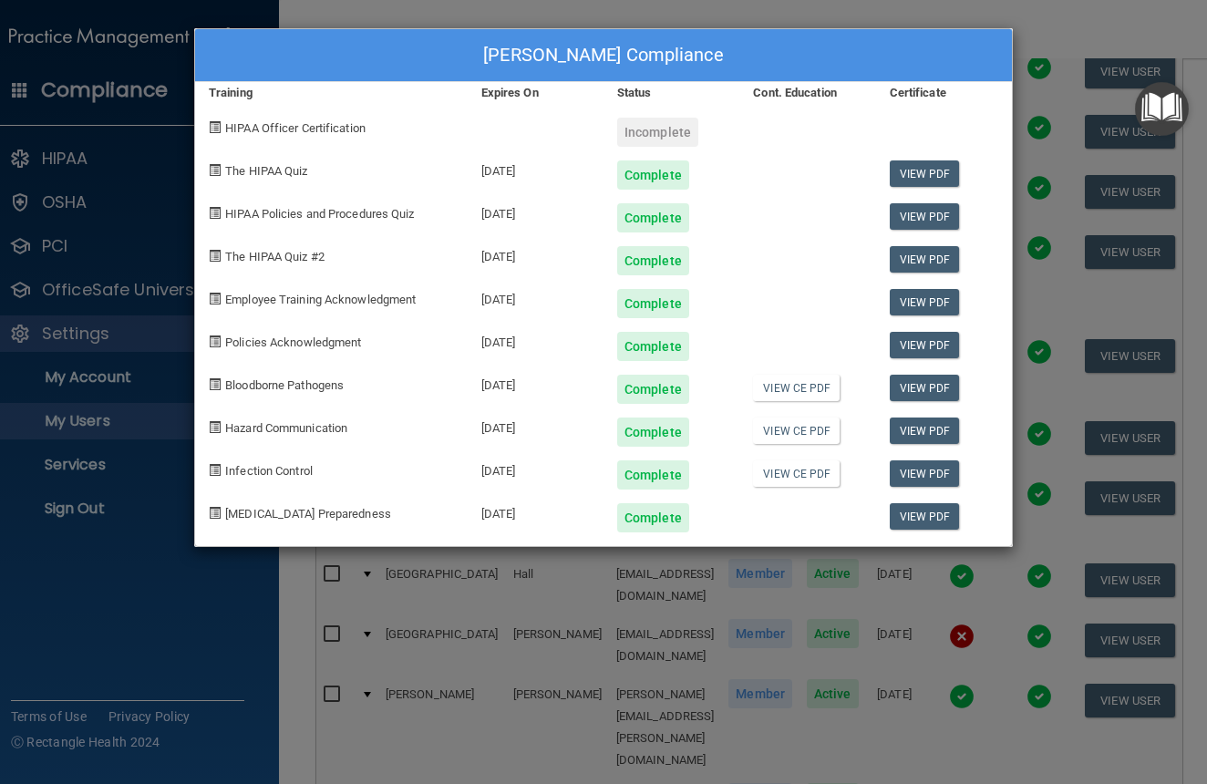
click at [1031, 75] on div "Madison Hall's Compliance Training Expires On Status Cont. Education Certificat…" at bounding box center [603, 392] width 1207 height 784
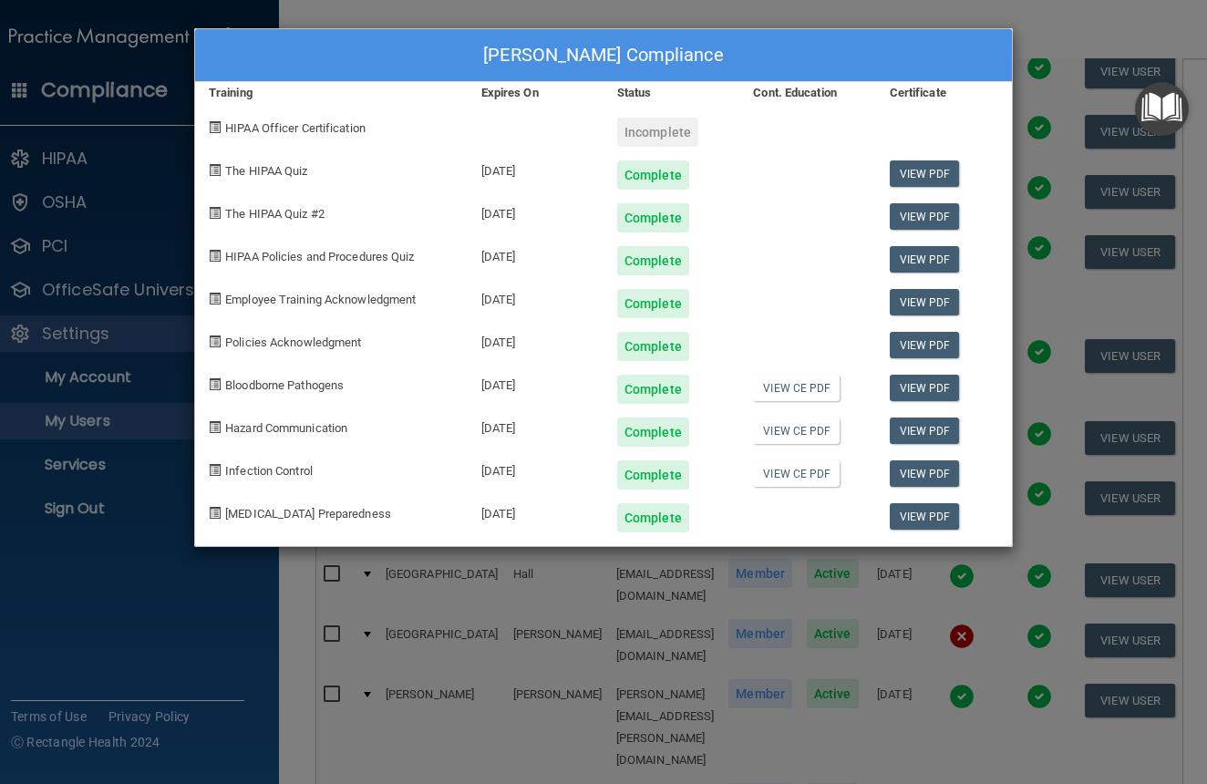
click at [1038, 47] on div "Lyndsey Hiatt's Compliance Training Expires On Status Cont. Education Certifica…" at bounding box center [603, 392] width 1207 height 784
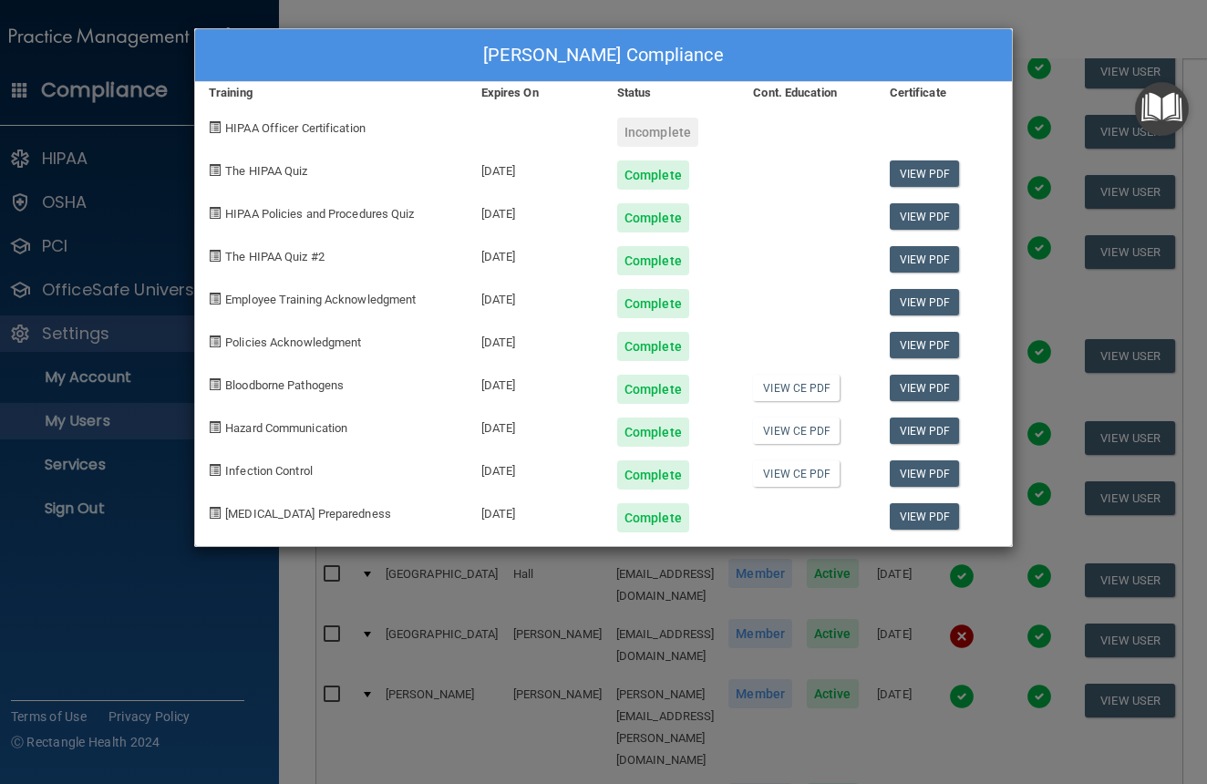
click at [1032, 59] on div "Kim Huston's Compliance Training Expires On Status Cont. Education Certificate …" at bounding box center [603, 392] width 1207 height 784
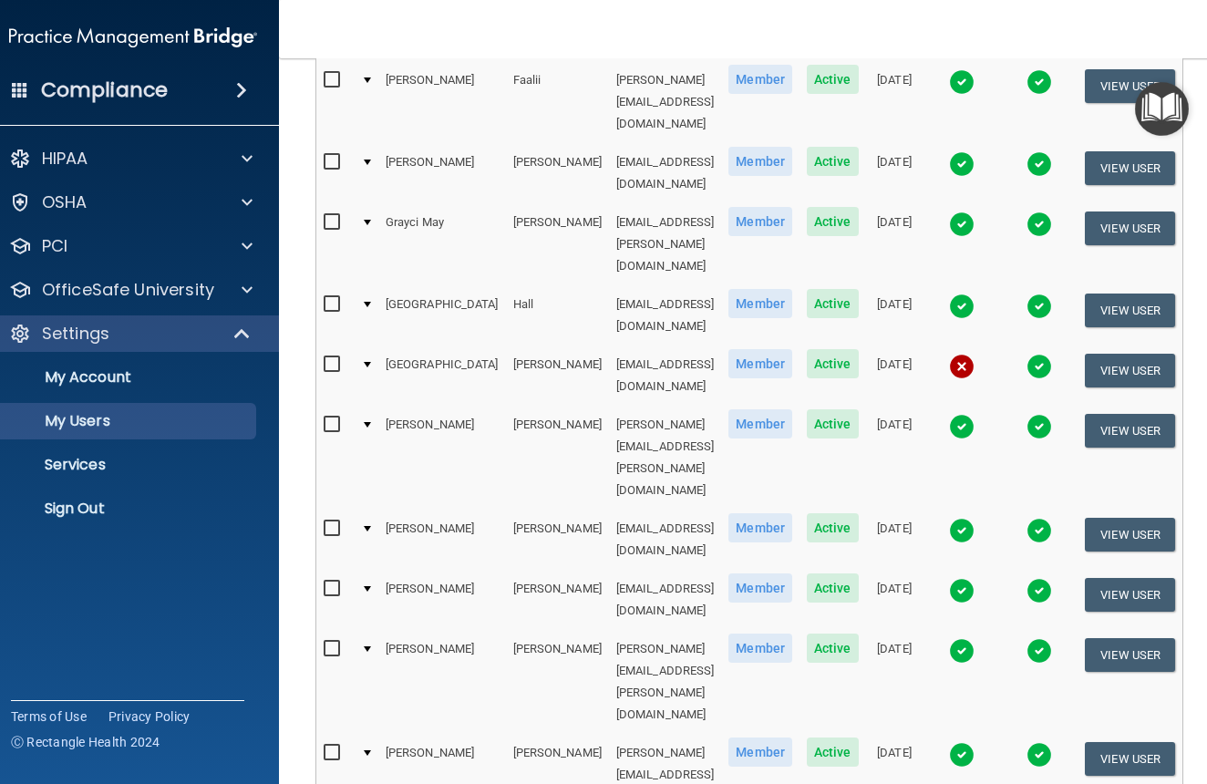
scroll to position [601, 0]
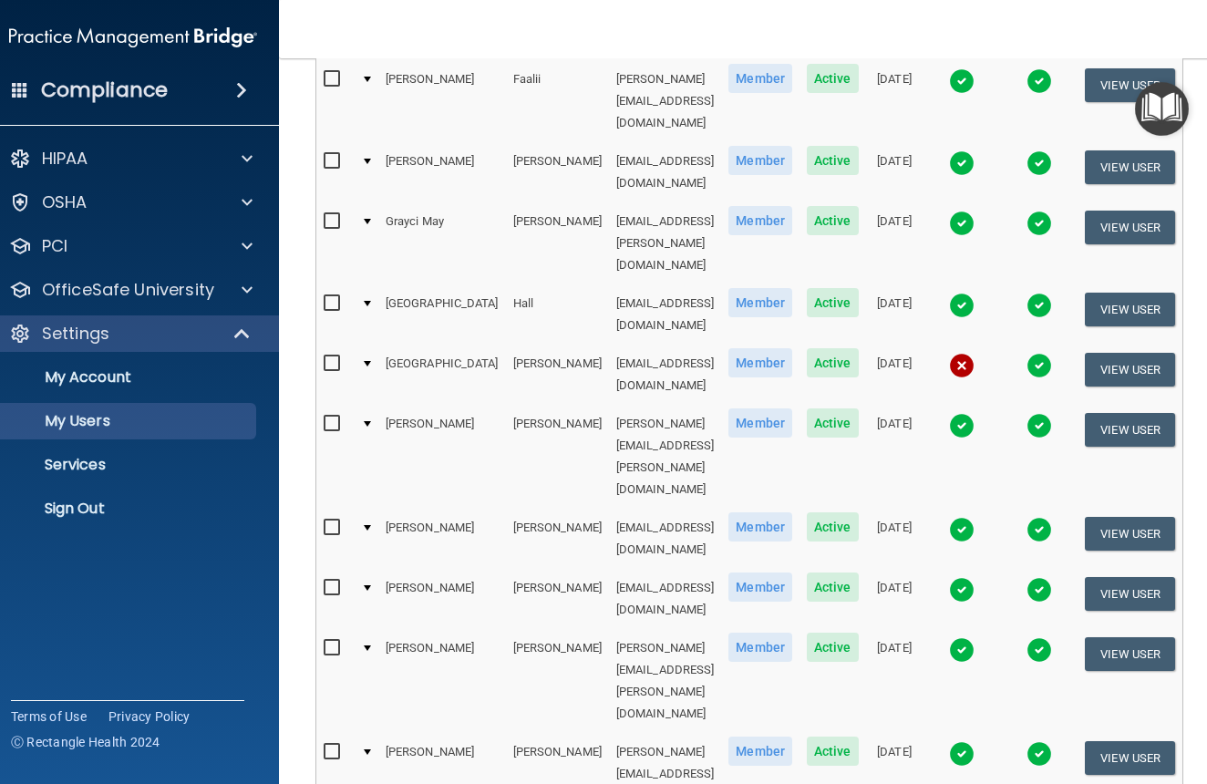
click at [975, 637] on img at bounding box center [962, 650] width 26 height 26
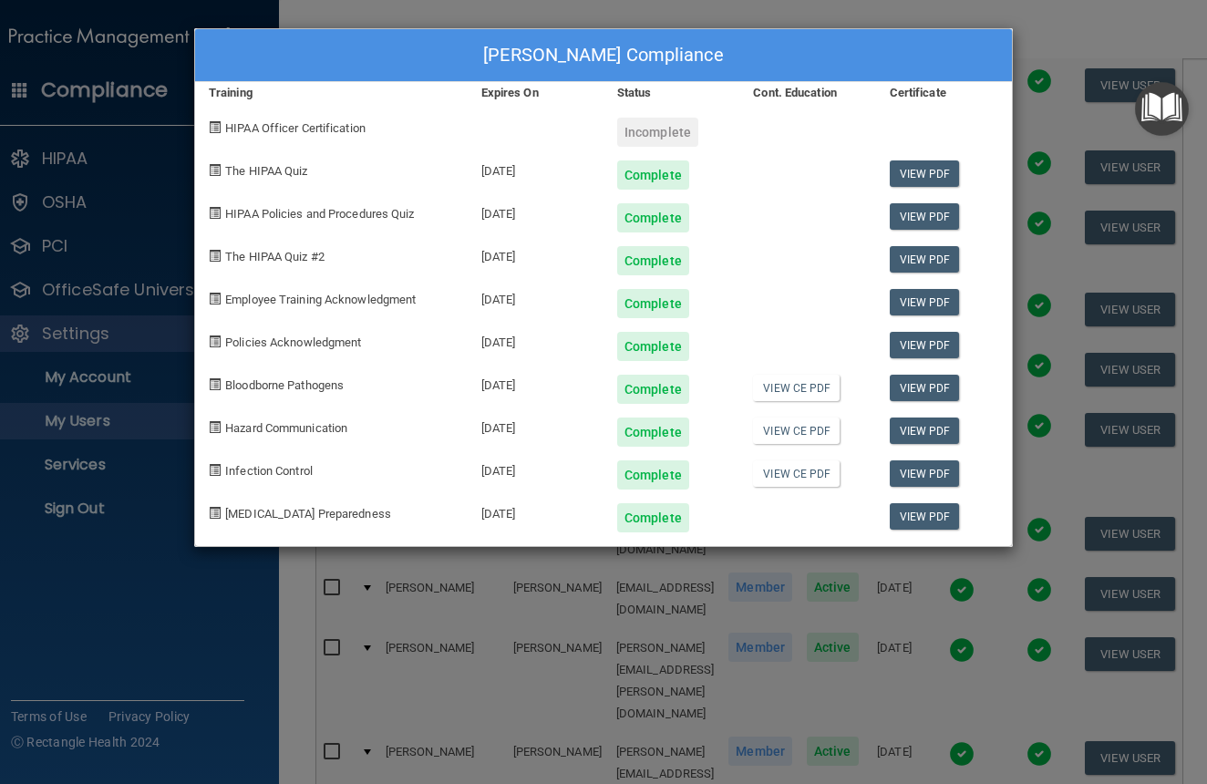
click at [1019, 44] on div "Paige Johnson's Compliance Training Expires On Status Cont. Education Certifica…" at bounding box center [603, 392] width 1207 height 784
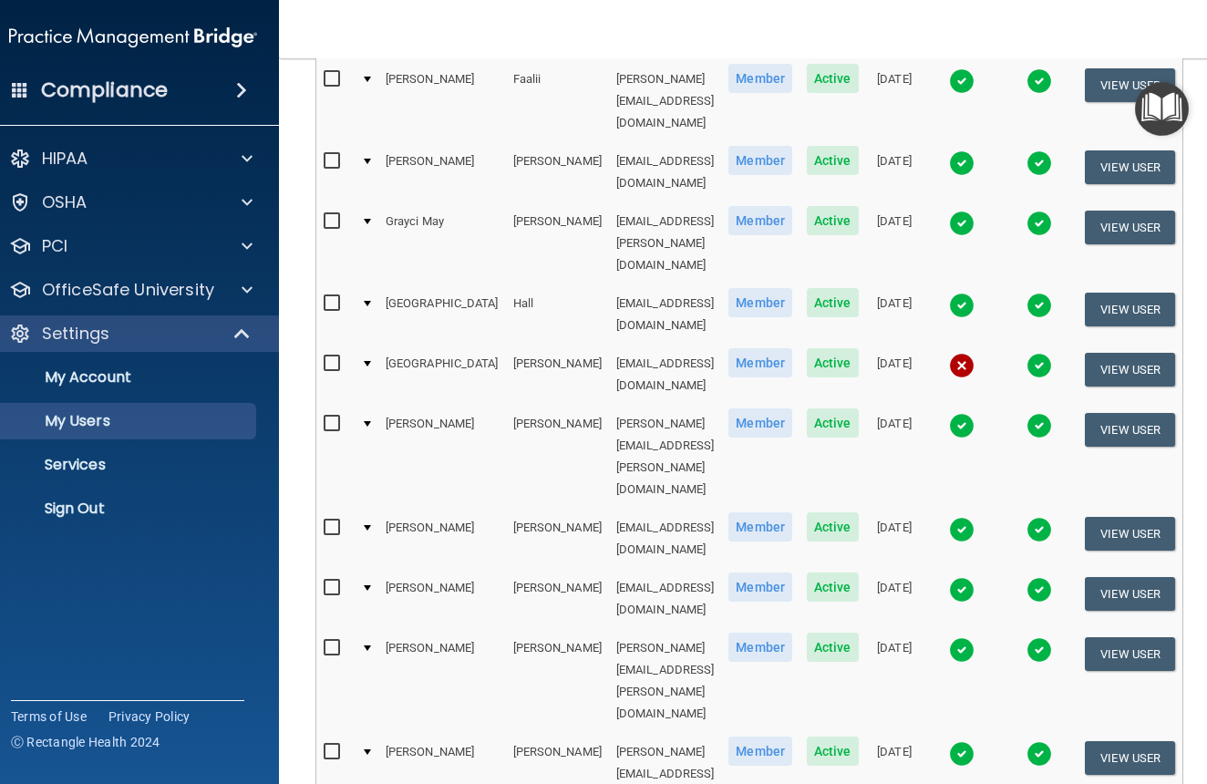
click at [975, 741] on img at bounding box center [962, 754] width 26 height 26
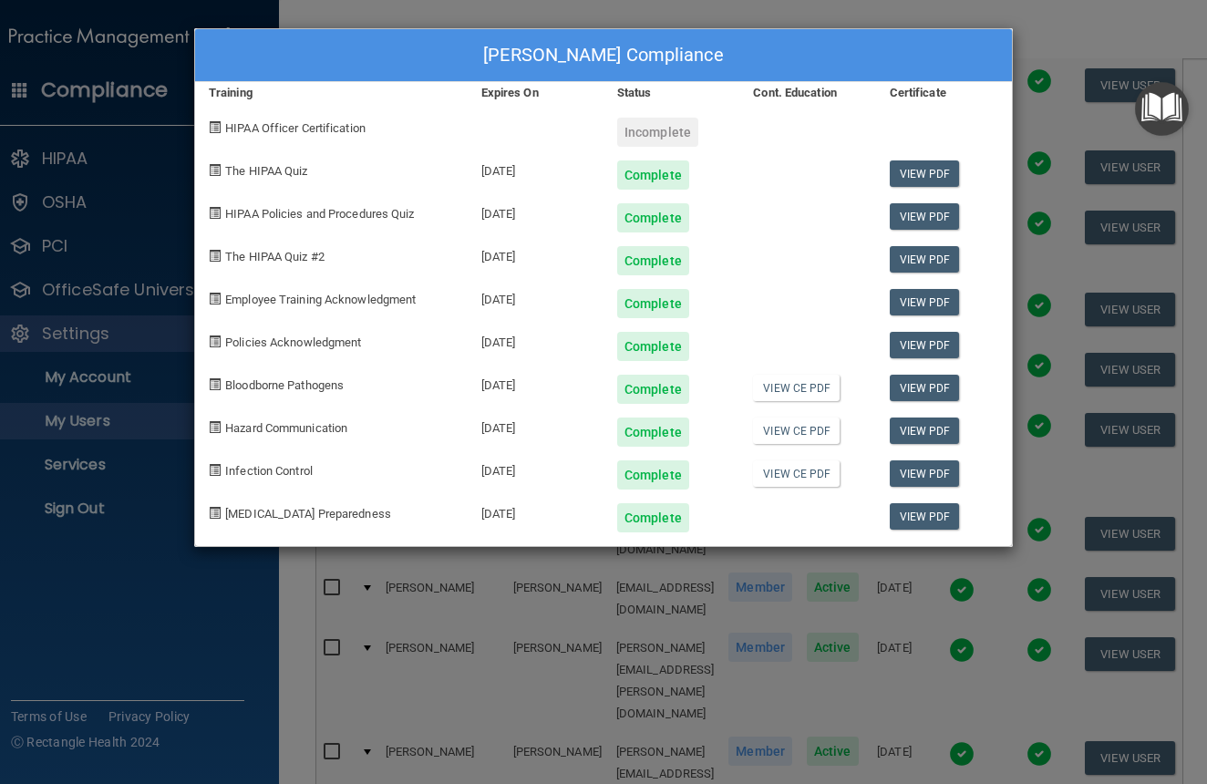
click at [1030, 56] on div "Samantha Karloff's Compliance Training Expires On Status Cont. Education Certif…" at bounding box center [603, 392] width 1207 height 784
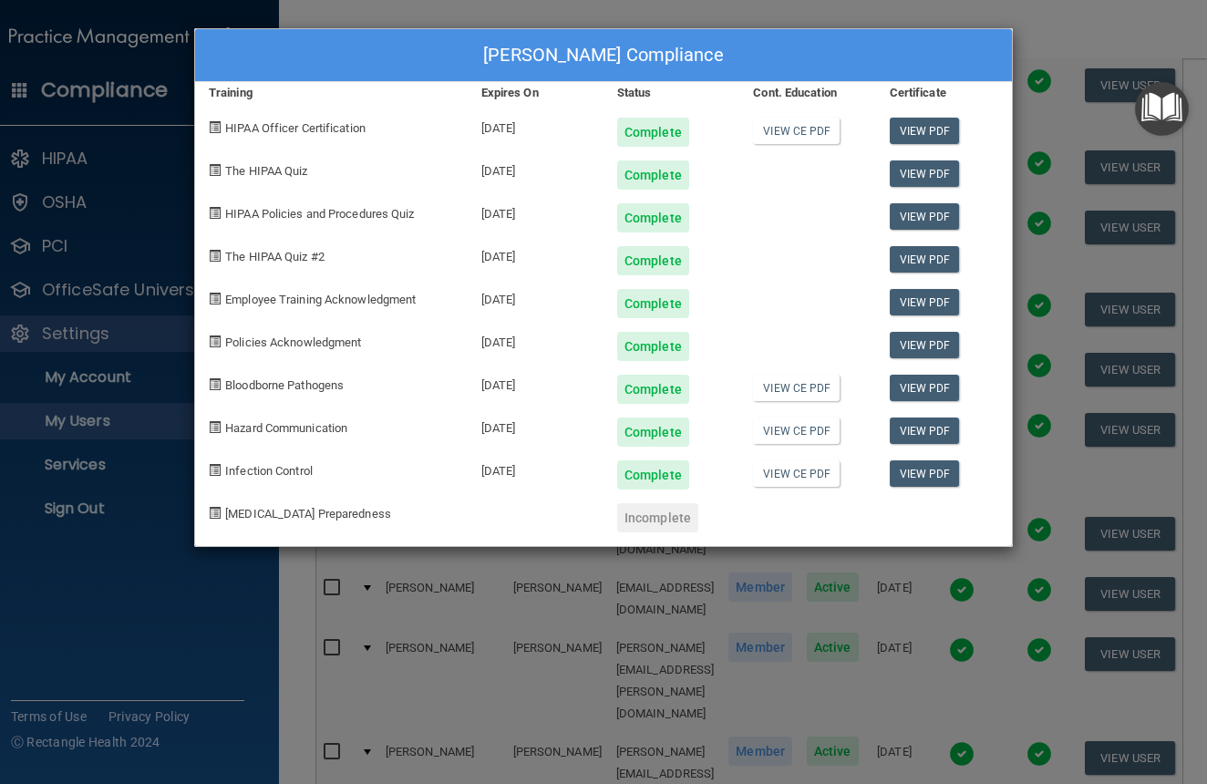
click at [1025, 40] on div "Samantha Koch's Compliance Training Expires On Status Cont. Education Certifica…" at bounding box center [603, 392] width 1207 height 784
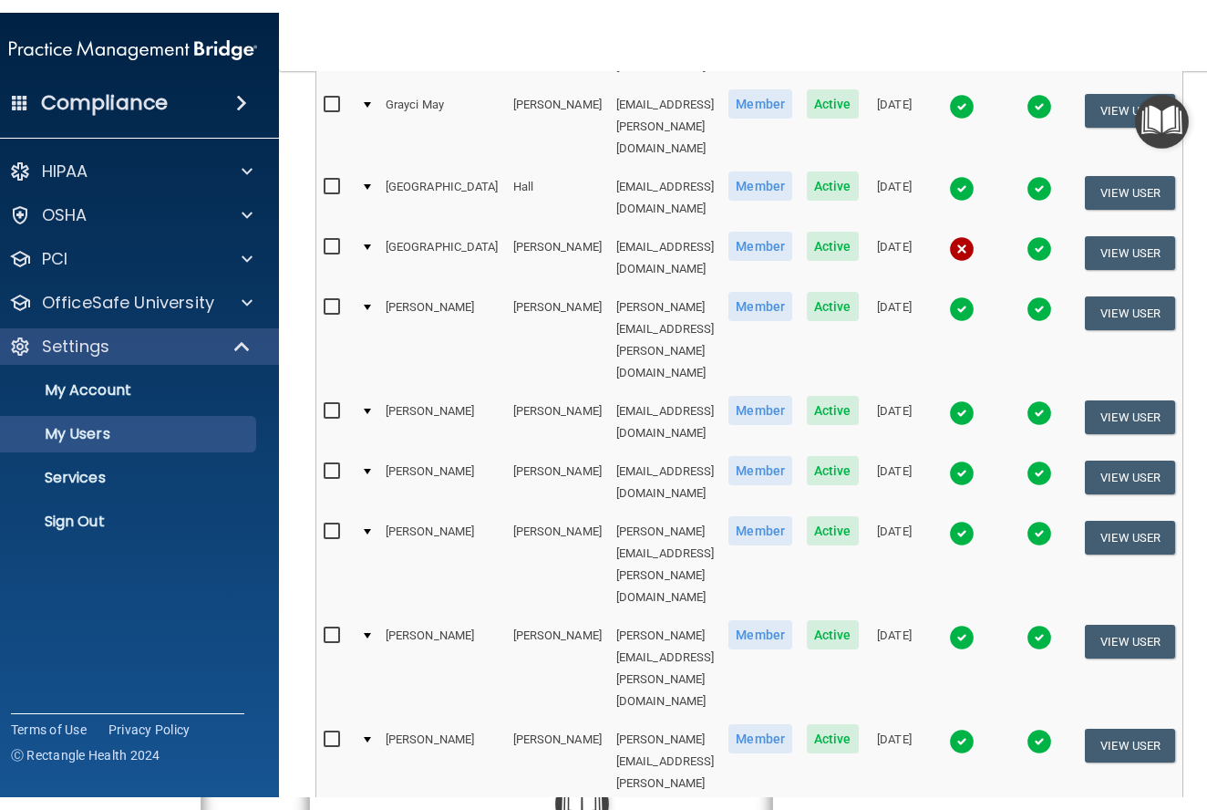
scroll to position [730, 0]
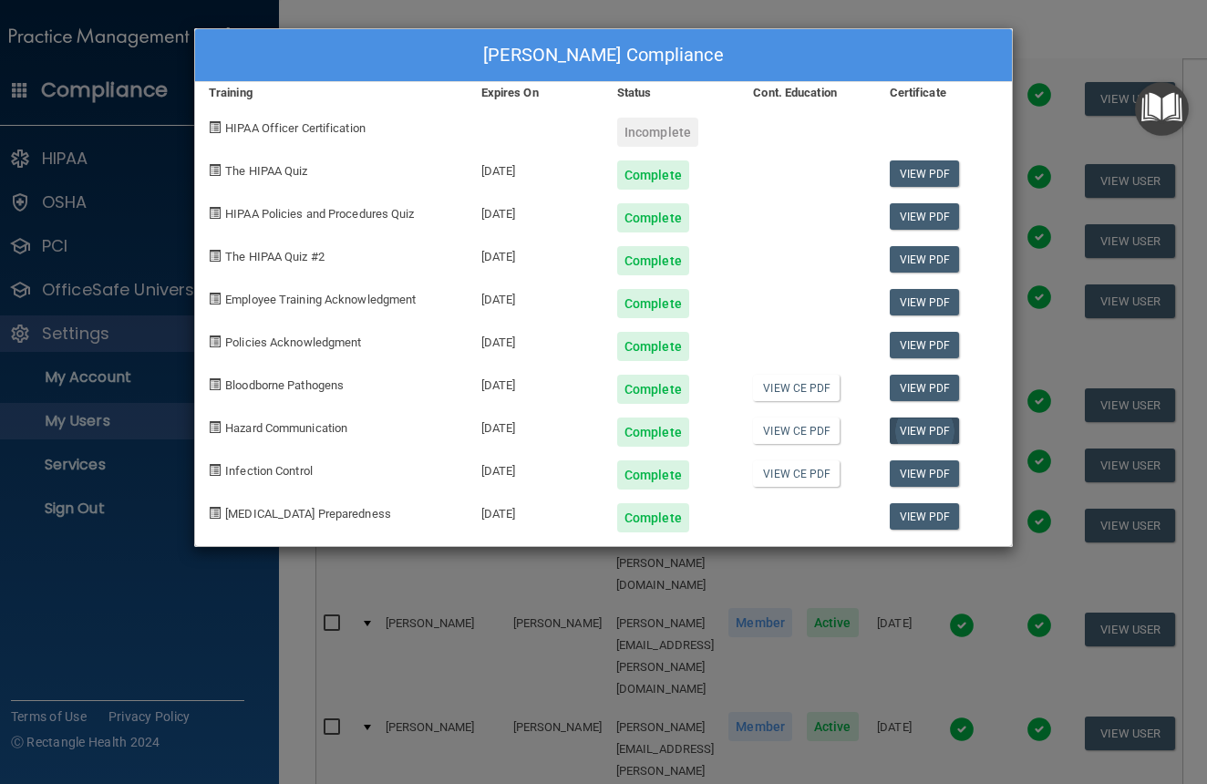
click at [937, 432] on link "View PDF" at bounding box center [925, 431] width 70 height 26
click at [1039, 37] on div "Caroline Krause's Compliance Training Expires On Status Cont. Education Certifi…" at bounding box center [603, 392] width 1207 height 784
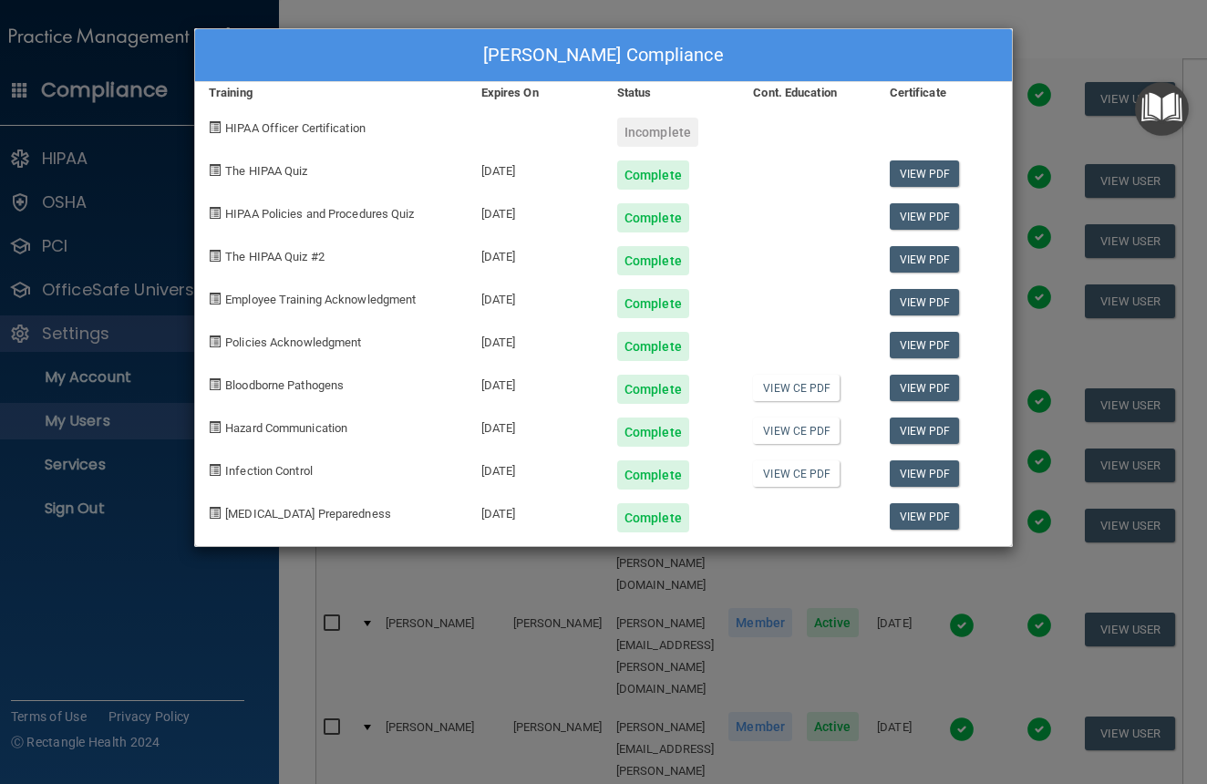
click at [1030, 36] on div "Taylor Lasenieks's Compliance Training Expires On Status Cont. Education Certif…" at bounding box center [603, 392] width 1207 height 784
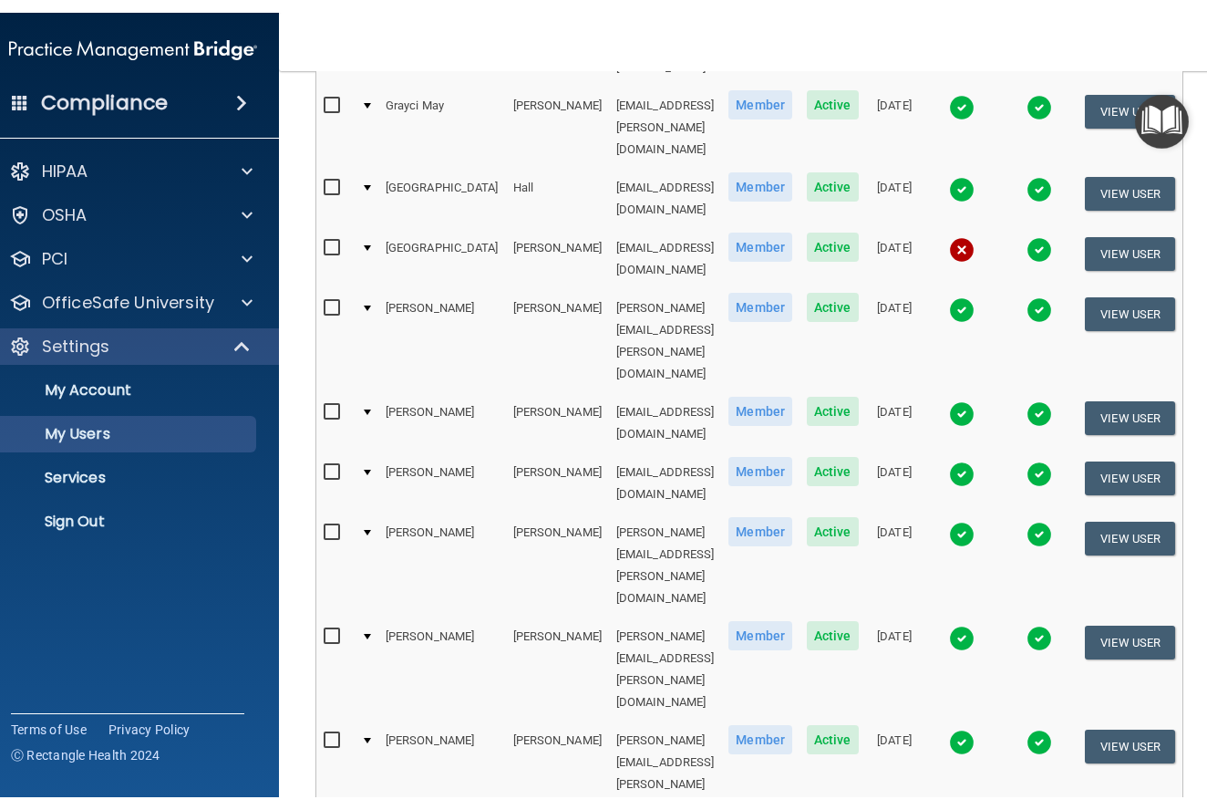
scroll to position [704, 0]
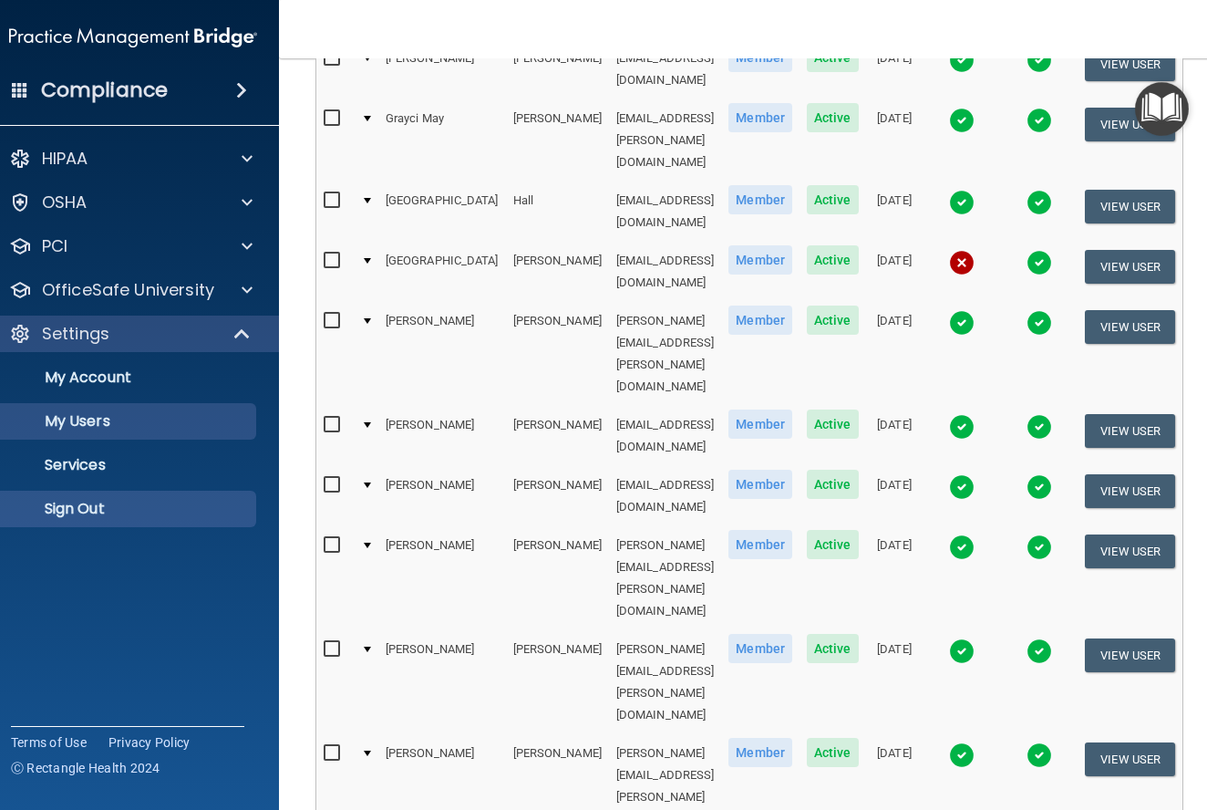
click at [93, 512] on p "Sign Out" at bounding box center [123, 509] width 249 height 18
